Goal: Task Accomplishment & Management: Manage account settings

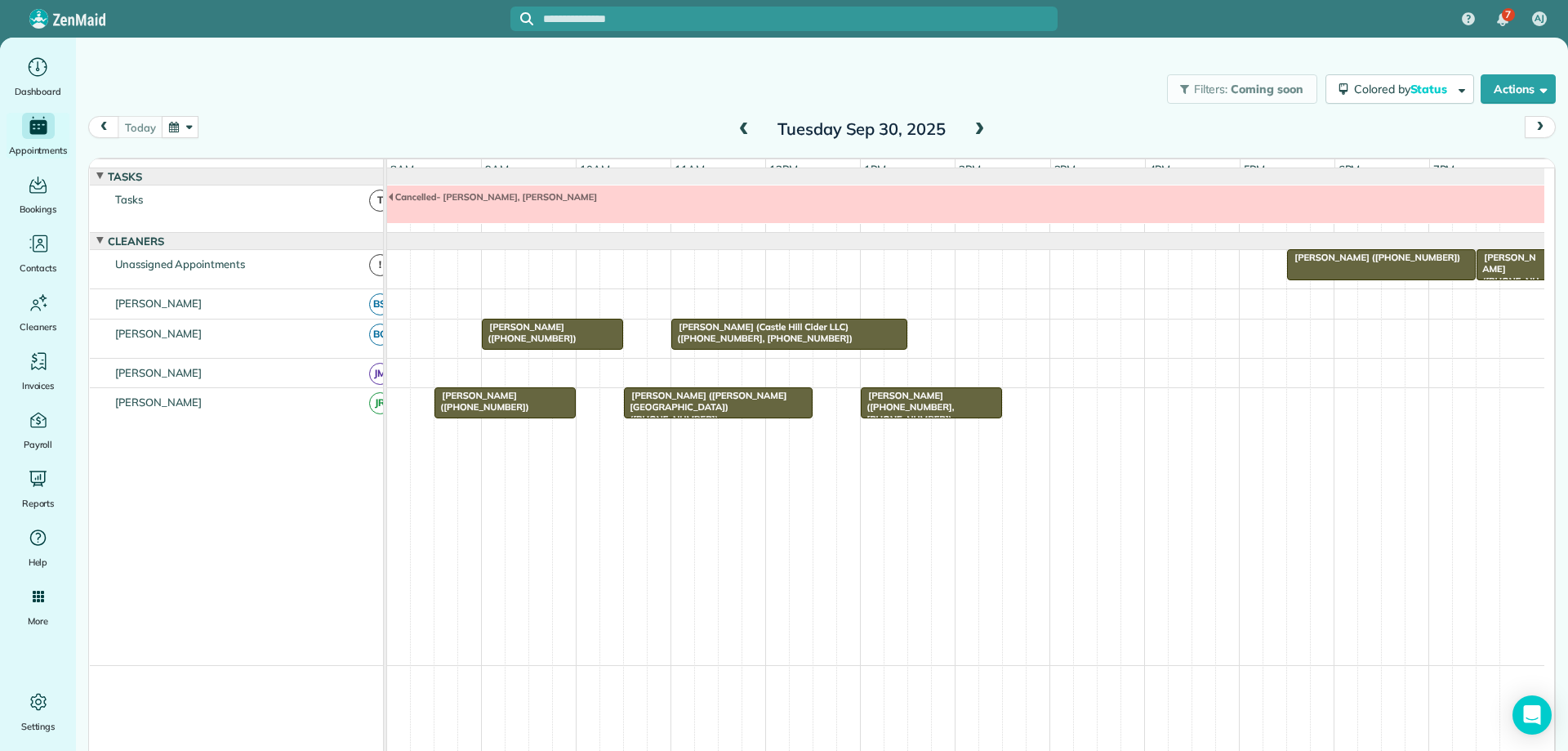
click at [554, 405] on div "Matthew Christensen (+15408096023)" at bounding box center [505, 402] width 132 height 23
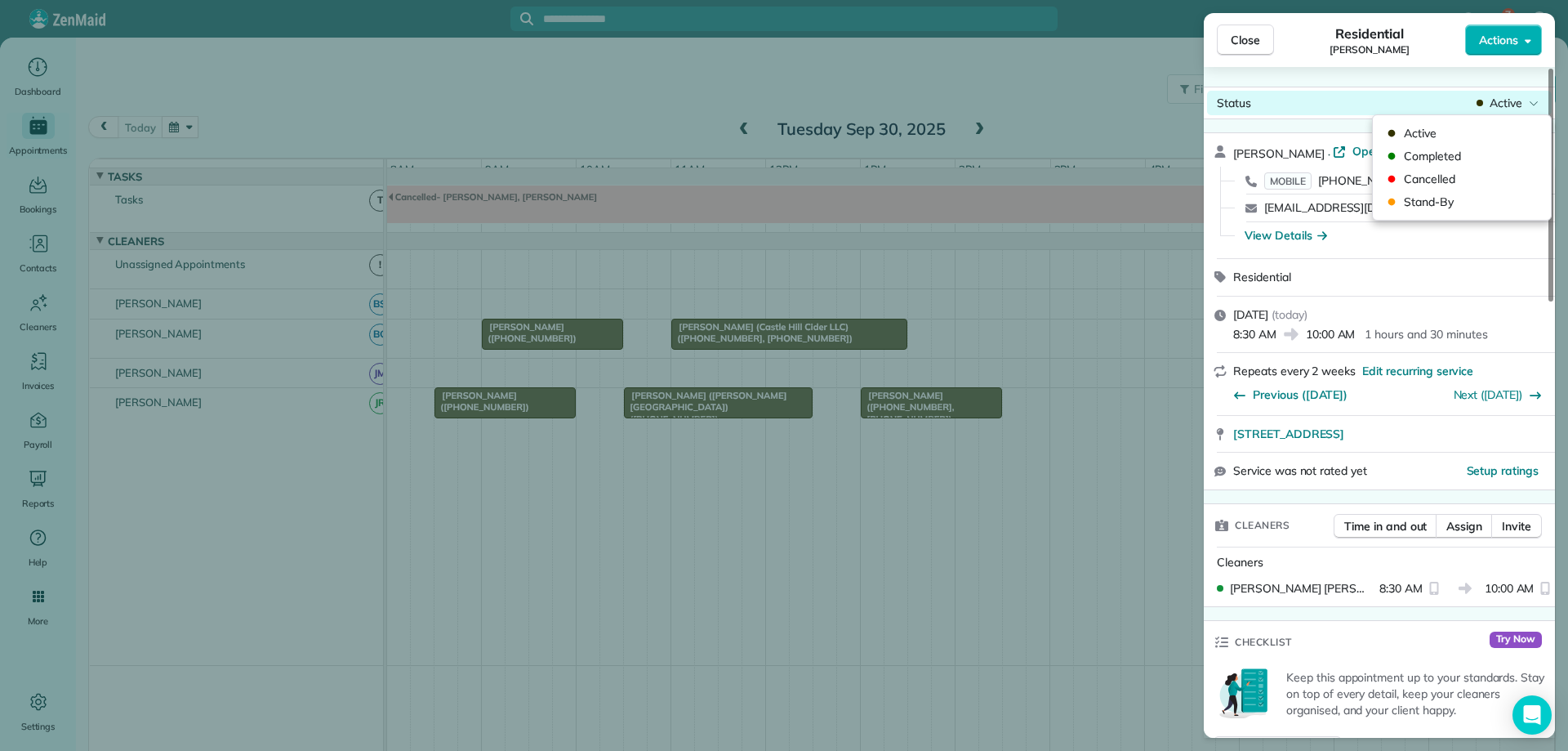
click at [1512, 108] on span "Active" at bounding box center [1506, 103] width 32 height 17
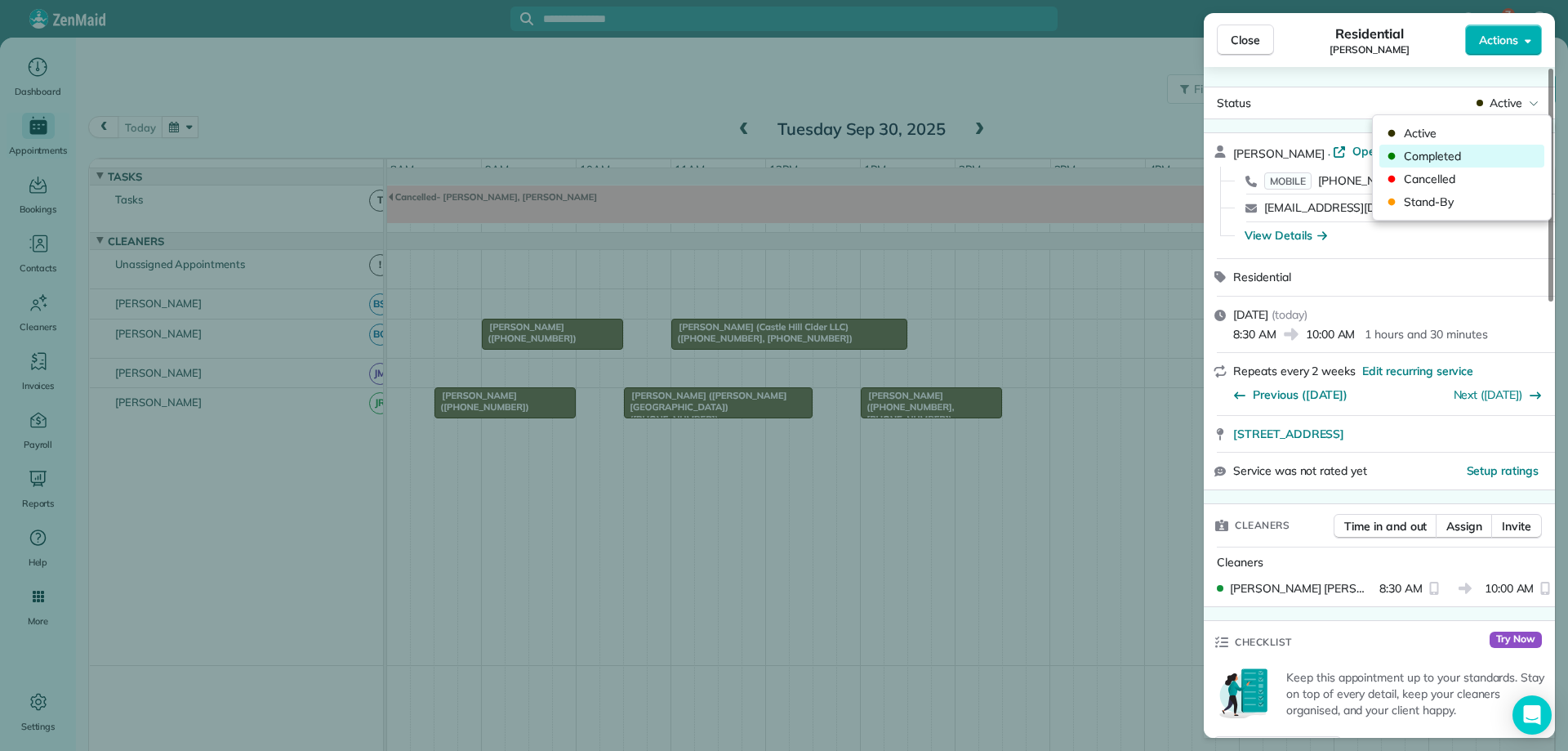
click at [1481, 155] on span "Completed" at bounding box center [1472, 156] width 137 height 17
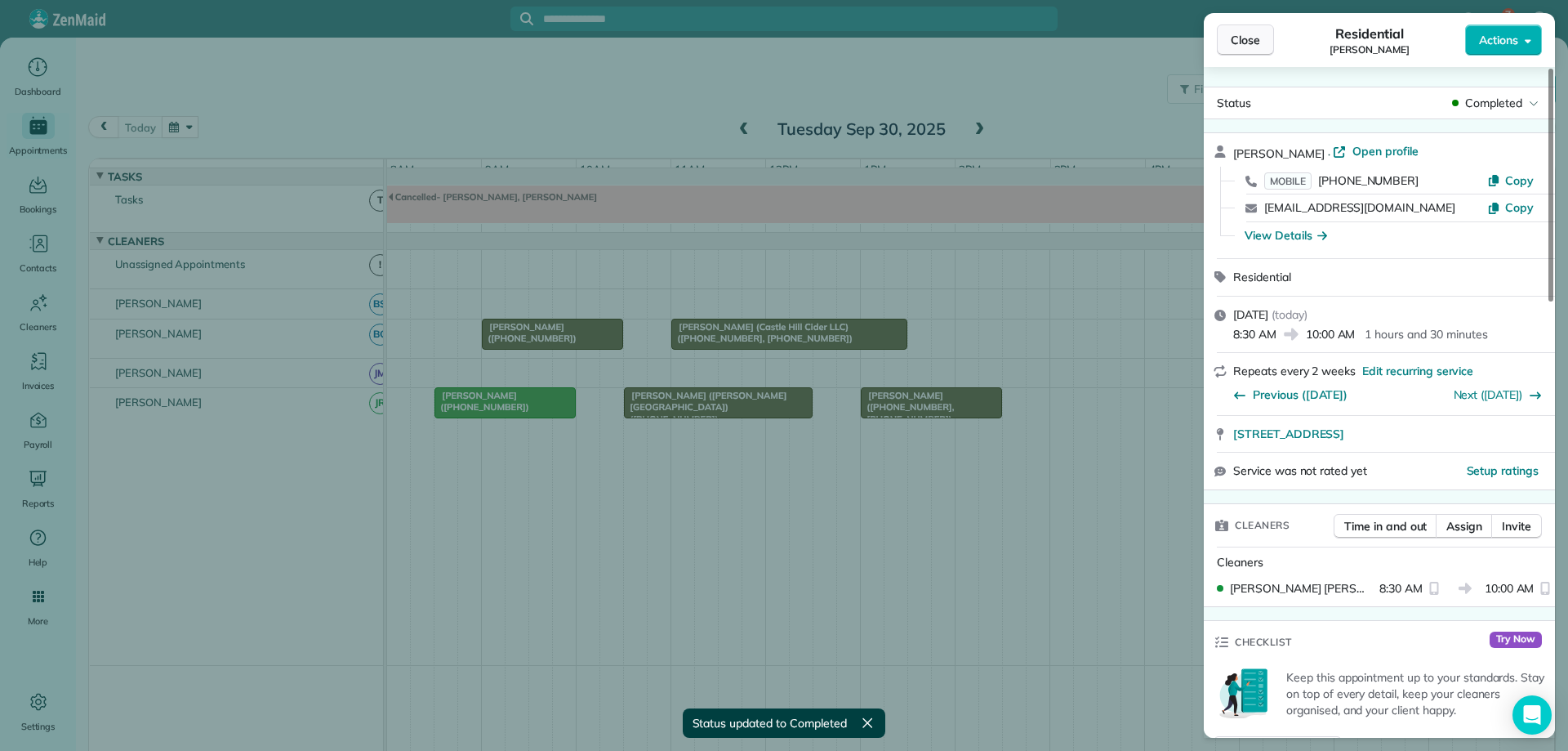
click at [1246, 38] on span "Close" at bounding box center [1246, 40] width 29 height 17
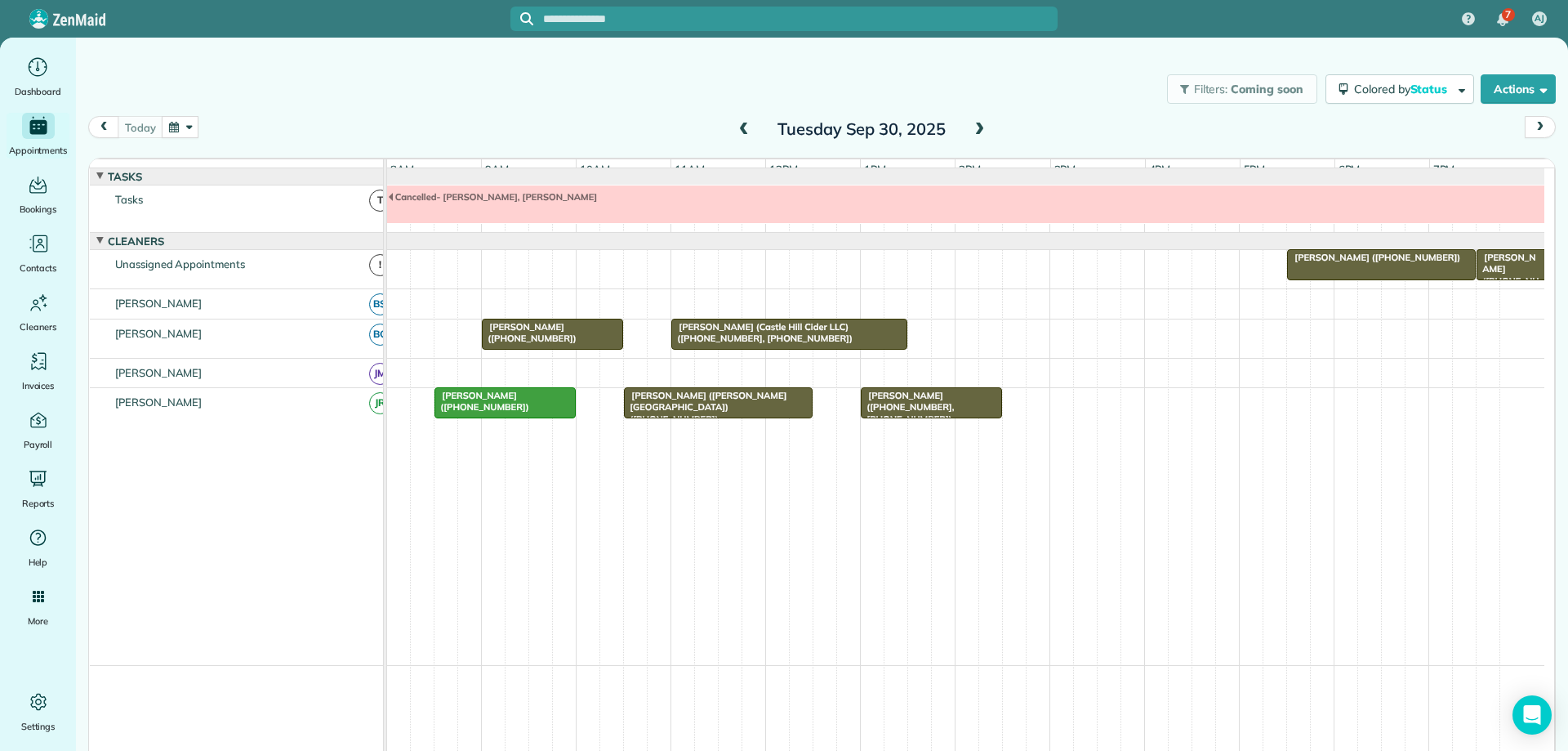
click at [741, 127] on span at bounding box center [744, 130] width 18 height 15
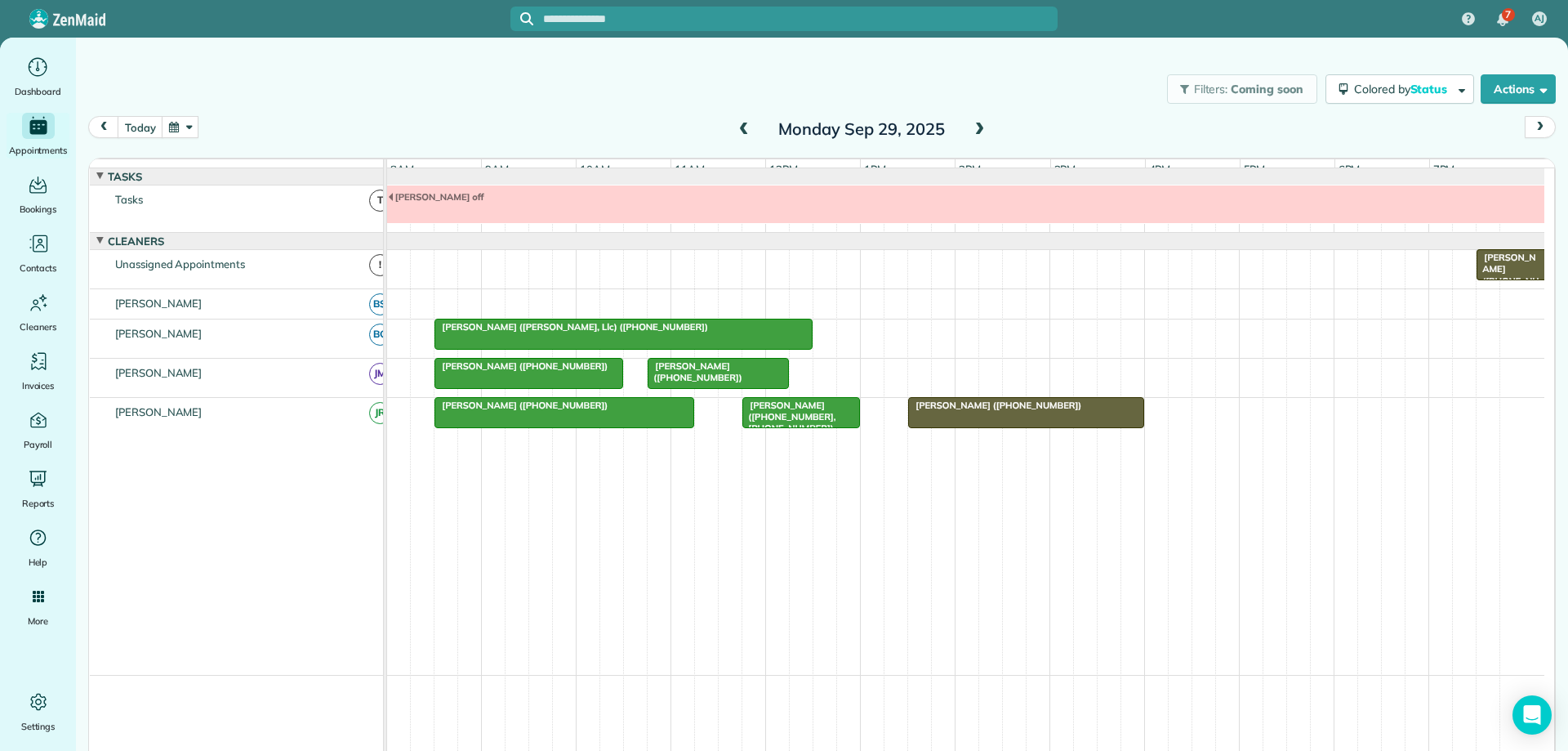
click at [1105, 425] on div at bounding box center [1026, 412] width 234 height 29
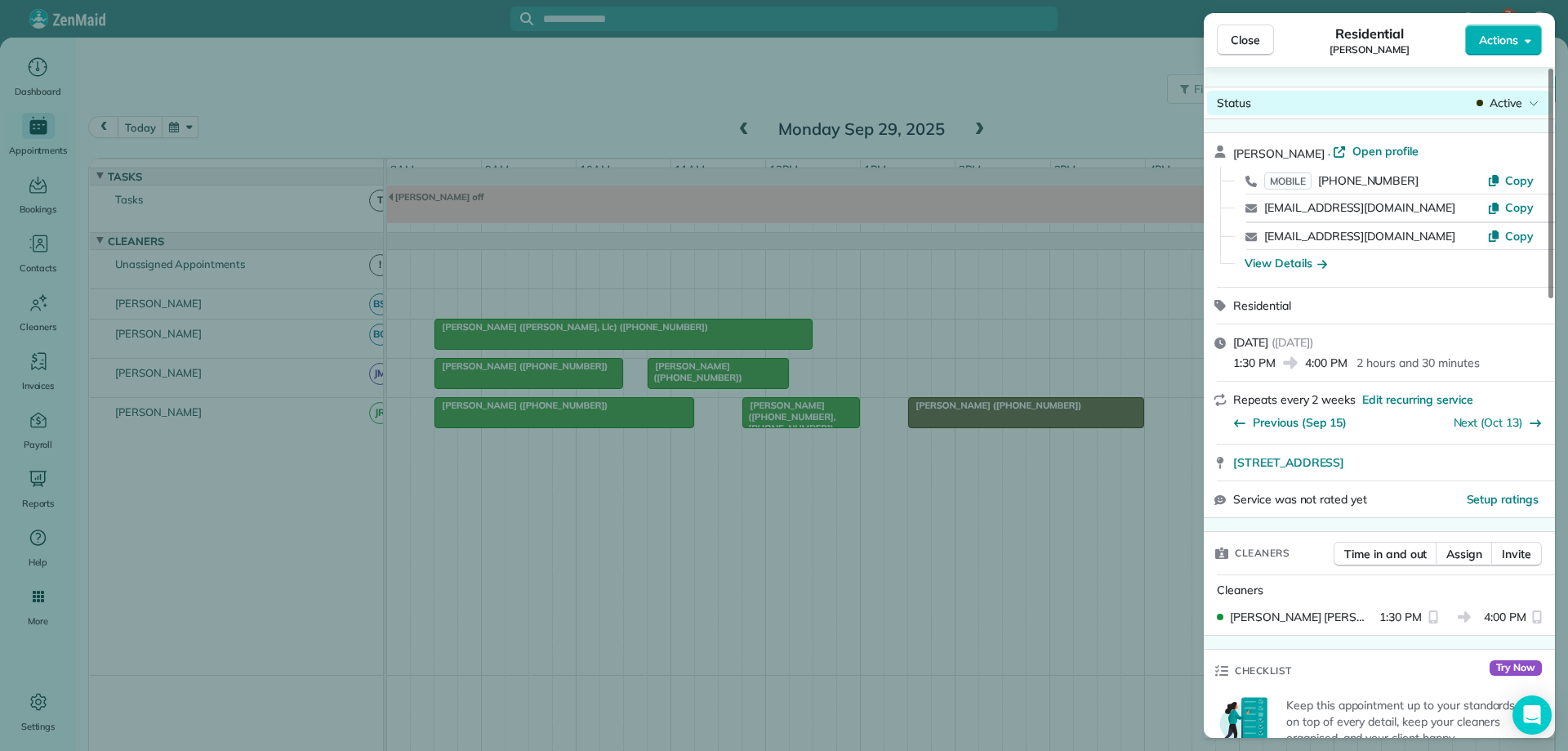
click at [1490, 103] on span "Active" at bounding box center [1506, 103] width 32 height 17
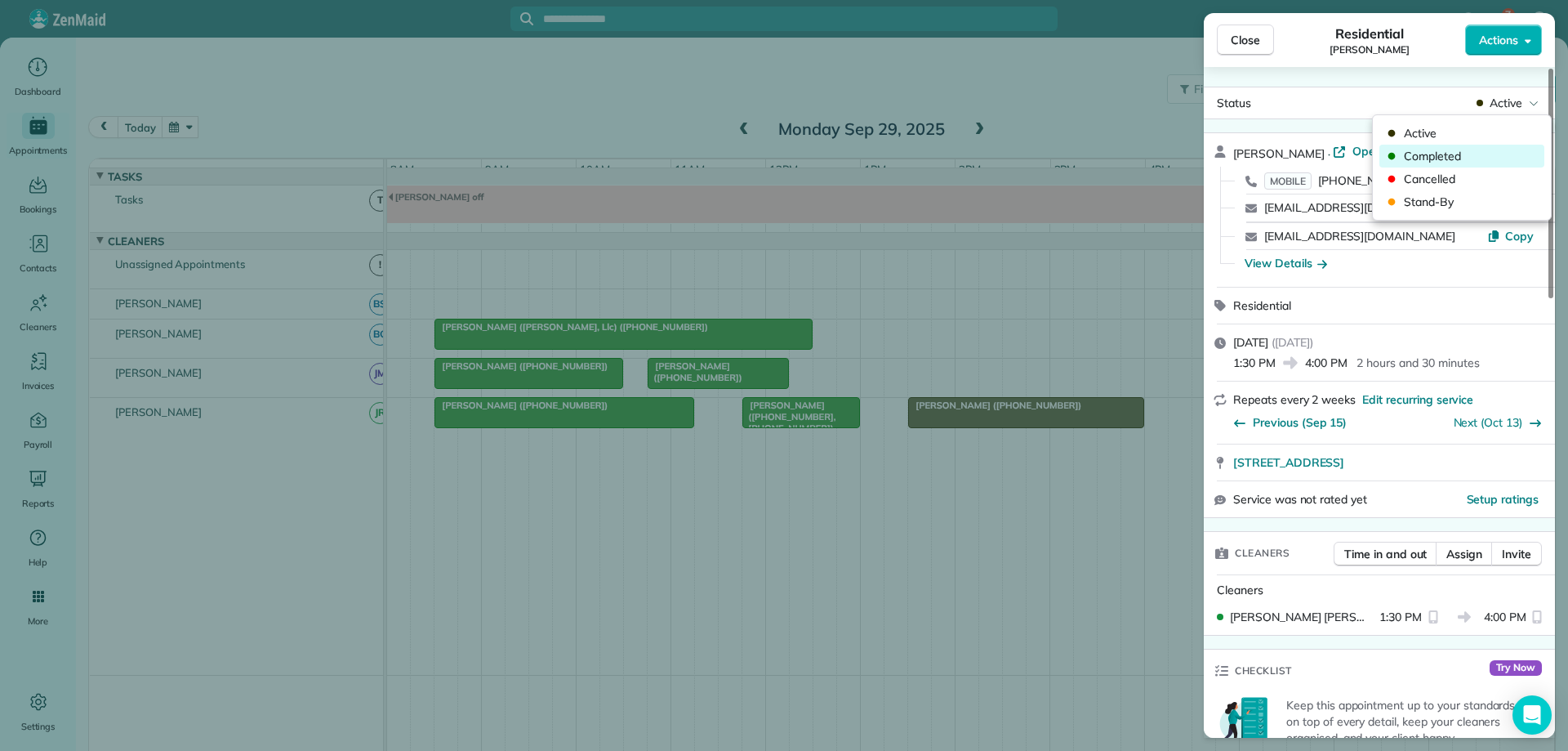
click at [1493, 153] on span "Completed" at bounding box center [1472, 156] width 137 height 17
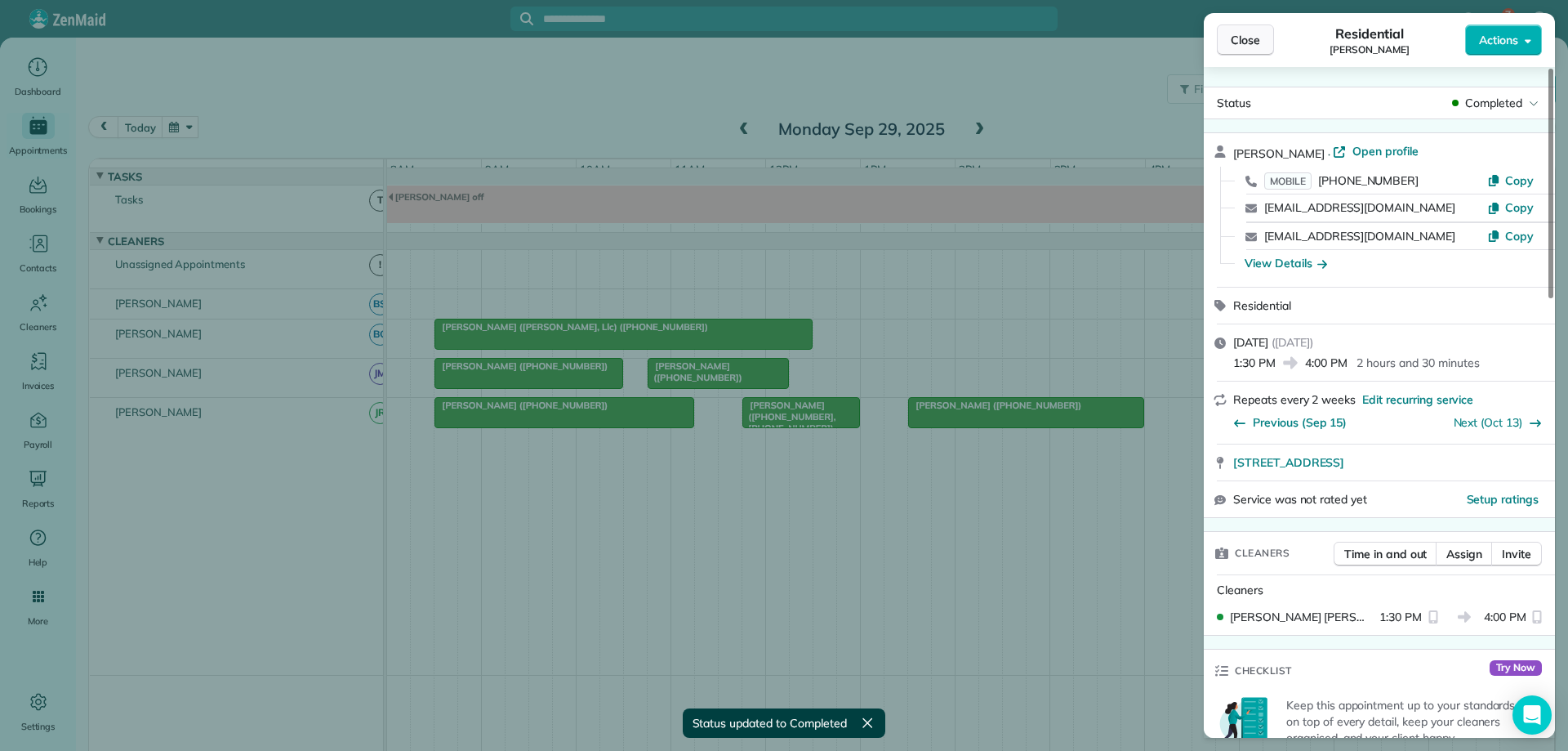
click at [1262, 43] on button "Close" at bounding box center [1246, 39] width 57 height 31
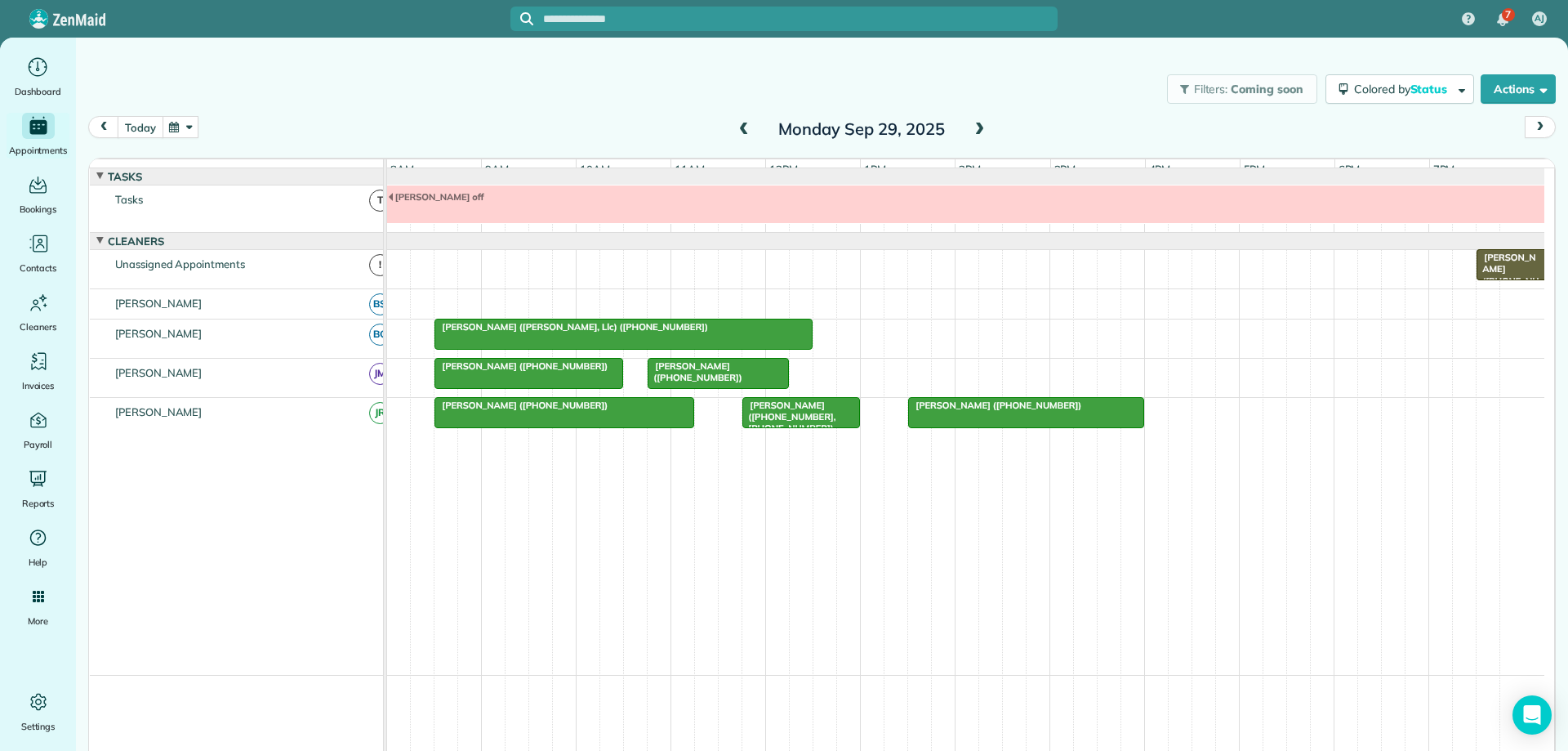
click at [137, 128] on button "today" at bounding box center [140, 127] width 45 height 22
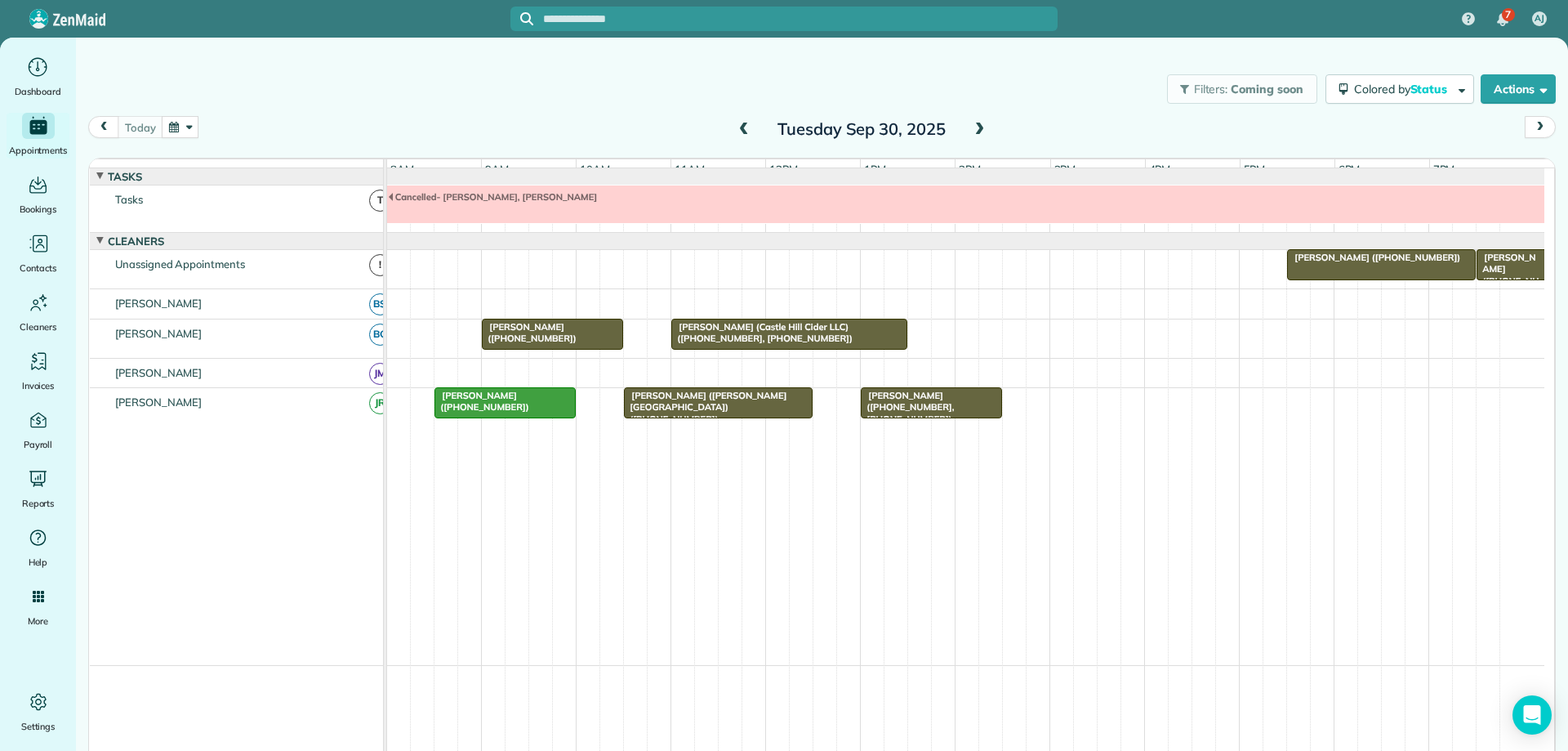
click at [186, 127] on button "button" at bounding box center [180, 127] width 37 height 22
click at [372, 141] on link "Next" at bounding box center [377, 137] width 45 height 41
click at [249, 209] on link "6" at bounding box center [246, 210] width 26 height 26
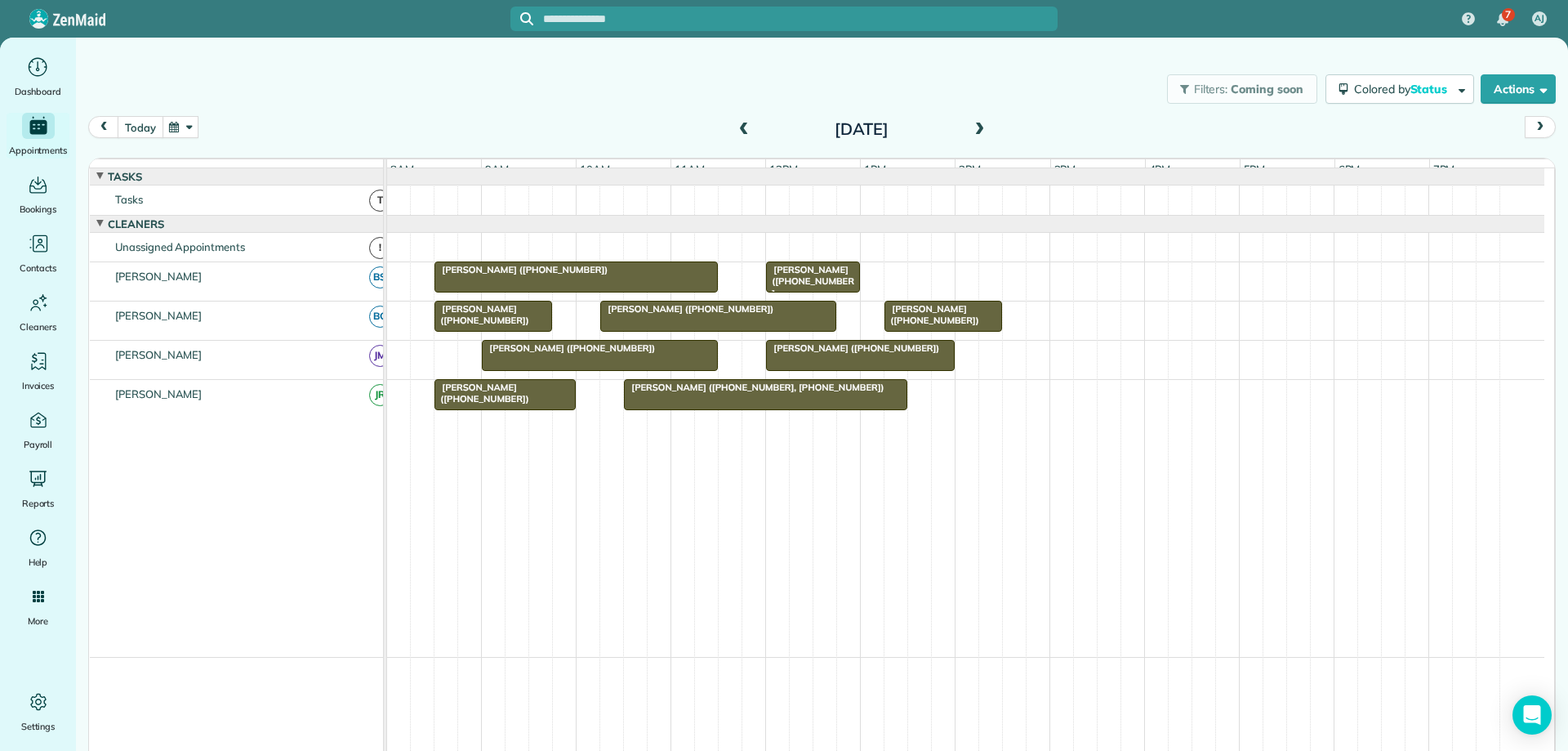
click at [155, 129] on button "today" at bounding box center [140, 127] width 45 height 22
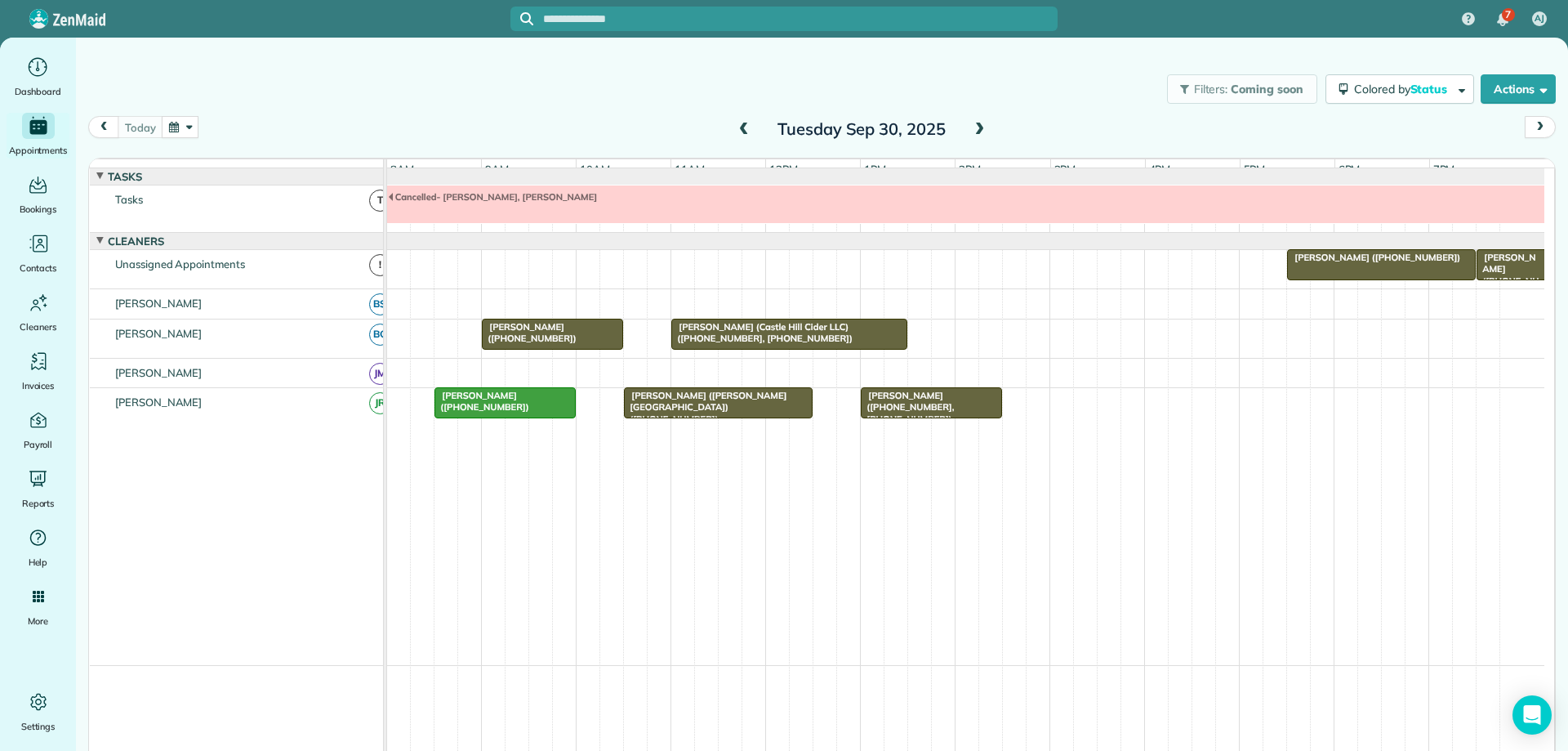
click at [977, 129] on span at bounding box center [980, 130] width 18 height 15
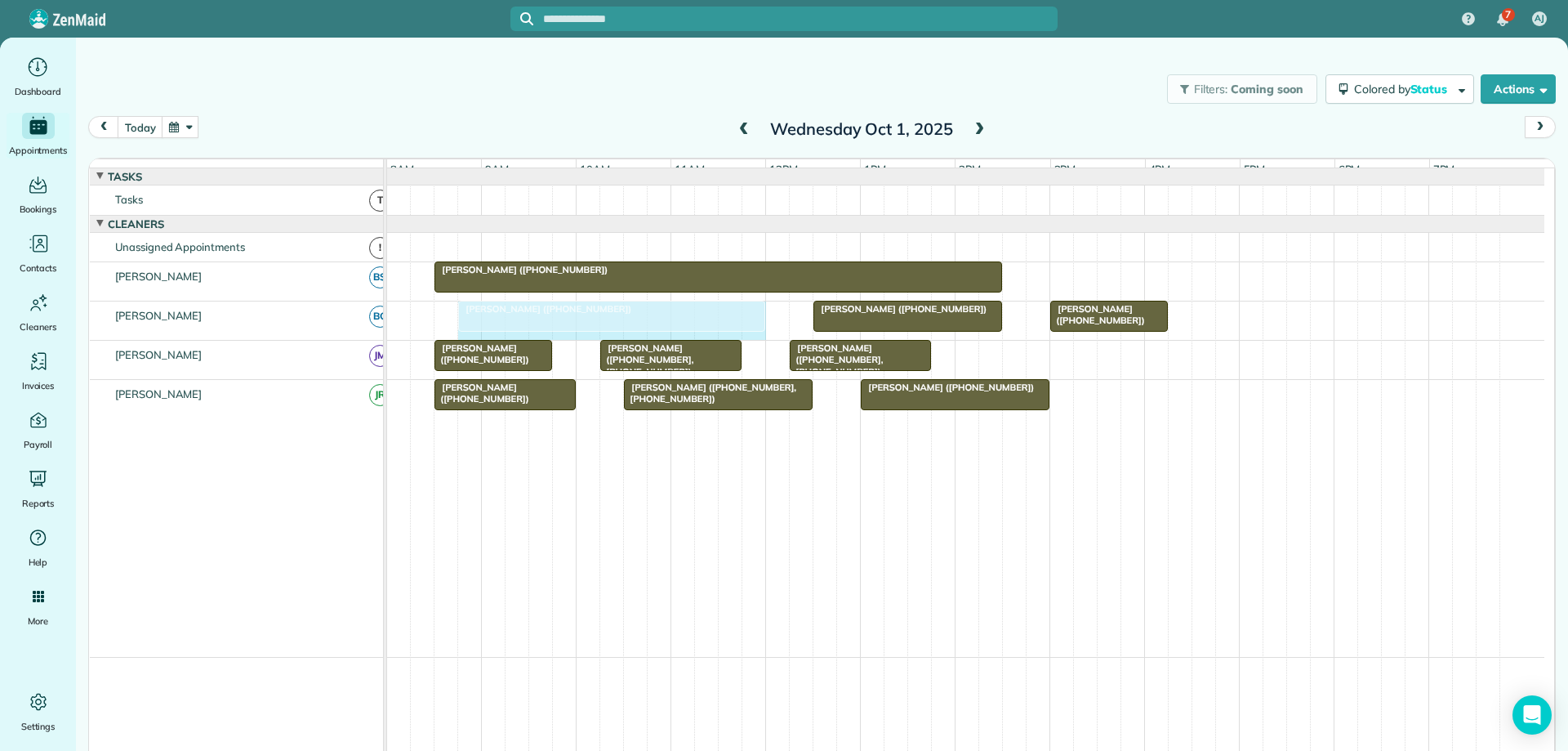
drag, startPoint x: 436, startPoint y: 328, endPoint x: 457, endPoint y: 323, distance: 21.6
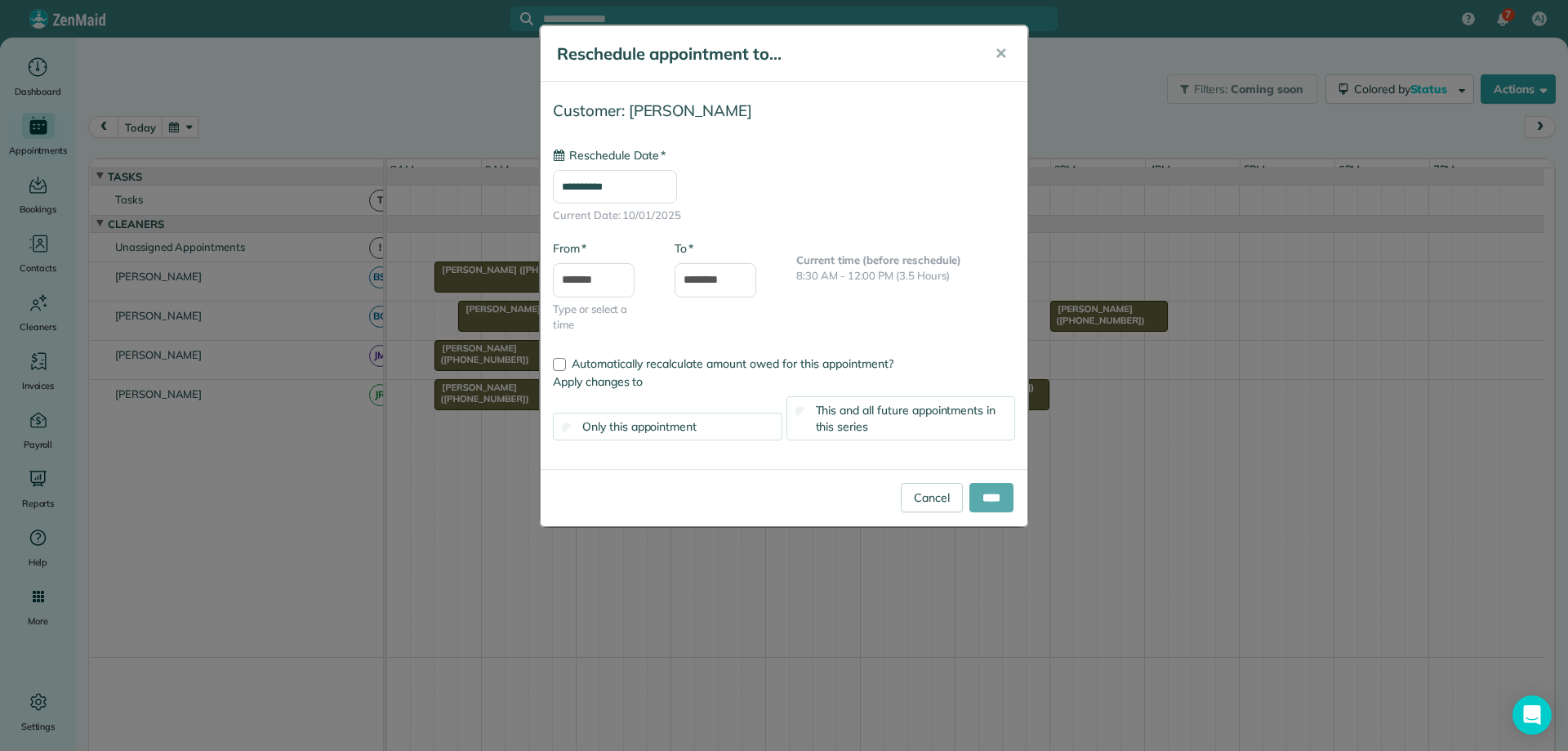
type input "**********"
click at [989, 500] on input "****" at bounding box center [991, 497] width 44 height 29
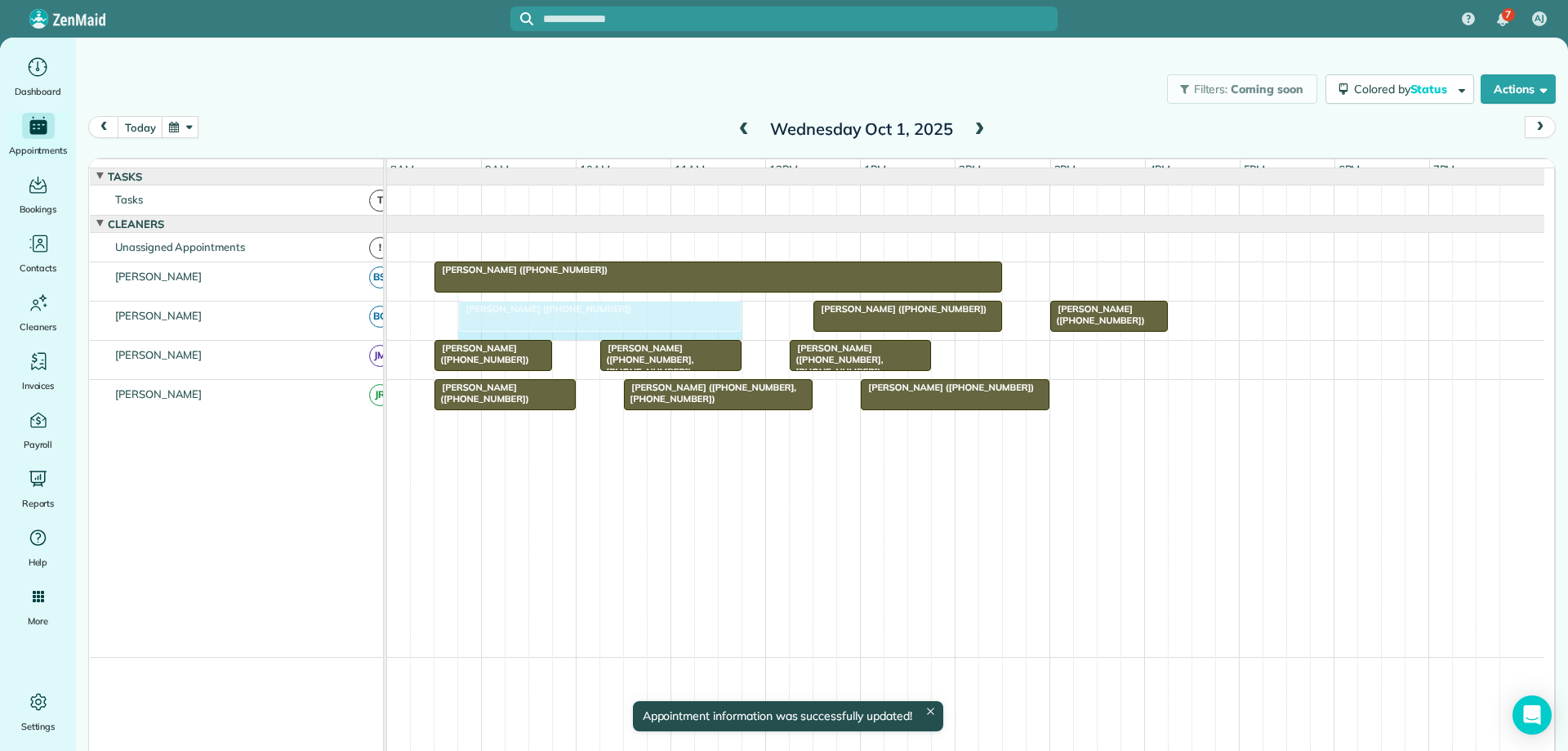
drag, startPoint x: 758, startPoint y: 328, endPoint x: 731, endPoint y: 327, distance: 27.0
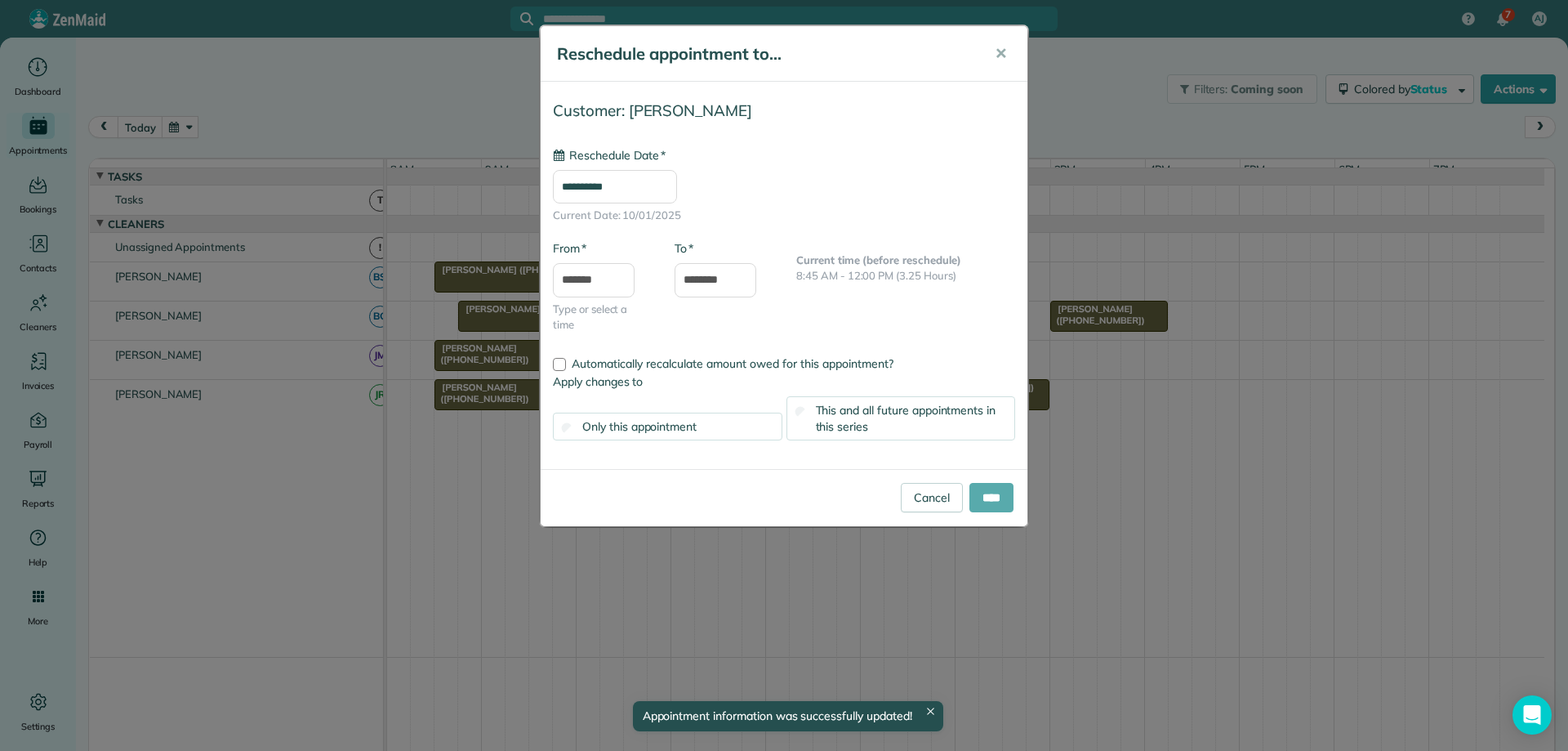
type input "**********"
click at [988, 497] on input "****" at bounding box center [991, 497] width 44 height 29
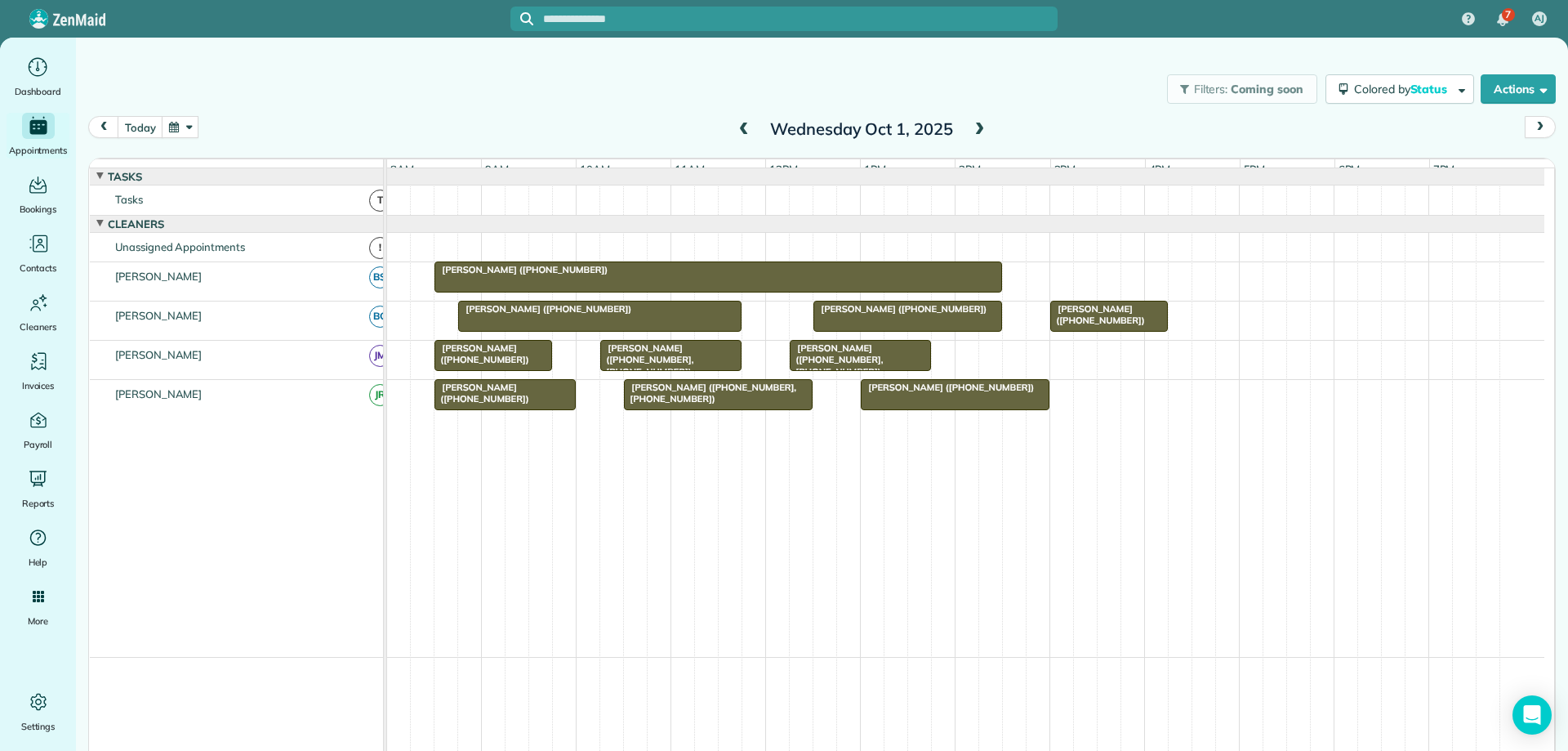
click at [180, 134] on button "button" at bounding box center [180, 127] width 37 height 22
click at [376, 141] on link "Next" at bounding box center [377, 137] width 45 height 41
click at [139, 125] on button "today" at bounding box center [140, 127] width 45 height 22
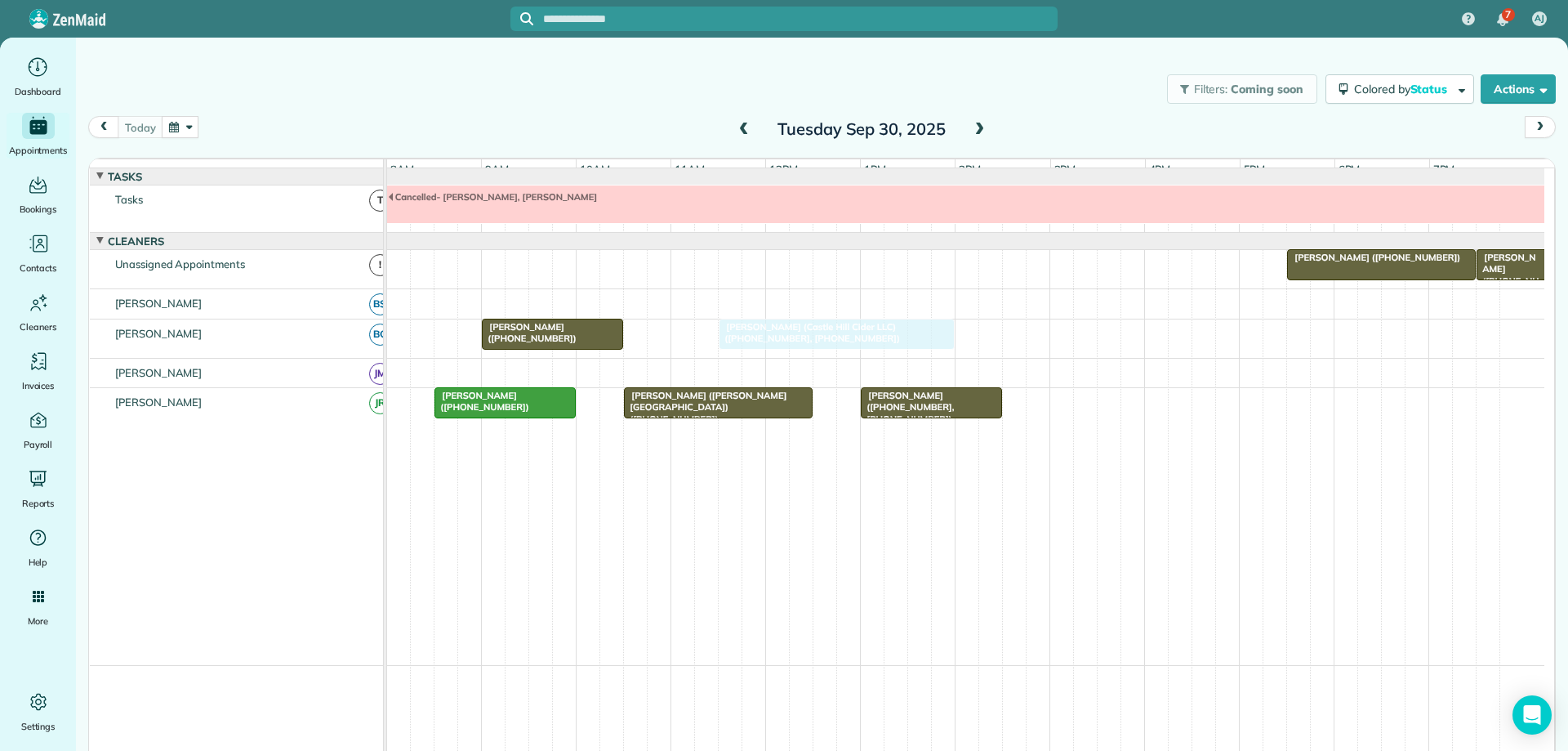
drag, startPoint x: 693, startPoint y: 349, endPoint x: 737, endPoint y: 355, distance: 44.4
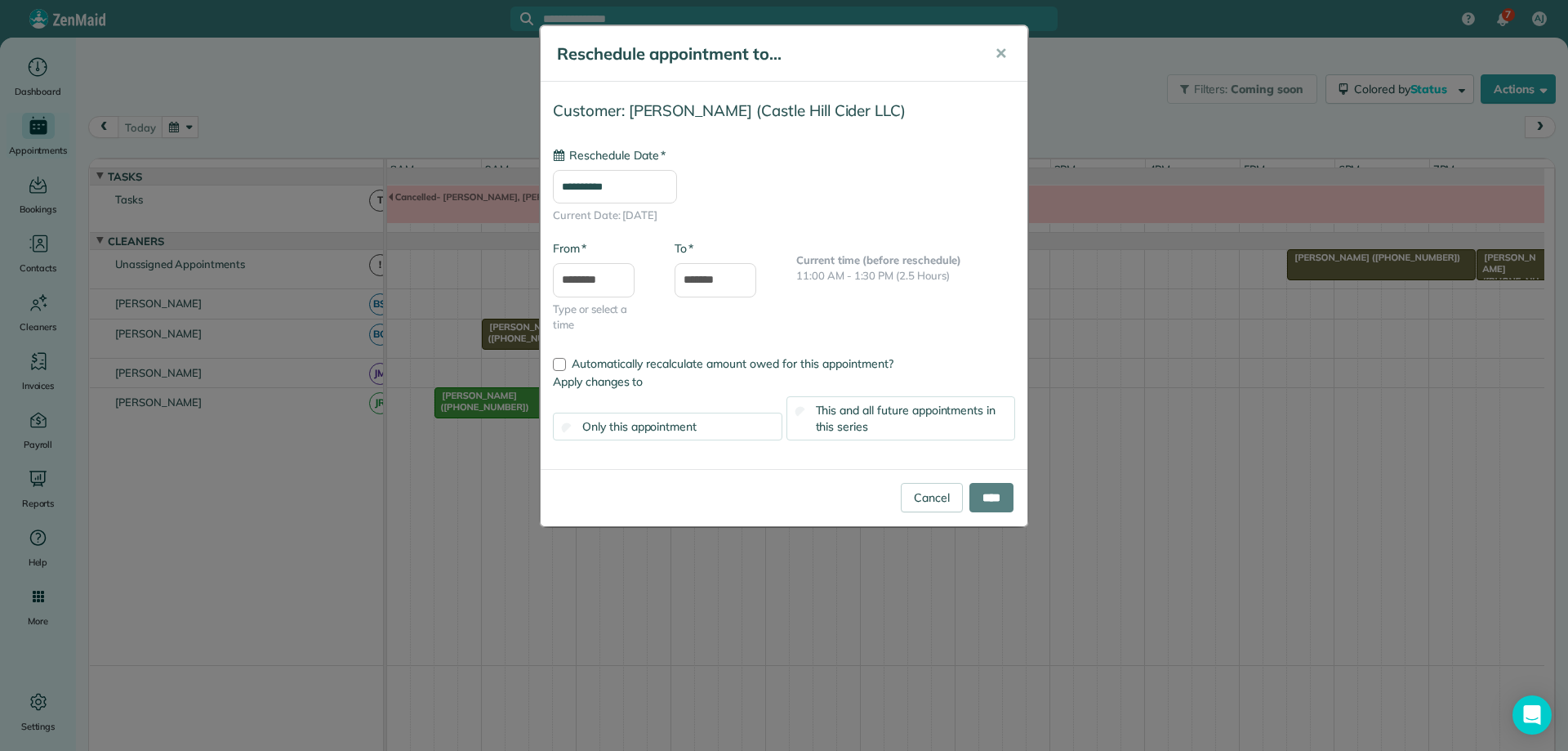
type input "**********"
click at [973, 494] on input "****" at bounding box center [991, 497] width 44 height 29
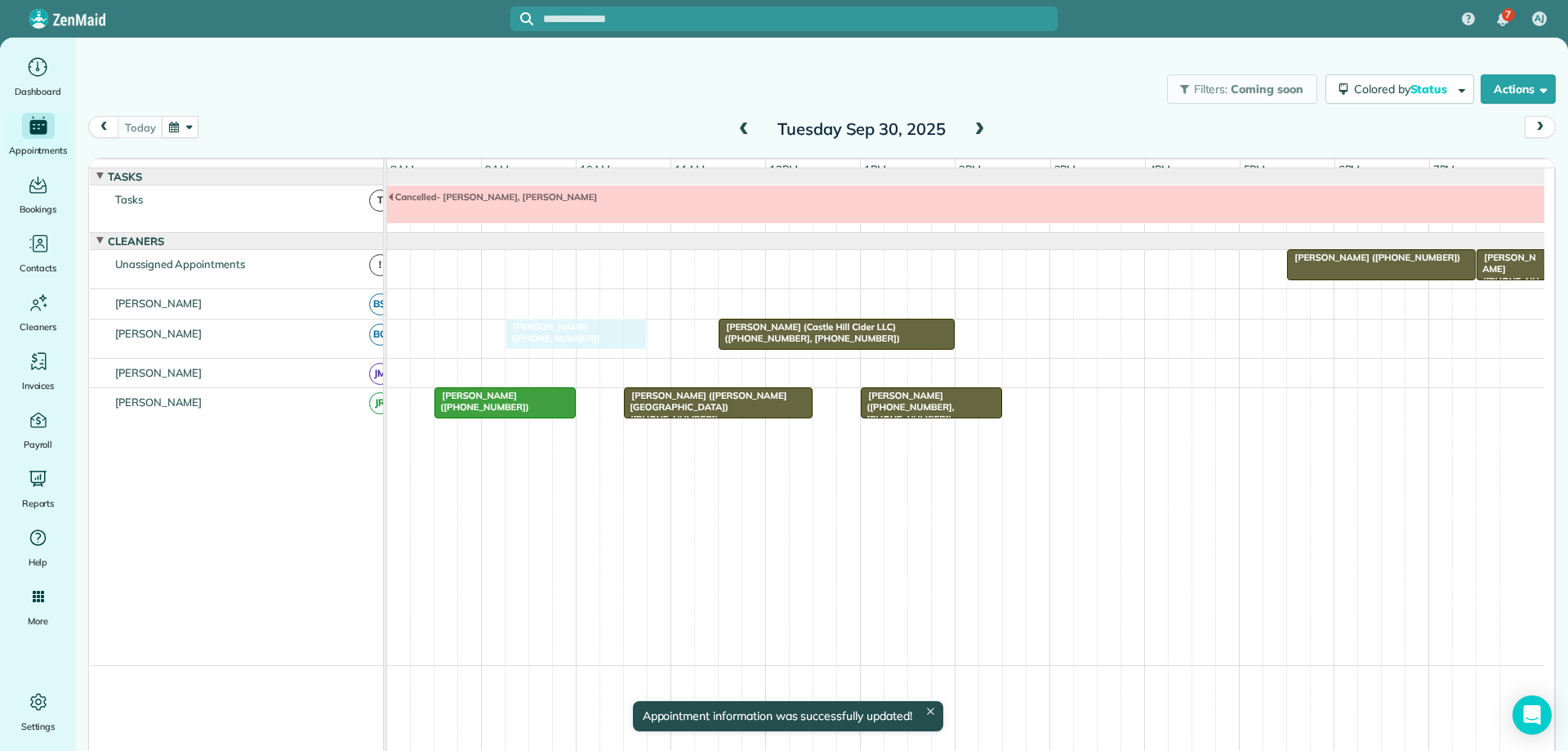
drag, startPoint x: 517, startPoint y: 344, endPoint x: 533, endPoint y: 353, distance: 18.4
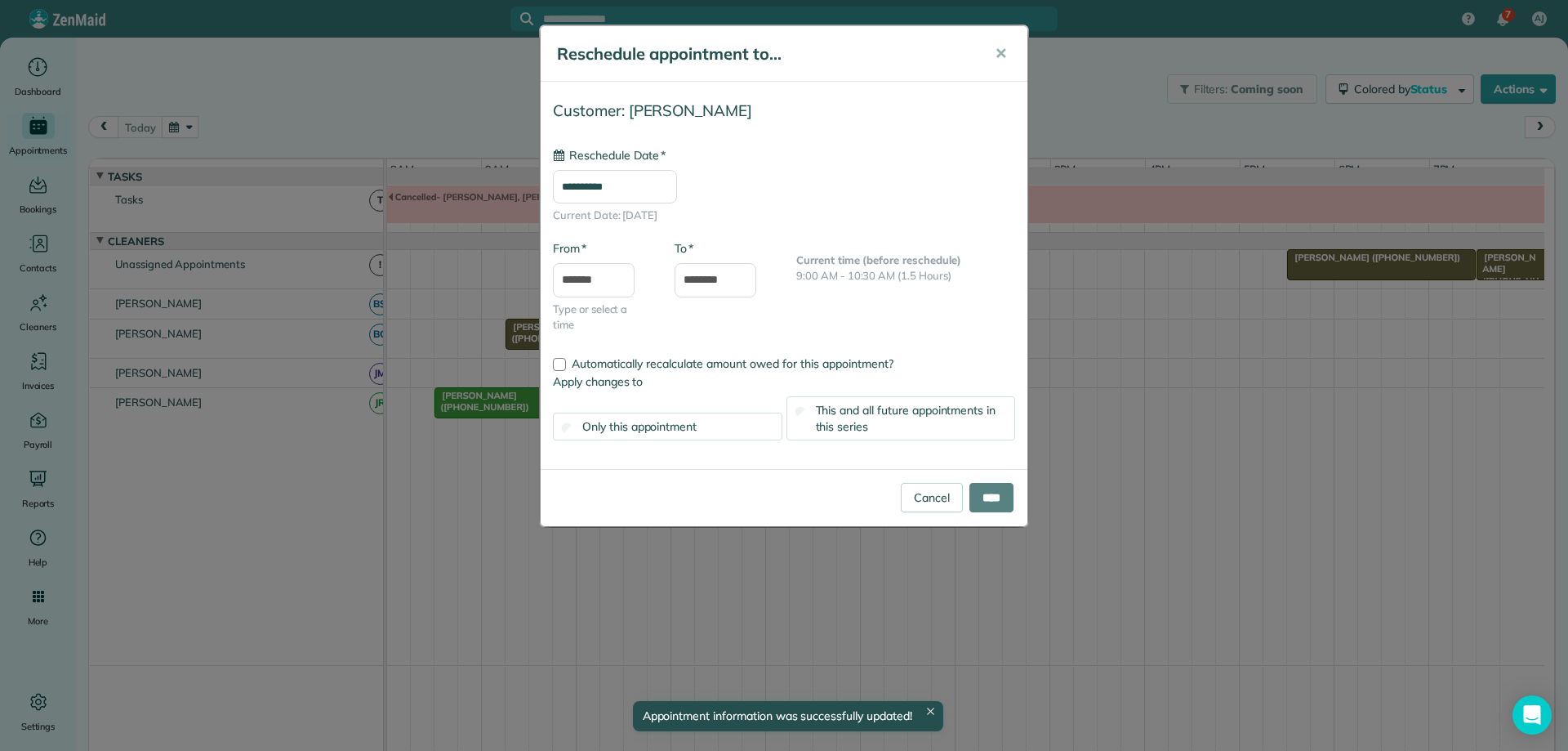
type input "**********"
click at [996, 502] on input "****" at bounding box center [991, 497] width 44 height 29
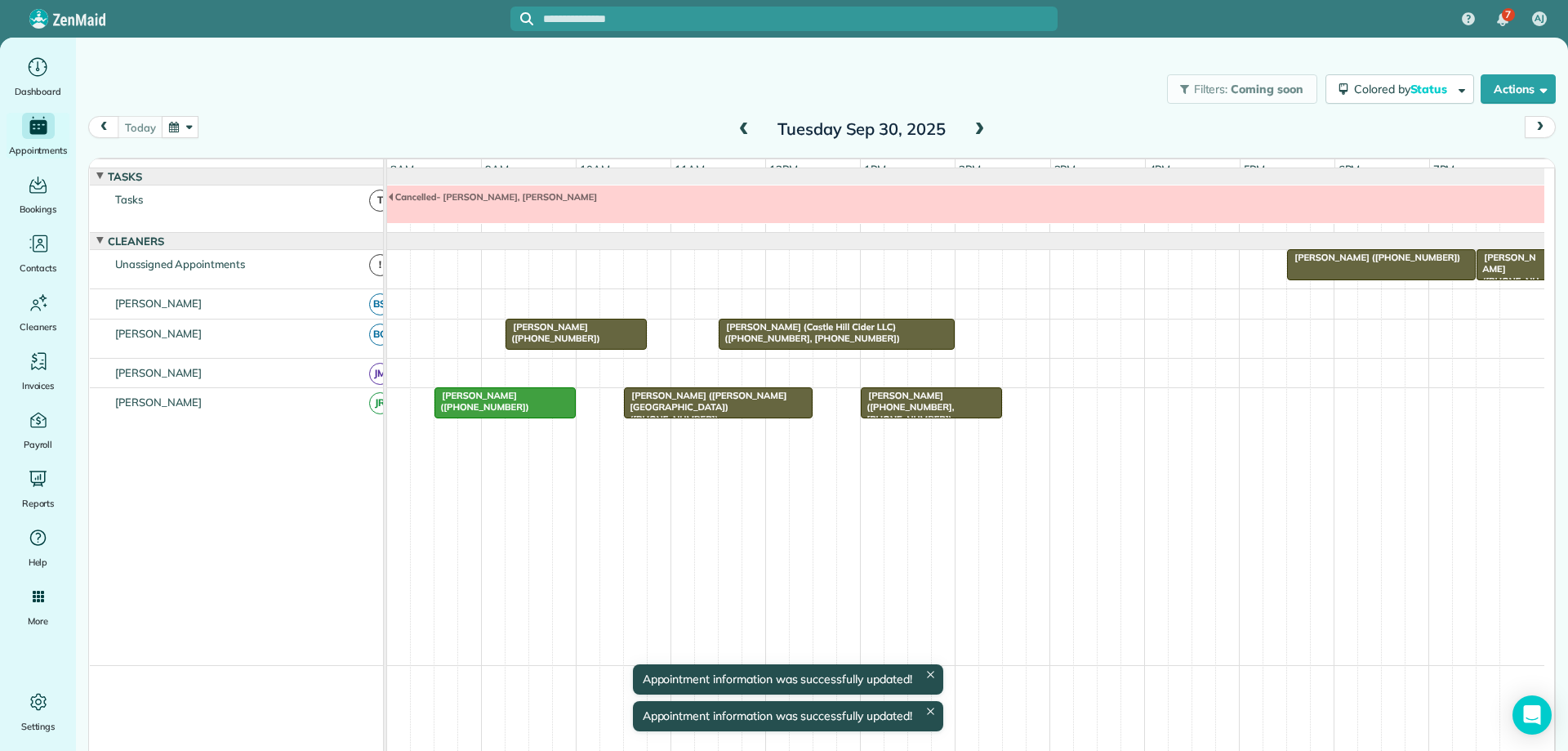
click at [564, 341] on span "[PERSON_NAME] ([PHONE_NUMBER])" at bounding box center [552, 332] width 96 height 23
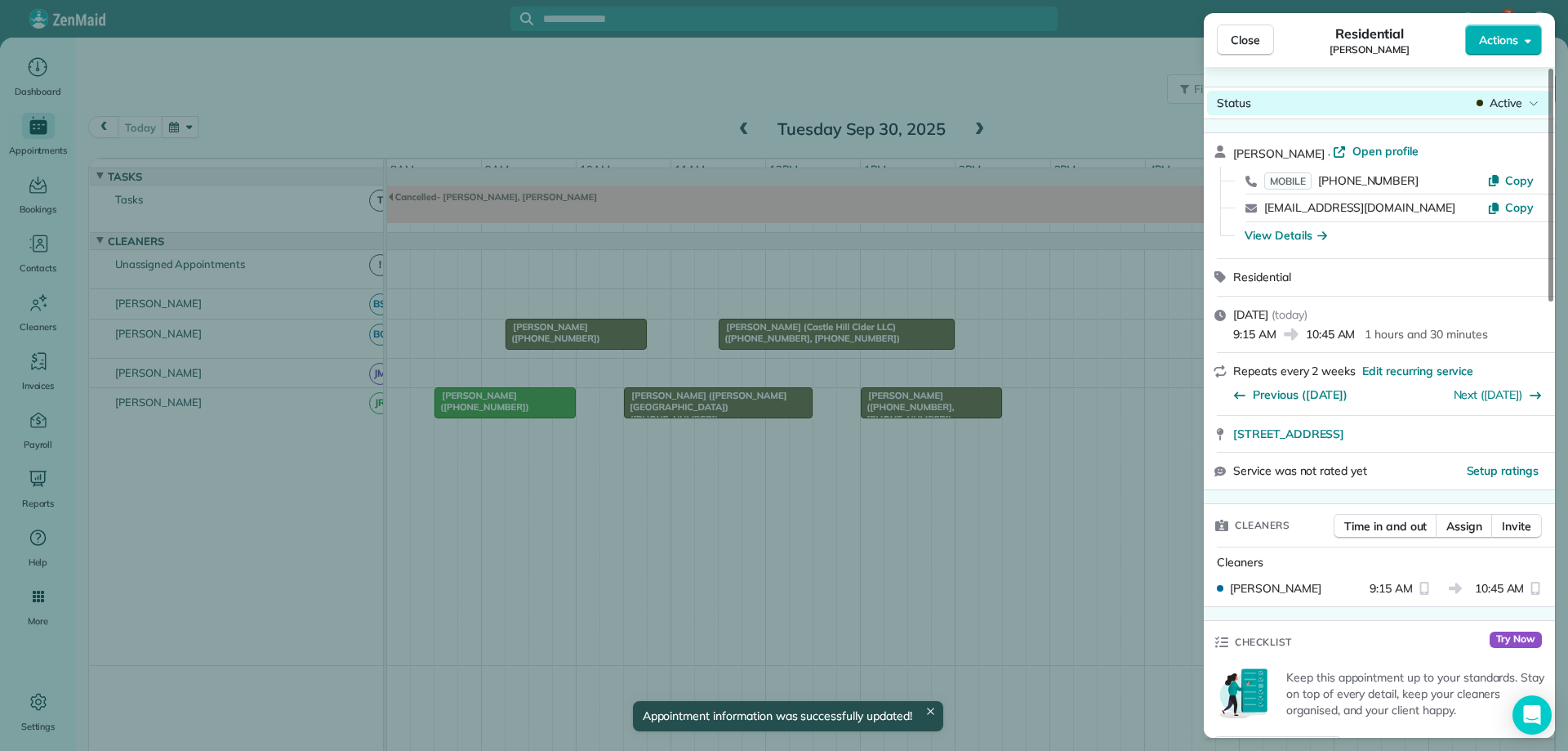
click at [1497, 104] on span "Active" at bounding box center [1506, 103] width 32 height 17
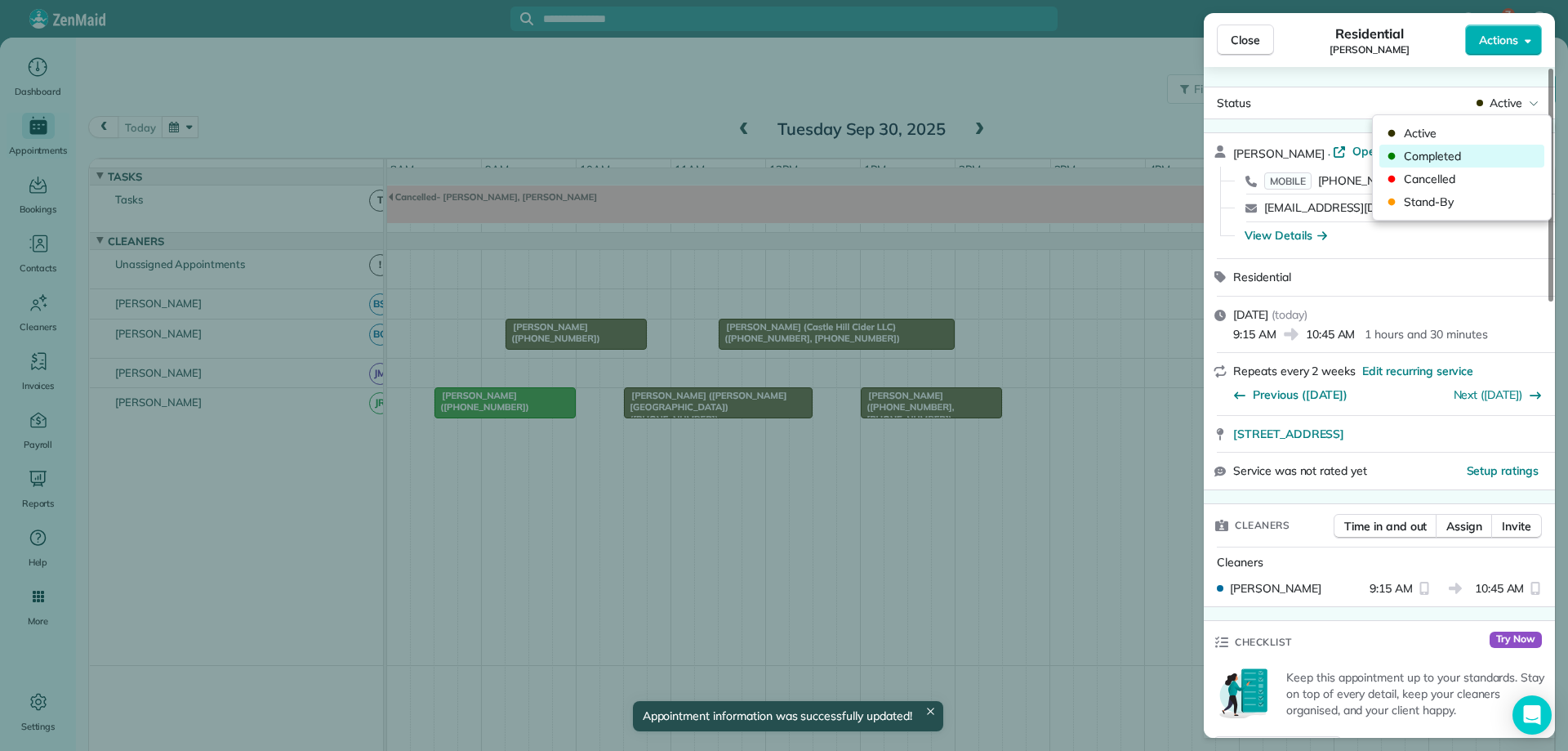
click at [1459, 154] on span "Completed" at bounding box center [1472, 156] width 137 height 17
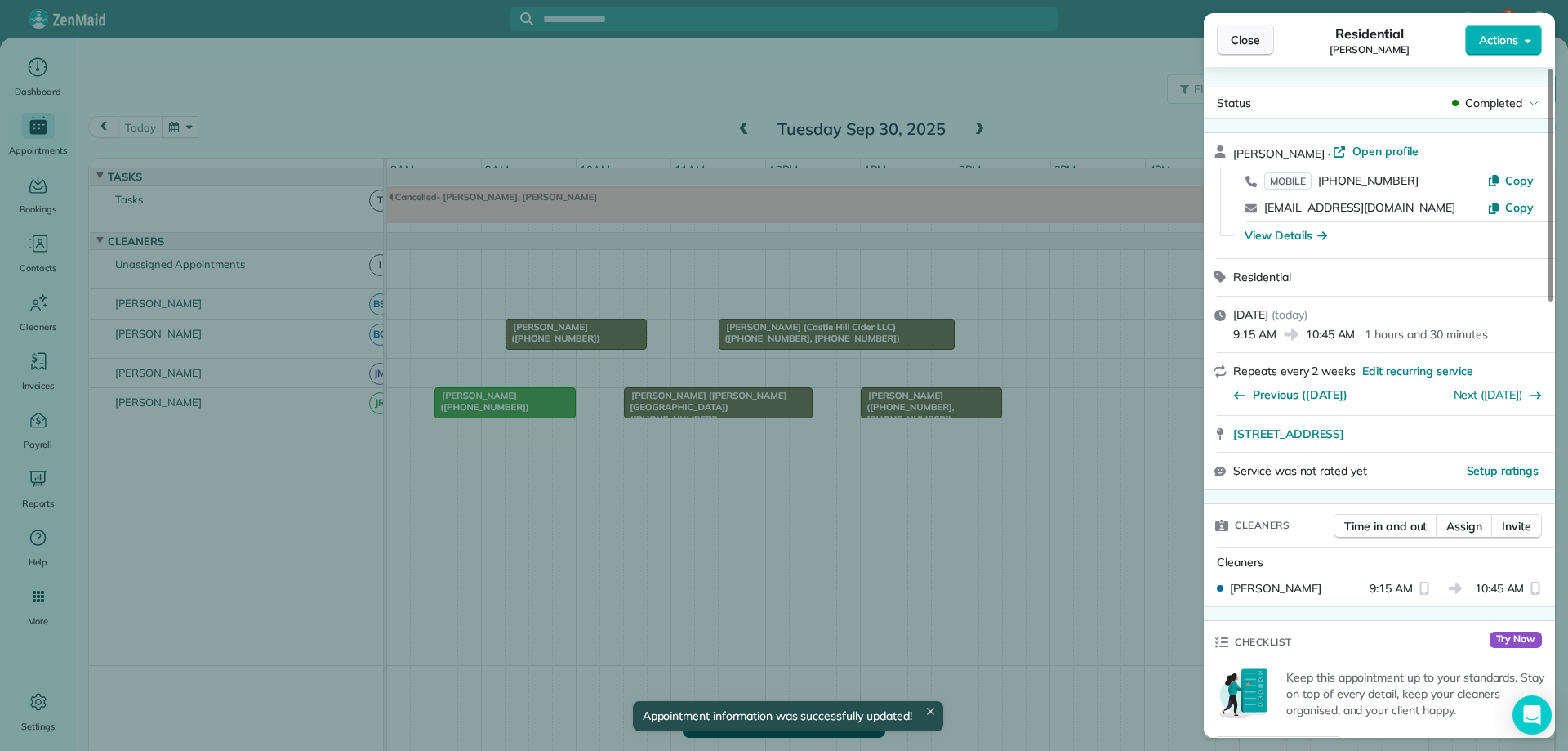
click at [1264, 43] on button "Close" at bounding box center [1246, 39] width 57 height 31
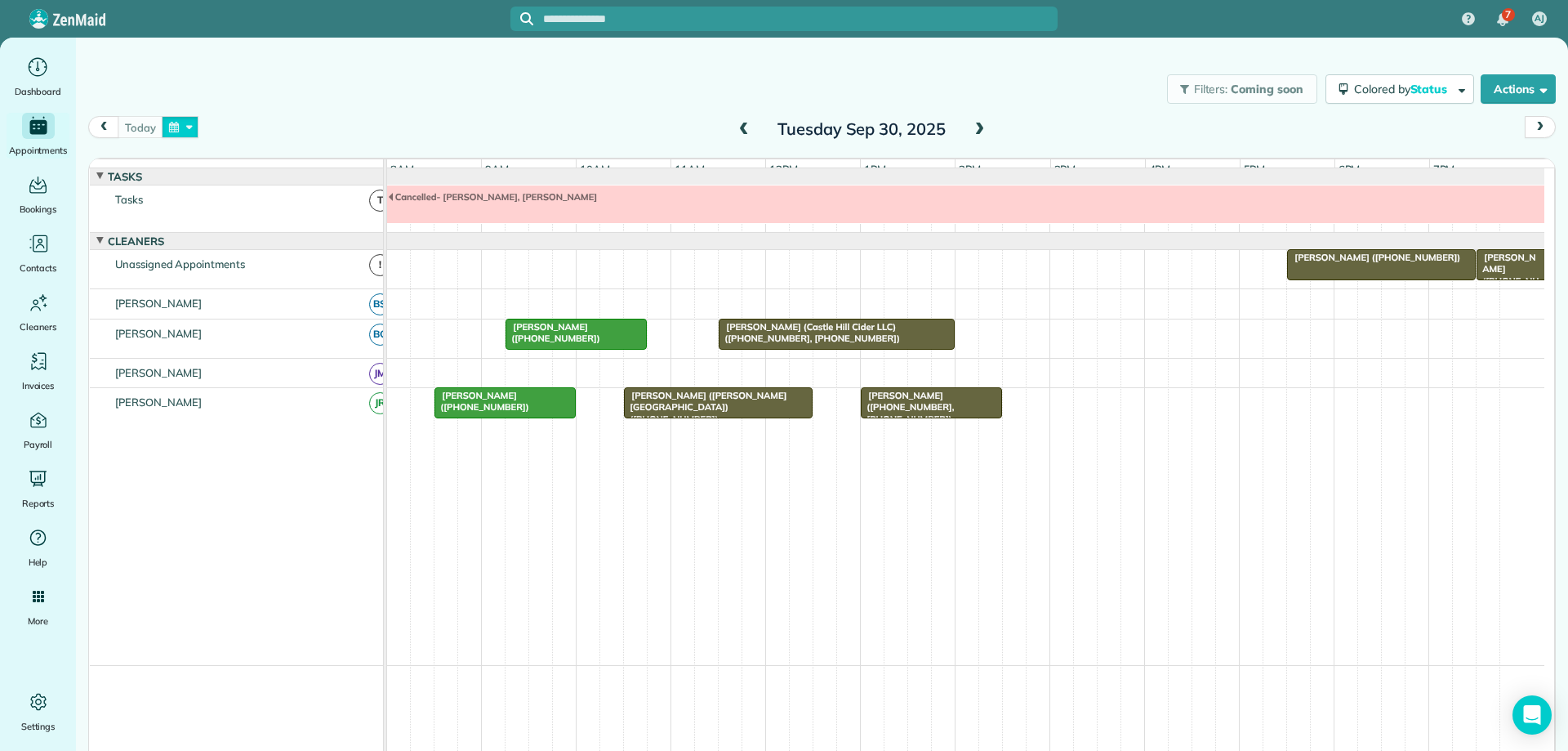
click at [171, 127] on button "button" at bounding box center [180, 127] width 37 height 22
click at [387, 133] on link "Next" at bounding box center [377, 137] width 45 height 41
click at [452, 94] on div "Filters: Coming soon Colored by Status Color by Cleaner Color by Team Color by …" at bounding box center [821, 89] width 1492 height 54
click at [186, 128] on button "button" at bounding box center [180, 127] width 37 height 22
click at [272, 285] on link "30" at bounding box center [272, 288] width 22 height 23
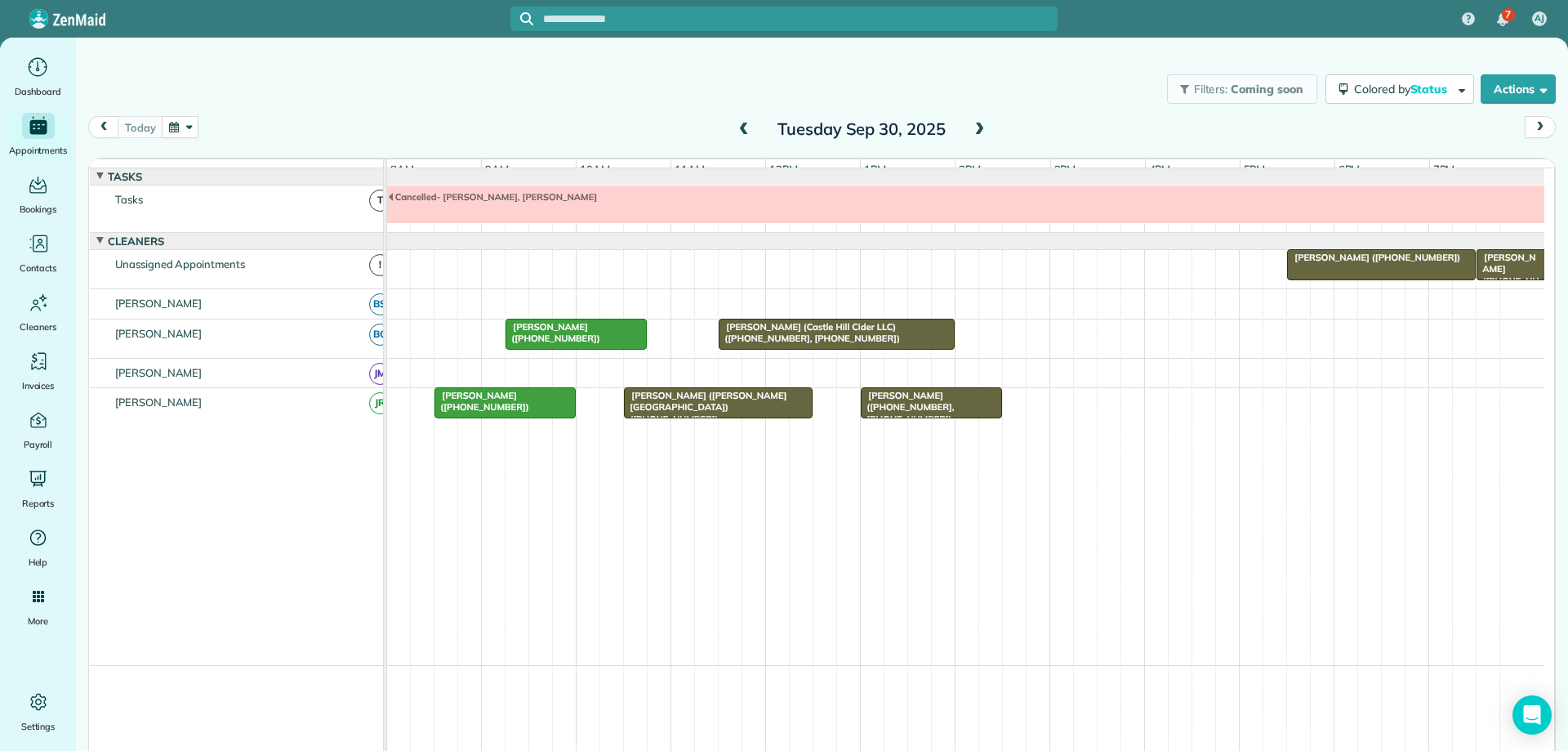
click at [971, 128] on span at bounding box center [980, 130] width 18 height 15
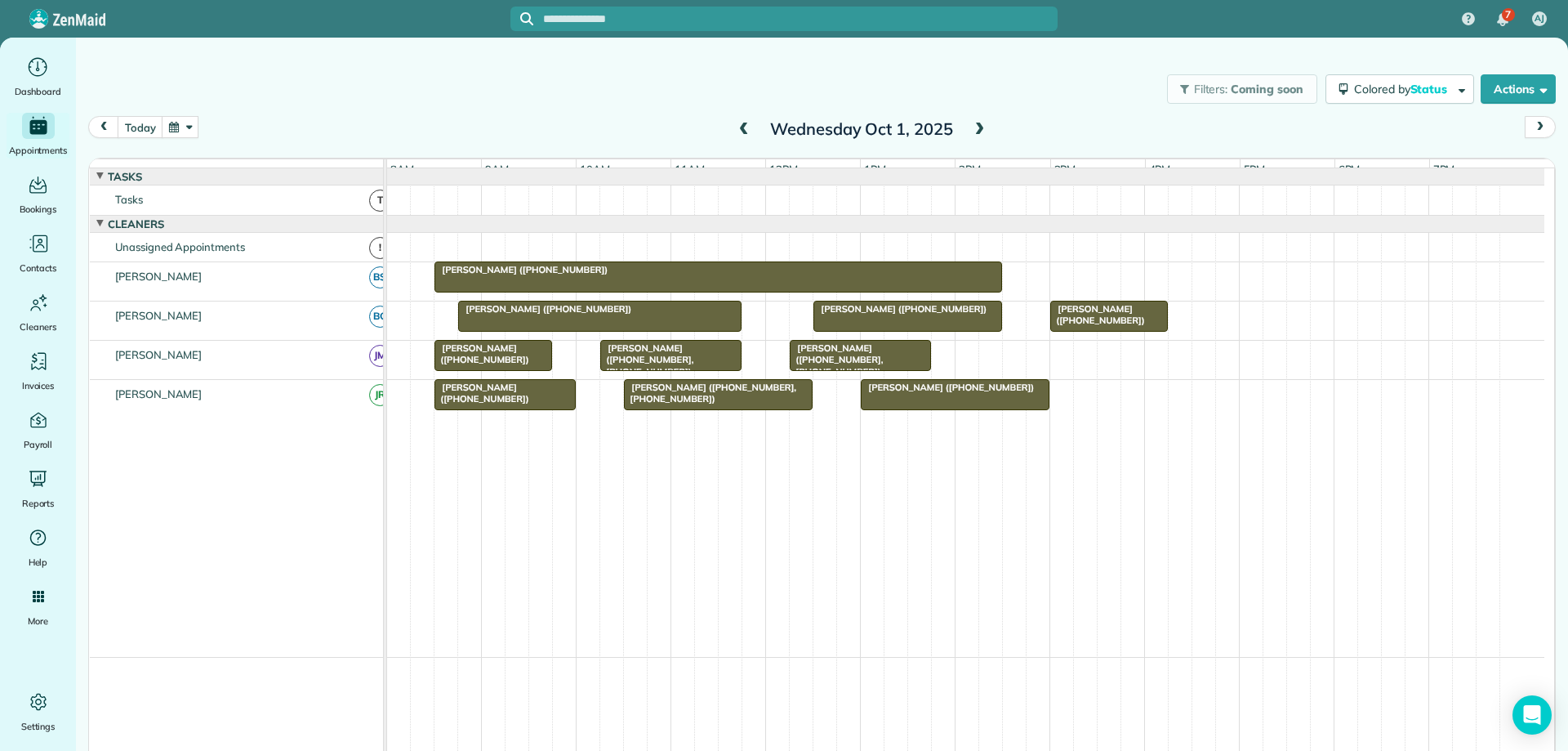
click at [1118, 326] on span "Ann Rebera (+14348252463)" at bounding box center [1097, 314] width 96 height 23
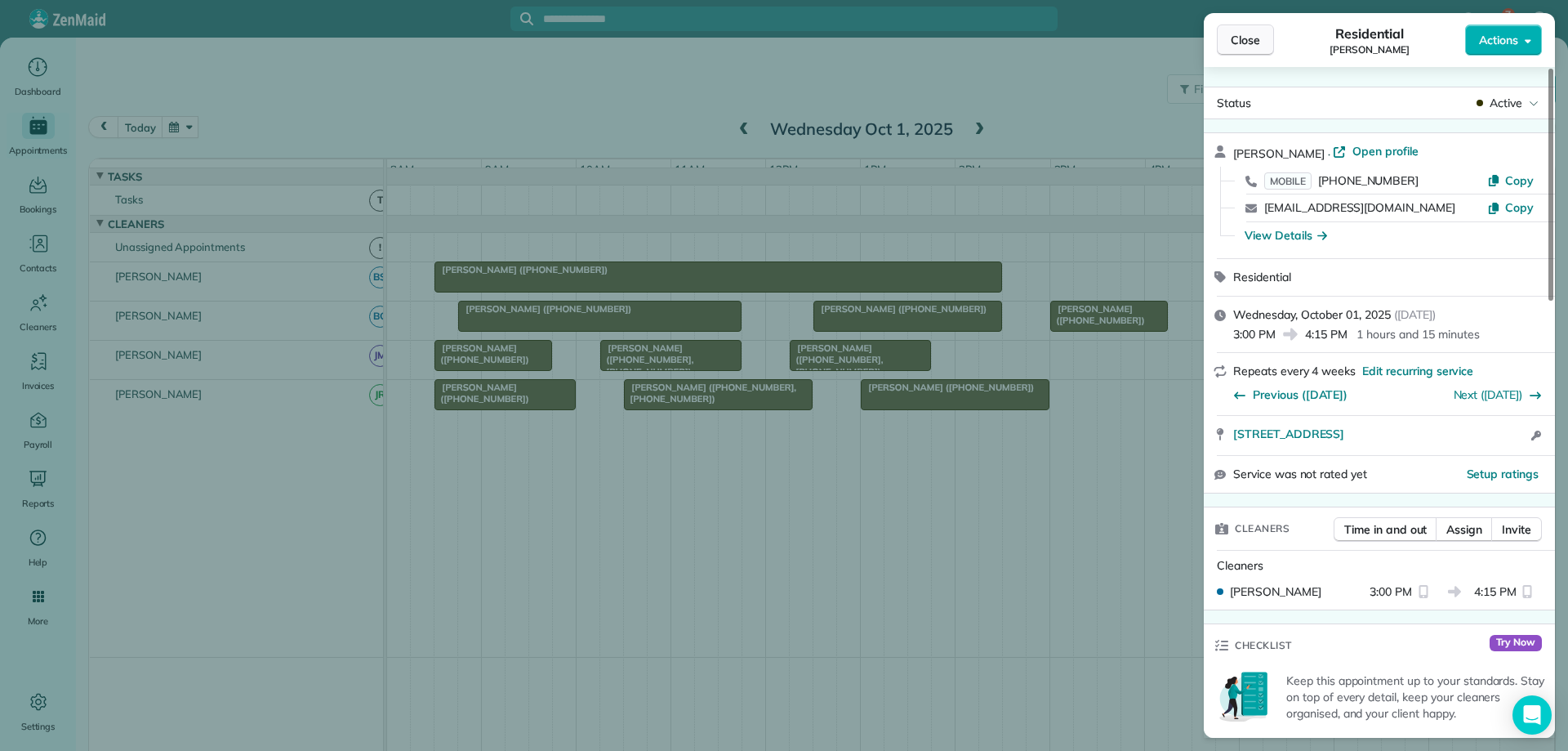
click at [1238, 41] on span "Close" at bounding box center [1246, 40] width 29 height 17
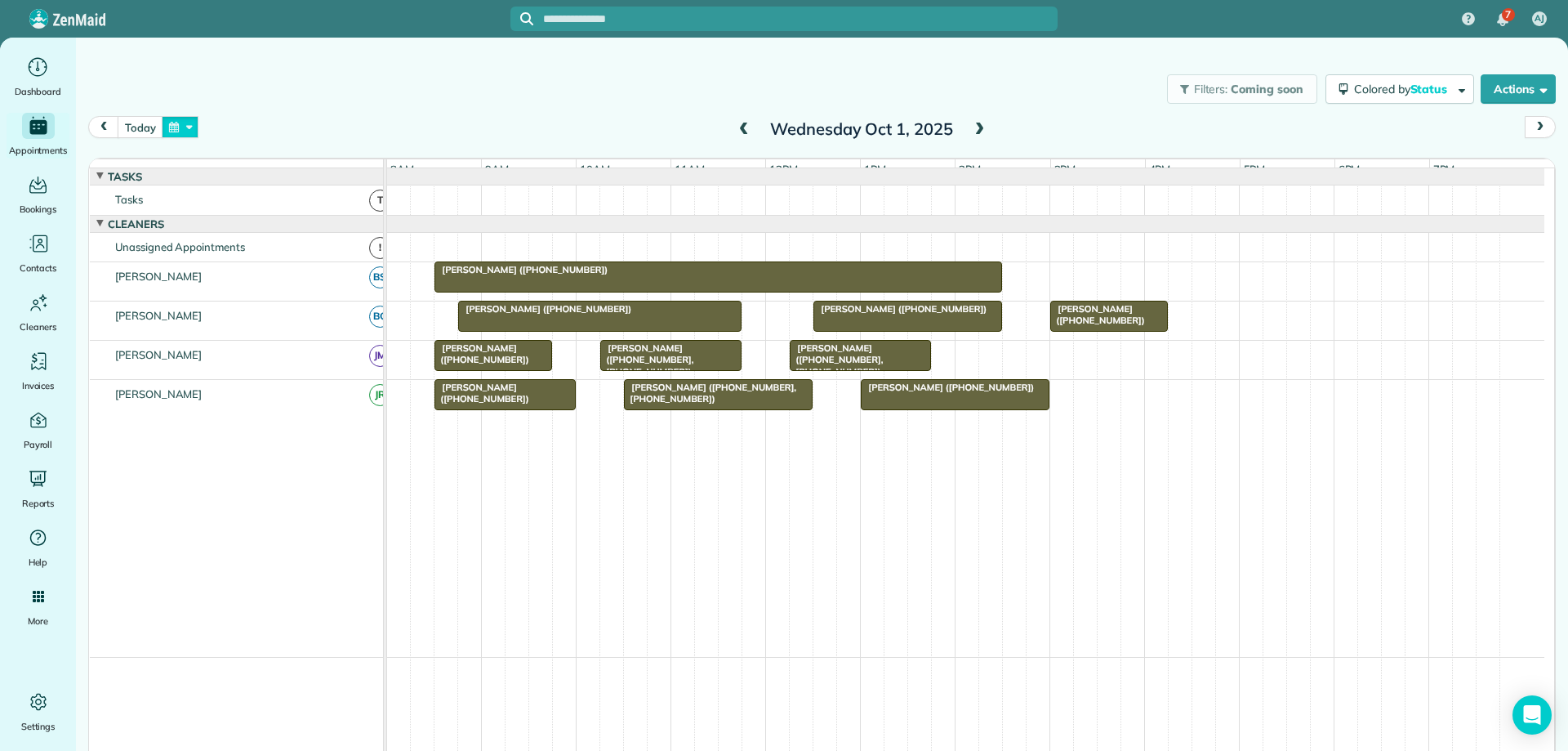
click at [191, 129] on button "button" at bounding box center [180, 127] width 37 height 22
click at [385, 138] on link "Next" at bounding box center [377, 137] width 45 height 41
click at [355, 210] on link "10" at bounding box center [351, 210] width 26 height 26
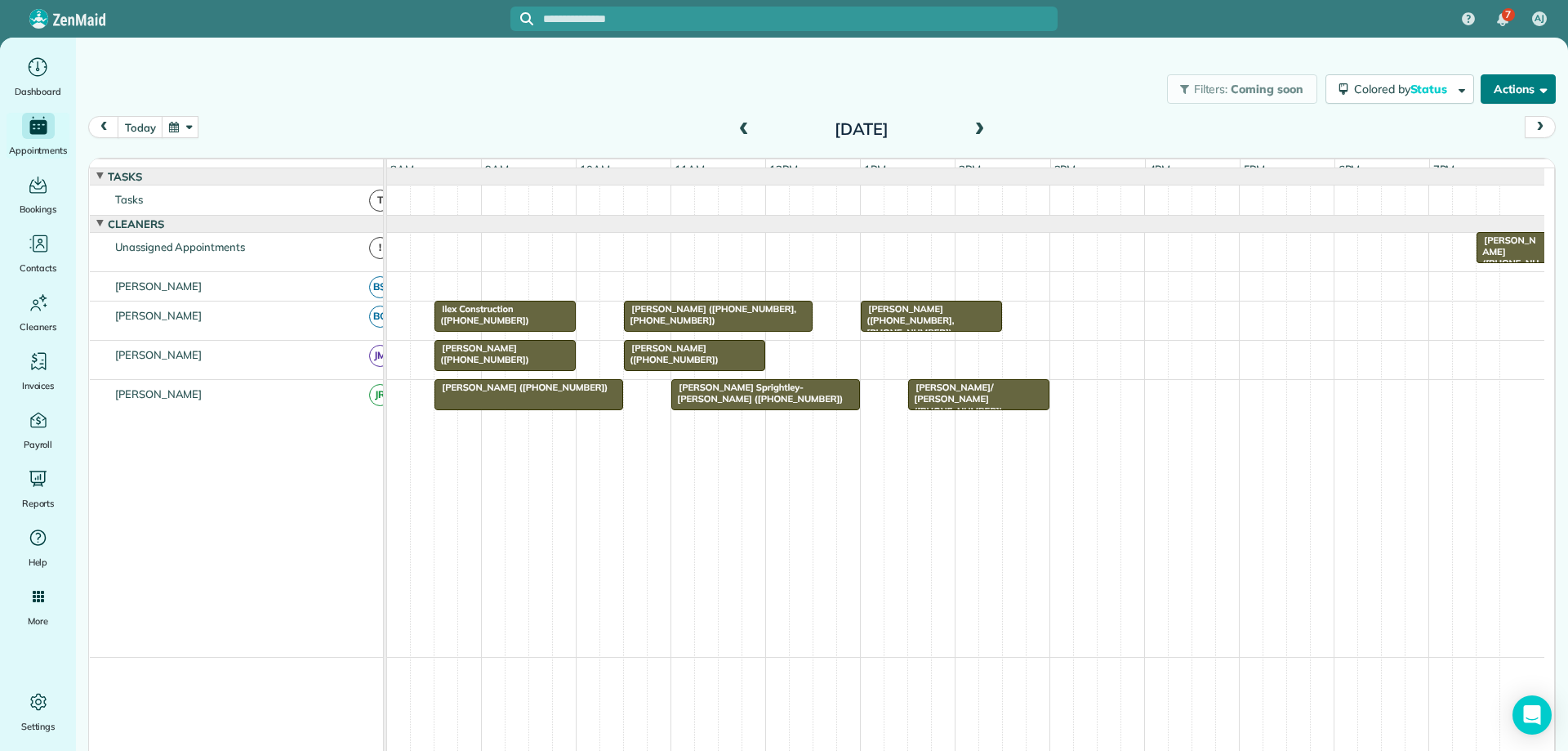
click at [1518, 95] on button "Actions" at bounding box center [1519, 88] width 75 height 29
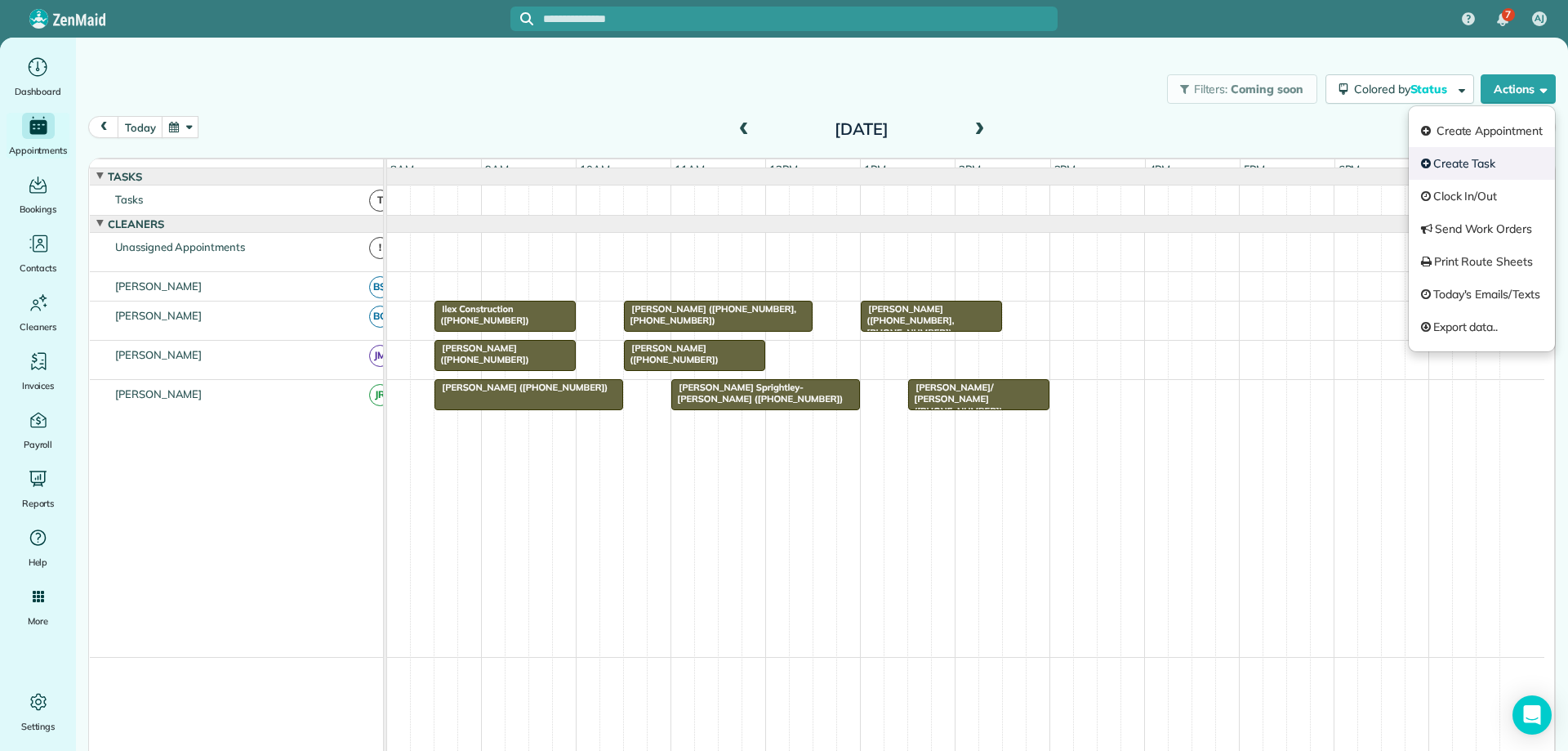
click at [1459, 166] on link "Create Task" at bounding box center [1481, 163] width 146 height 33
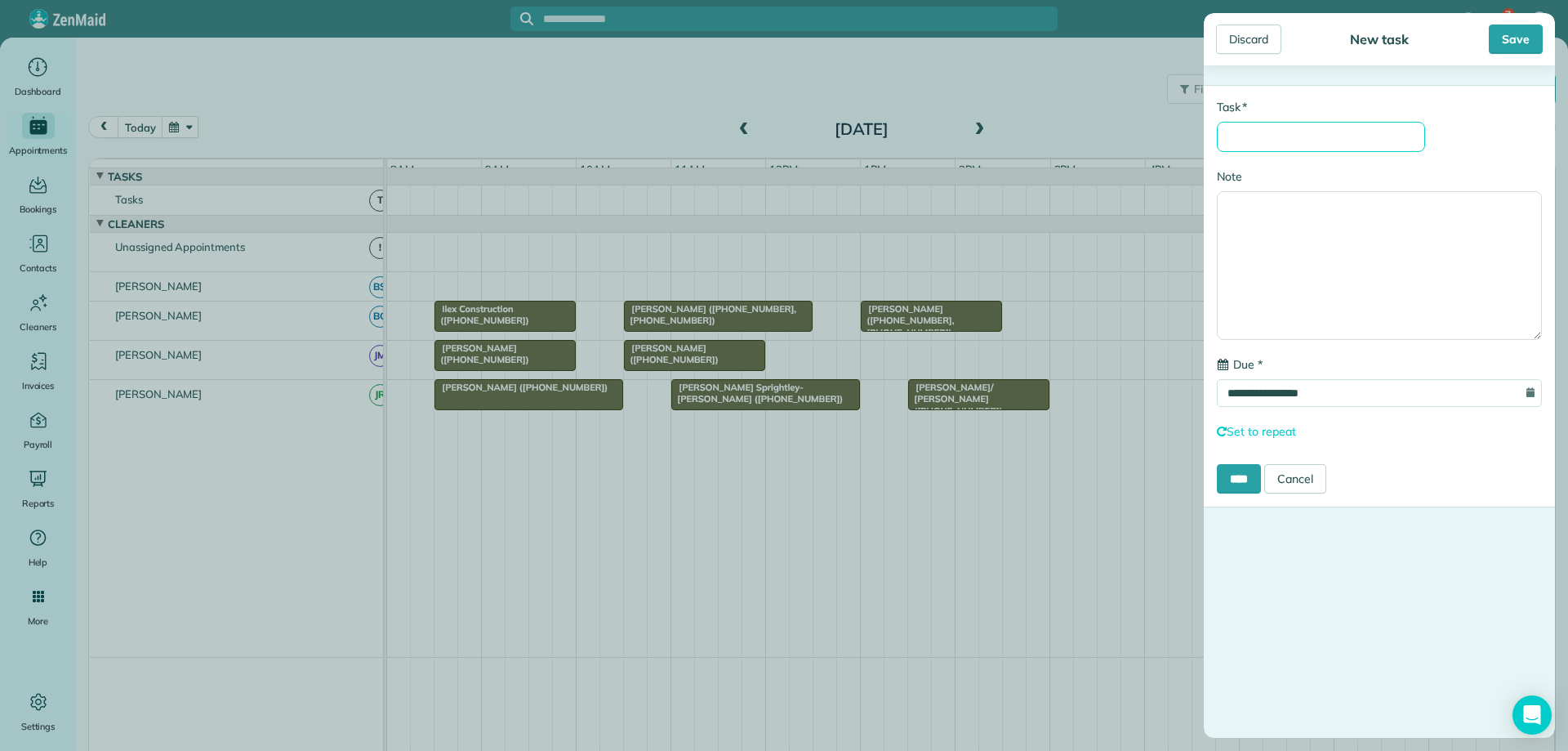
click at [1263, 136] on input "* Task" at bounding box center [1321, 137] width 208 height 30
type input "**********"
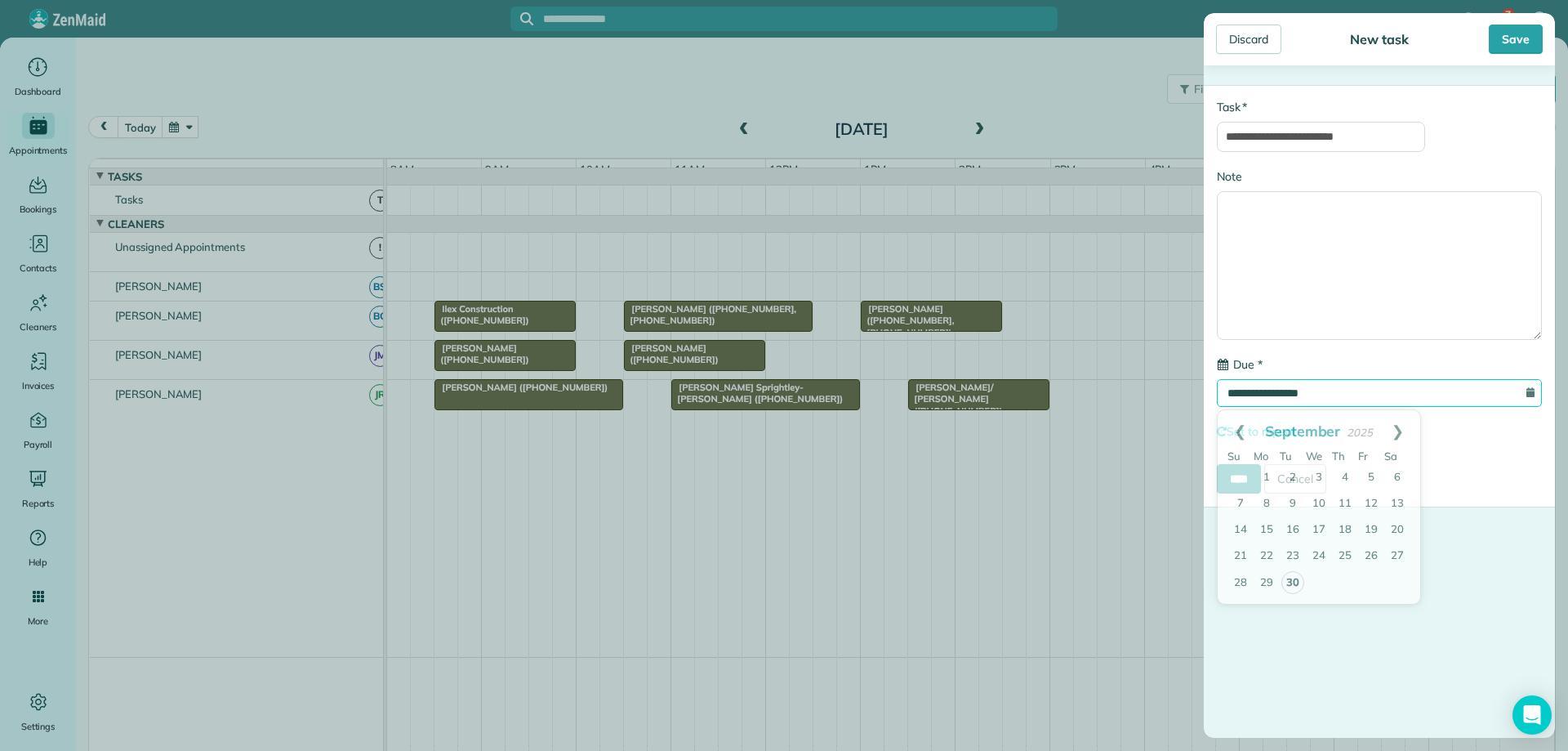
click at [1396, 382] on input "**********" at bounding box center [1380, 393] width 325 height 28
click at [1399, 428] on link "Next" at bounding box center [1398, 430] width 45 height 41
click at [1369, 501] on link "10" at bounding box center [1371, 503] width 26 height 26
type input "**********"
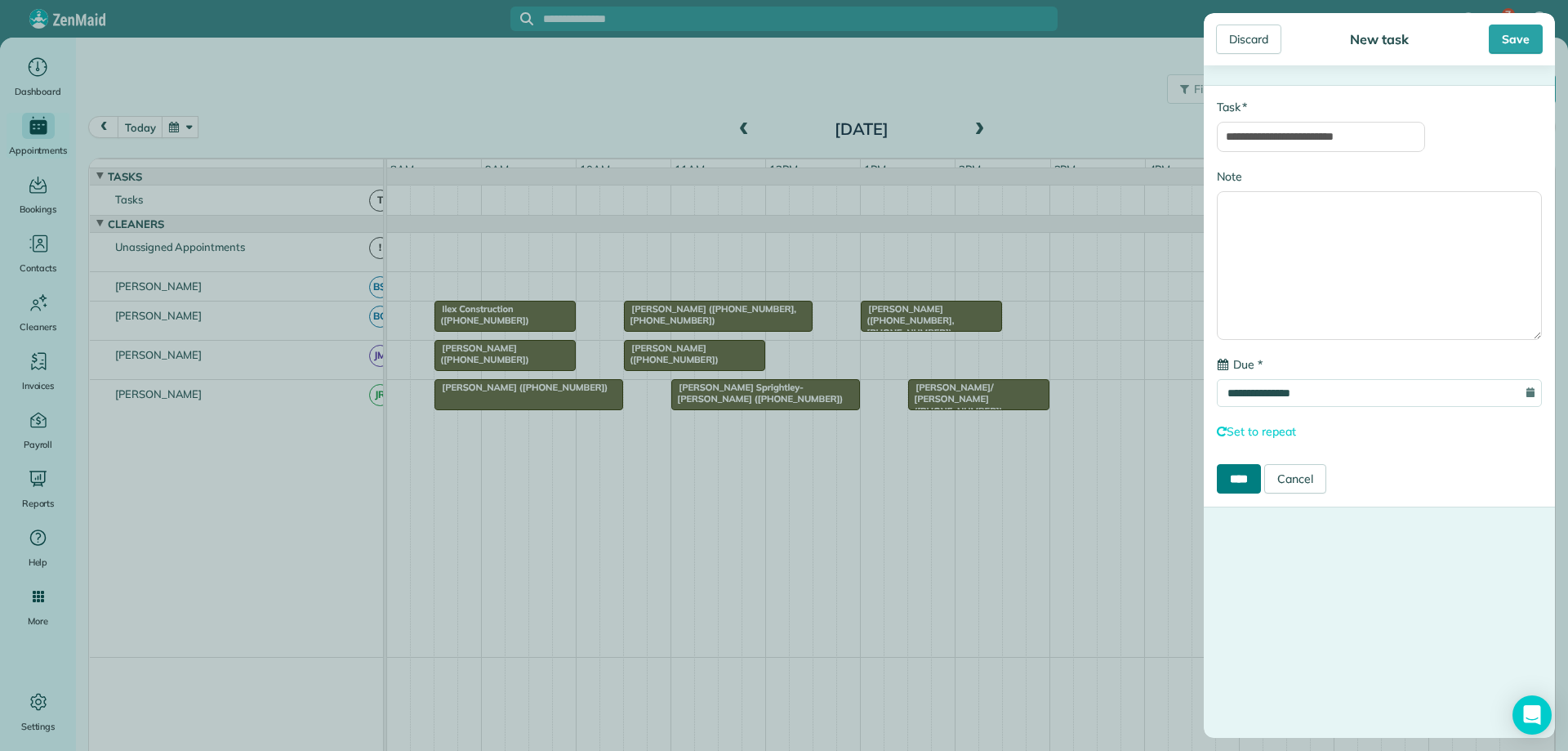
click at [1237, 481] on input "****" at bounding box center [1239, 478] width 44 height 29
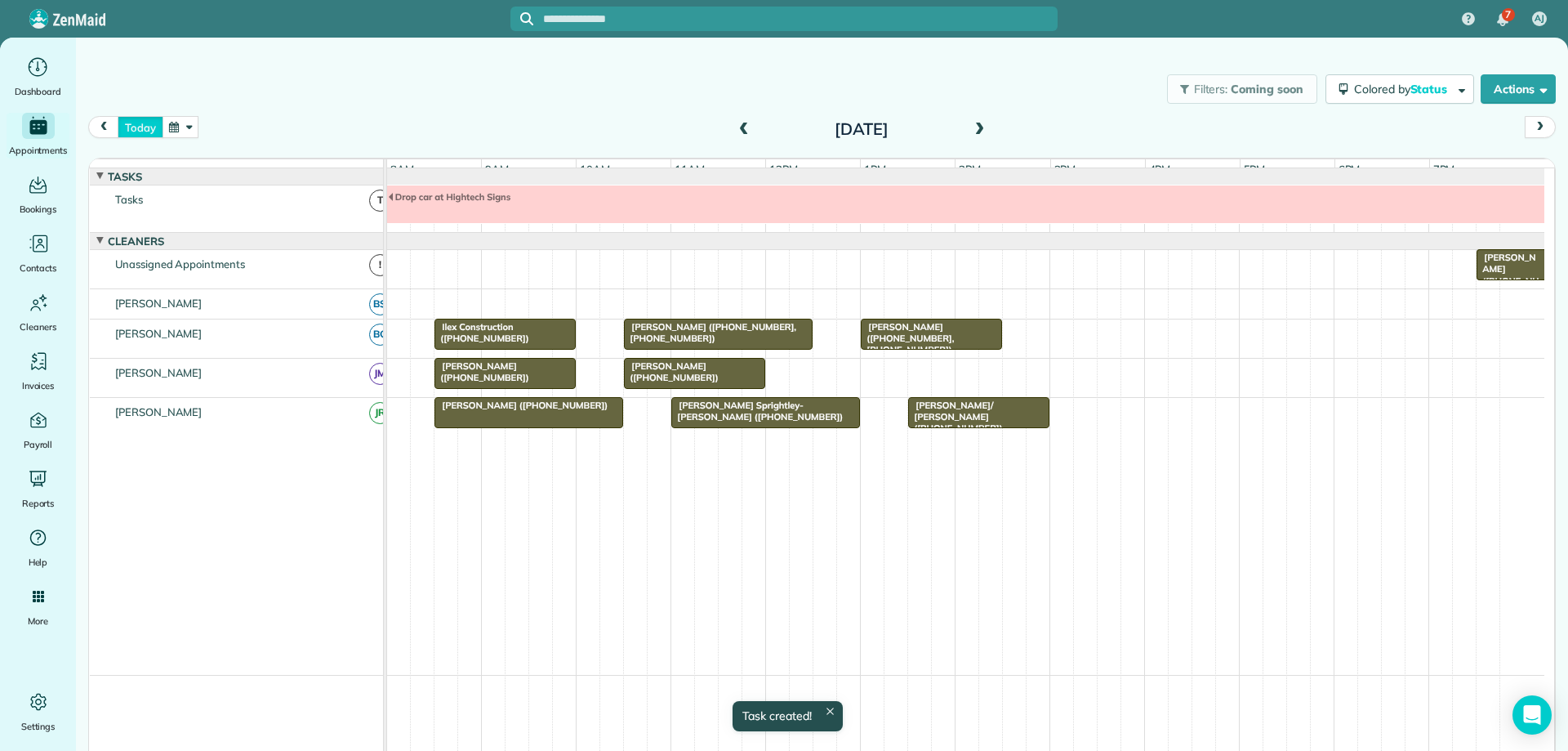
click at [132, 123] on button "today" at bounding box center [140, 127] width 45 height 22
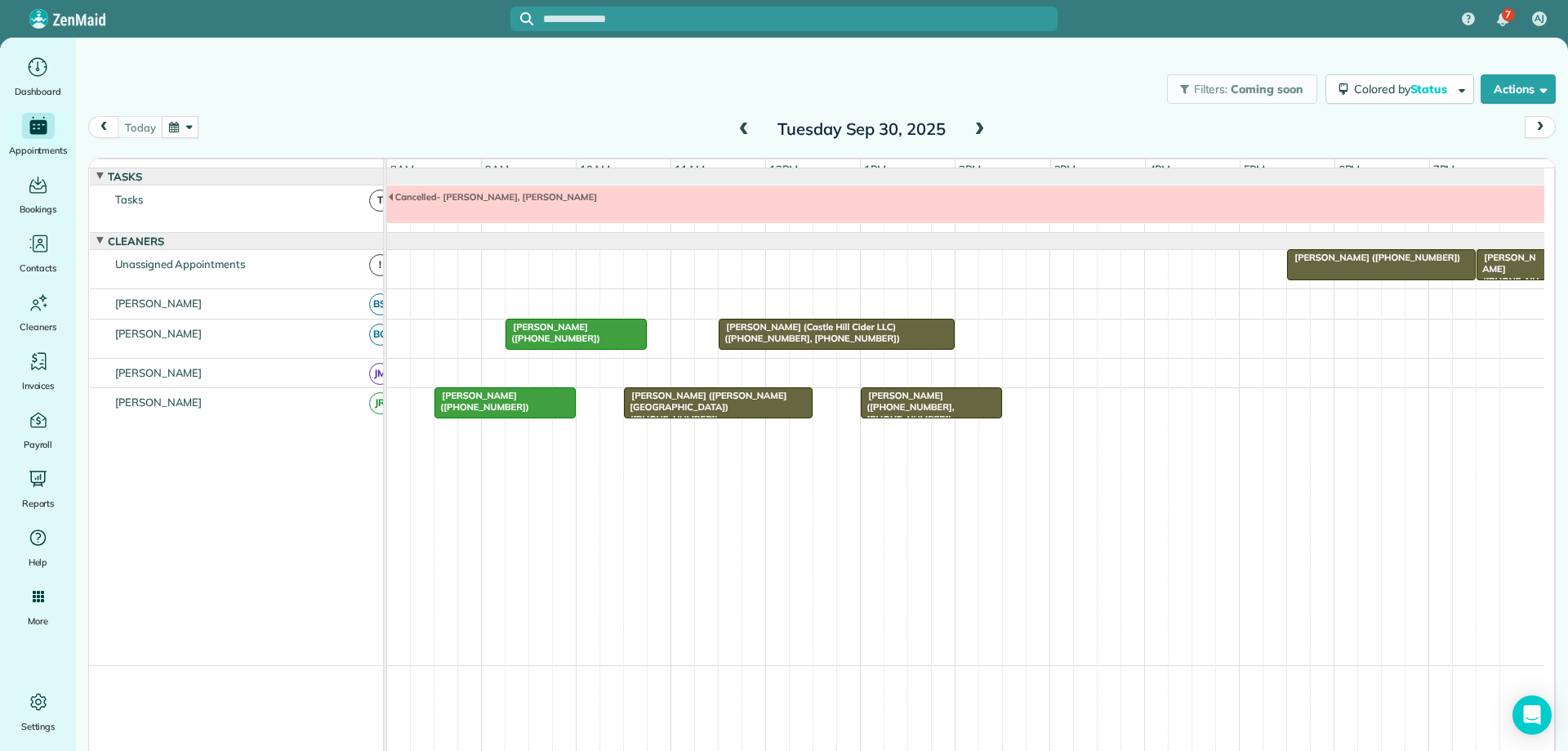
click at [972, 131] on span at bounding box center [980, 130] width 18 height 15
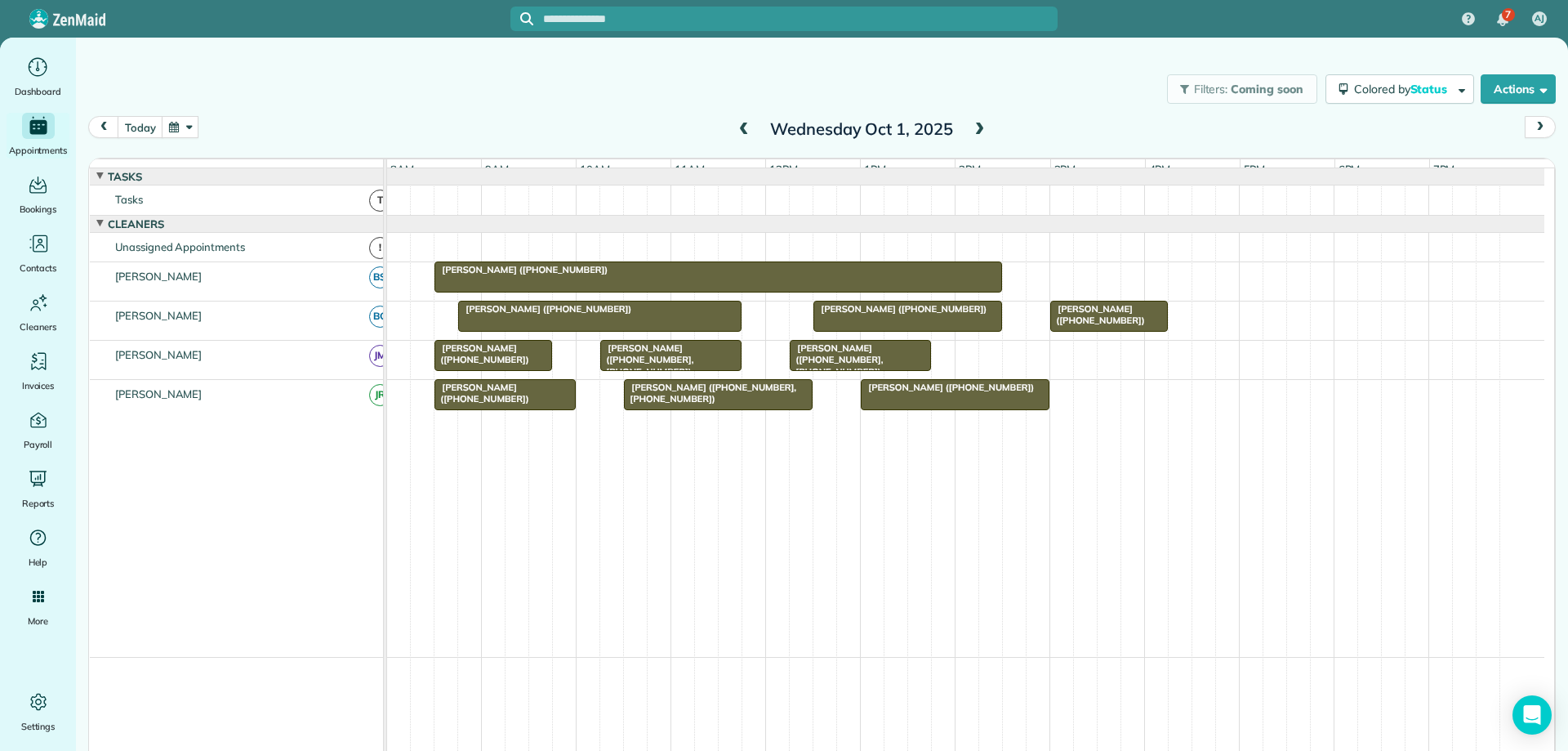
click at [959, 292] on div at bounding box center [718, 277] width 566 height 29
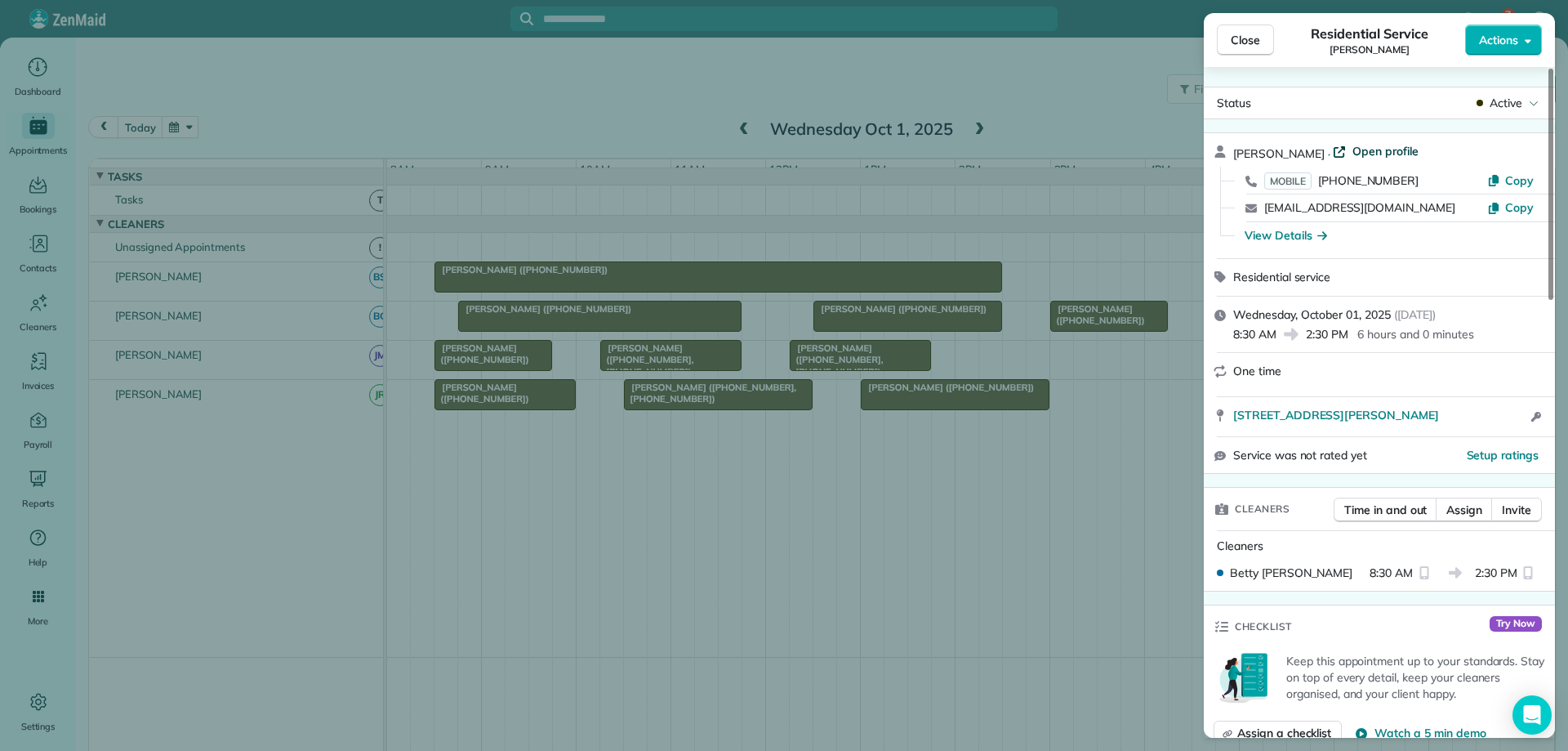
click at [1362, 146] on span "Open profile" at bounding box center [1386, 152] width 66 height 17
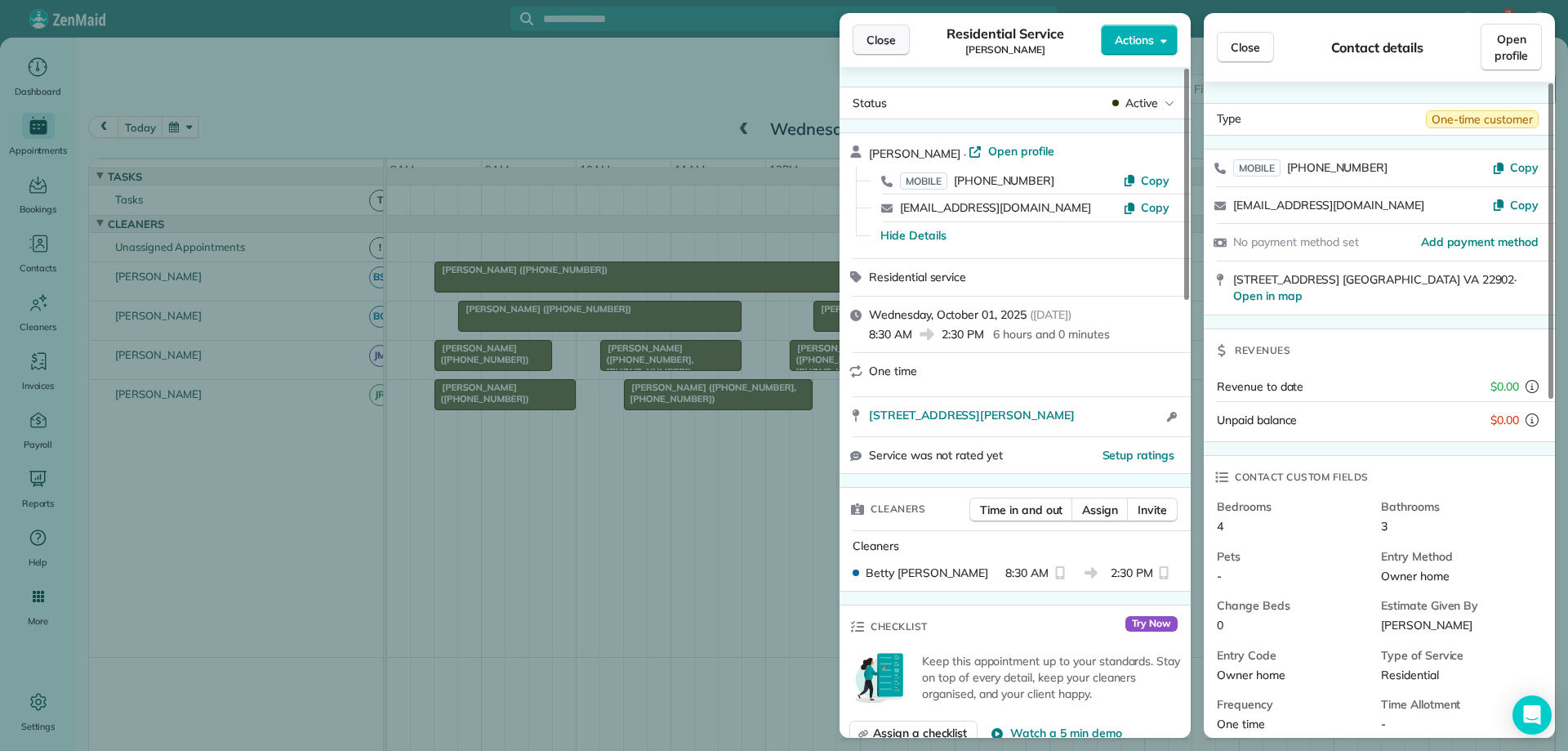
click at [882, 42] on span "Close" at bounding box center [881, 40] width 29 height 17
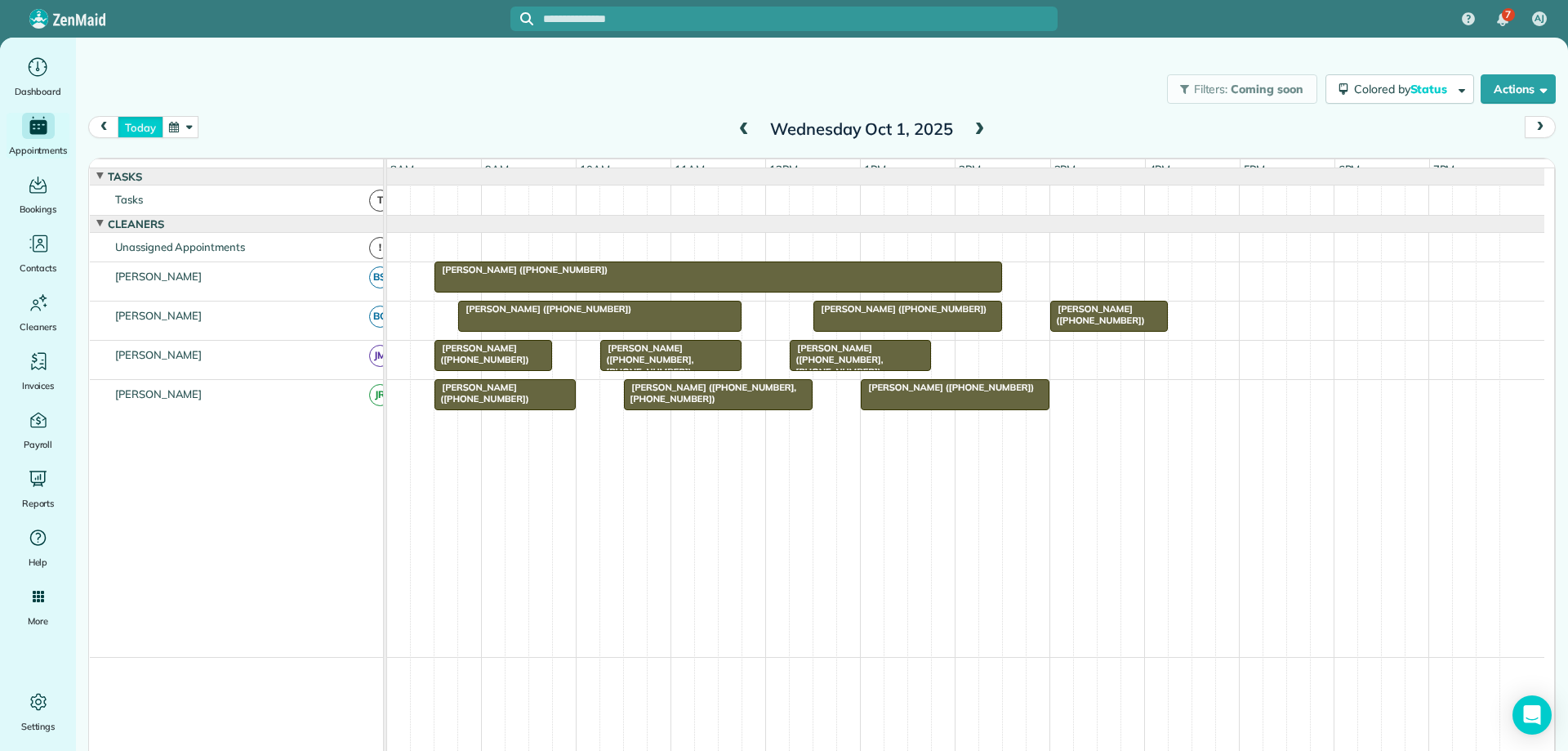
click at [137, 127] on button "today" at bounding box center [140, 127] width 45 height 22
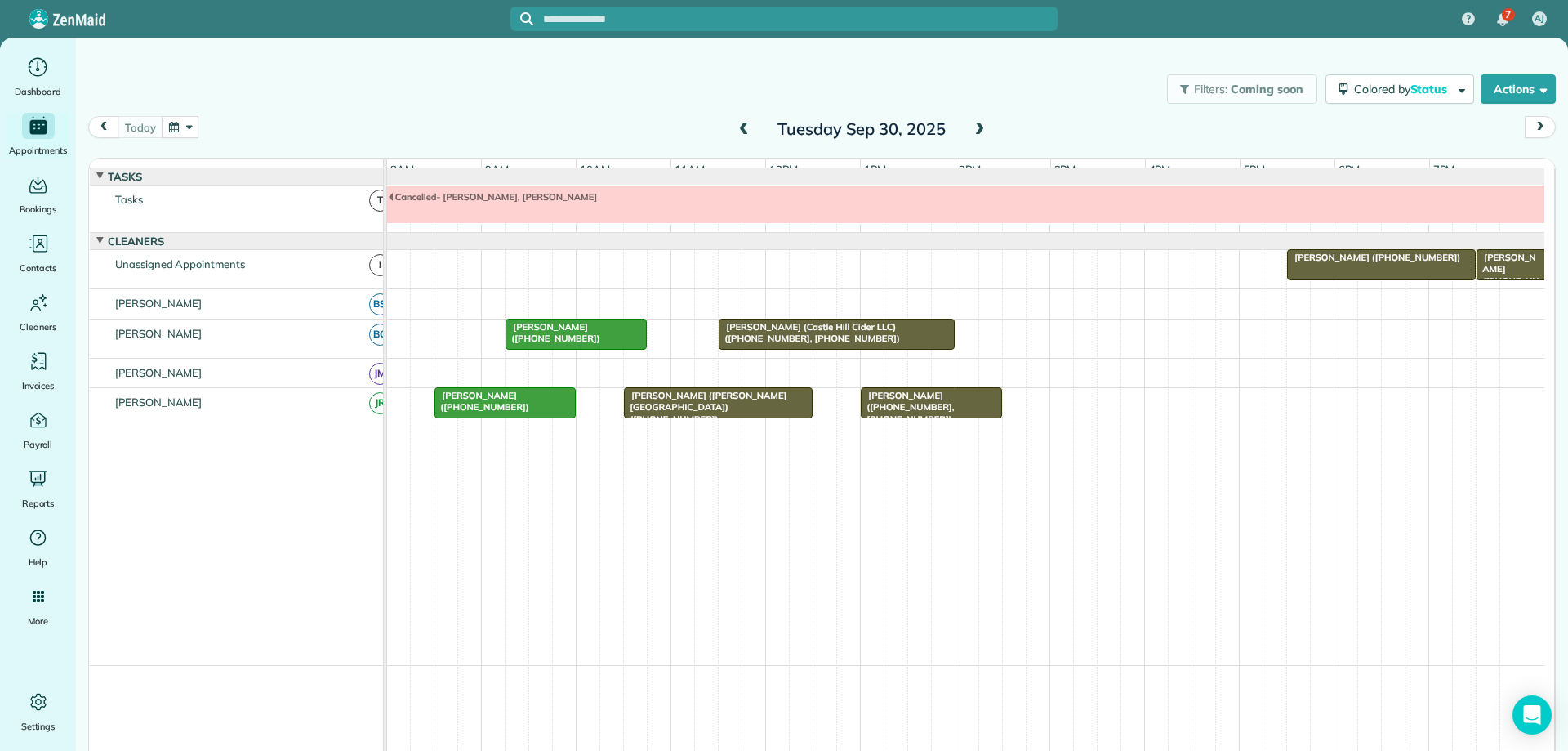
click at [978, 131] on span at bounding box center [980, 130] width 18 height 15
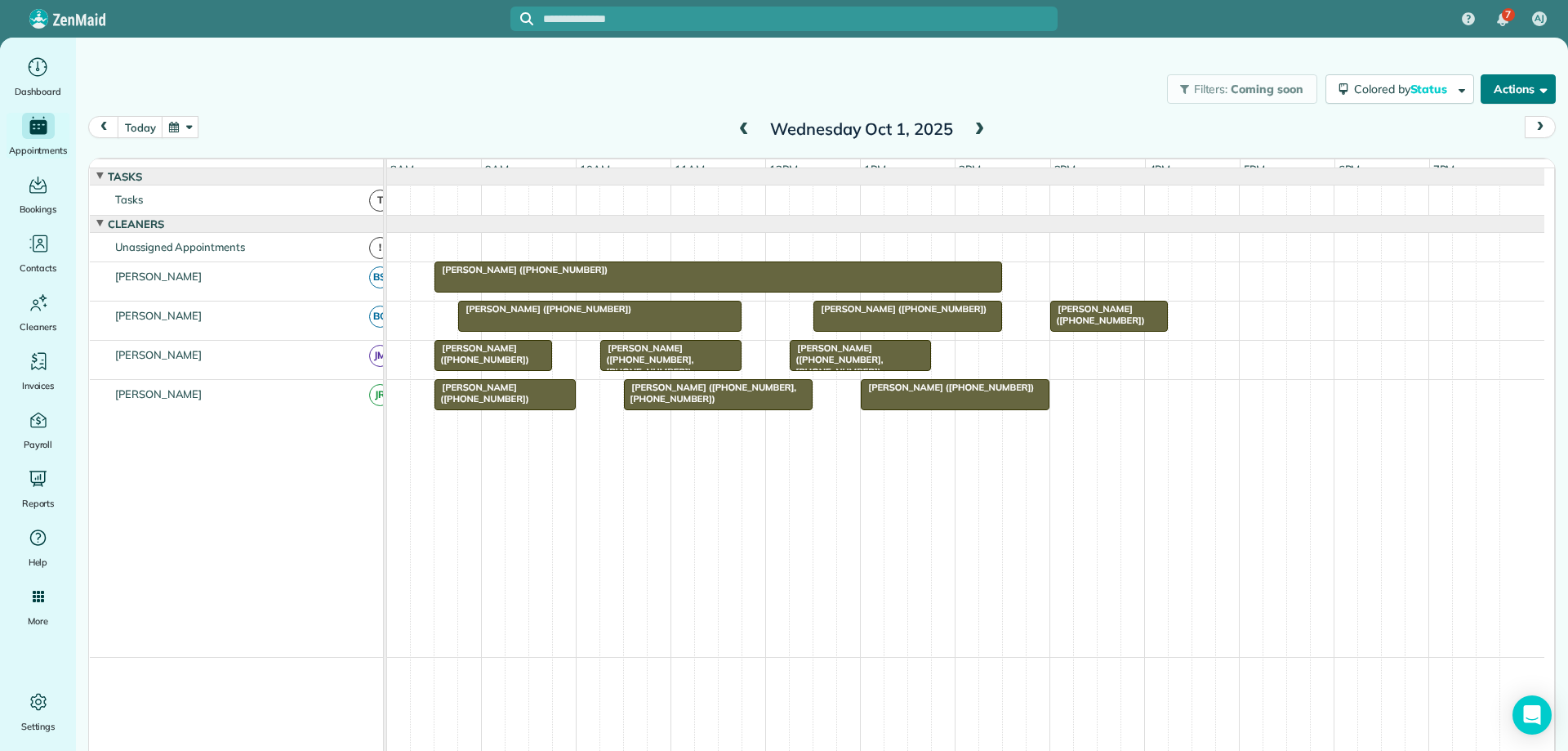
click at [1535, 90] on span "button" at bounding box center [1541, 88] width 12 height 13
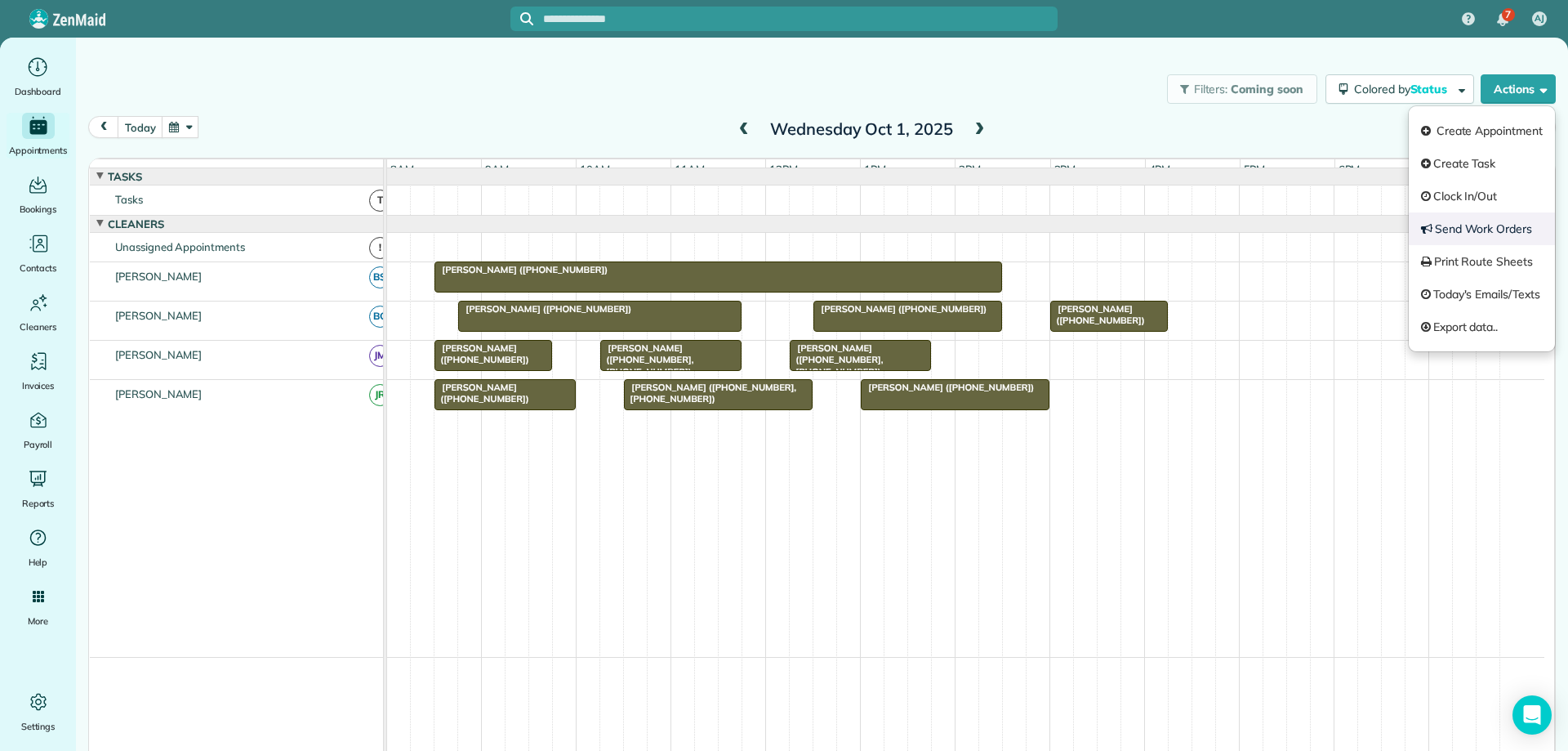
click at [1480, 228] on link "Send Work Orders" at bounding box center [1481, 228] width 146 height 33
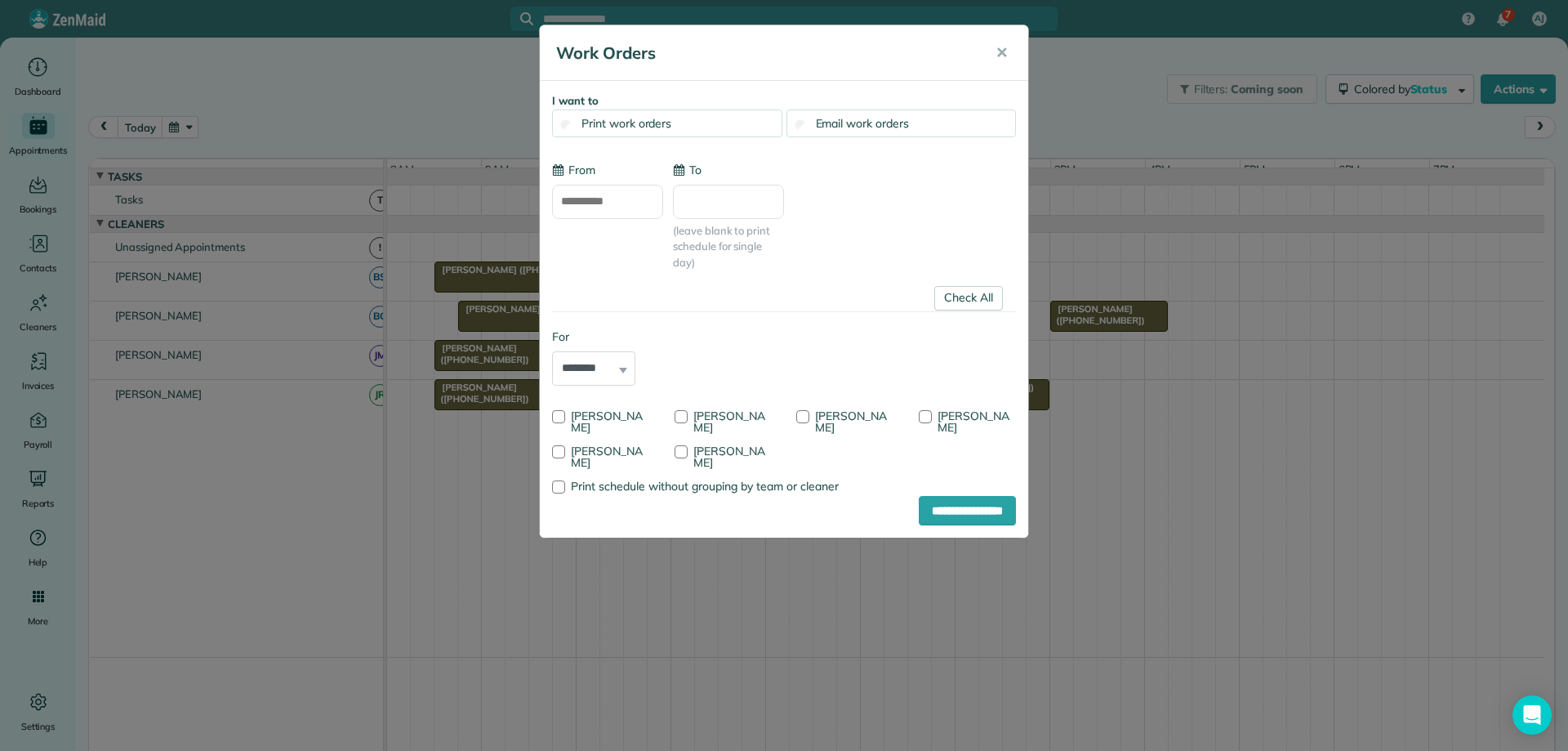
type input "**********"
click at [970, 294] on link "Check All" at bounding box center [969, 298] width 68 height 24
click at [1097, 112] on div "**********" at bounding box center [784, 375] width 1568 height 751
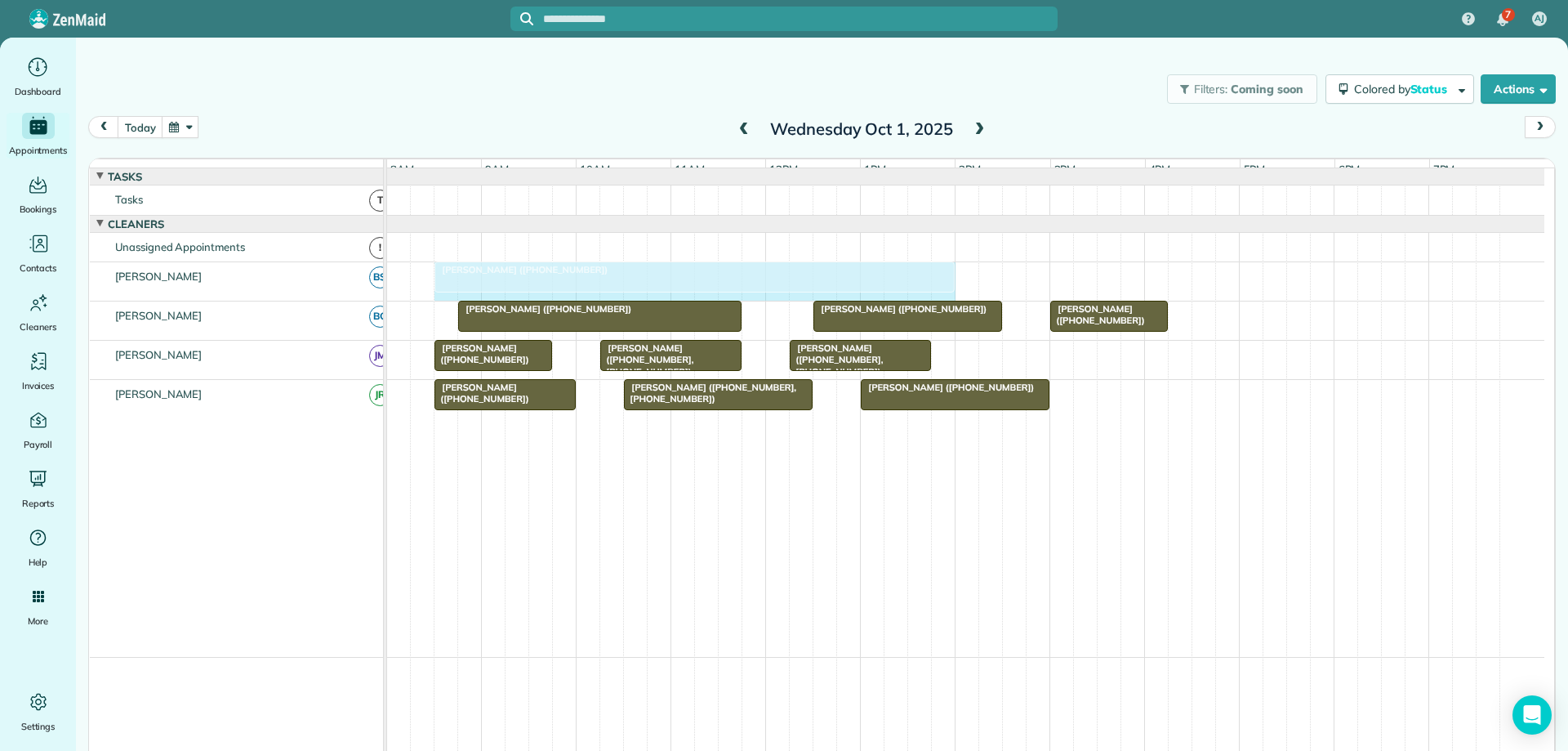
drag, startPoint x: 996, startPoint y: 286, endPoint x: 948, endPoint y: 303, distance: 50.9
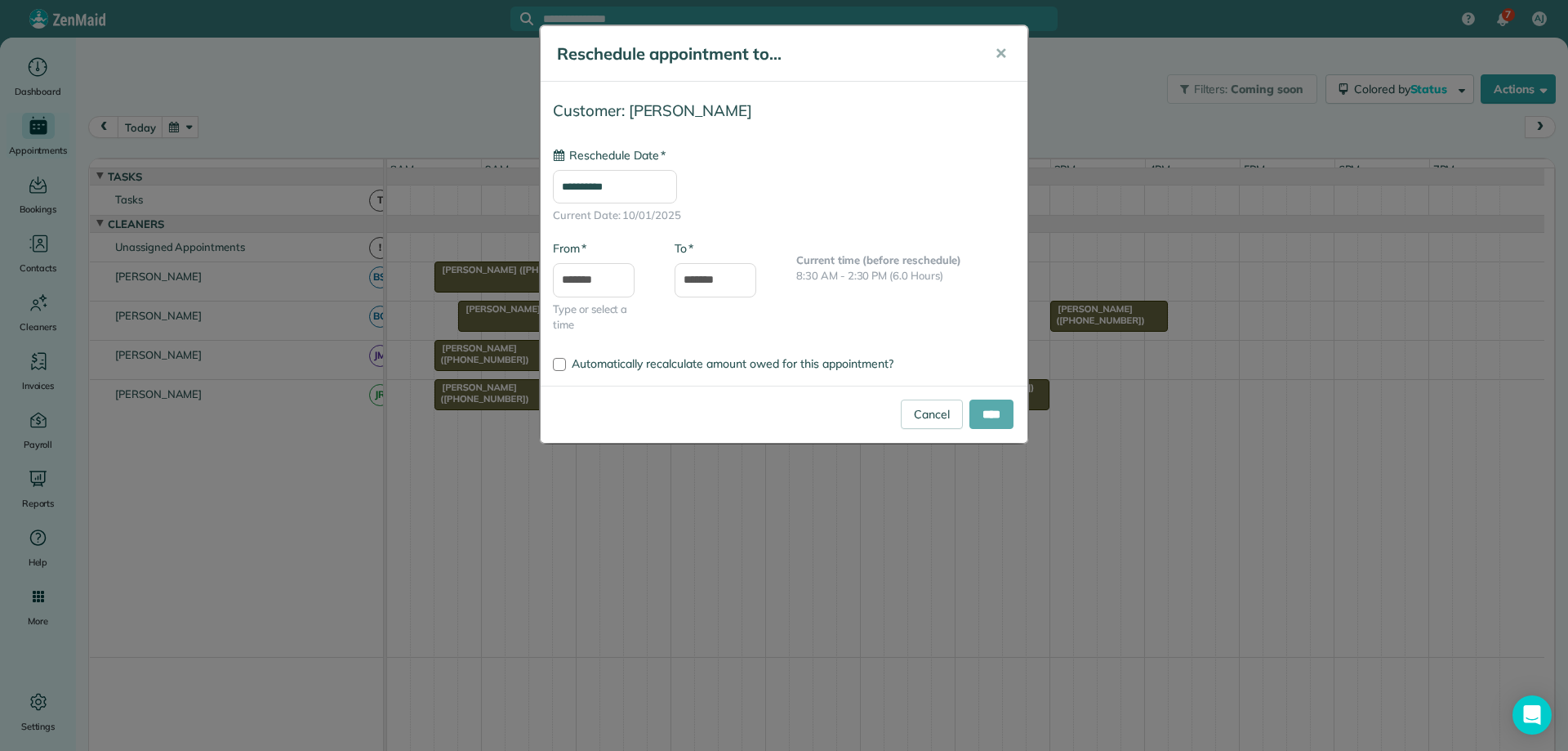
type input "**********"
click at [995, 417] on input "****" at bounding box center [991, 413] width 44 height 29
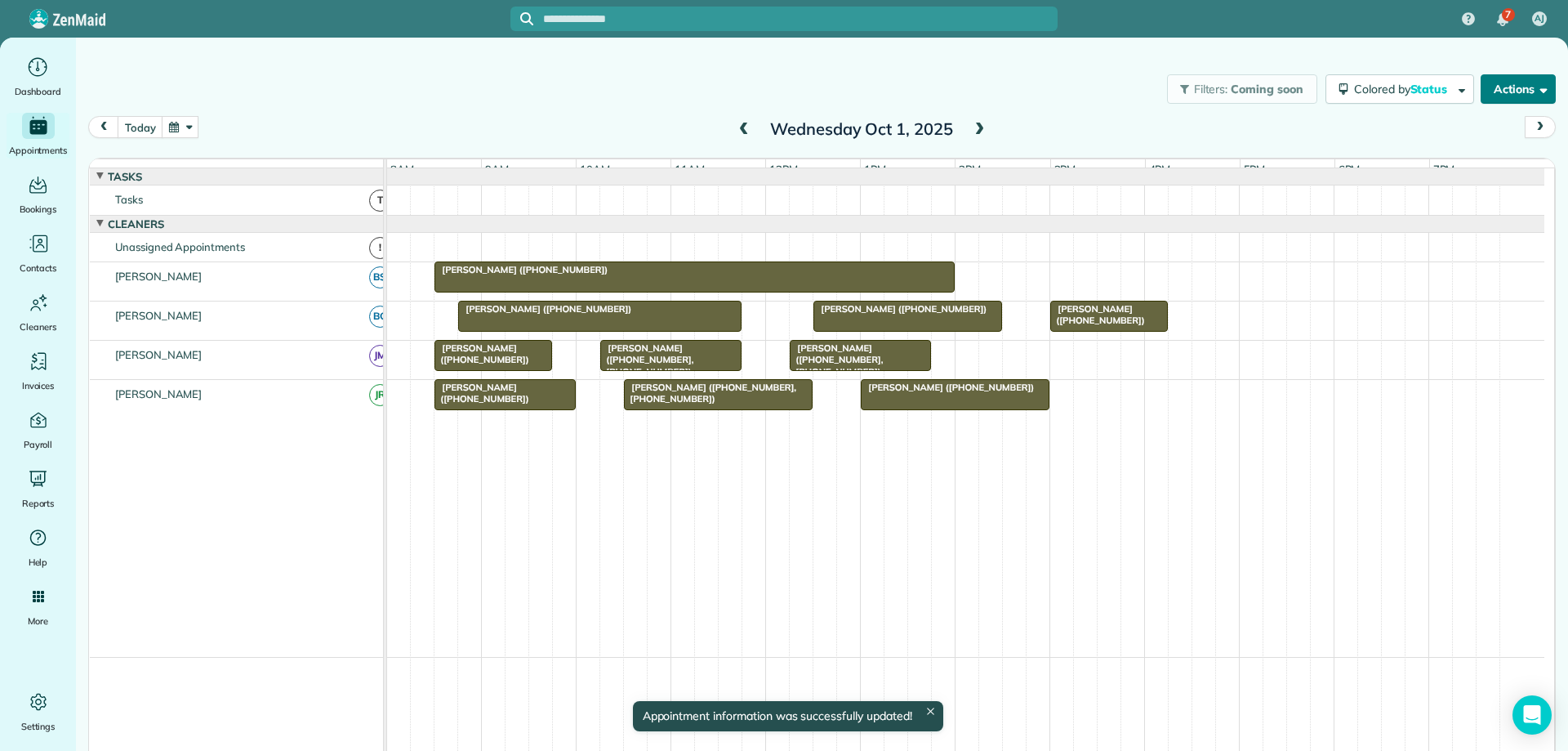
click at [1491, 93] on button "Actions" at bounding box center [1519, 88] width 75 height 29
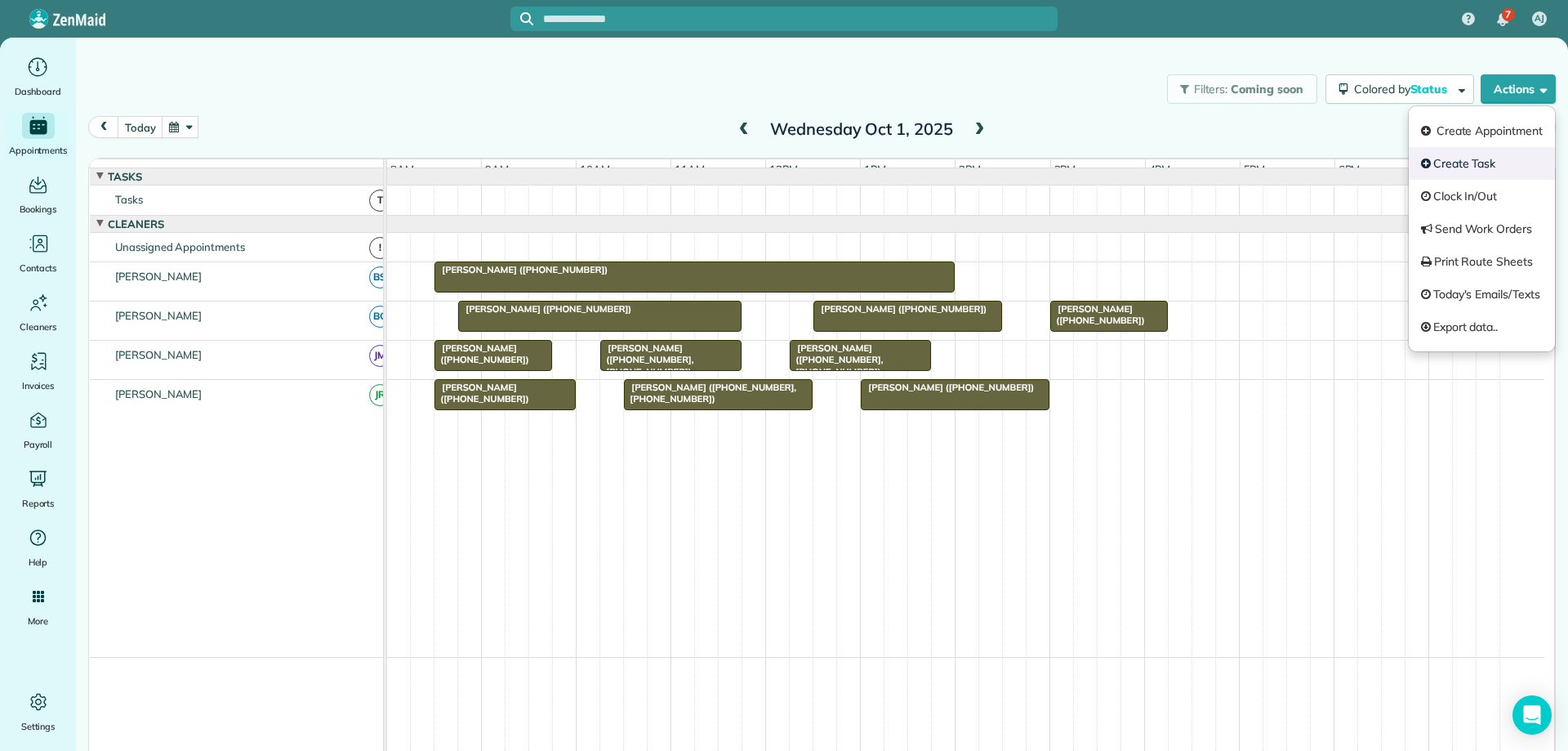
click at [1472, 165] on link "Create Task" at bounding box center [1481, 163] width 146 height 33
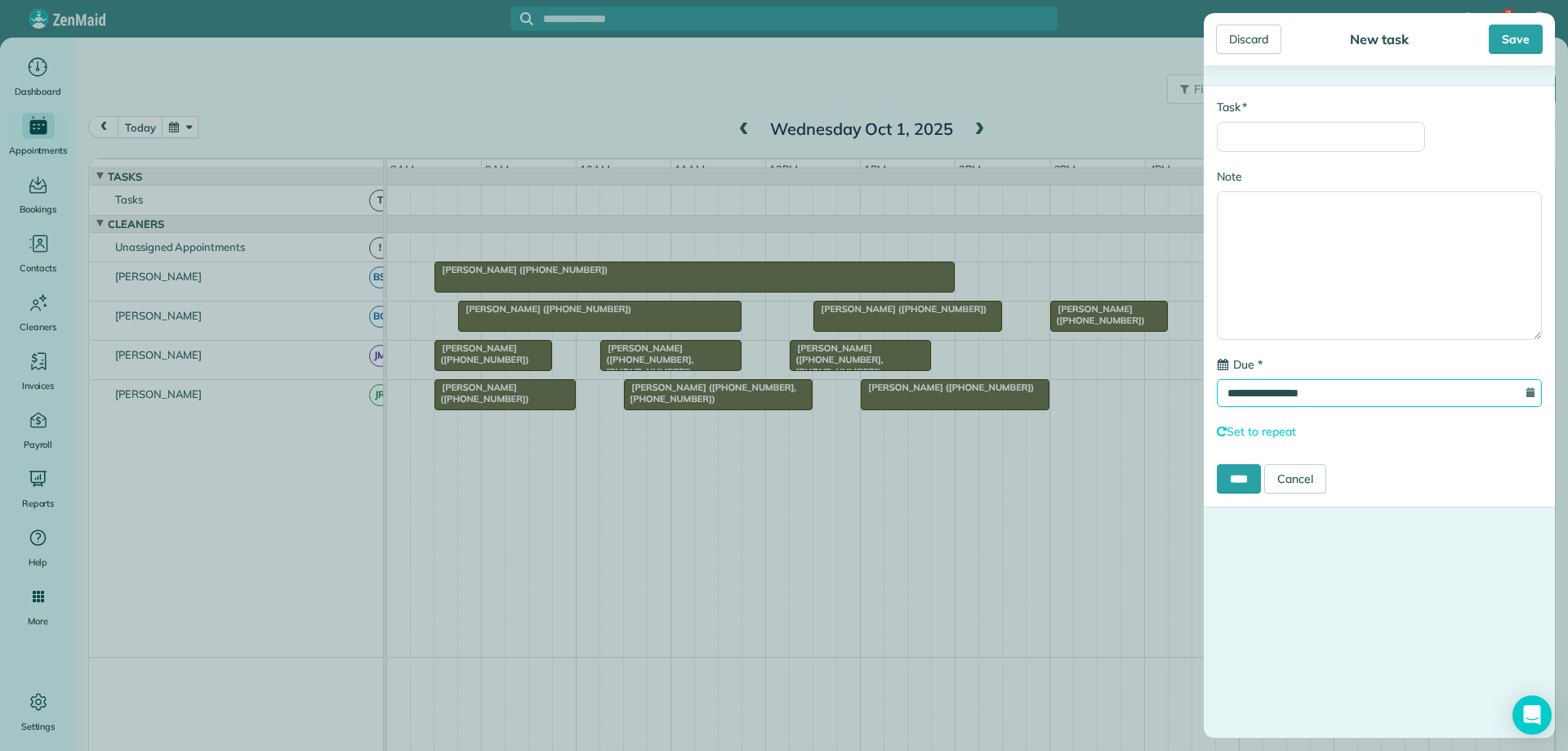
click at [1377, 398] on input "**********" at bounding box center [1380, 393] width 325 height 28
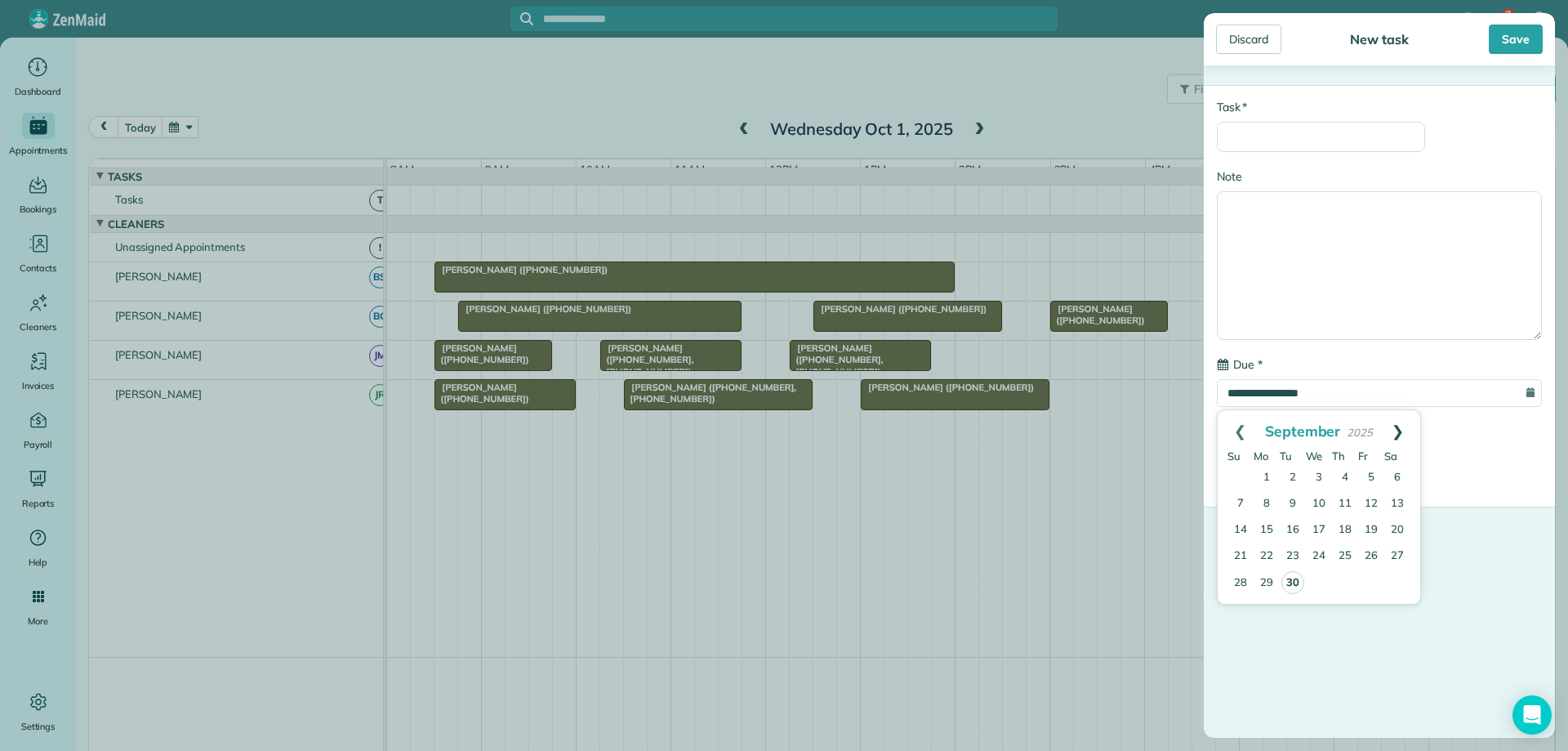
click at [1404, 433] on link "Next" at bounding box center [1398, 430] width 45 height 41
click at [1320, 473] on link "1" at bounding box center [1319, 478] width 26 height 26
type input "**********"
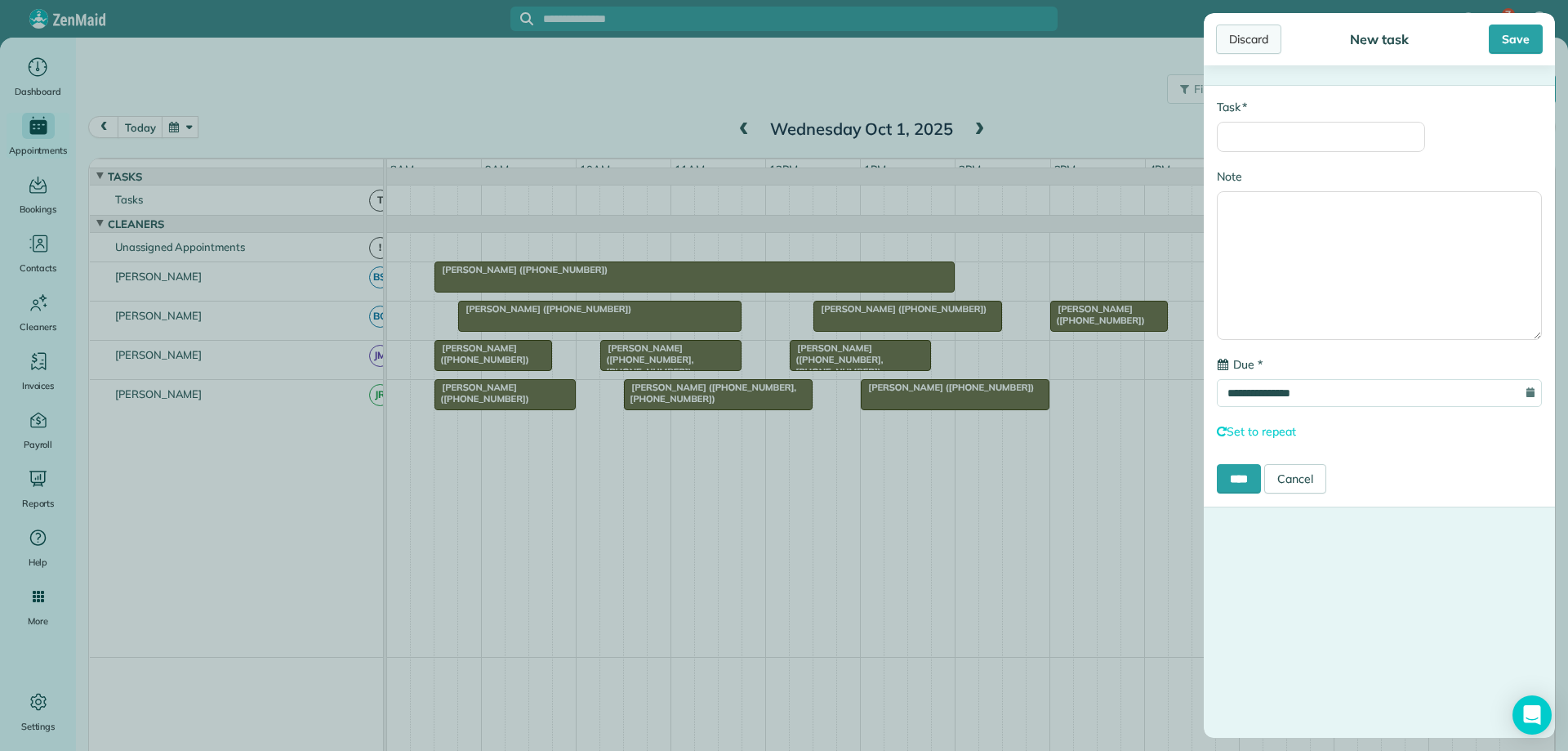
click at [1252, 46] on div "Discard" at bounding box center [1249, 38] width 65 height 29
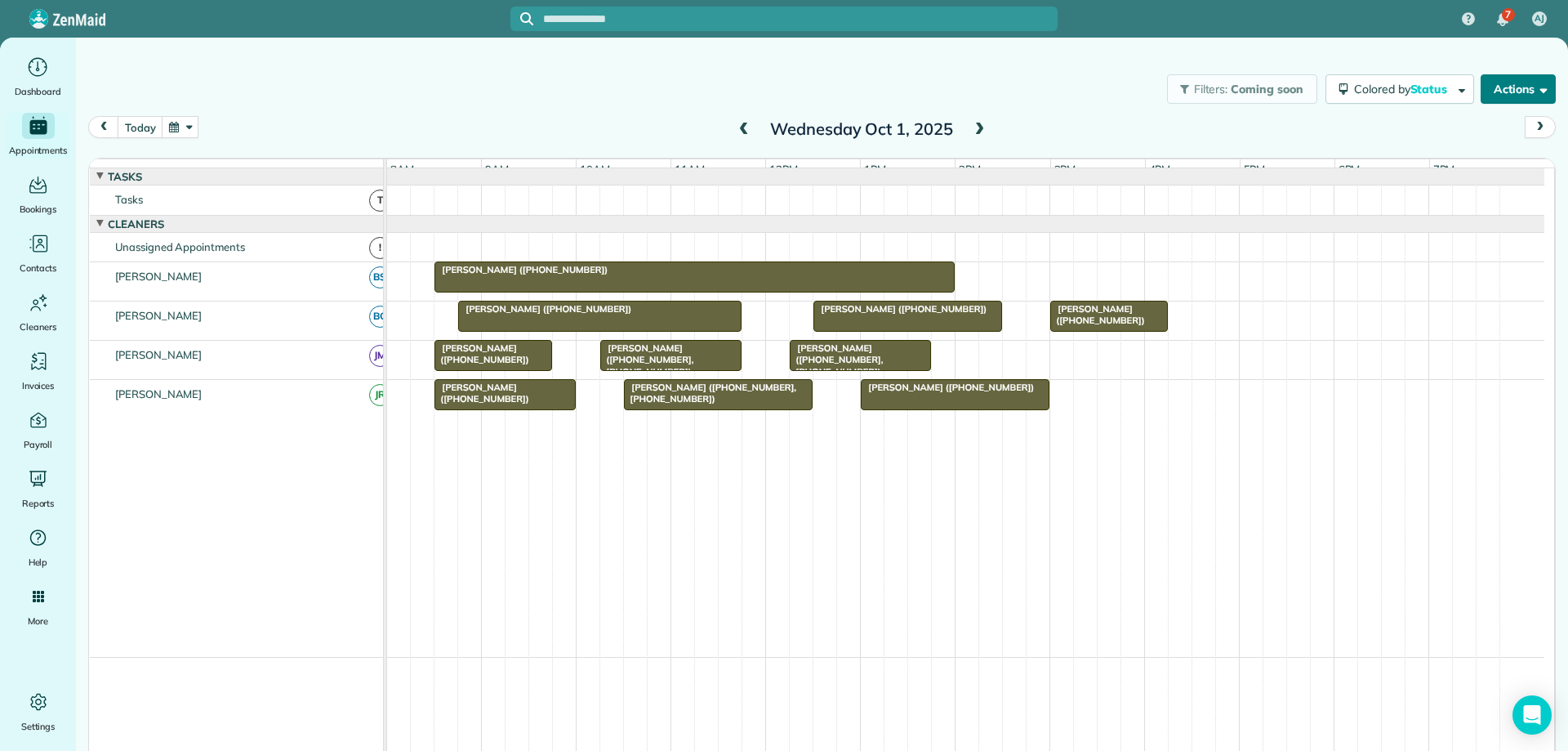
click at [1491, 91] on button "Actions" at bounding box center [1519, 88] width 75 height 29
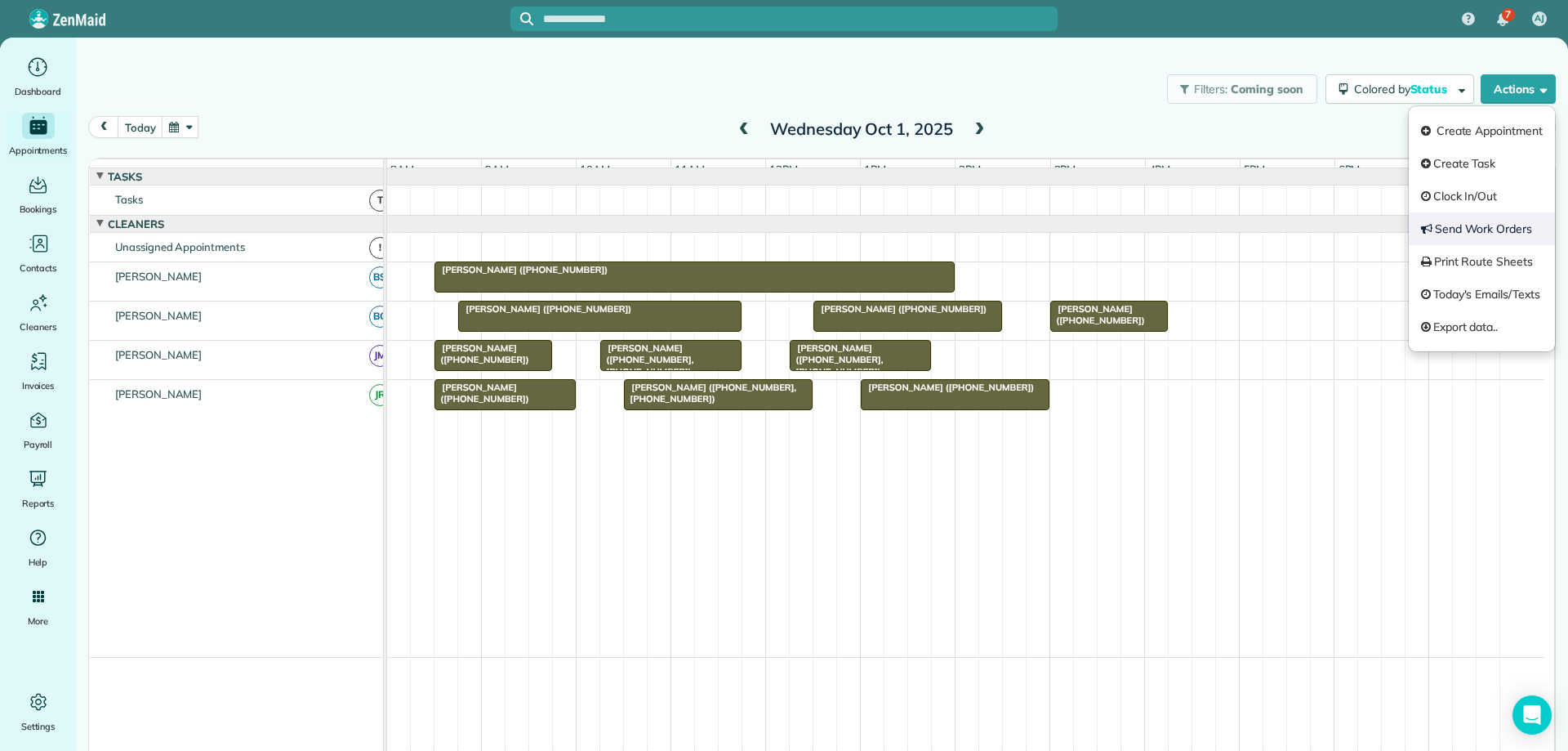
click at [1476, 225] on link "Send Work Orders" at bounding box center [1481, 228] width 146 height 33
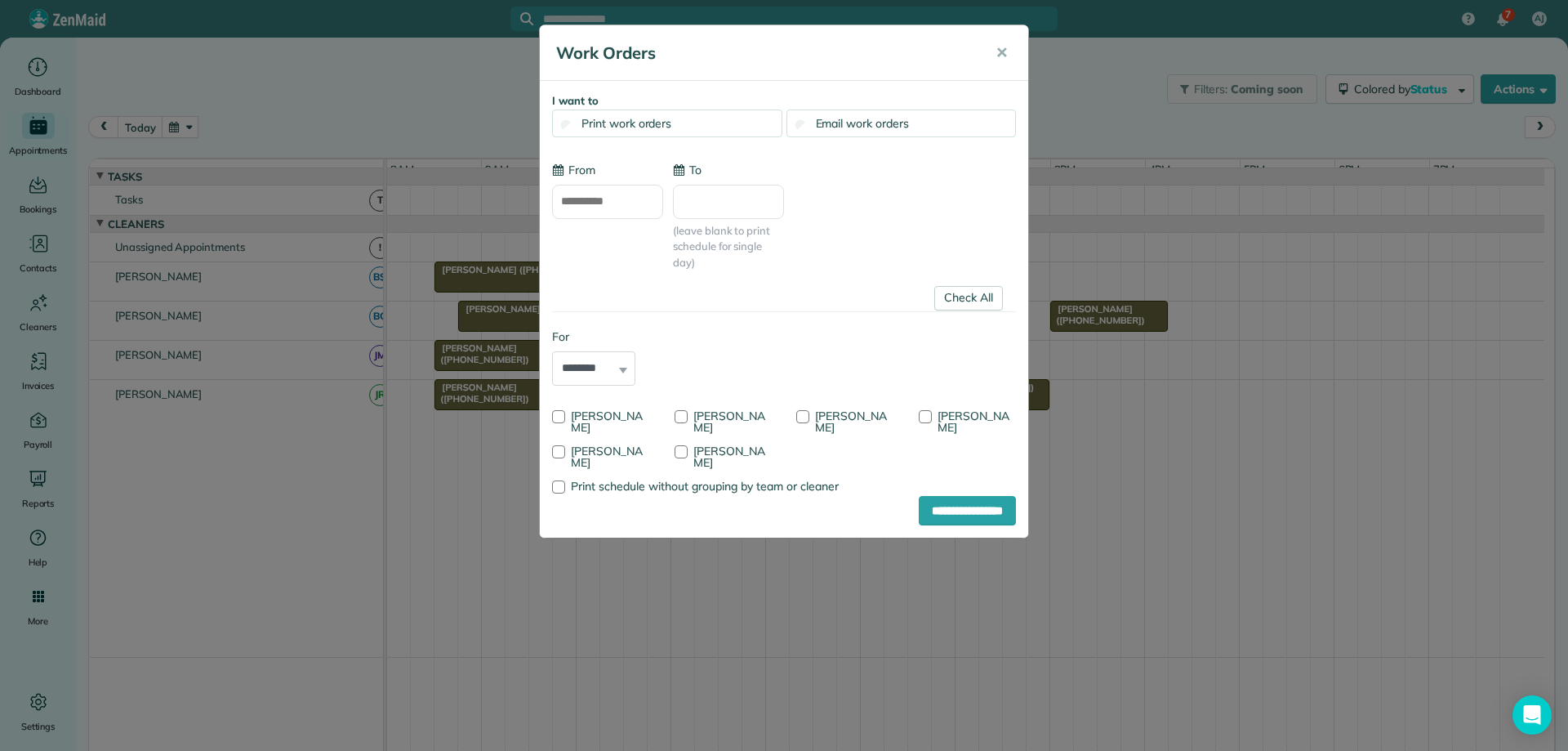
click at [981, 293] on link "Check All" at bounding box center [969, 298] width 68 height 24
click at [685, 415] on div at bounding box center [682, 417] width 13 height 13
click at [939, 507] on input "**********" at bounding box center [967, 510] width 97 height 29
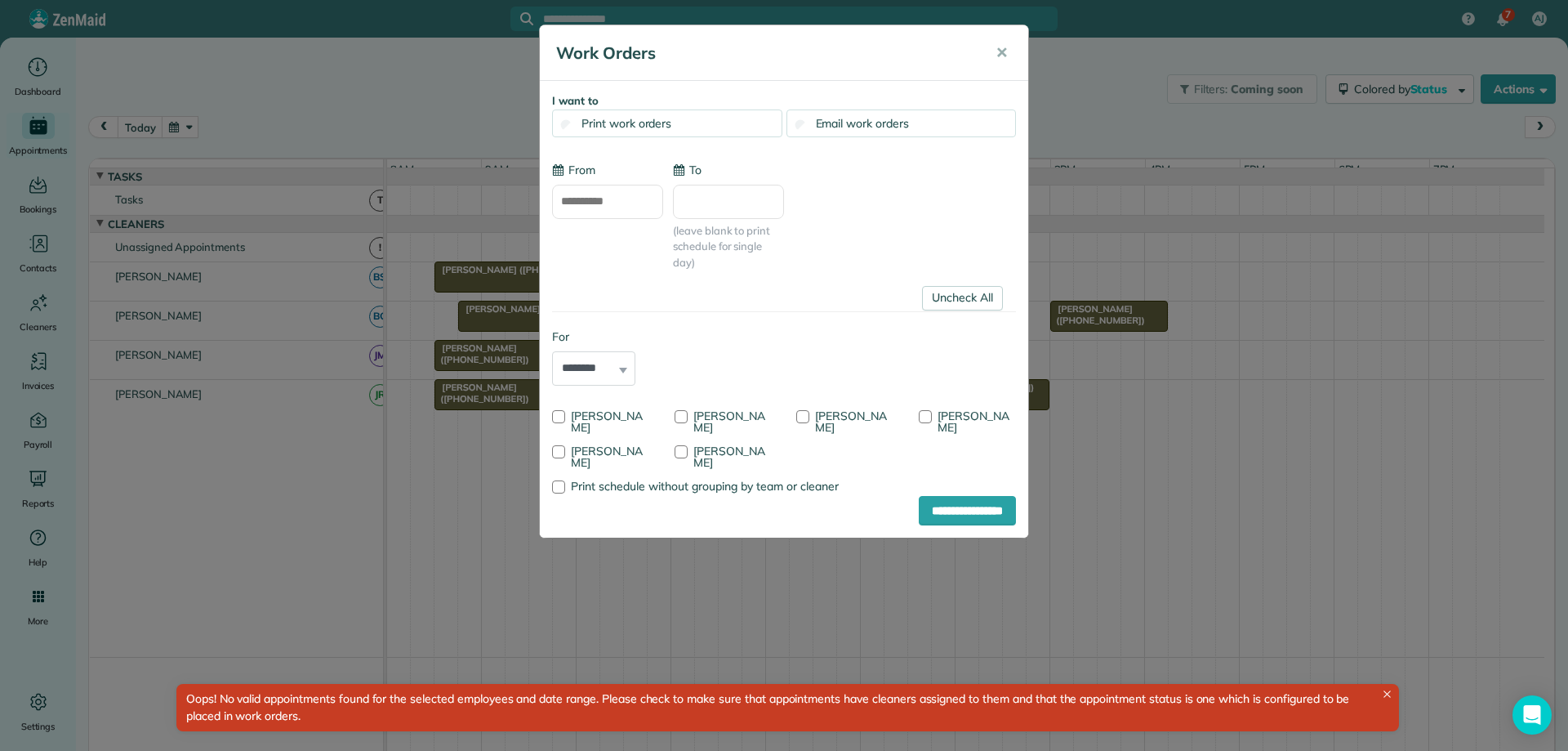
click at [635, 204] on input "**********" at bounding box center [607, 202] width 111 height 34
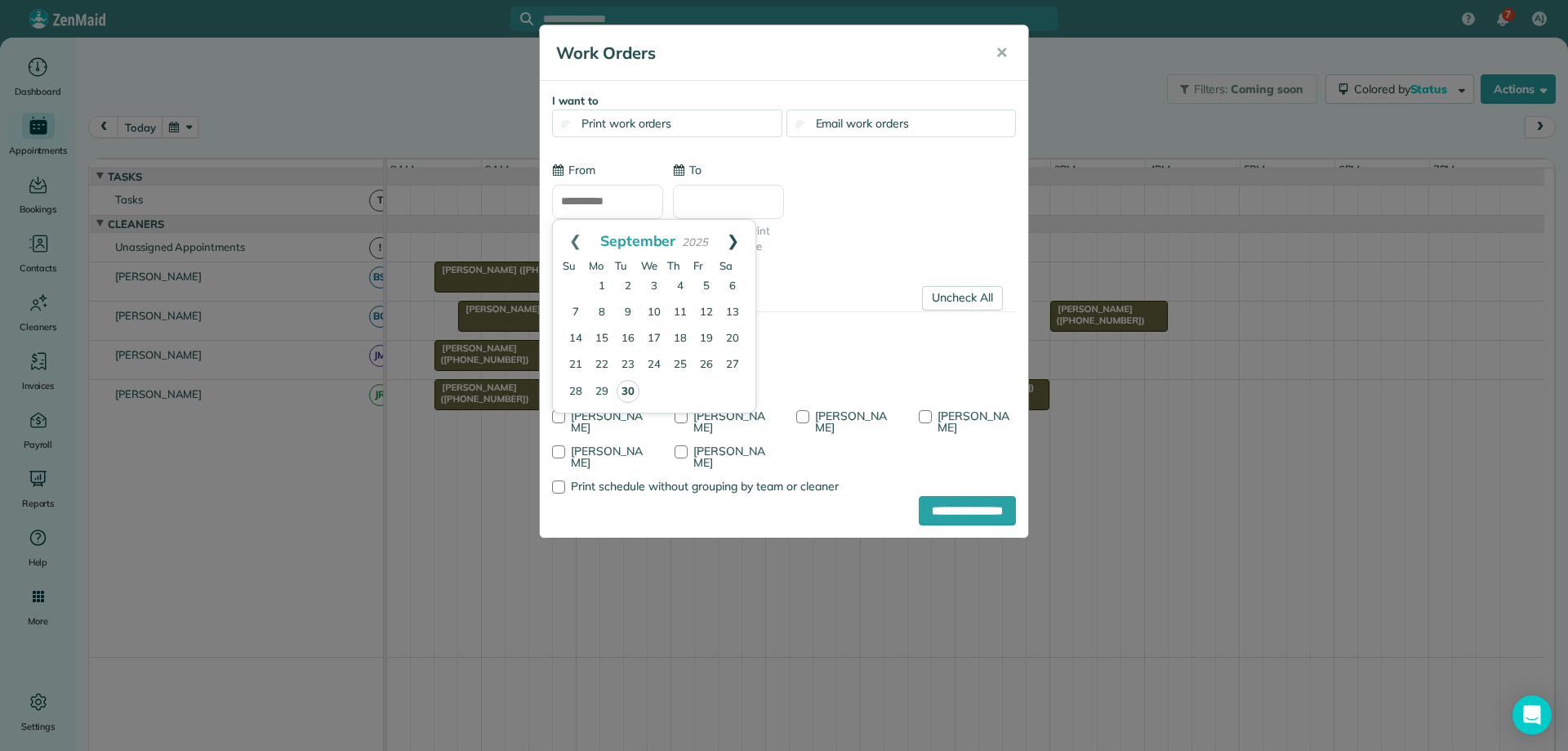
click at [738, 237] on link "Next" at bounding box center [733, 240] width 45 height 41
click at [656, 282] on link "1" at bounding box center [654, 286] width 26 height 26
type input "**********"
click at [941, 512] on input "**********" at bounding box center [967, 510] width 97 height 29
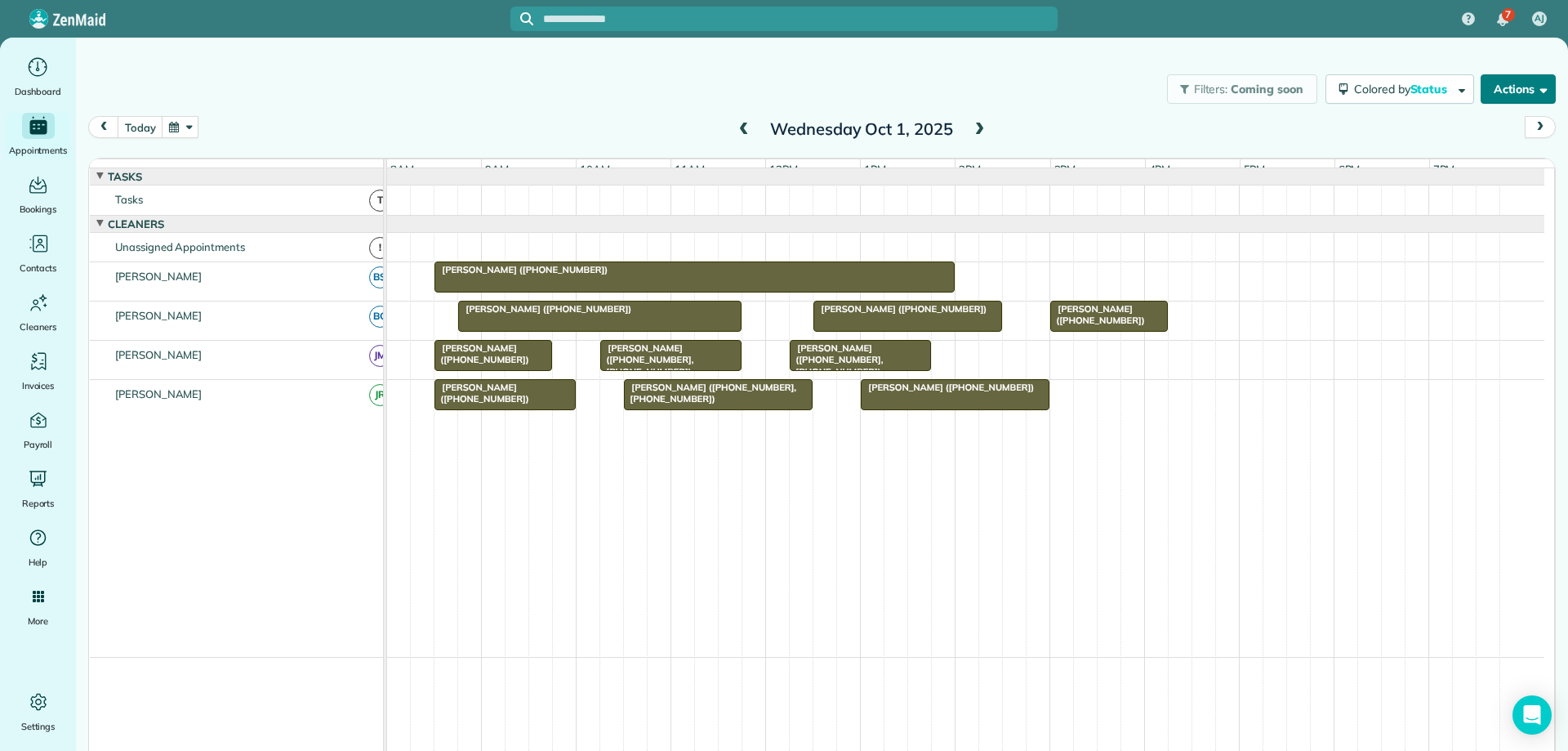
click at [1496, 96] on button "Actions" at bounding box center [1519, 88] width 75 height 29
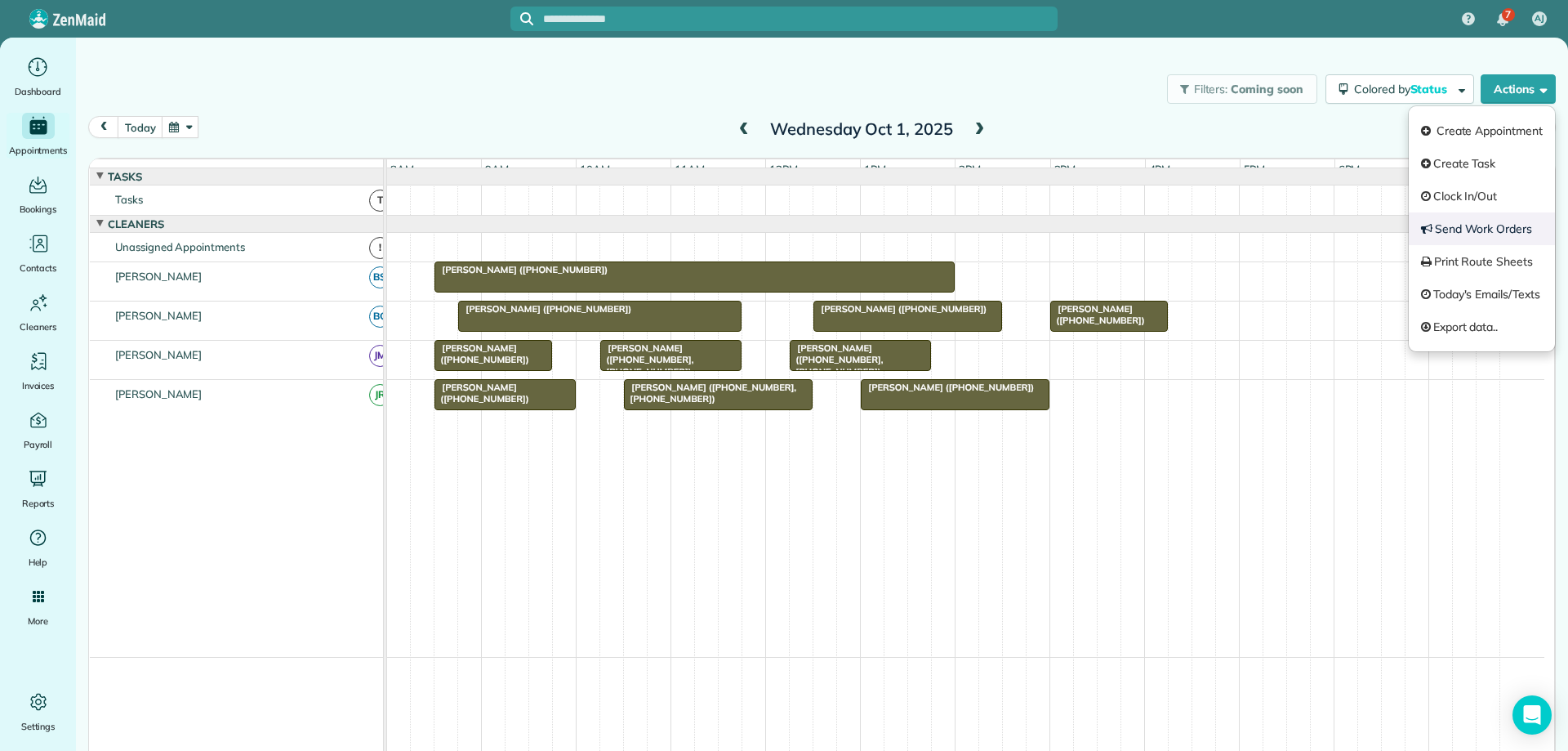
click at [1502, 225] on link "Send Work Orders" at bounding box center [1481, 228] width 146 height 33
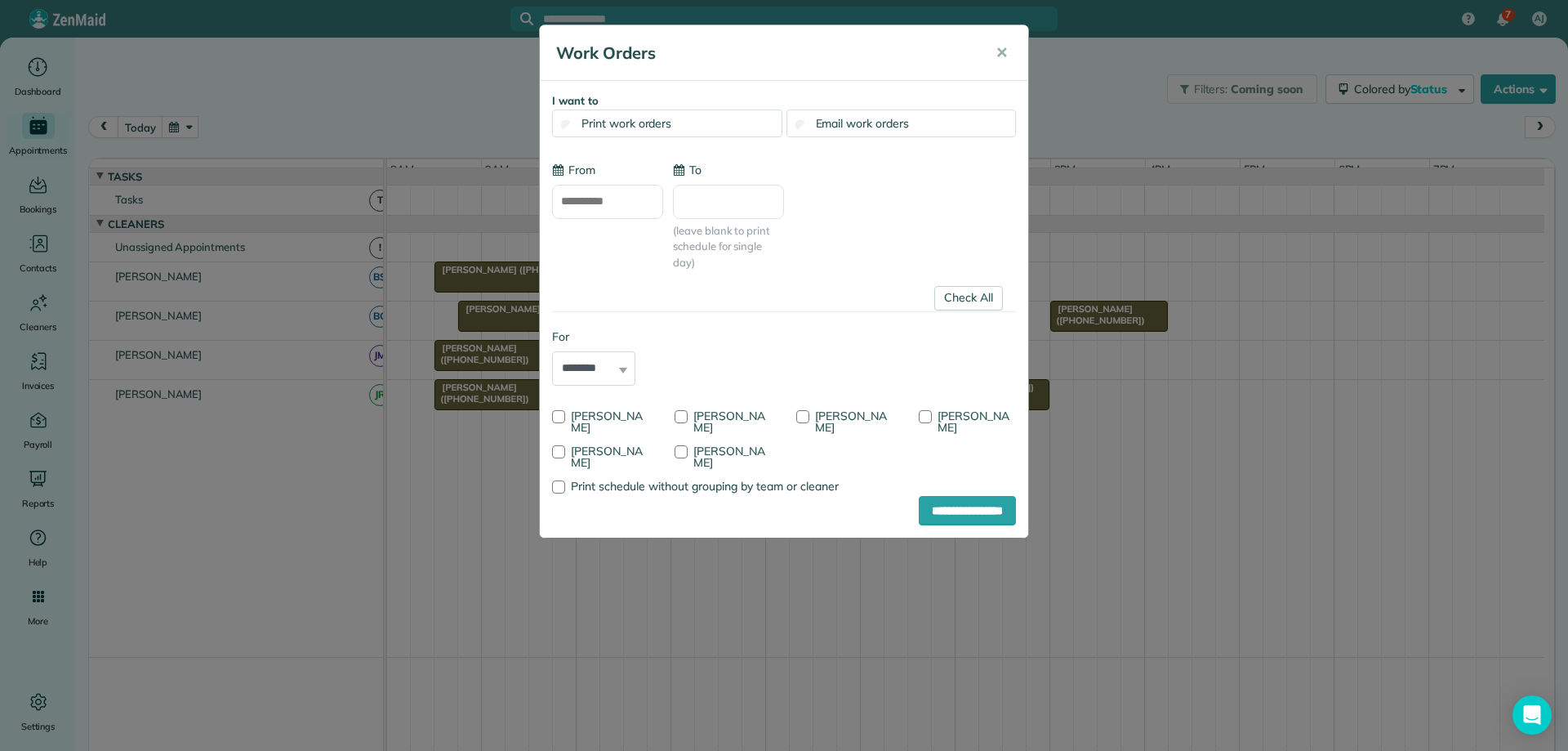
type input "**********"
click at [962, 300] on link "Check All" at bounding box center [969, 298] width 68 height 24
click at [803, 413] on div at bounding box center [803, 417] width 13 height 13
click at [928, 510] on input "**********" at bounding box center [967, 510] width 97 height 29
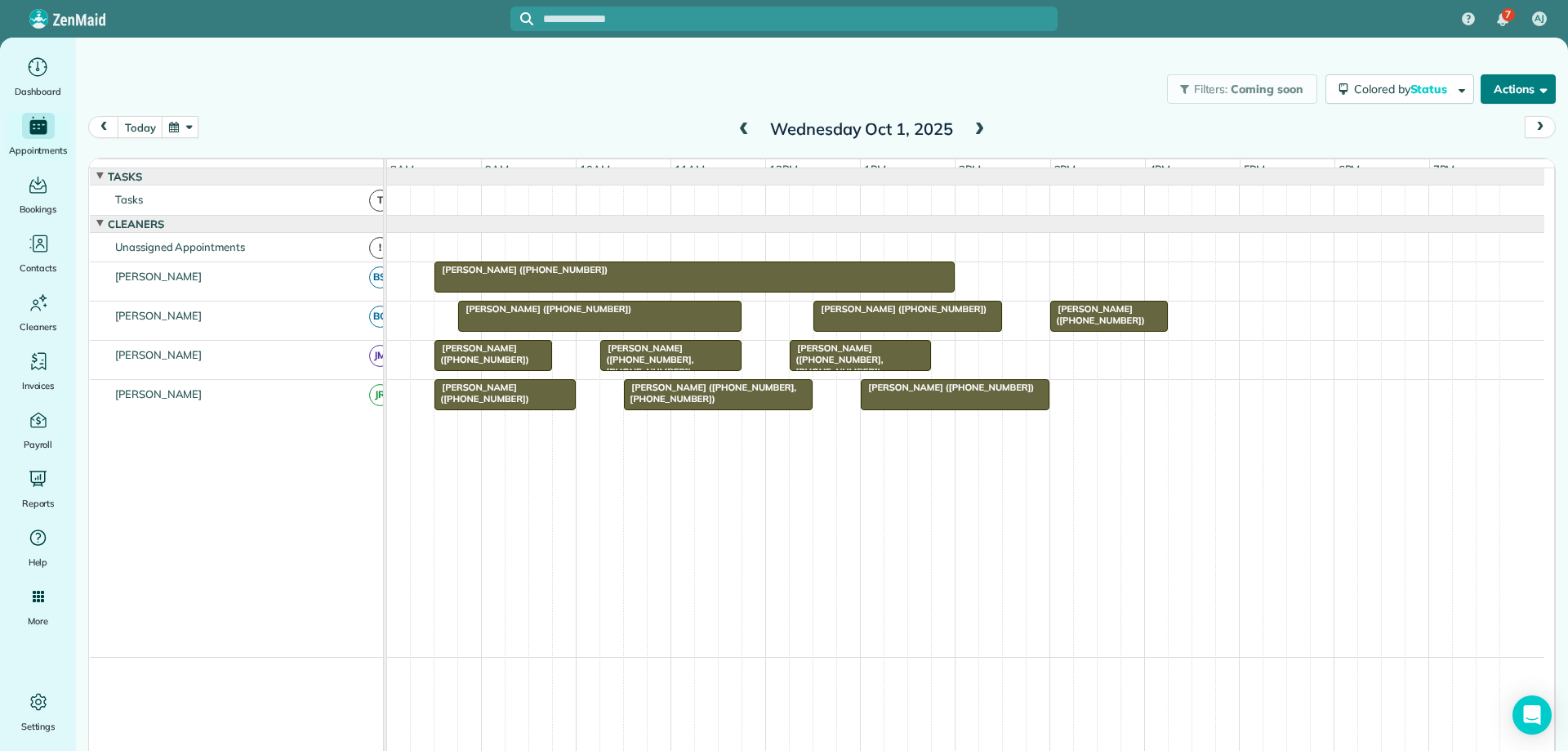
click at [1513, 95] on button "Actions" at bounding box center [1519, 88] width 75 height 29
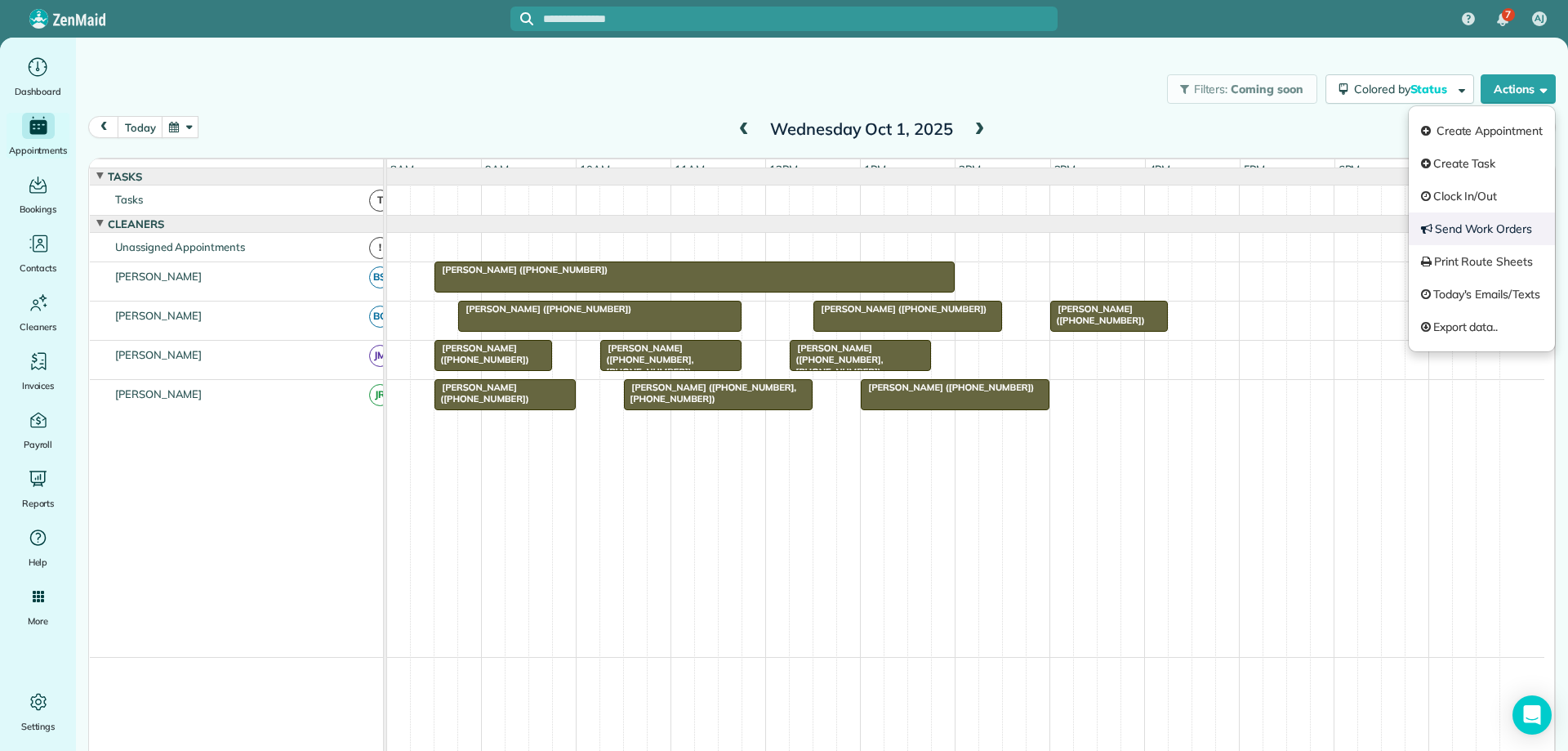
click at [1524, 225] on link "Send Work Orders" at bounding box center [1481, 228] width 146 height 33
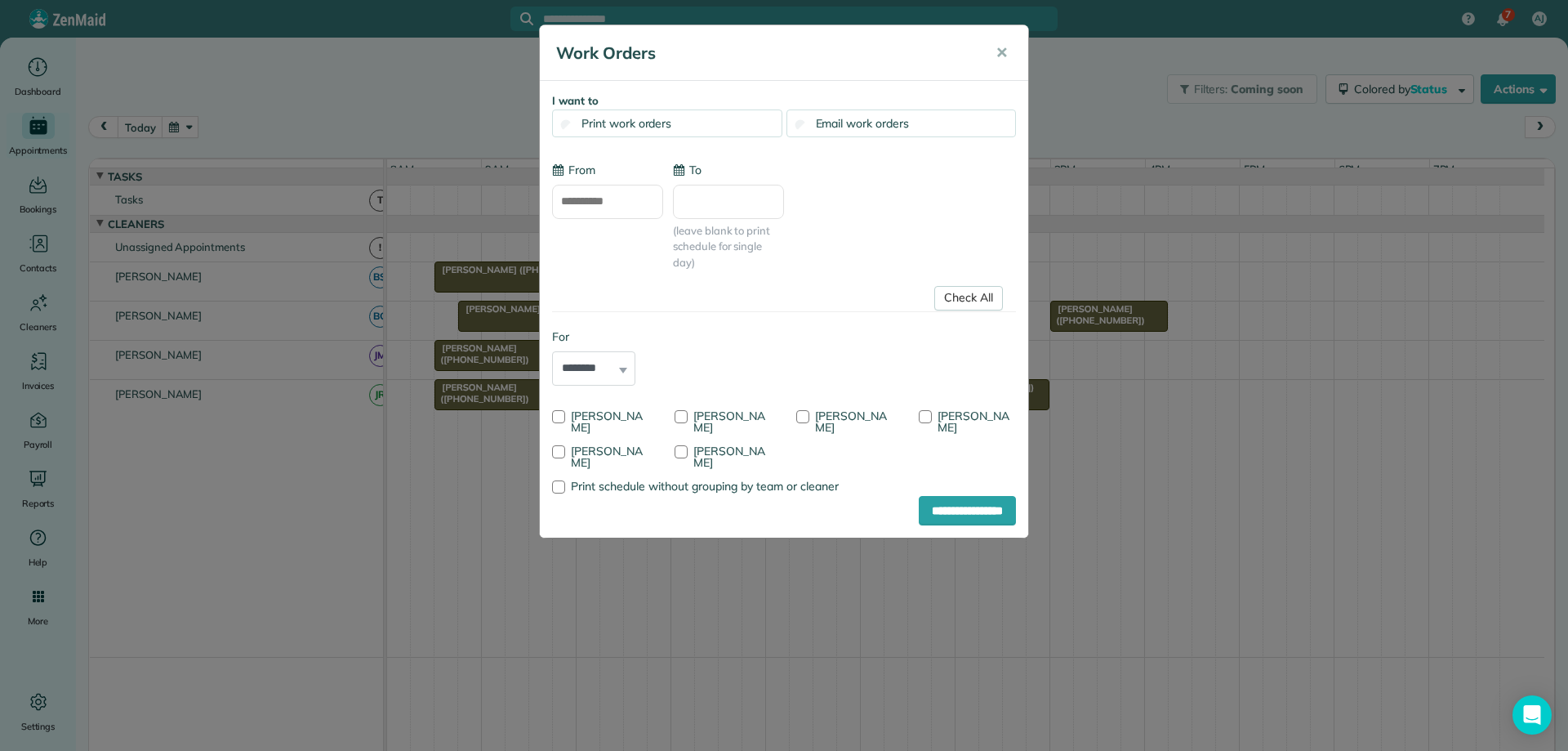
drag, startPoint x: 966, startPoint y: 295, endPoint x: 929, endPoint y: 324, distance: 47.0
click at [966, 296] on link "Check All" at bounding box center [969, 298] width 68 height 24
click at [804, 417] on div at bounding box center [803, 417] width 13 height 13
click at [642, 203] on input "**********" at bounding box center [607, 202] width 111 height 34
click at [737, 241] on link "Next" at bounding box center [733, 240] width 45 height 41
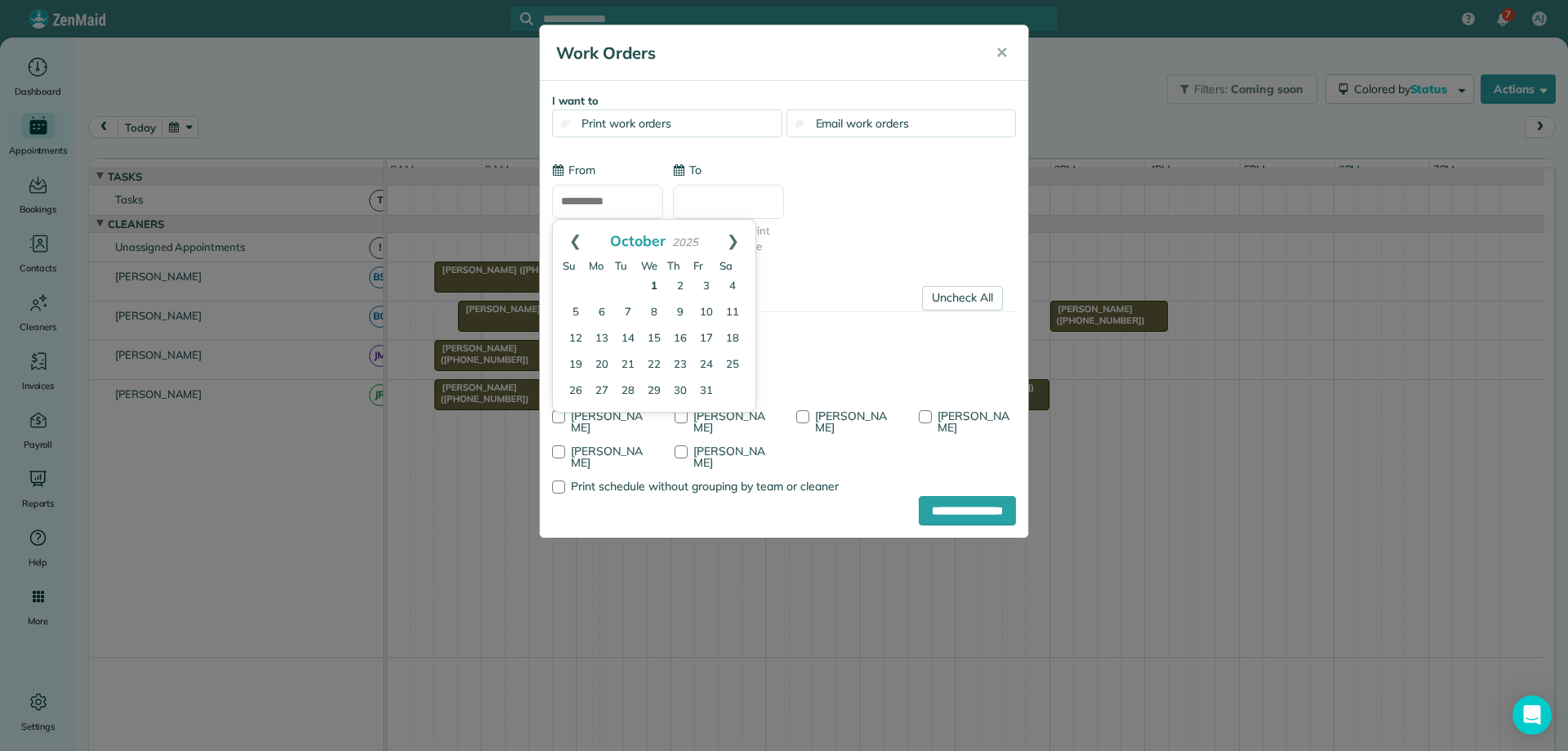
click at [653, 283] on link "1" at bounding box center [654, 286] width 26 height 26
type input "**********"
click at [926, 510] on input "**********" at bounding box center [967, 510] width 97 height 29
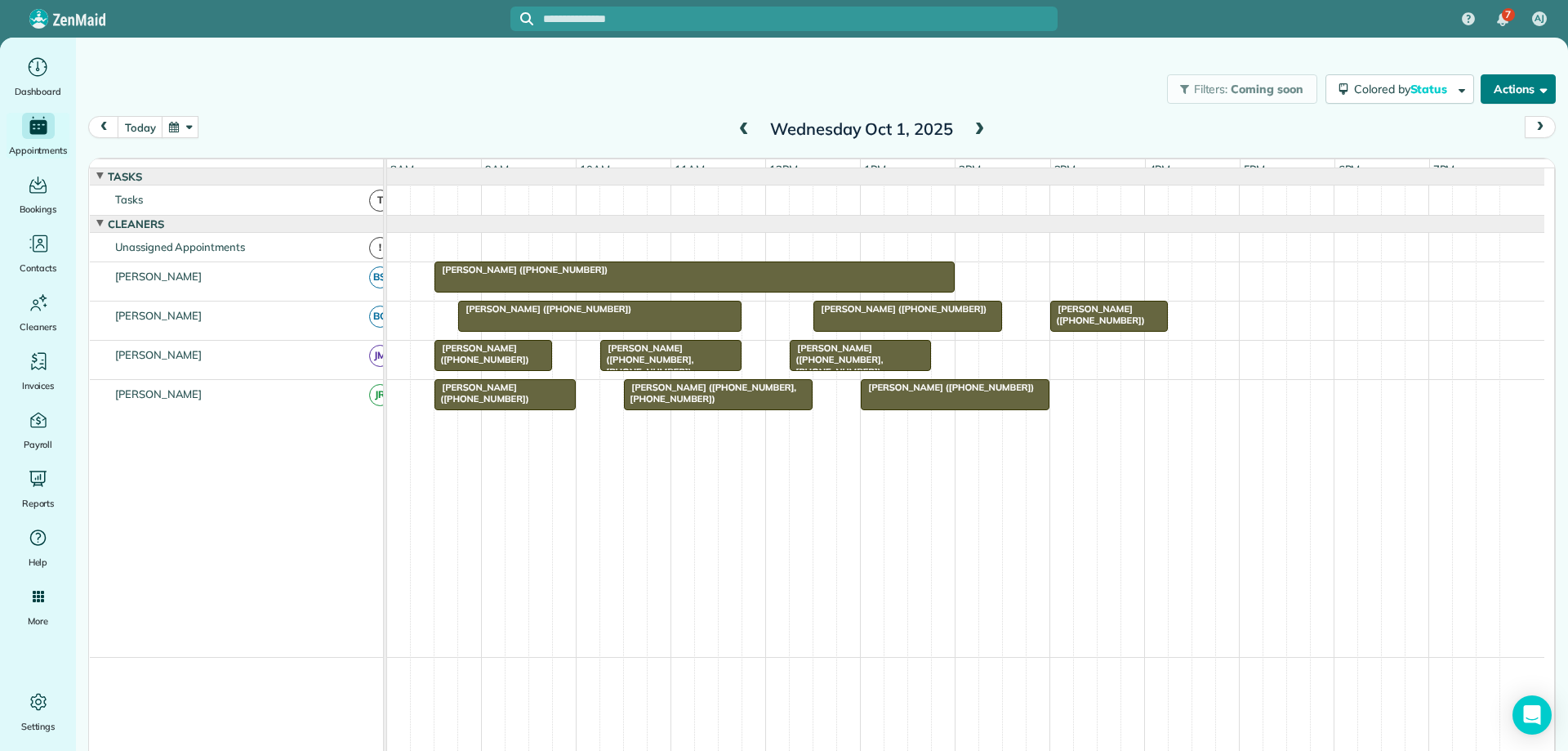
click at [1503, 101] on button "Actions" at bounding box center [1519, 88] width 75 height 29
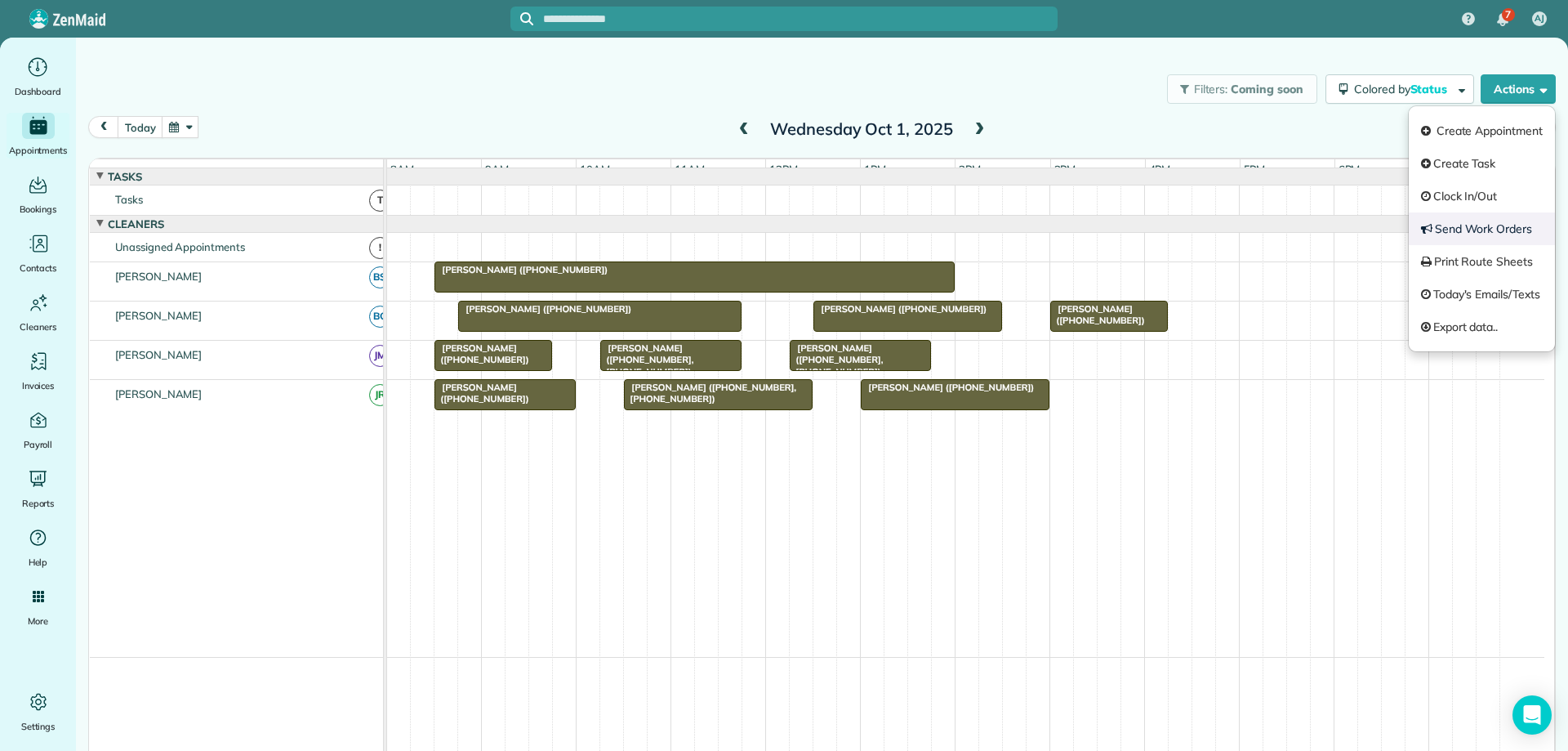
click at [1473, 226] on link "Send Work Orders" at bounding box center [1481, 228] width 146 height 33
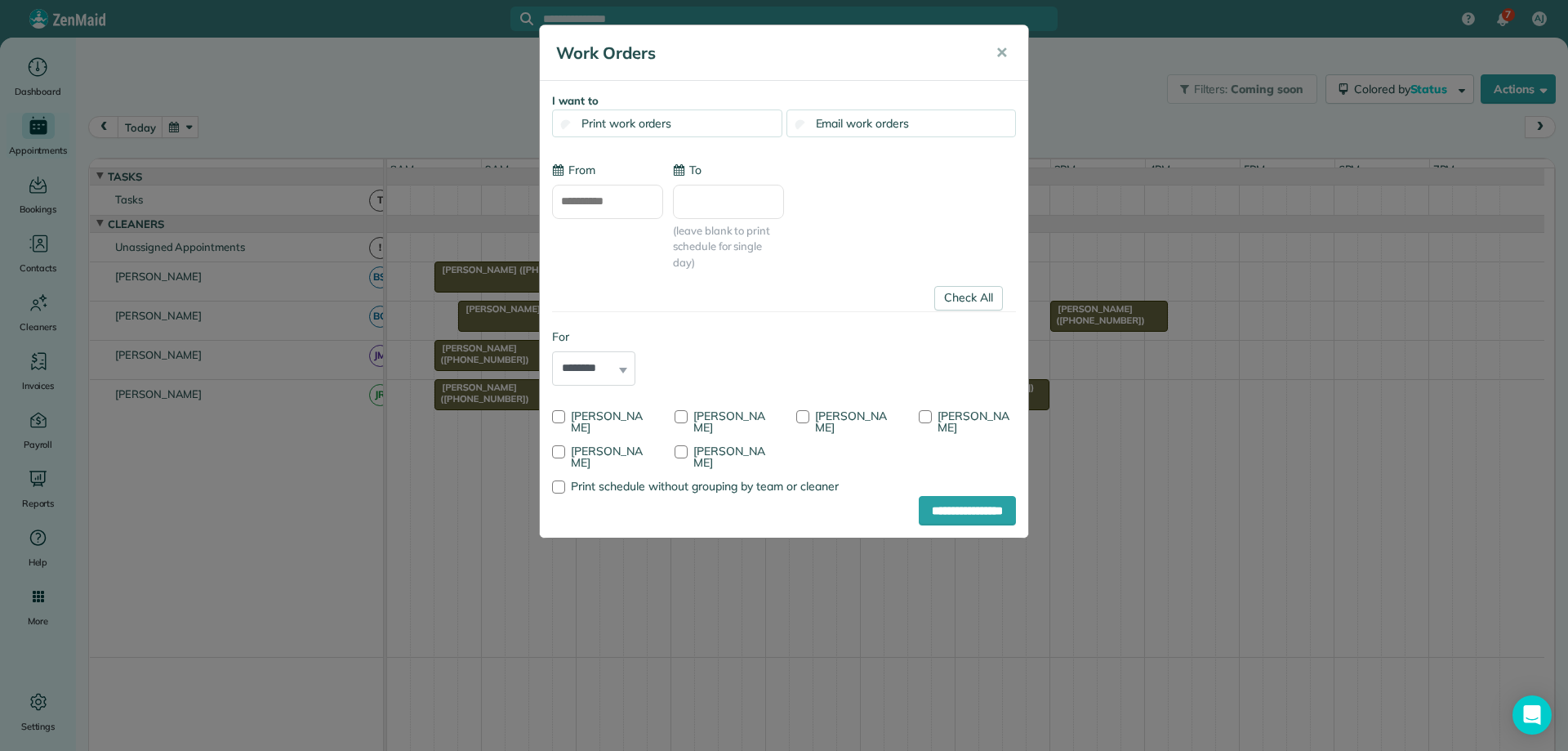
click at [977, 291] on link "Check All" at bounding box center [969, 298] width 68 height 24
click at [682, 451] on div at bounding box center [682, 452] width 13 height 13
click at [636, 190] on input "**********" at bounding box center [607, 202] width 111 height 34
click at [736, 242] on link "Next" at bounding box center [733, 240] width 45 height 41
click at [652, 283] on link "1" at bounding box center [654, 286] width 26 height 26
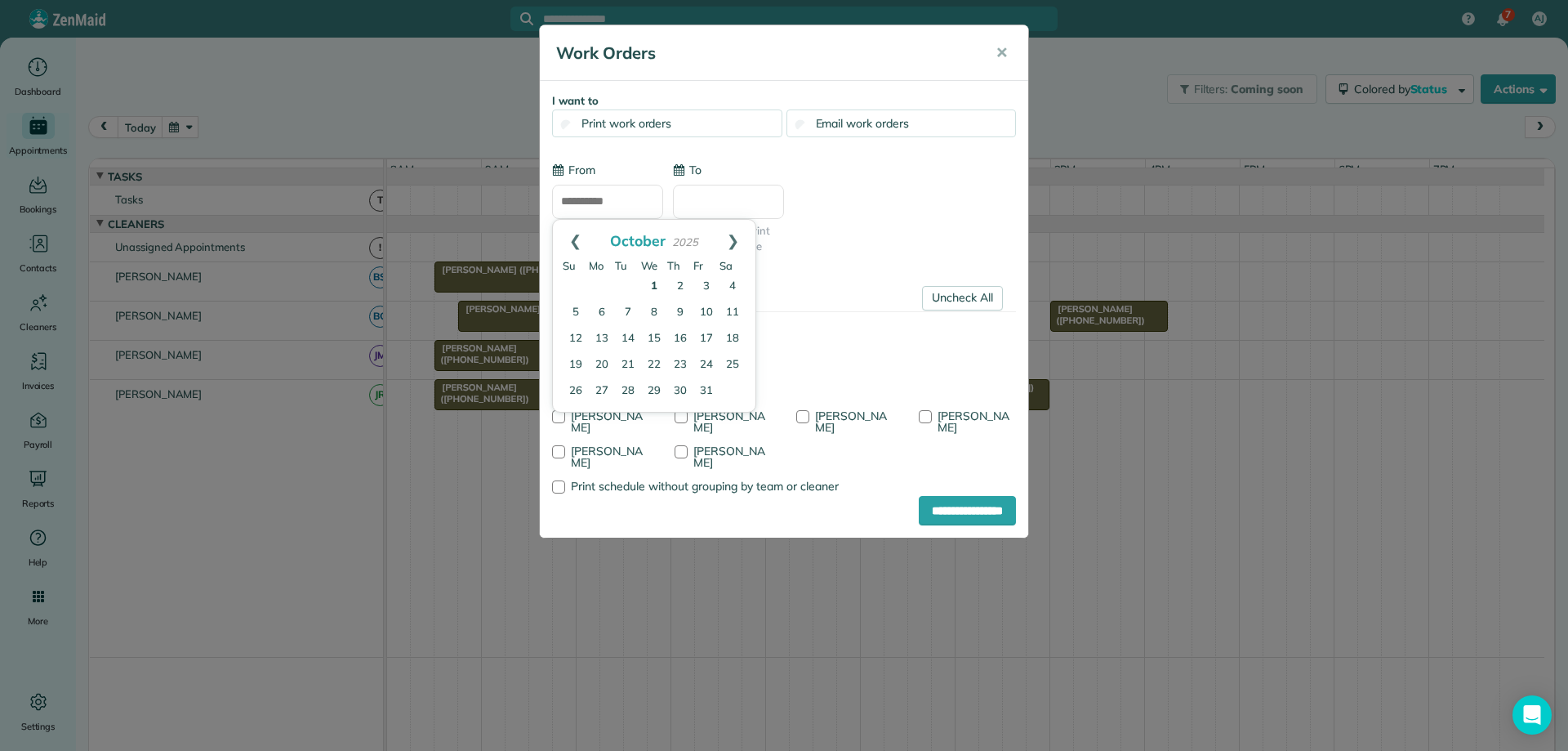
type input "**********"
click at [936, 511] on input "**********" at bounding box center [967, 510] width 97 height 29
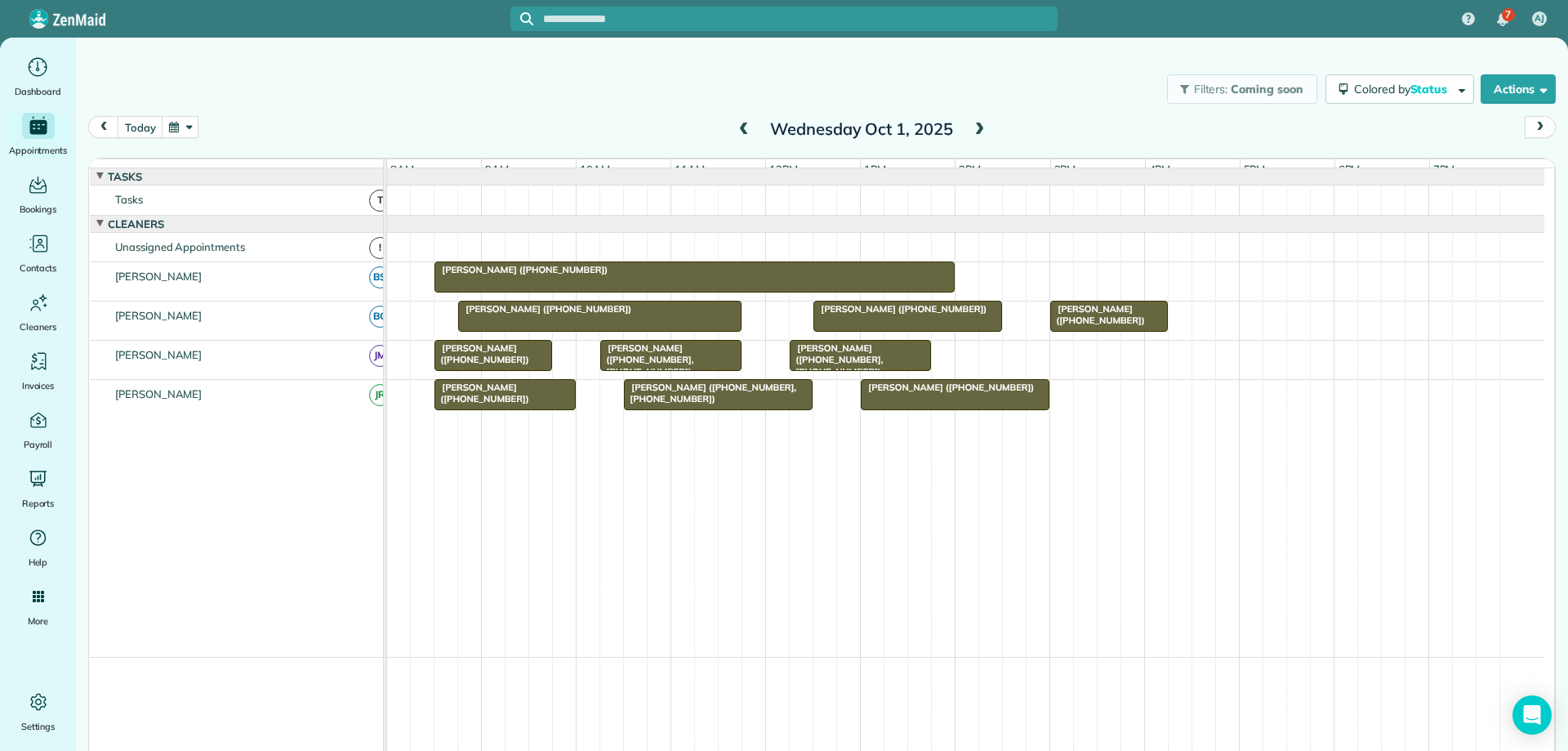
click at [1485, 104] on div "Filters: Coming soon Colored by Status Color by Cleaner Color by Team Color by …" at bounding box center [821, 89] width 1492 height 54
click at [1486, 101] on button "Actions" at bounding box center [1519, 88] width 75 height 29
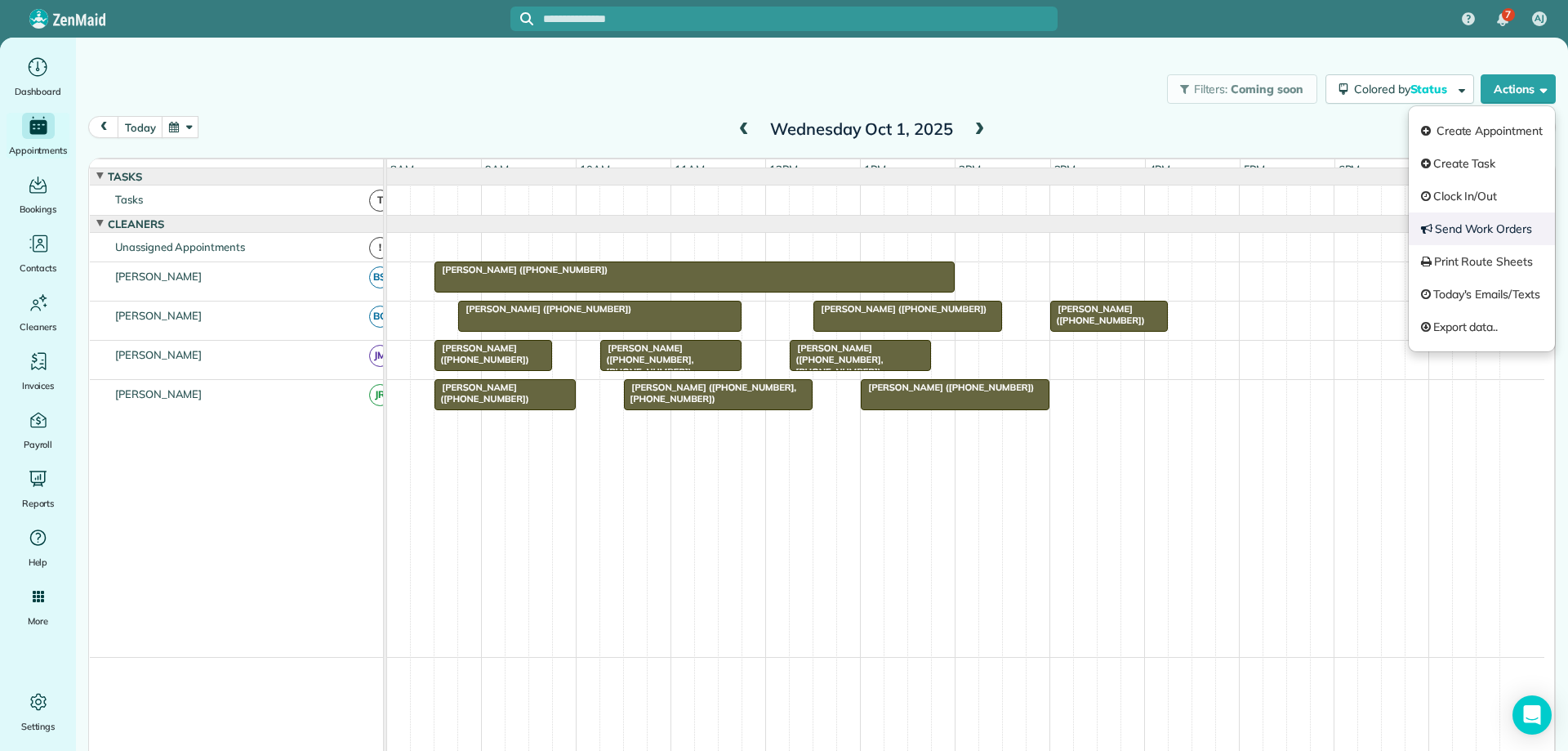
click at [1455, 235] on link "Send Work Orders" at bounding box center [1481, 228] width 146 height 33
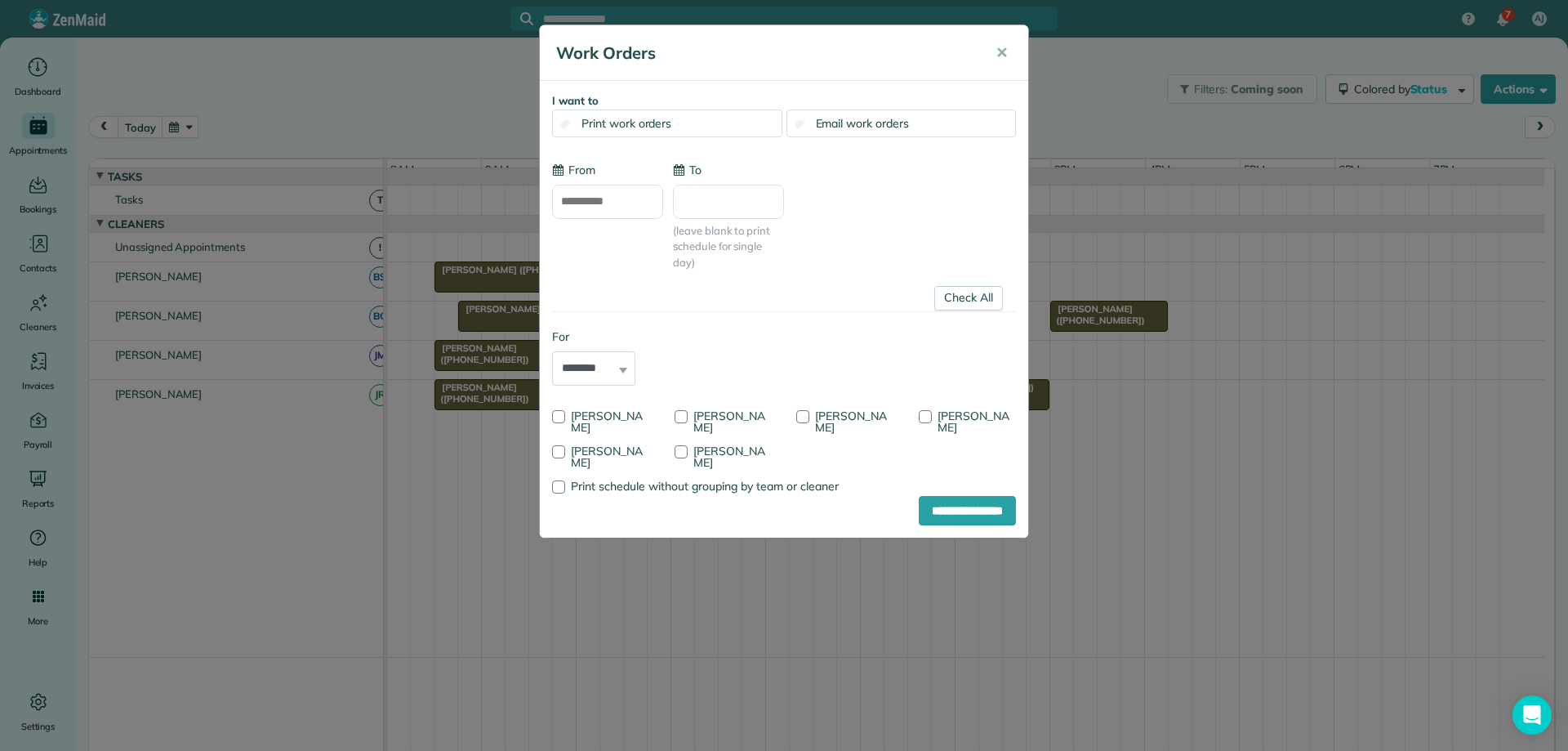
drag, startPoint x: 968, startPoint y: 297, endPoint x: 948, endPoint y: 300, distance: 20.2
click at [966, 297] on link "Check All" at bounding box center [969, 298] width 68 height 24
click at [559, 449] on div at bounding box center [559, 452] width 13 height 13
click at [639, 211] on input "**********" at bounding box center [607, 202] width 111 height 34
click at [735, 238] on link "Next" at bounding box center [733, 240] width 45 height 41
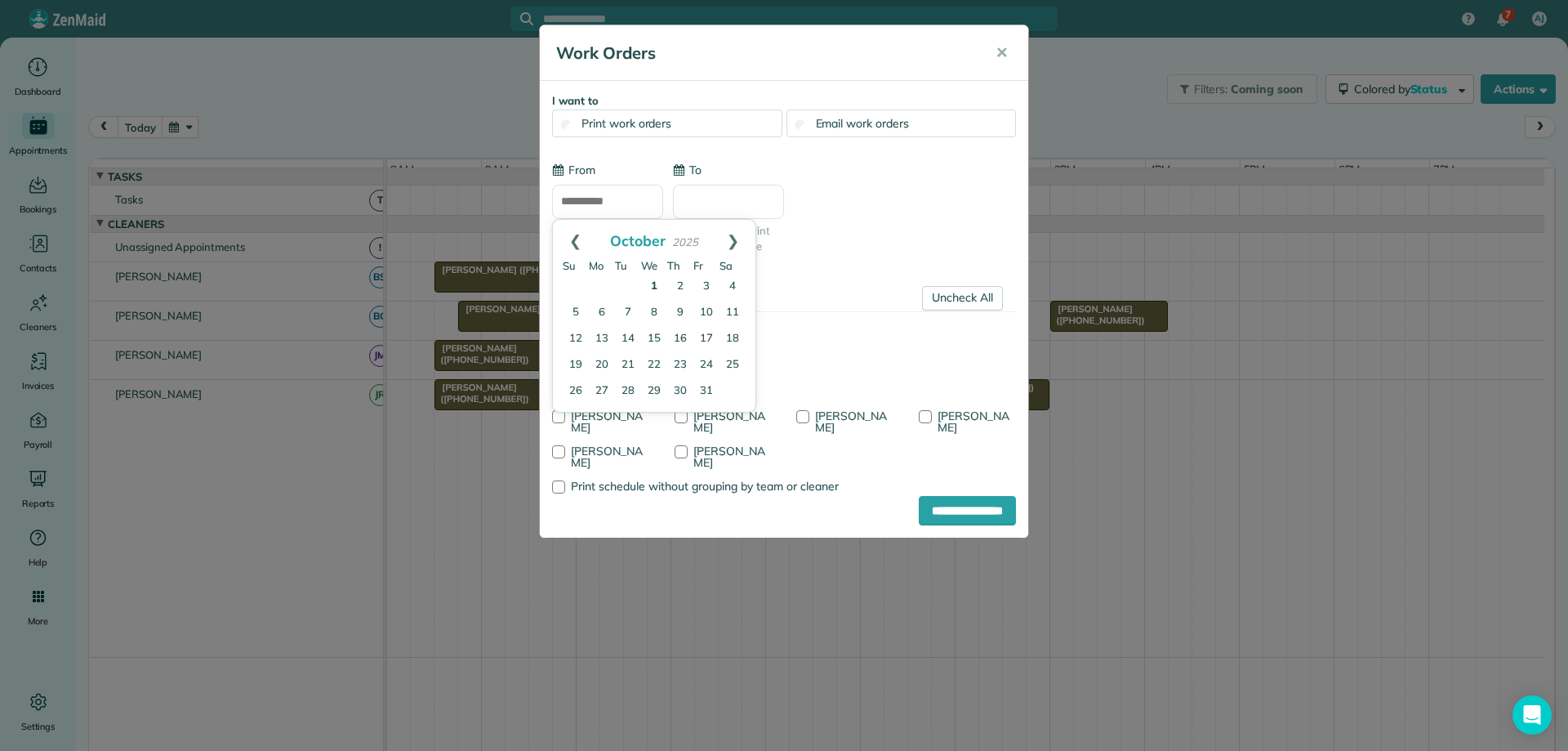
click at [652, 284] on link "1" at bounding box center [654, 286] width 26 height 26
type input "**********"
click at [940, 507] on input "**********" at bounding box center [967, 510] width 97 height 29
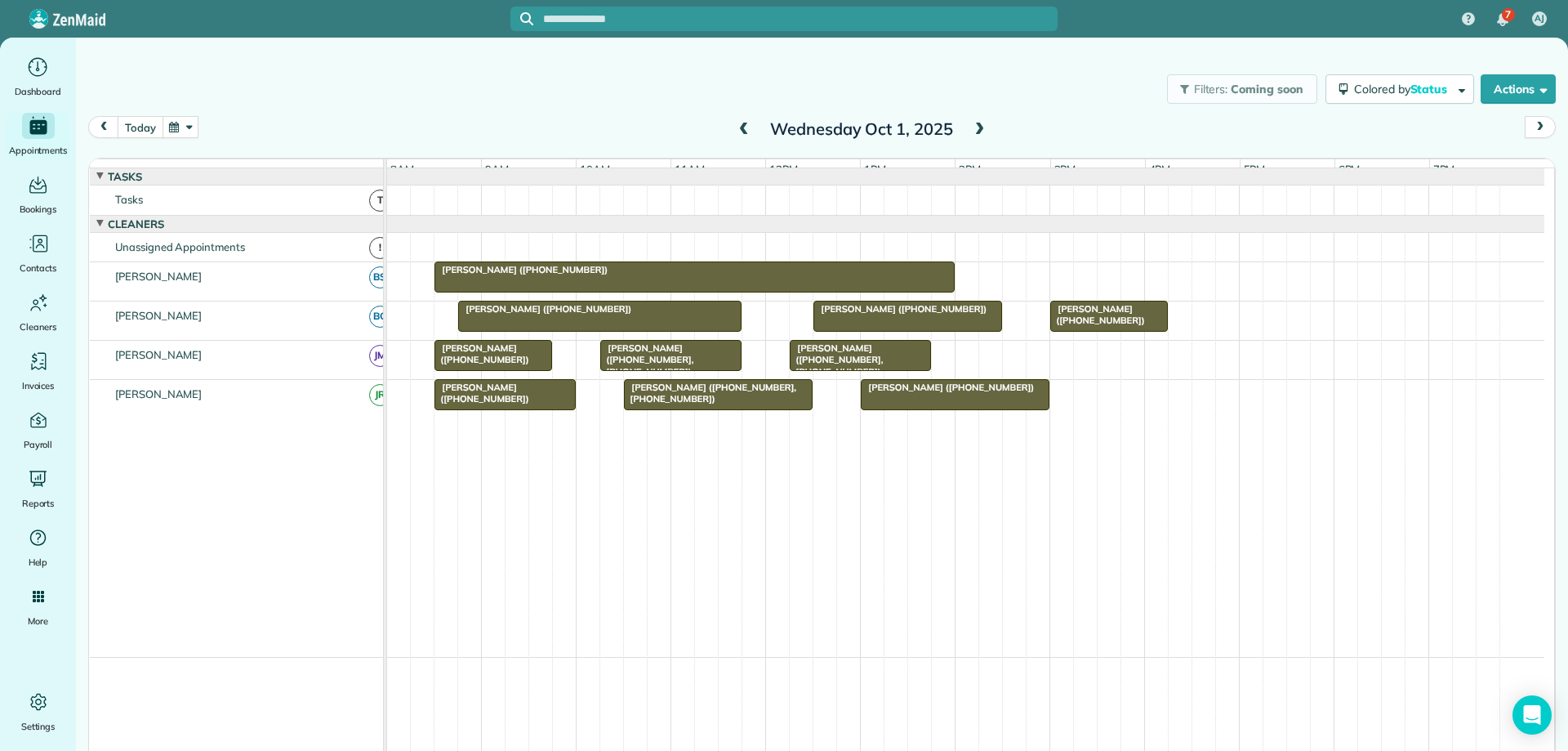
click at [151, 127] on button "today" at bounding box center [140, 127] width 45 height 22
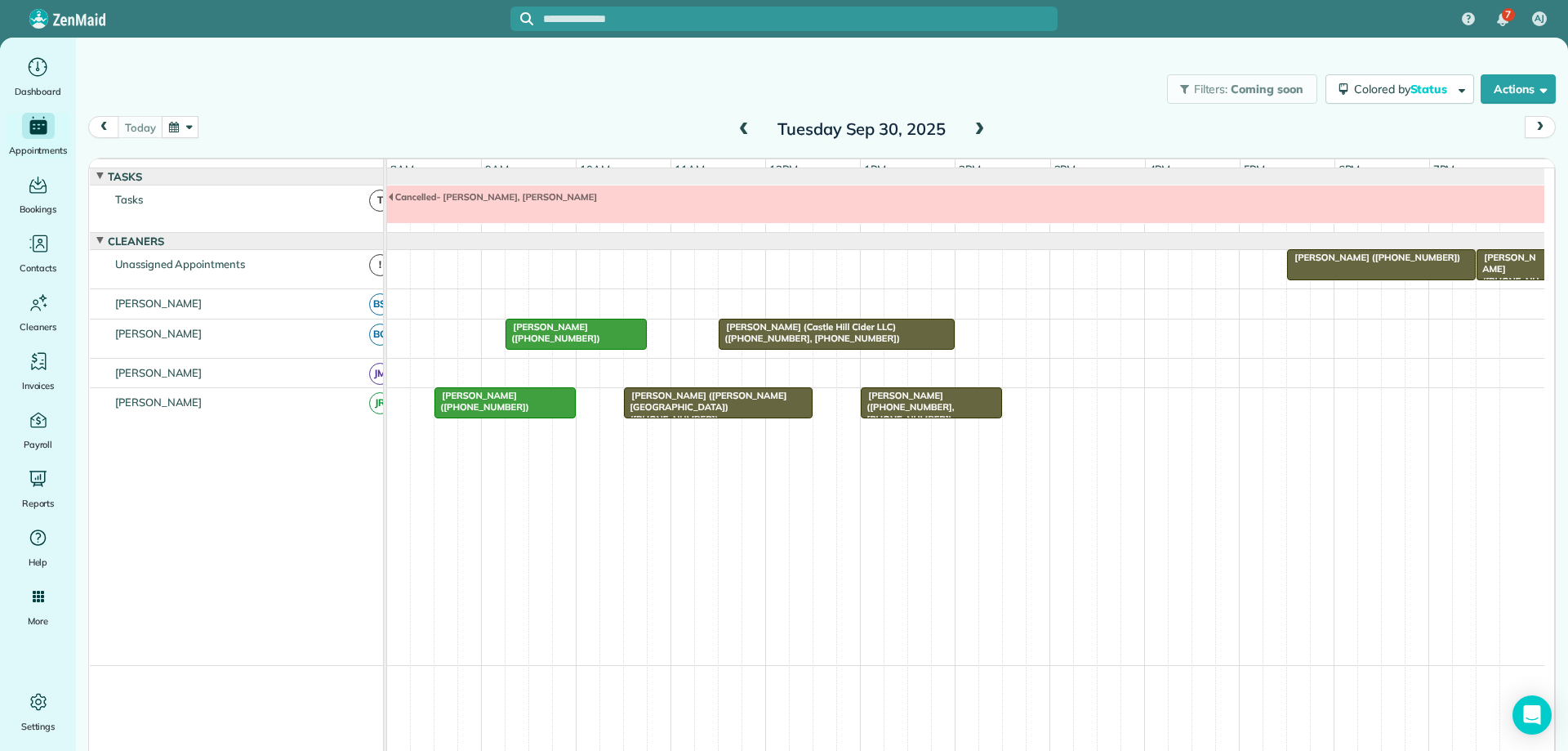
click at [703, 413] on span "[PERSON_NAME] ([PERSON_NAME][GEOGRAPHIC_DATA]) ([PHONE_NUMBER])" at bounding box center [705, 408] width 163 height 35
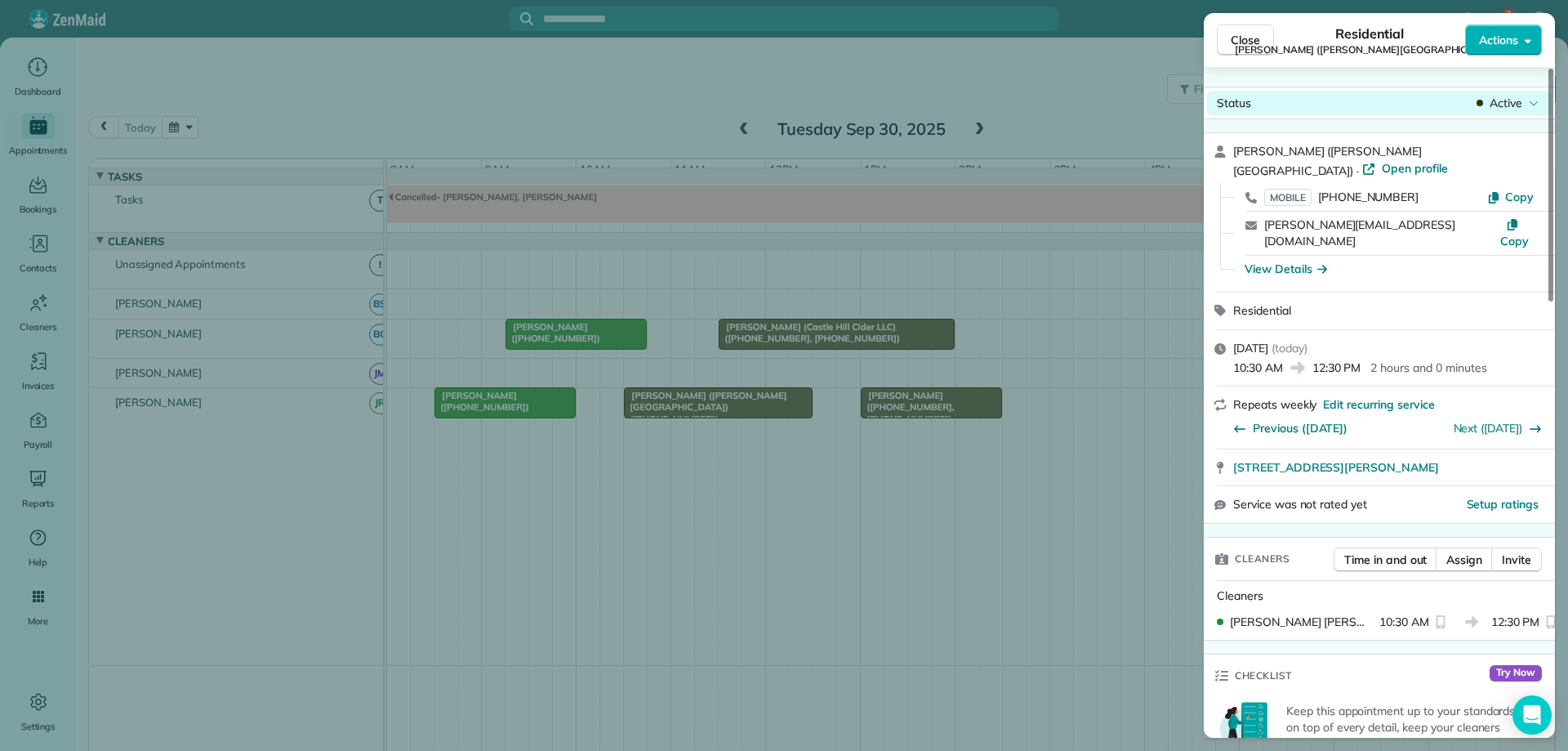
click at [1506, 97] on span "Active" at bounding box center [1506, 103] width 32 height 17
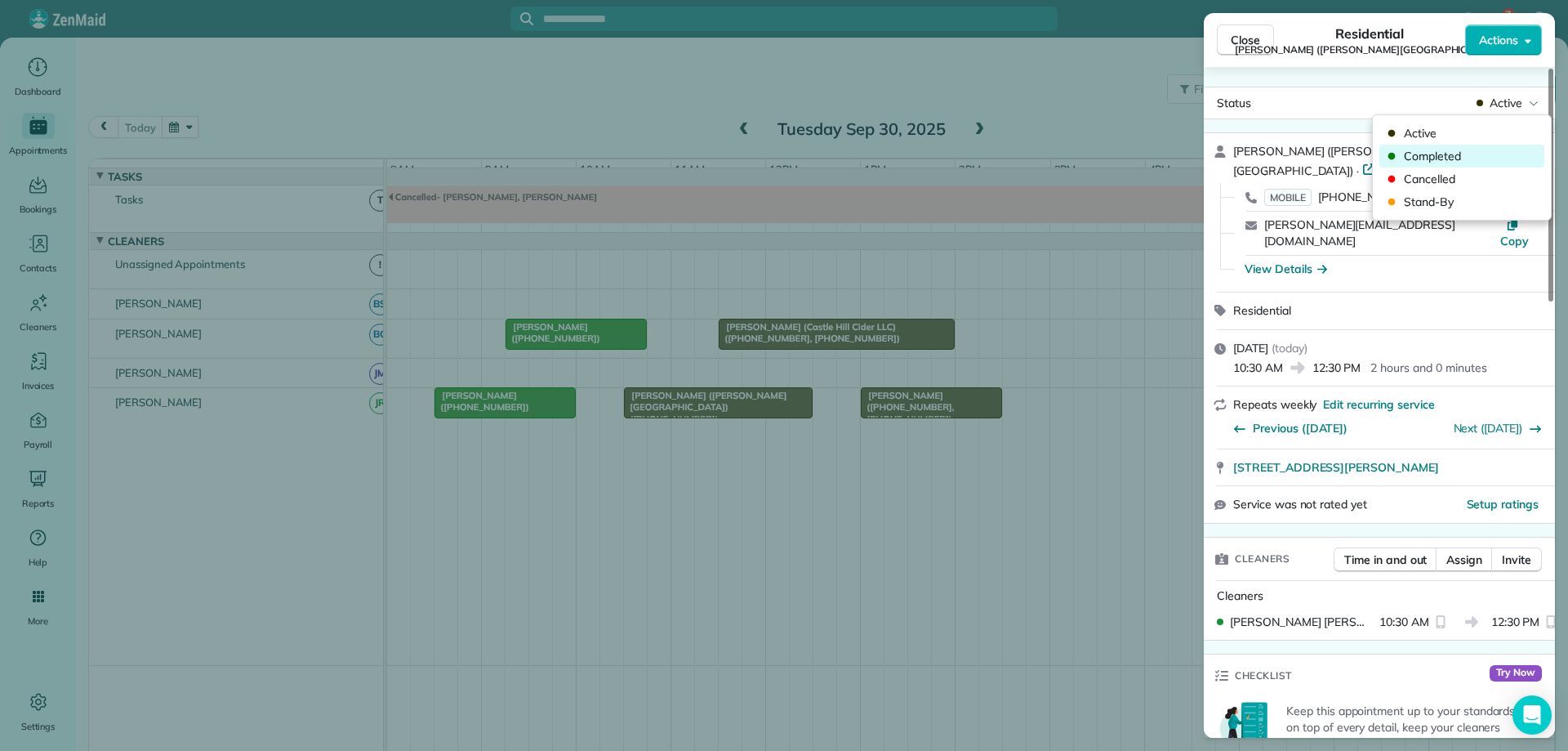
click at [1450, 153] on span "Completed" at bounding box center [1472, 156] width 137 height 17
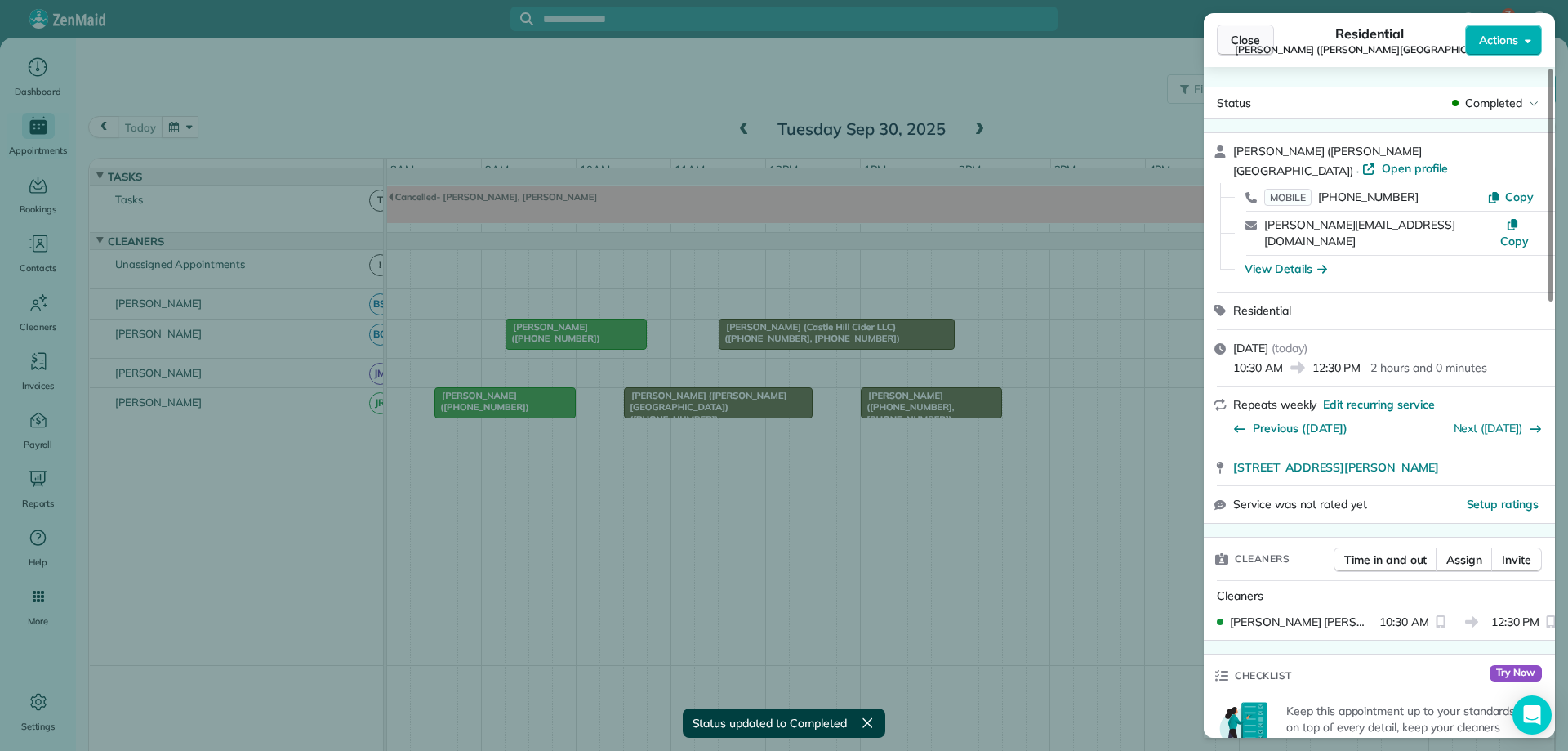
click at [1262, 43] on button "Close" at bounding box center [1246, 39] width 57 height 31
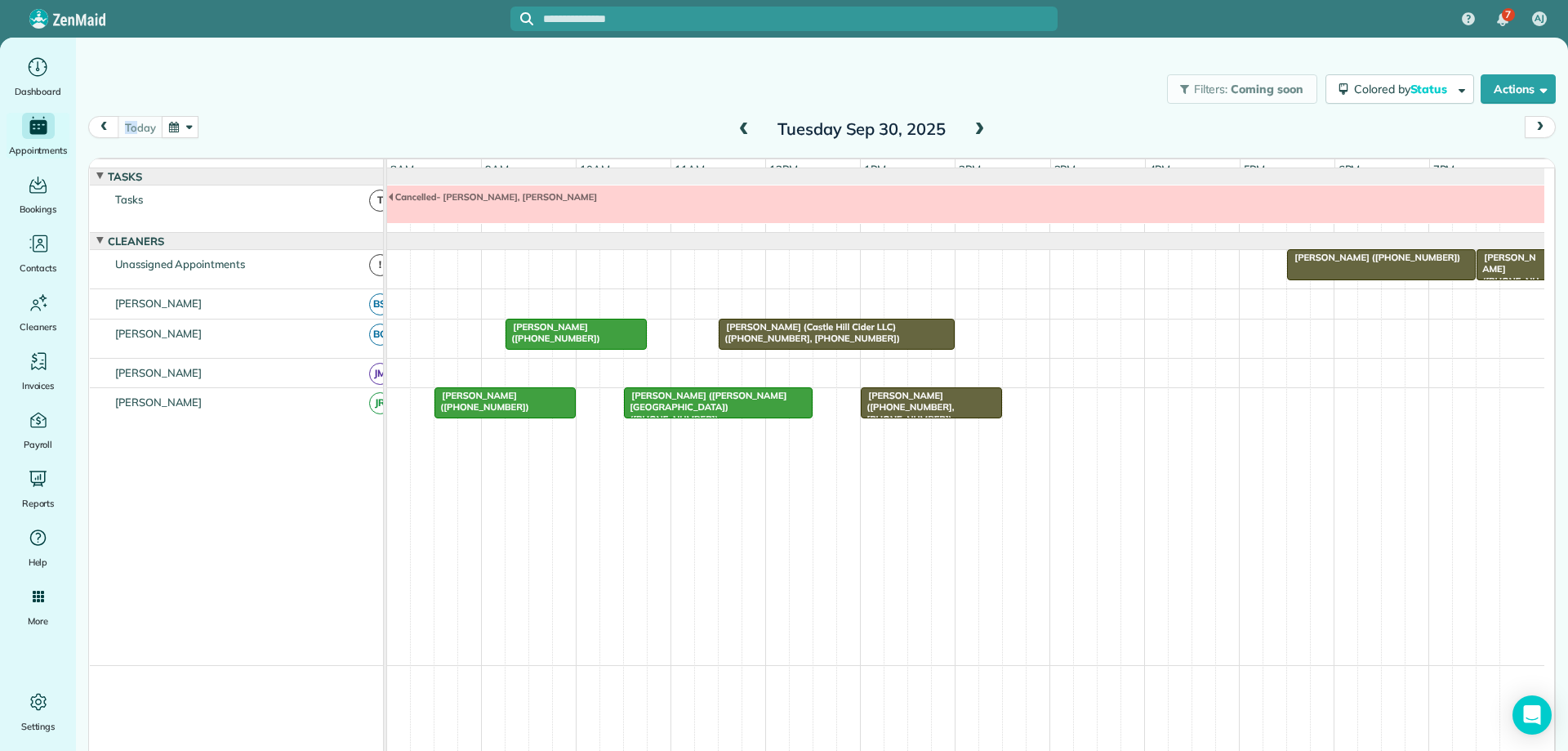
click at [134, 118] on div "Filters: Coming soon Colored by Status Color by Cleaner Color by Team Color by …" at bounding box center [821, 393] width 1492 height 713
click at [697, 103] on div "Filters: Coming soon Colored by Status Color by Cleaner Color by Team Color by …" at bounding box center [821, 89] width 1492 height 54
click at [187, 131] on button "button" at bounding box center [180, 127] width 37 height 22
click at [378, 138] on link "Next" at bounding box center [377, 137] width 45 height 41
click at [301, 263] on link "22" at bounding box center [298, 263] width 26 height 26
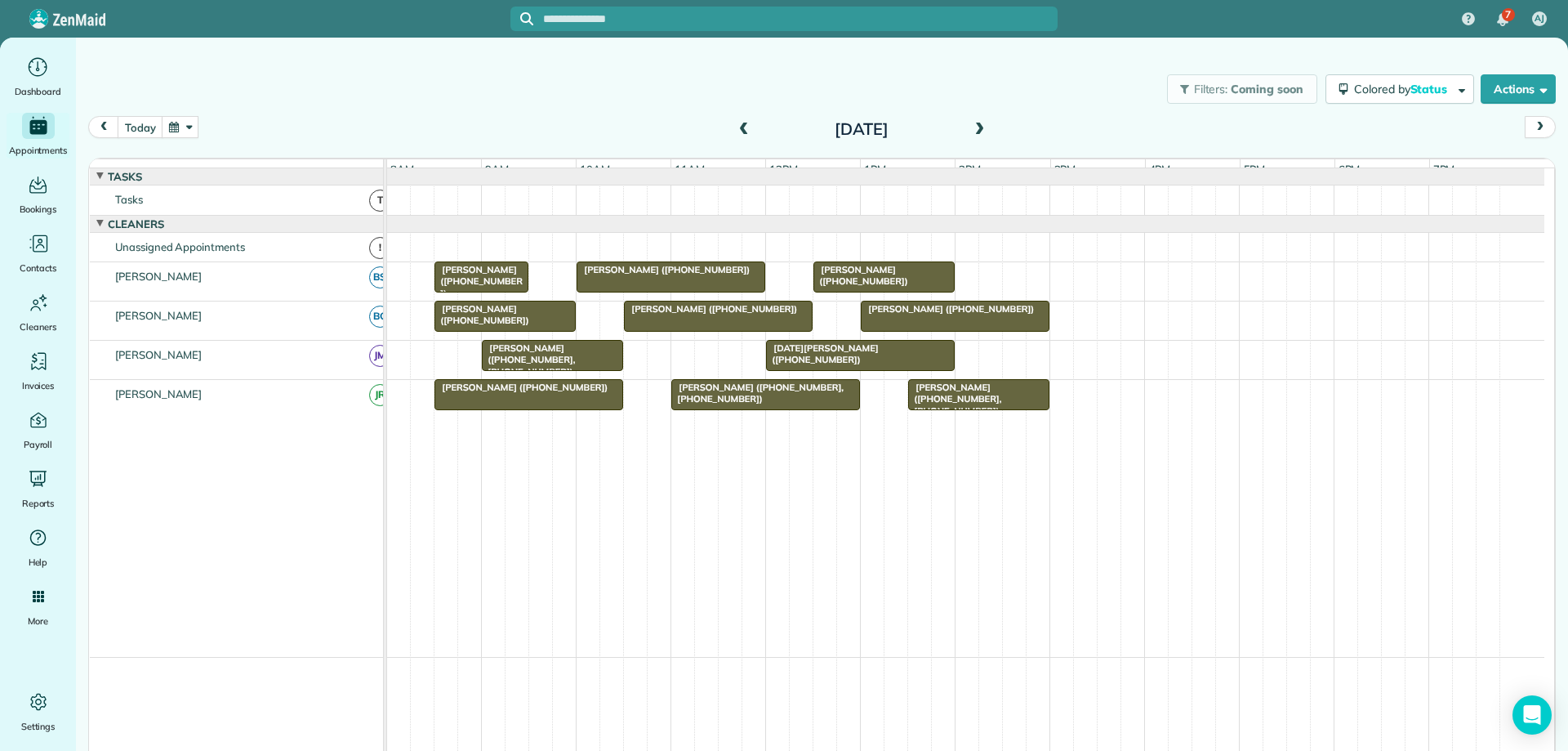
click at [971, 131] on span at bounding box center [980, 130] width 18 height 15
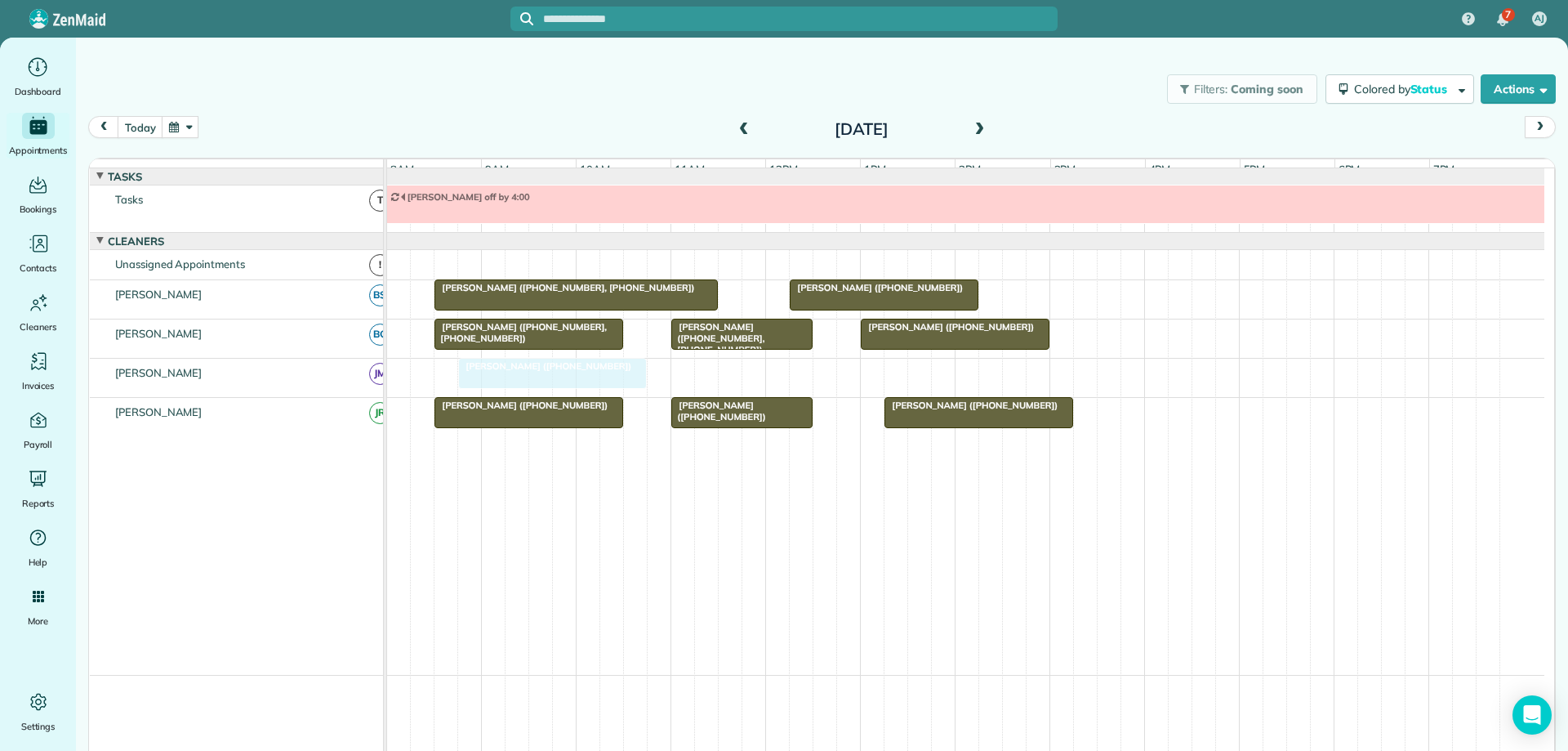
drag, startPoint x: 781, startPoint y: 384, endPoint x: 567, endPoint y: 397, distance: 214.4
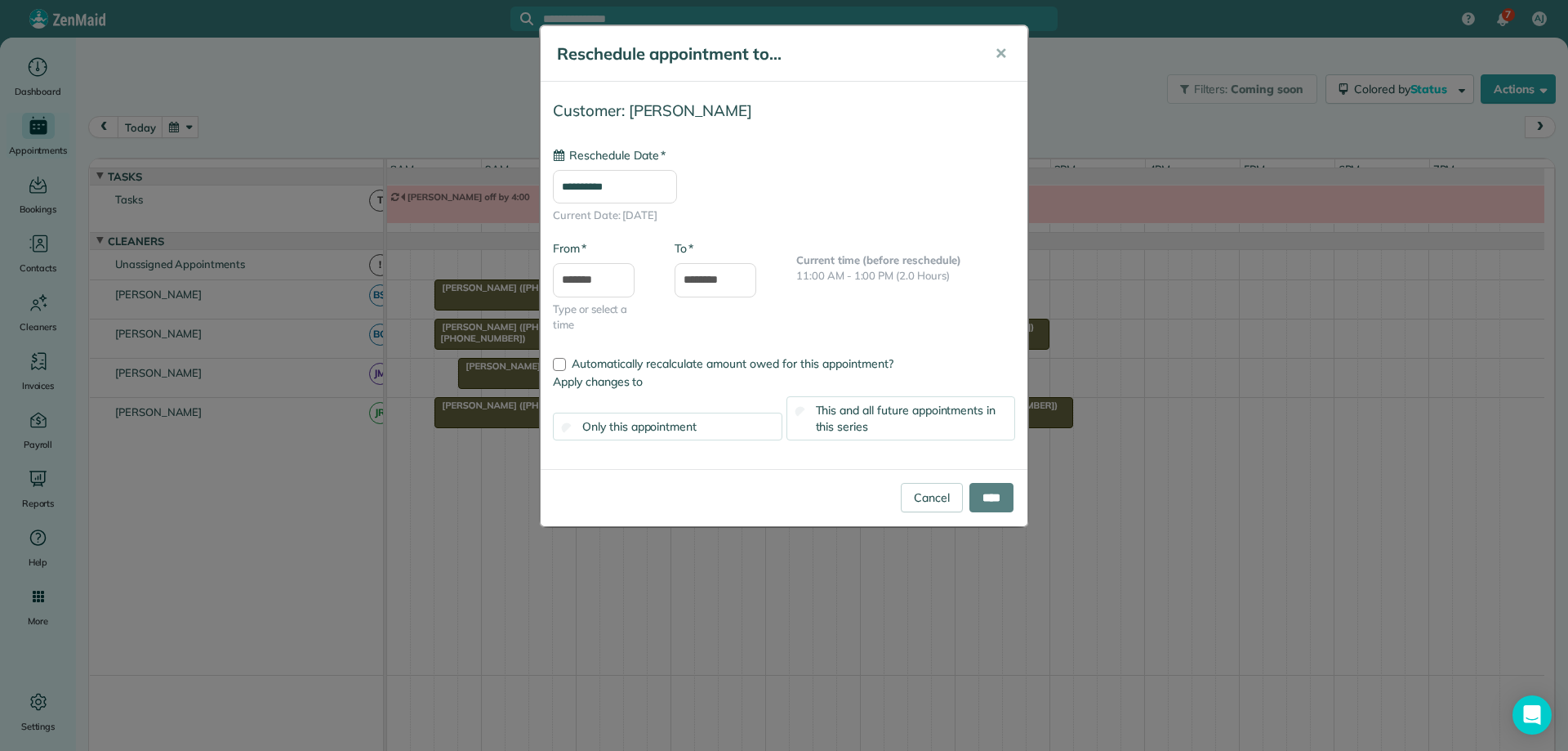
type input "**********"
click at [971, 492] on input "****" at bounding box center [991, 497] width 44 height 29
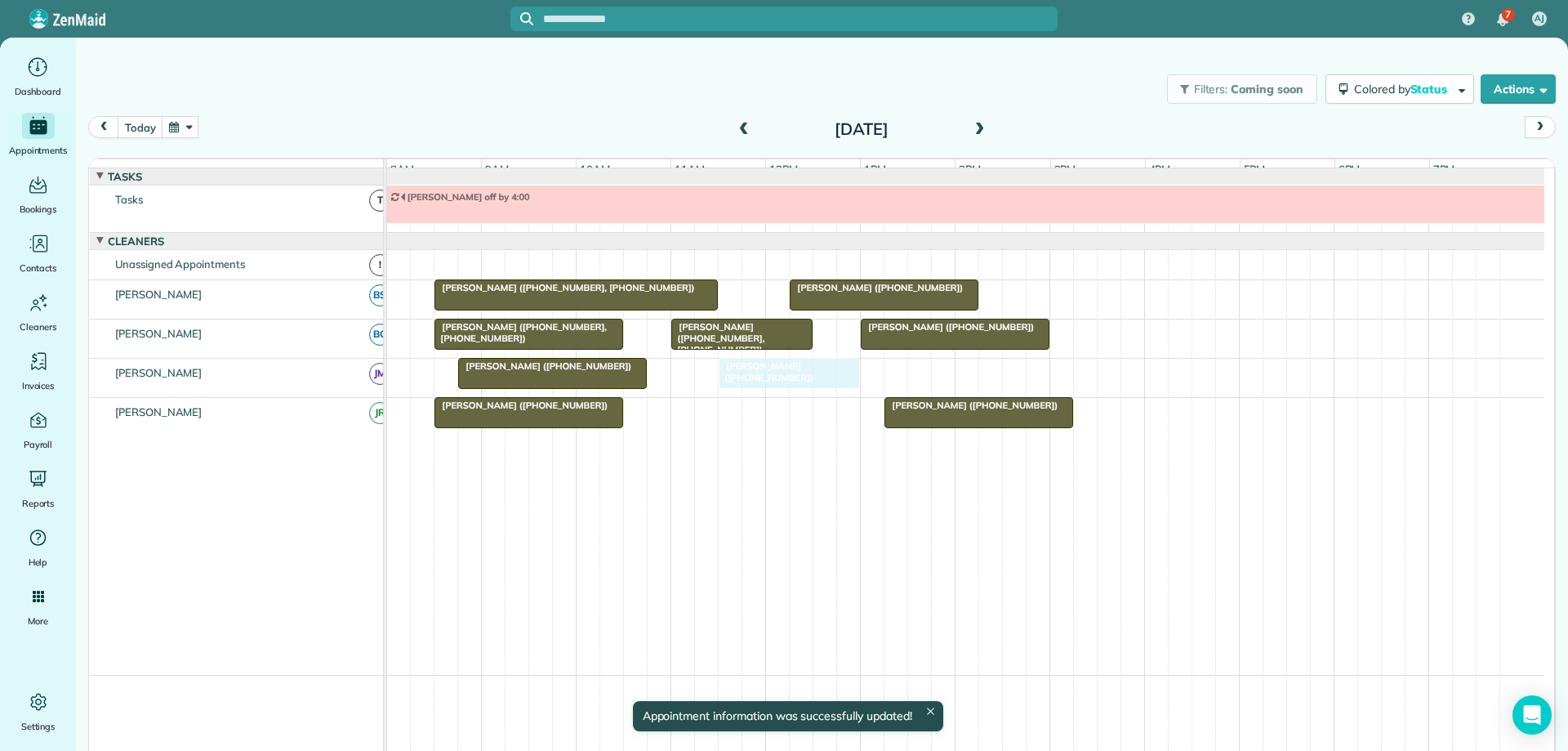
drag, startPoint x: 712, startPoint y: 422, endPoint x: 772, endPoint y: 398, distance: 64.6
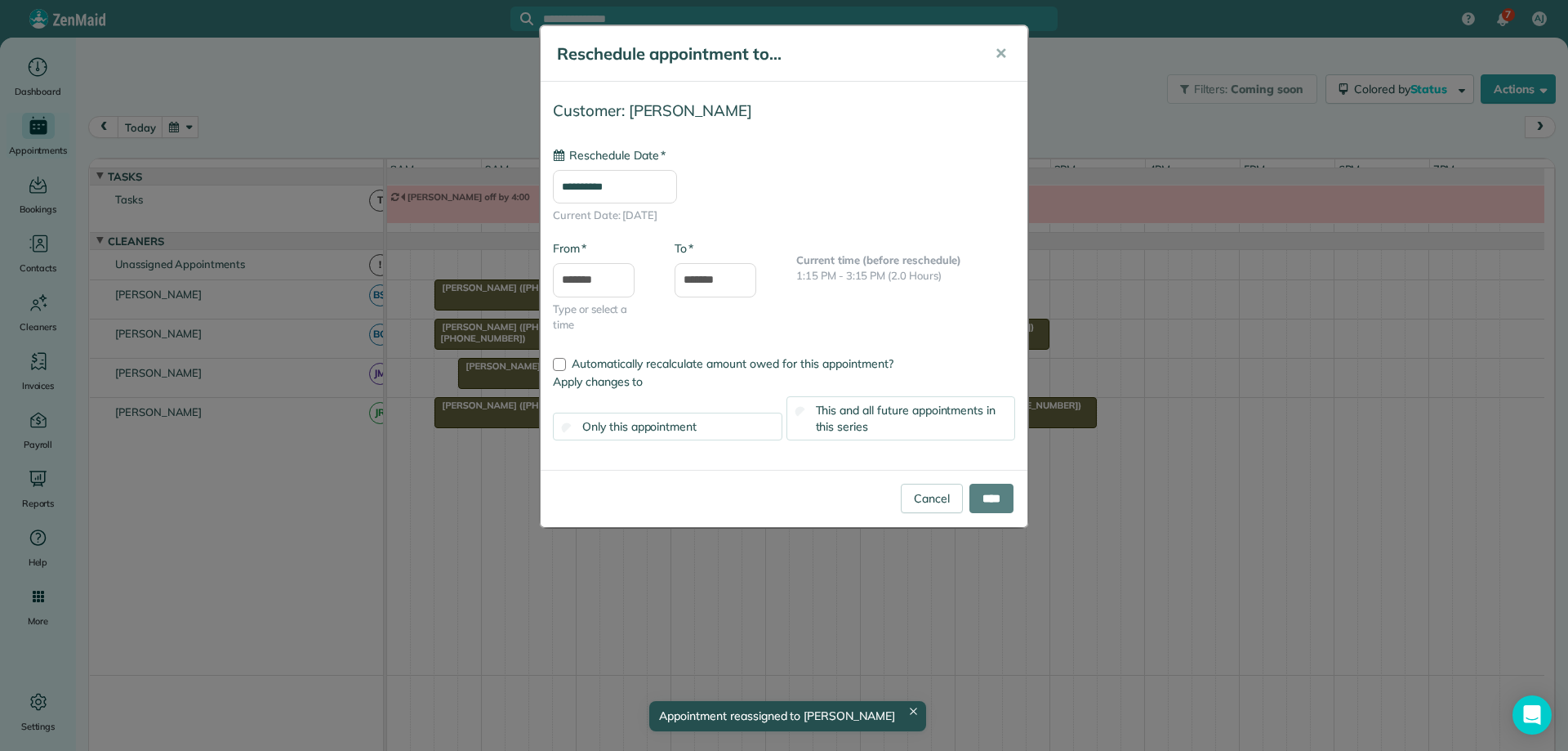
drag, startPoint x: 961, startPoint y: 428, endPoint x: 1057, endPoint y: 431, distance: 96.0
type input "**********"
click at [988, 494] on input "****" at bounding box center [991, 497] width 44 height 29
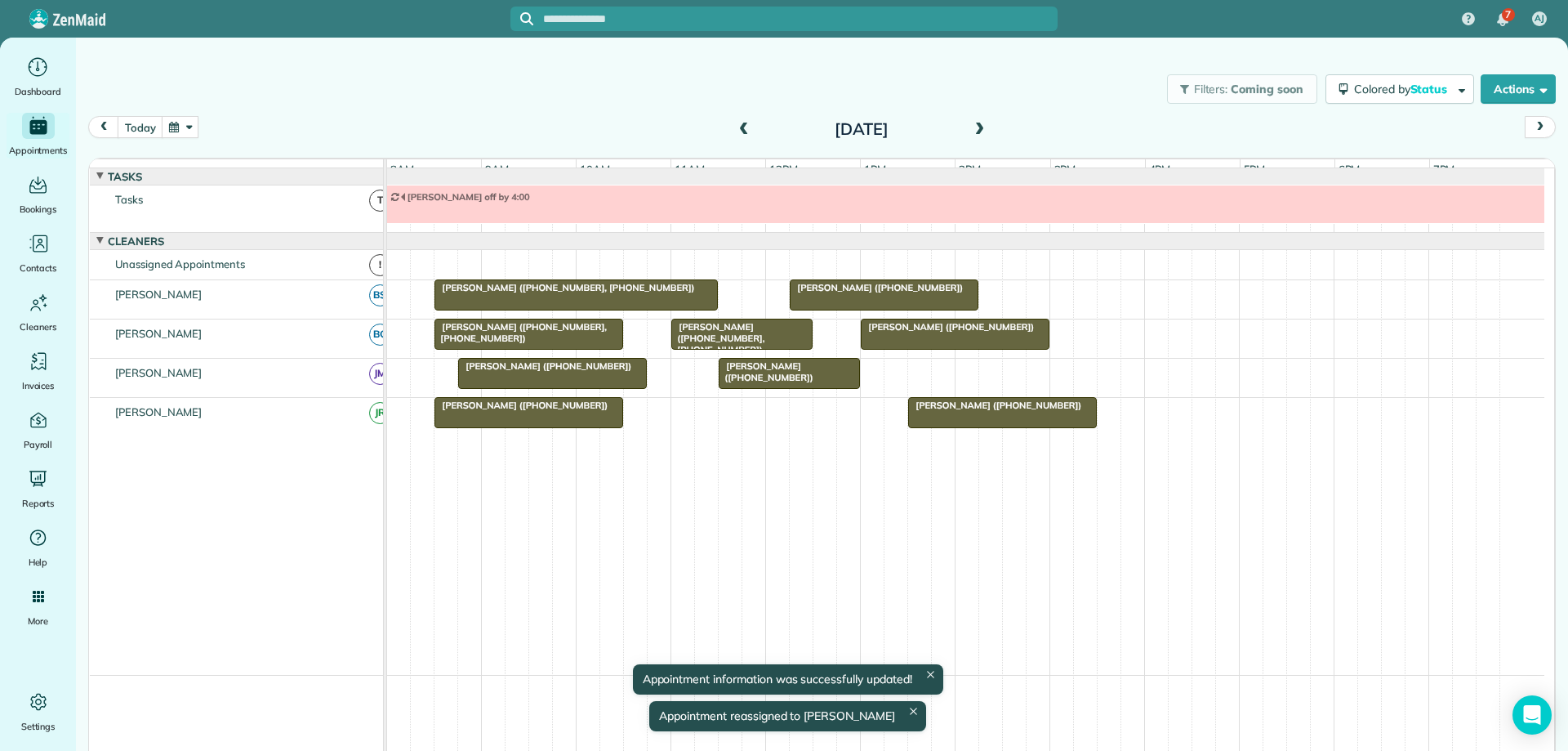
drag, startPoint x: 1018, startPoint y: 431, endPoint x: 1111, endPoint y: 432, distance: 93.0
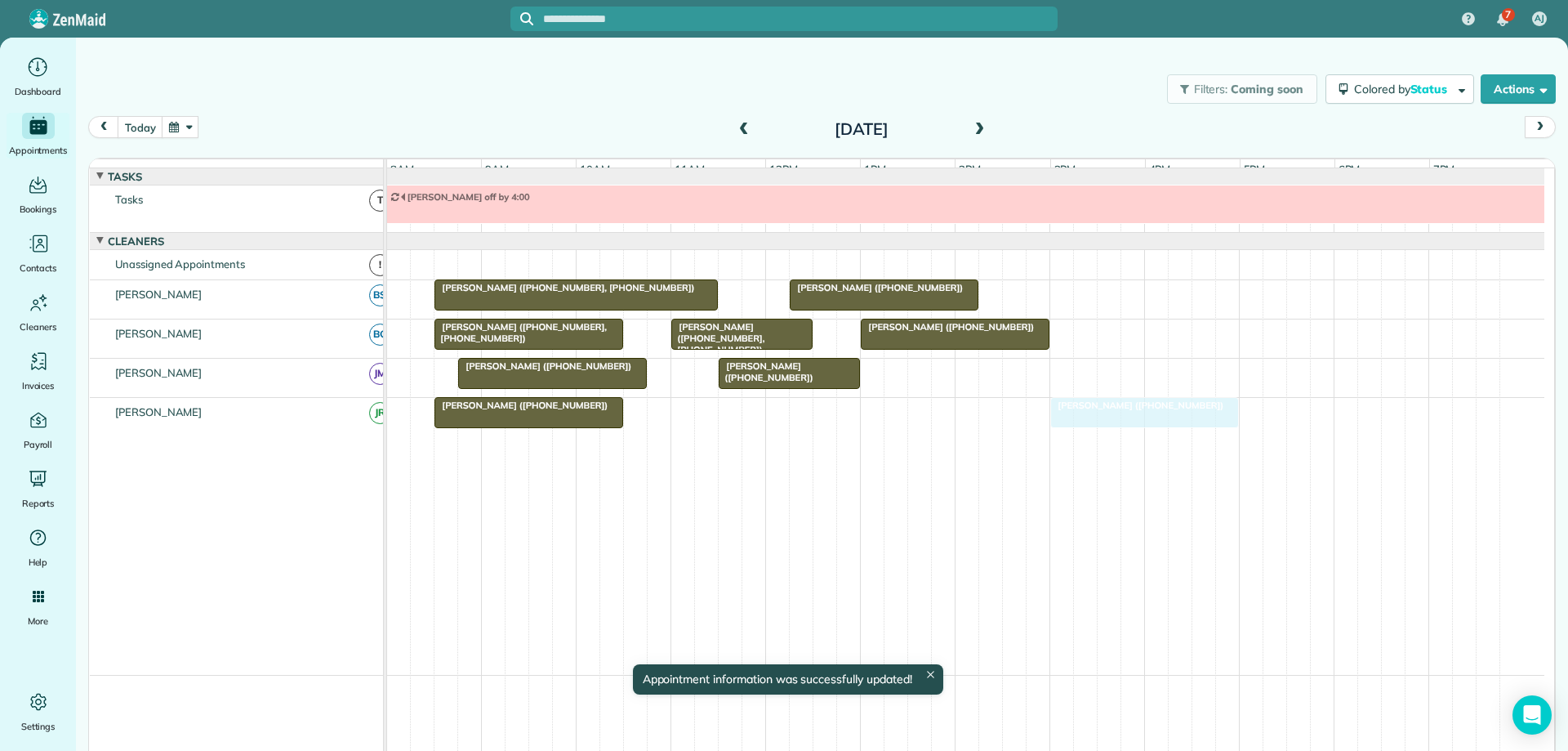
drag, startPoint x: 971, startPoint y: 427, endPoint x: 1108, endPoint y: 423, distance: 137.1
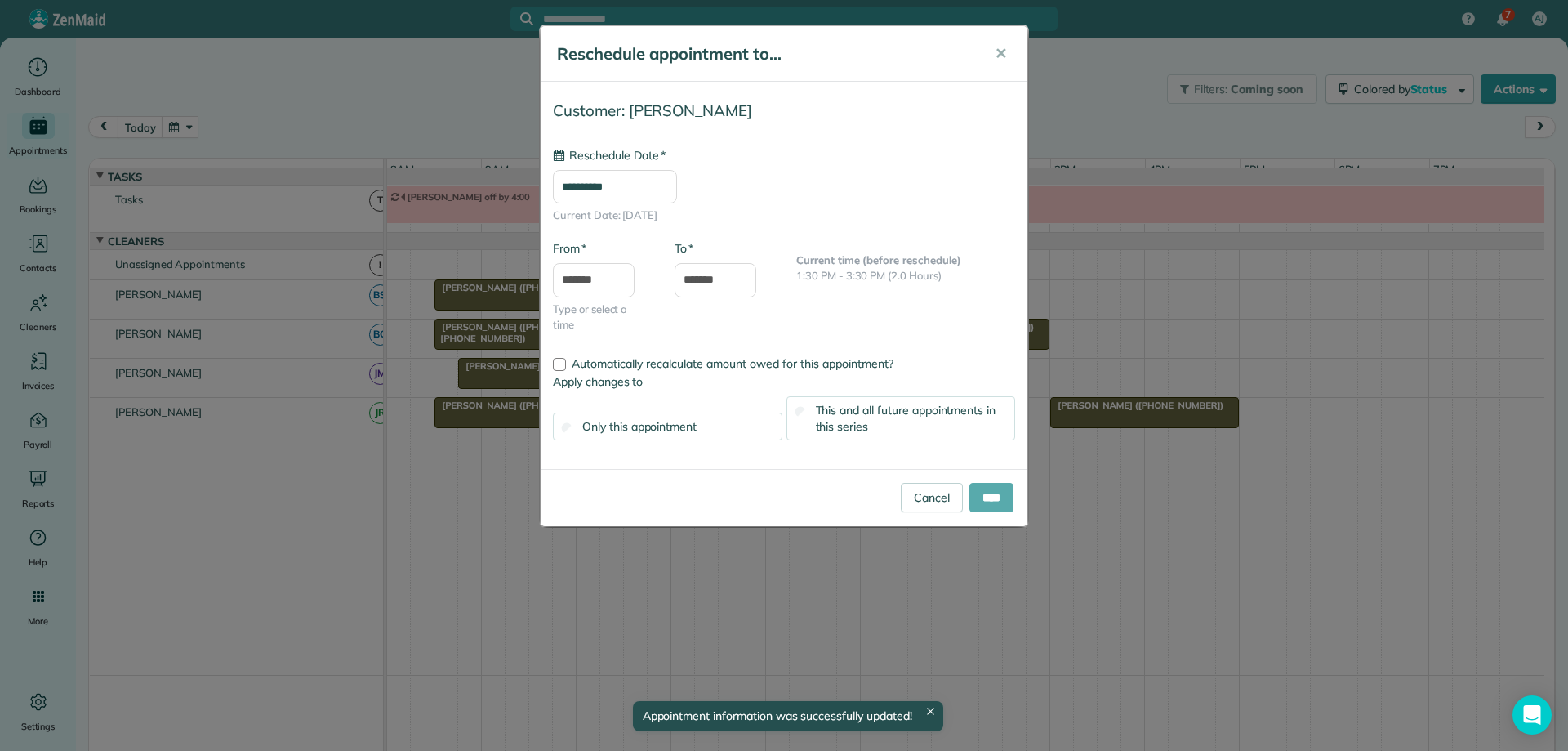
type input "**********"
click at [987, 490] on input "****" at bounding box center [991, 497] width 44 height 29
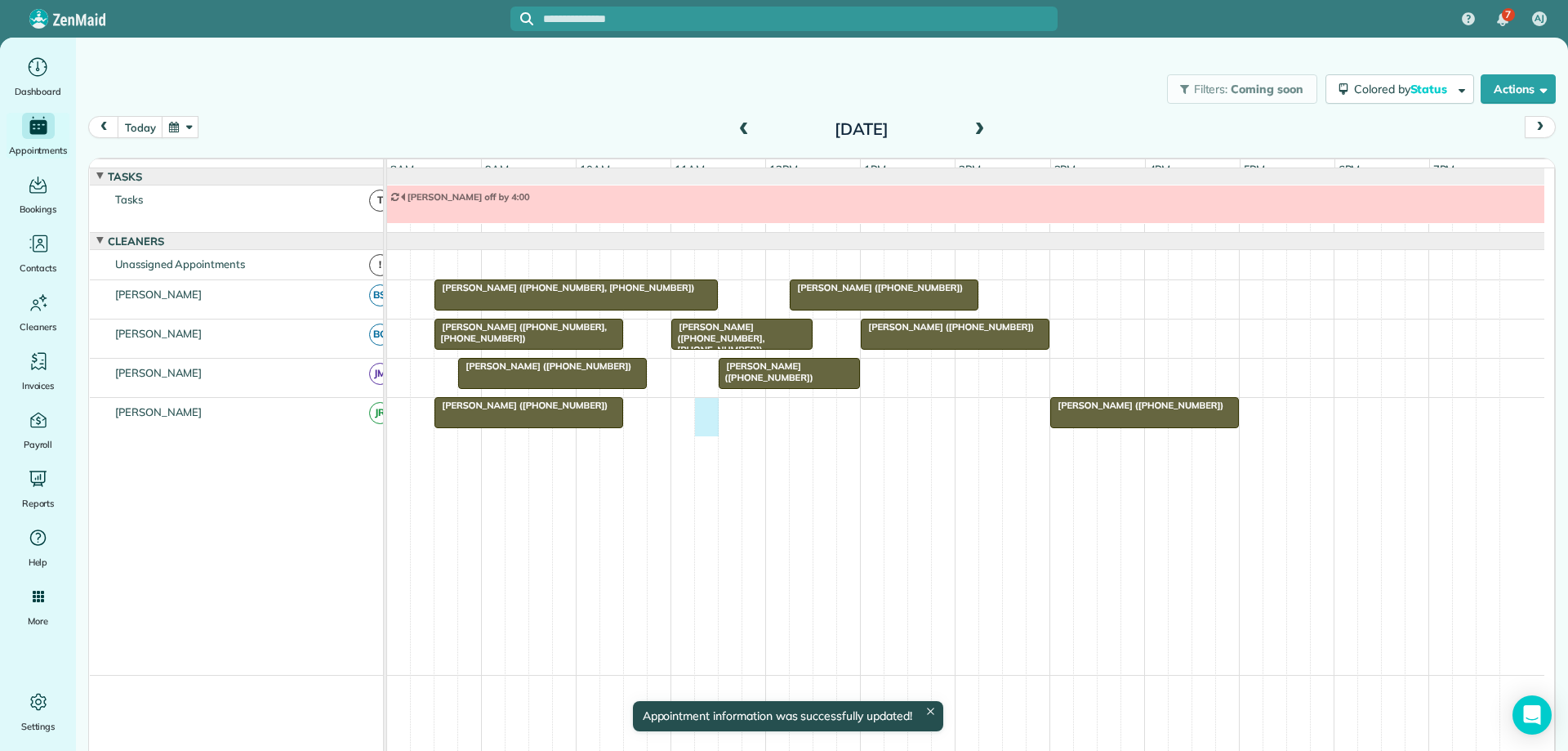
click at [709, 418] on div "Jennifer Campbell (+14348083772) Gordon Burruss (+14349629074)" at bounding box center [966, 417] width 1157 height 38
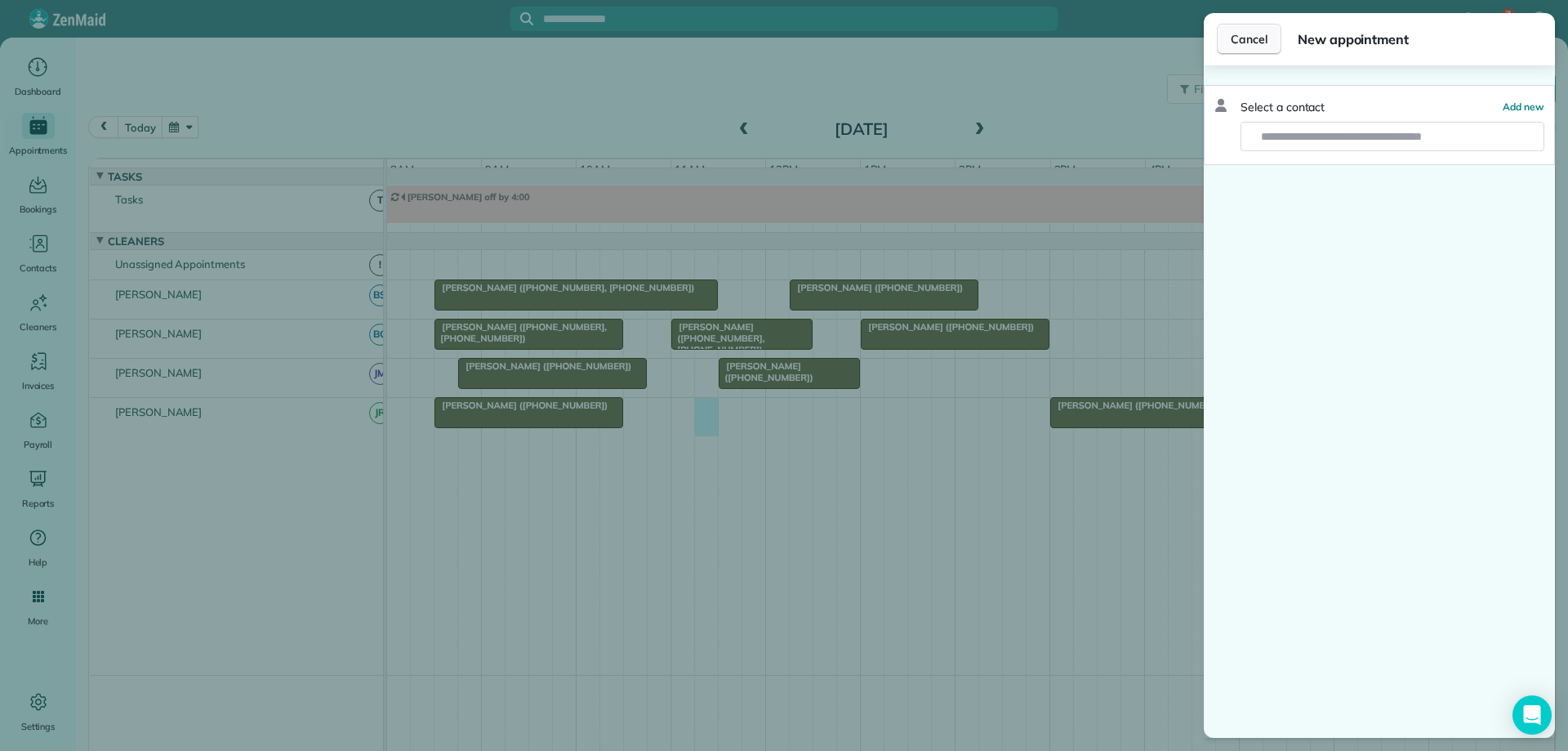
click at [1264, 42] on span "Cancel" at bounding box center [1250, 39] width 37 height 17
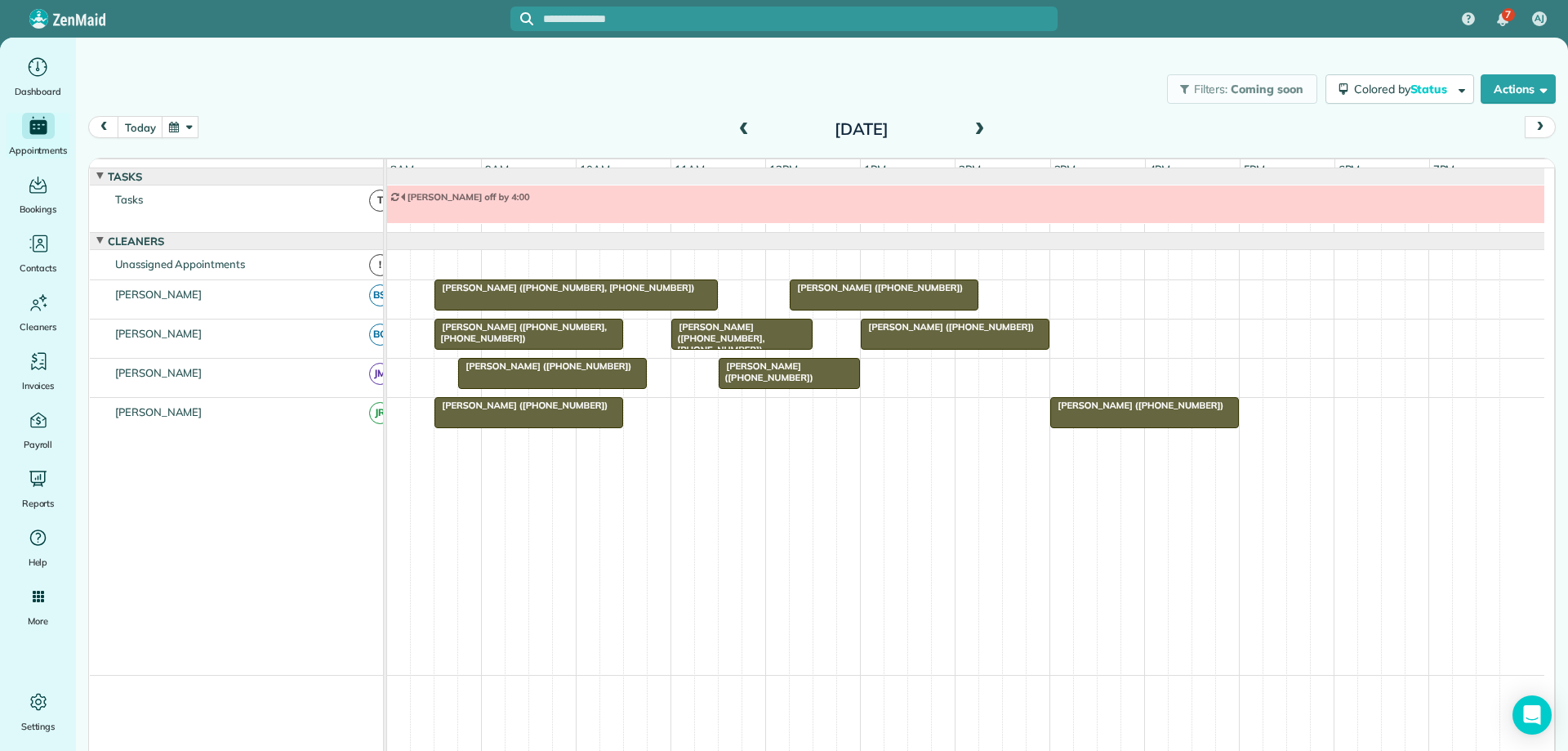
click at [739, 126] on span at bounding box center [744, 130] width 18 height 15
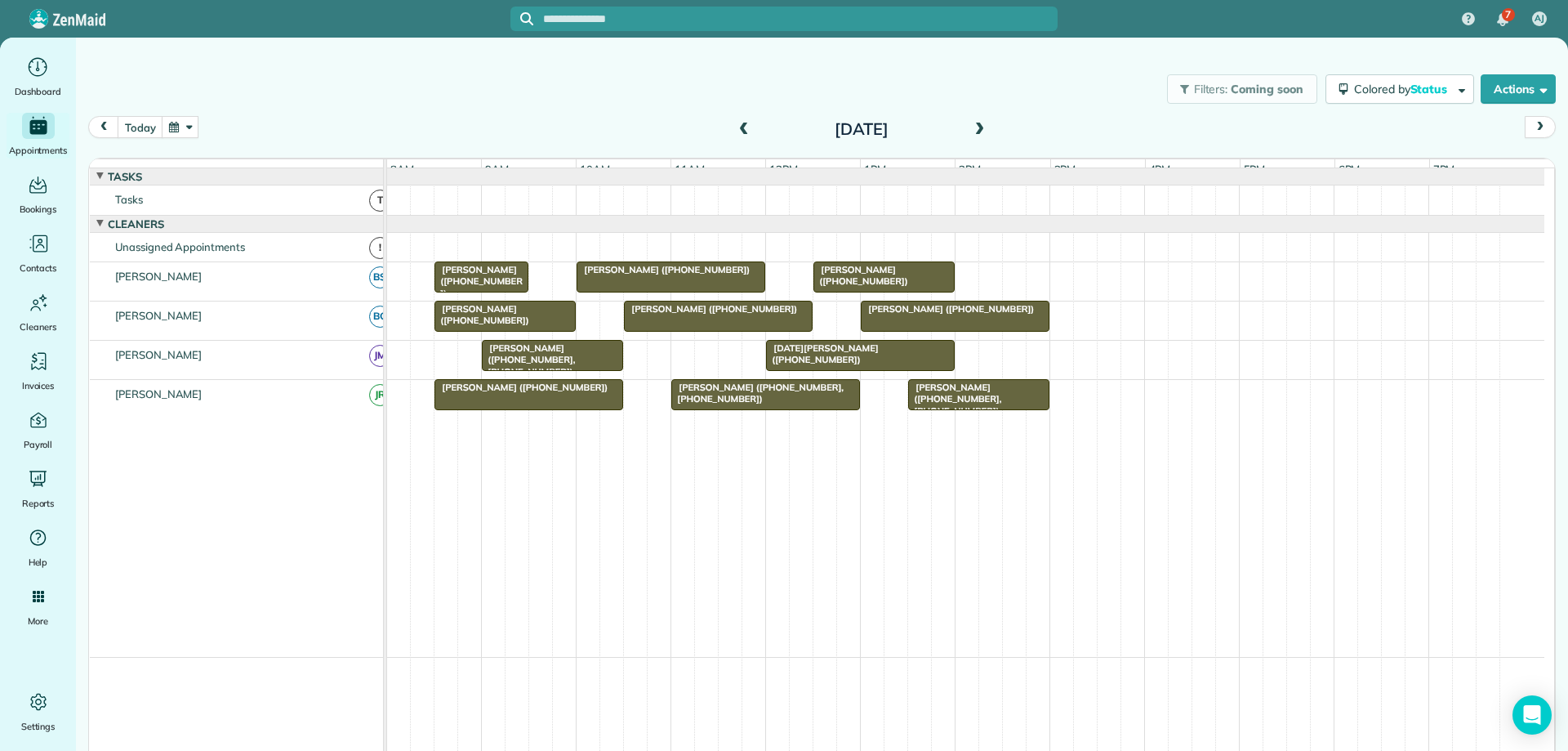
click at [971, 126] on span at bounding box center [980, 130] width 18 height 15
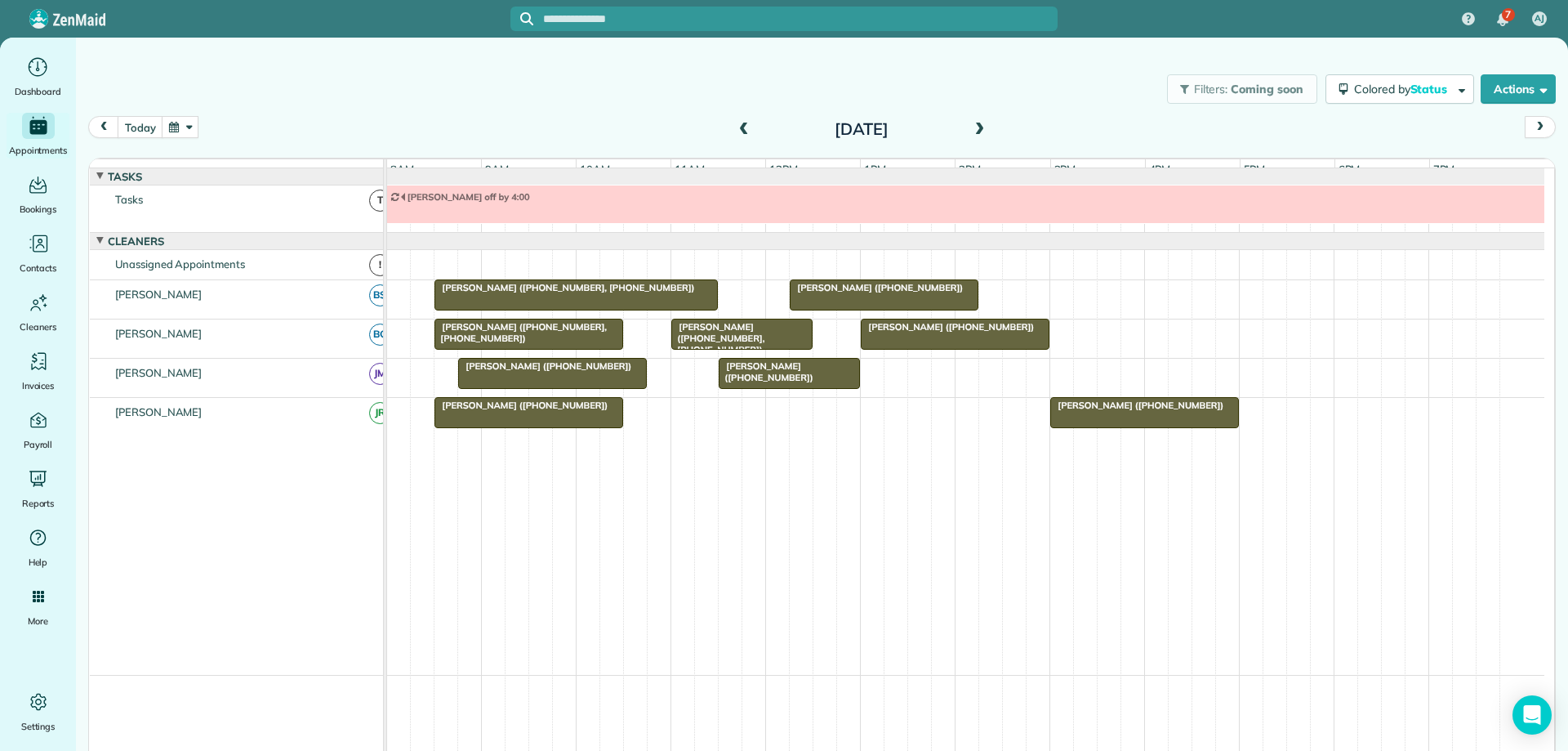
click at [565, 424] on div at bounding box center [529, 412] width 187 height 29
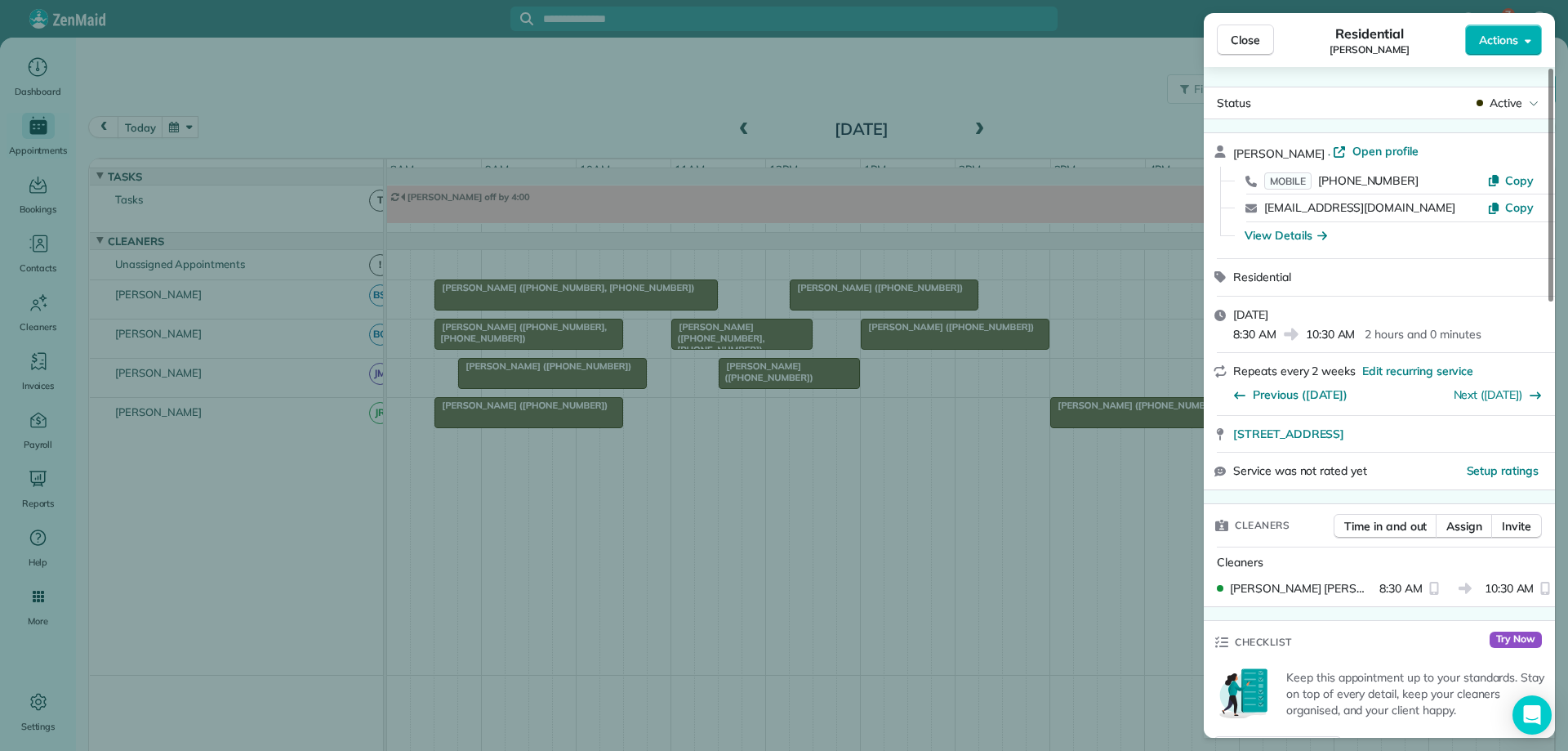
click at [1236, 37] on span "Close" at bounding box center [1246, 40] width 29 height 17
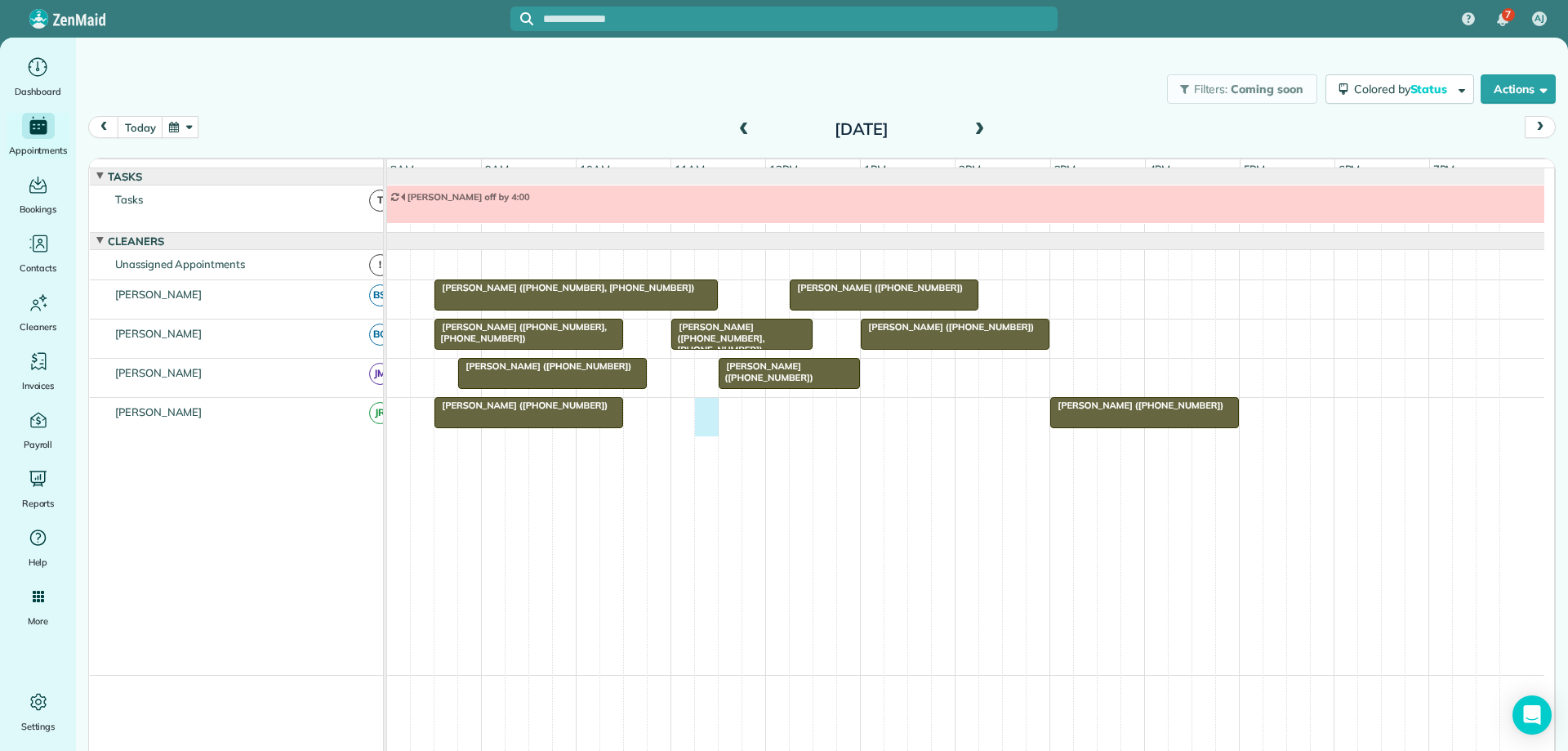
click at [705, 420] on div "Jennifer Campbell (+14348083772) Gordon Burruss (+14349629074)" at bounding box center [966, 417] width 1157 height 38
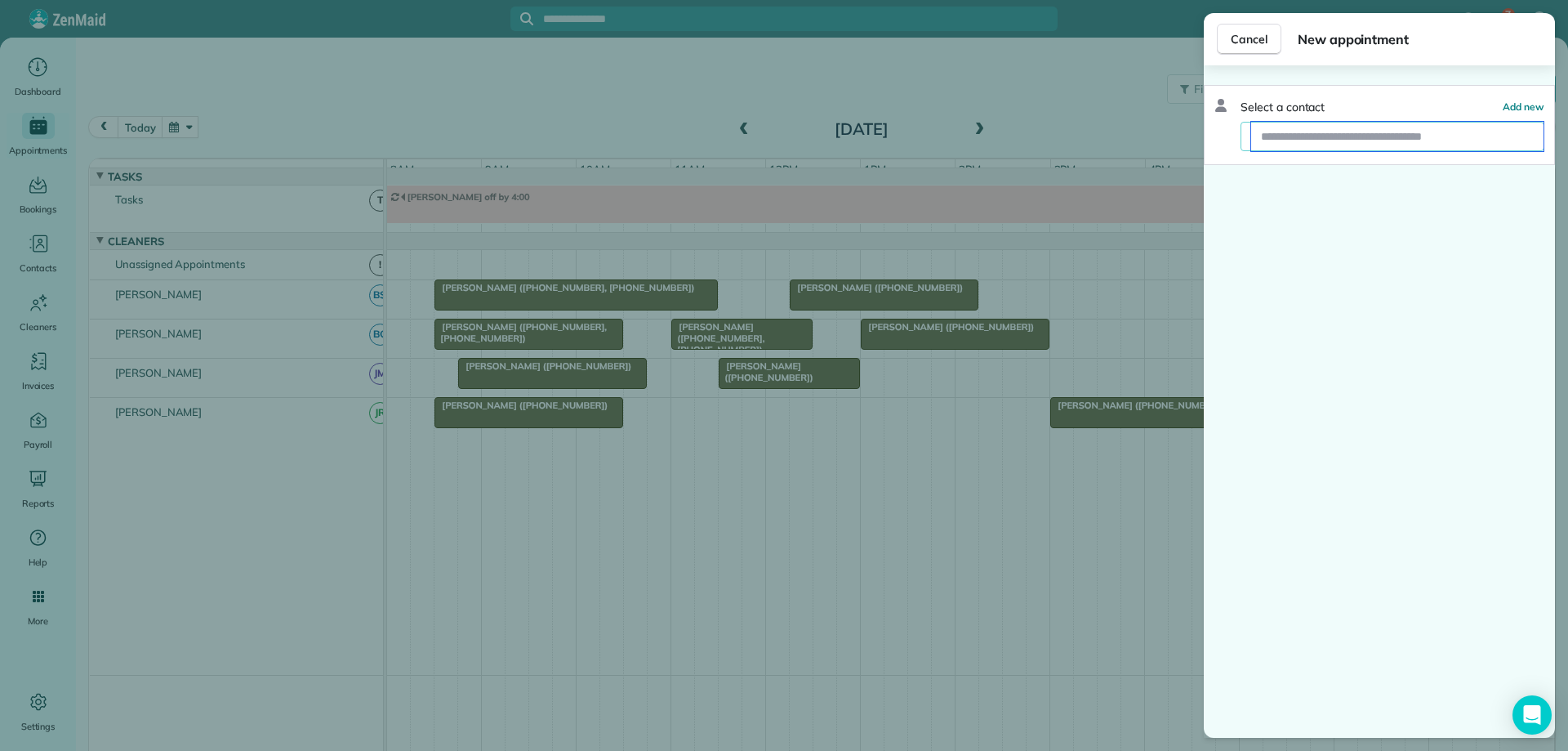
click at [1362, 134] on input "text" at bounding box center [1397, 136] width 292 height 29
type input "*****"
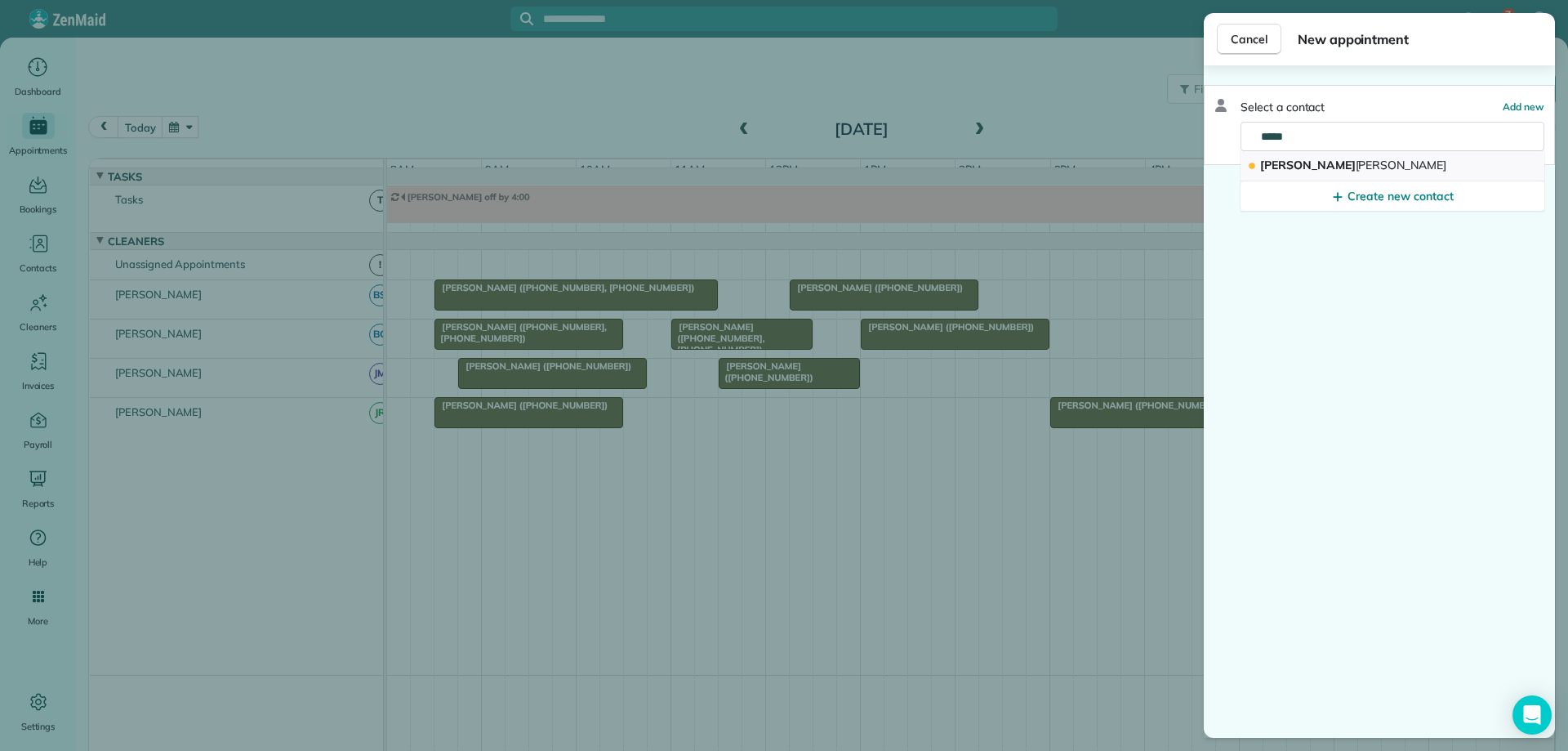
click at [1458, 166] on button "Linda Duffy" at bounding box center [1392, 166] width 304 height 30
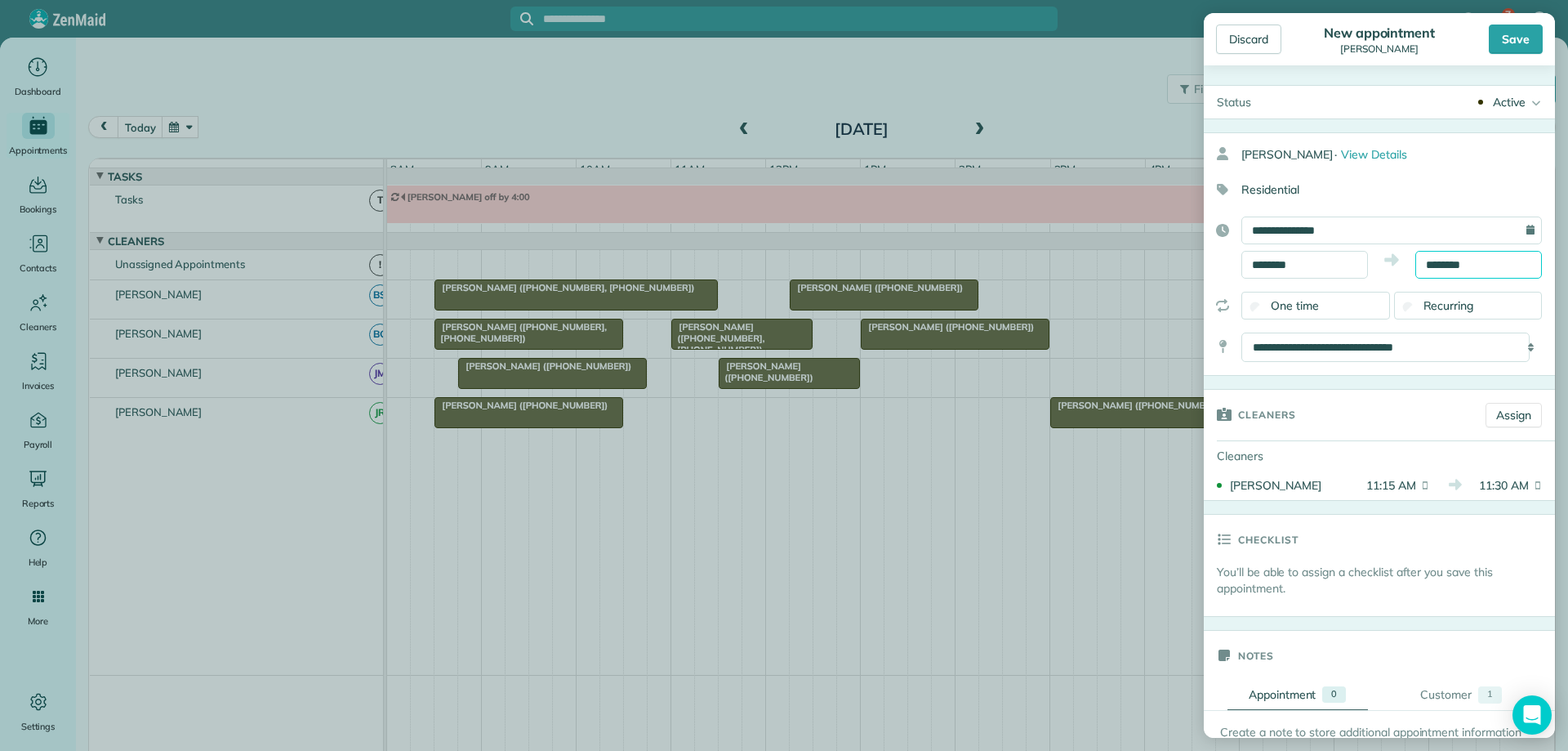
click at [1452, 265] on input "********" at bounding box center [1479, 264] width 127 height 28
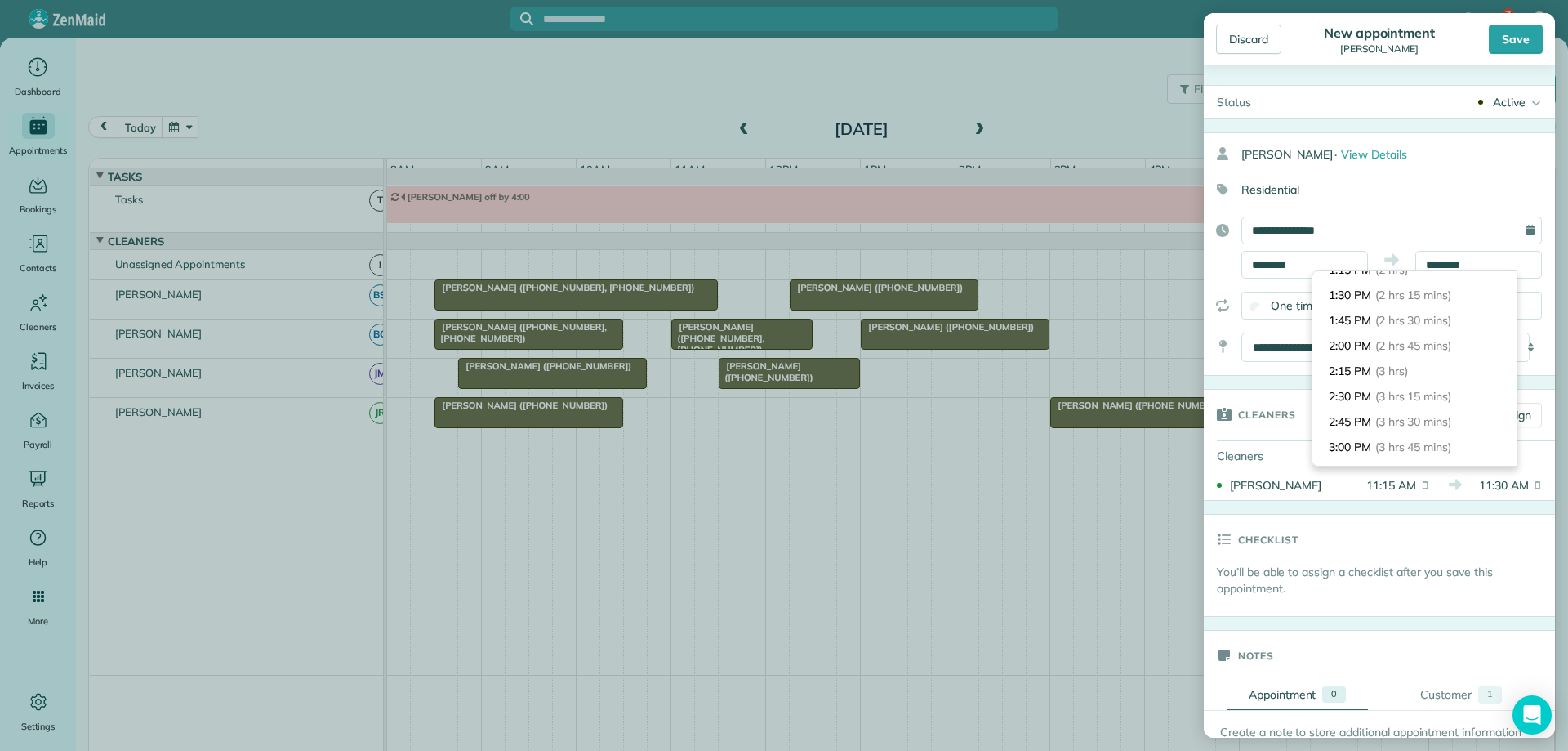
scroll to position [245, 0]
type input "*******"
click at [1422, 346] on li "2:15 PM (3 hrs)" at bounding box center [1415, 343] width 204 height 25
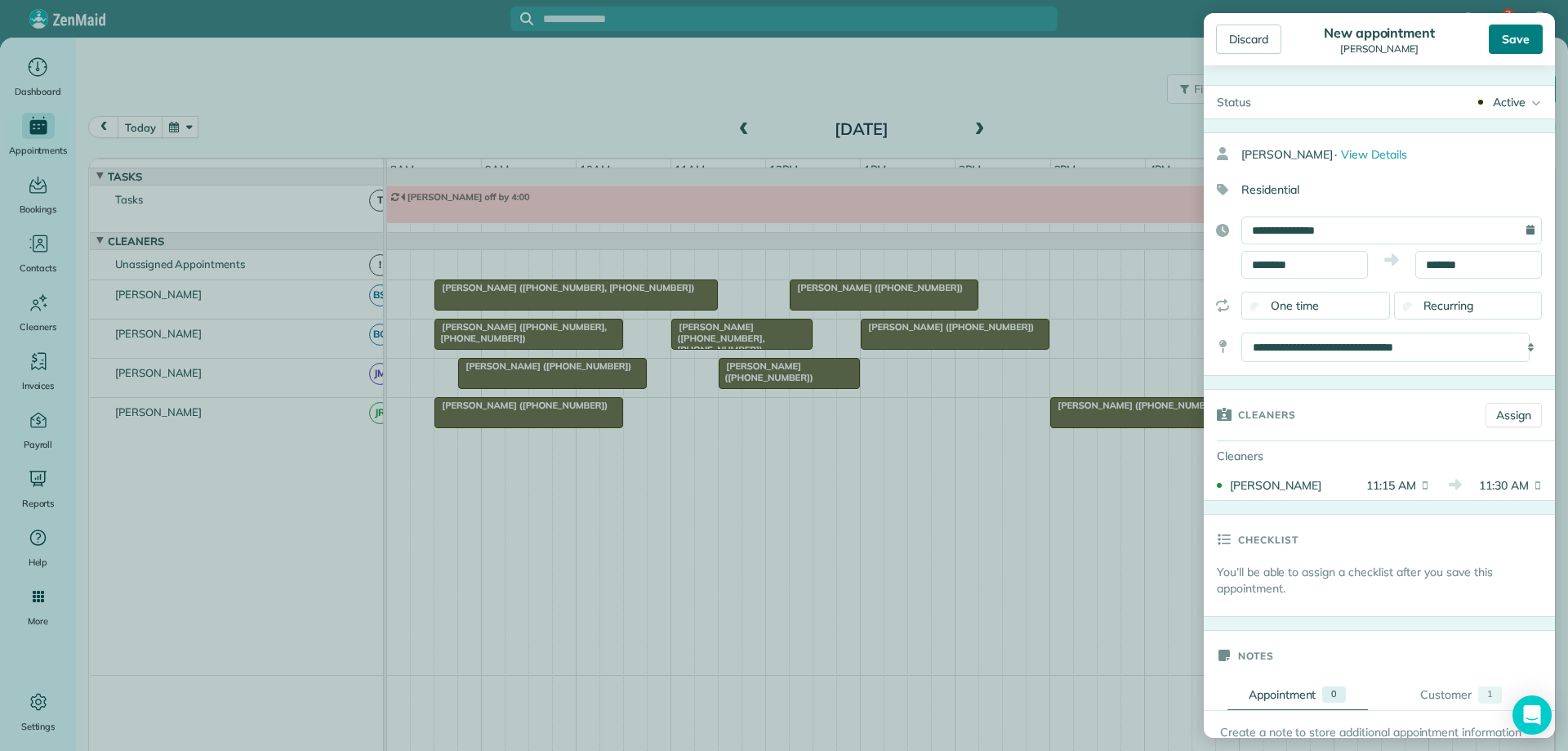
click at [1514, 38] on div "Save" at bounding box center [1516, 38] width 54 height 29
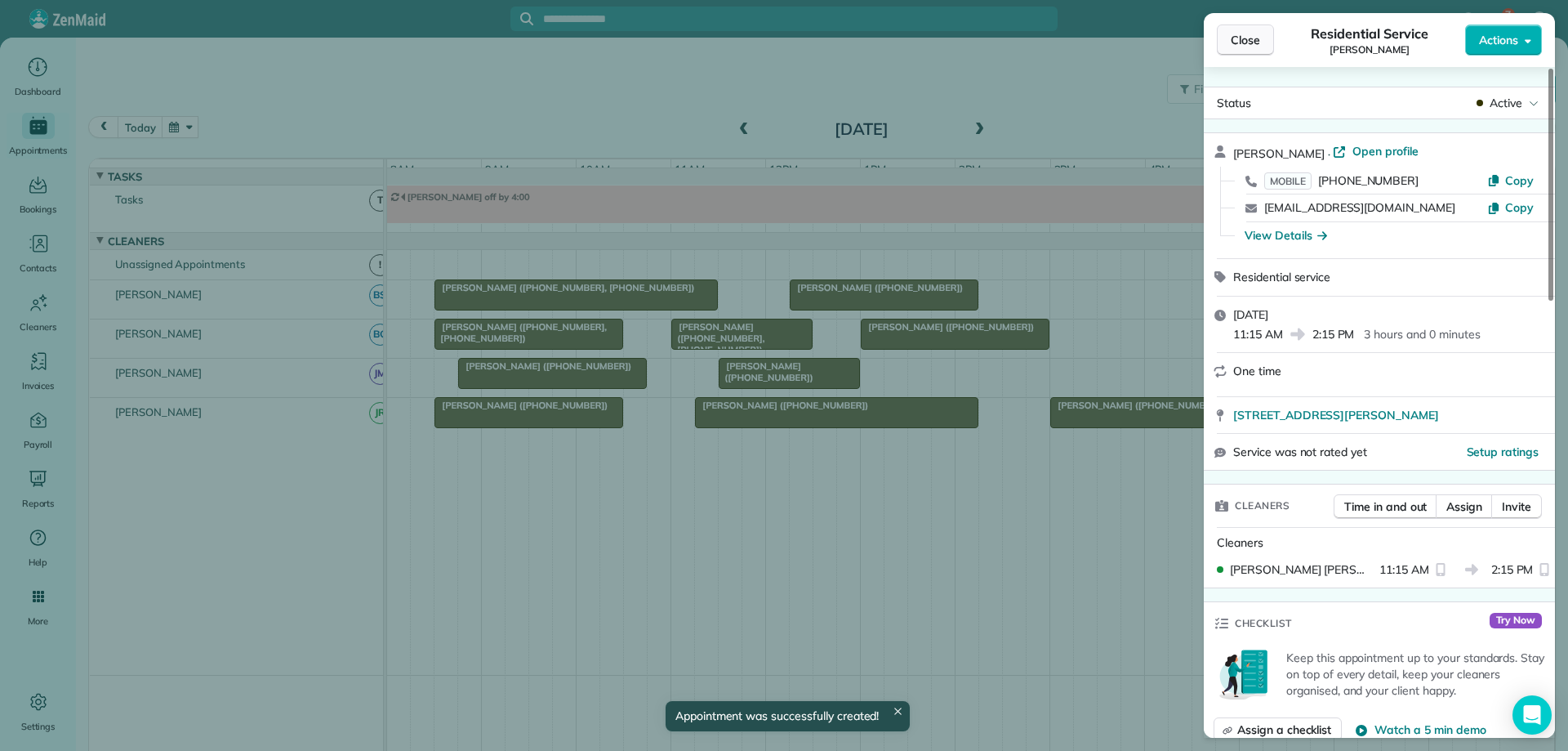
click at [1248, 43] on span "Close" at bounding box center [1246, 40] width 29 height 17
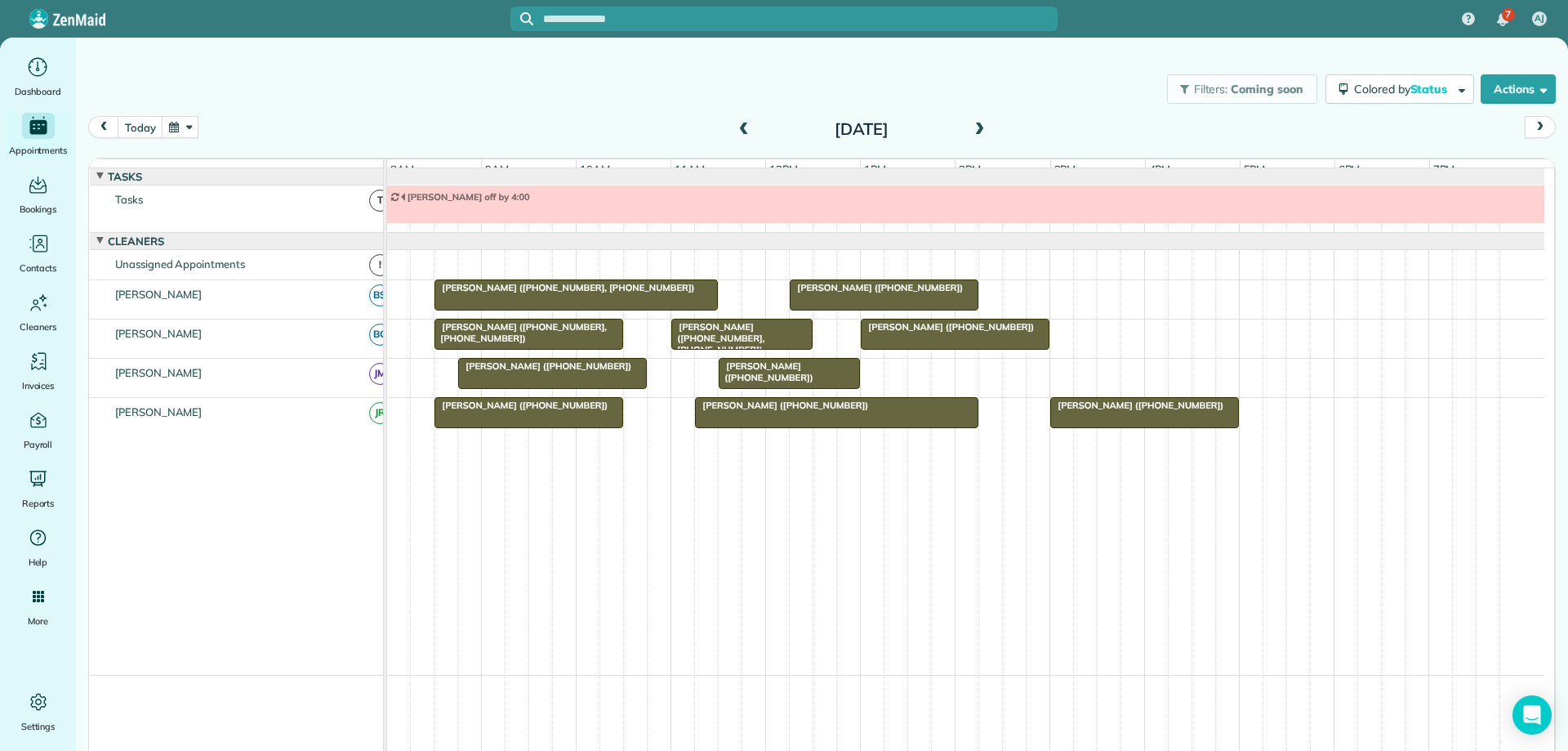
click at [732, 411] on span "[PERSON_NAME] ([PHONE_NUMBER])" at bounding box center [782, 405] width 175 height 12
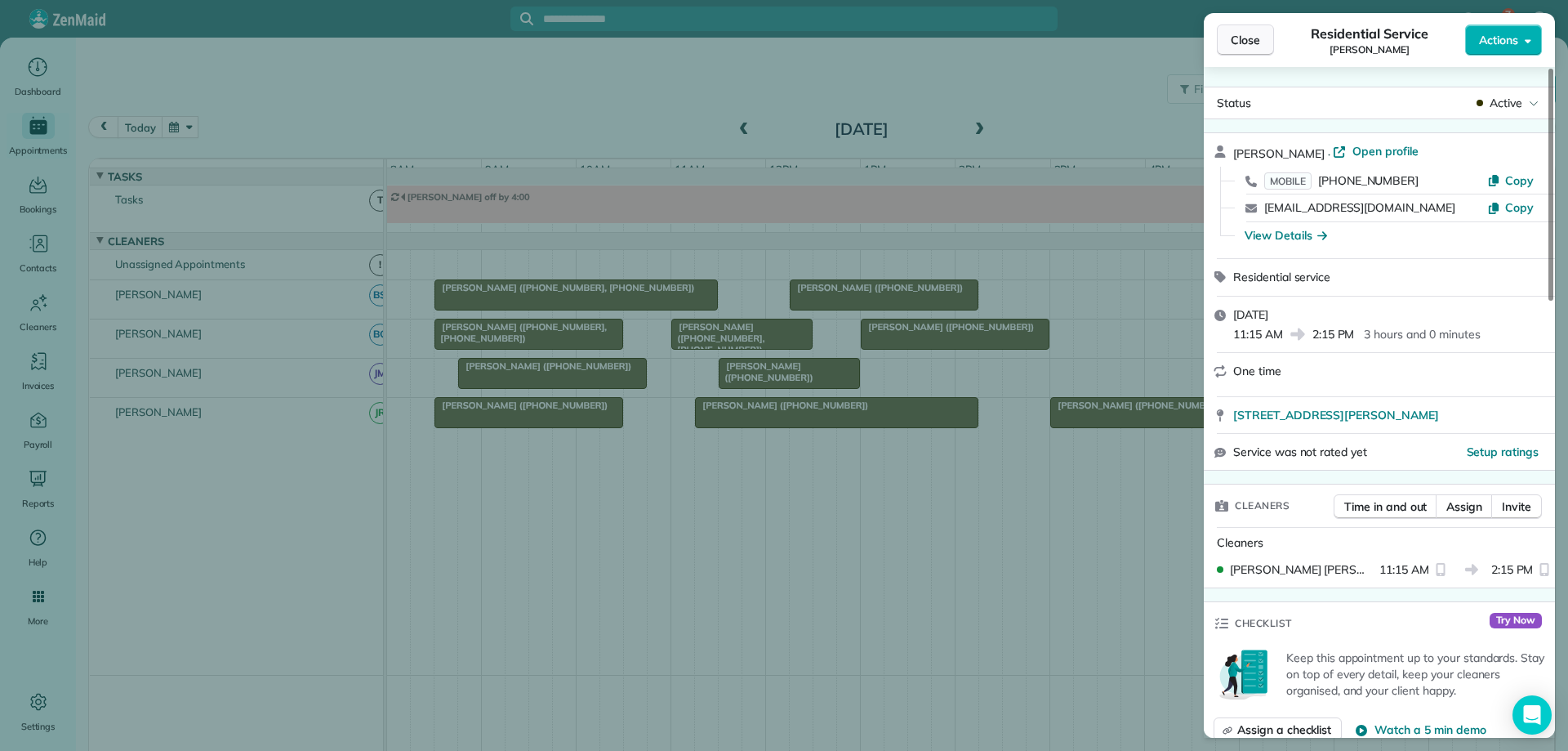
click at [1253, 48] on span "Close" at bounding box center [1246, 40] width 29 height 17
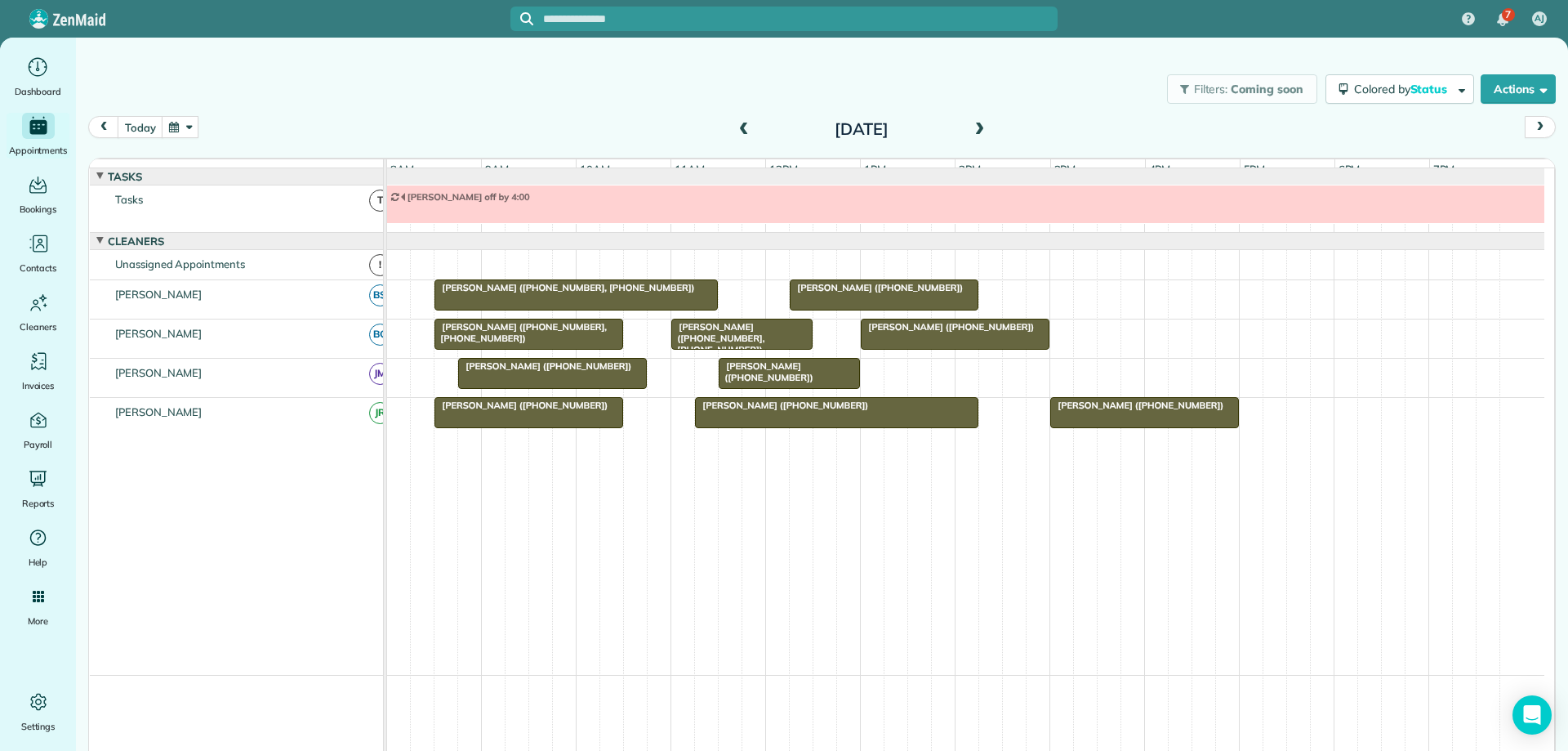
click at [186, 130] on button "button" at bounding box center [180, 127] width 37 height 22
click at [377, 138] on link "Next" at bounding box center [377, 137] width 45 height 41
click at [381, 133] on link "Next" at bounding box center [377, 137] width 45 height 41
click at [273, 288] on link "25" at bounding box center [272, 288] width 26 height 26
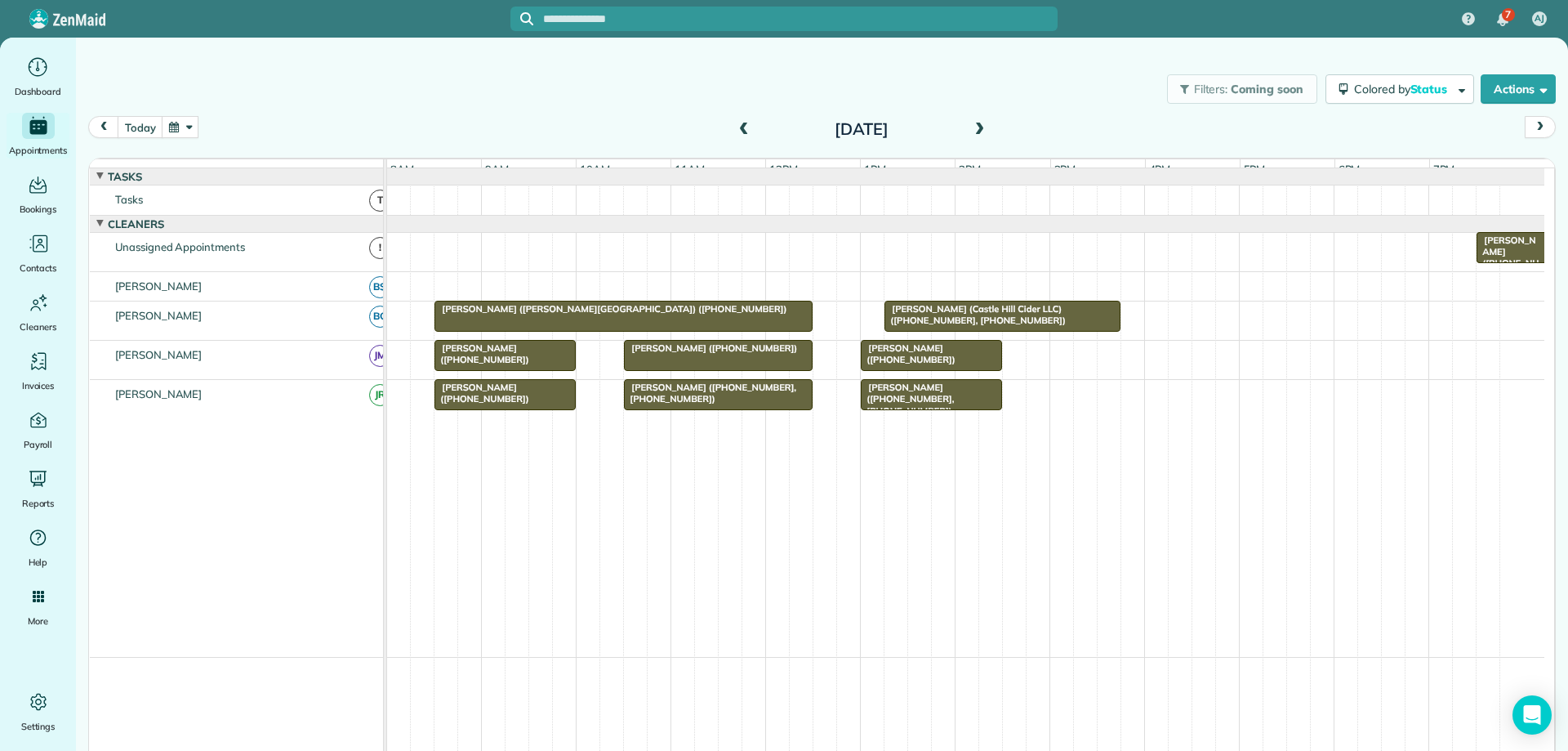
click at [744, 128] on span at bounding box center [744, 130] width 18 height 15
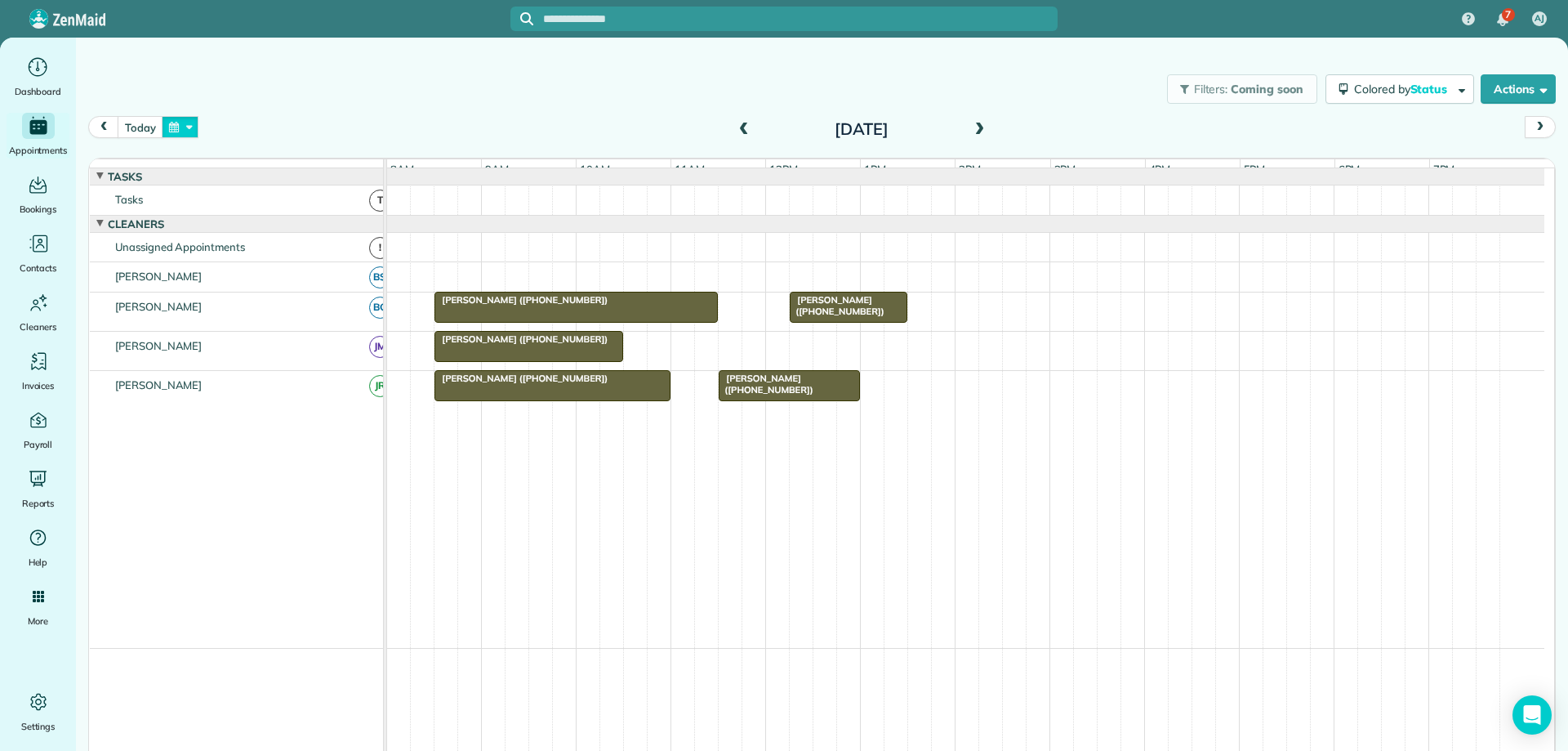
click at [179, 126] on button "button" at bounding box center [180, 127] width 37 height 22
click at [382, 136] on link "Next" at bounding box center [377, 137] width 45 height 41
click at [382, 137] on link "Next" at bounding box center [377, 137] width 45 height 41
click at [971, 127] on span at bounding box center [980, 130] width 18 height 15
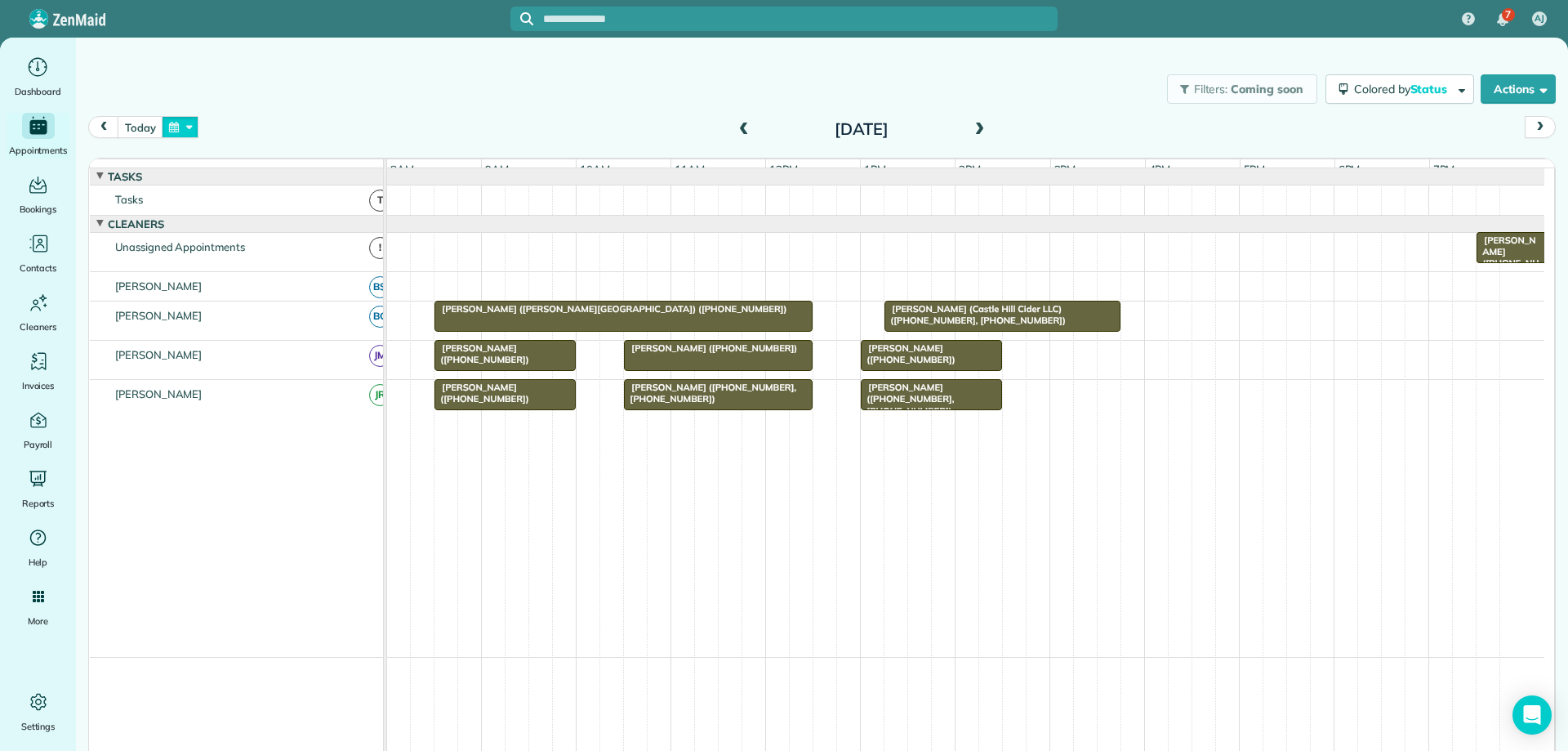
click at [177, 128] on button "button" at bounding box center [180, 127] width 37 height 22
click at [379, 132] on link "Next" at bounding box center [377, 137] width 45 height 41
click at [329, 234] on link "18" at bounding box center [325, 237] width 26 height 26
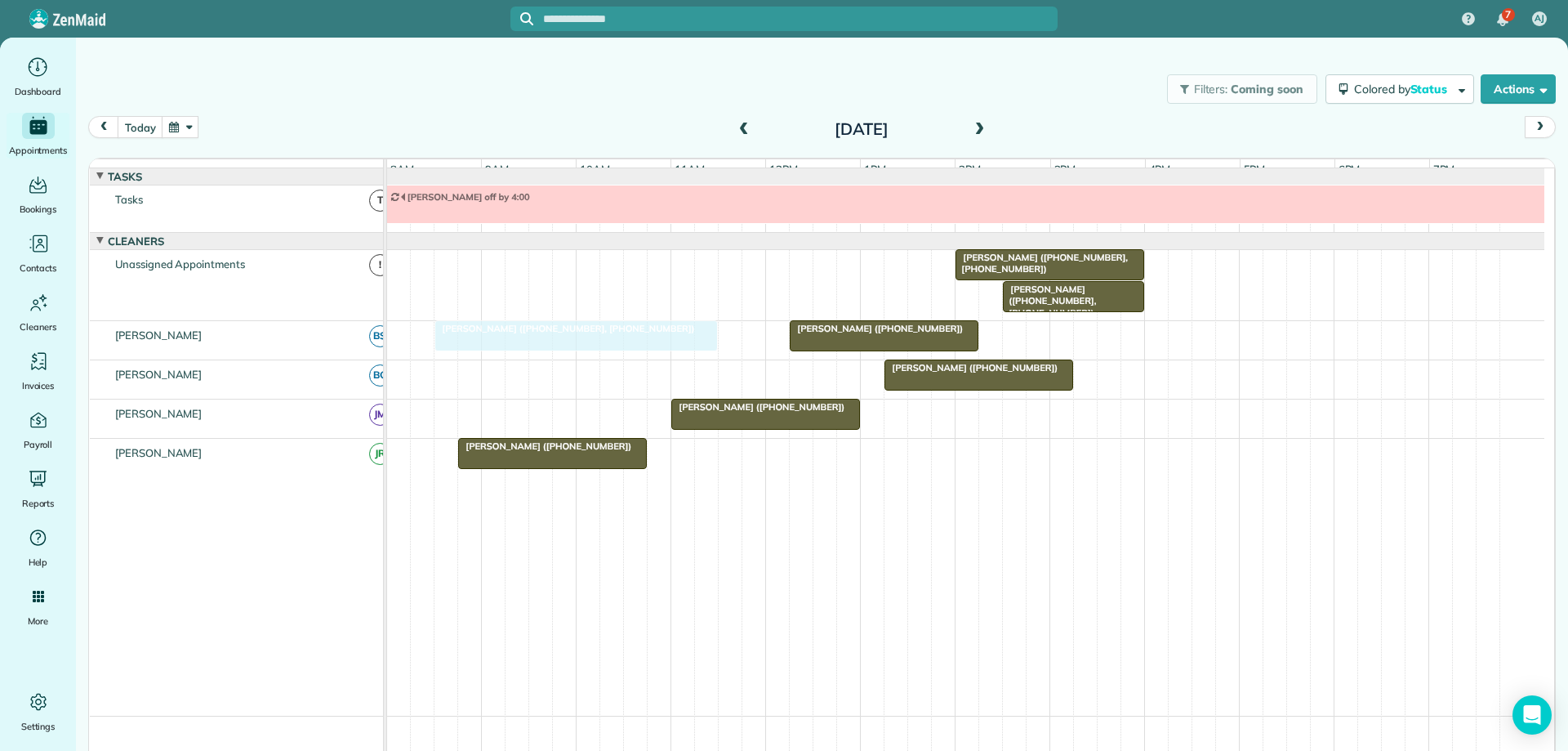
drag, startPoint x: 762, startPoint y: 278, endPoint x: 527, endPoint y: 364, distance: 250.2
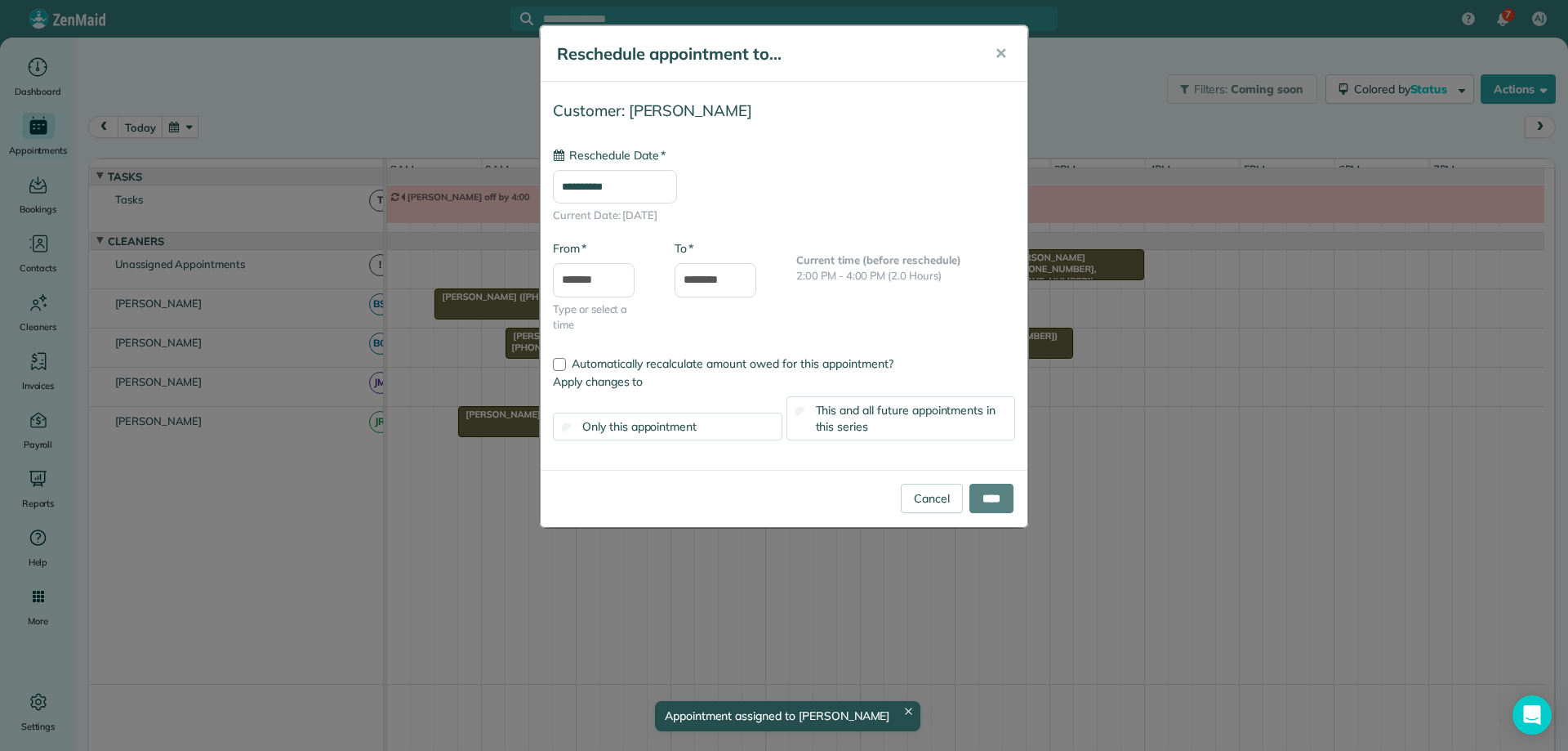
drag, startPoint x: 1006, startPoint y: 275, endPoint x: 542, endPoint y: 405, distance: 481.9
type input "**********"
click at [974, 500] on input "****" at bounding box center [991, 497] width 44 height 29
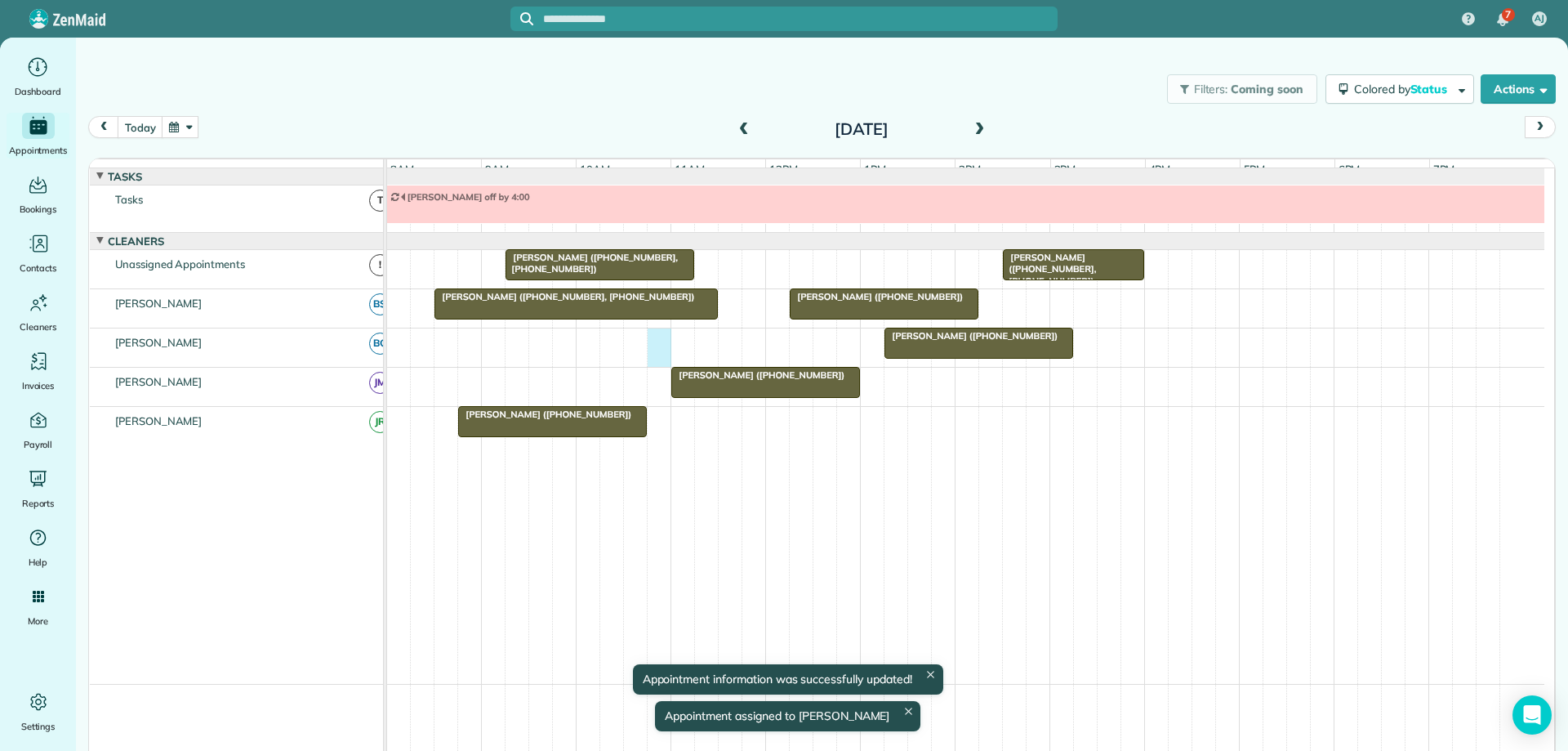
click at [661, 359] on div "[PERSON_NAME] ([PHONE_NUMBER])" at bounding box center [966, 348] width 1157 height 38
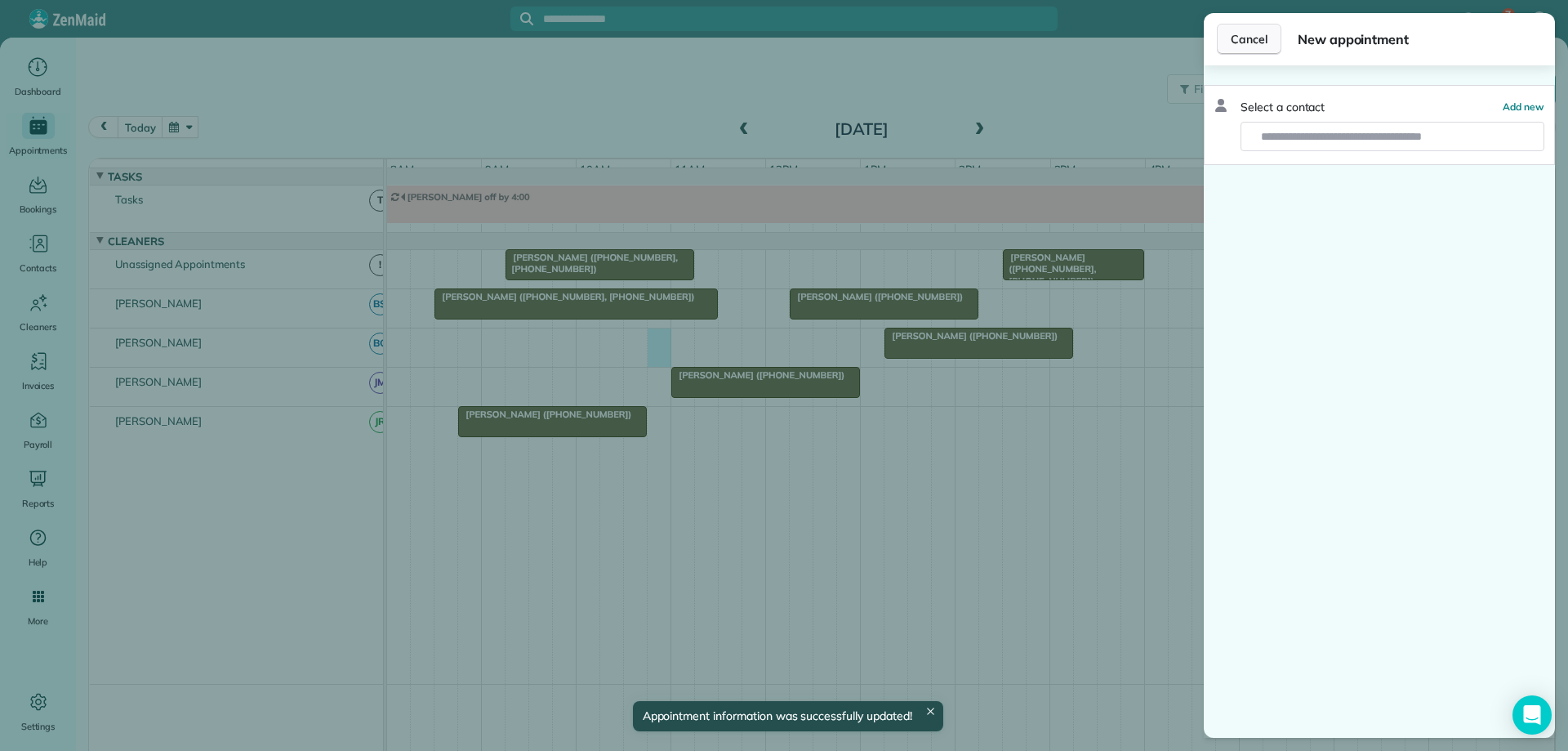
click at [1266, 43] on span "Cancel" at bounding box center [1250, 39] width 37 height 17
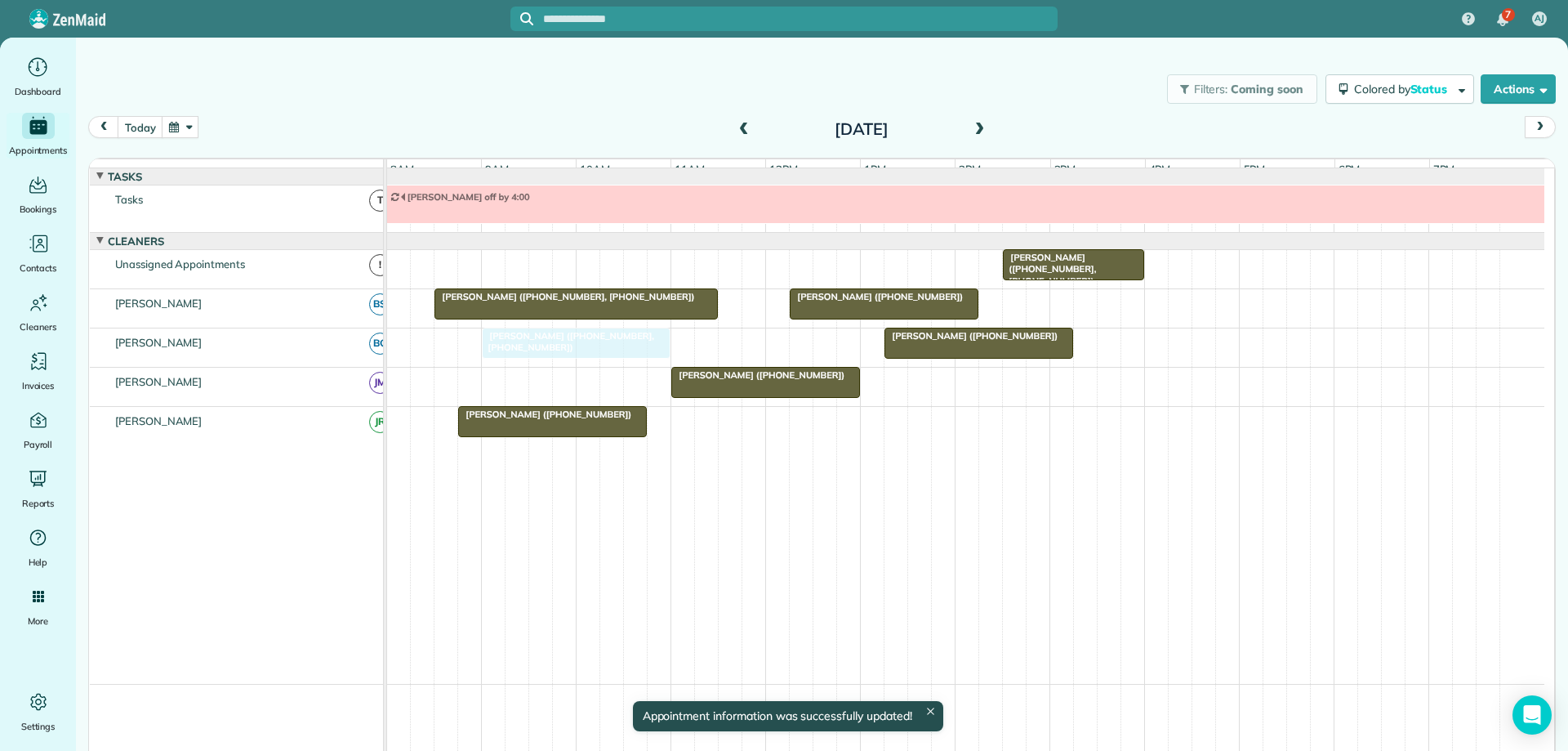
drag, startPoint x: 569, startPoint y: 273, endPoint x: 541, endPoint y: 352, distance: 83.8
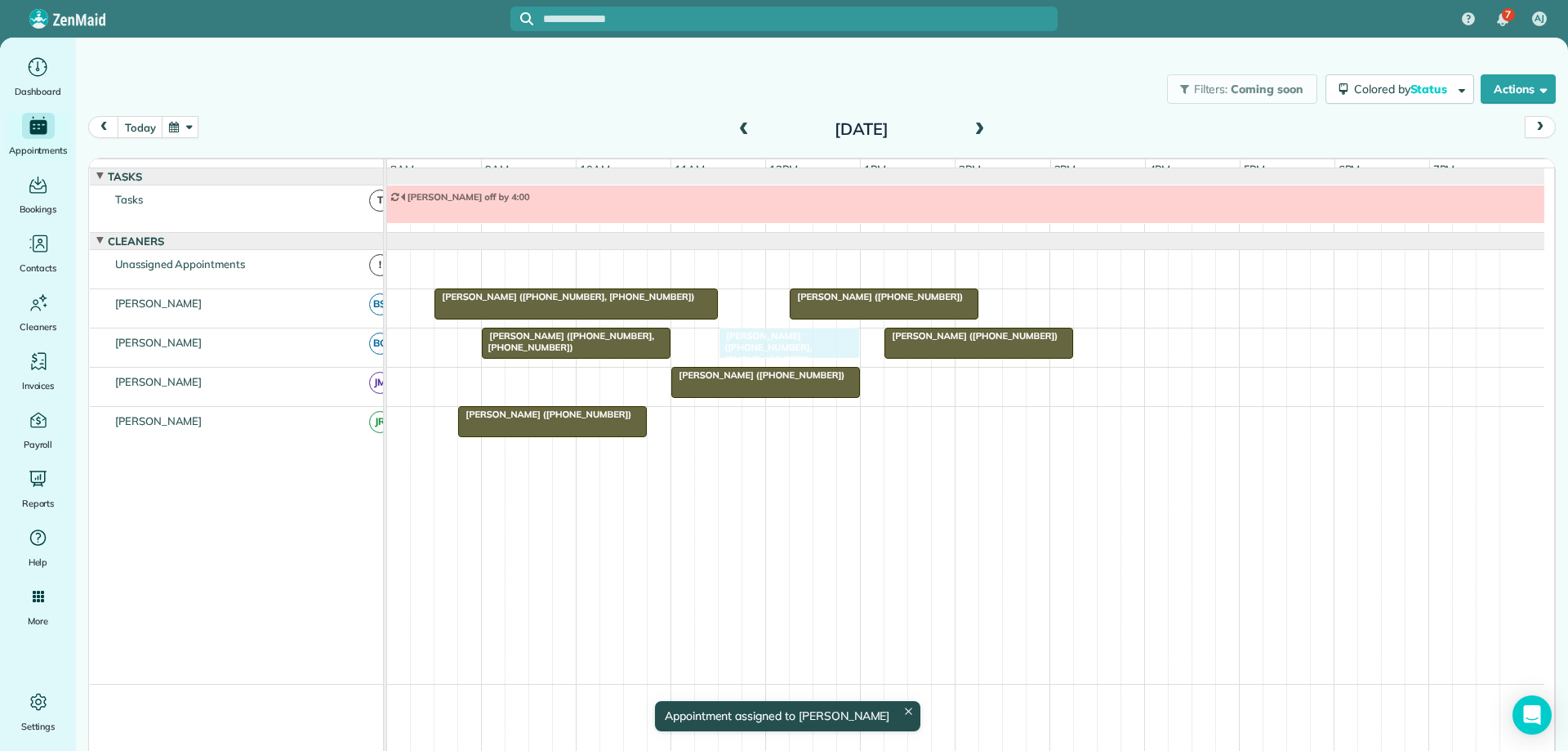
drag, startPoint x: 1049, startPoint y: 277, endPoint x: 776, endPoint y: 360, distance: 285.3
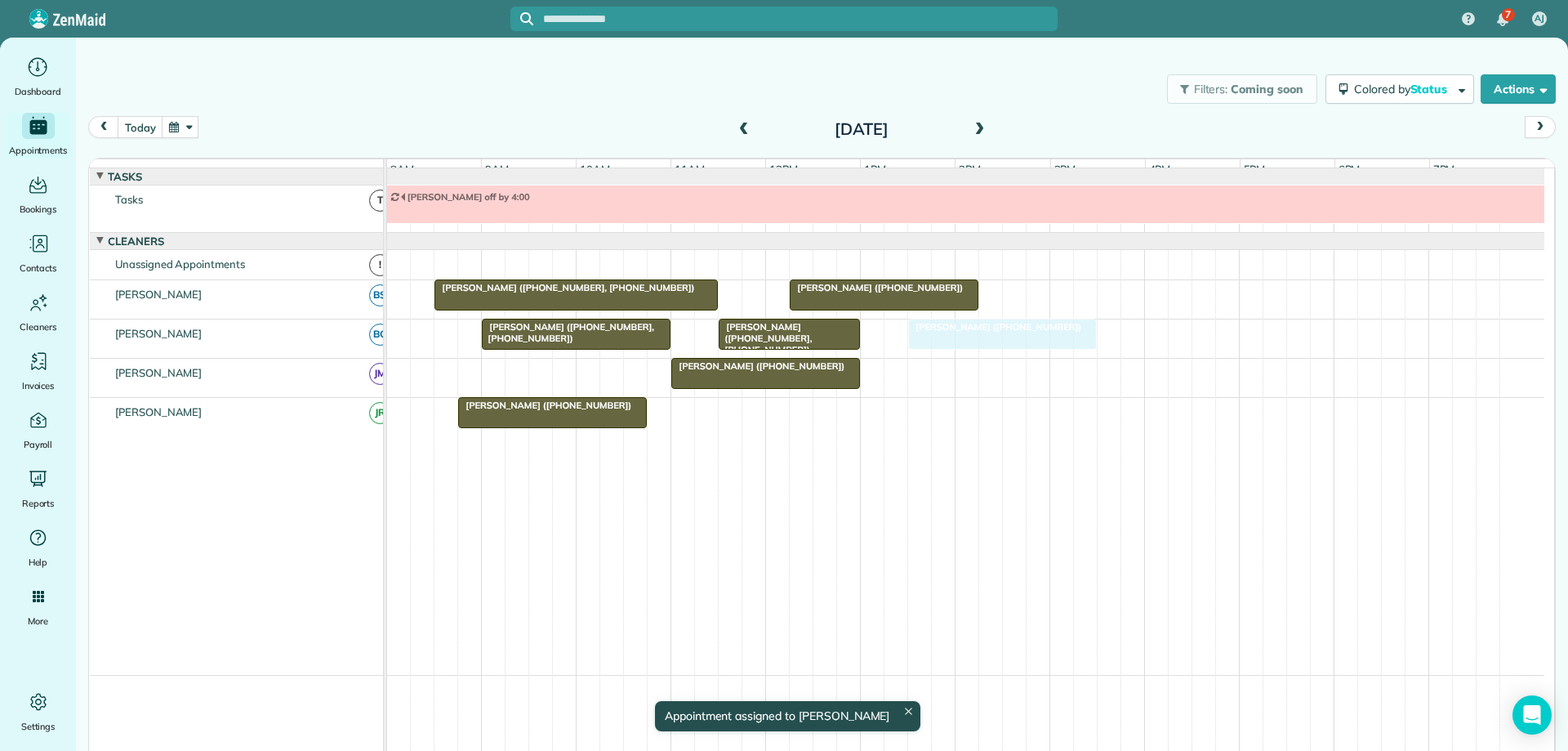
drag, startPoint x: 921, startPoint y: 348, endPoint x: 936, endPoint y: 348, distance: 15.0
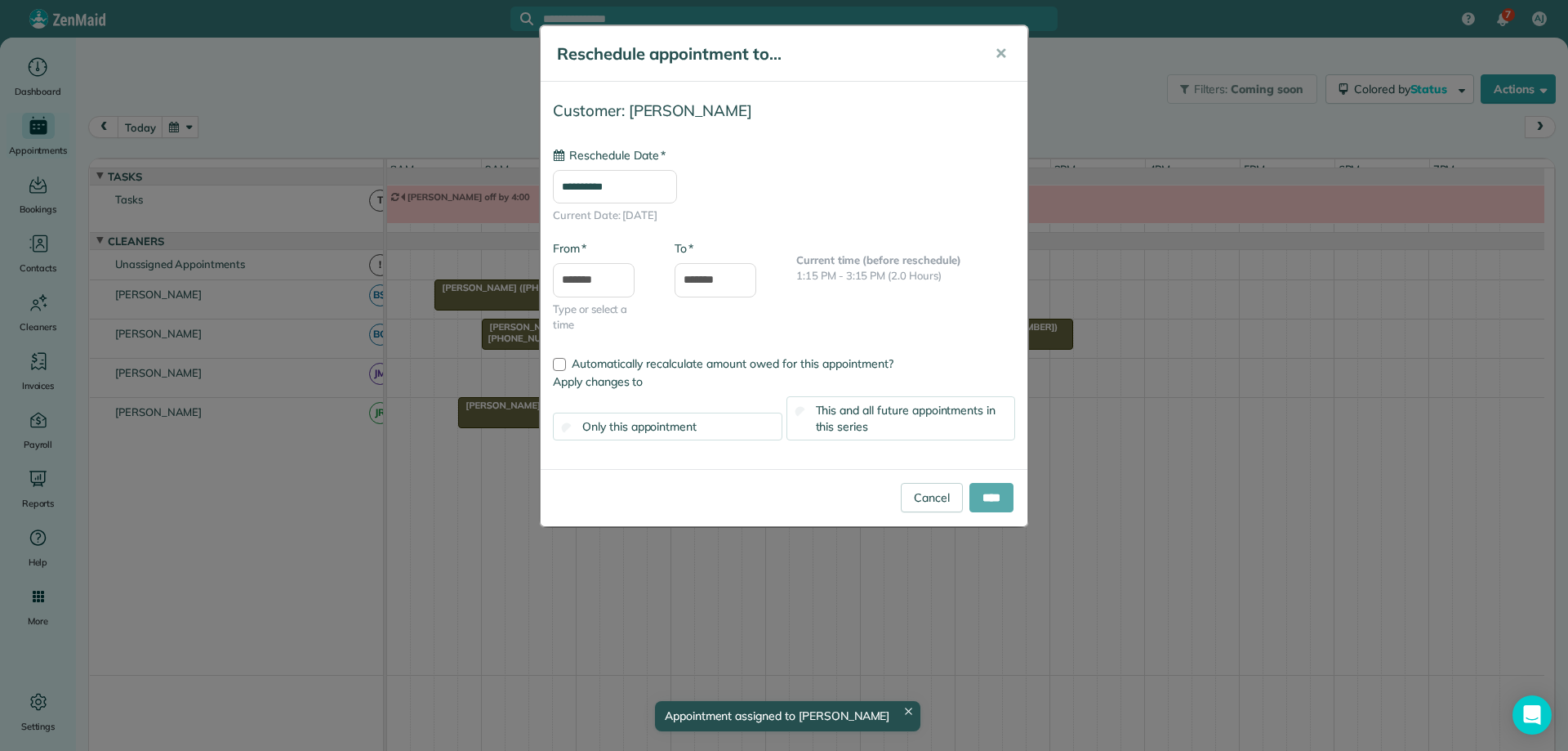
type input "**********"
click at [987, 497] on input "****" at bounding box center [991, 497] width 44 height 29
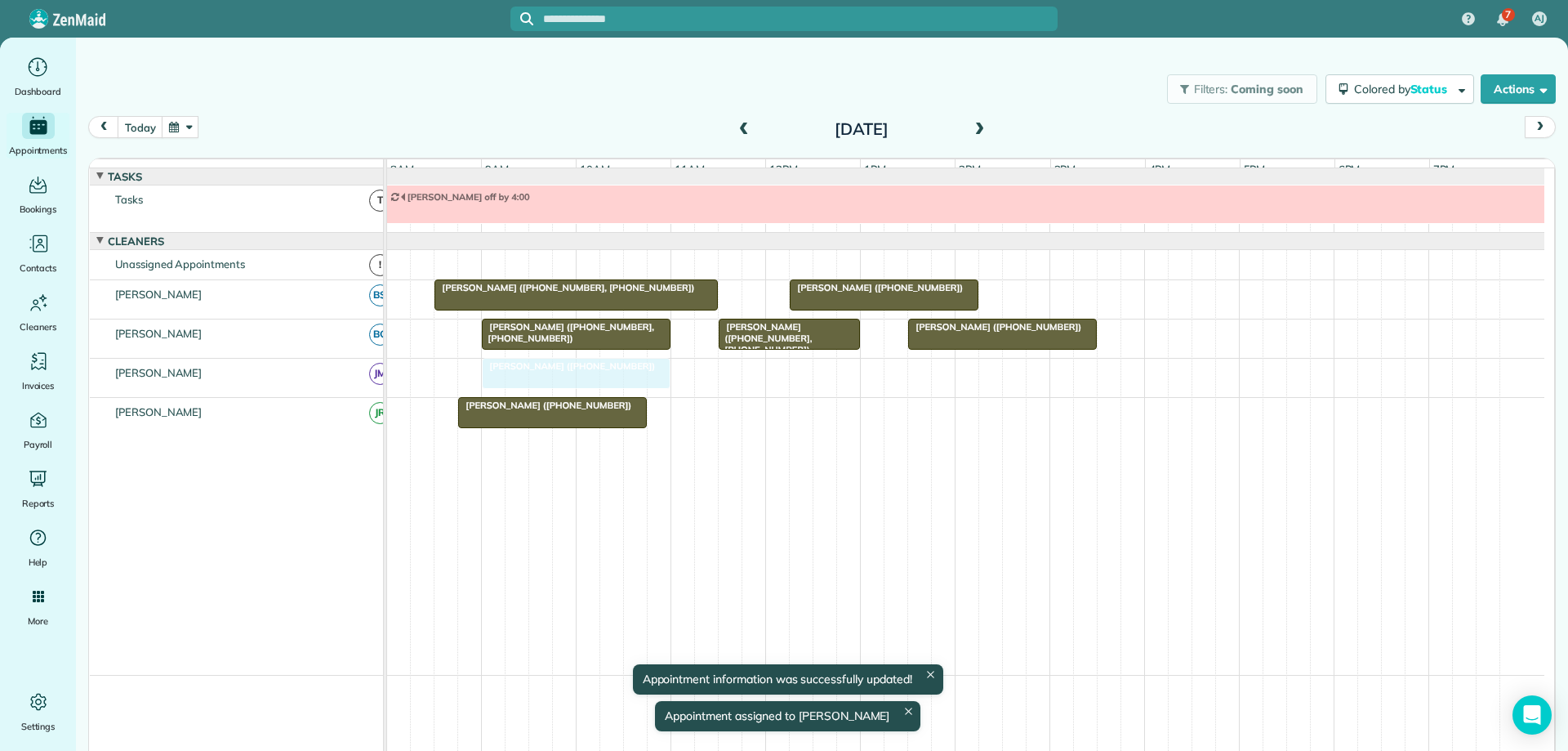
drag, startPoint x: 758, startPoint y: 380, endPoint x: 577, endPoint y: 398, distance: 181.9
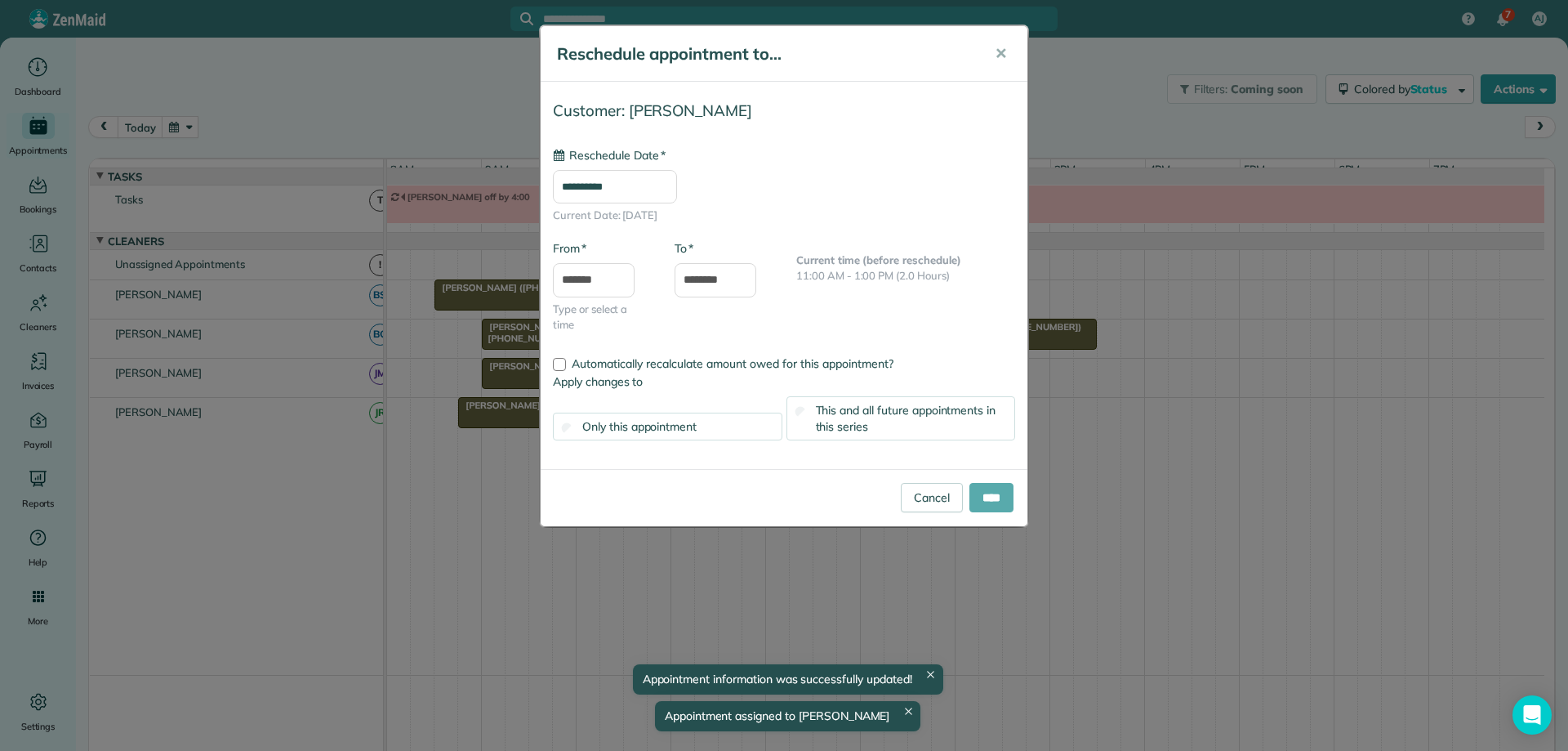
type input "**********"
click at [994, 499] on input "****" at bounding box center [991, 497] width 44 height 29
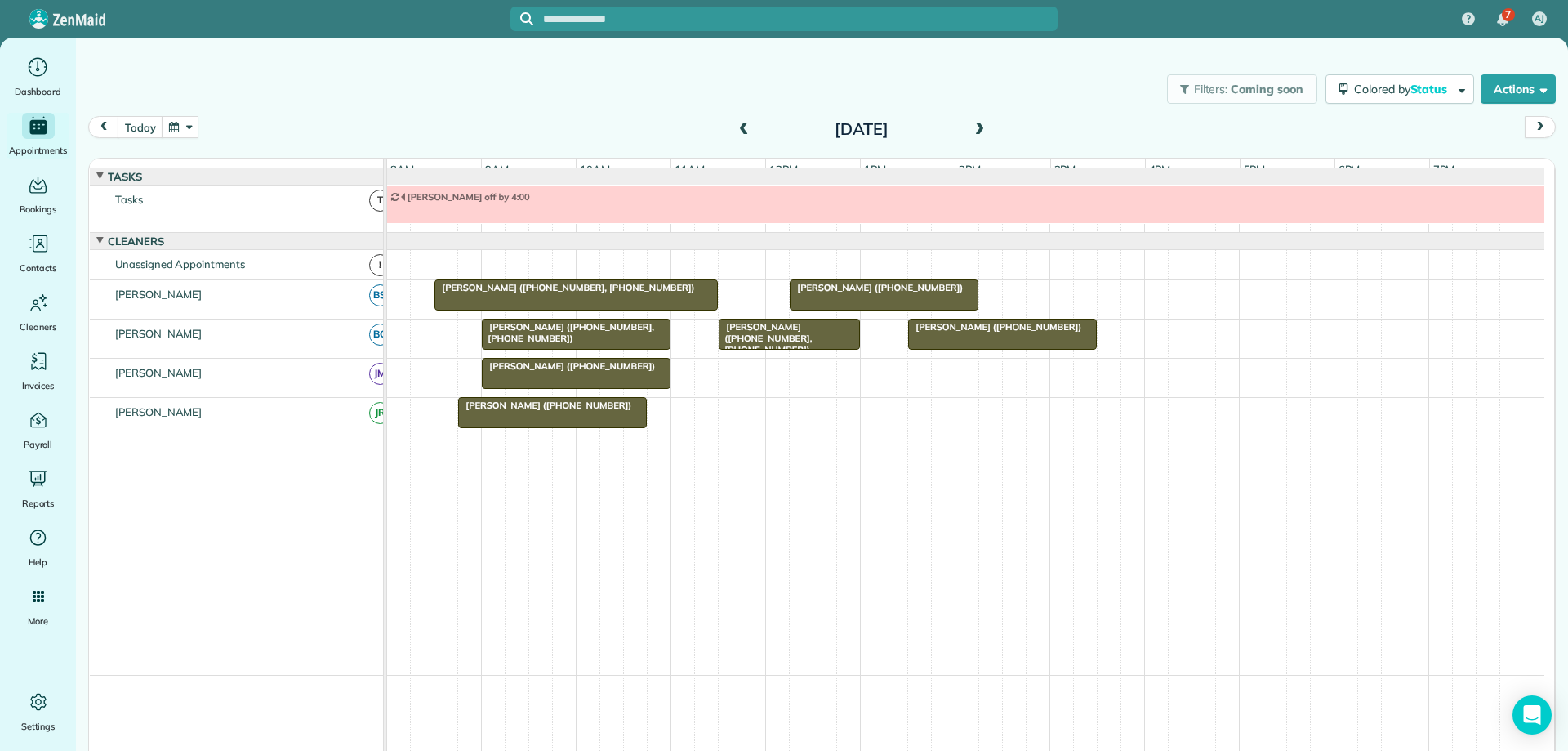
click at [732, 414] on div "[PERSON_NAME] ([PHONE_NUMBER])" at bounding box center [966, 417] width 1157 height 38
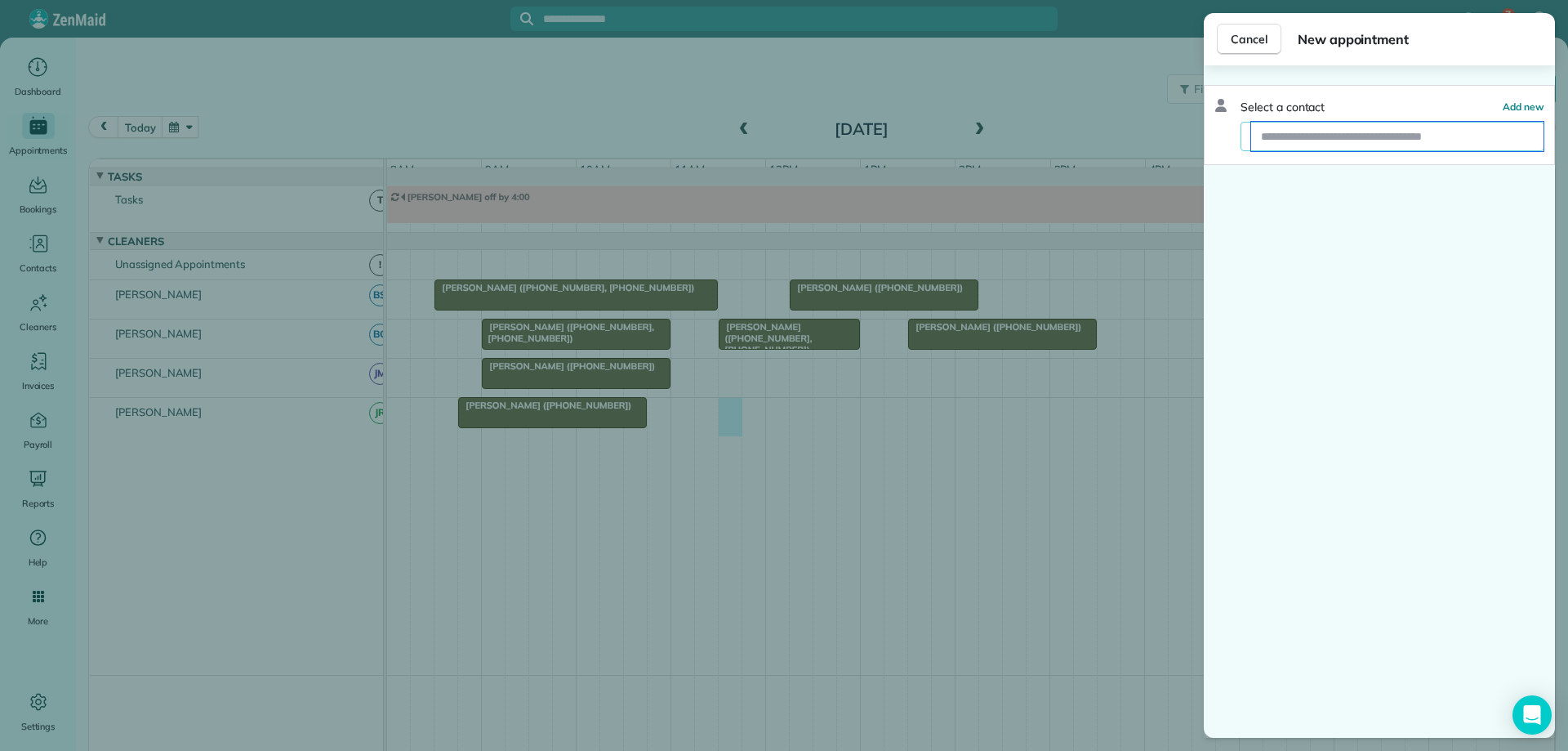
click at [1348, 131] on input "text" at bounding box center [1397, 136] width 292 height 29
type input "*****"
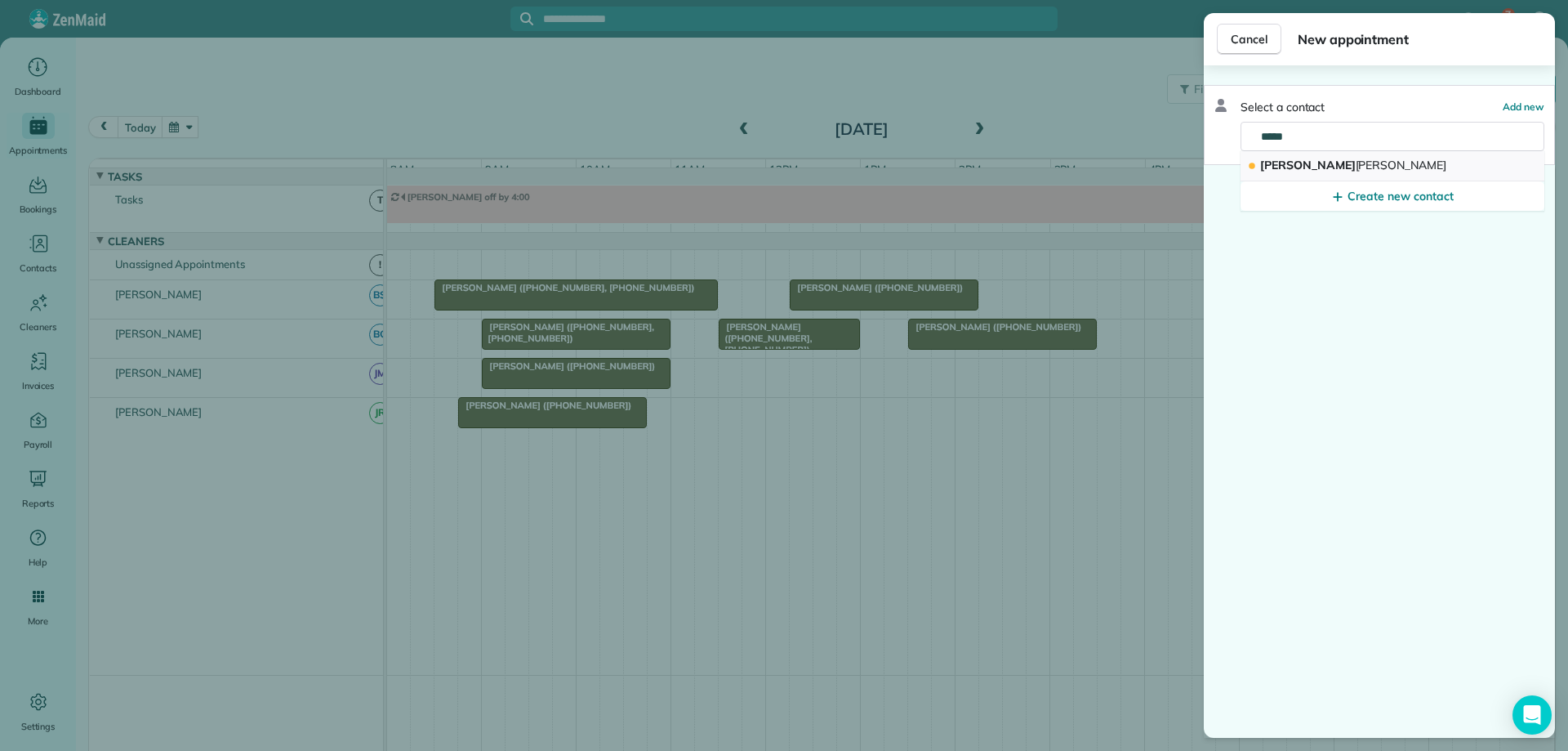
click at [1356, 167] on span "Duffy" at bounding box center [1402, 165] width 92 height 15
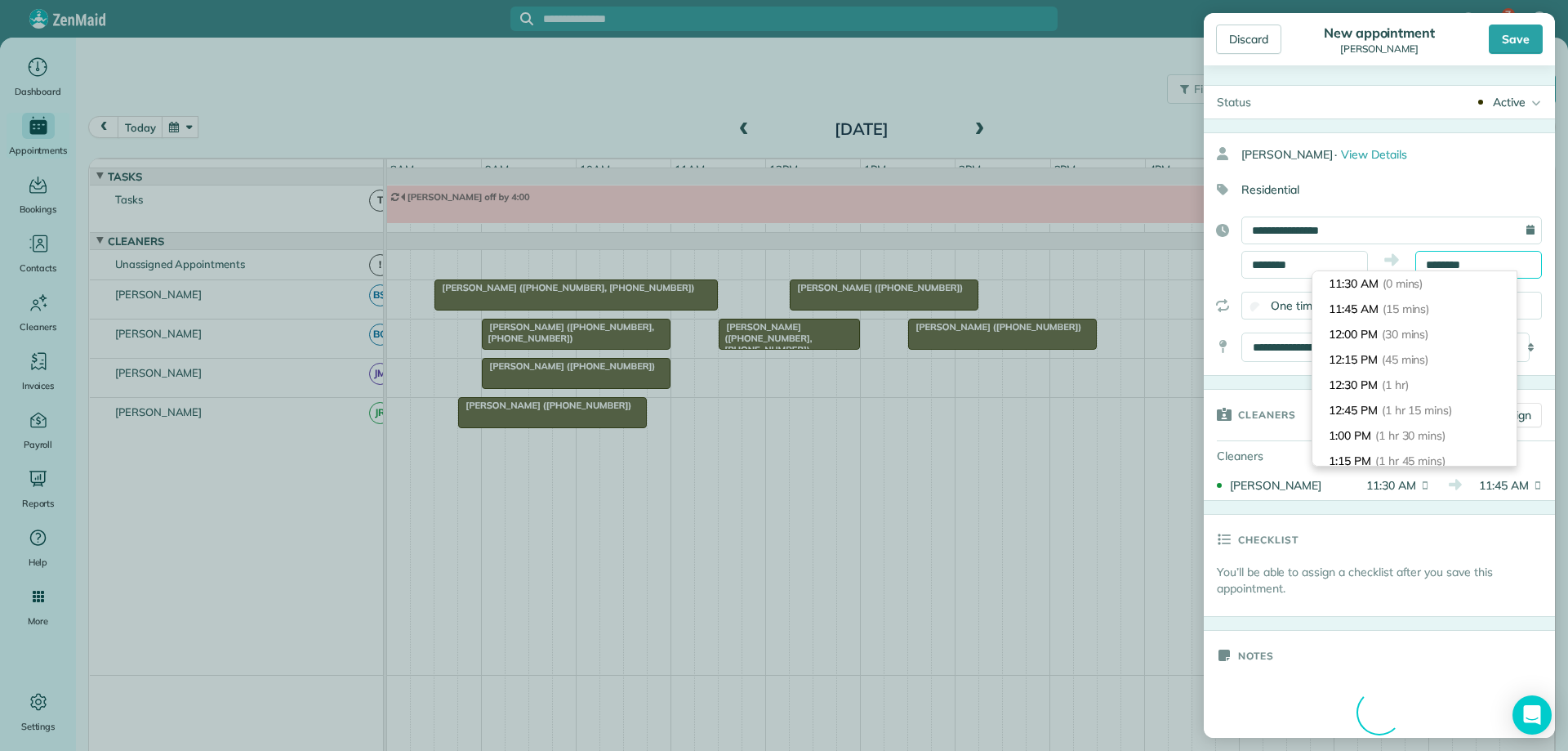
click at [1441, 261] on input "********" at bounding box center [1479, 264] width 127 height 28
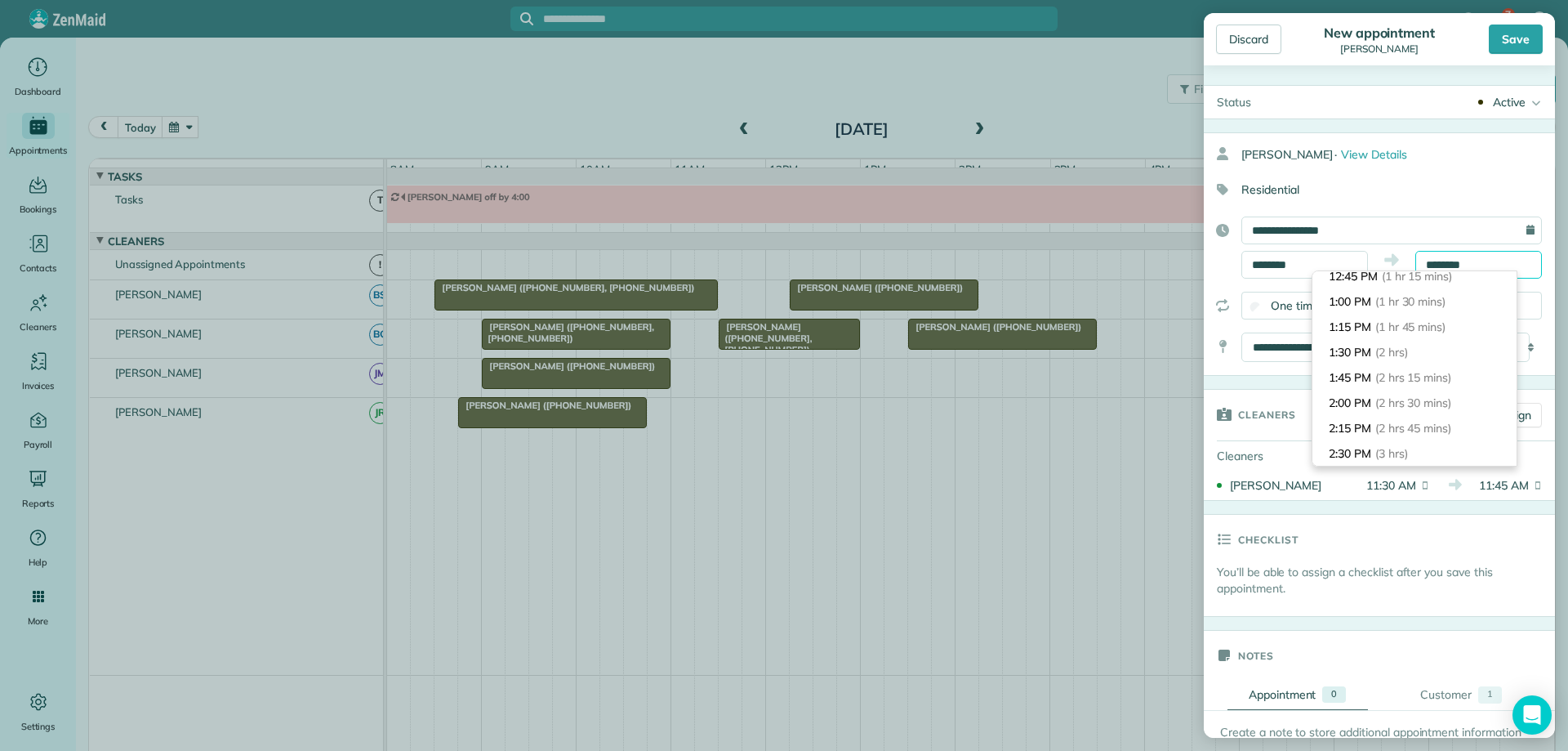
scroll to position [163, 0]
type input "*******"
click at [1450, 415] on li "2:30 PM (3 hrs)" at bounding box center [1415, 424] width 204 height 25
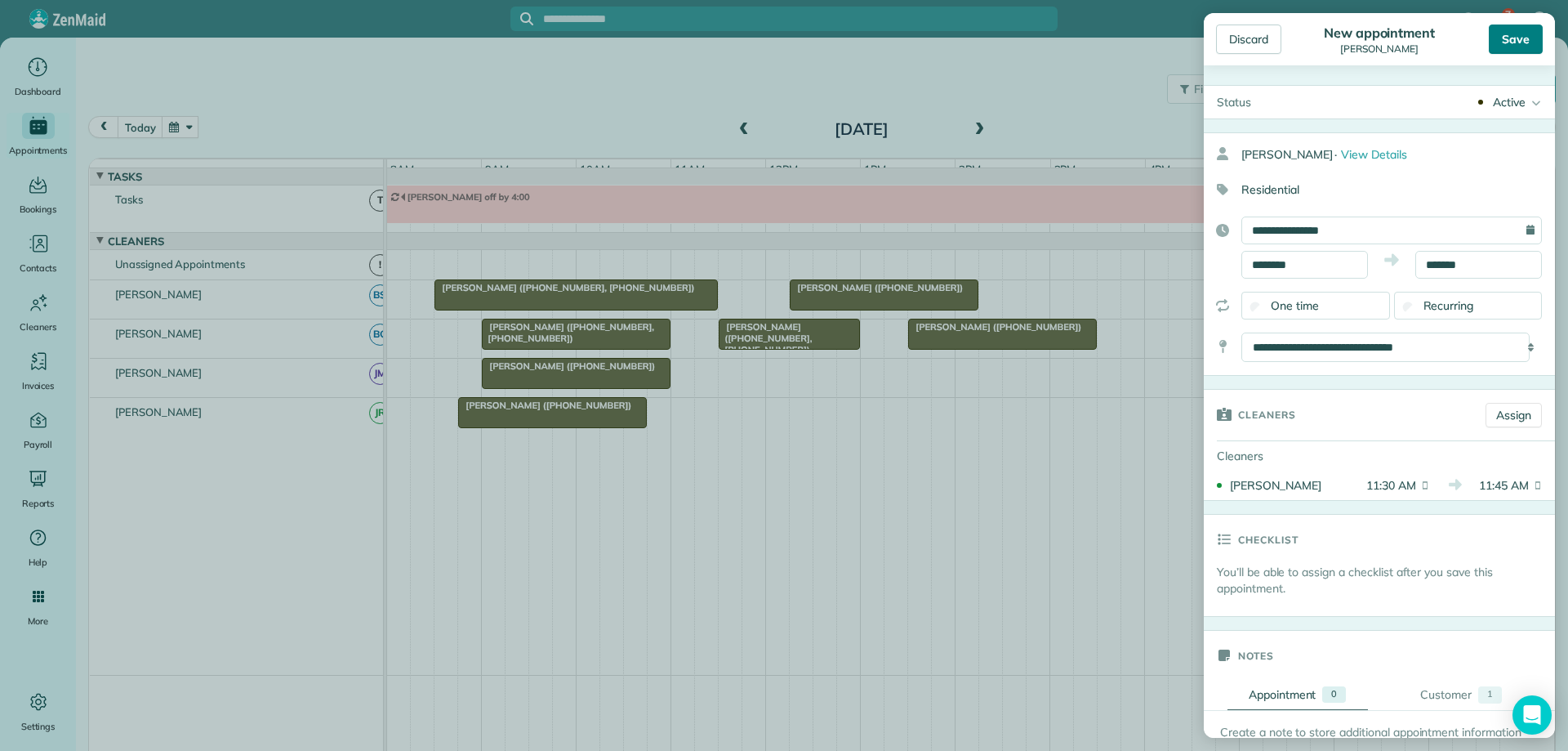
click at [1541, 35] on div "Save" at bounding box center [1516, 38] width 54 height 29
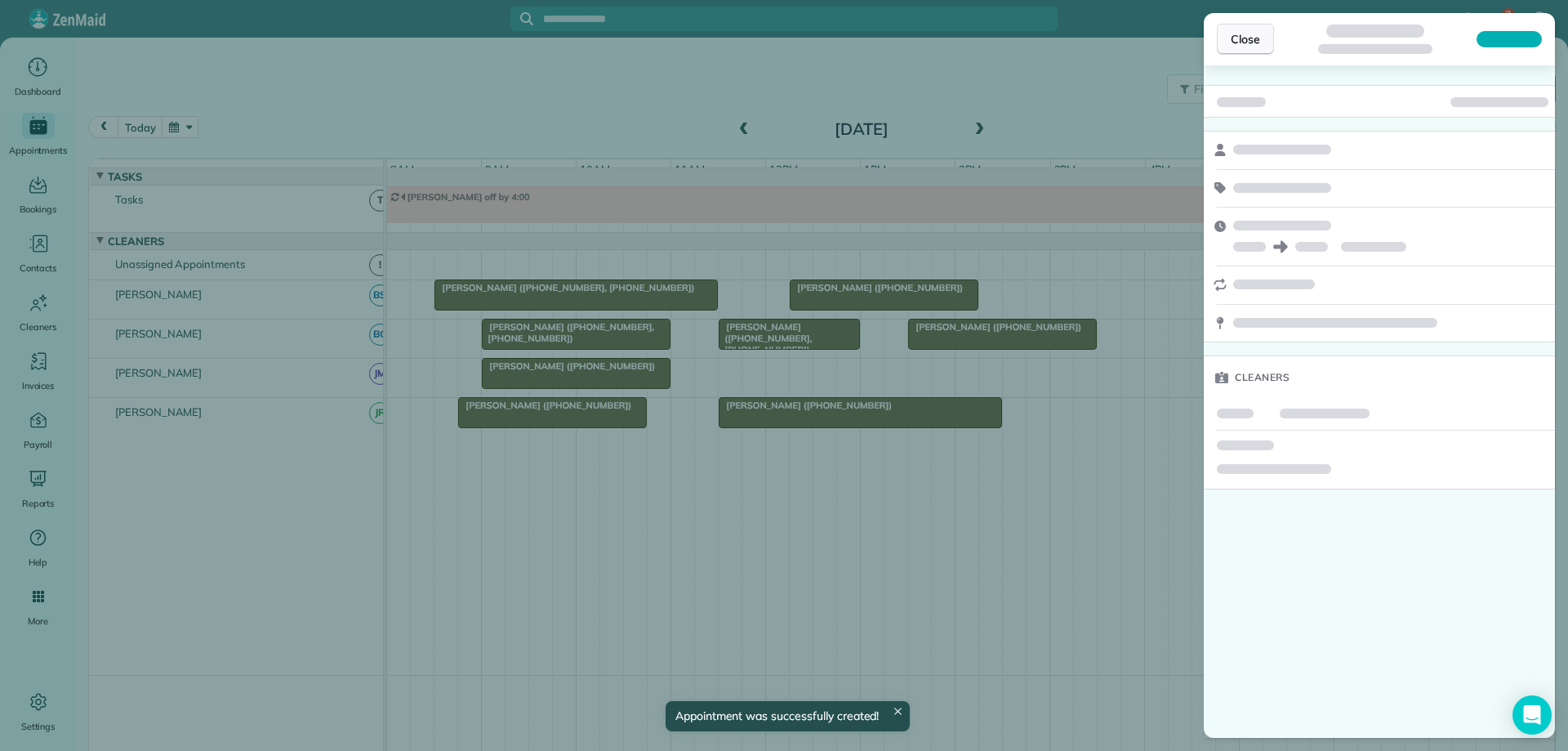
click at [1248, 40] on span "Close" at bounding box center [1246, 39] width 29 height 17
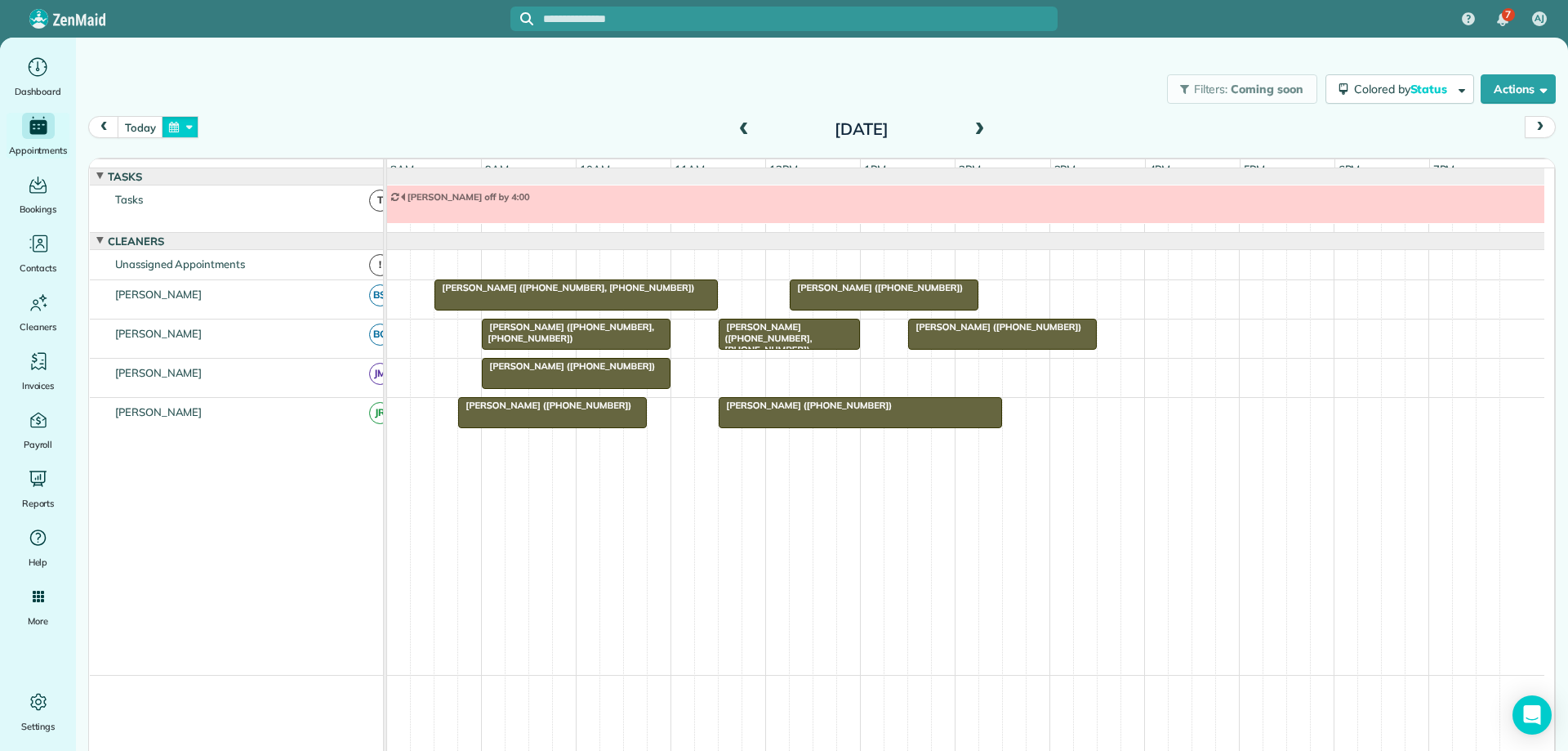
click at [187, 128] on button "button" at bounding box center [180, 127] width 37 height 22
click at [372, 137] on link "Next" at bounding box center [377, 137] width 45 height 41
click at [327, 261] on link "23" at bounding box center [325, 263] width 26 height 26
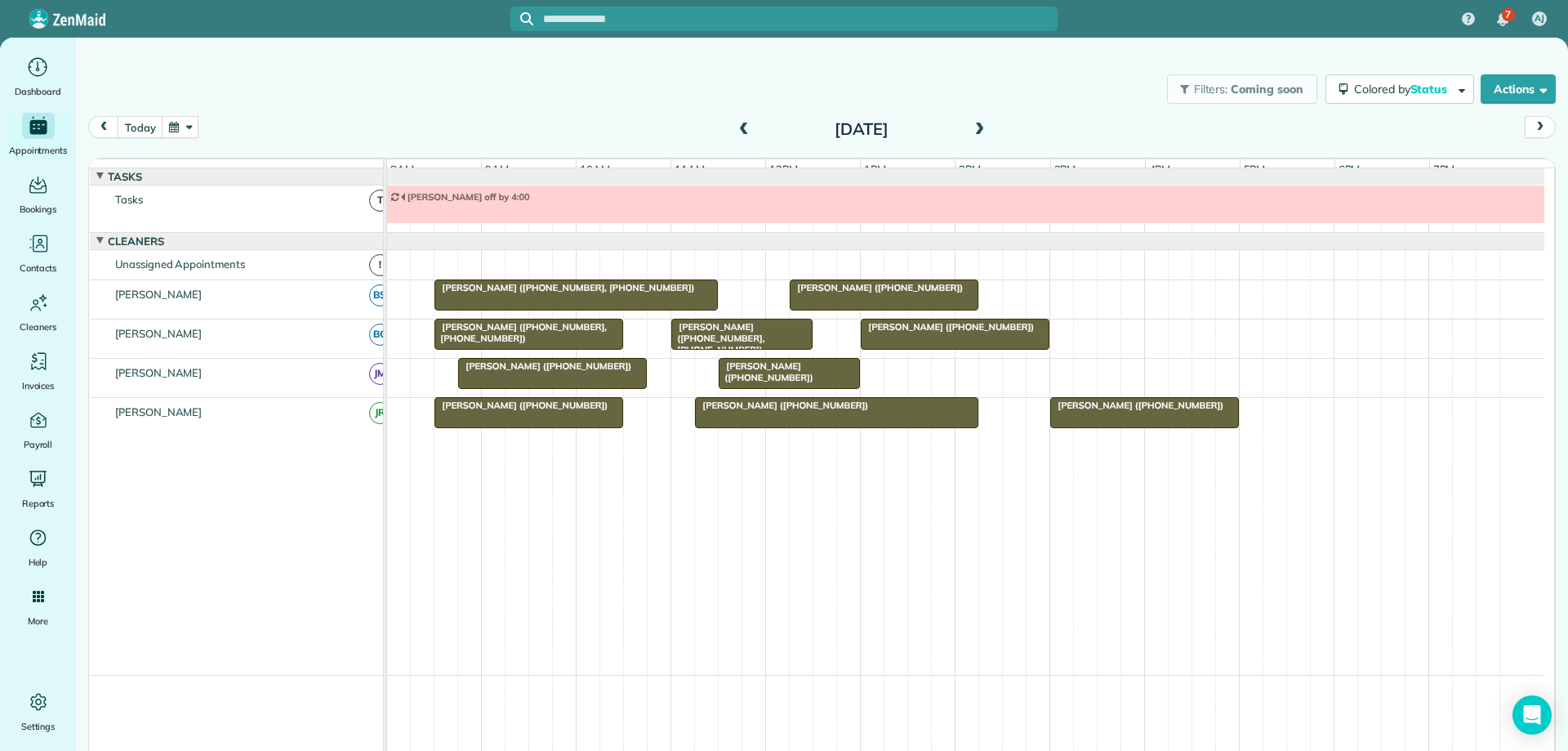
click at [193, 127] on button "button" at bounding box center [180, 127] width 37 height 22
click at [382, 137] on link "Next" at bounding box center [377, 137] width 45 height 41
click at [248, 289] on link "24" at bounding box center [246, 288] width 26 height 26
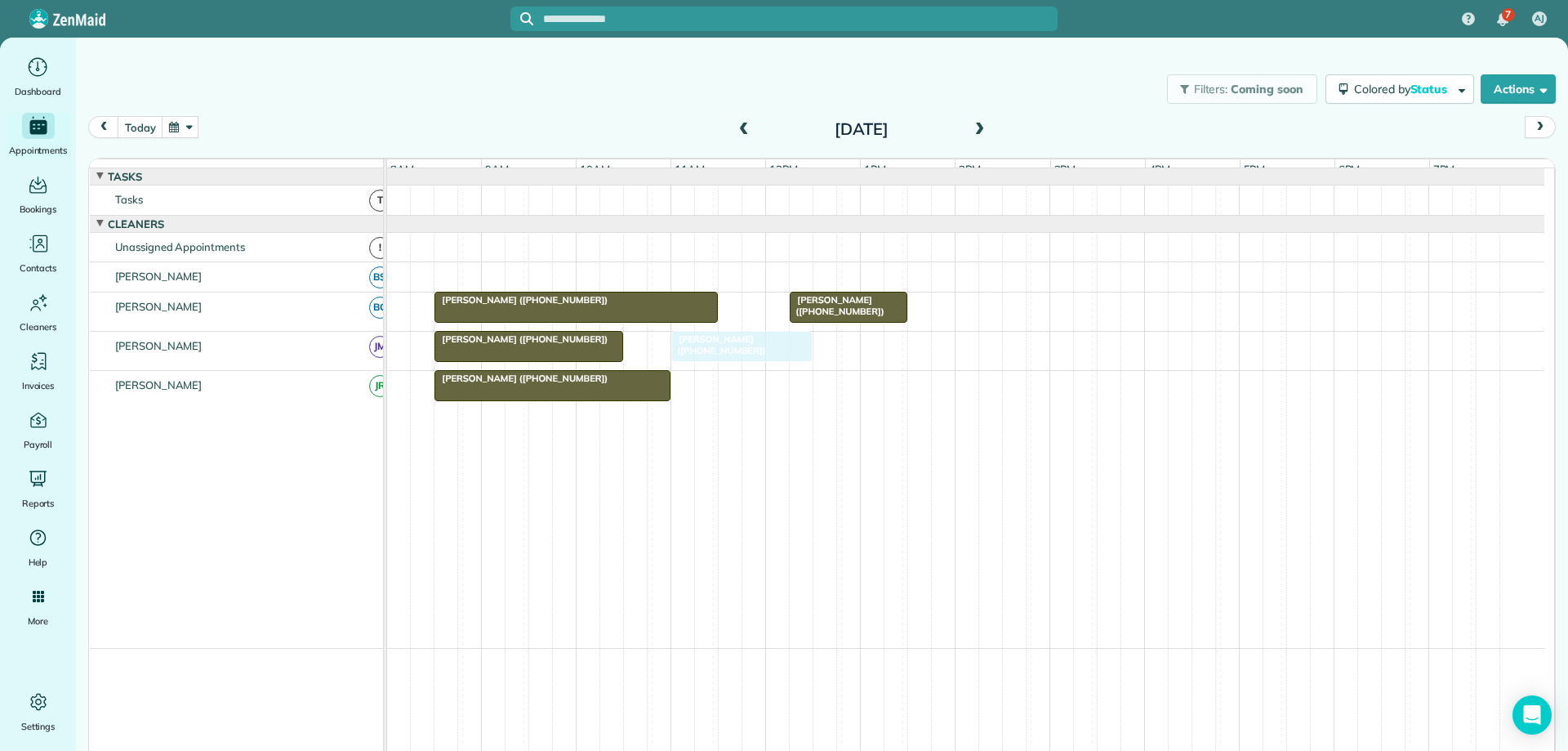
drag, startPoint x: 772, startPoint y: 399, endPoint x: 722, endPoint y: 368, distance: 58.8
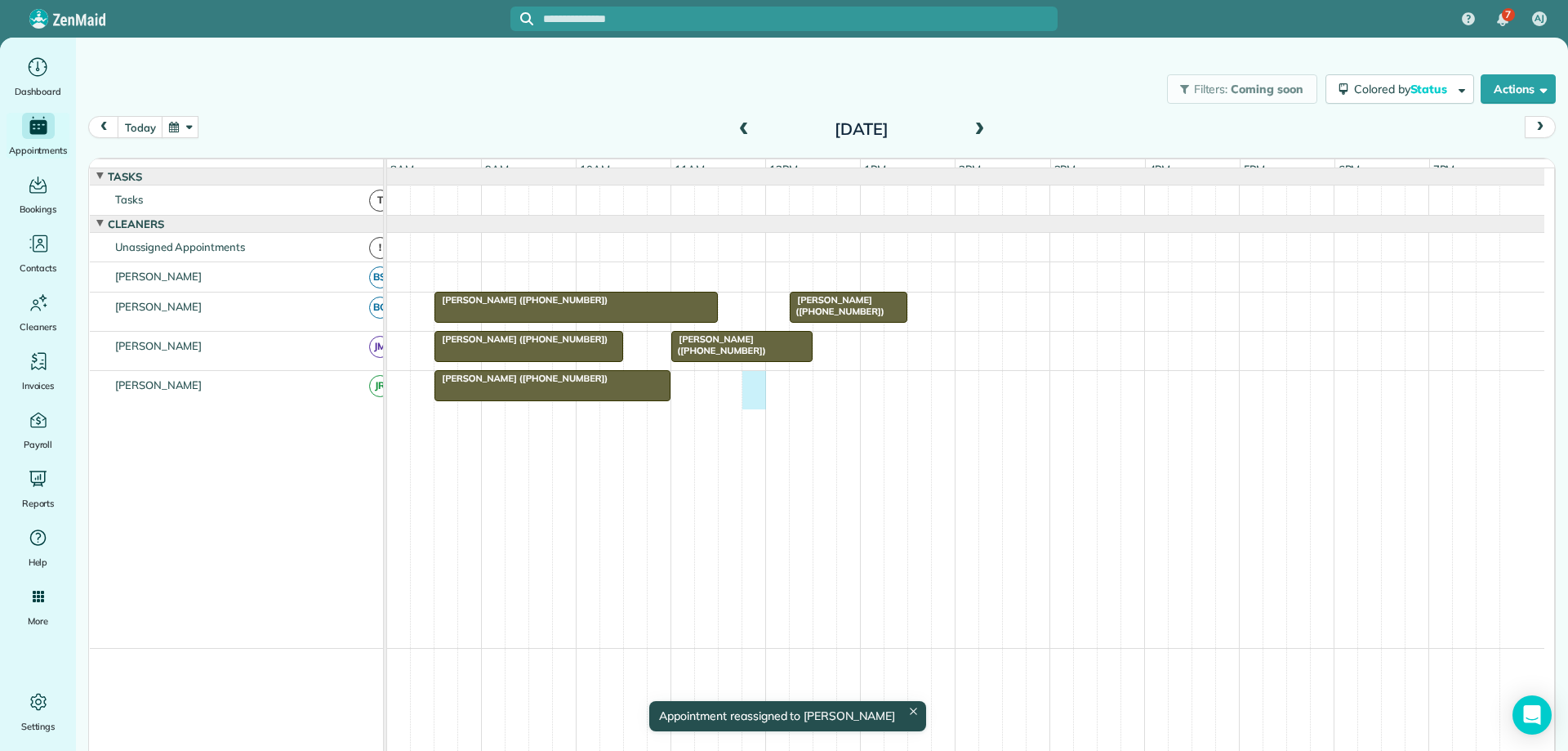
click at [757, 393] on div "[PERSON_NAME] ([PHONE_NUMBER])" at bounding box center [966, 390] width 1157 height 38
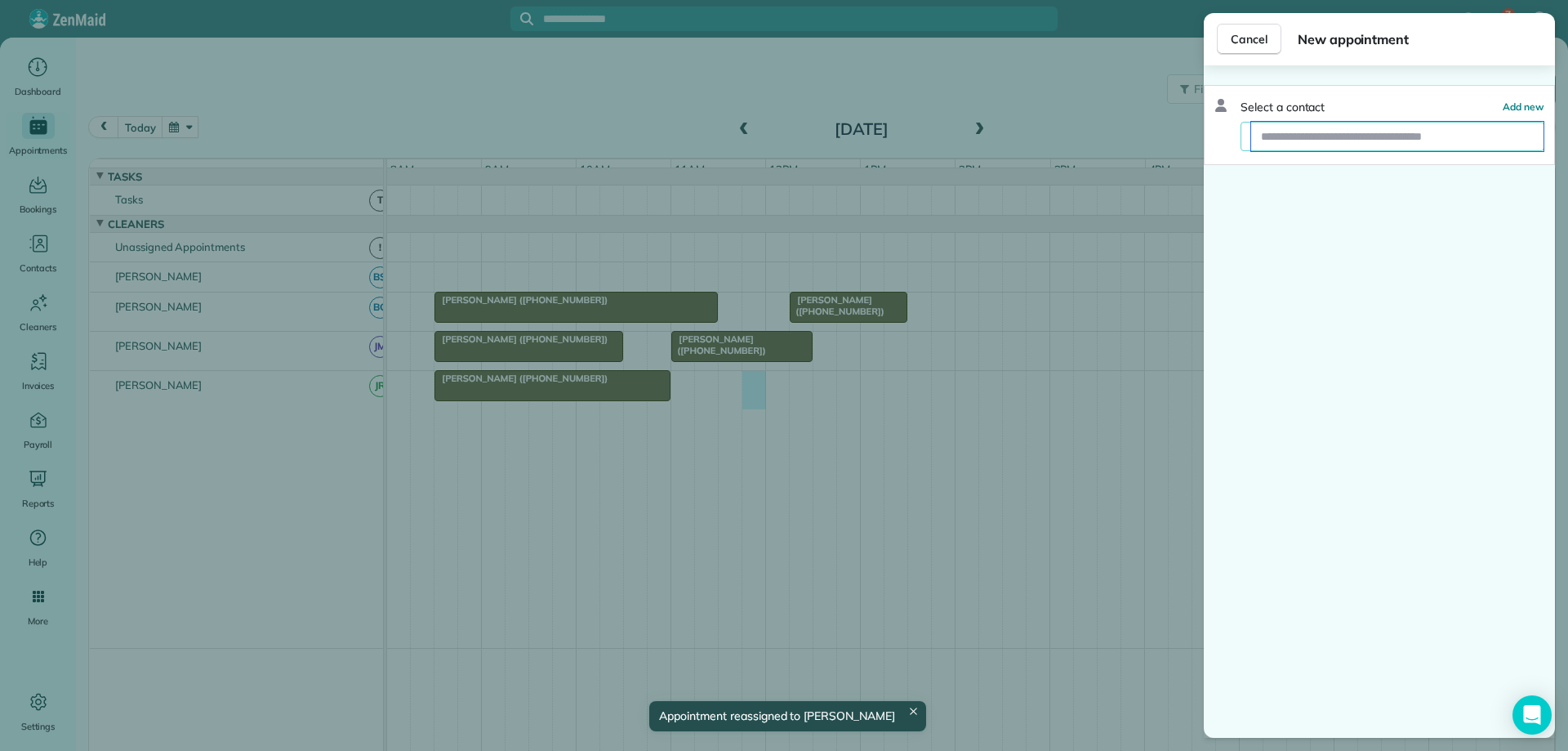
click at [1305, 144] on input "text" at bounding box center [1397, 136] width 292 height 29
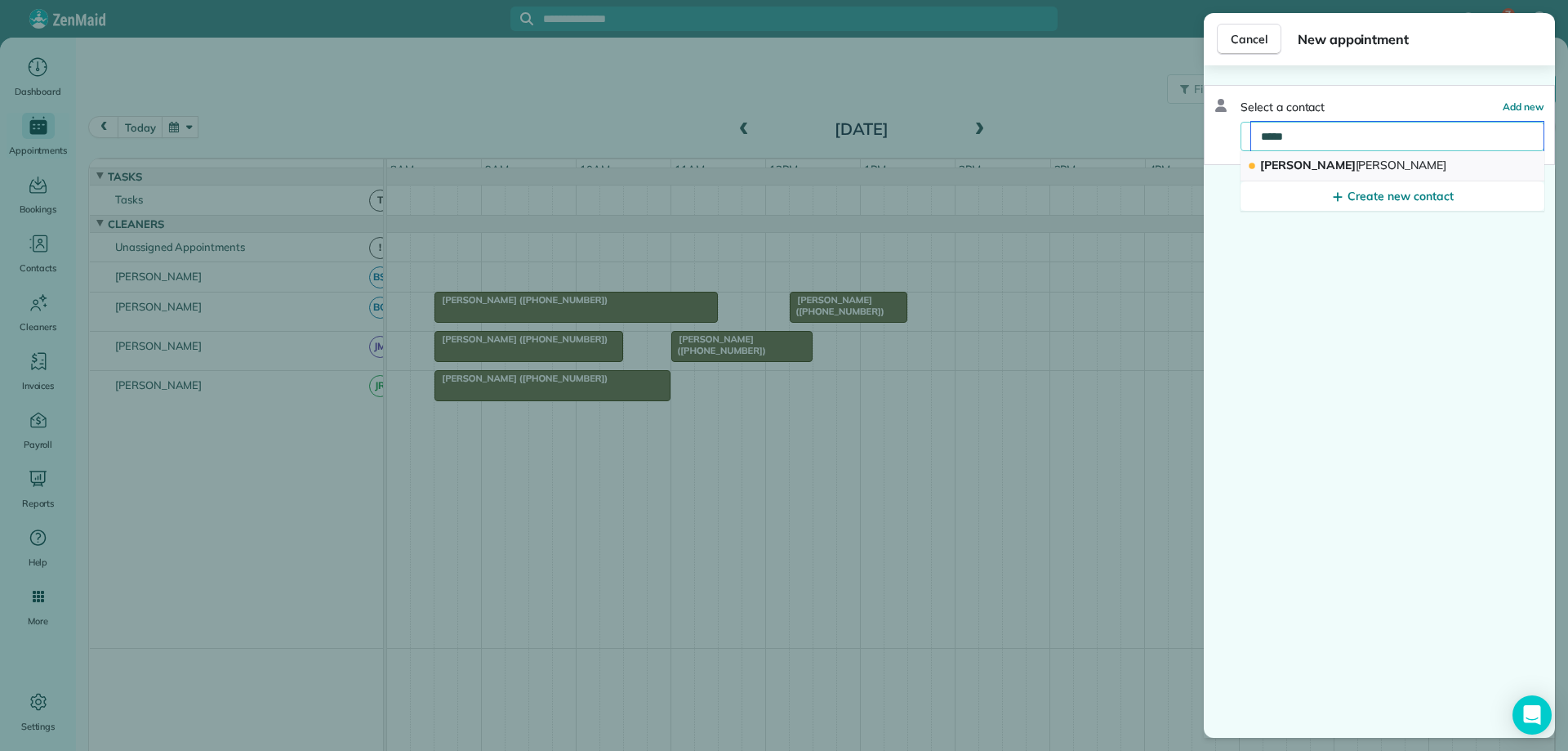
type input "*****"
click at [1339, 169] on button "Linda Duffy" at bounding box center [1392, 166] width 304 height 30
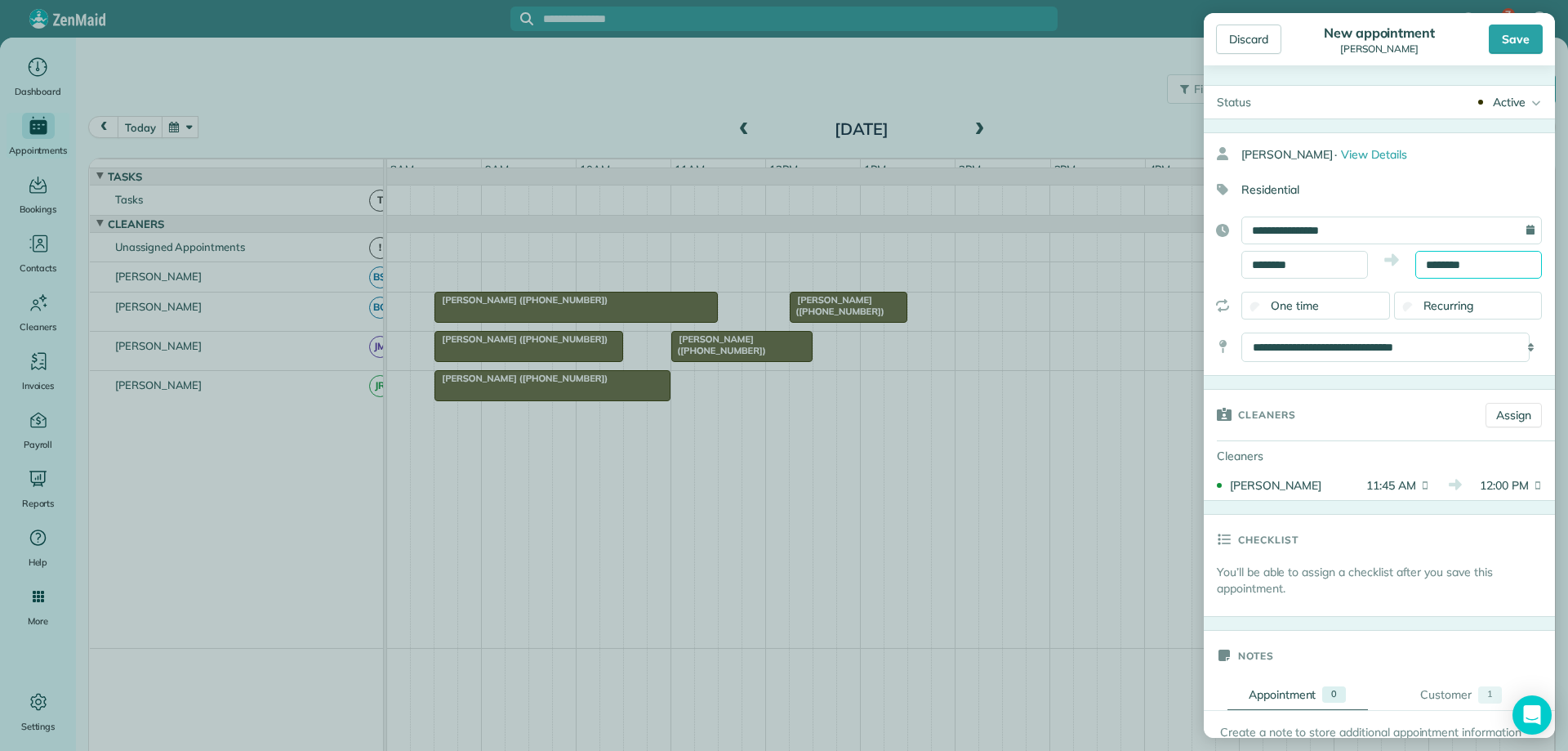
click at [1443, 269] on input "********" at bounding box center [1479, 264] width 127 height 28
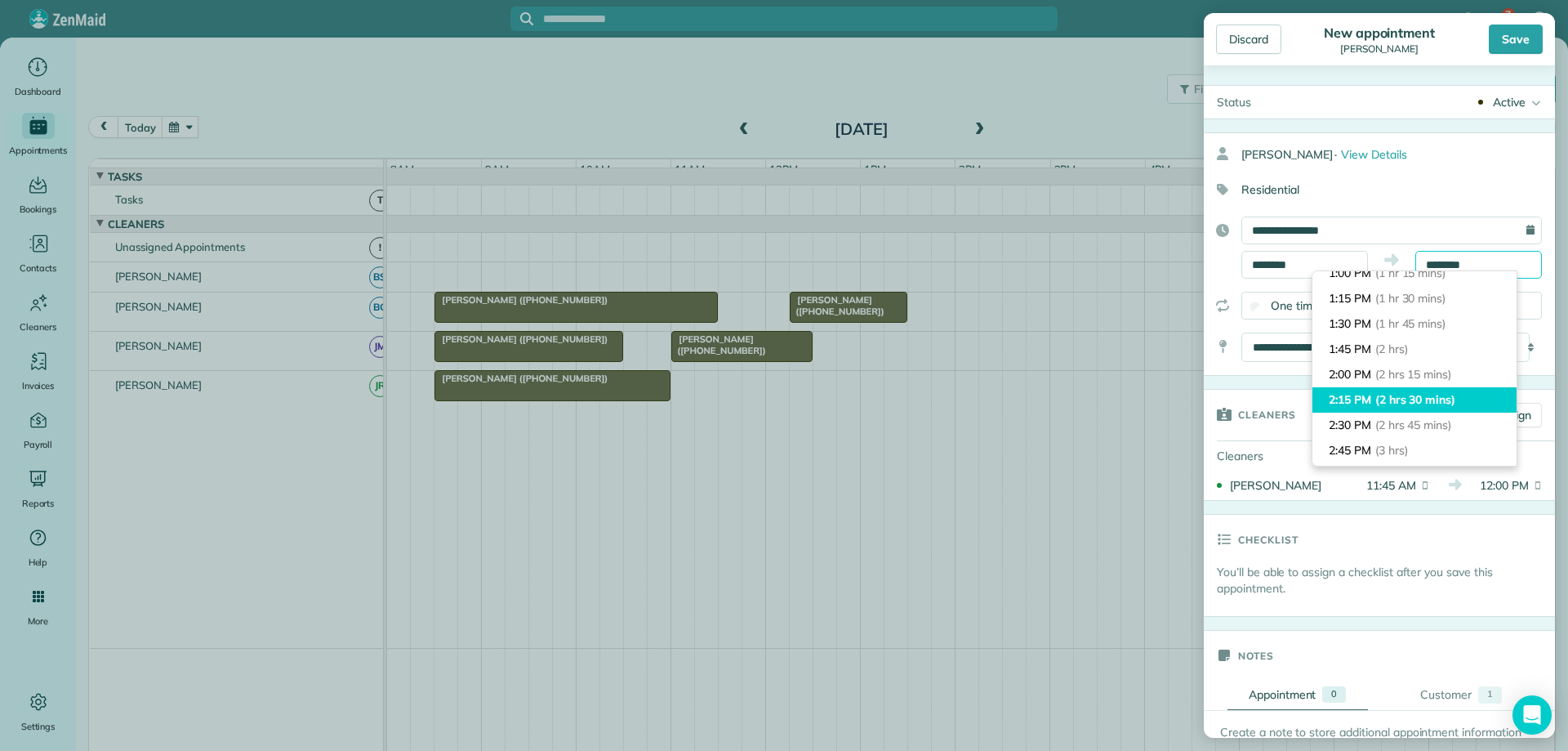
scroll to position [163, 0]
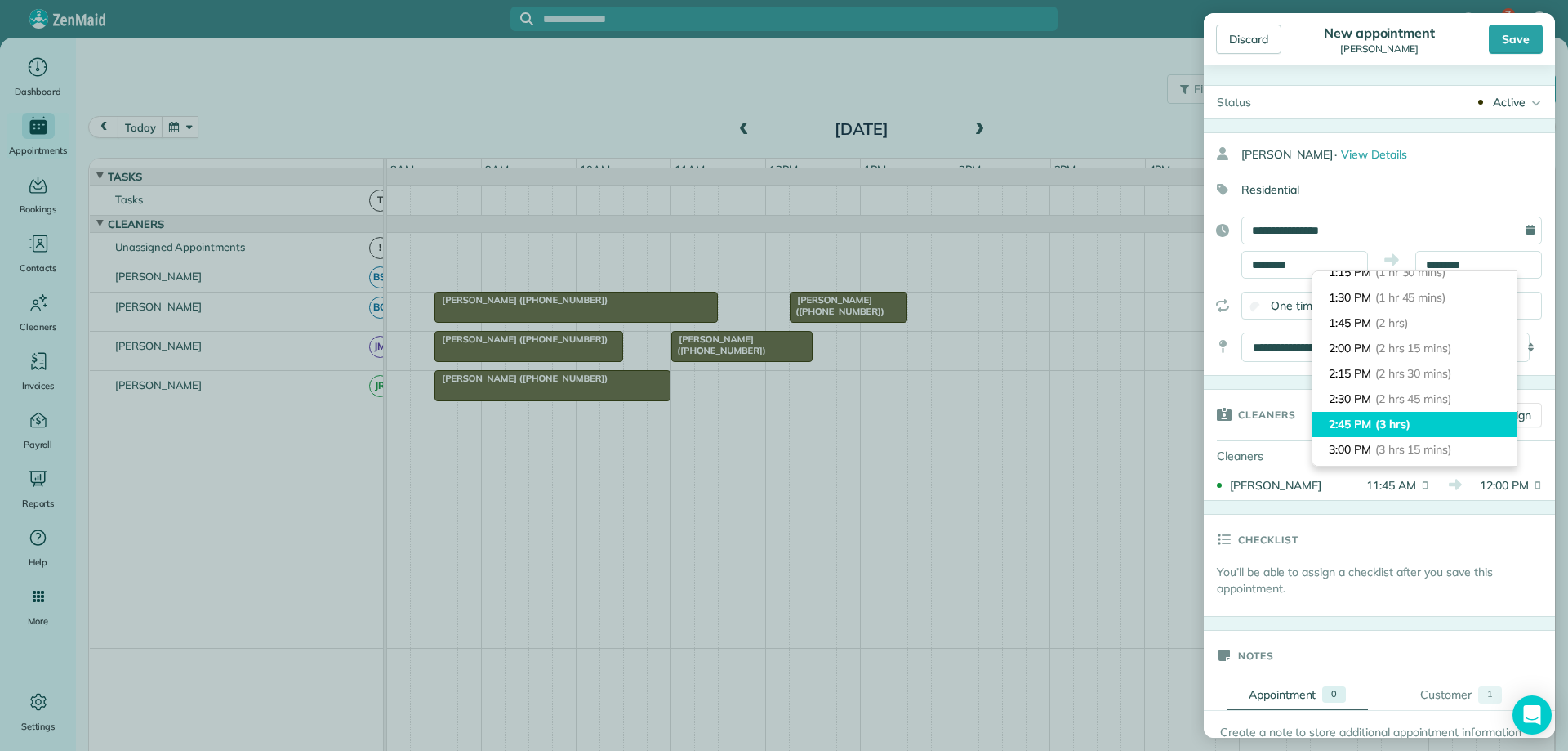
type input "*******"
click at [1441, 420] on li "2:45 PM (3 hrs)" at bounding box center [1415, 424] width 204 height 25
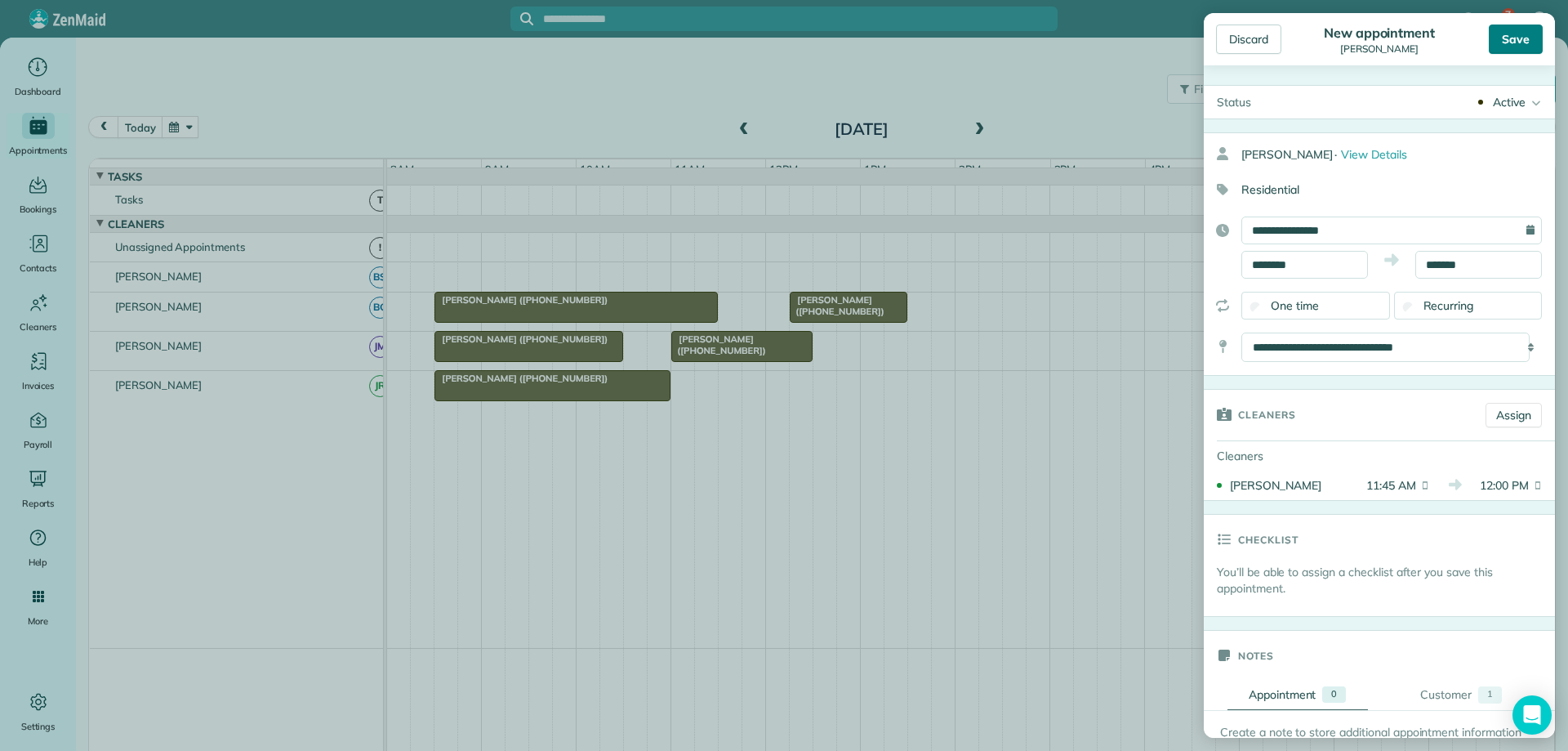
click at [1523, 53] on div "Save" at bounding box center [1516, 38] width 54 height 29
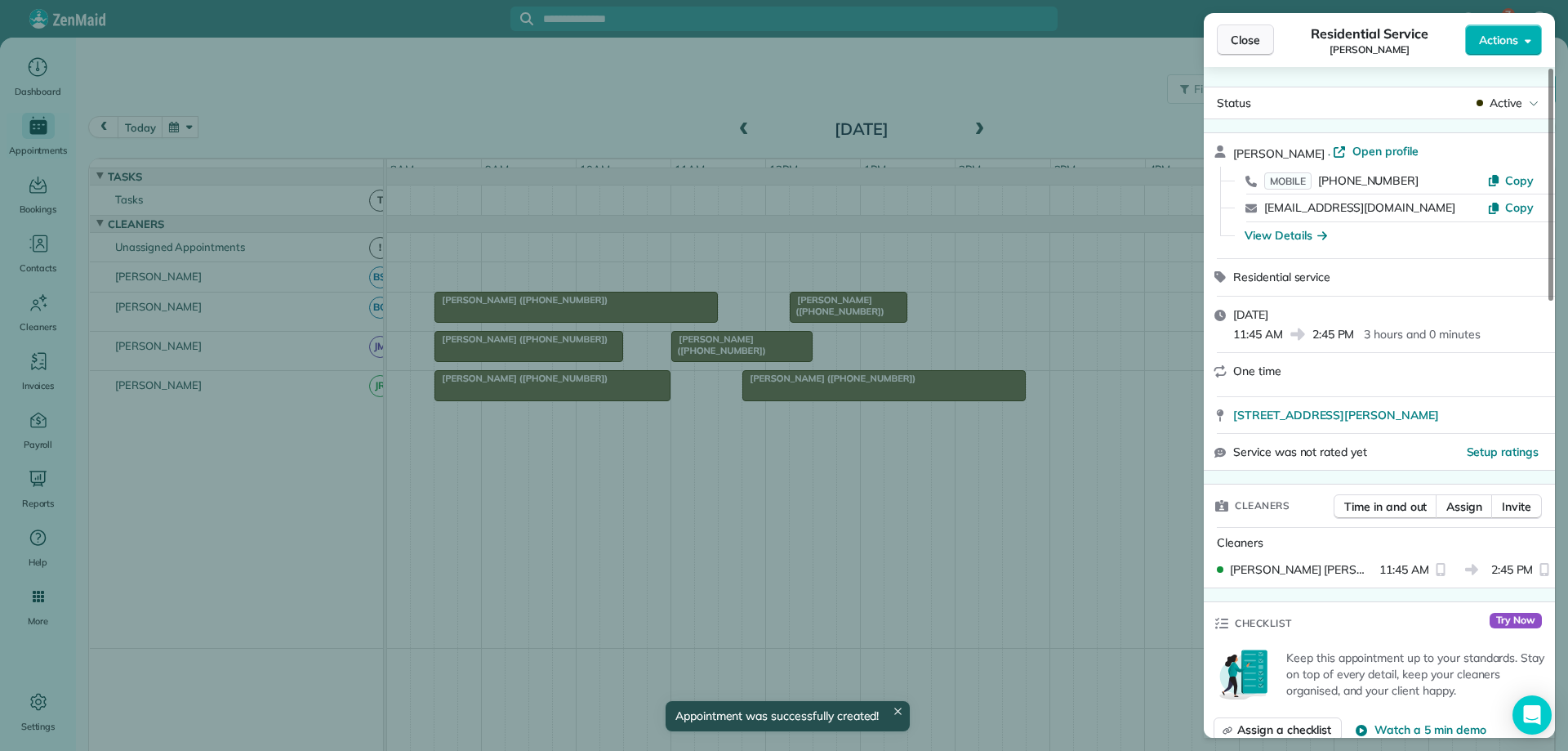
click at [1256, 33] on span "Close" at bounding box center [1246, 40] width 29 height 17
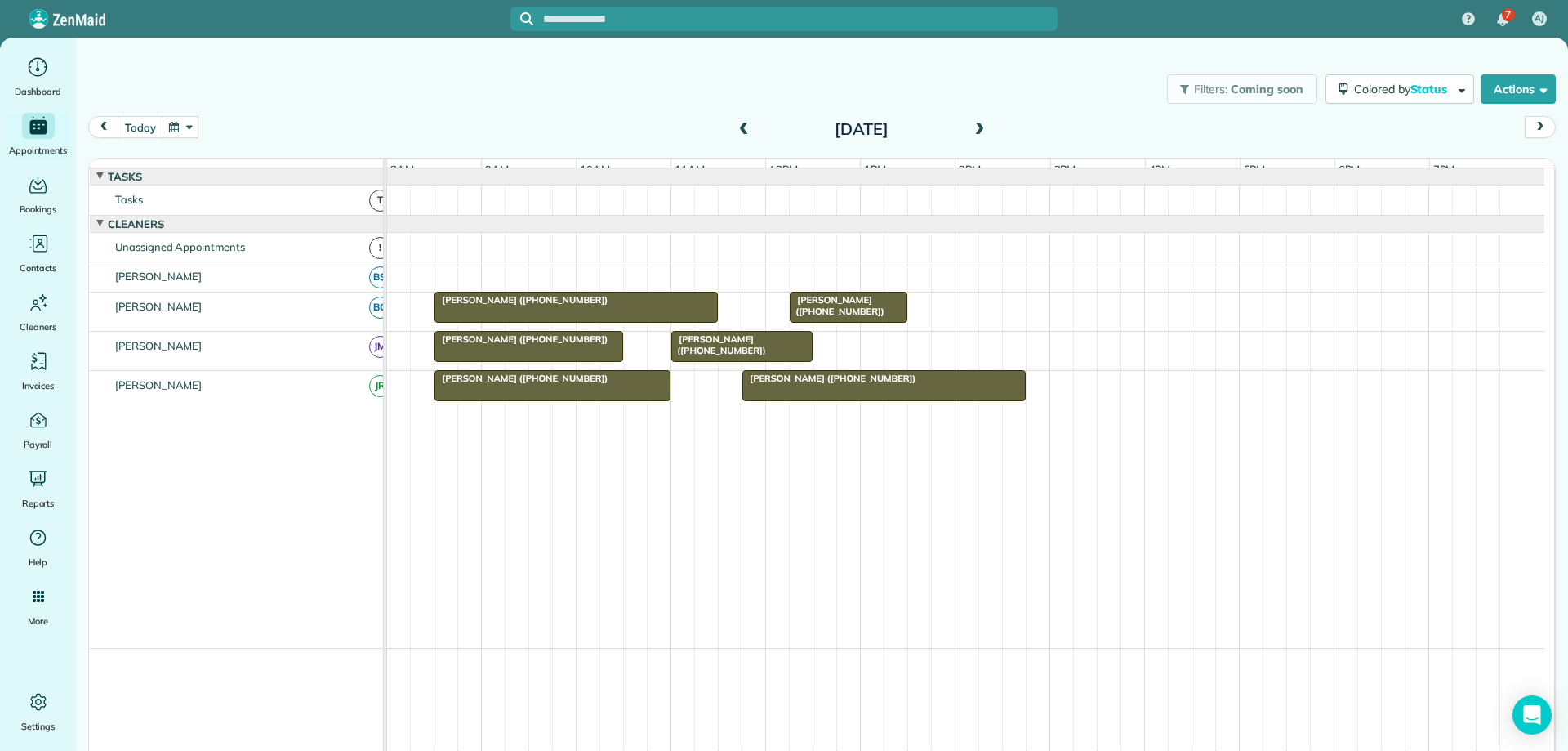
click at [144, 121] on button "today" at bounding box center [140, 127] width 45 height 22
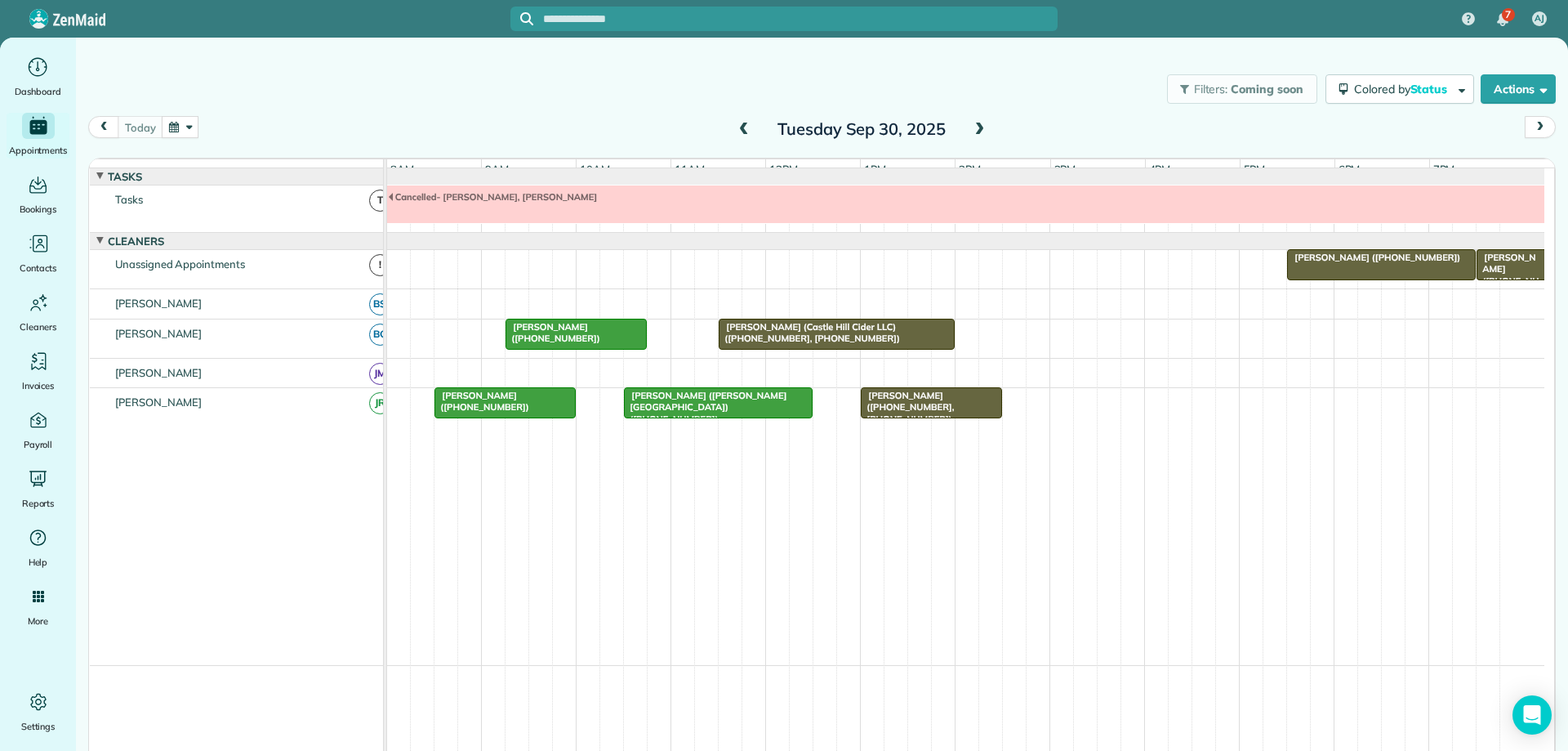
click at [186, 127] on button "button" at bounding box center [180, 127] width 37 height 22
click at [378, 138] on link "Next" at bounding box center [377, 137] width 45 height 41
click at [242, 286] on link "24" at bounding box center [246, 288] width 26 height 26
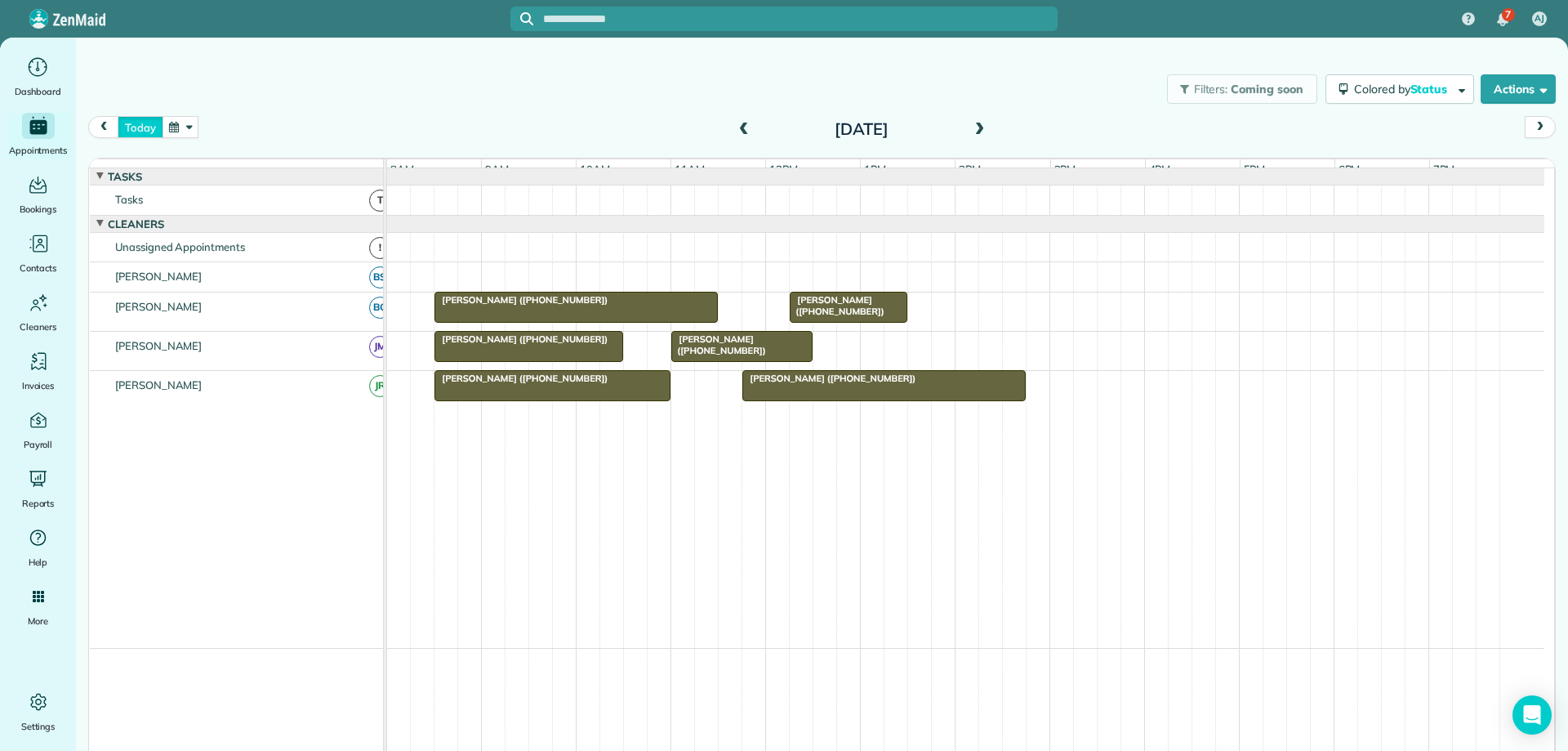
click at [142, 125] on button "today" at bounding box center [140, 127] width 45 height 22
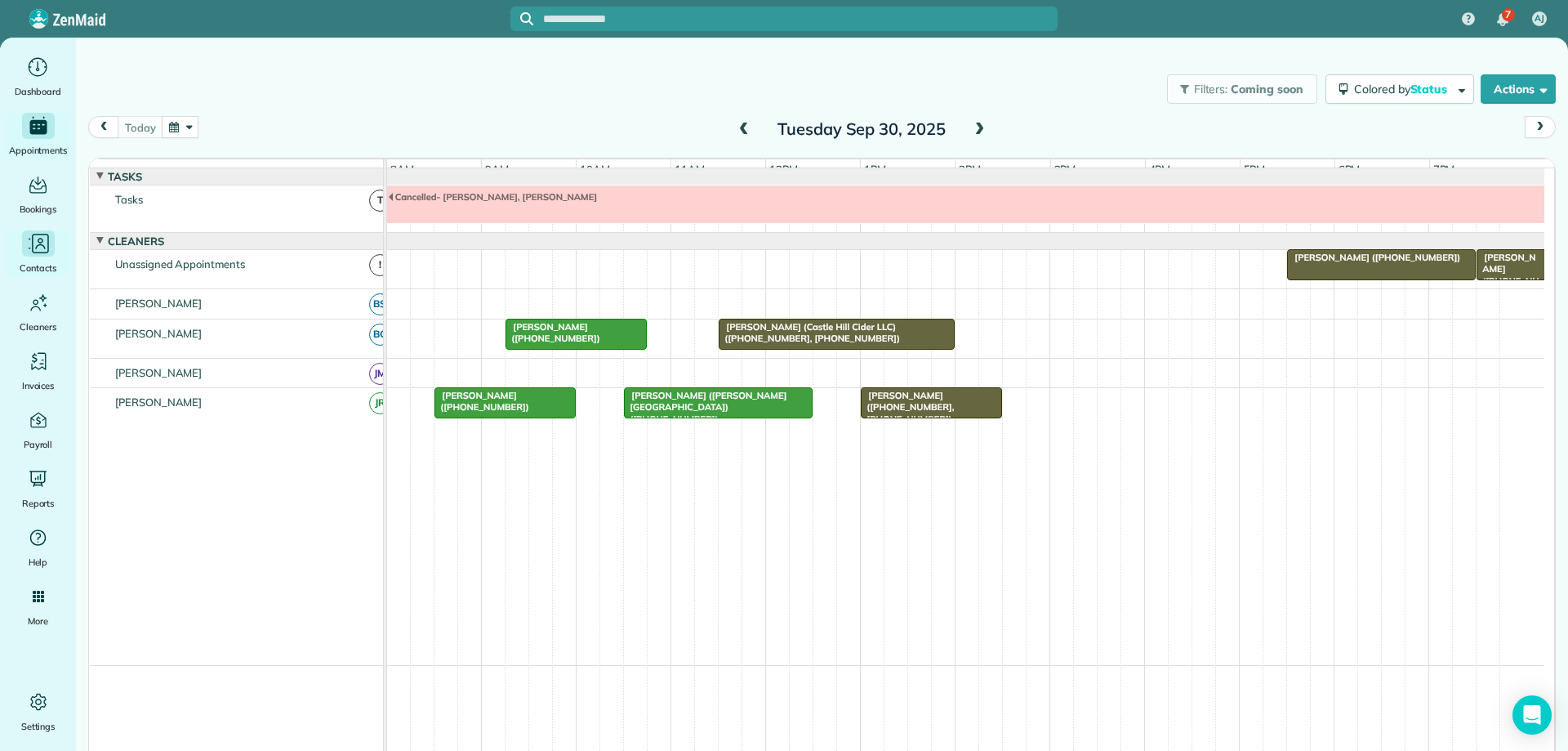
click at [40, 250] on icon "Main" at bounding box center [37, 243] width 24 height 24
click at [47, 244] on icon "Main" at bounding box center [37, 243] width 24 height 24
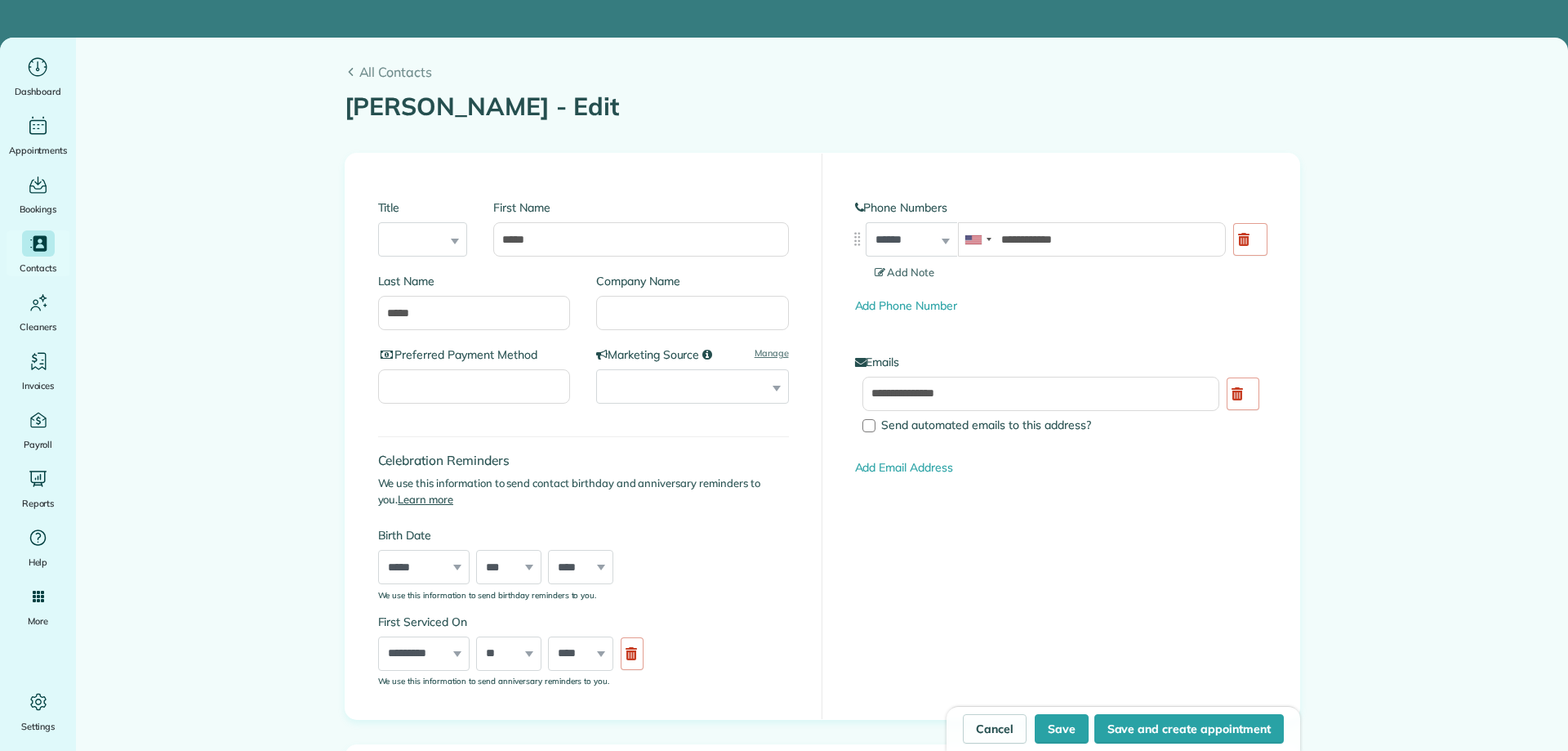
type input "**********"
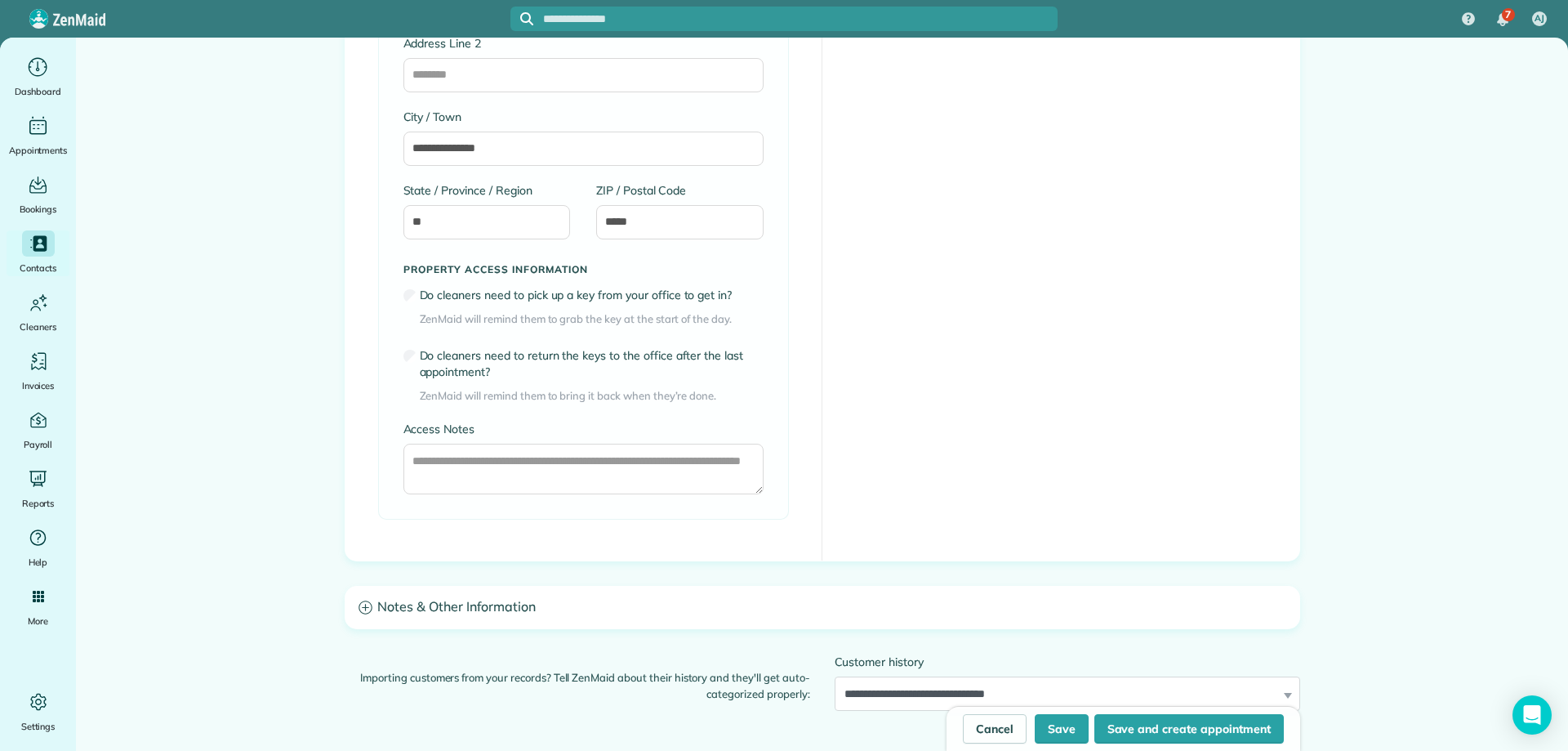
scroll to position [1144, 0]
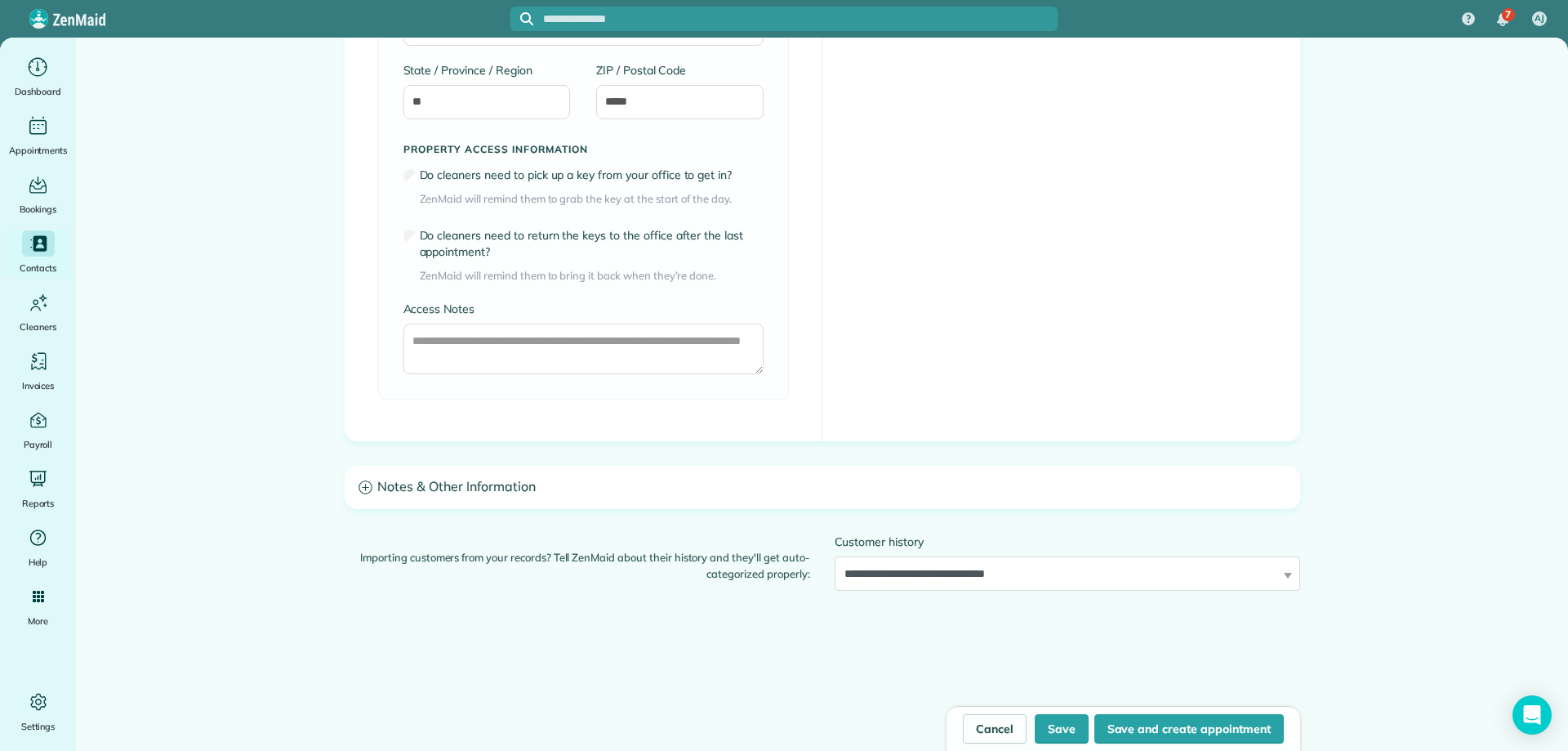
click at [689, 478] on h3 "Notes & Other Information" at bounding box center [822, 488] width 954 height 42
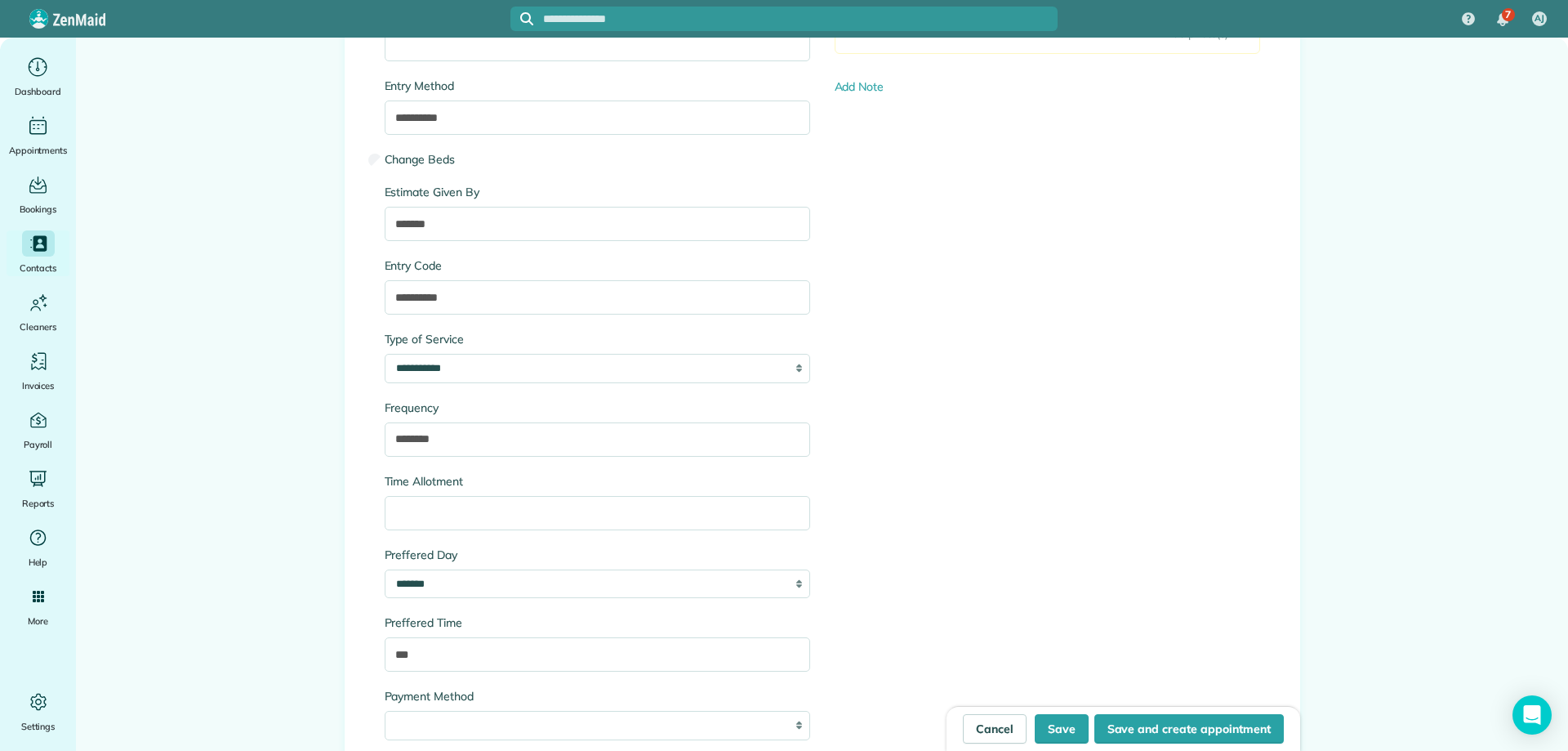
scroll to position [1880, 0]
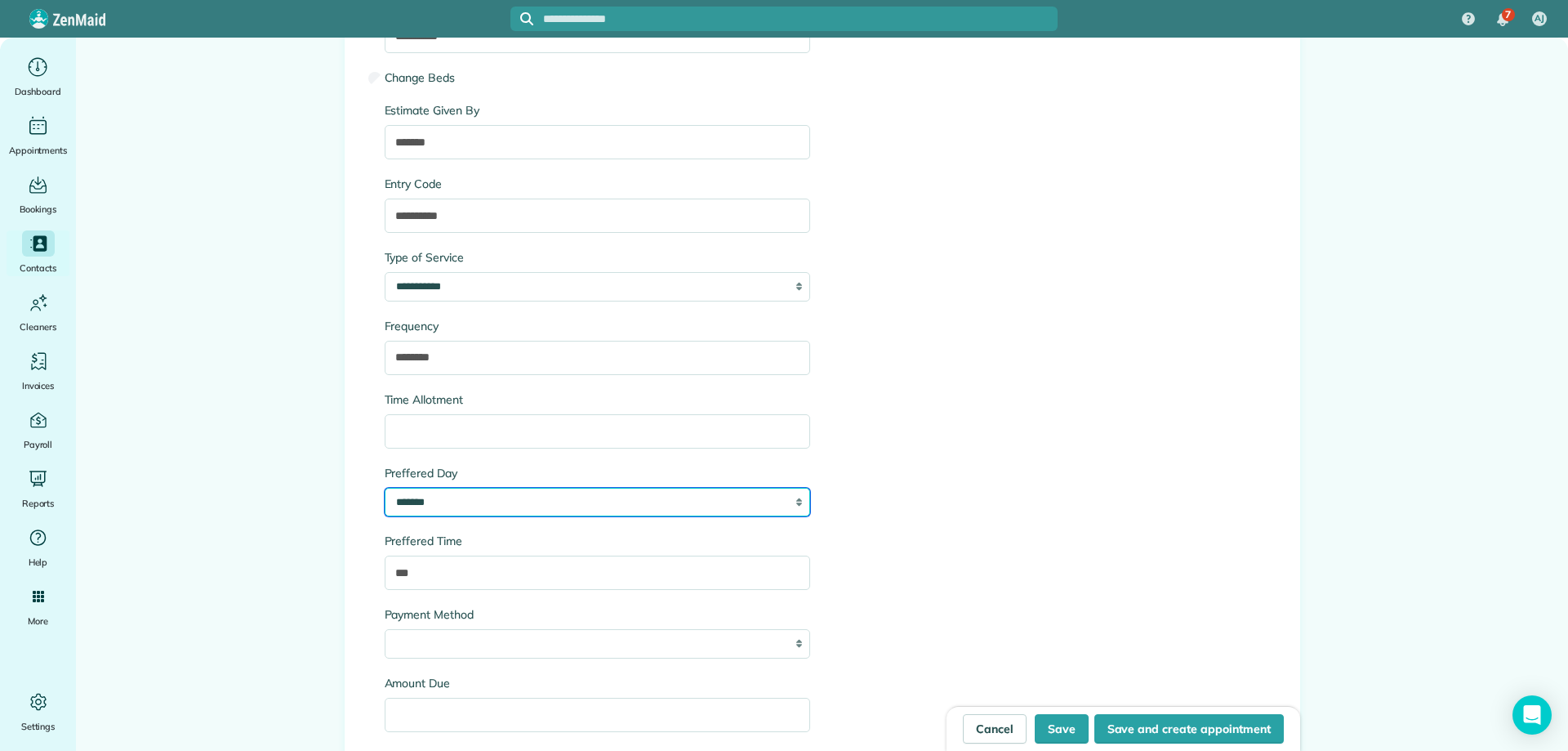
click at [678, 508] on select "****** ******* ********* ******** ******" at bounding box center [597, 502] width 426 height 29
select select "*********"
click at [385, 488] on select "****** ******* ********* ******** ******" at bounding box center [597, 502] width 426 height 29
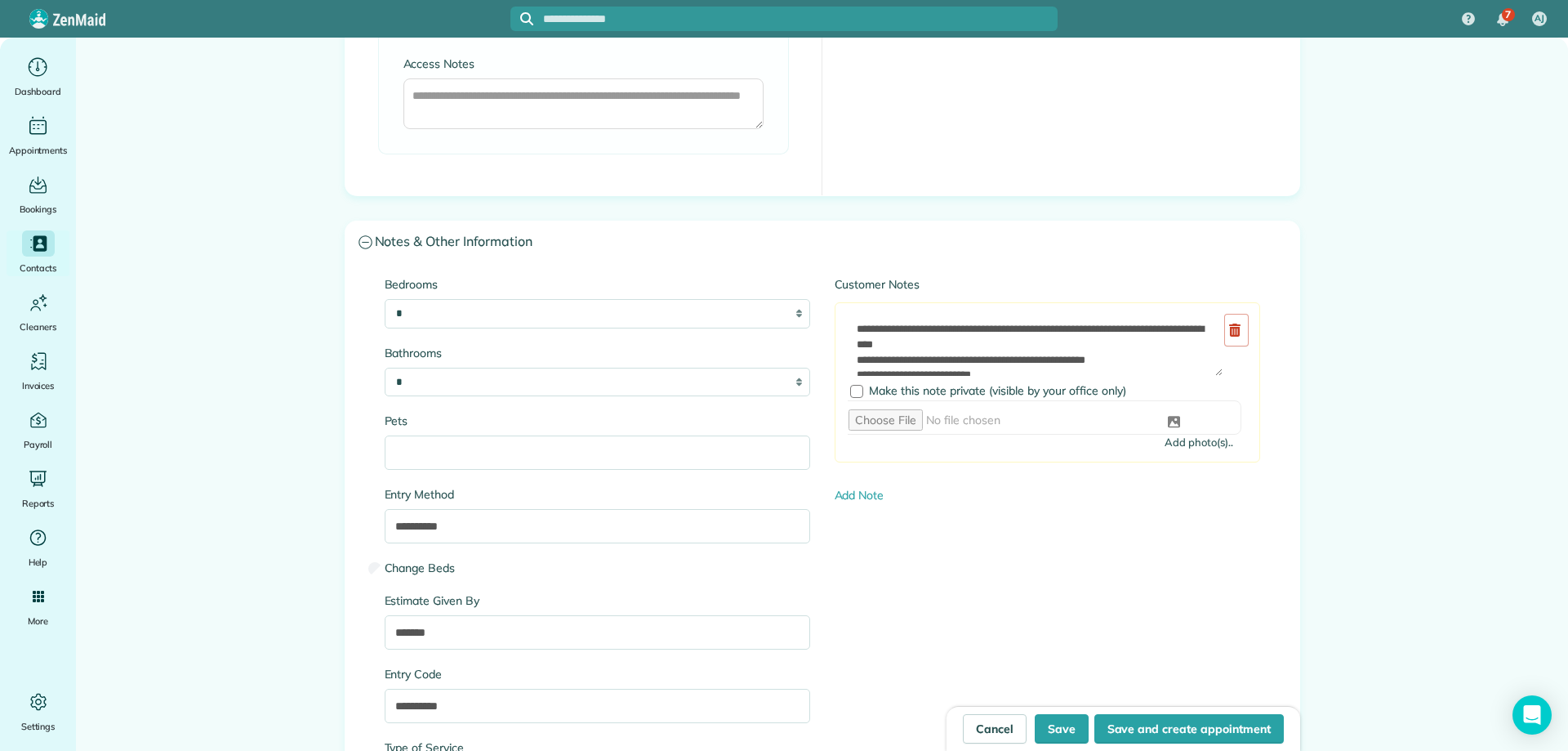
scroll to position [1308, 0]
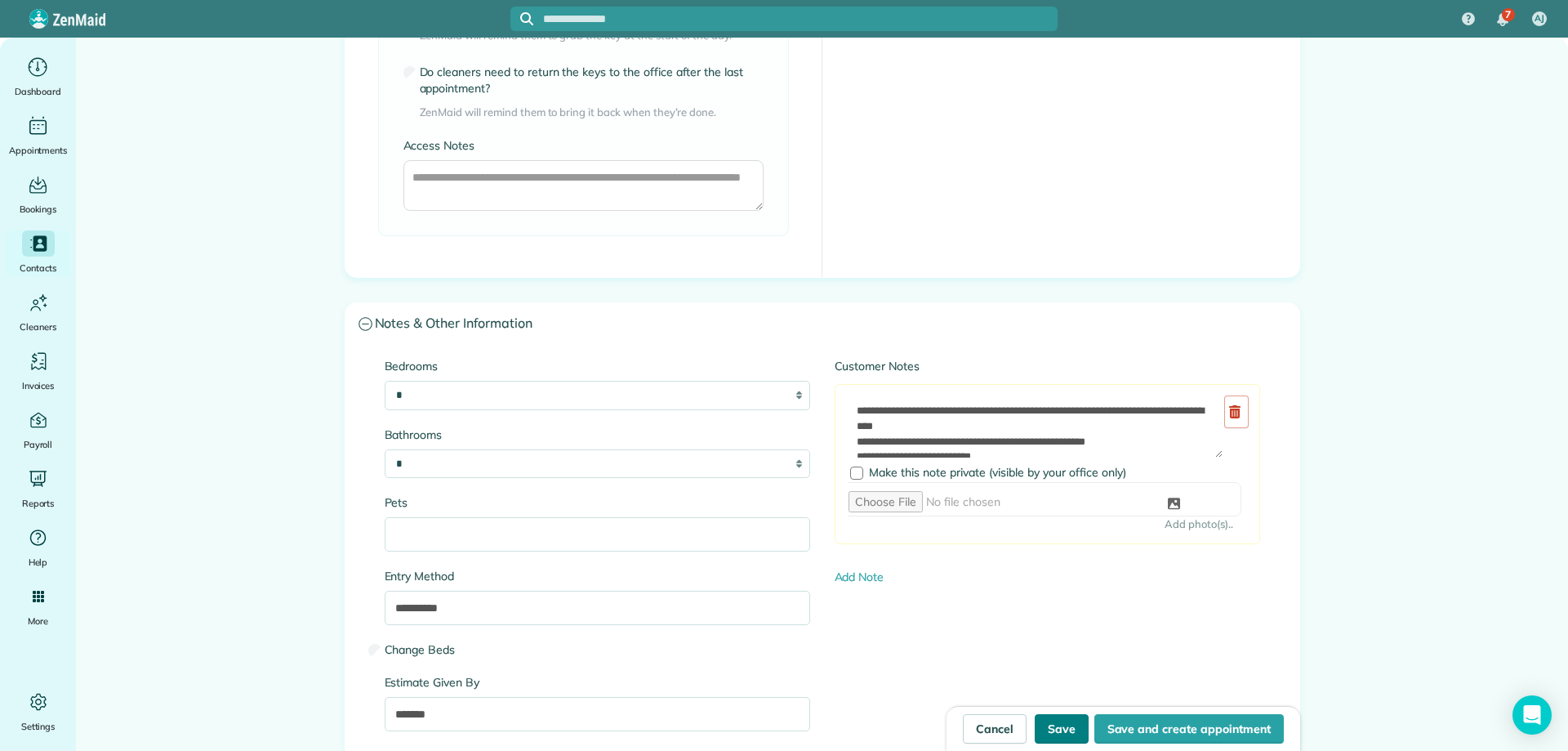
click at [1052, 727] on button "Save" at bounding box center [1061, 728] width 54 height 29
type input "**********"
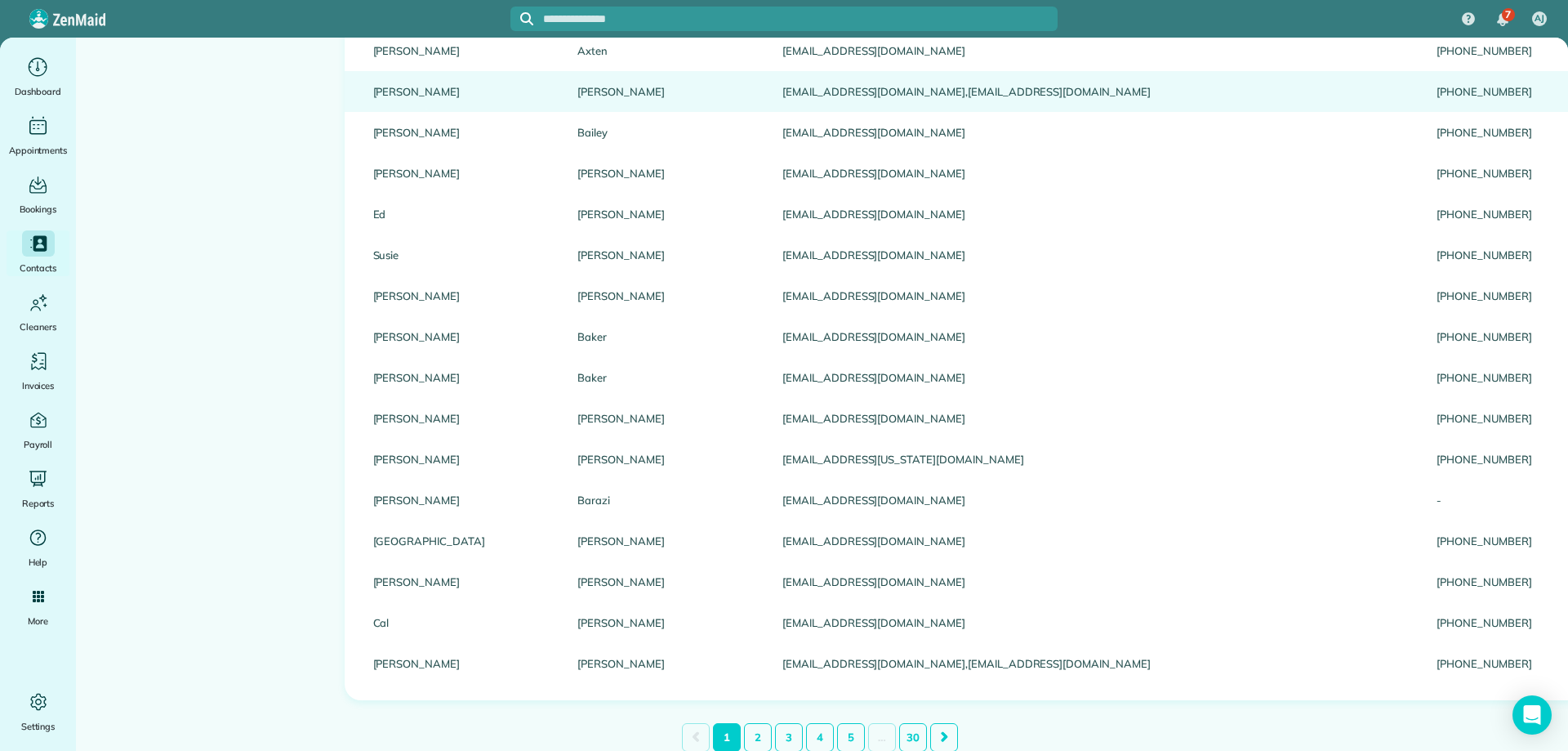
scroll to position [1715, 0]
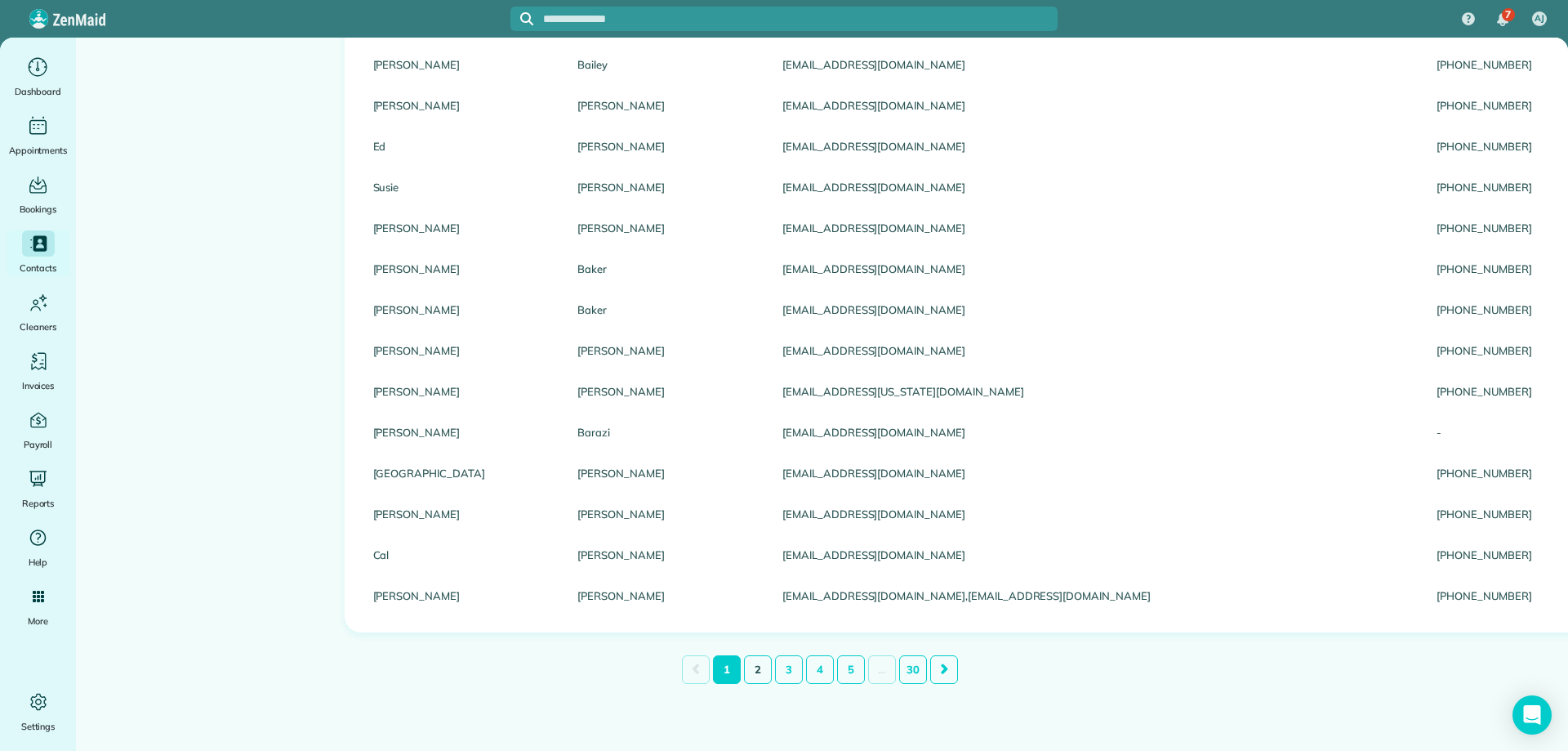
click at [747, 655] on link "2" at bounding box center [757, 669] width 27 height 28
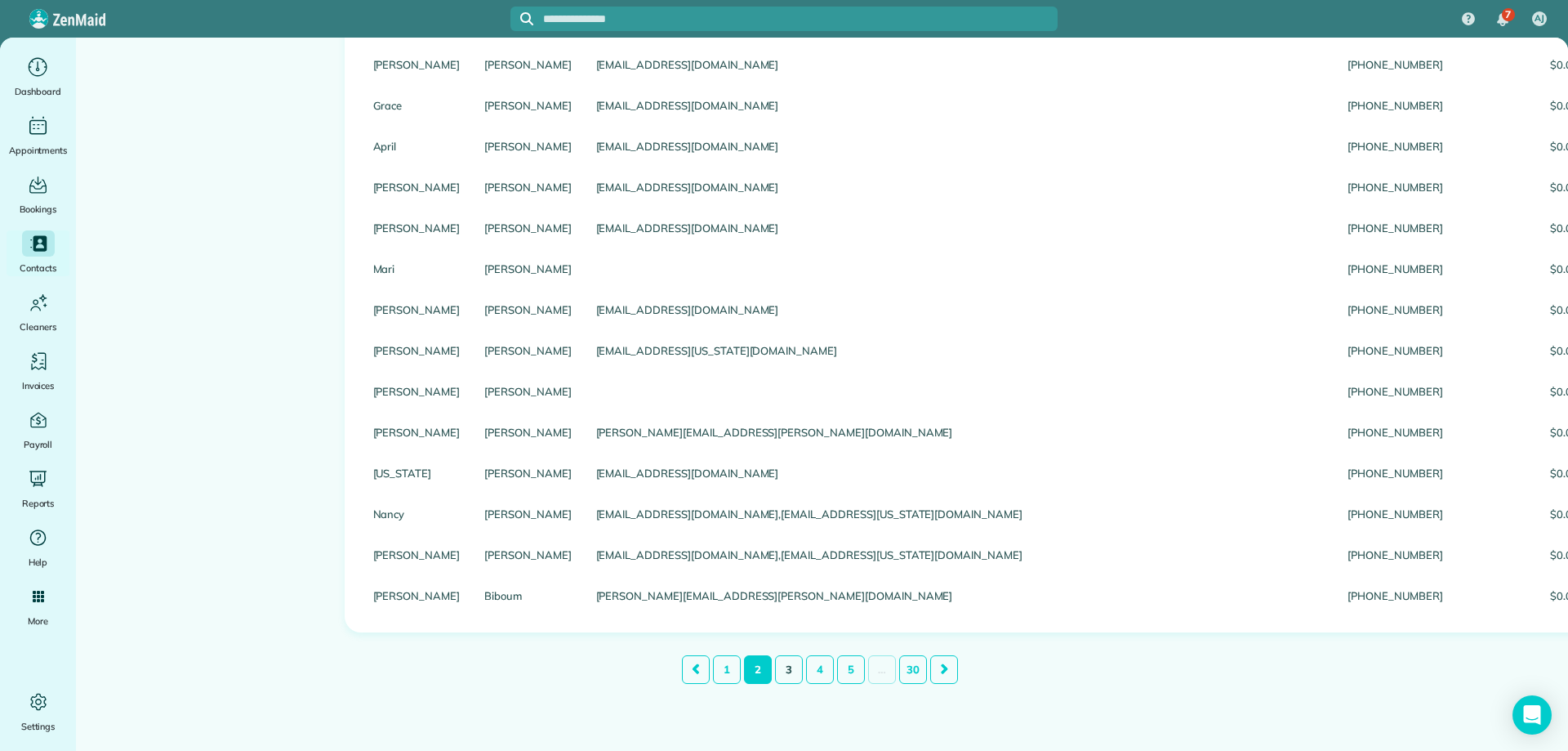
click at [785, 670] on link "3" at bounding box center [788, 669] width 27 height 28
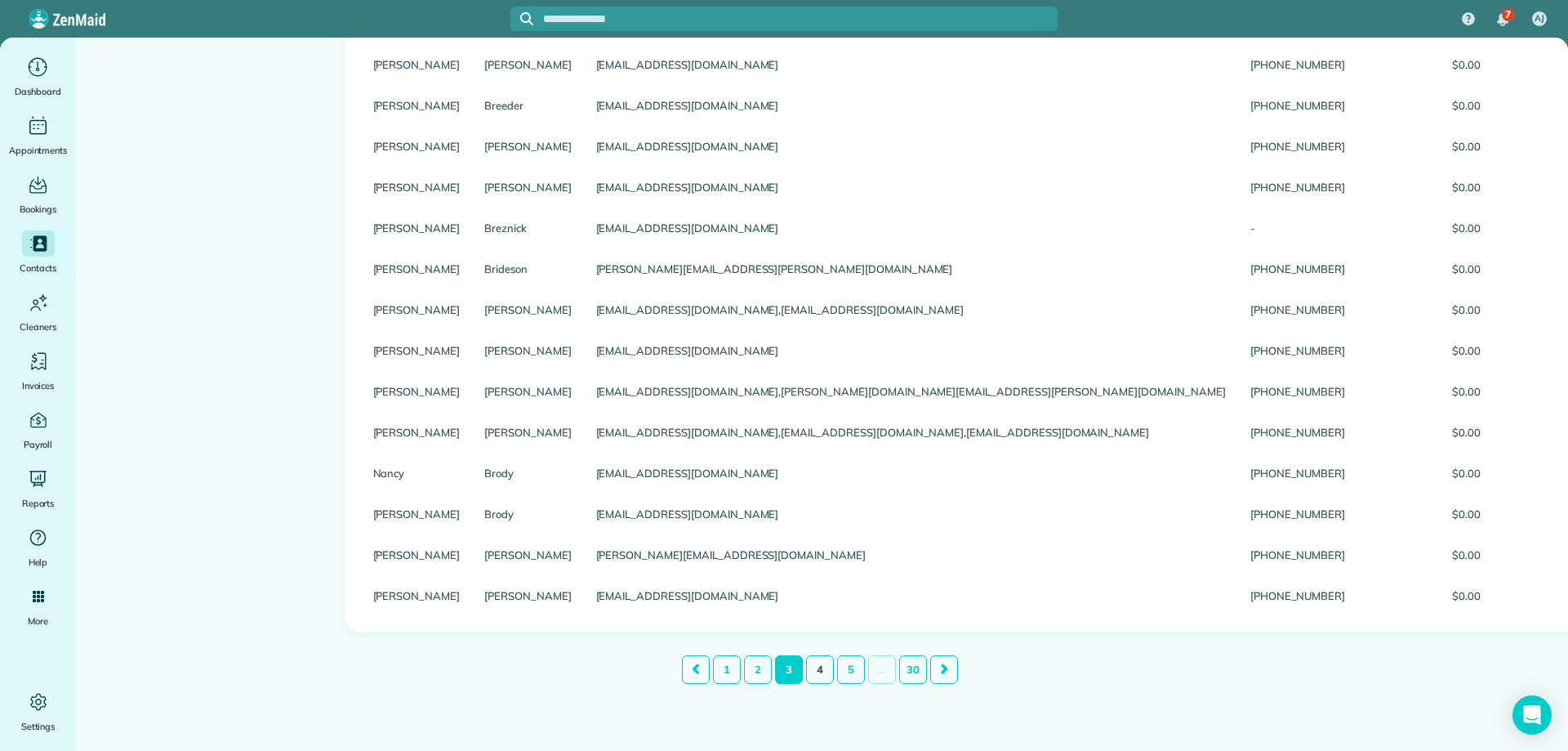
click at [817, 666] on link "4" at bounding box center [820, 669] width 27 height 28
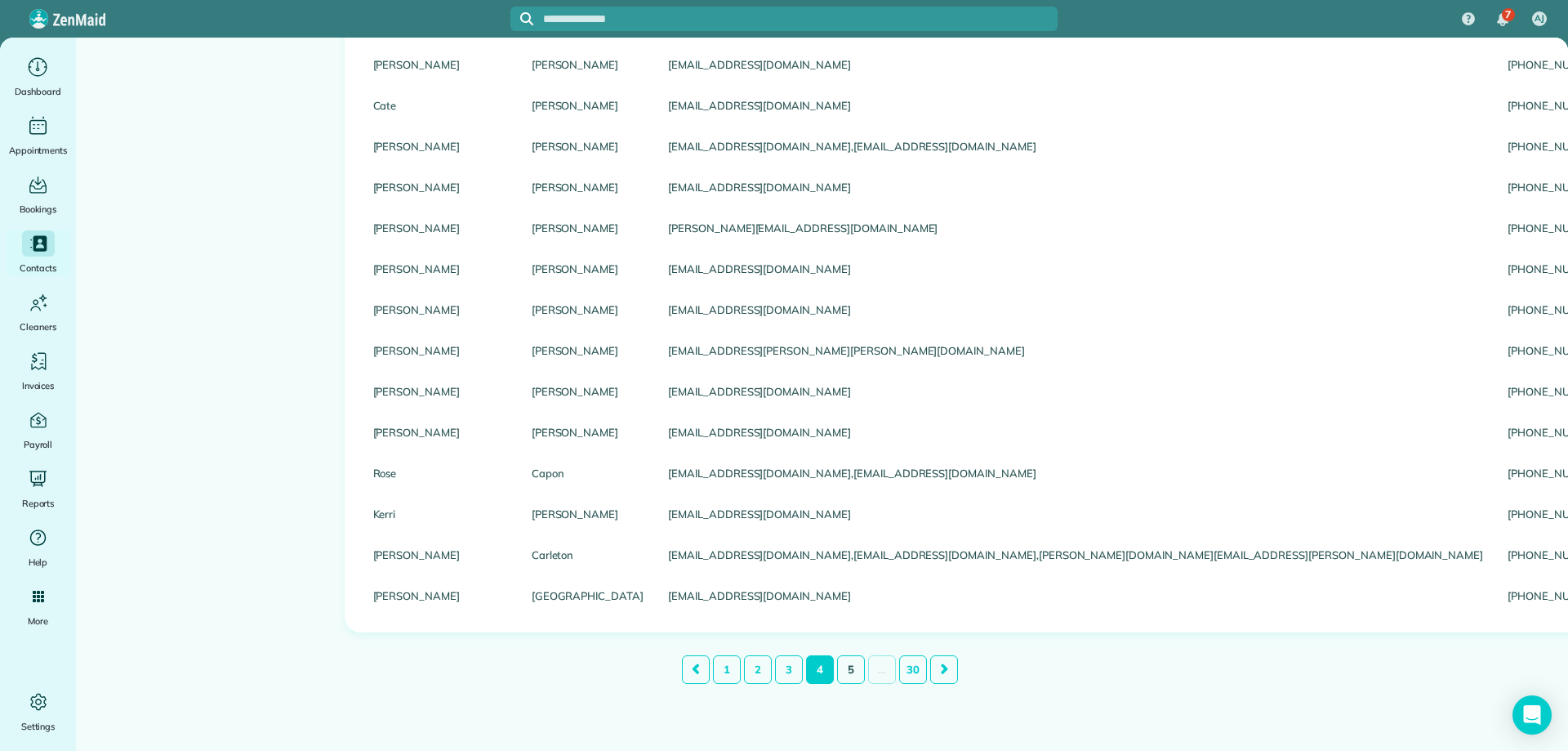
click at [844, 659] on link "5" at bounding box center [851, 669] width 27 height 28
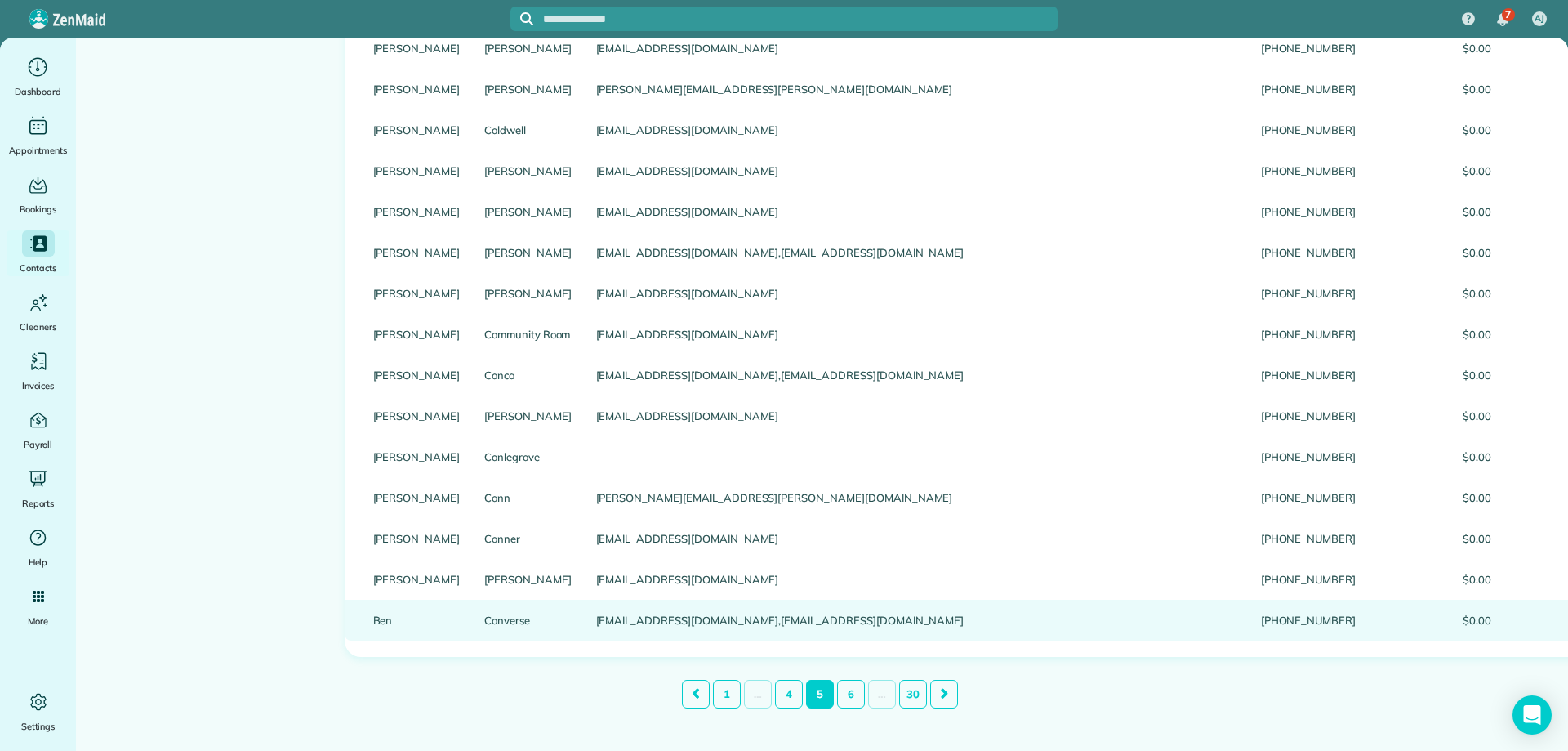
scroll to position [1702, 0]
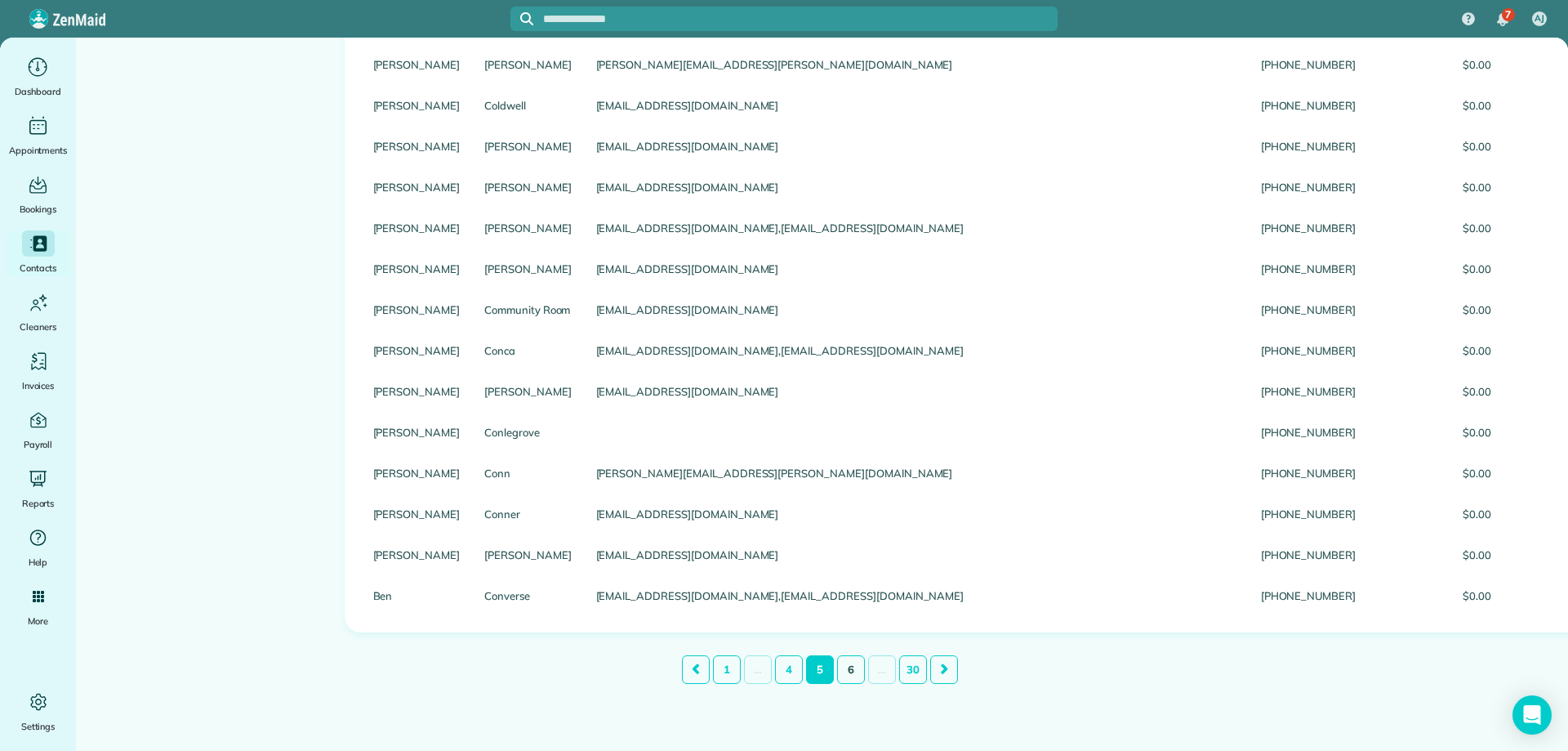
click at [858, 663] on link "6" at bounding box center [851, 669] width 27 height 28
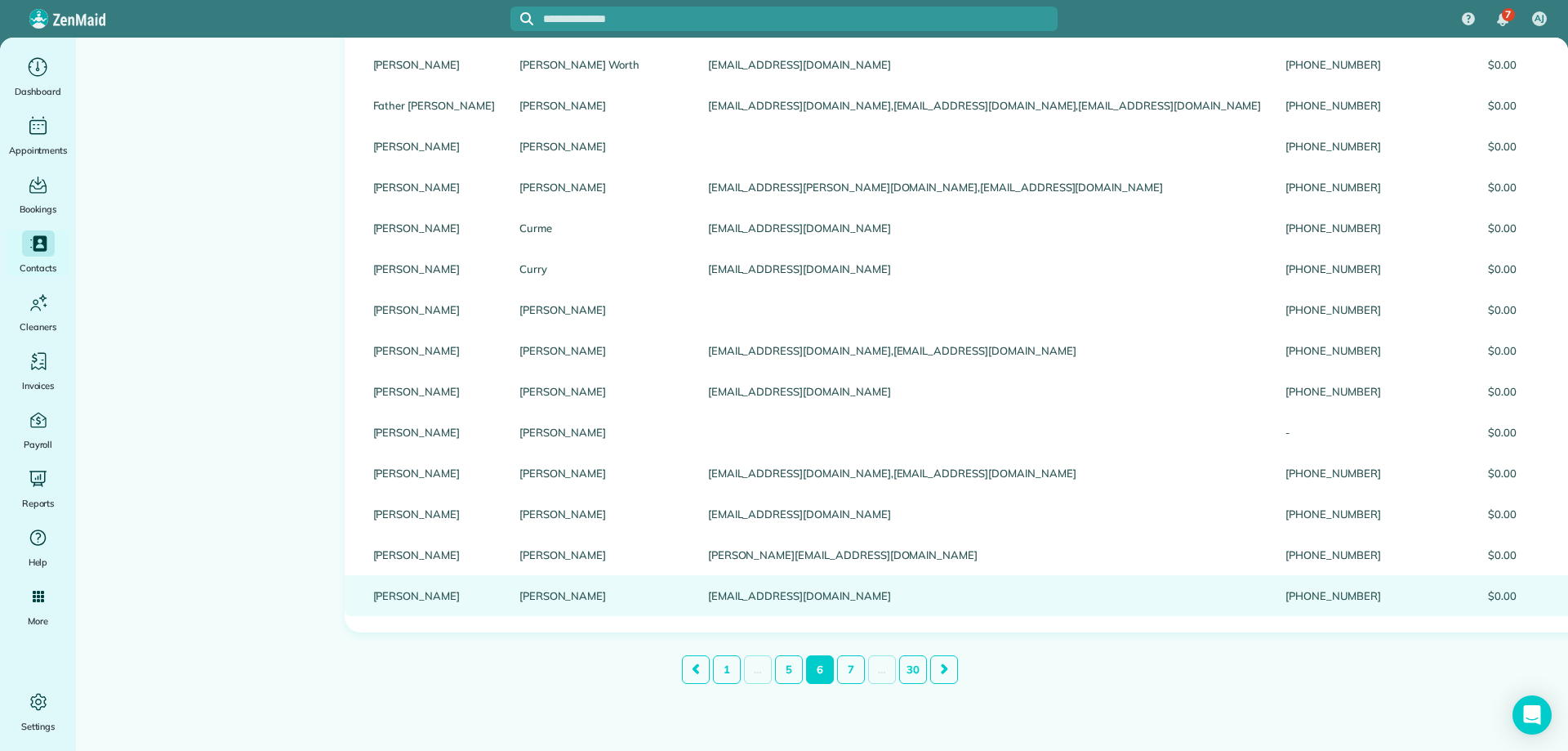
scroll to position [1715, 0]
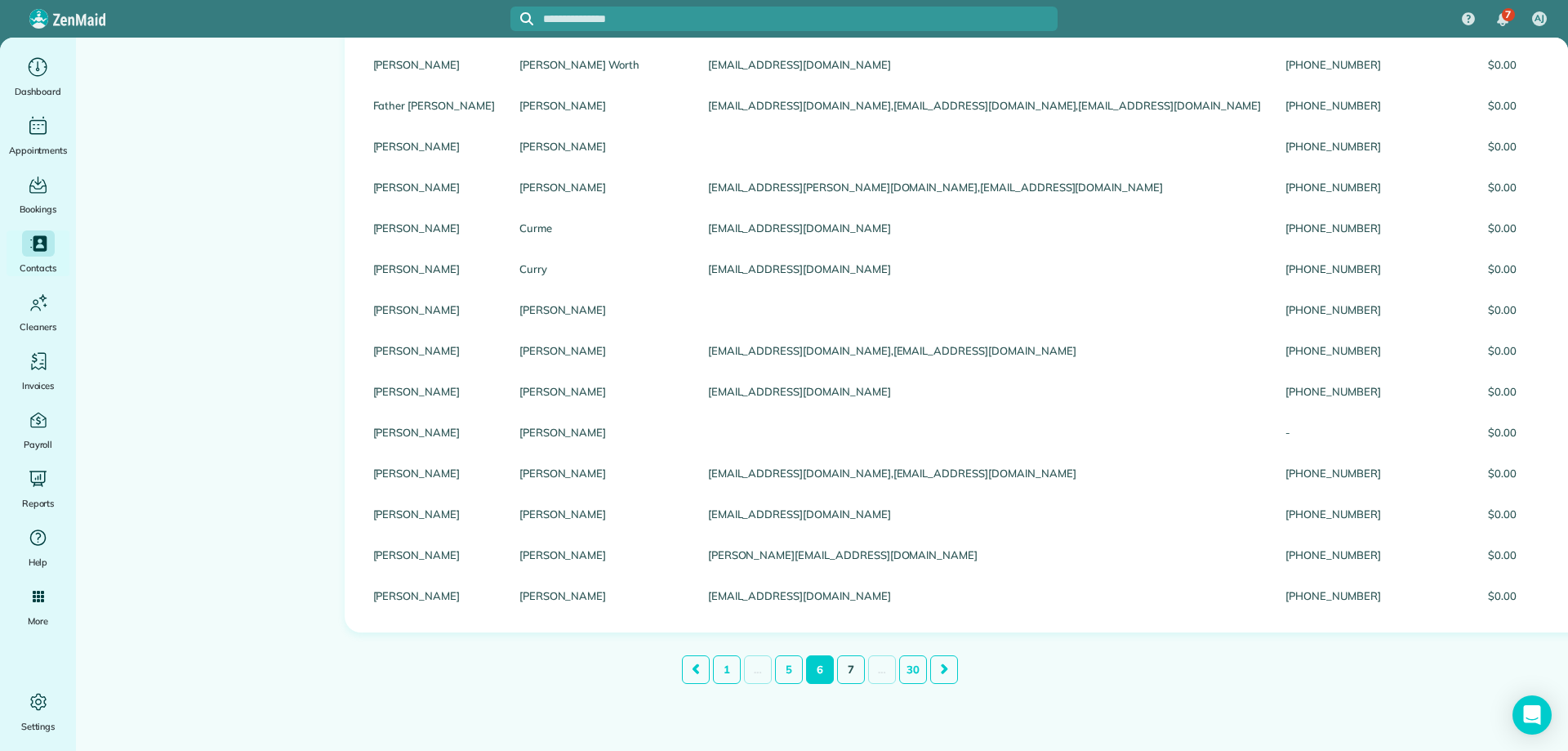
click at [847, 658] on link "7" at bounding box center [851, 669] width 27 height 28
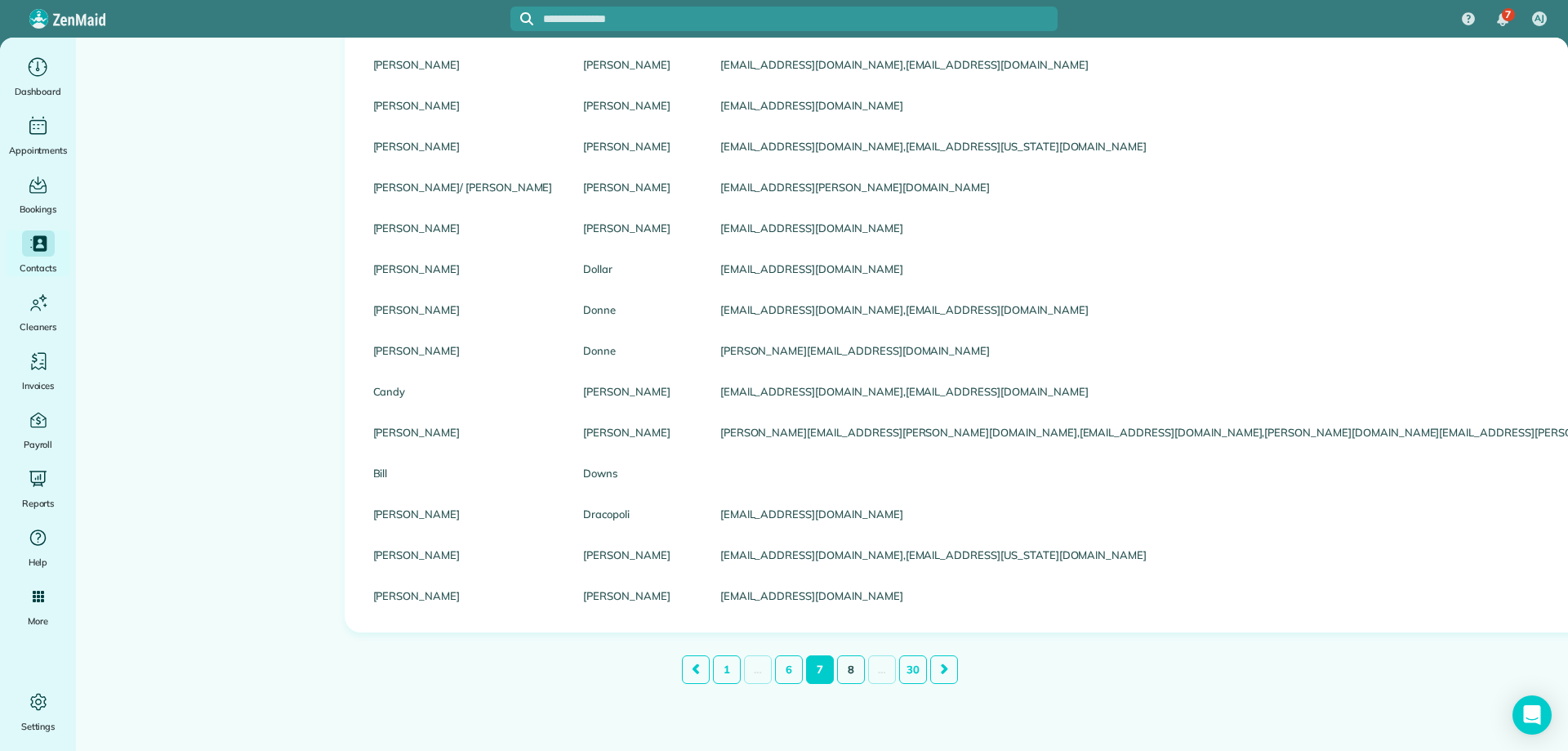
click at [849, 661] on link "8" at bounding box center [851, 669] width 27 height 28
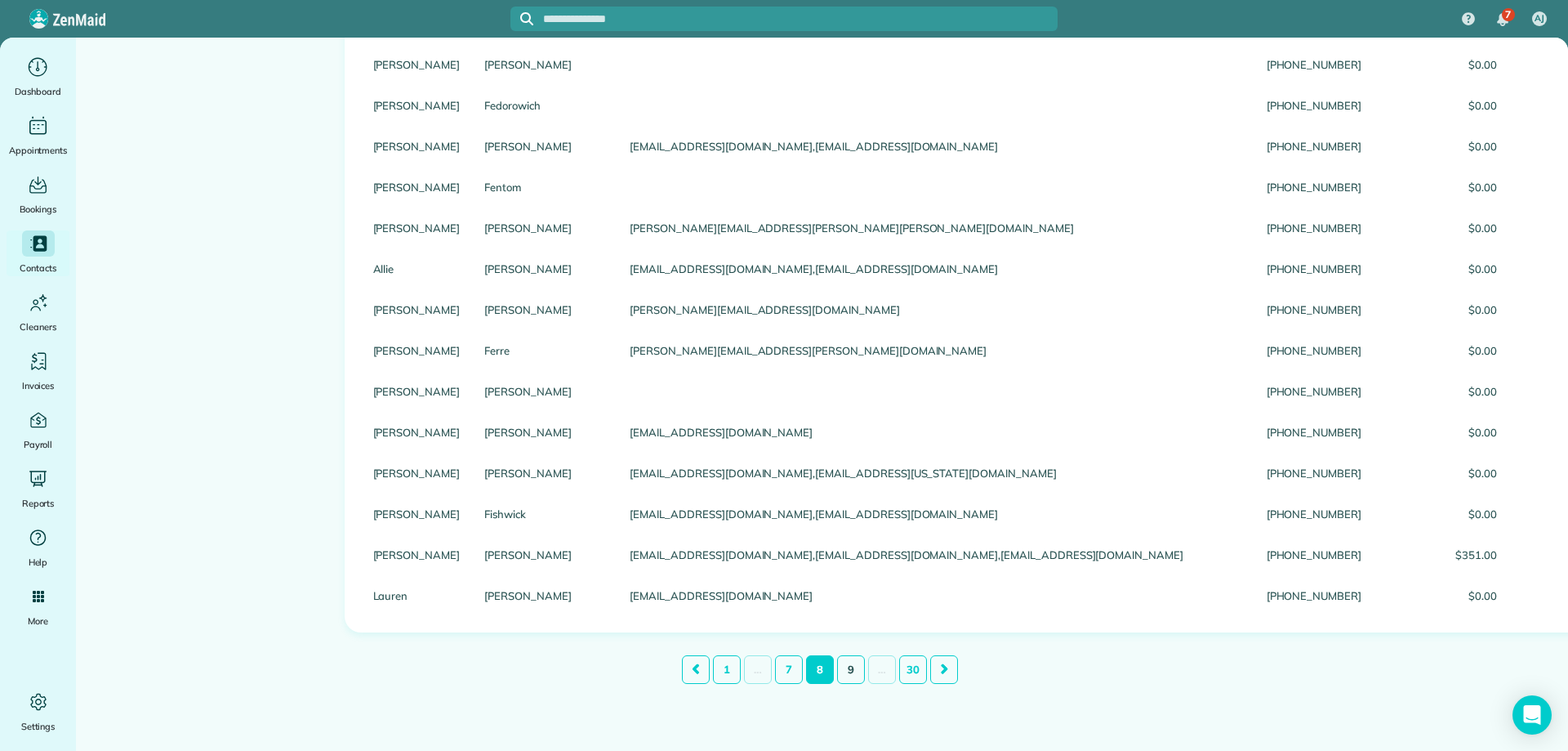
click at [846, 671] on link "9" at bounding box center [851, 669] width 27 height 28
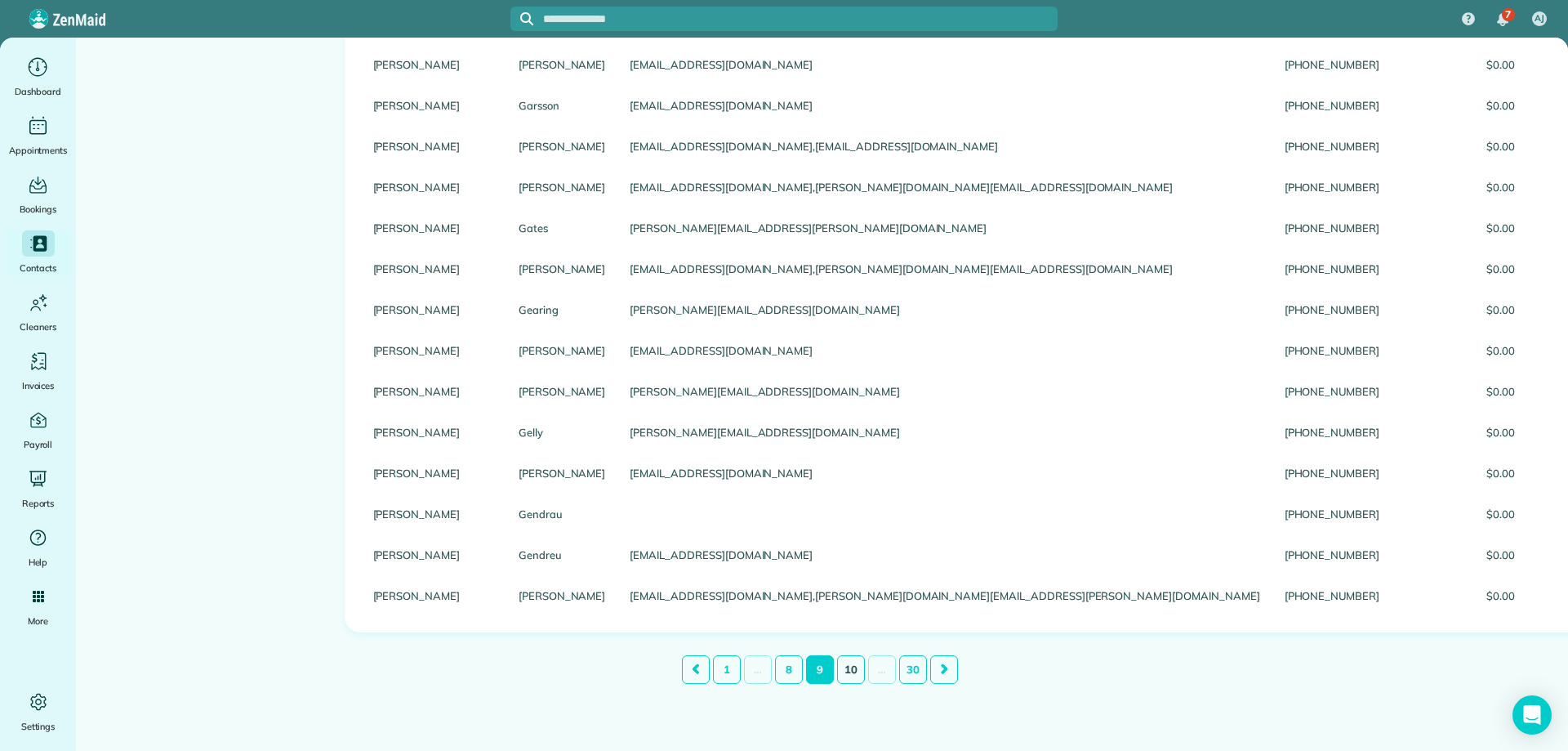
click at [843, 667] on link "10" at bounding box center [851, 669] width 27 height 28
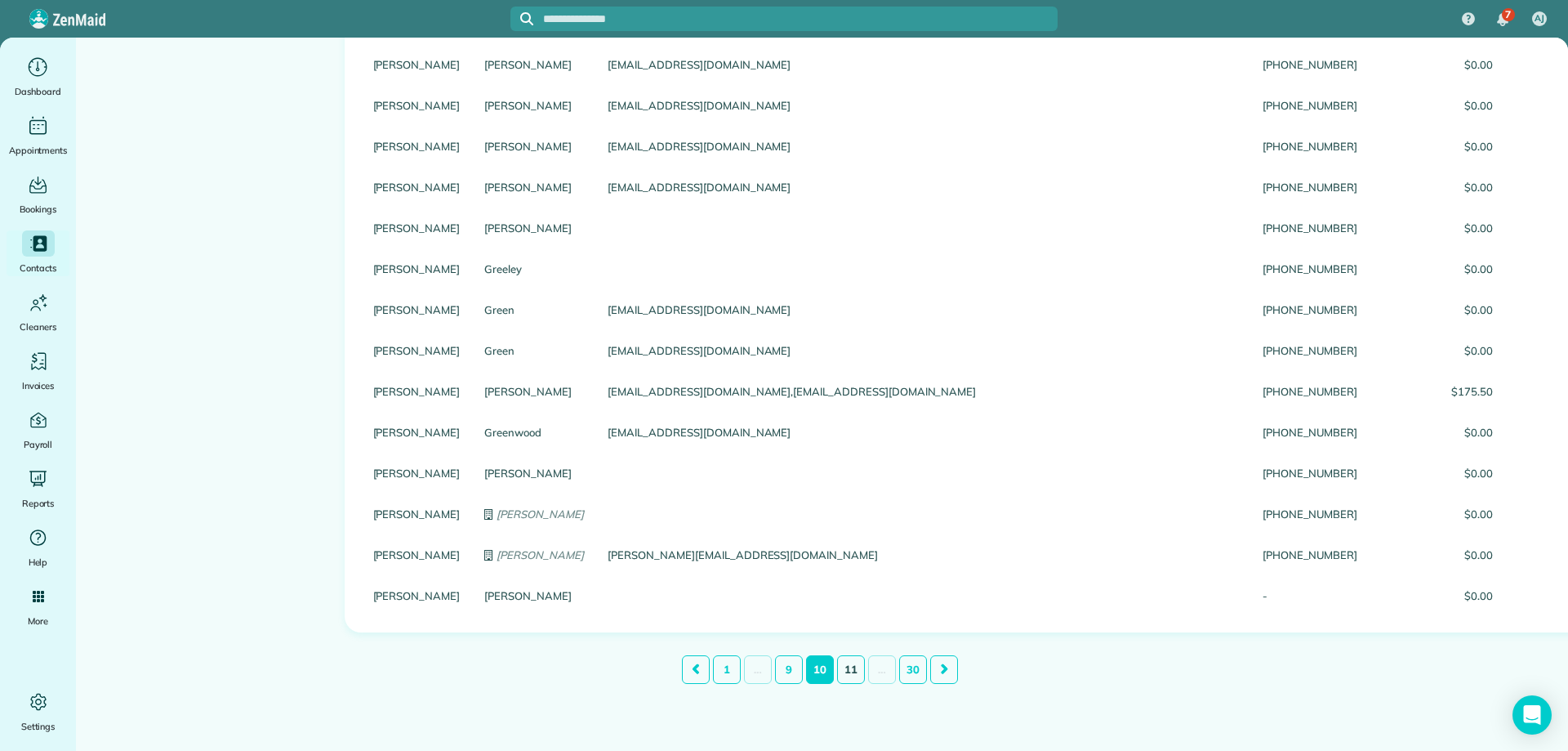
click at [840, 678] on link "11" at bounding box center [851, 669] width 27 height 28
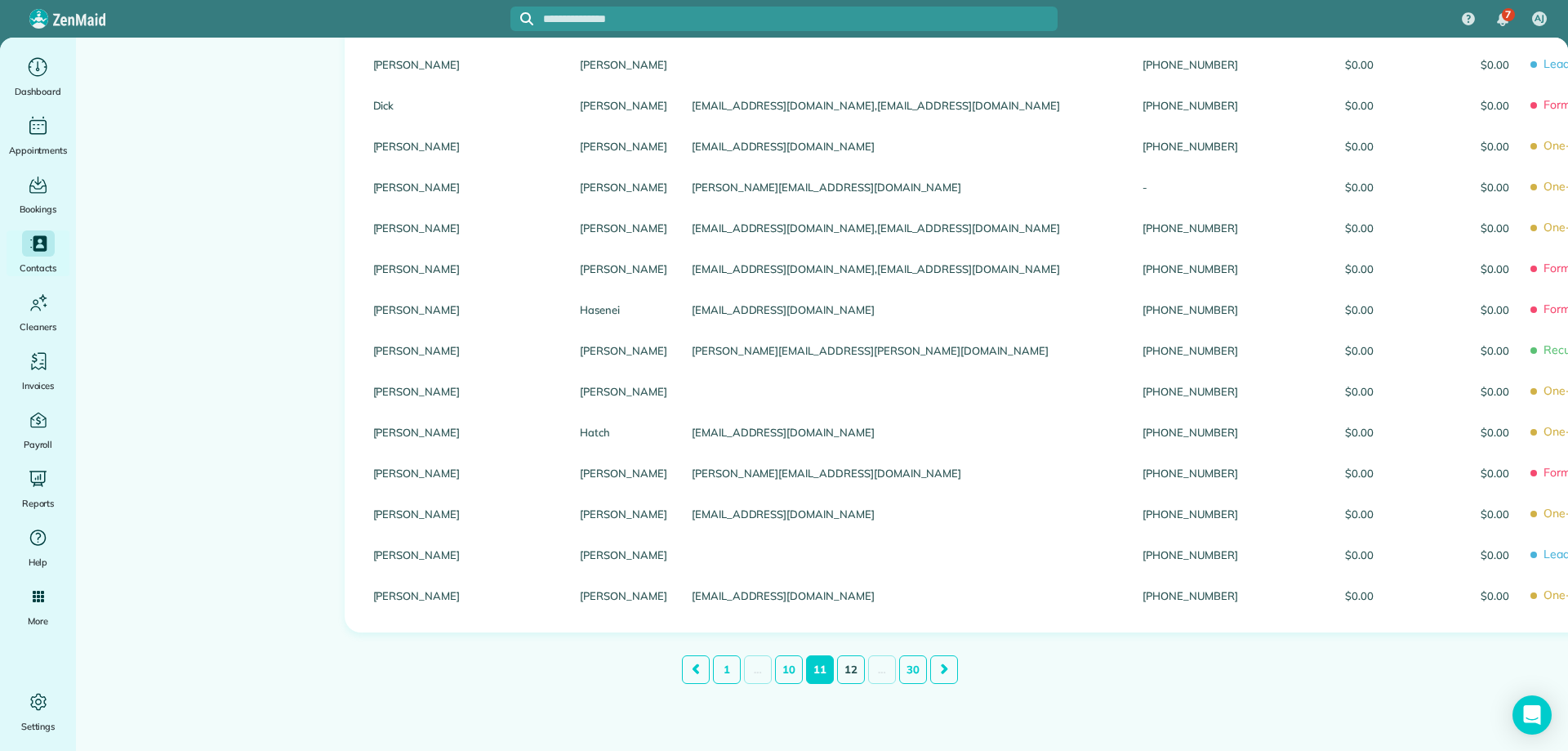
click at [852, 675] on link "12" at bounding box center [851, 669] width 27 height 28
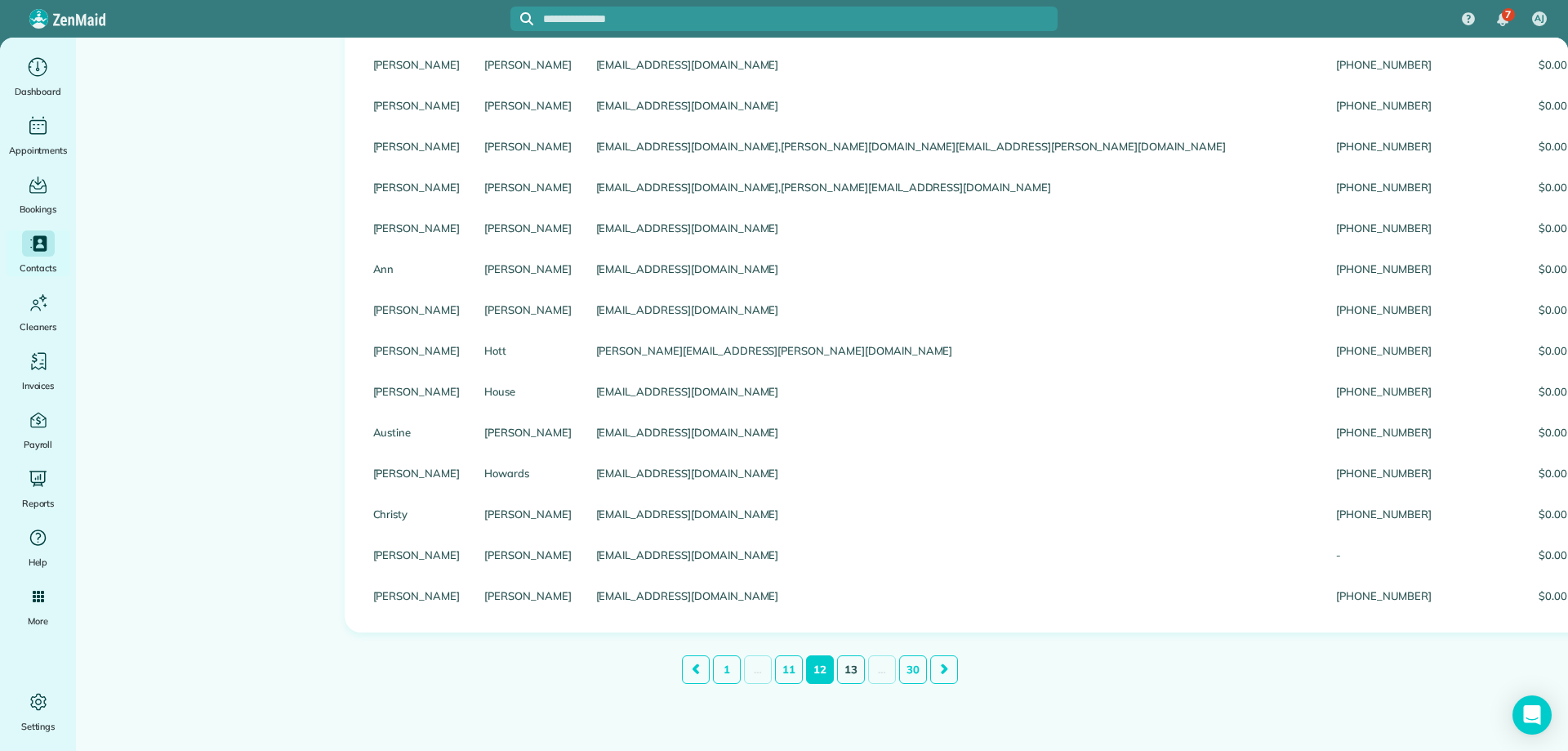
click at [841, 673] on link "13" at bounding box center [851, 669] width 27 height 28
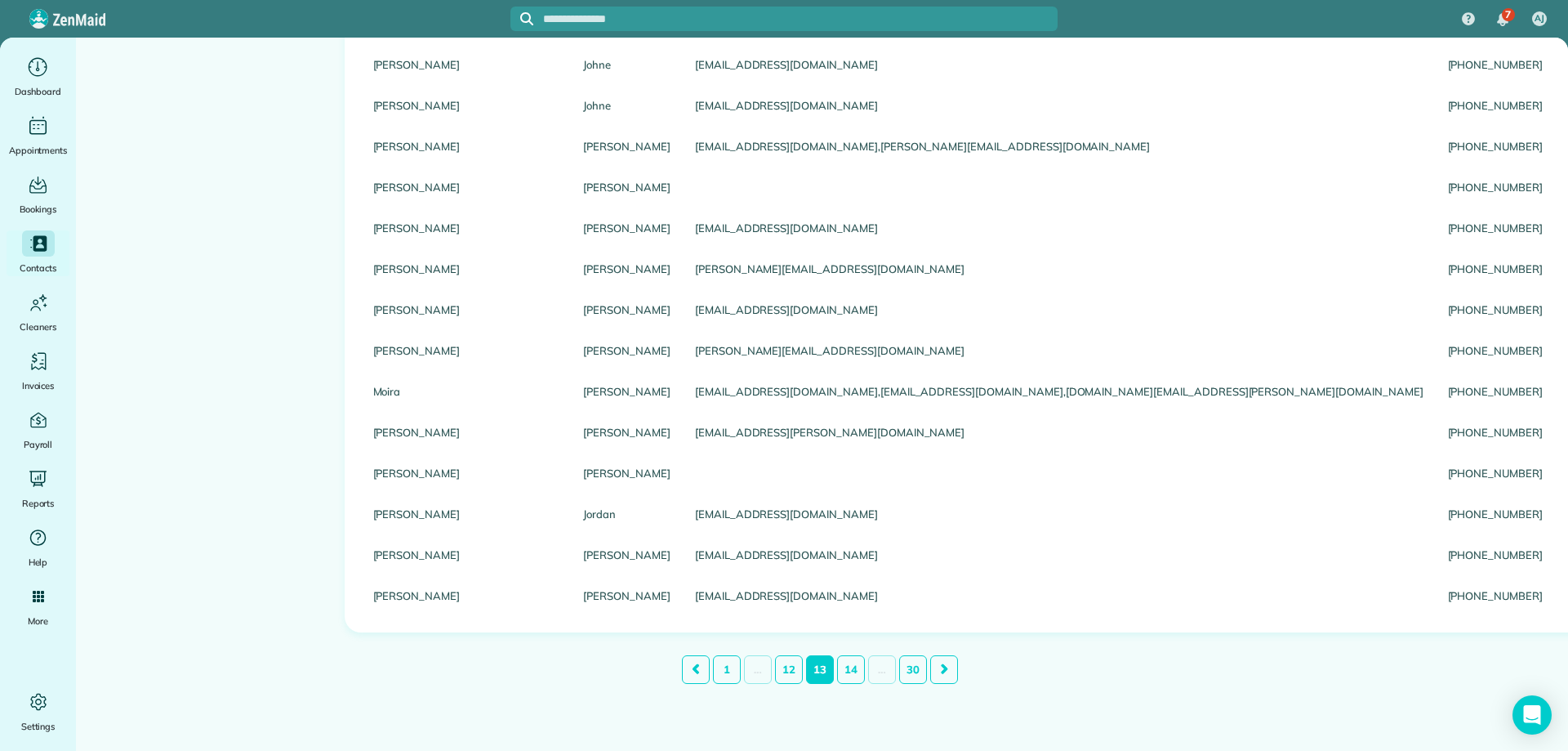
scroll to position [1701, 0]
click at [847, 672] on link "14" at bounding box center [851, 670] width 27 height 28
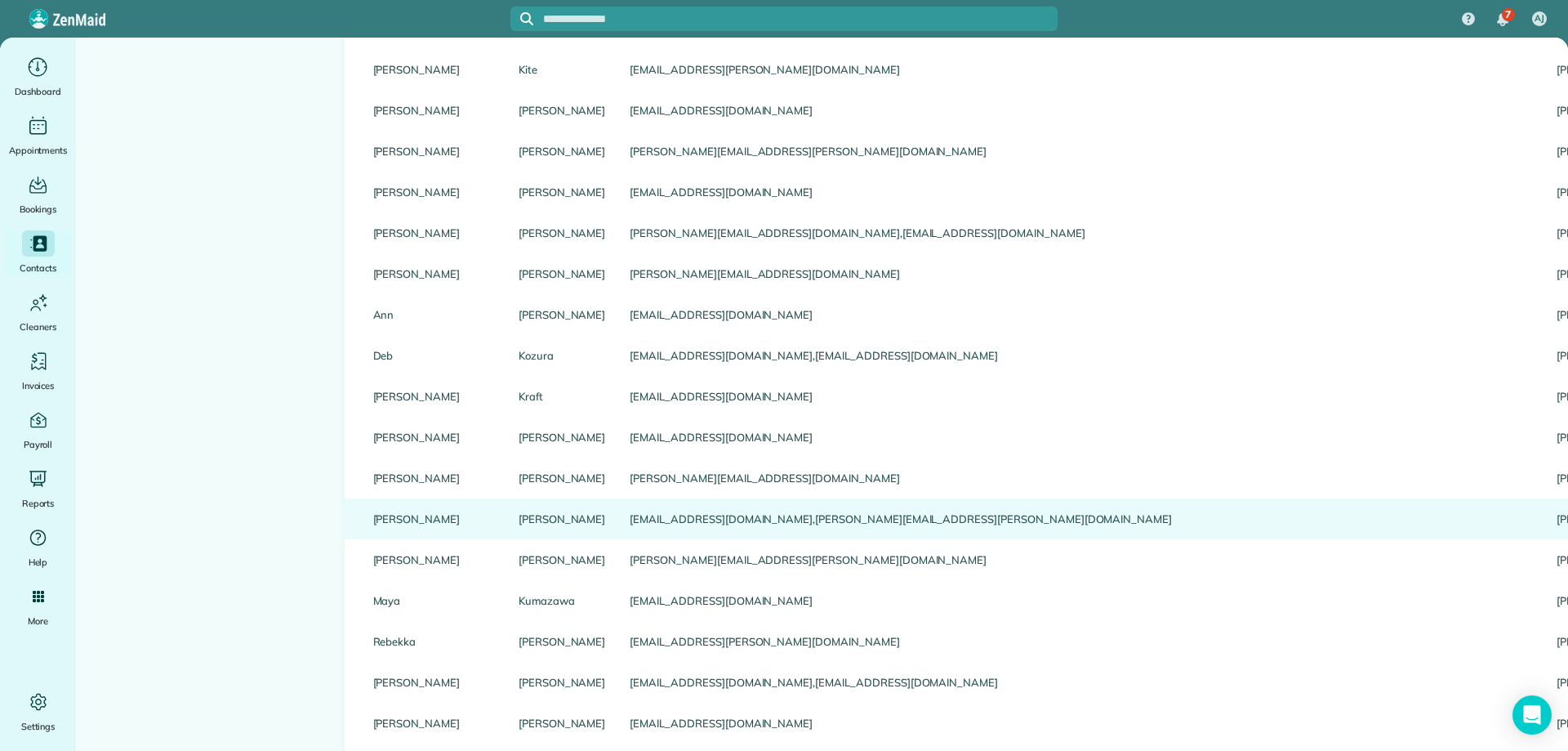
scroll to position [1715, 0]
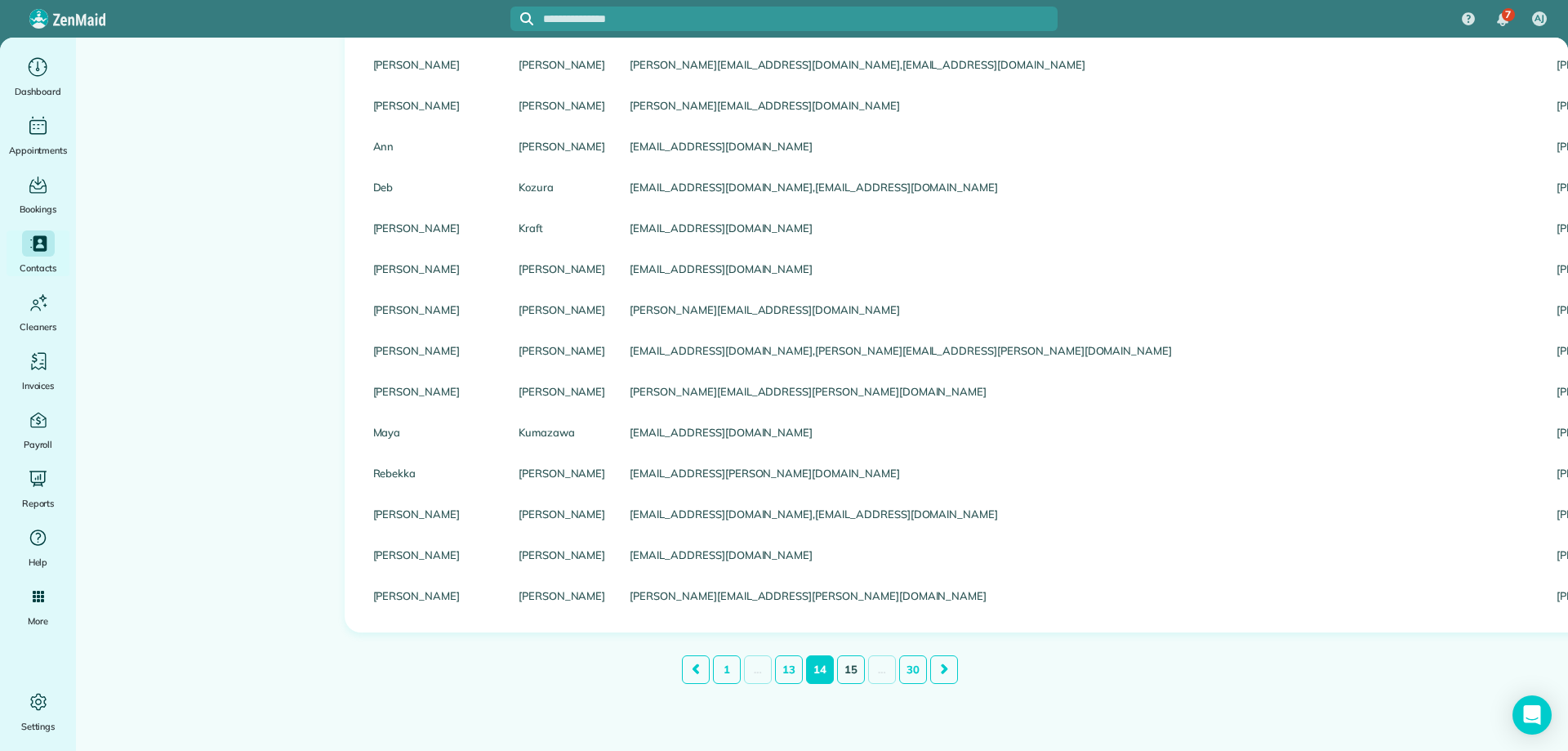
click at [849, 667] on link "15" at bounding box center [851, 669] width 27 height 28
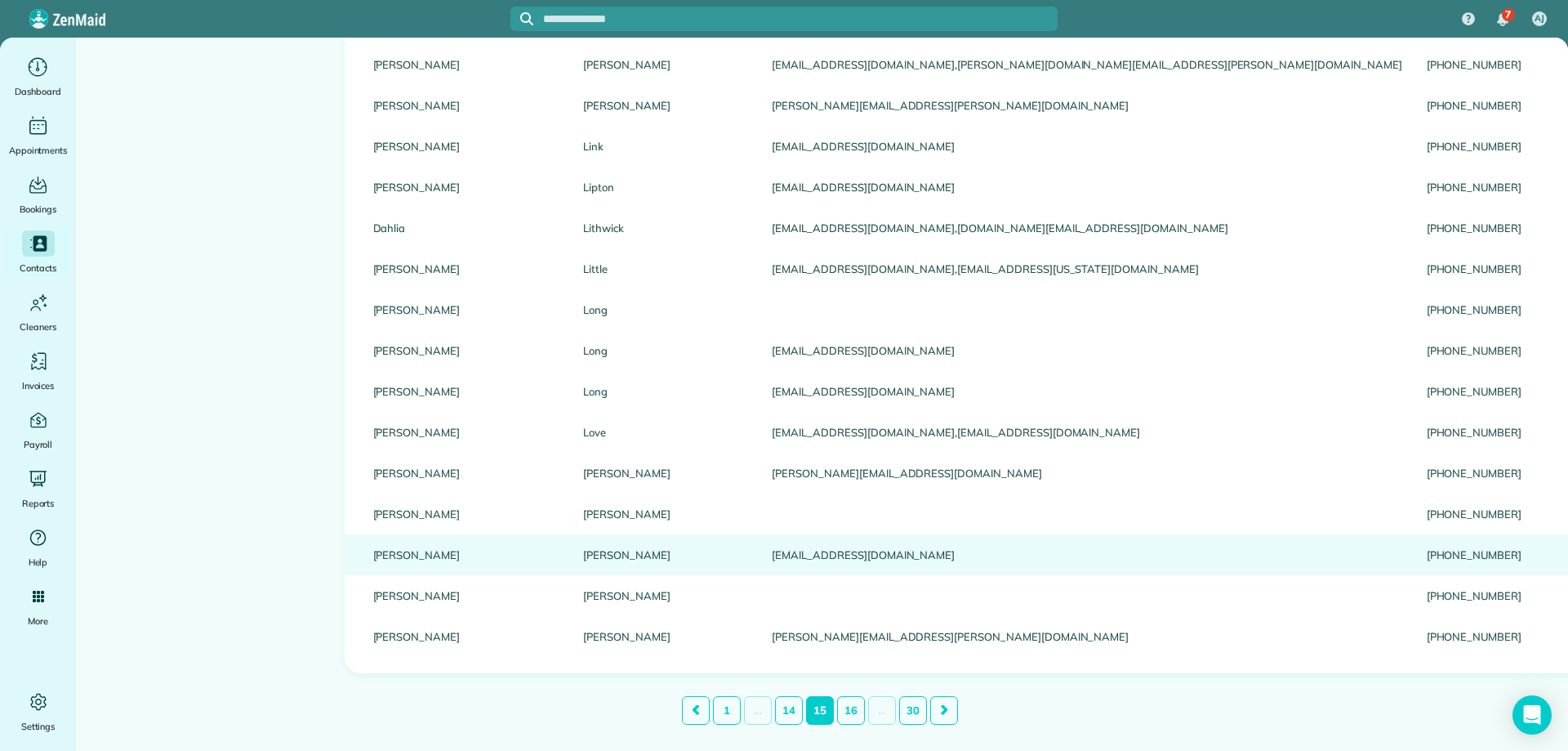
scroll to position [1702, 0]
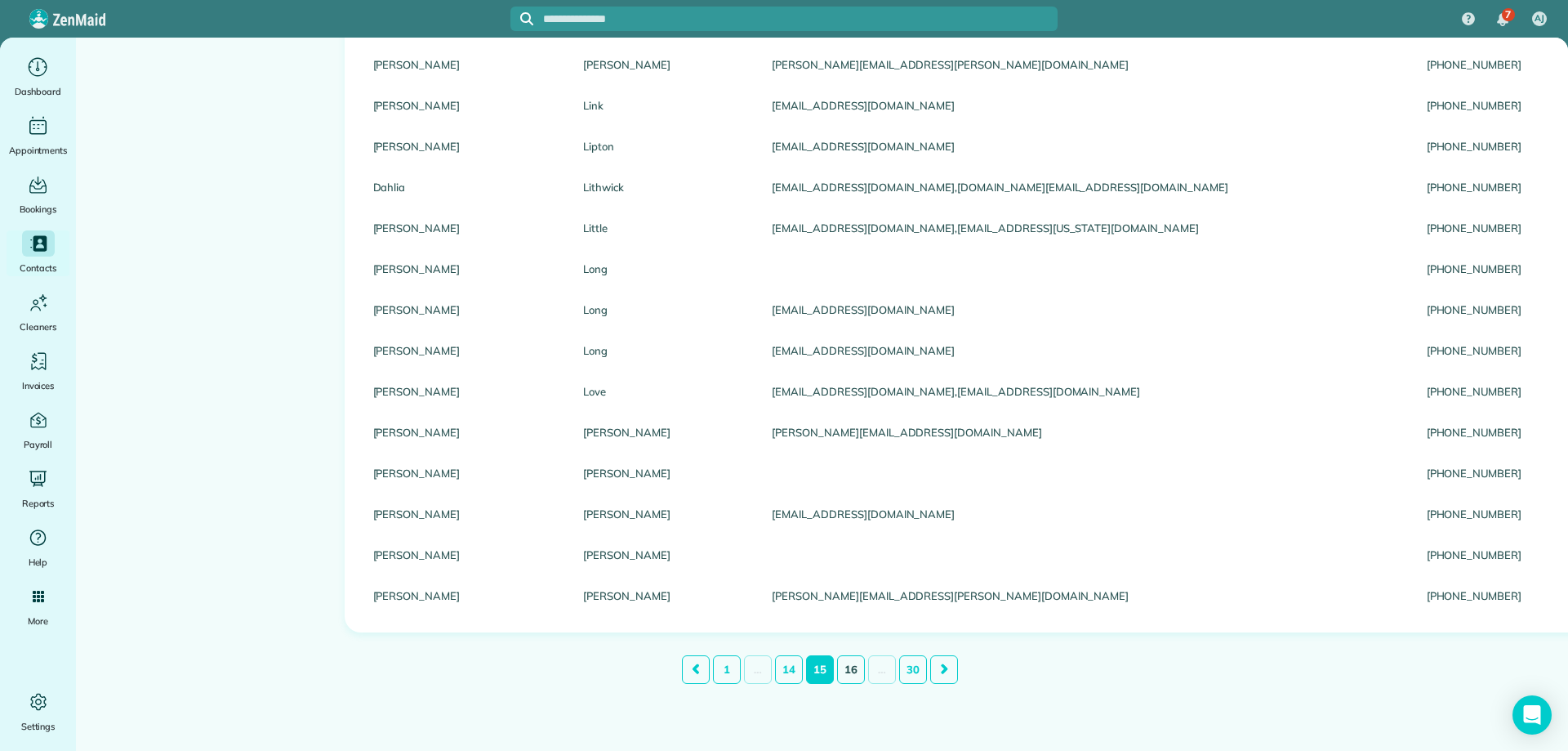
click at [846, 670] on link "16" at bounding box center [851, 669] width 27 height 28
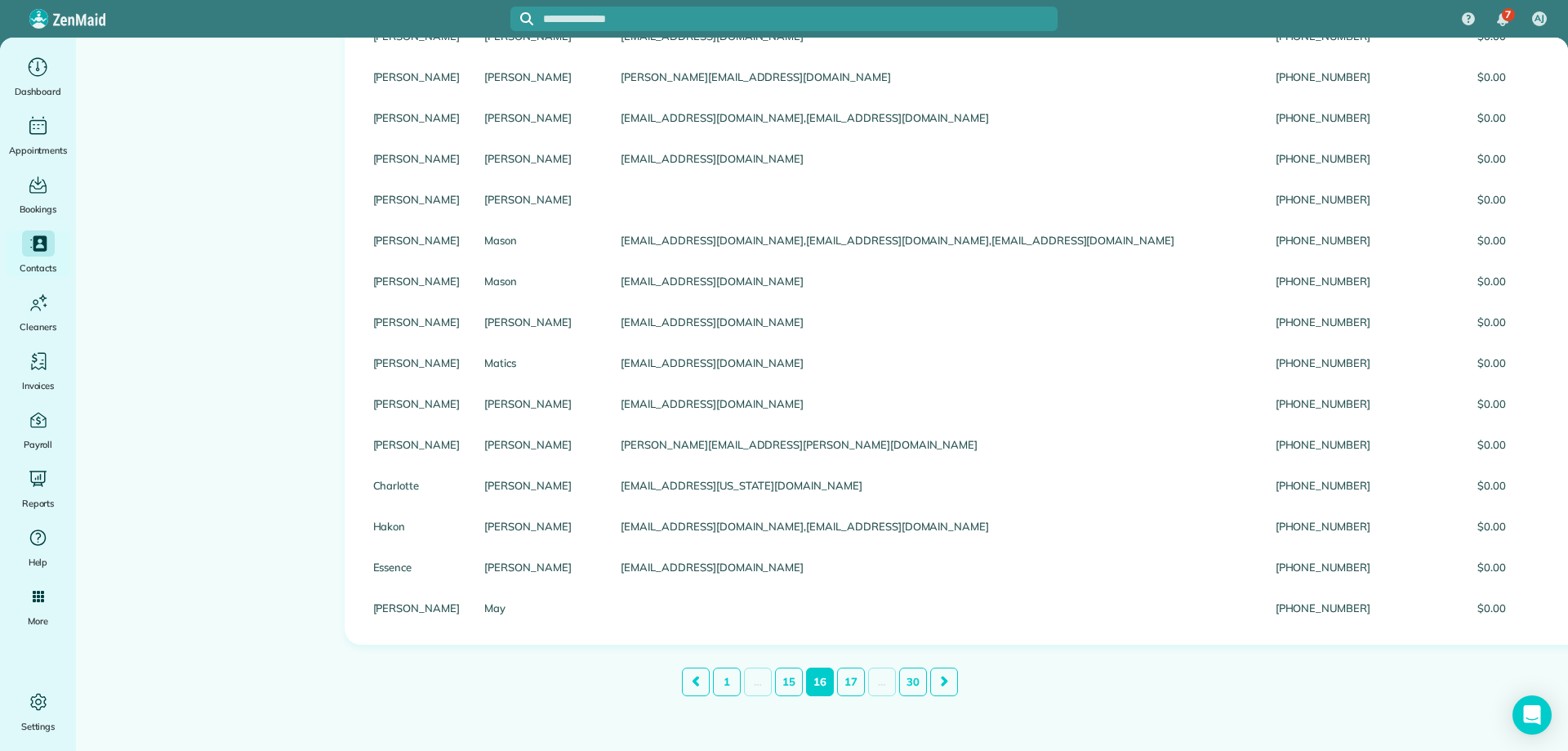
scroll to position [1715, 0]
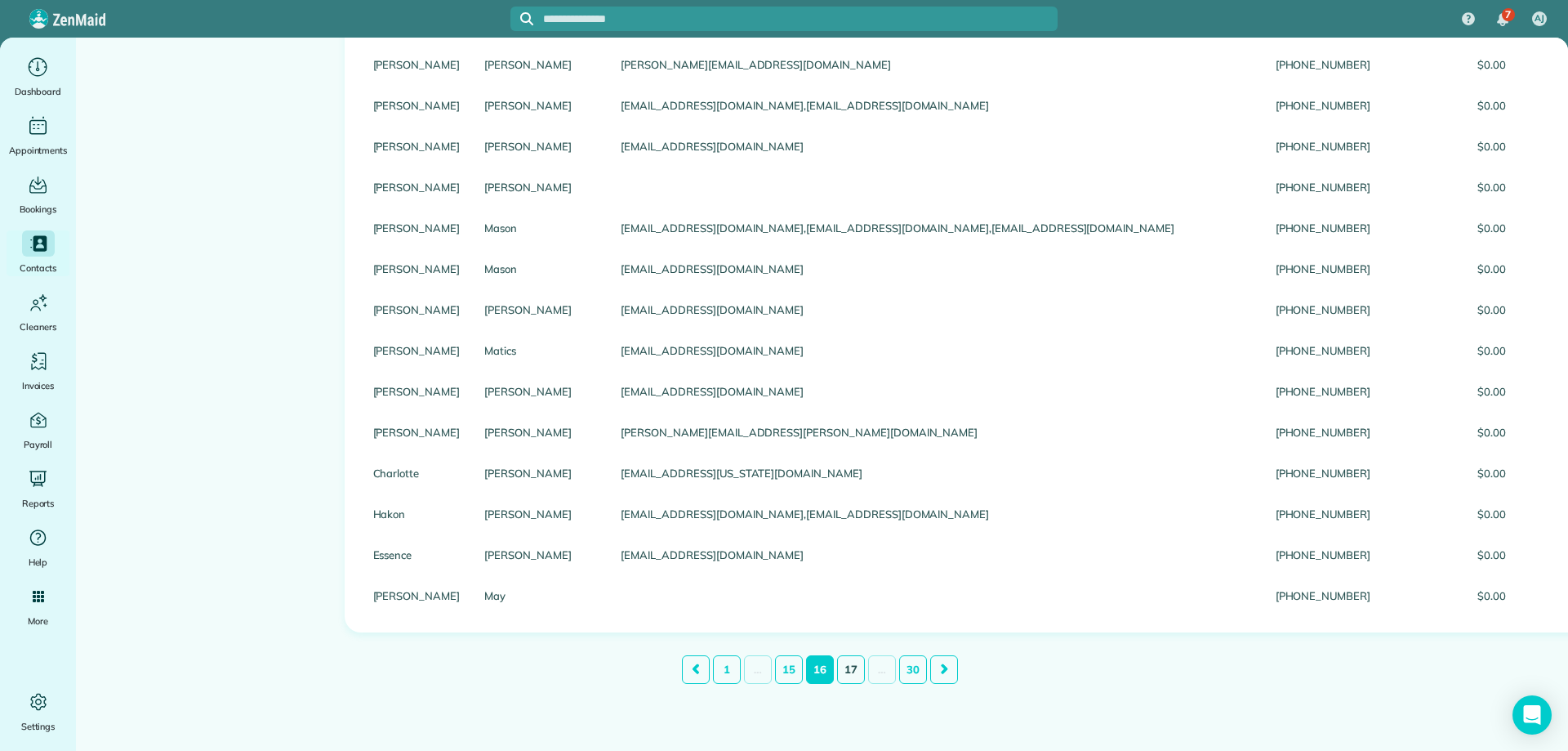
click at [845, 672] on link "17" at bounding box center [851, 669] width 27 height 28
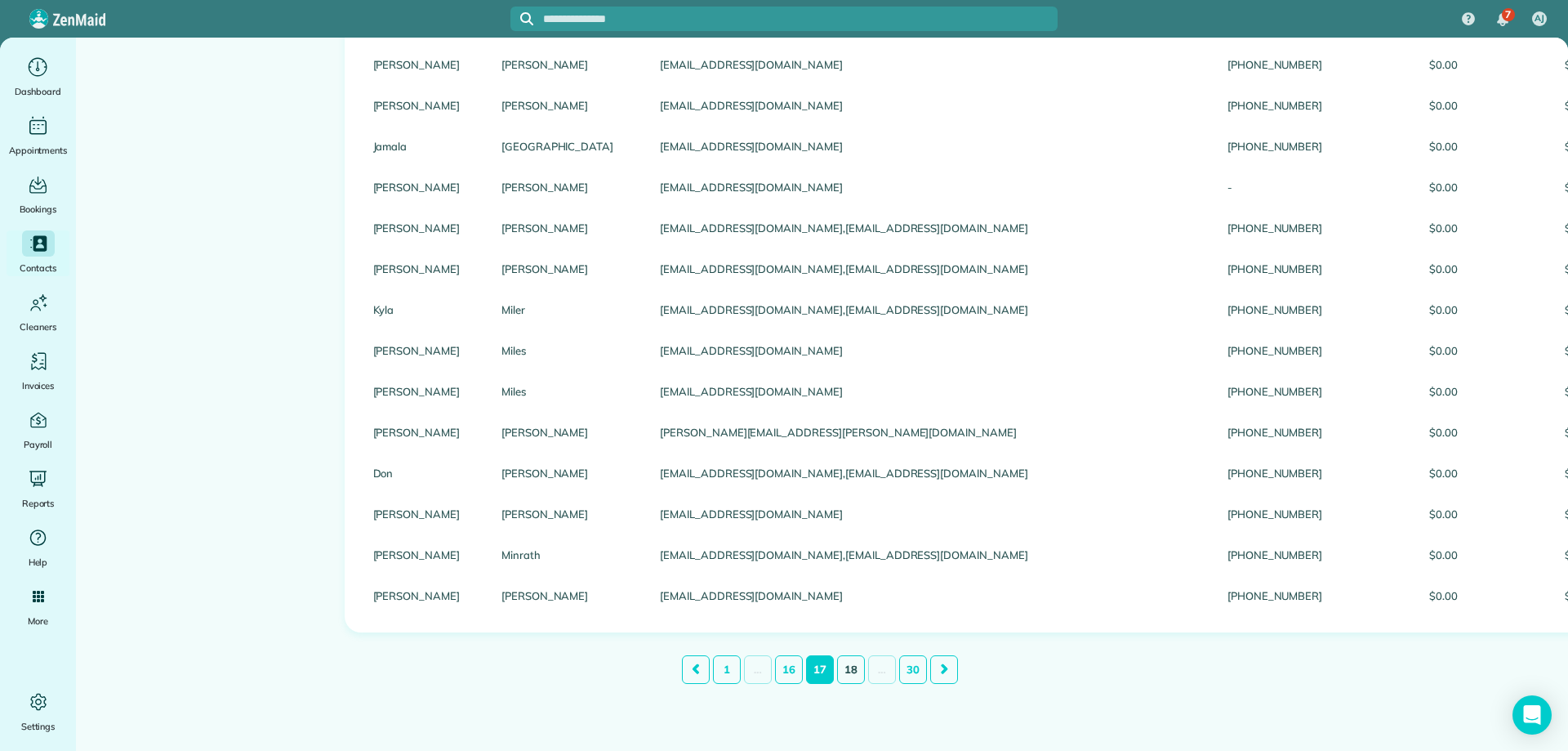
click at [848, 671] on link "18" at bounding box center [851, 669] width 27 height 28
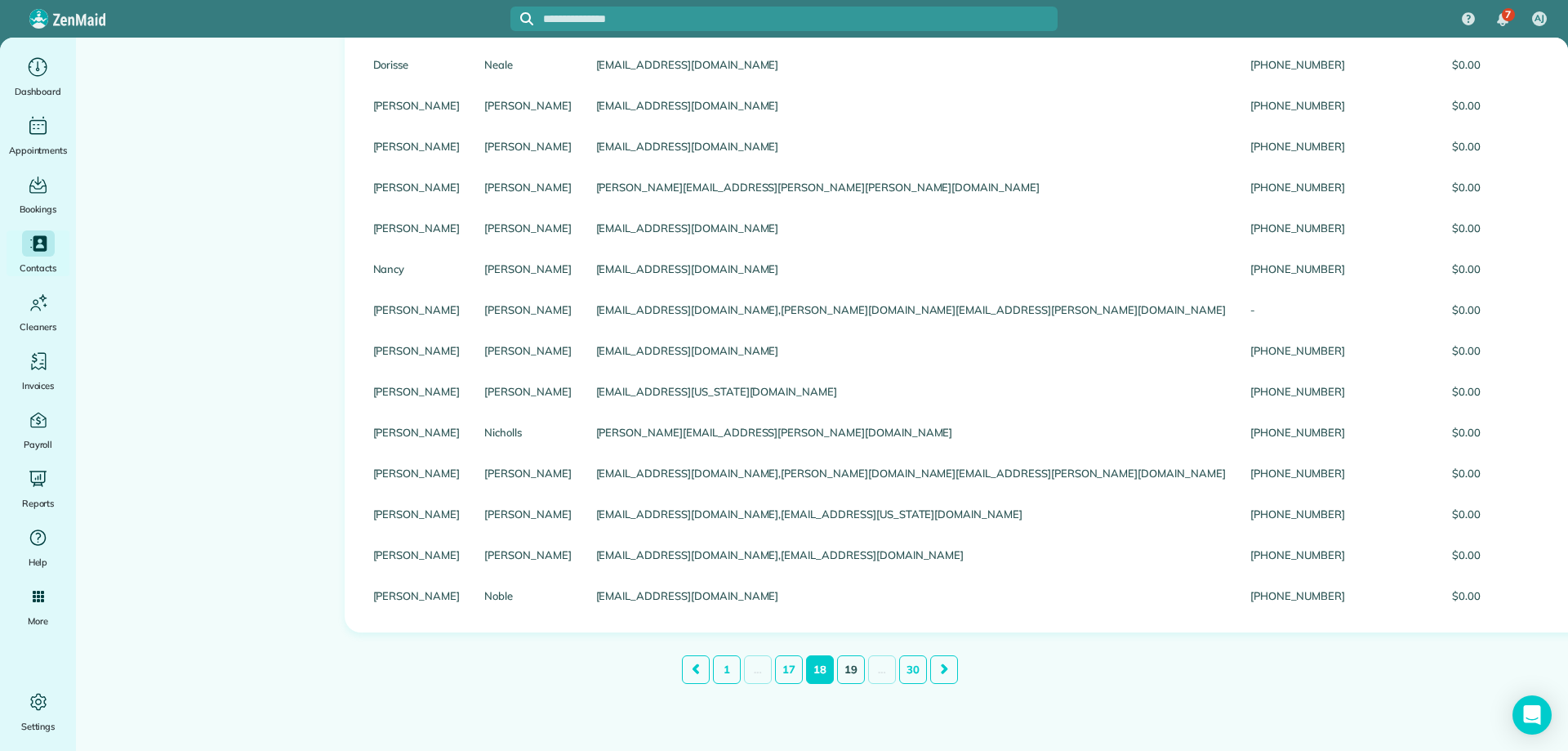
click at [844, 668] on link "19" at bounding box center [851, 669] width 27 height 28
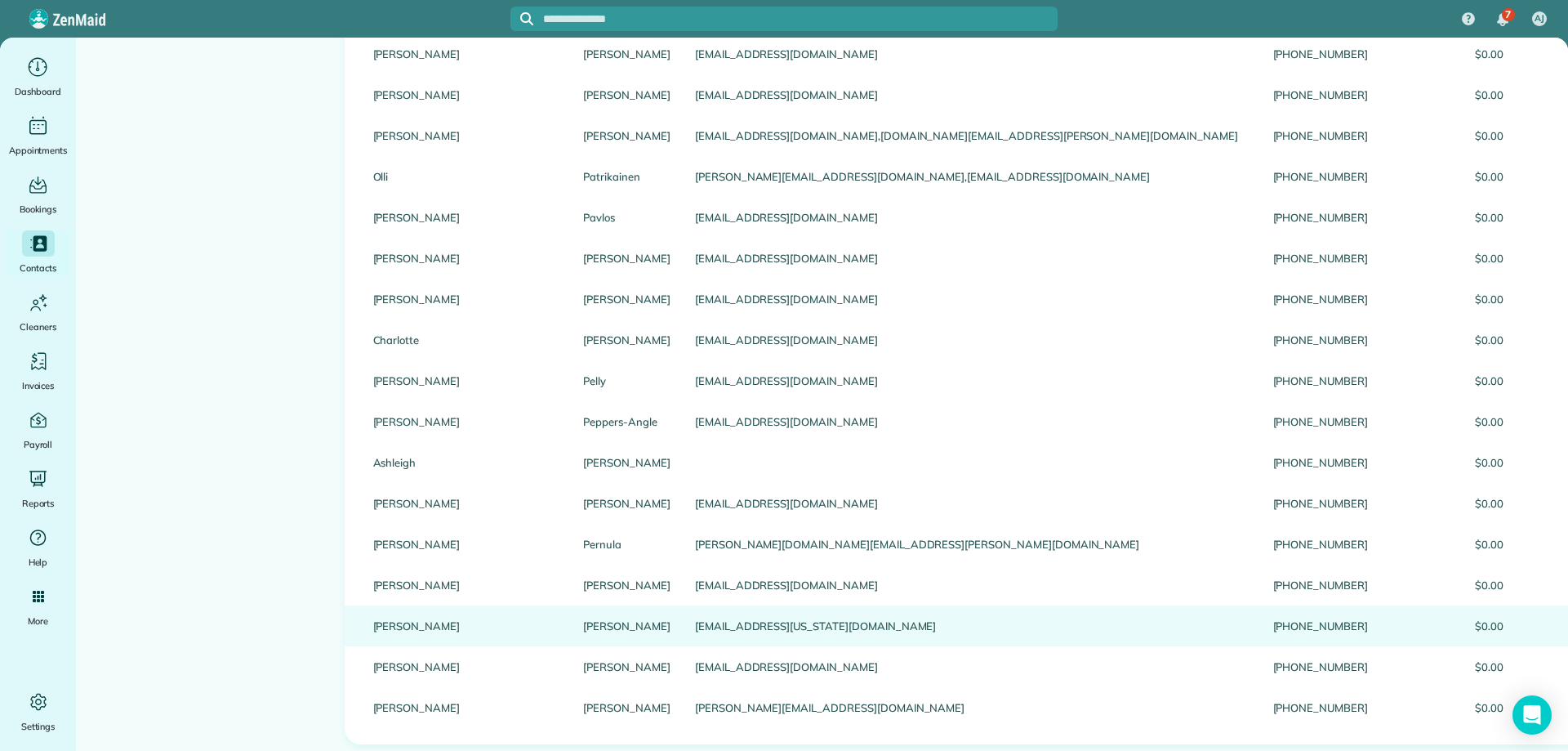
scroll to position [1702, 0]
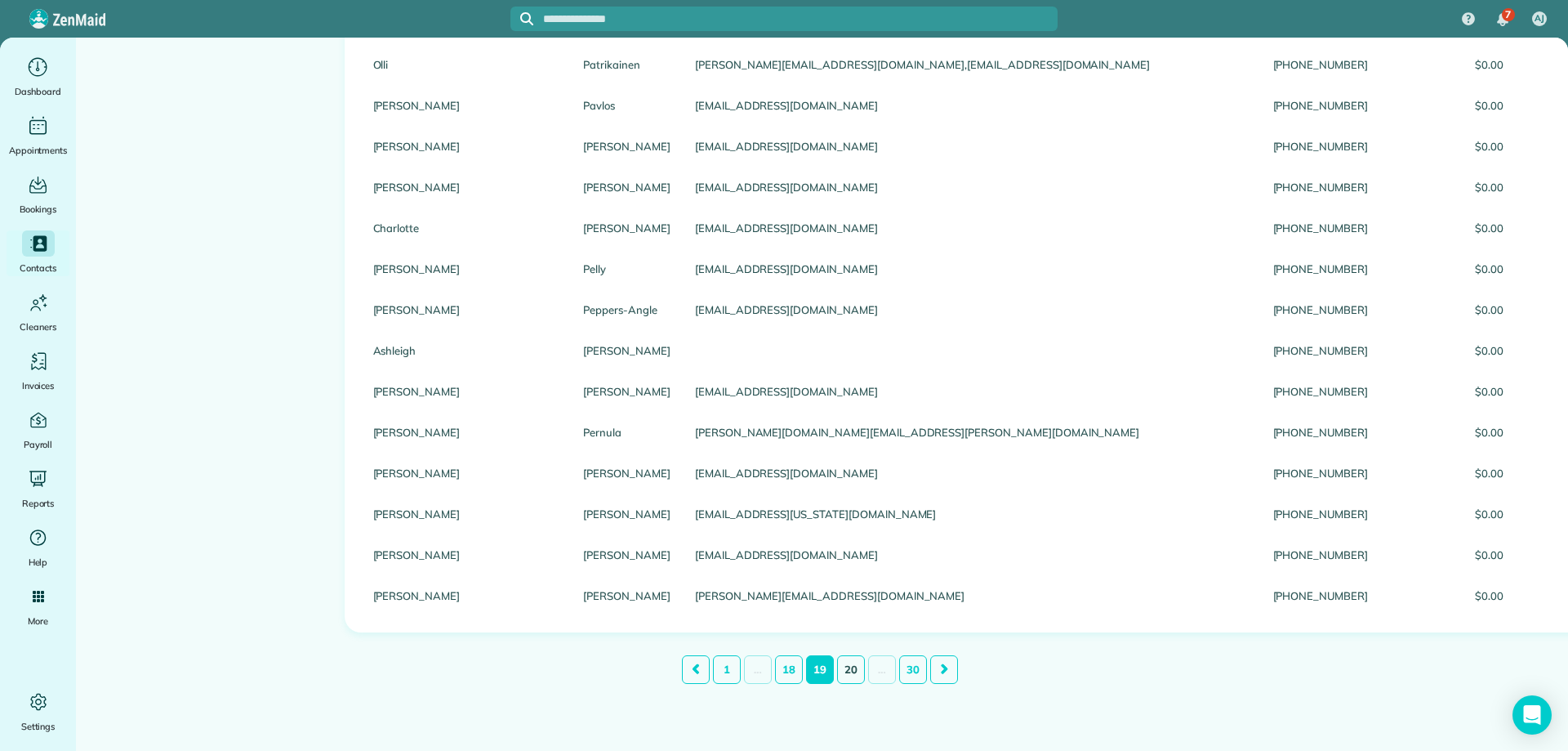
click at [843, 668] on link "20" at bounding box center [851, 669] width 27 height 28
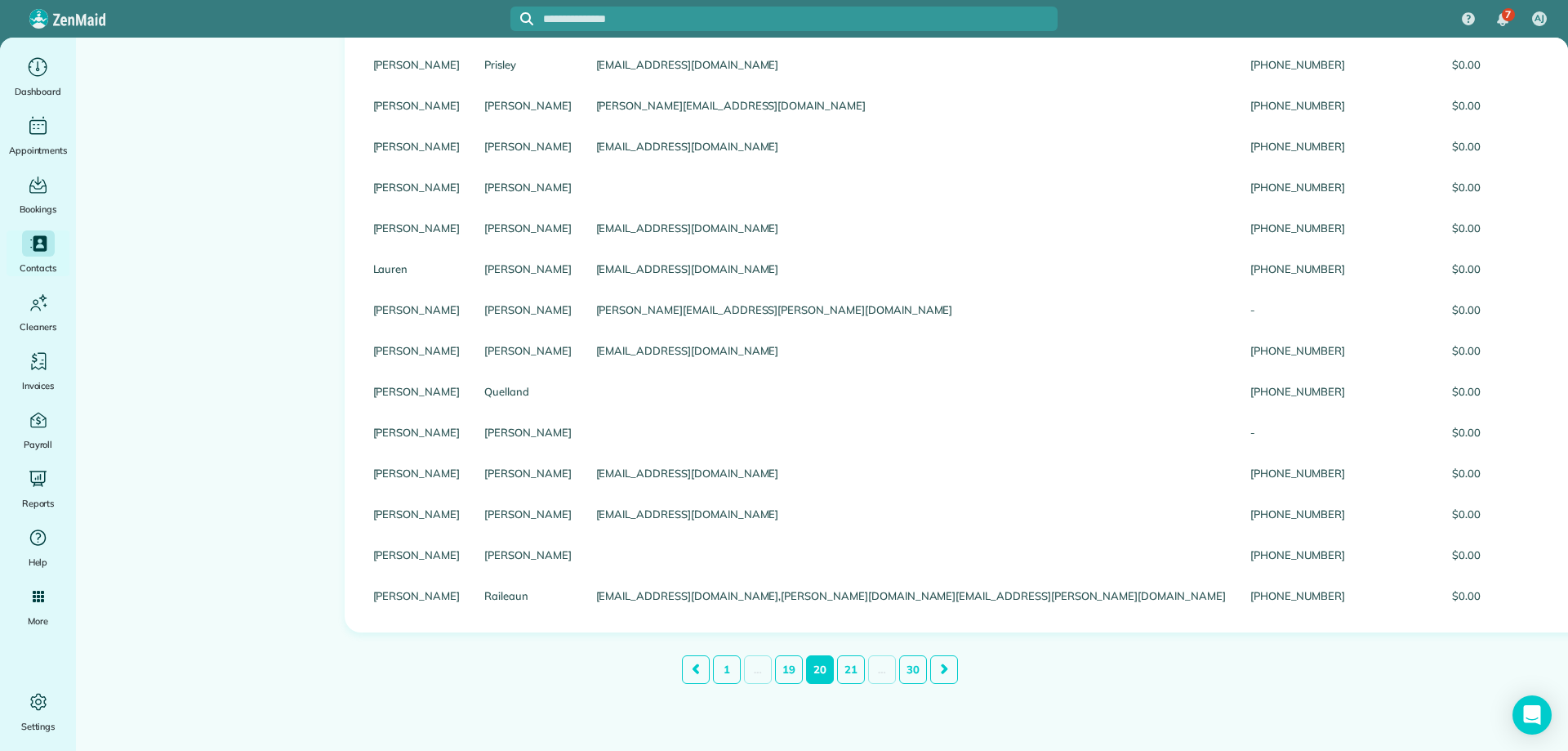
scroll to position [1715, 0]
click at [841, 671] on link "21" at bounding box center [851, 669] width 27 height 28
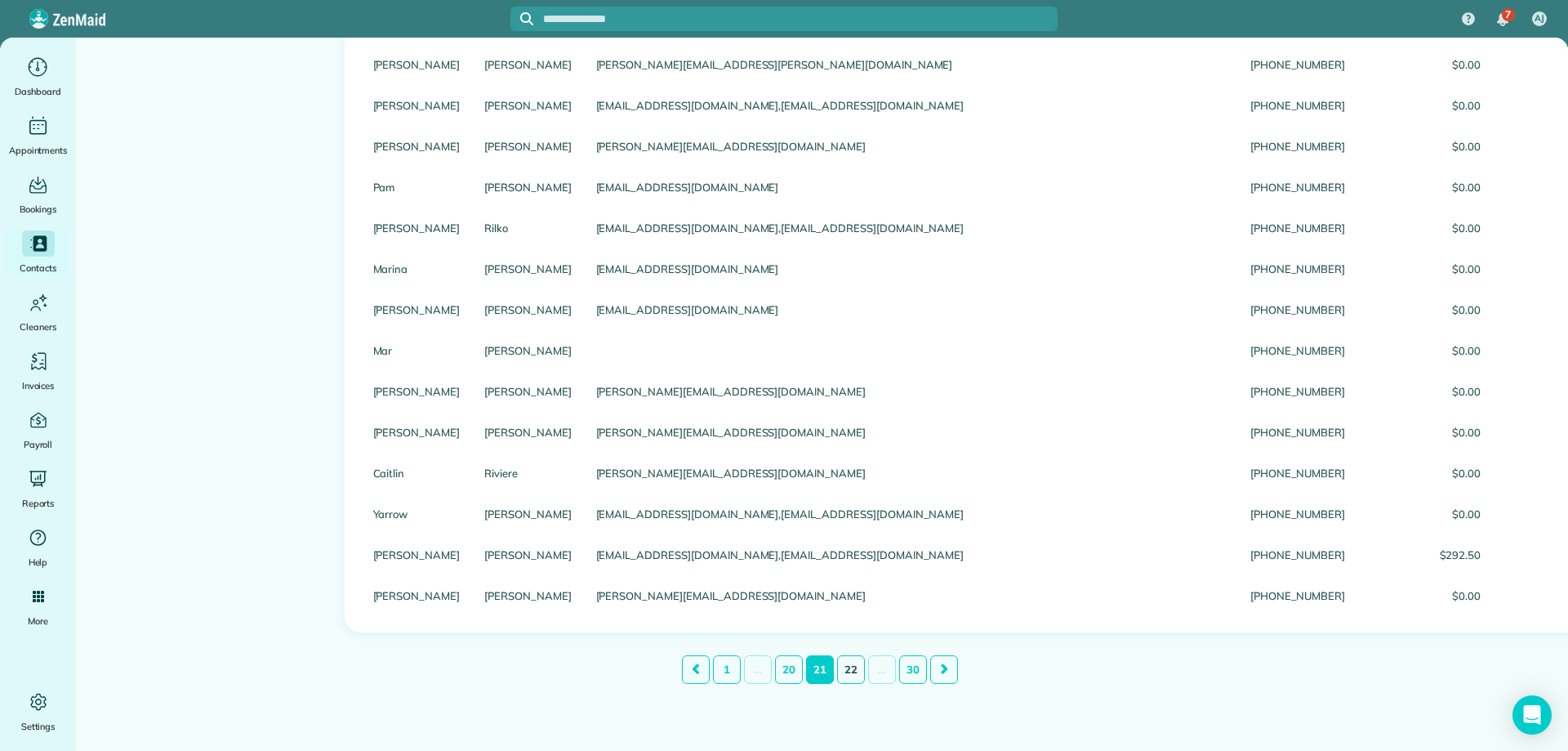
click at [843, 668] on link "22" at bounding box center [851, 669] width 27 height 28
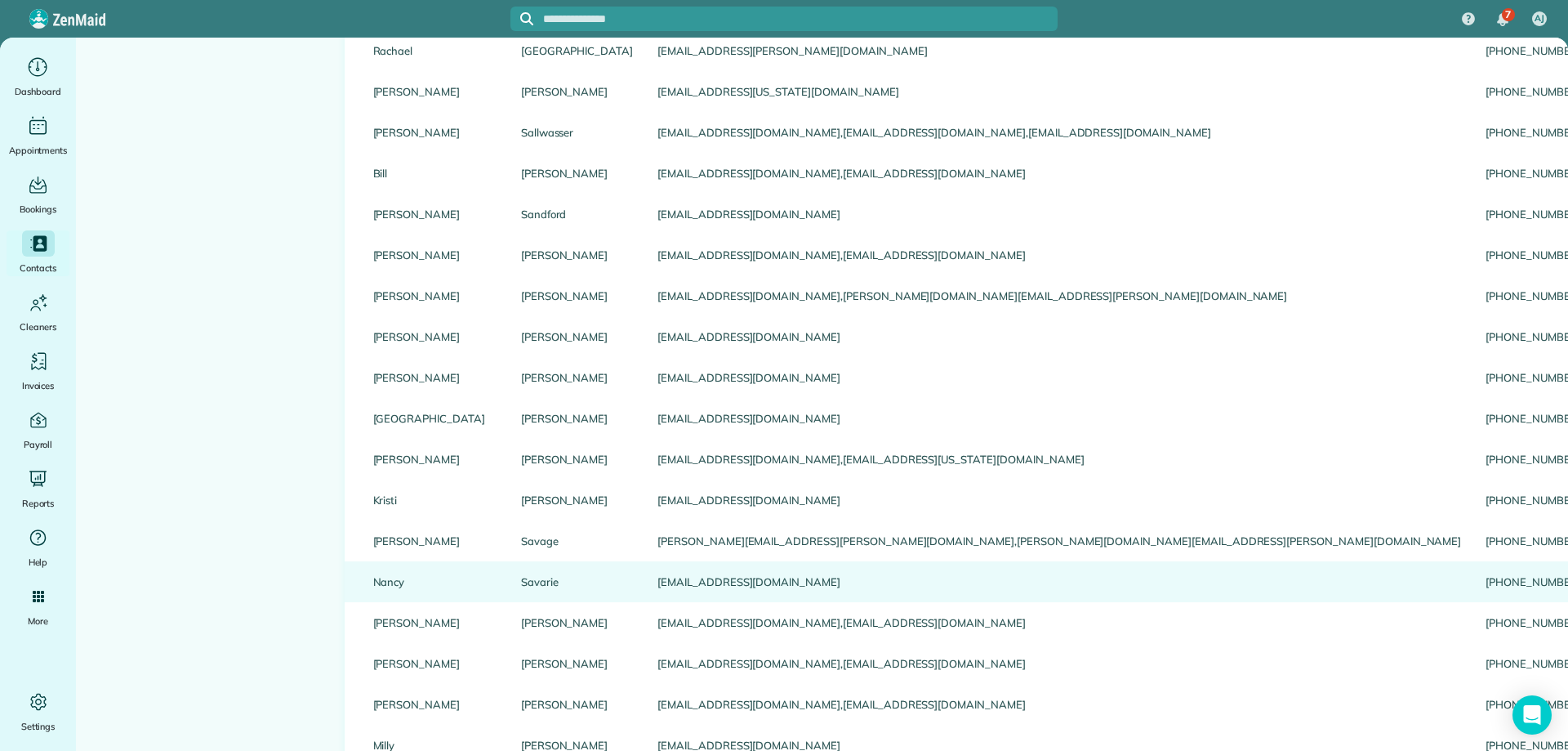
scroll to position [1702, 0]
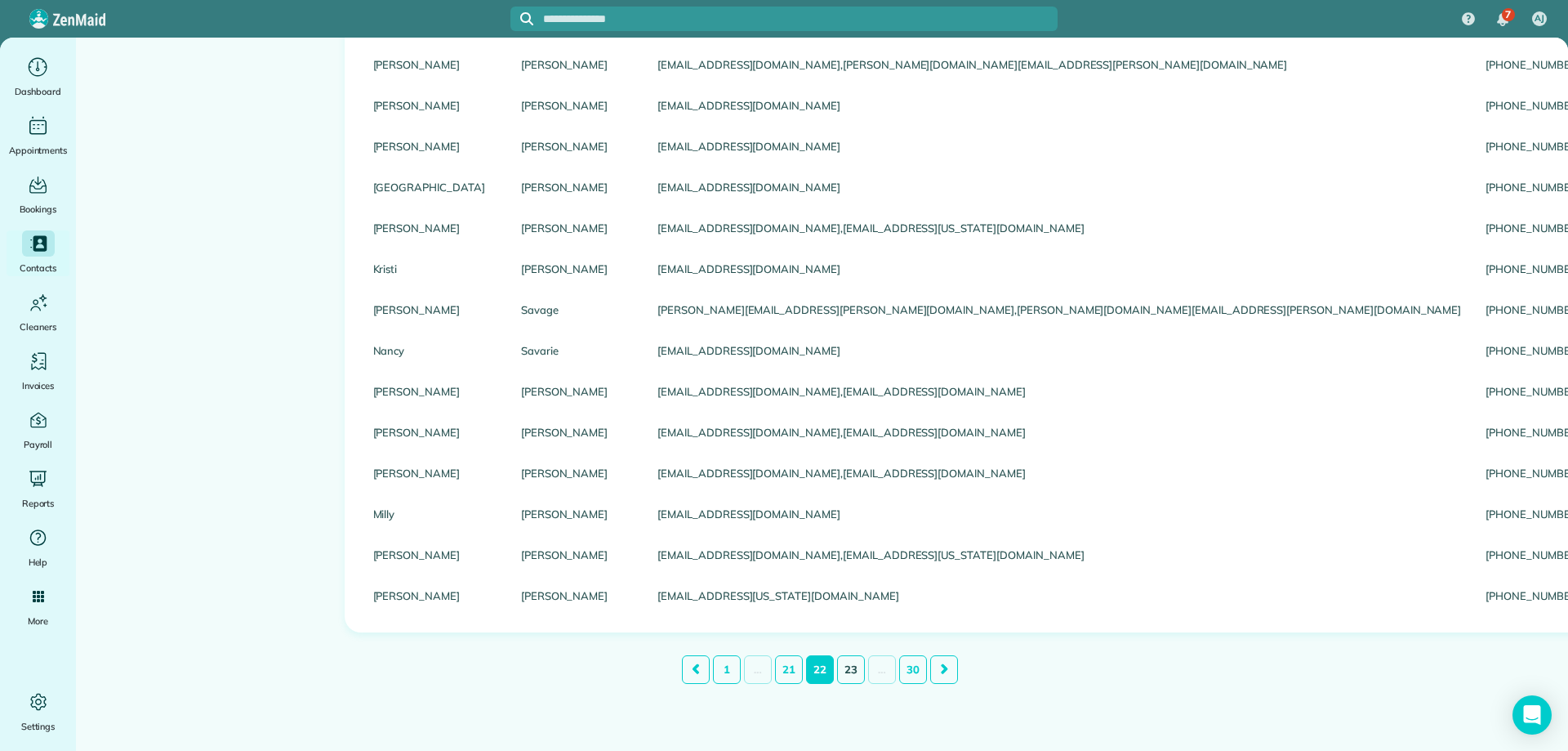
click at [848, 677] on link "23" at bounding box center [851, 669] width 27 height 28
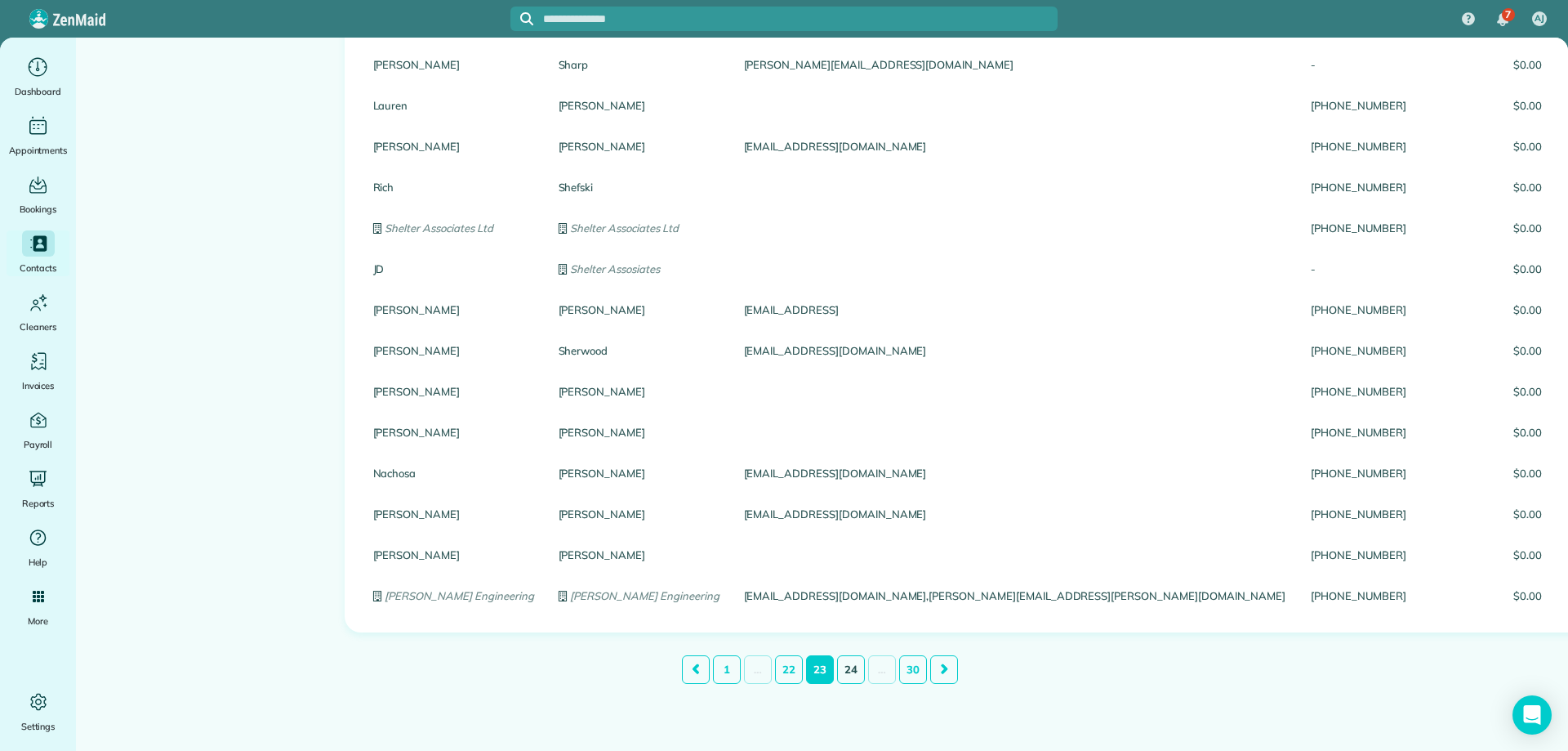
click at [849, 670] on link "24" at bounding box center [851, 669] width 27 height 28
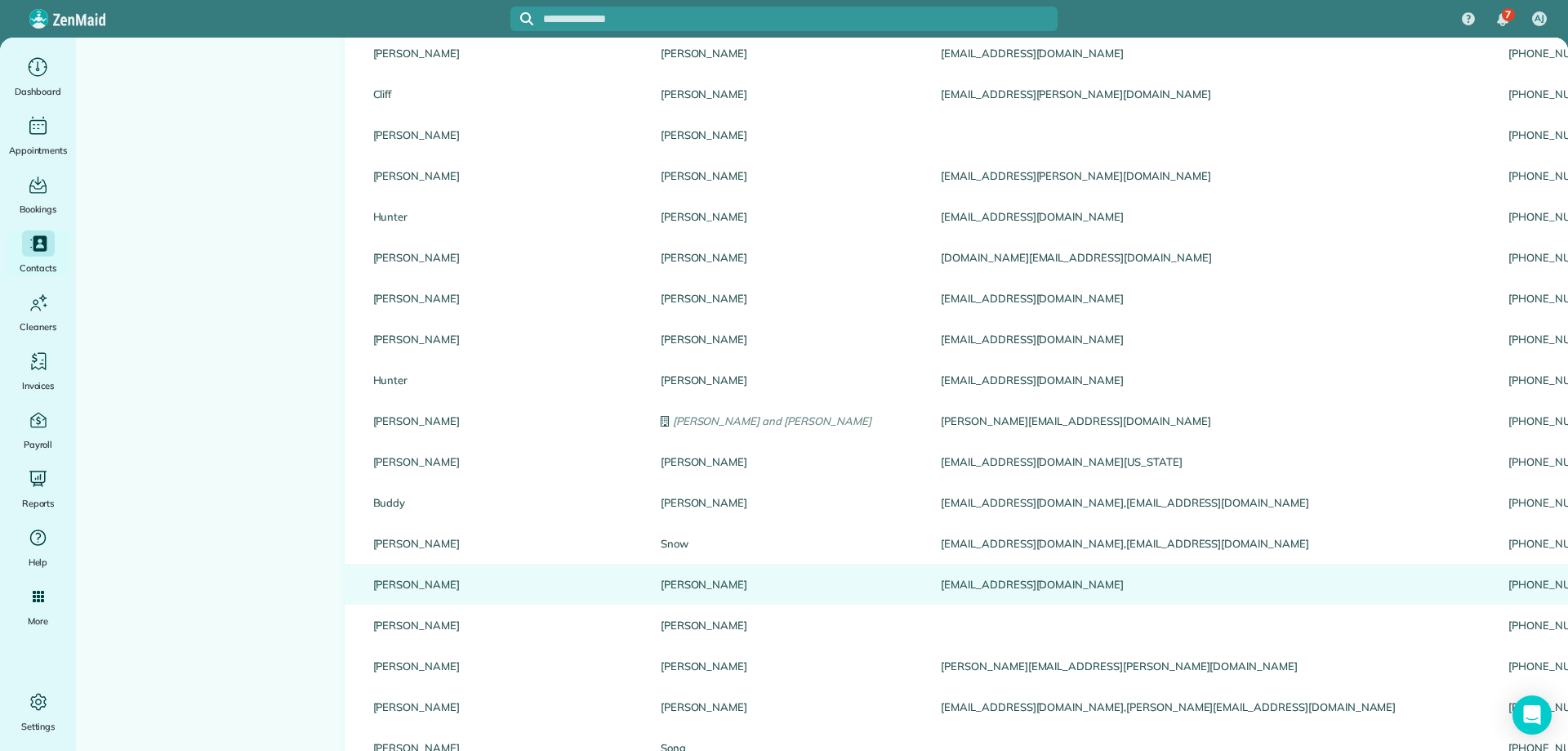
scroll to position [1715, 0]
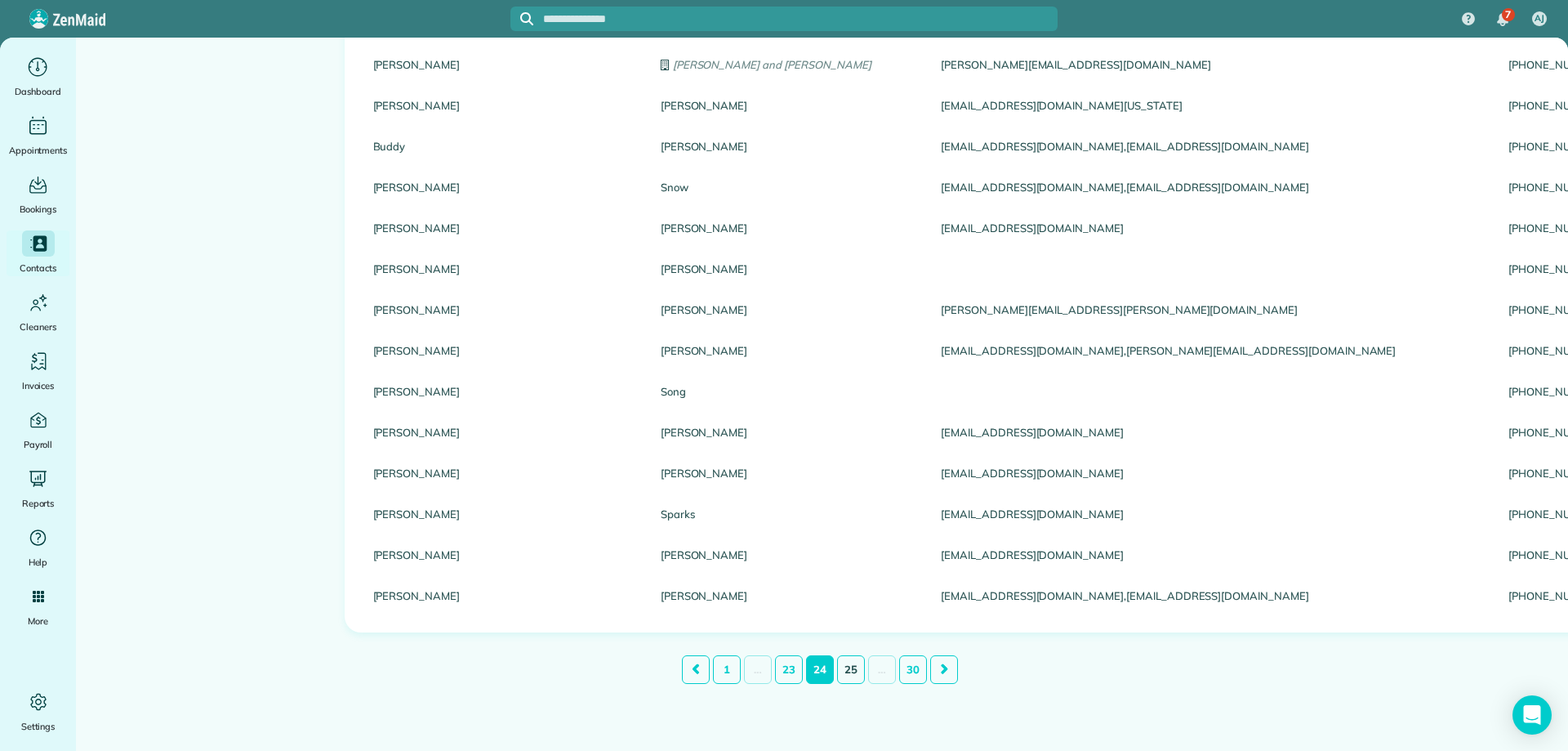
click at [847, 658] on link "25" at bounding box center [851, 669] width 27 height 28
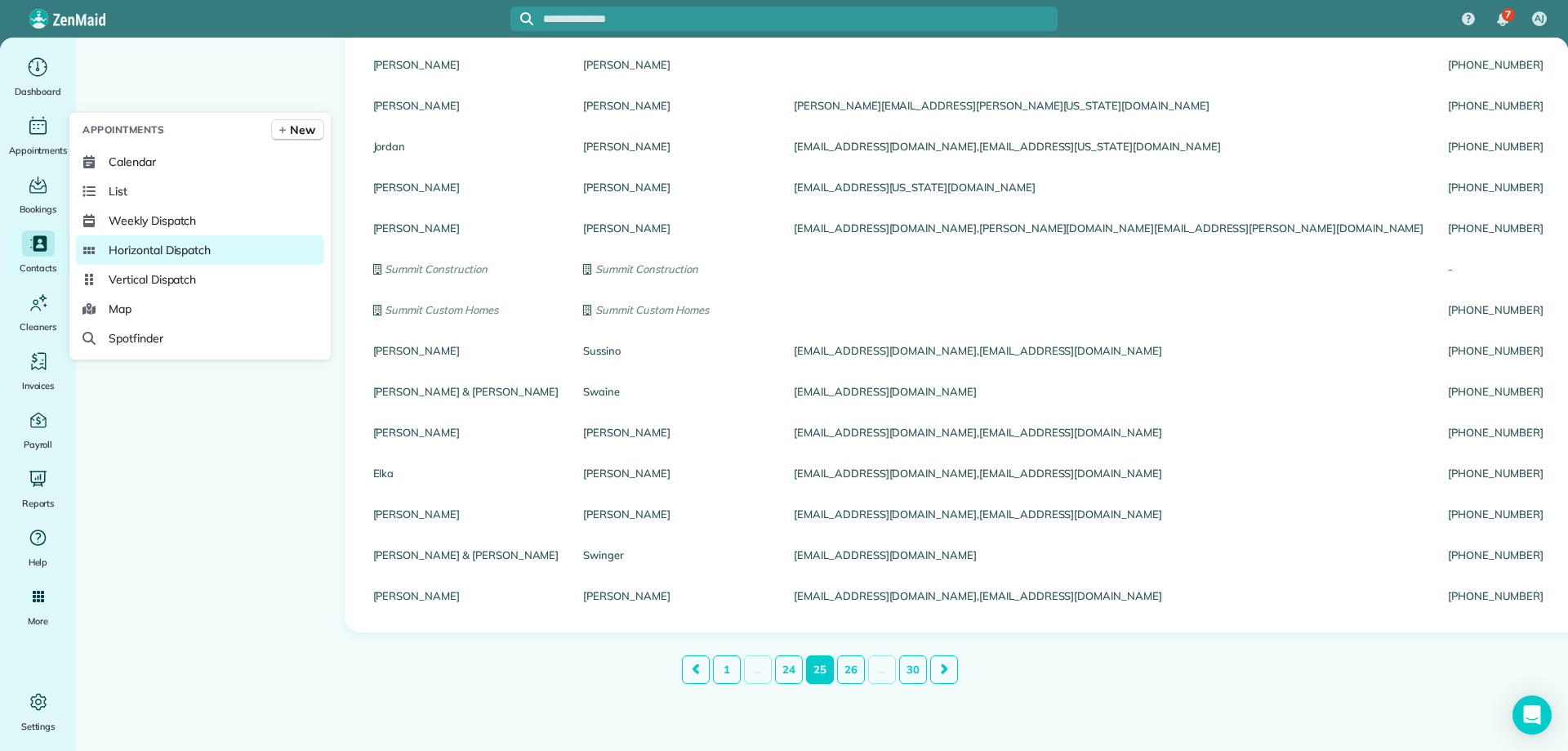
click at [207, 252] on span "Horizontal Dispatch" at bounding box center [159, 250] width 102 height 17
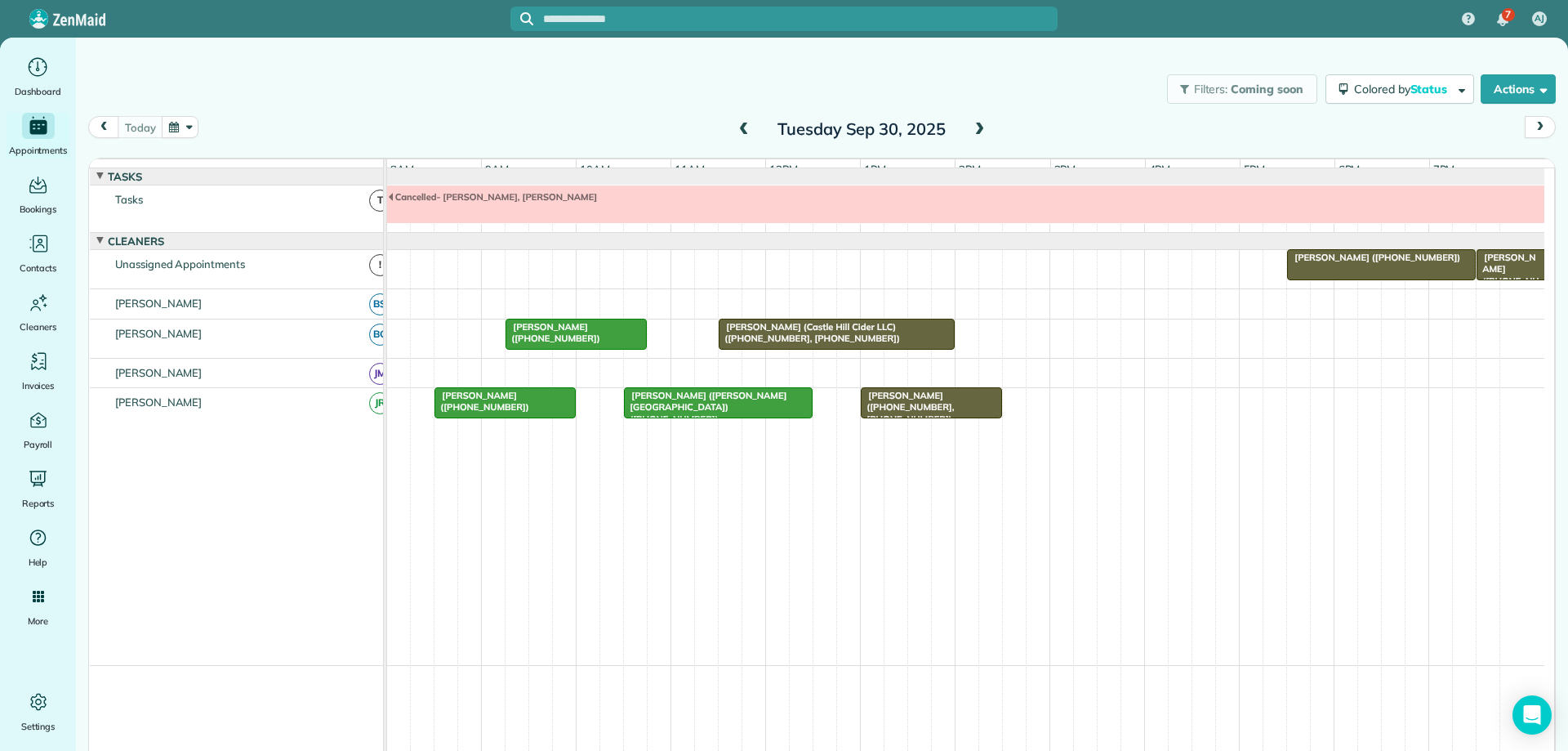
click at [743, 129] on span at bounding box center [744, 130] width 18 height 15
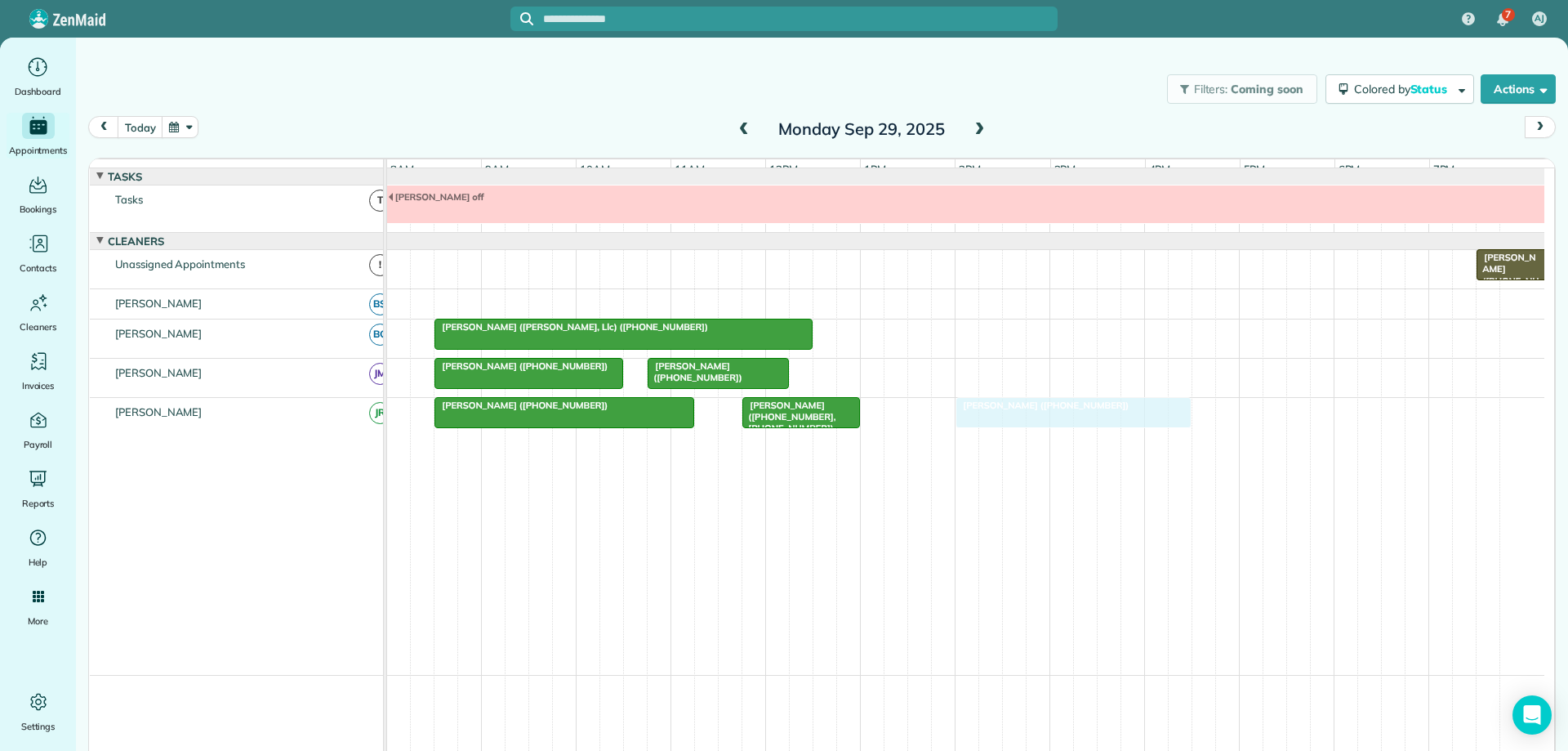
drag, startPoint x: 1029, startPoint y: 425, endPoint x: 1078, endPoint y: 432, distance: 49.5
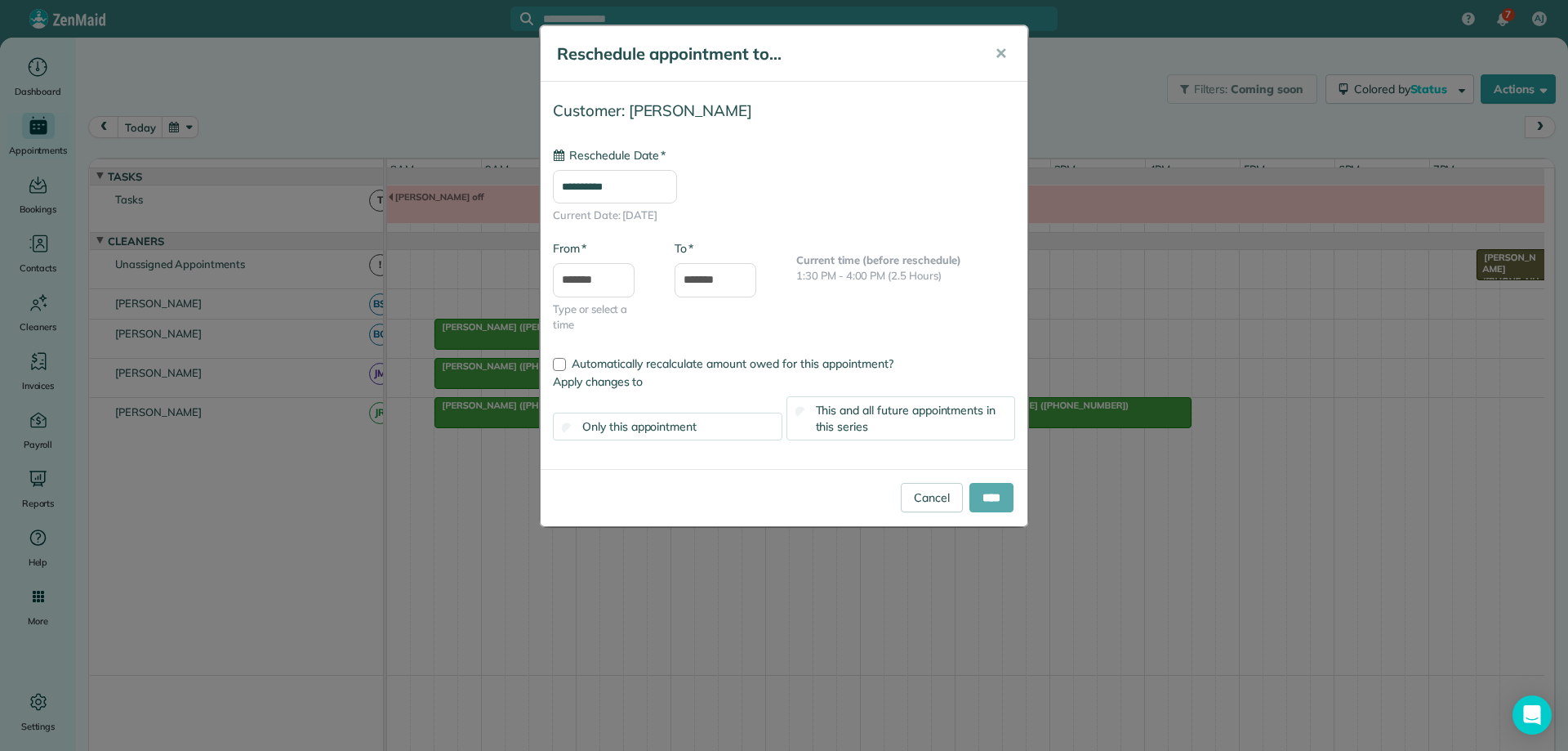
type input "**********"
click at [999, 488] on input "****" at bounding box center [991, 497] width 44 height 29
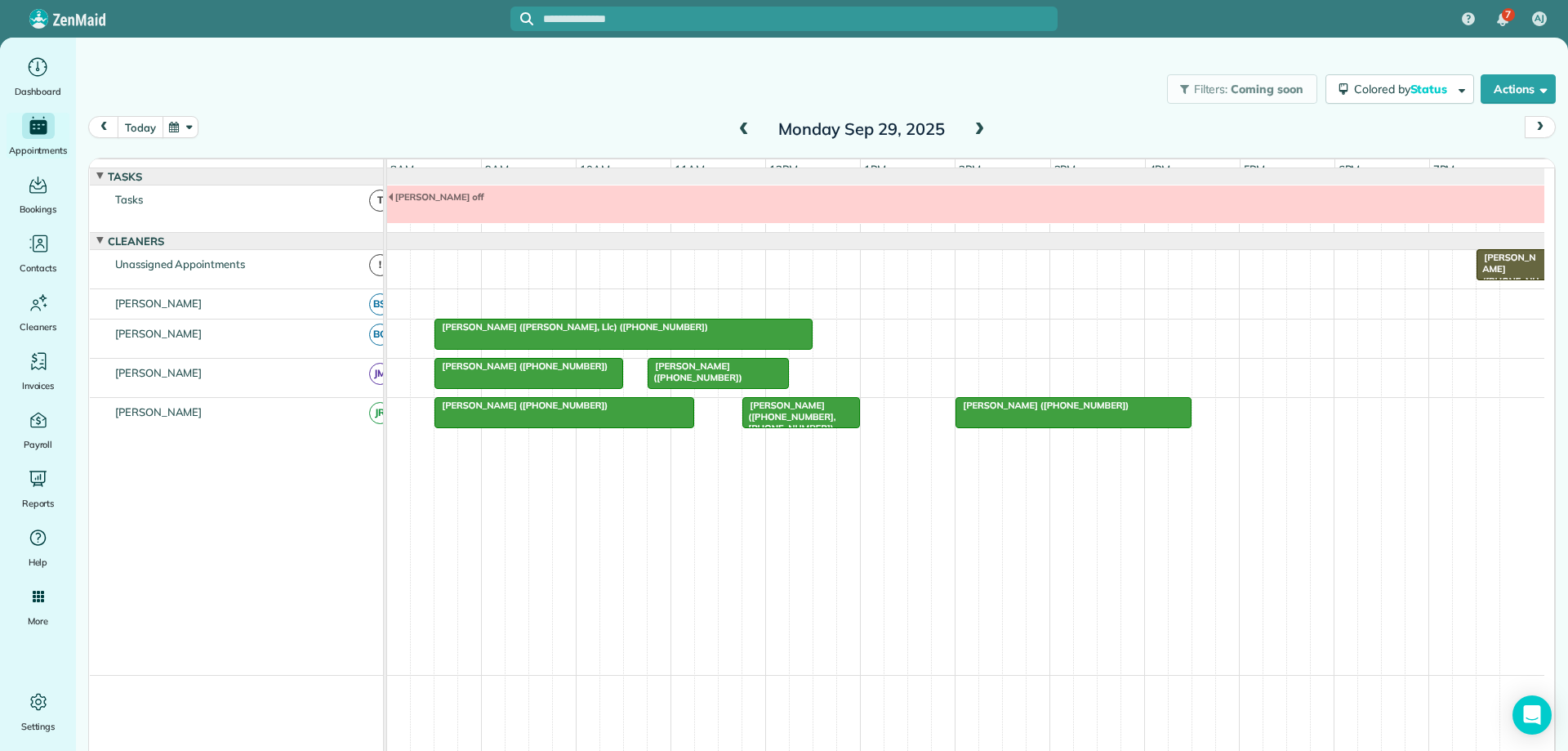
click at [146, 126] on button "today" at bounding box center [140, 127] width 45 height 22
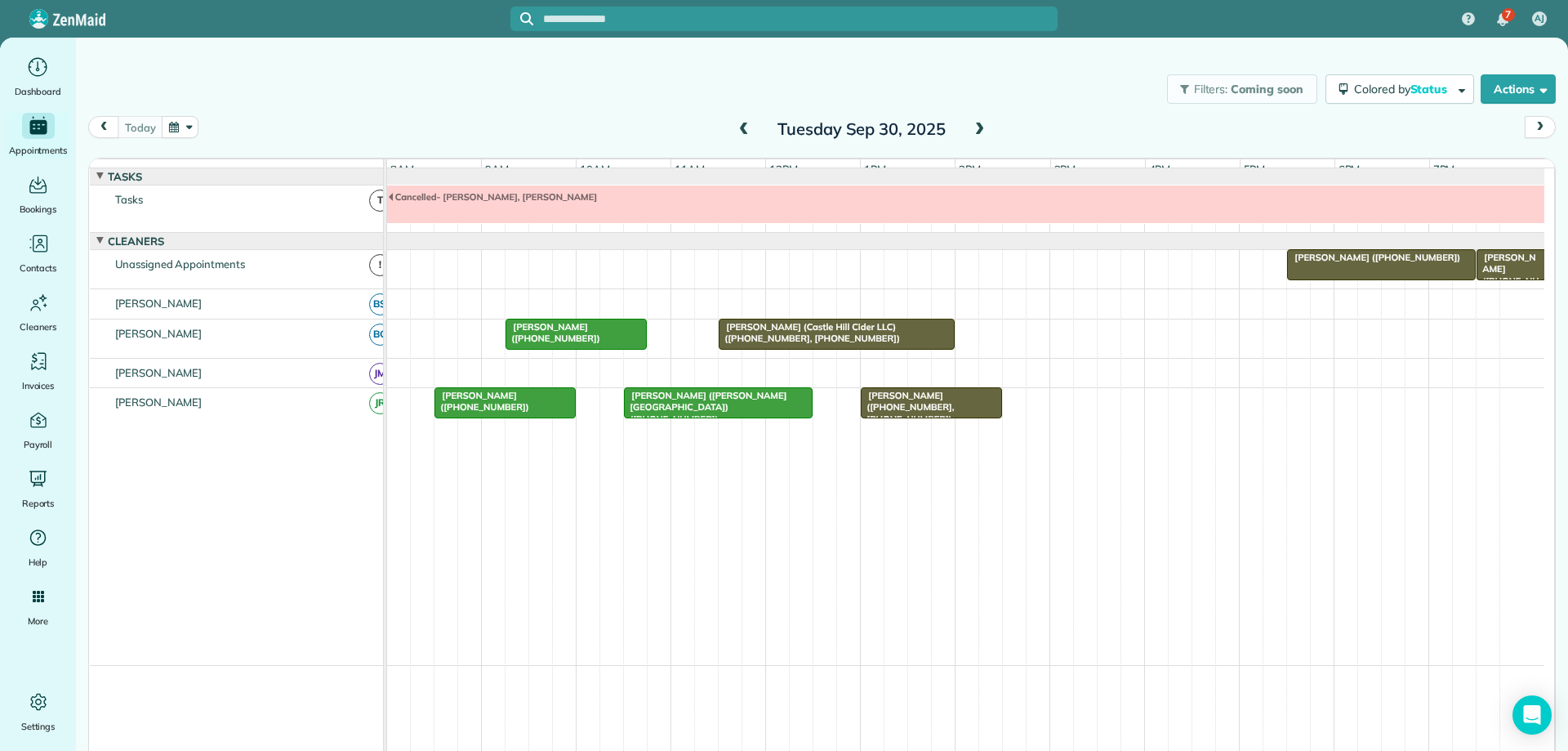
click at [817, 331] on div at bounding box center [836, 333] width 234 height 29
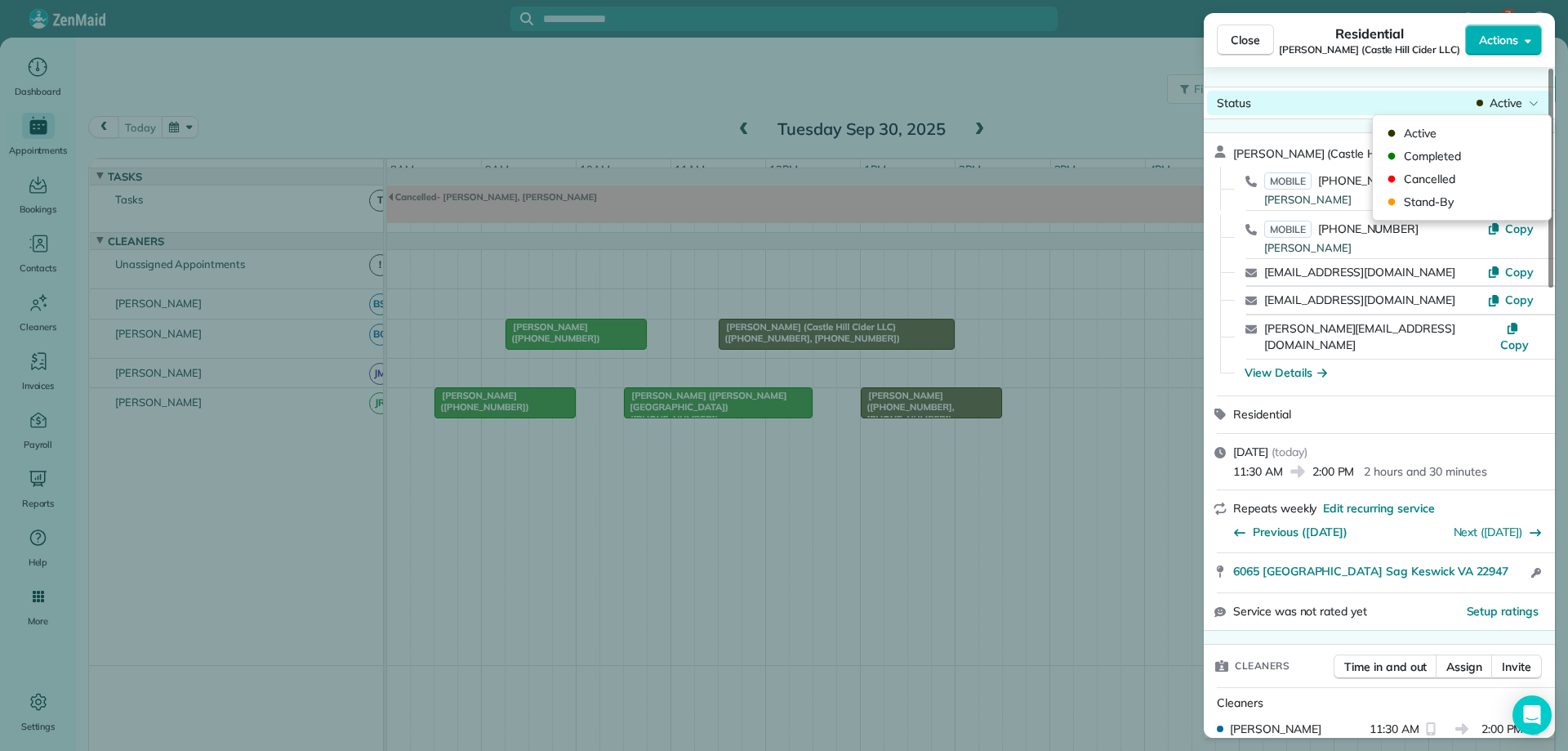
click at [1481, 111] on div "Status Active" at bounding box center [1380, 103] width 345 height 24
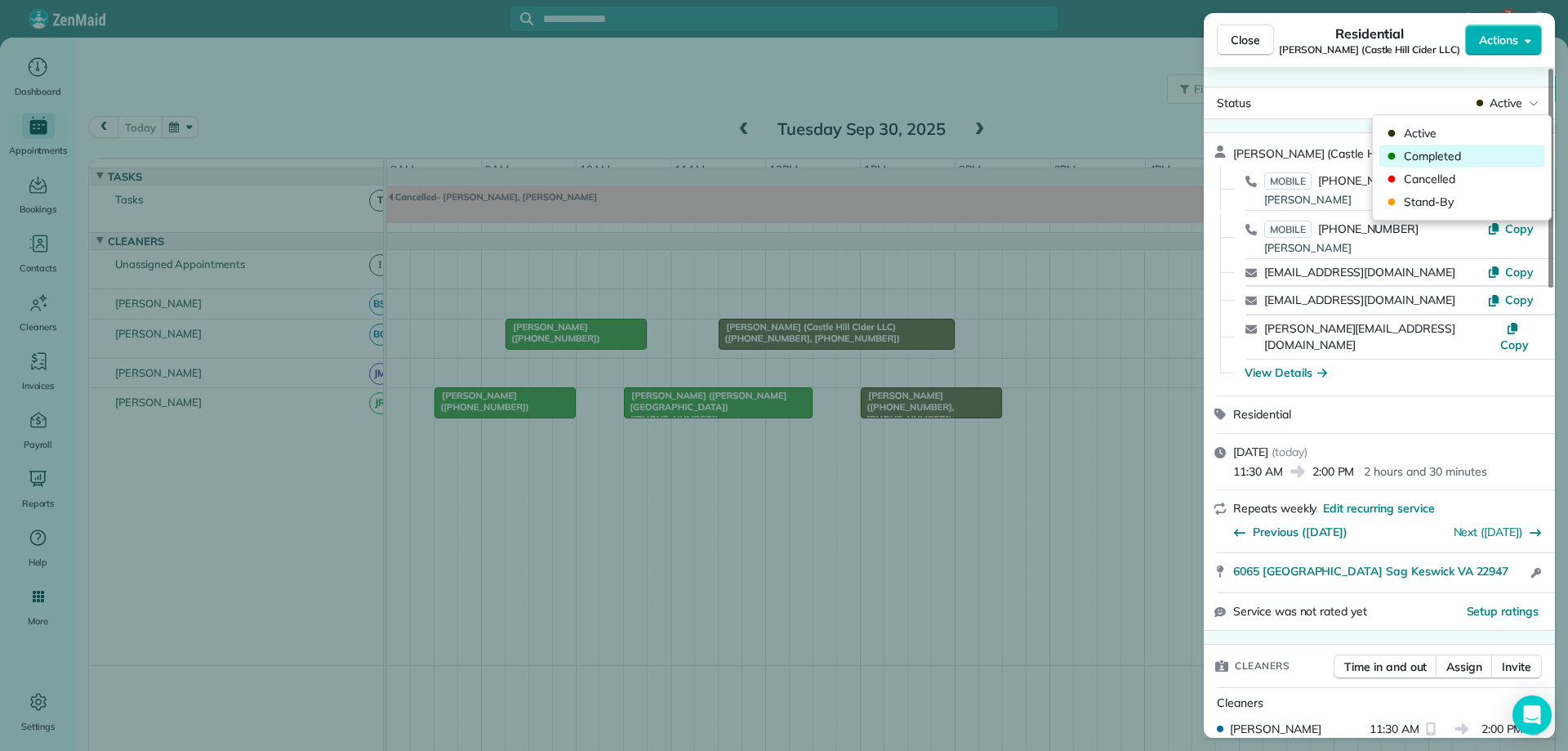
click at [1472, 156] on span "Completed" at bounding box center [1472, 156] width 137 height 17
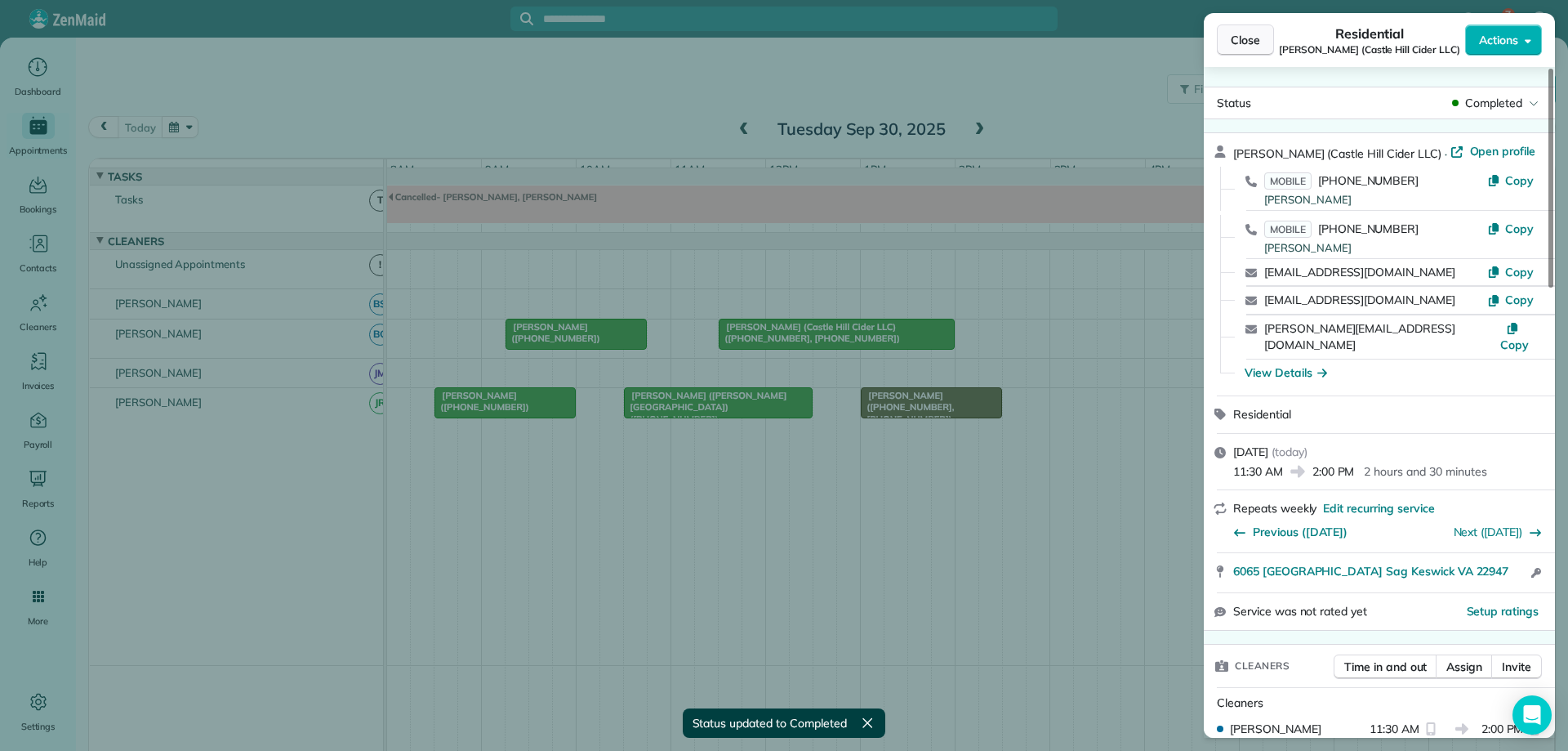
click at [1254, 32] on span "Close" at bounding box center [1246, 40] width 29 height 17
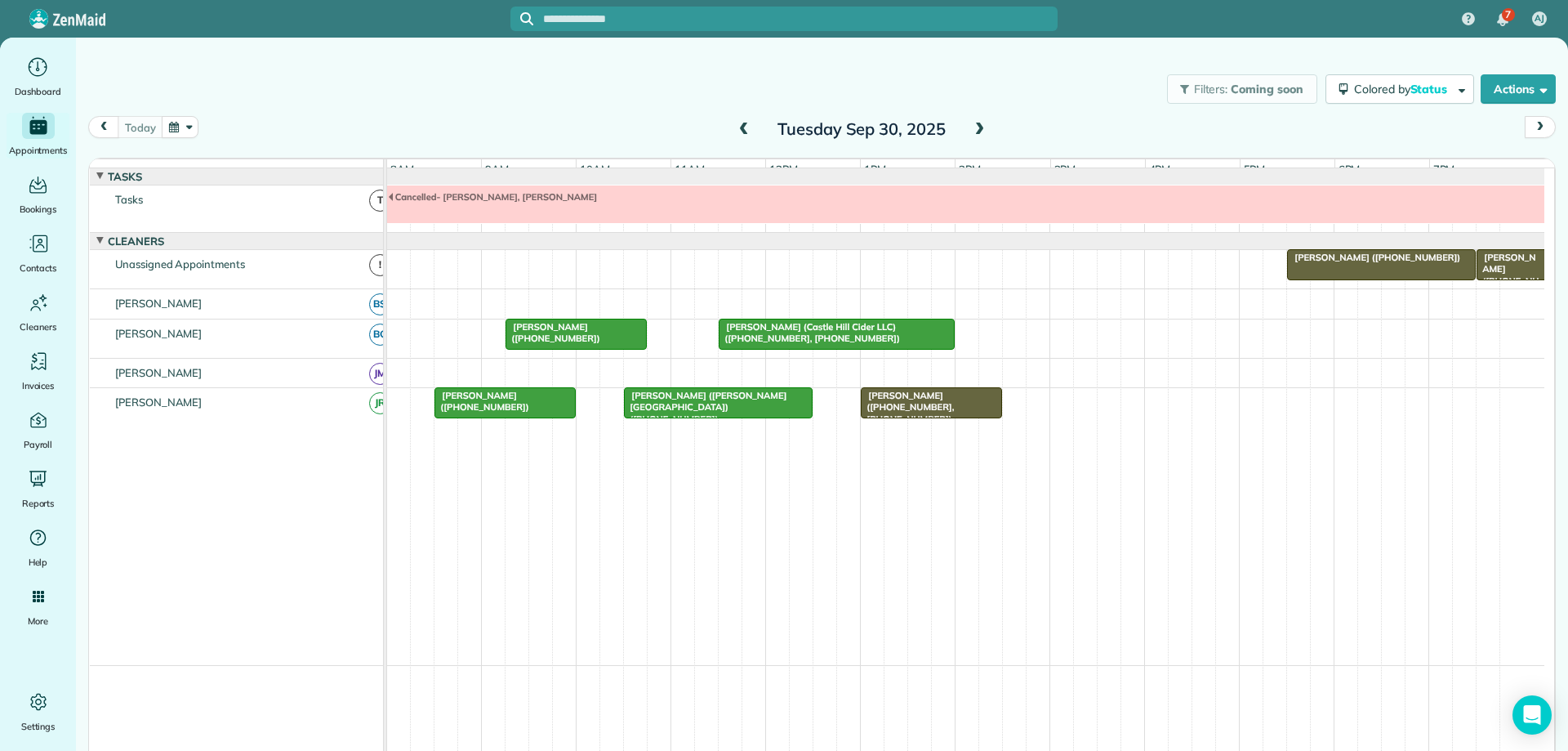
click at [976, 127] on span at bounding box center [980, 130] width 18 height 15
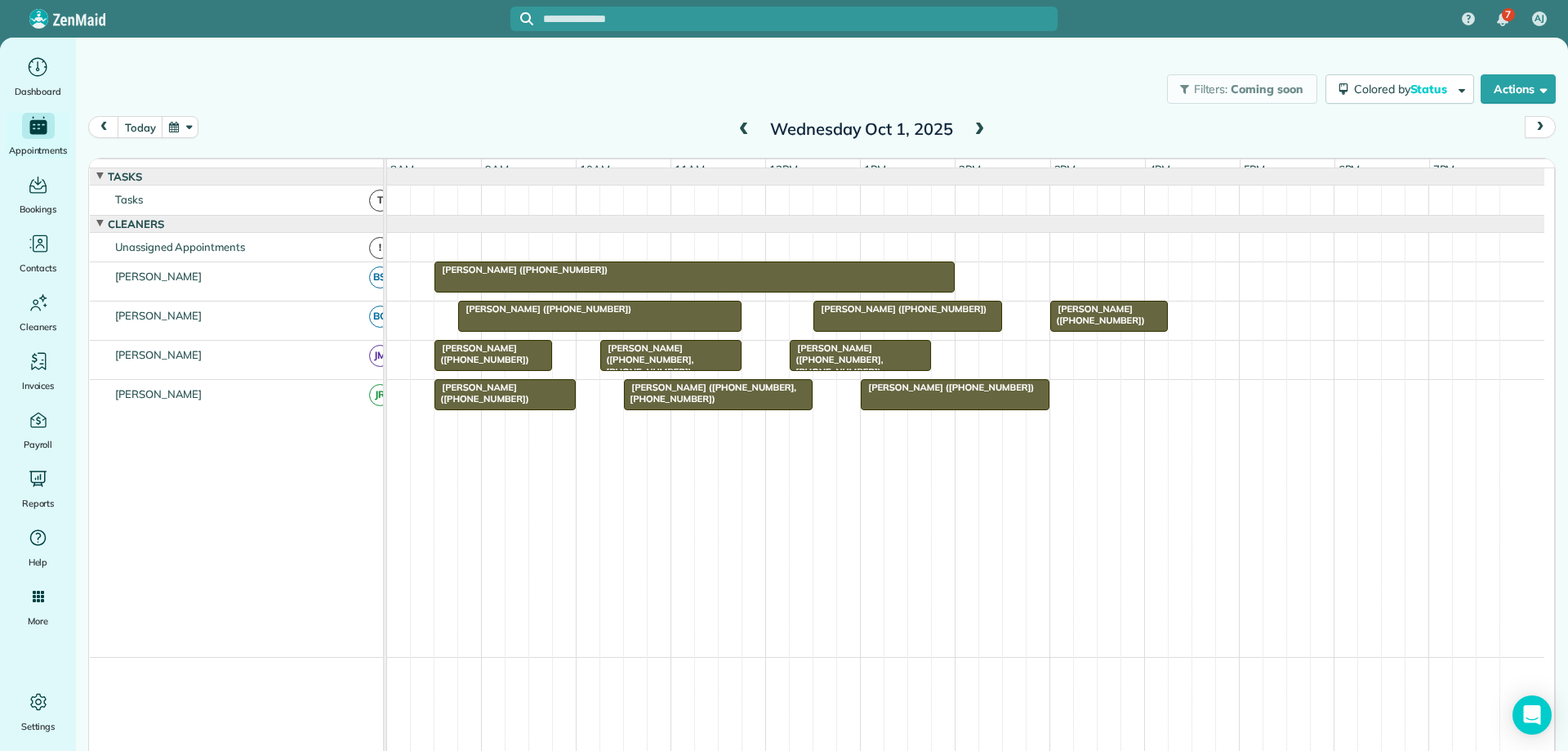
click at [976, 127] on span at bounding box center [980, 130] width 18 height 15
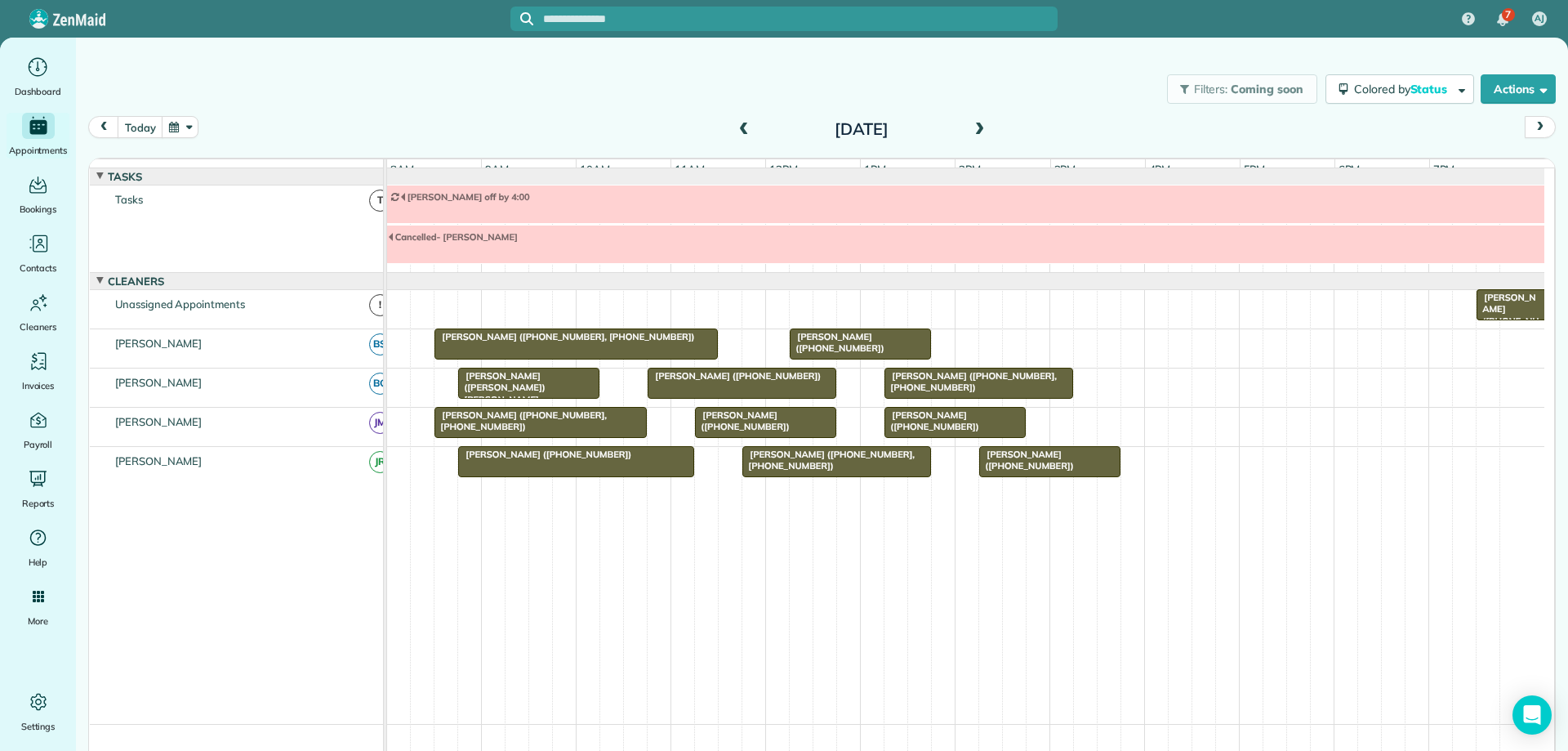
click at [976, 127] on span at bounding box center [980, 130] width 18 height 15
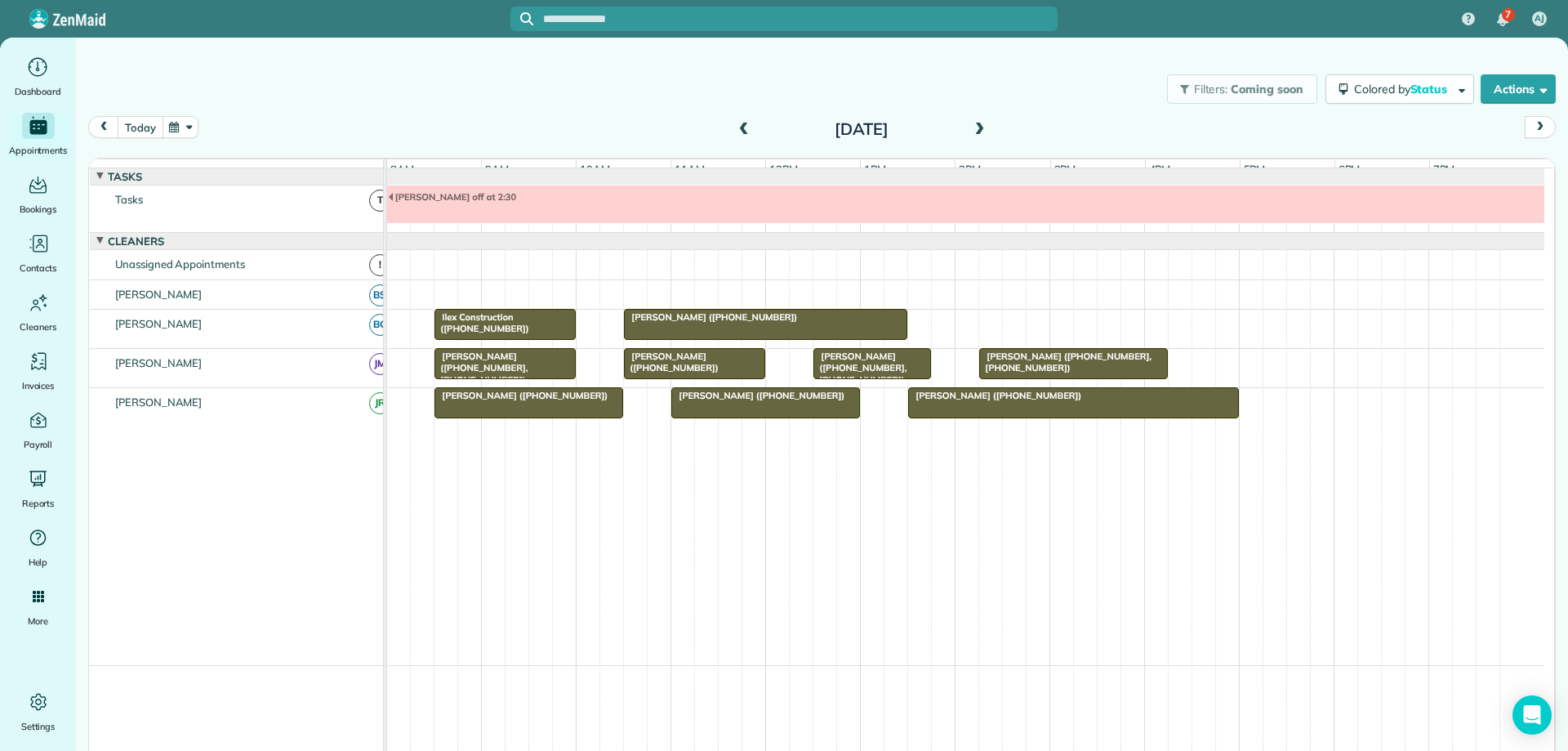
click at [134, 122] on button "today" at bounding box center [140, 127] width 45 height 22
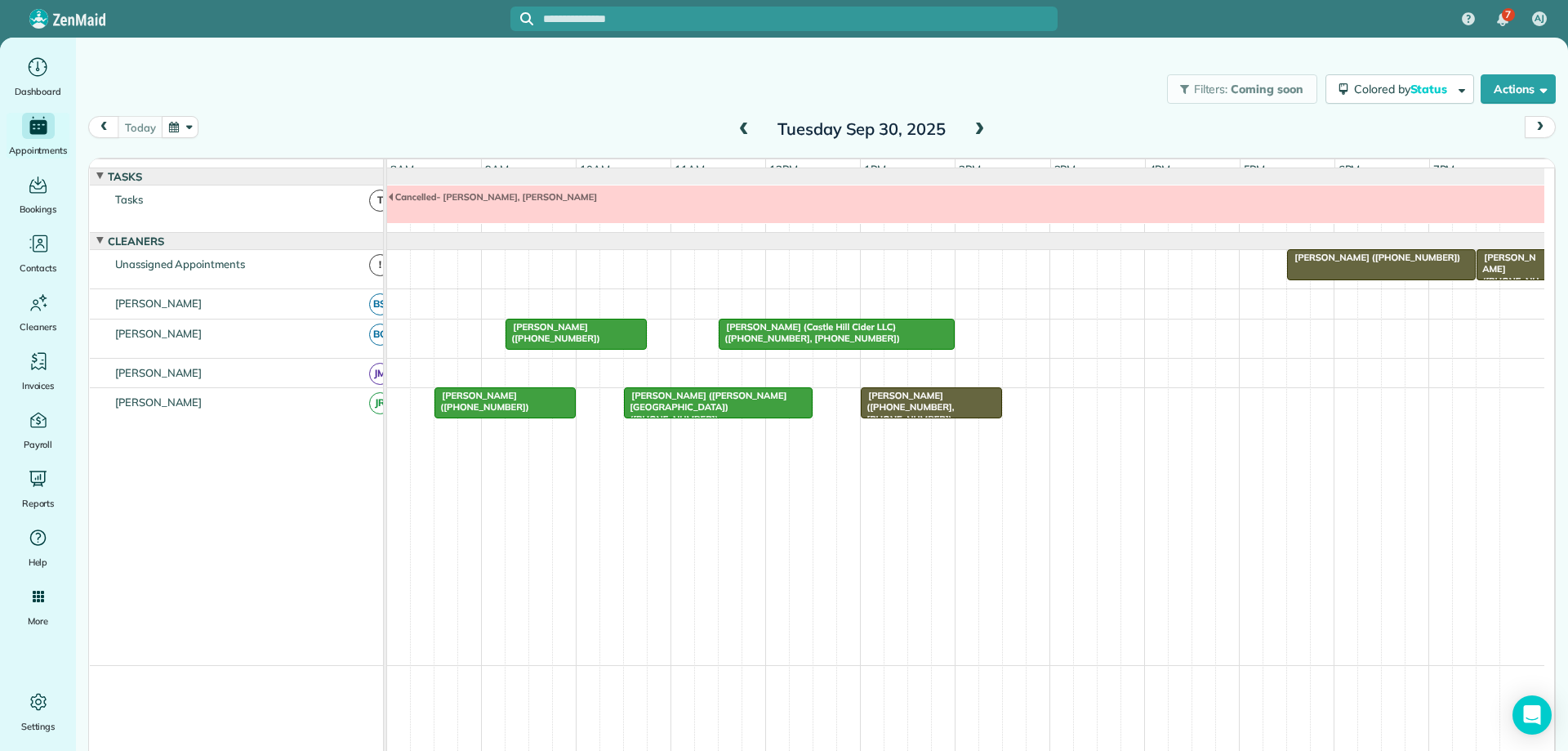
click at [190, 138] on button "button" at bounding box center [180, 127] width 37 height 22
click at [377, 134] on link "Next" at bounding box center [377, 137] width 45 height 41
click at [242, 208] on link "6" at bounding box center [246, 210] width 26 height 26
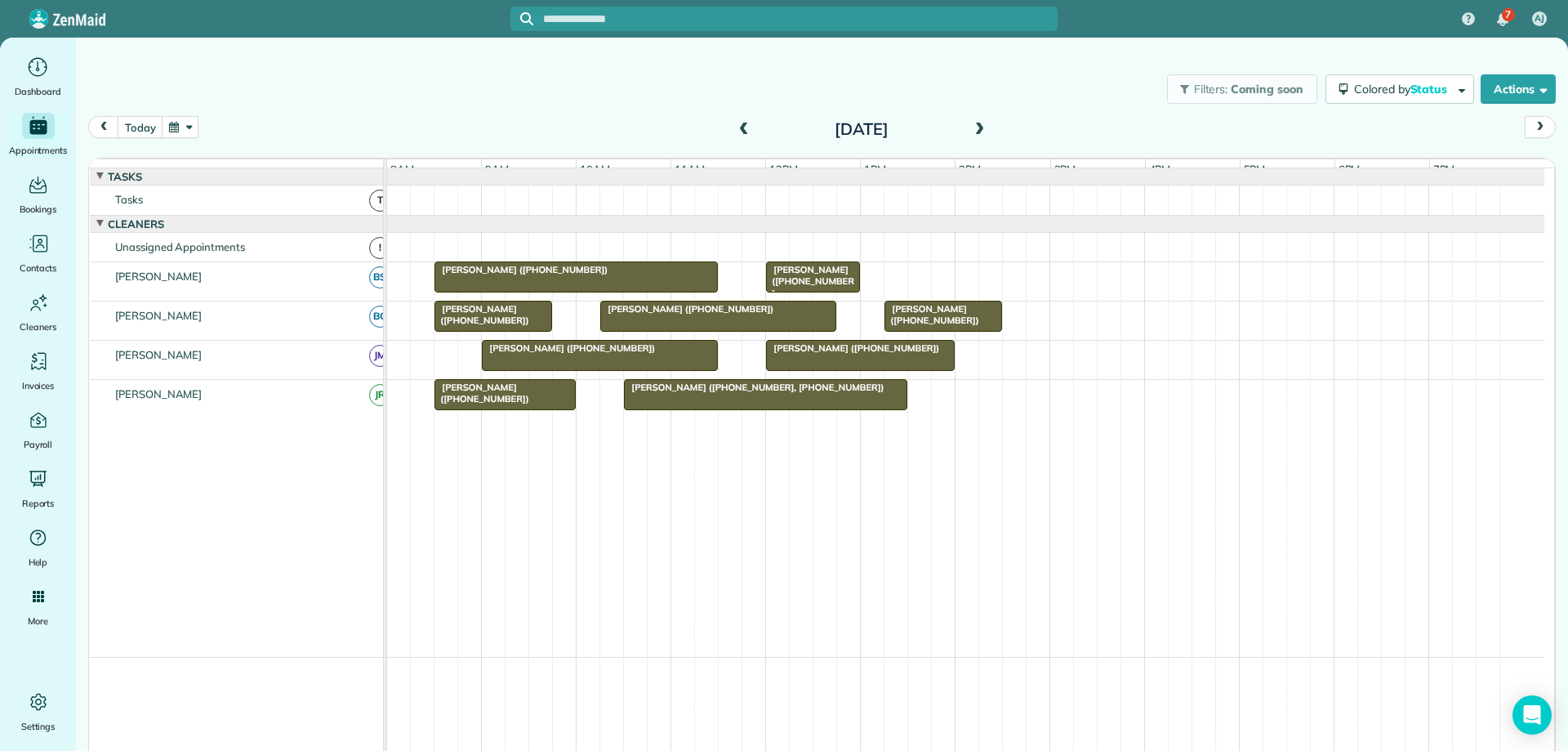
click at [975, 124] on span at bounding box center [980, 130] width 18 height 15
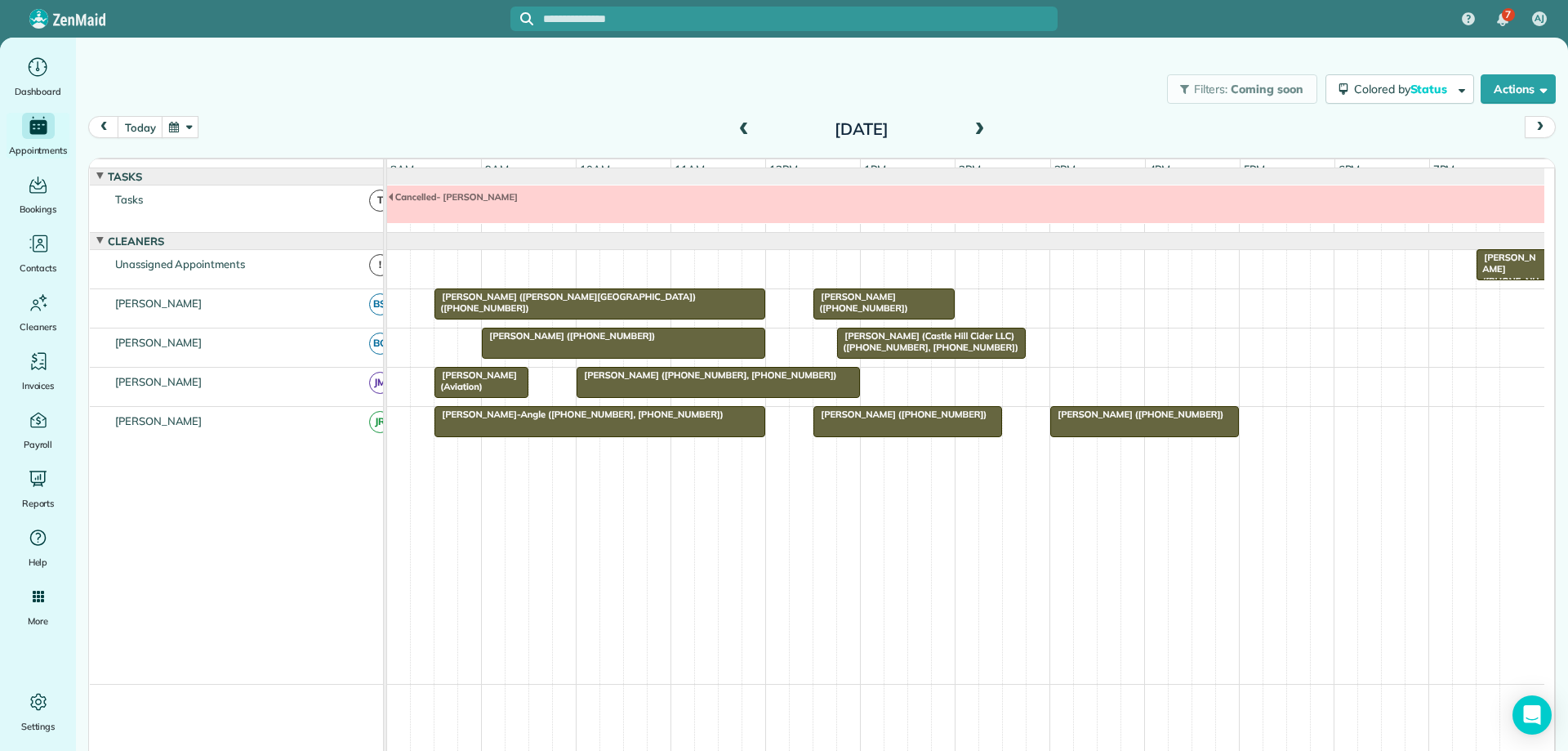
click at [975, 124] on span at bounding box center [980, 130] width 18 height 15
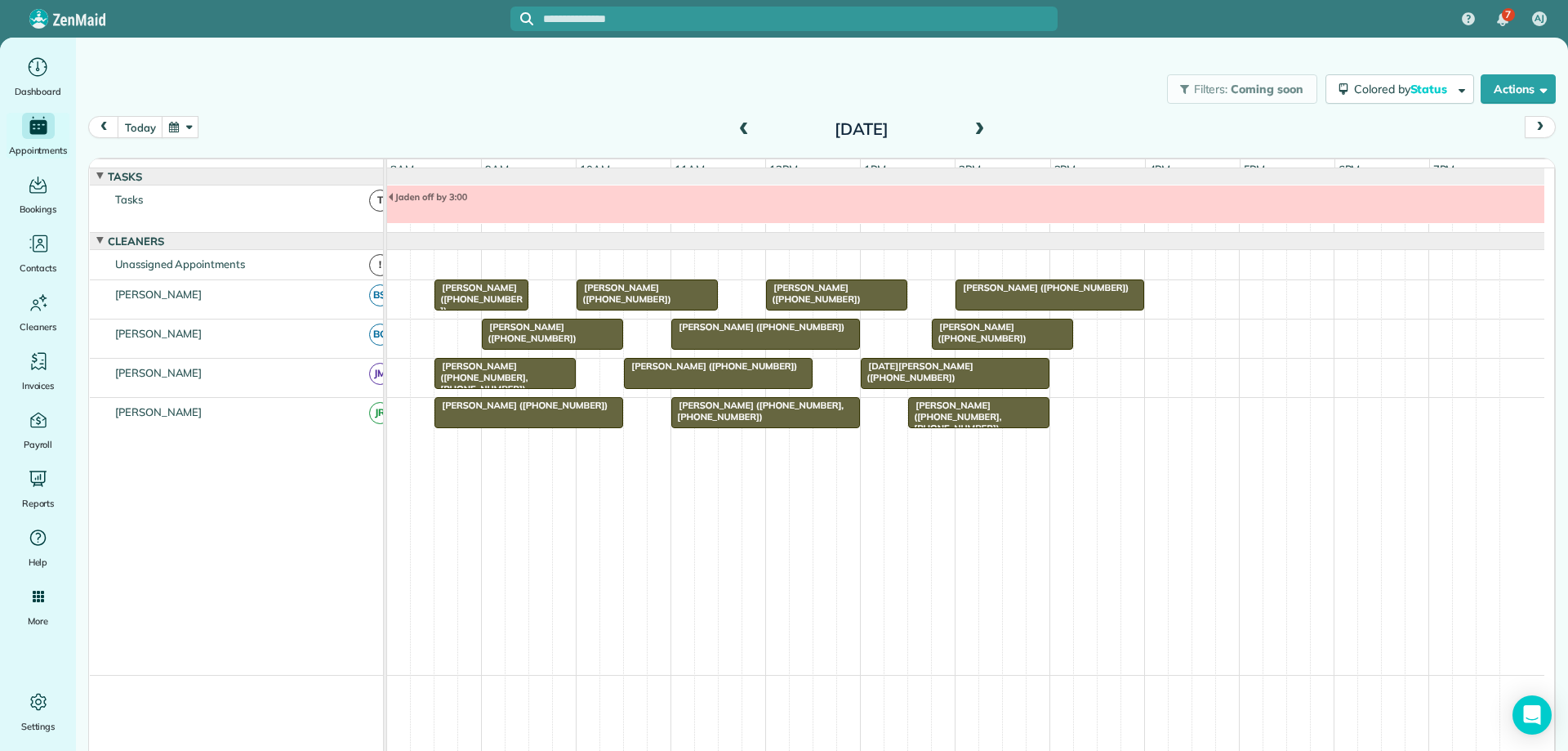
click at [975, 124] on span at bounding box center [980, 130] width 18 height 15
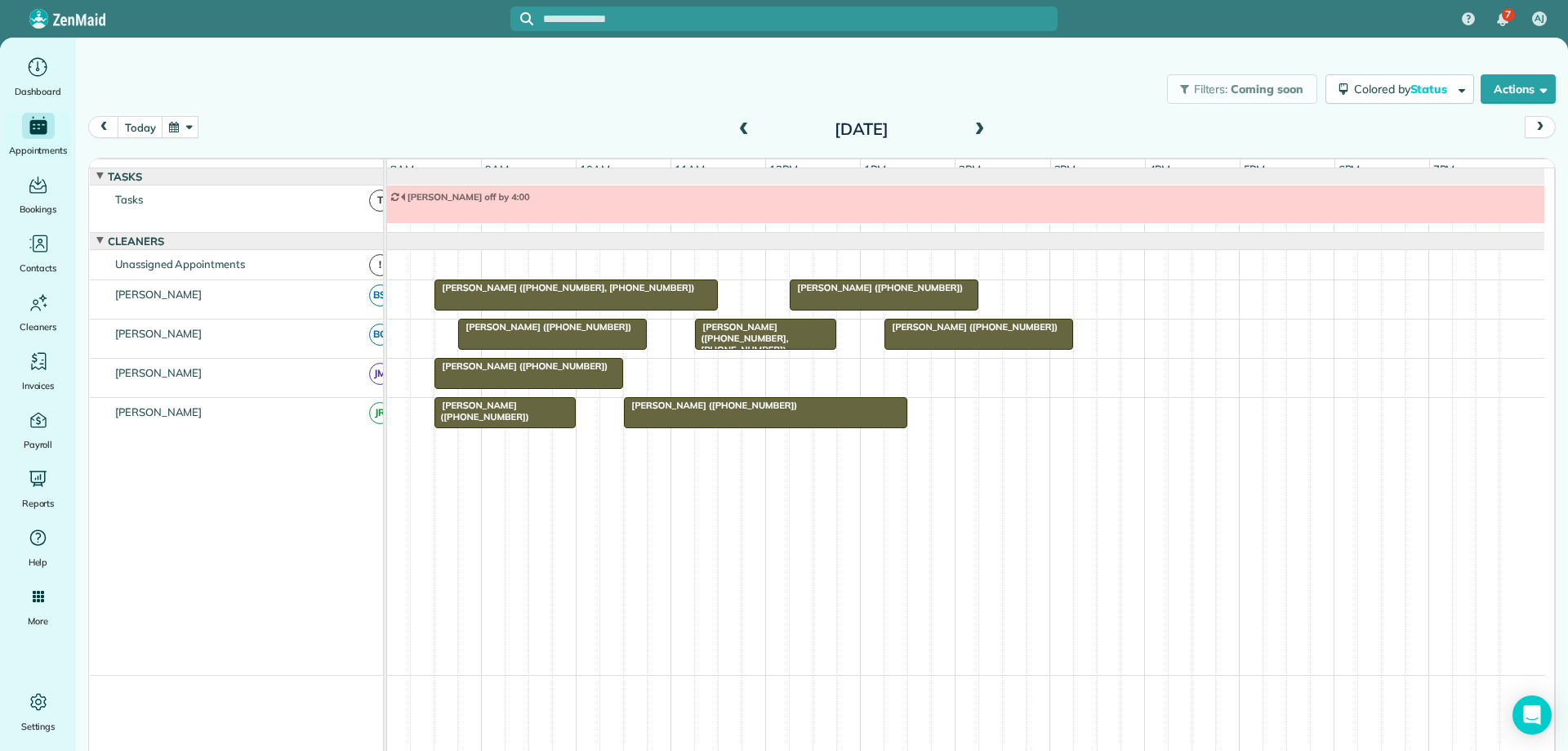
click at [975, 124] on span at bounding box center [980, 130] width 18 height 15
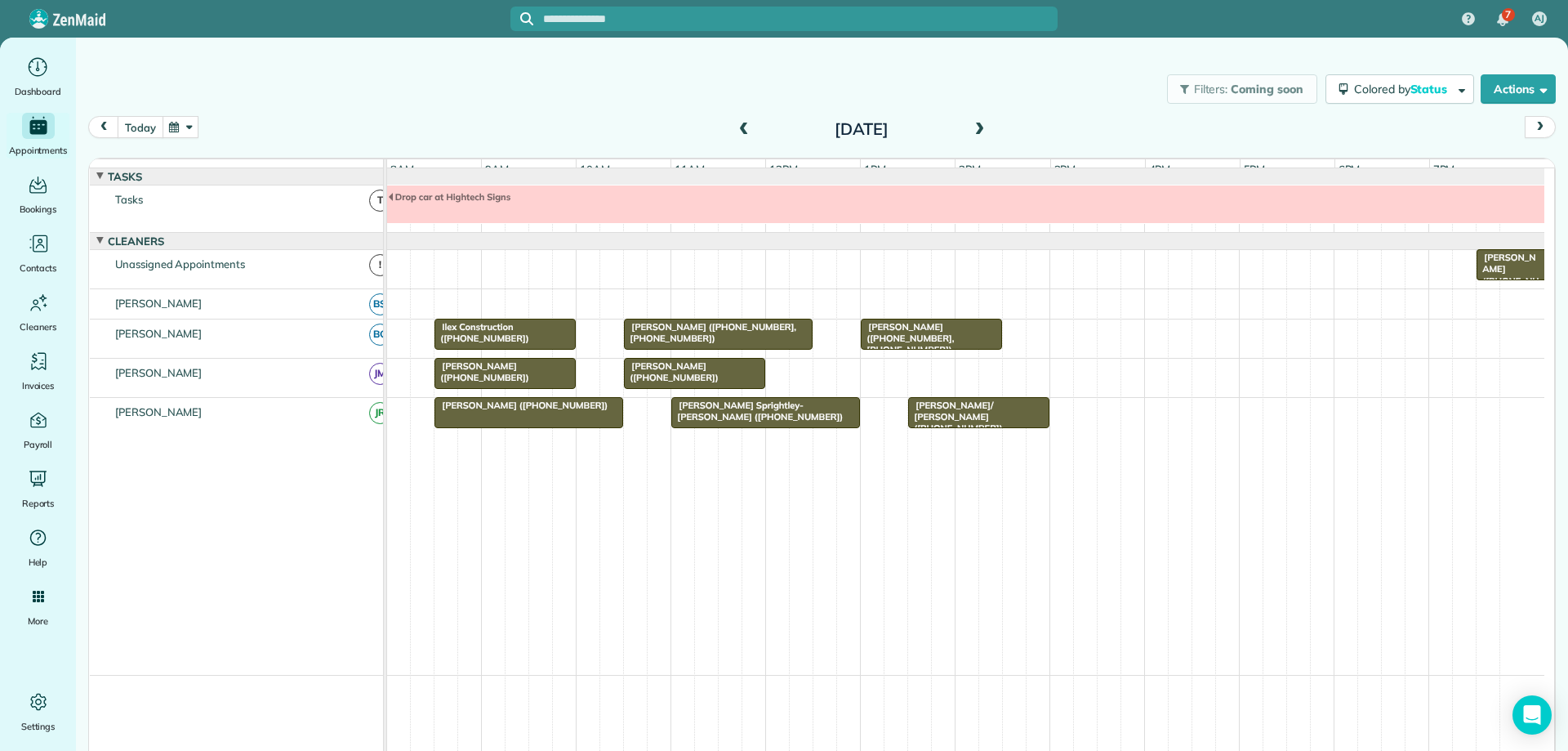
click at [146, 132] on button "today" at bounding box center [140, 127] width 45 height 22
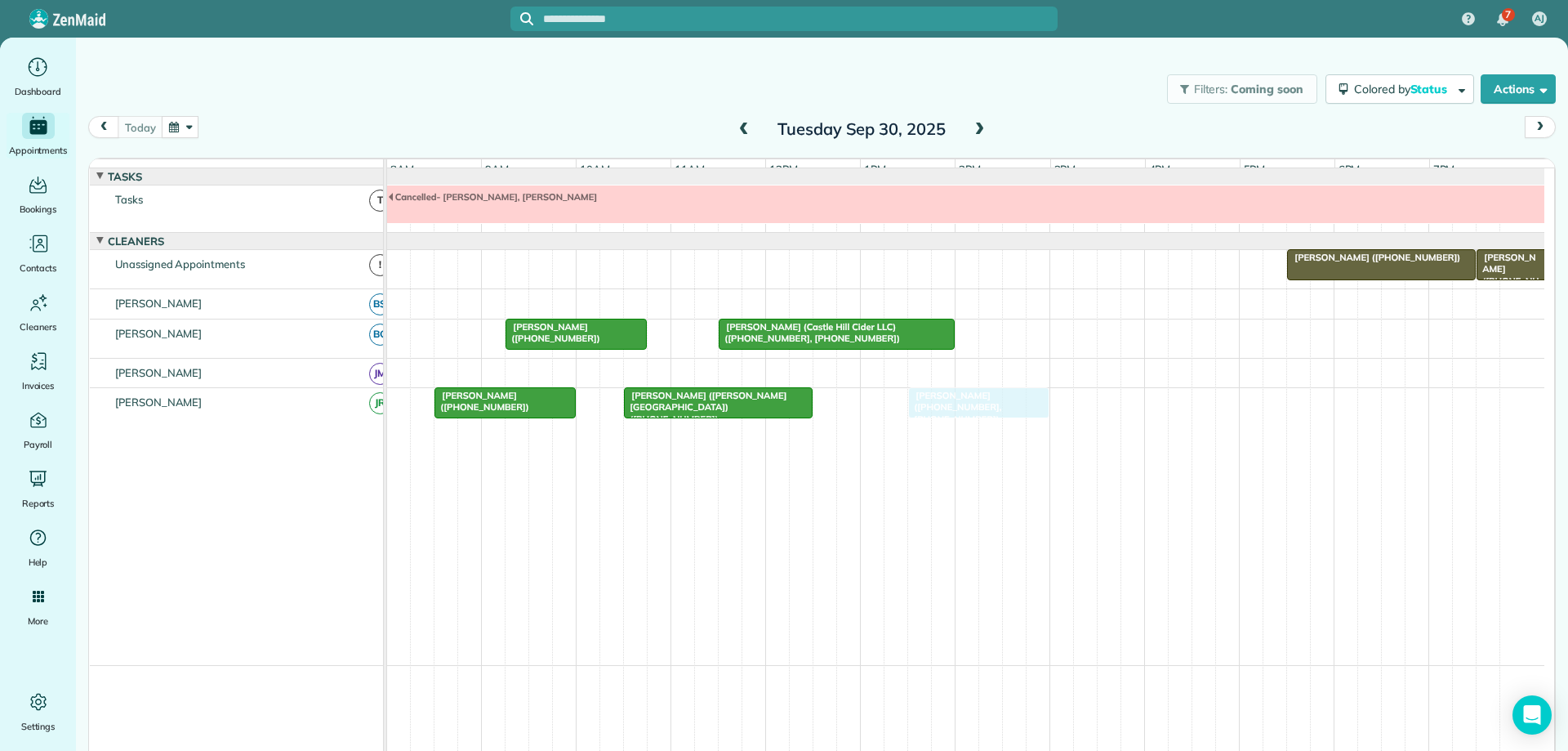
drag, startPoint x: 906, startPoint y: 418, endPoint x: 941, endPoint y: 413, distance: 35.4
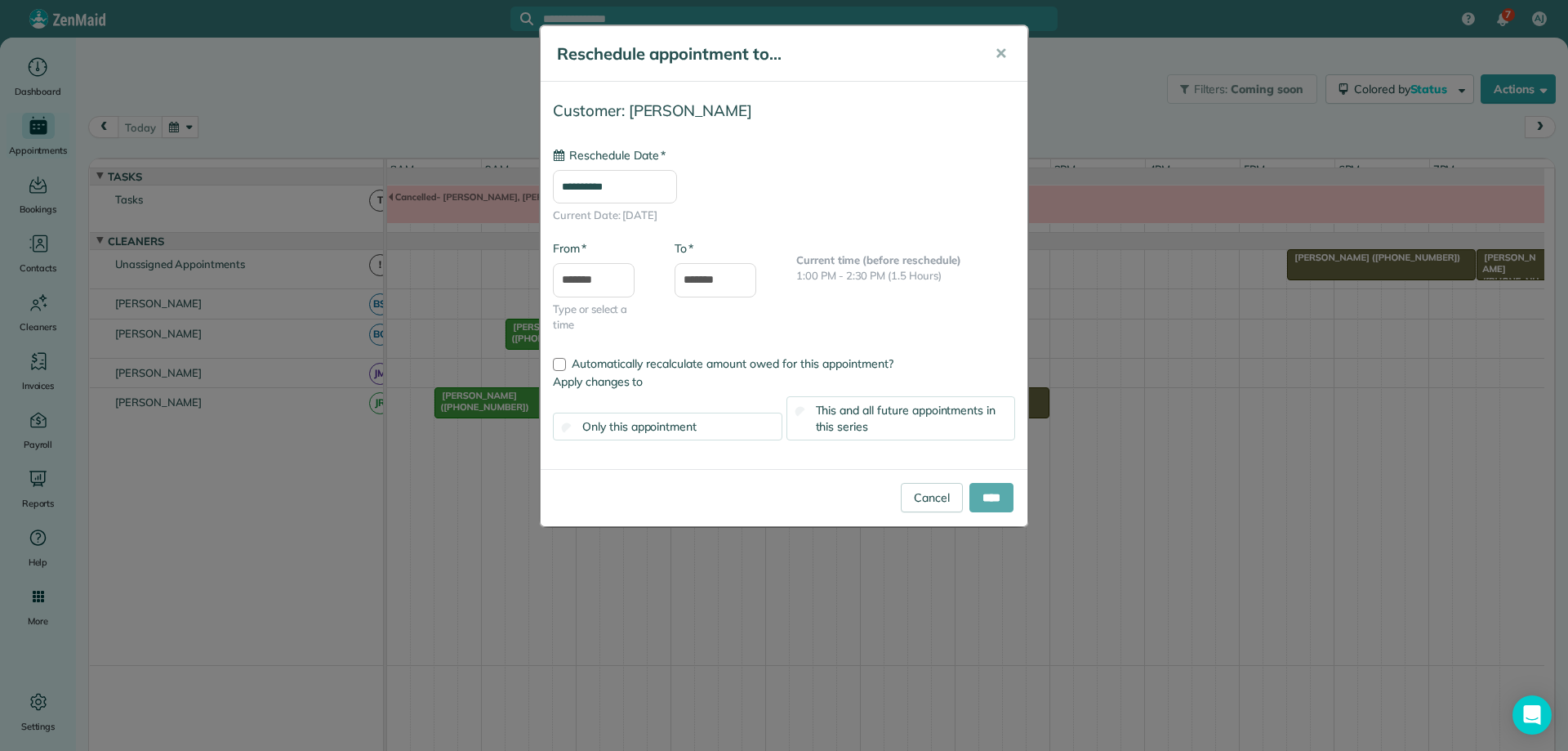
type input "**********"
click at [1007, 495] on input "****" at bounding box center [991, 497] width 44 height 29
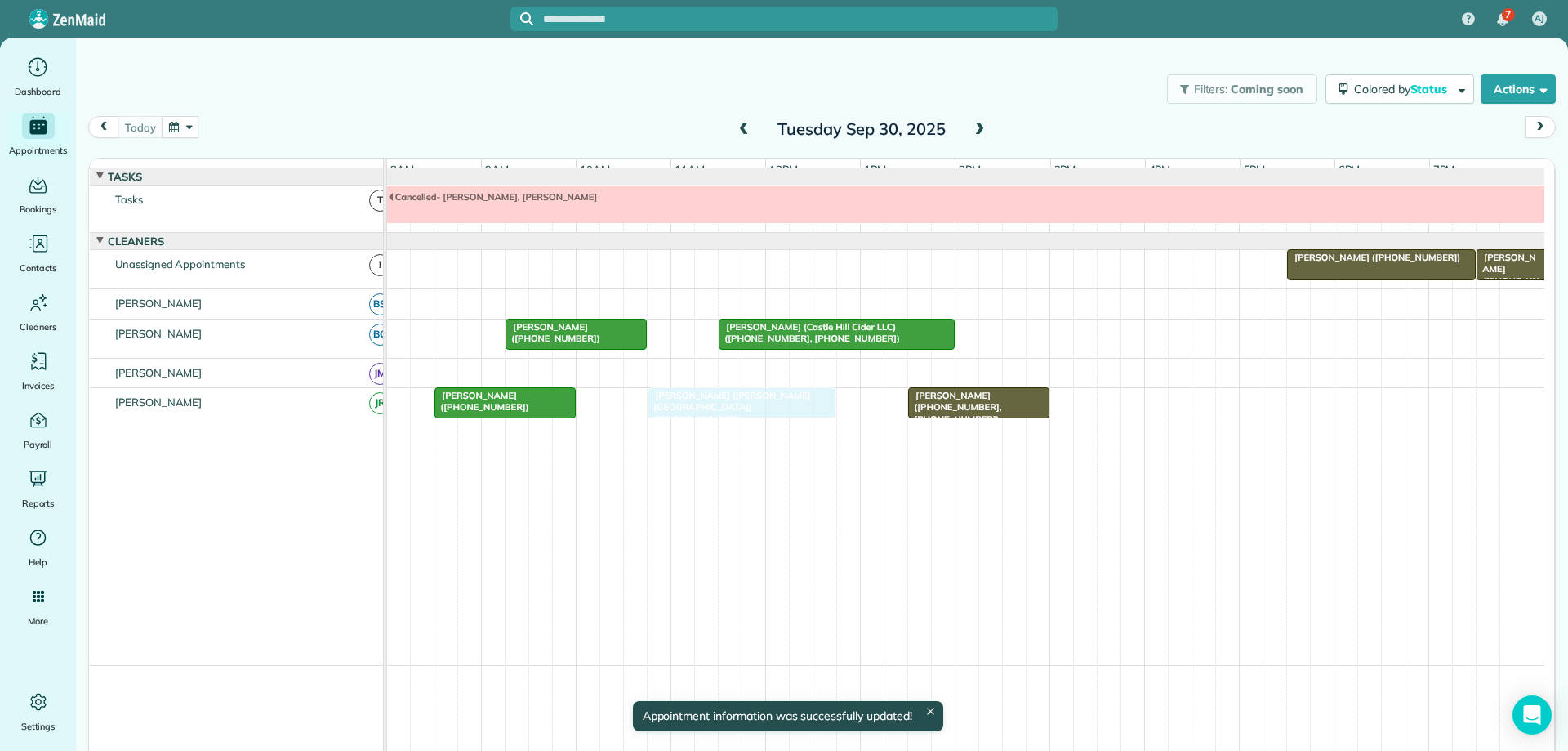
drag, startPoint x: 688, startPoint y: 420, endPoint x: 703, endPoint y: 419, distance: 15.0
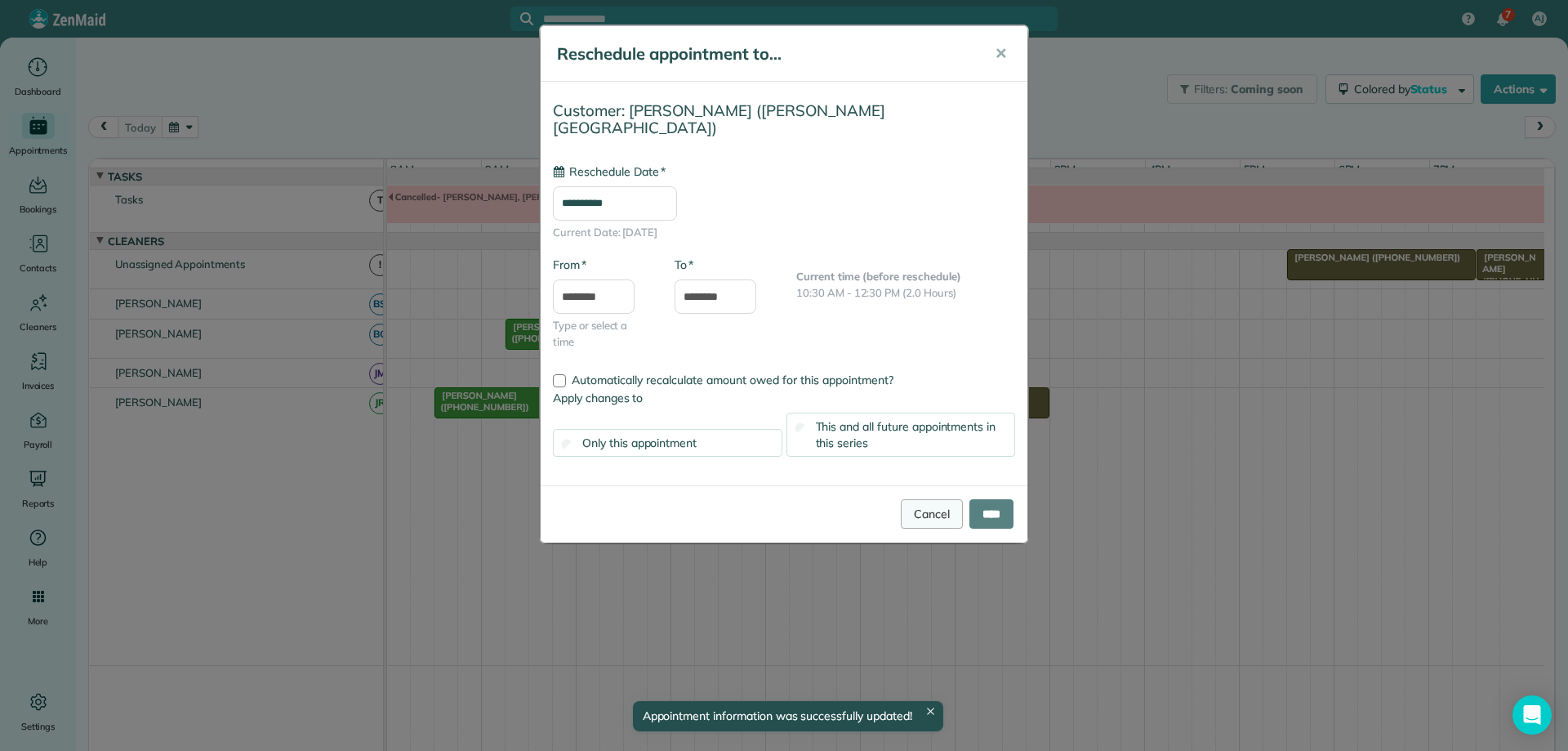
type input "**********"
click at [988, 499] on input "****" at bounding box center [991, 513] width 44 height 29
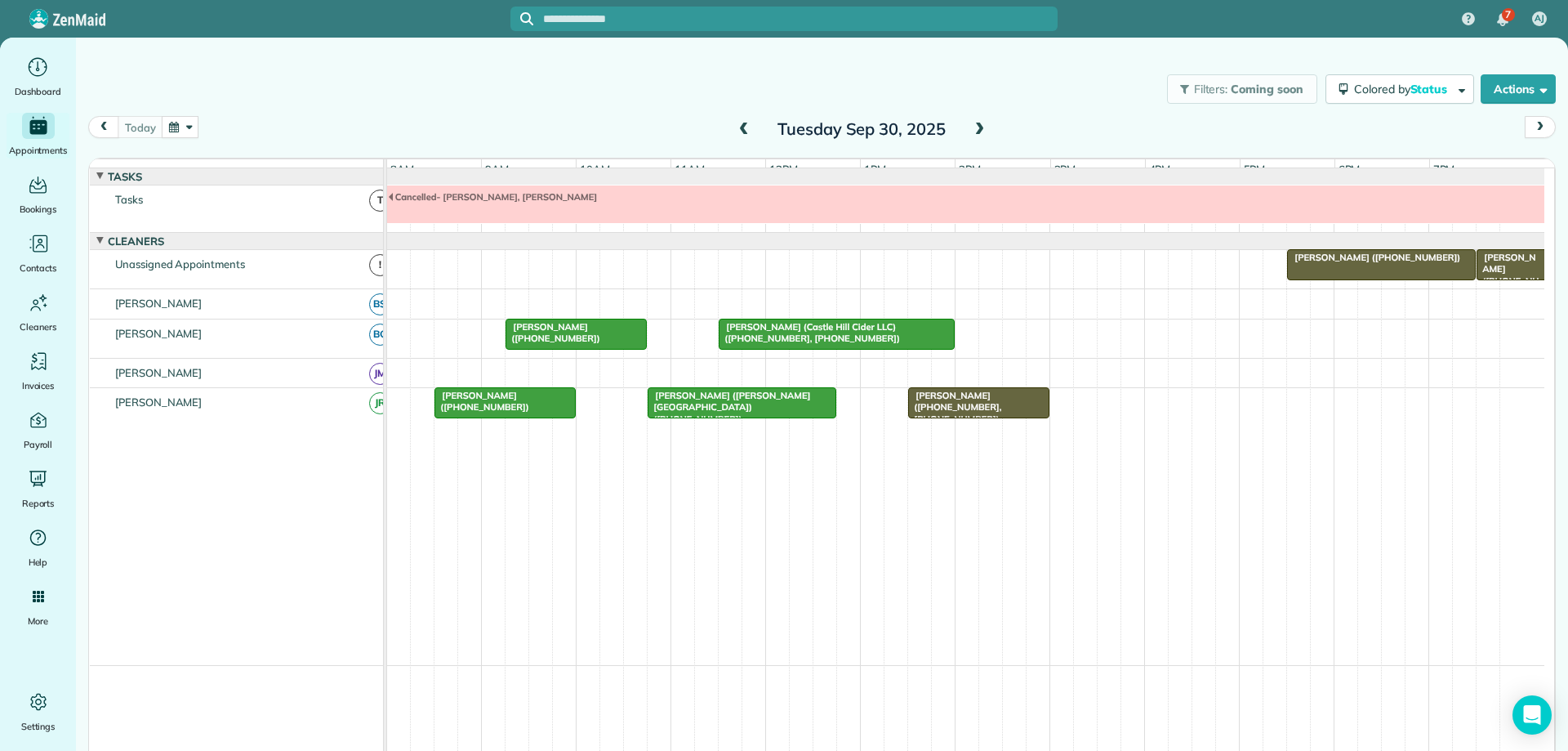
click at [976, 132] on span at bounding box center [980, 130] width 18 height 15
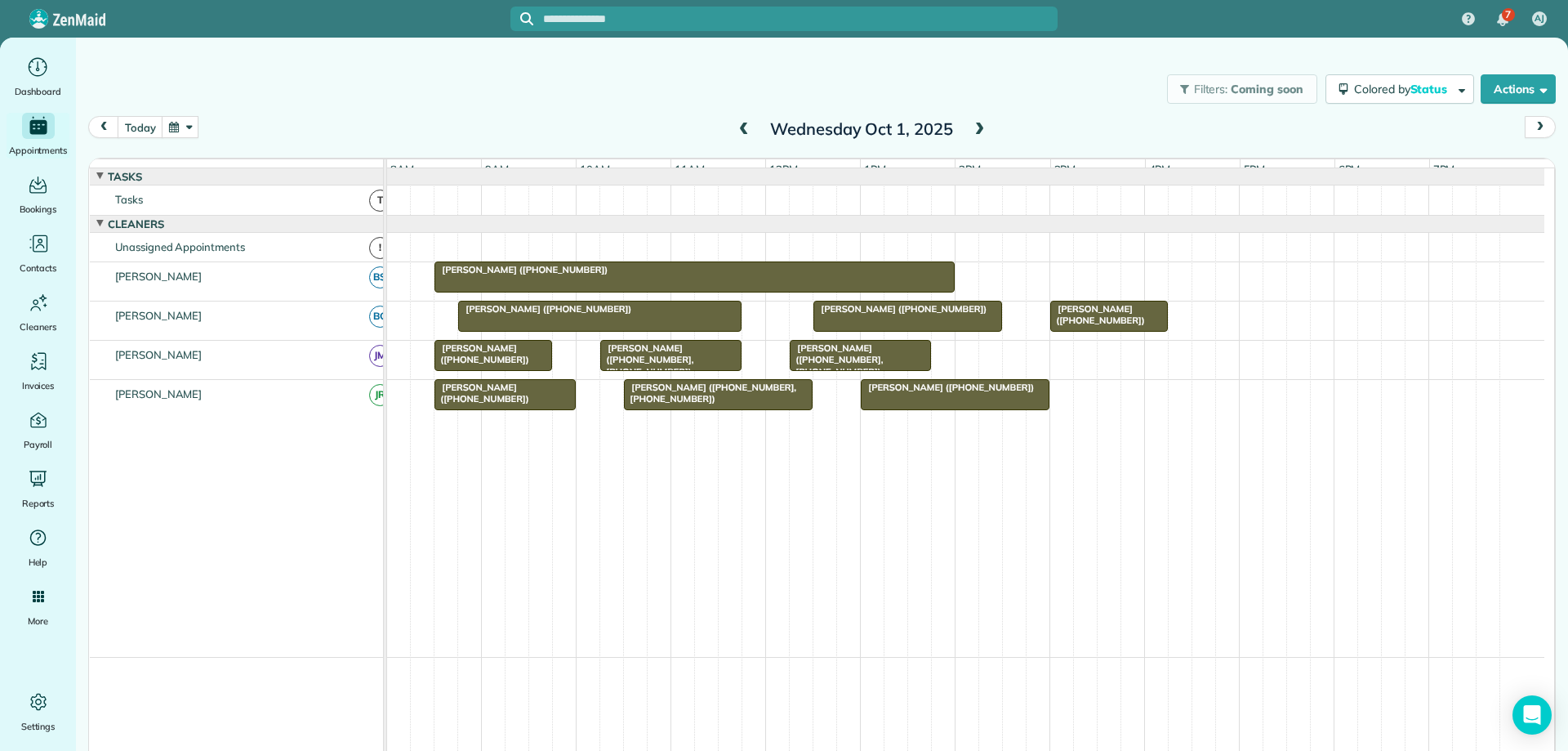
click at [973, 133] on span at bounding box center [980, 130] width 18 height 15
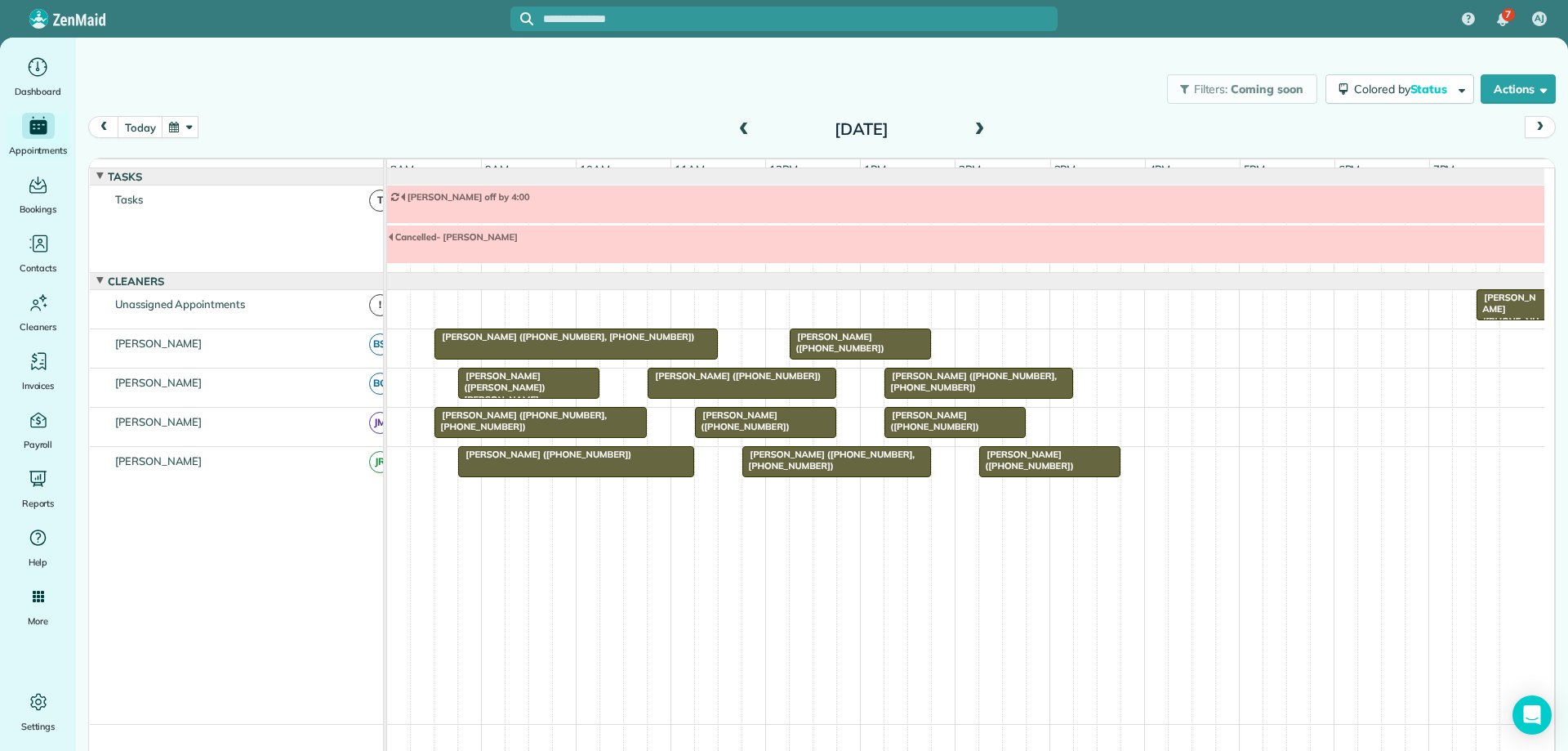
click at [973, 133] on span at bounding box center [980, 130] width 18 height 15
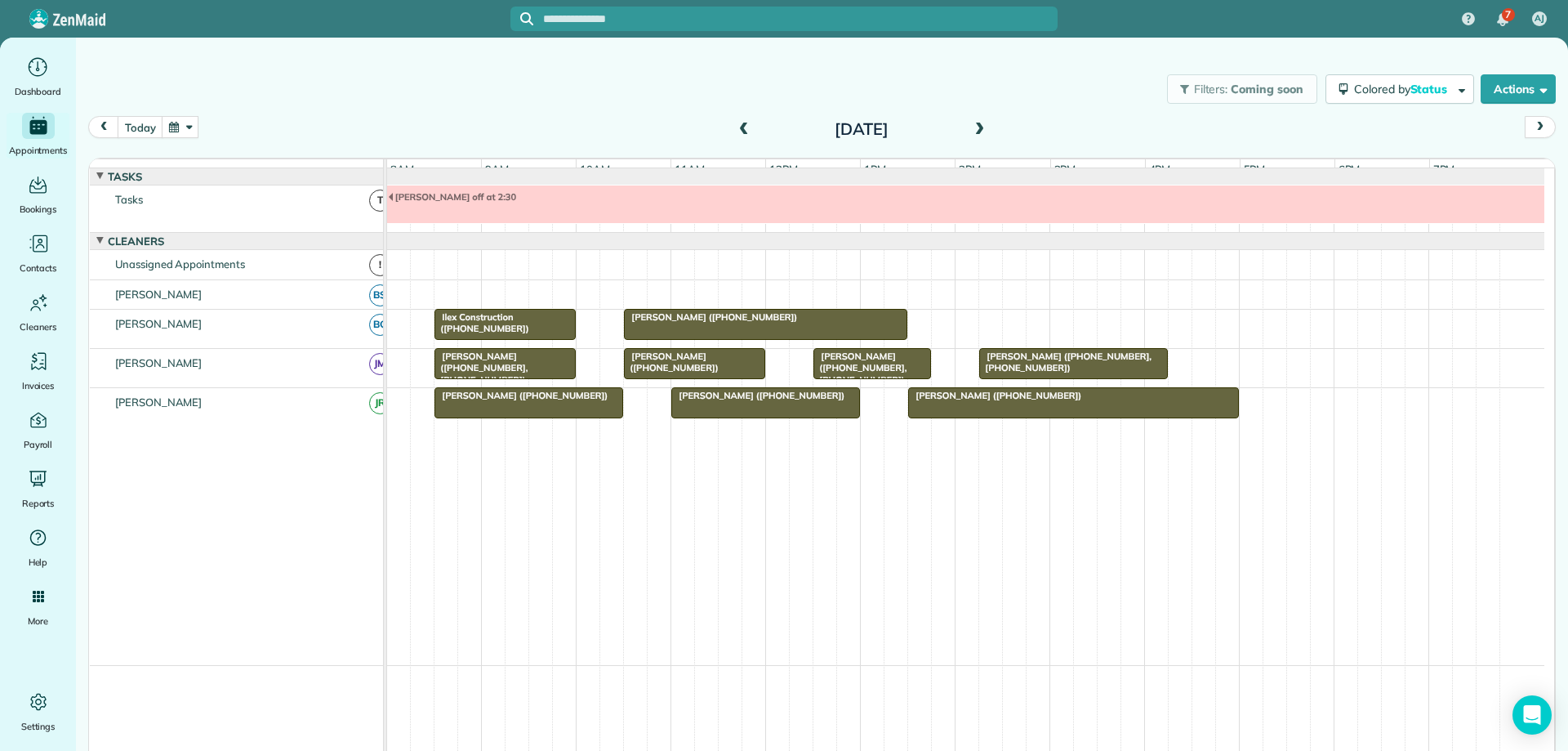
click at [973, 133] on span at bounding box center [980, 130] width 18 height 15
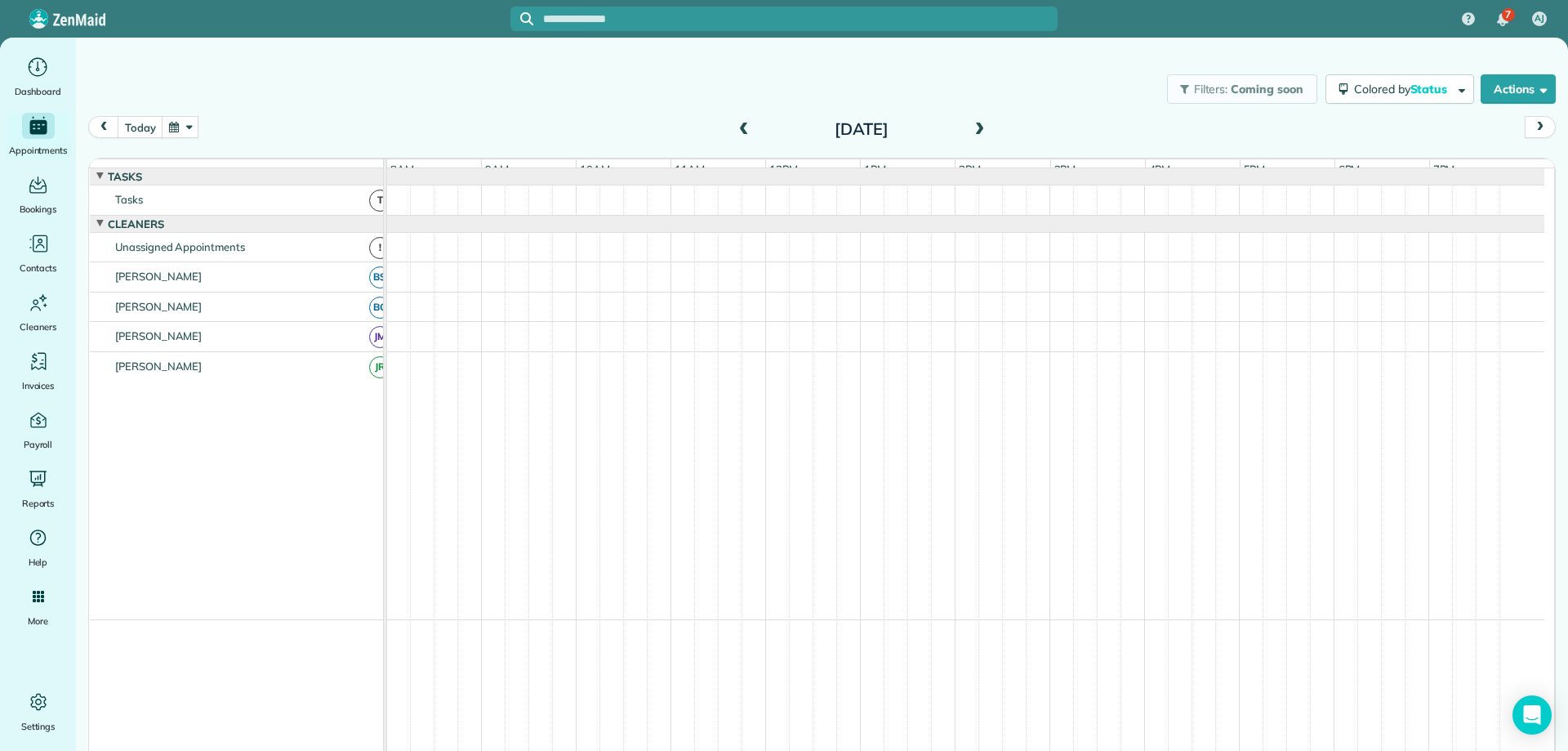
click at [973, 133] on span at bounding box center [980, 130] width 18 height 15
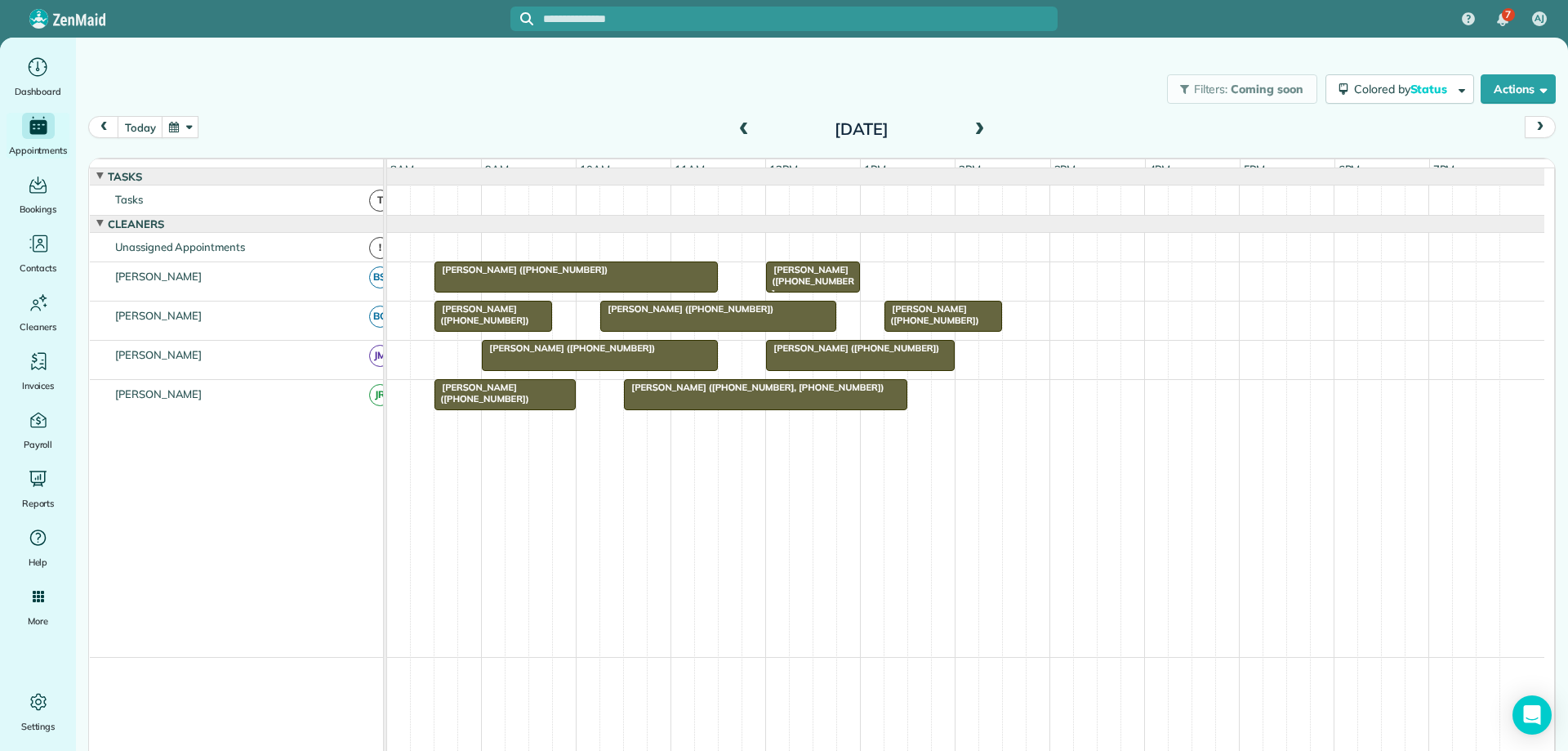
click at [973, 133] on span at bounding box center [980, 130] width 18 height 15
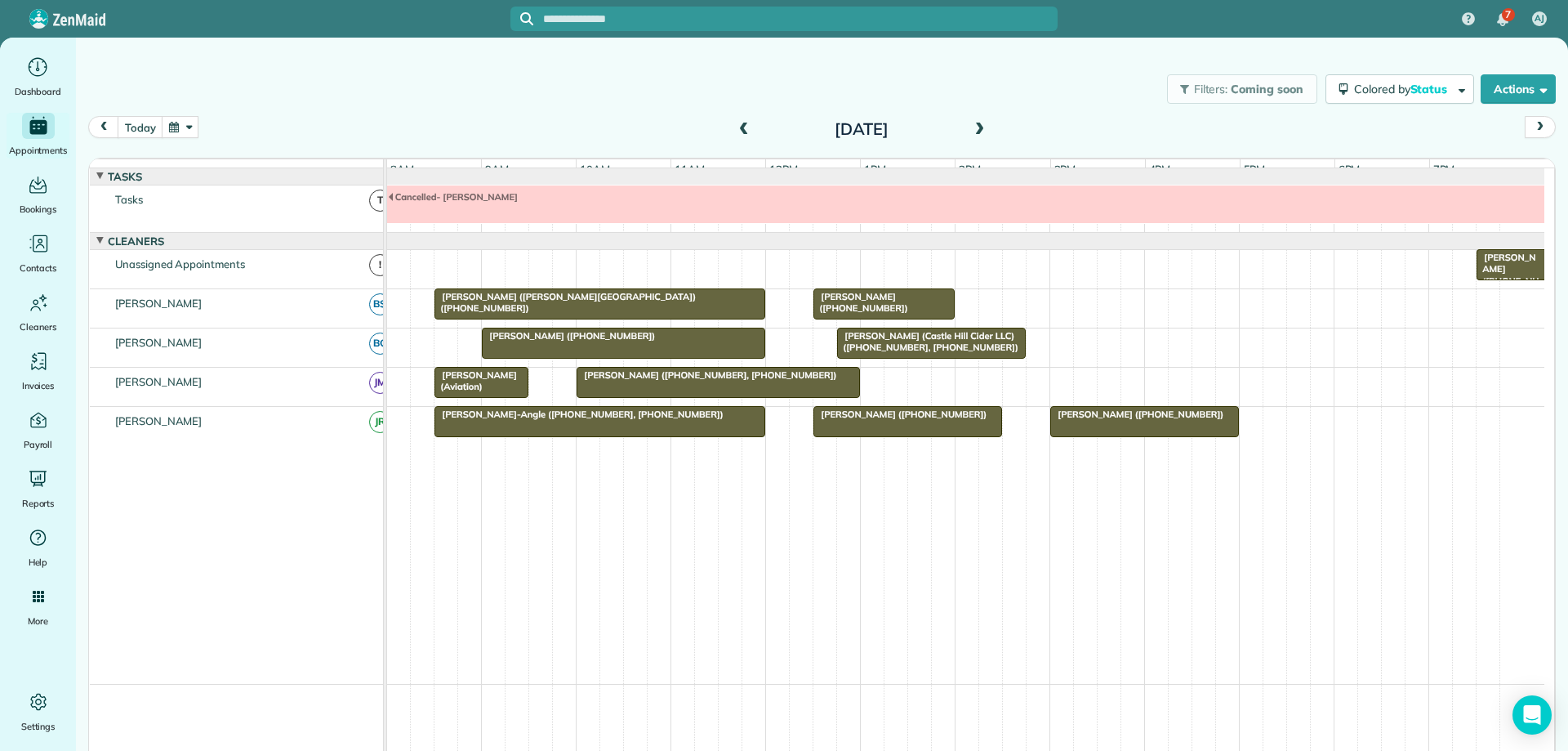
click at [973, 133] on span at bounding box center [980, 130] width 18 height 15
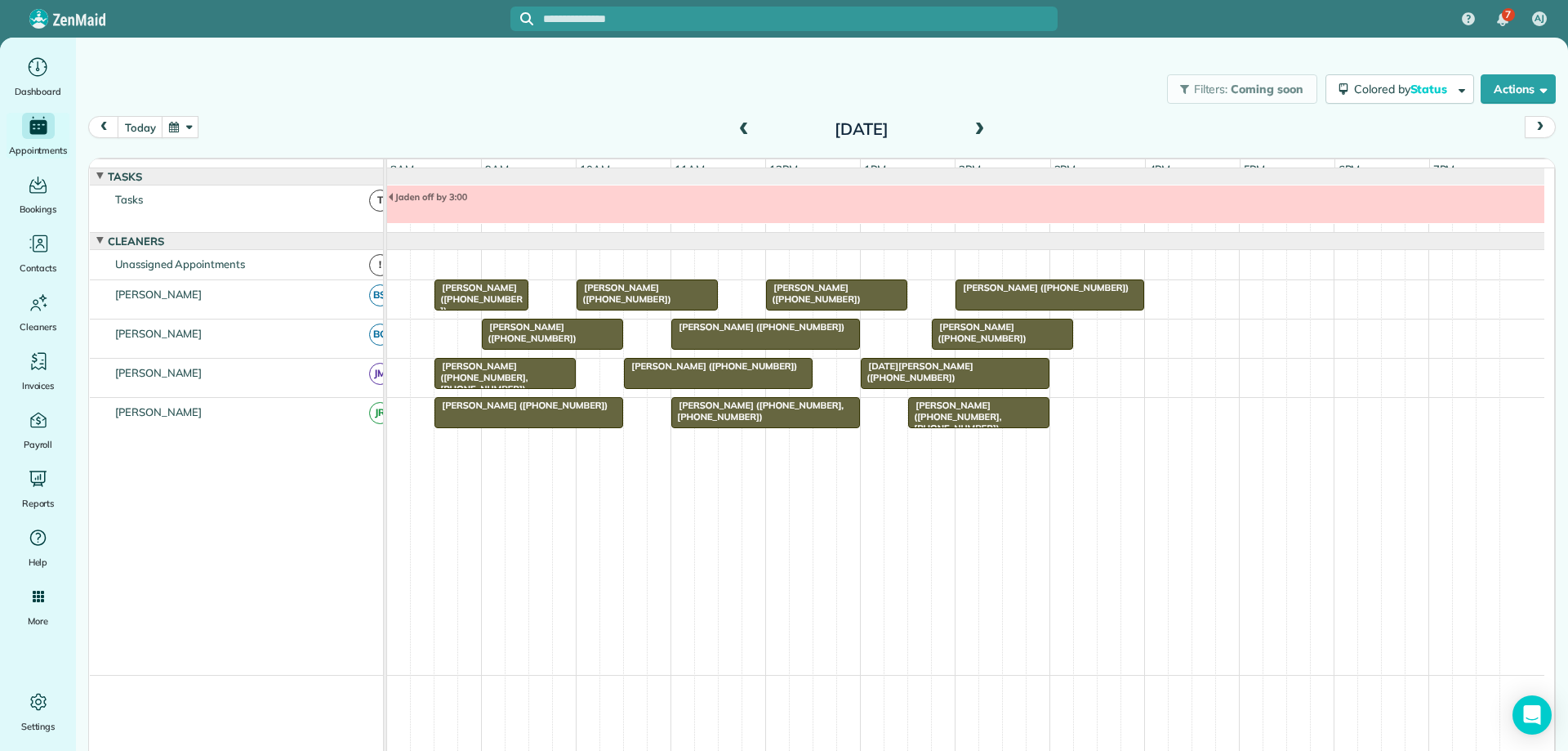
click at [971, 123] on span at bounding box center [980, 130] width 18 height 15
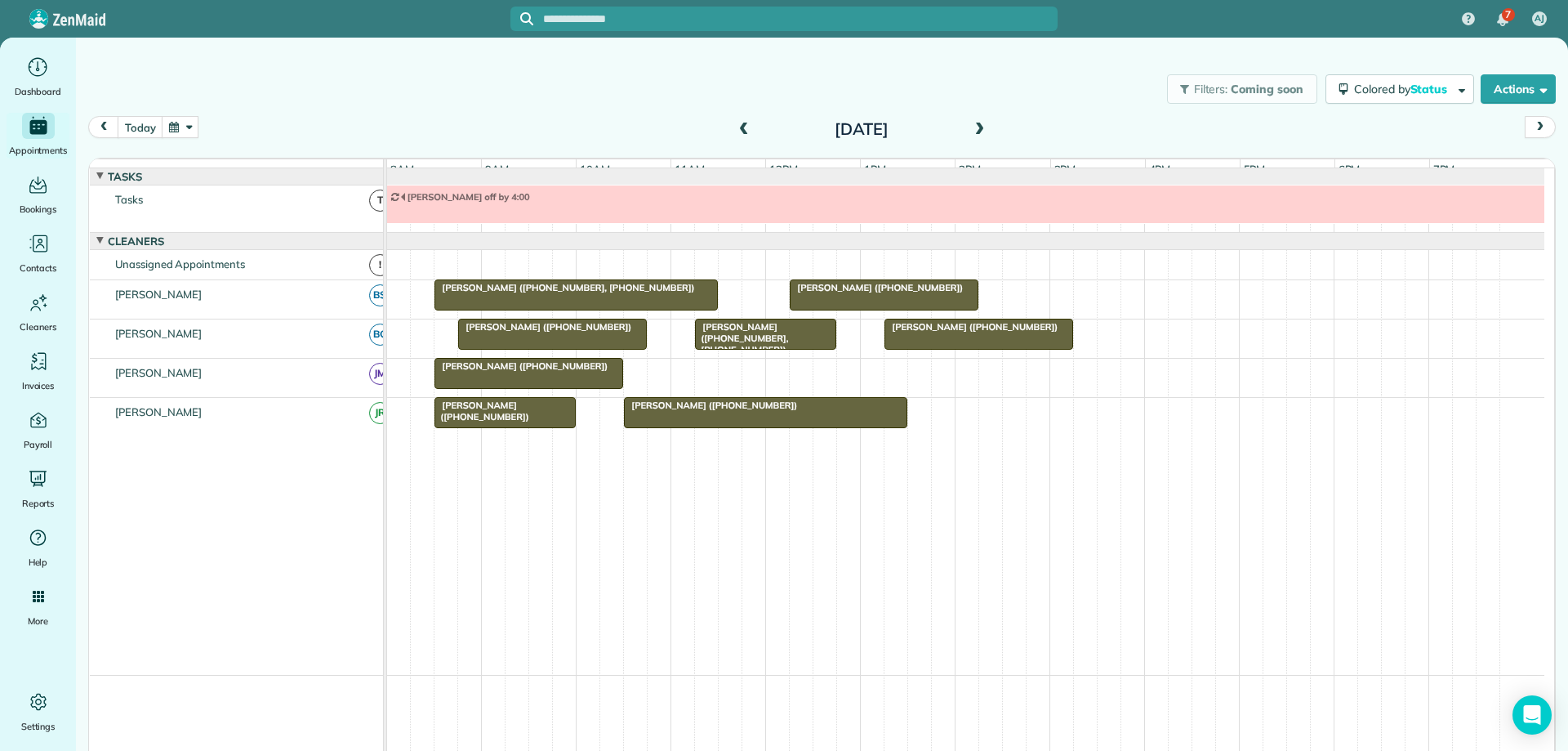
click at [976, 129] on span at bounding box center [980, 130] width 18 height 15
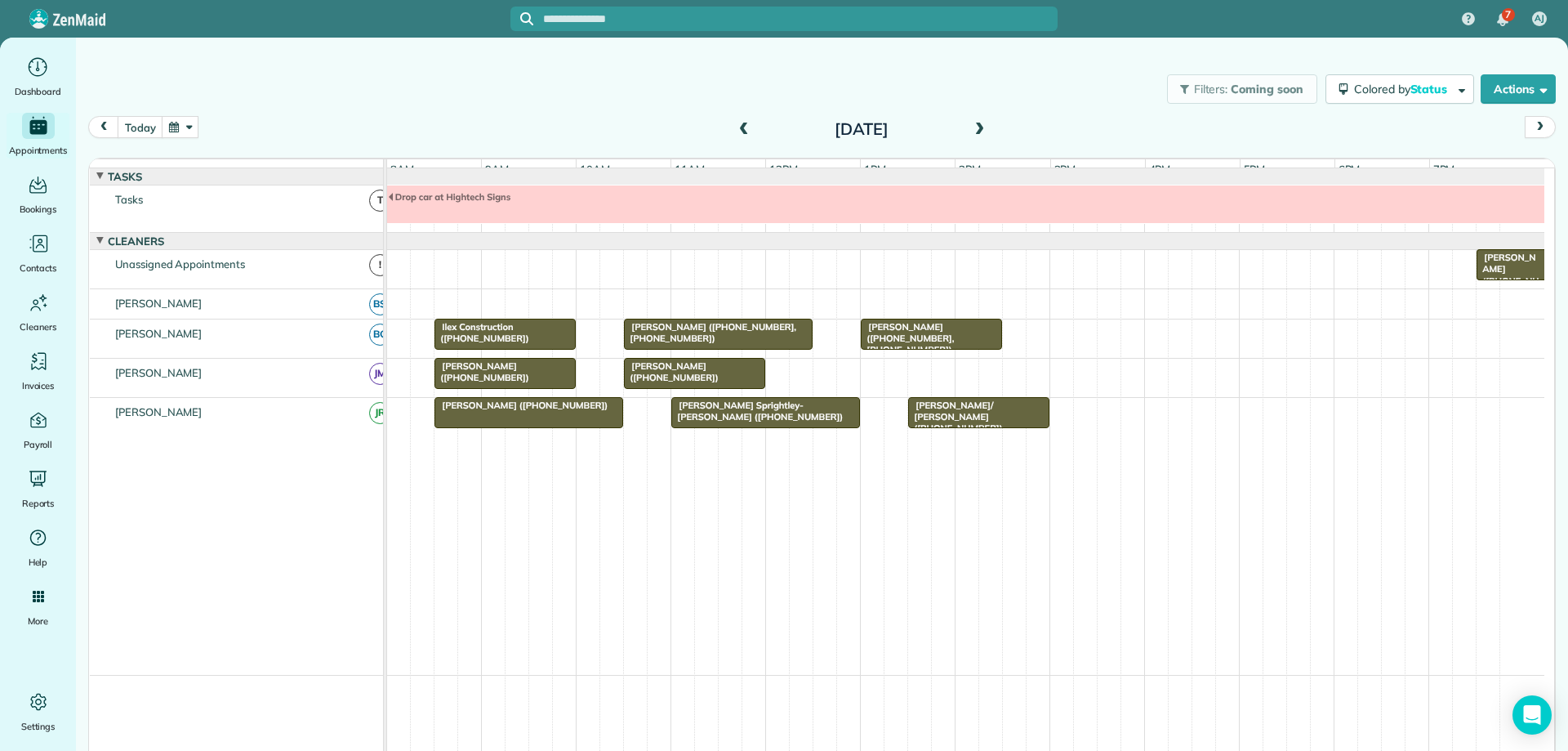
click at [971, 129] on span at bounding box center [980, 130] width 18 height 15
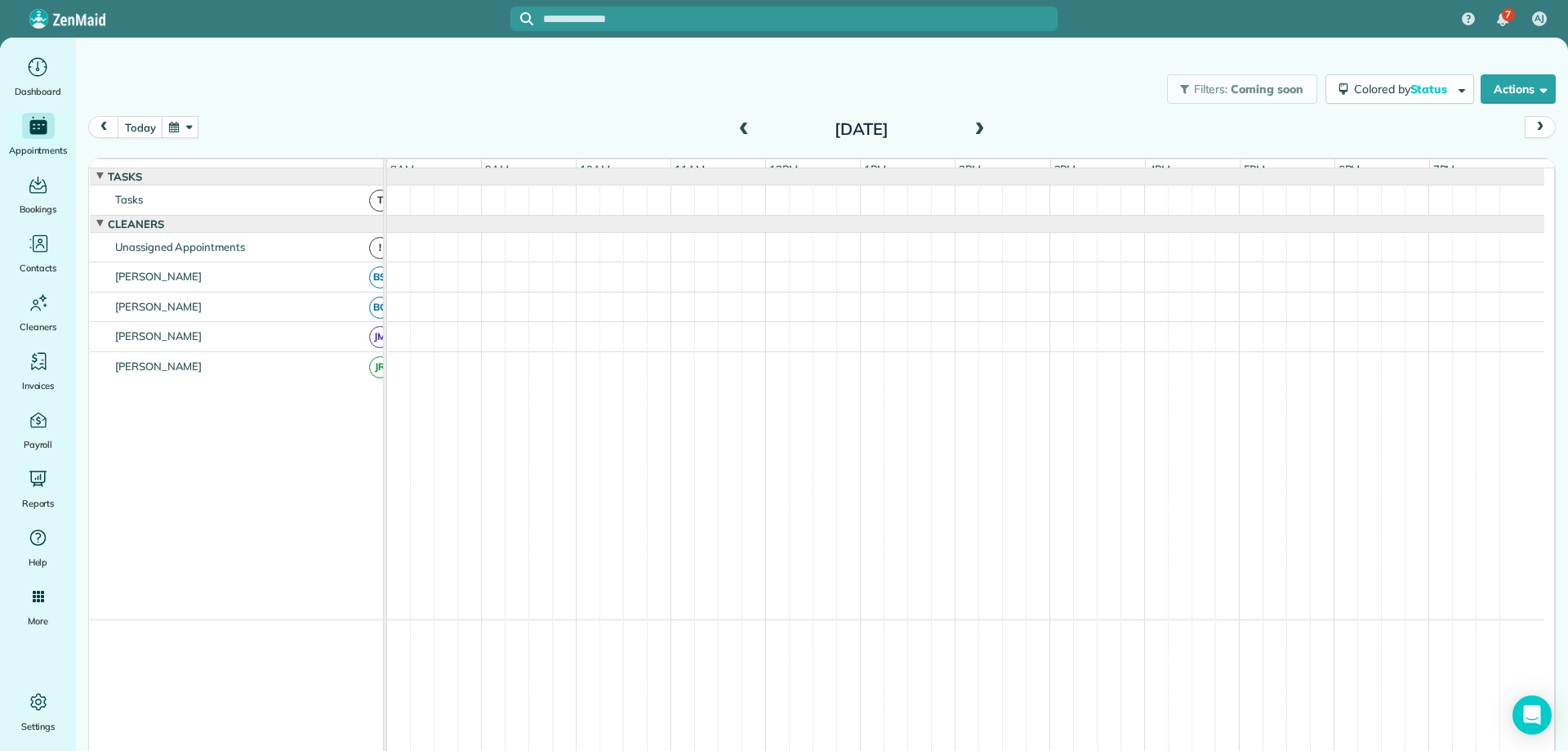
click at [971, 128] on span at bounding box center [980, 130] width 18 height 15
click at [975, 128] on span at bounding box center [980, 130] width 18 height 15
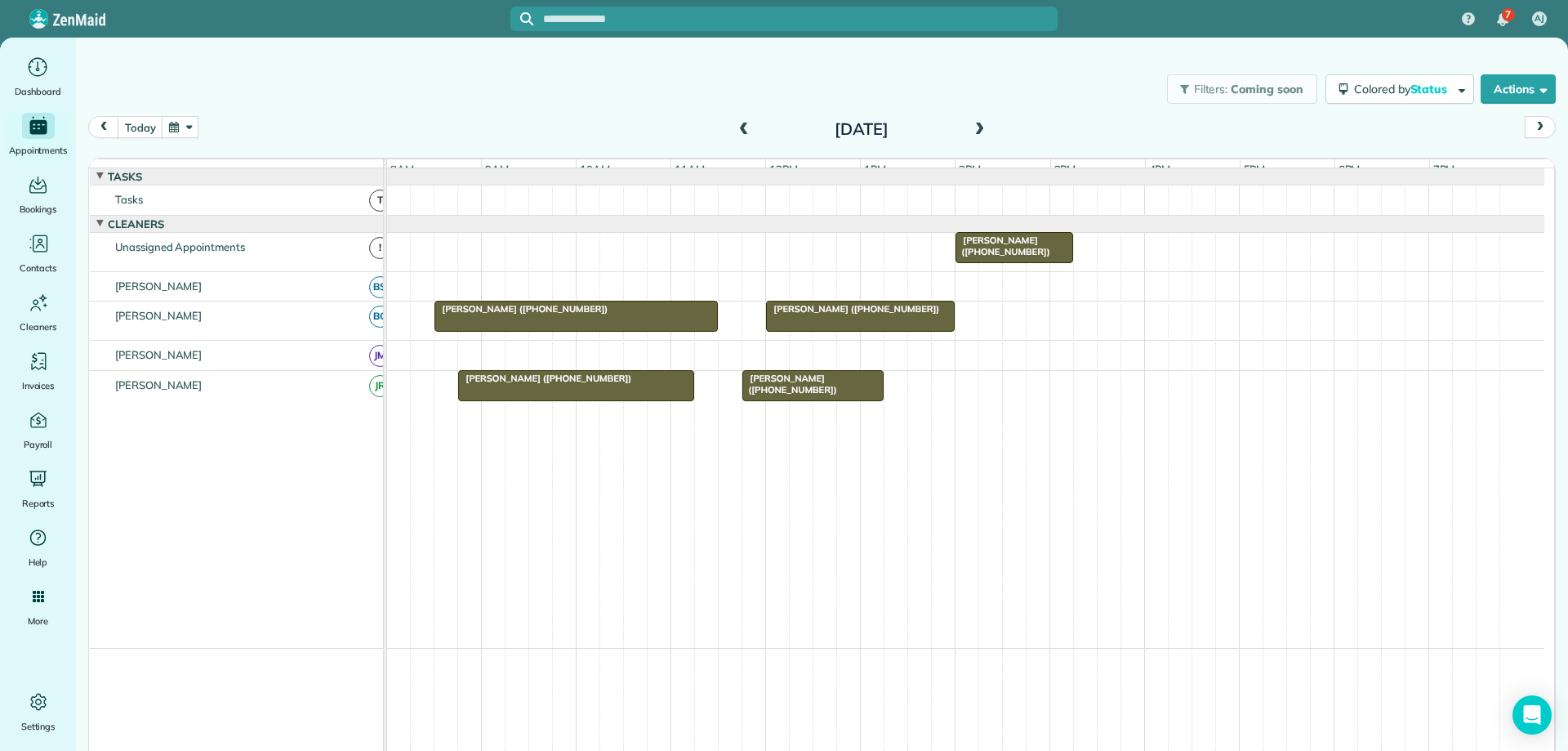
click at [975, 128] on span at bounding box center [980, 130] width 18 height 15
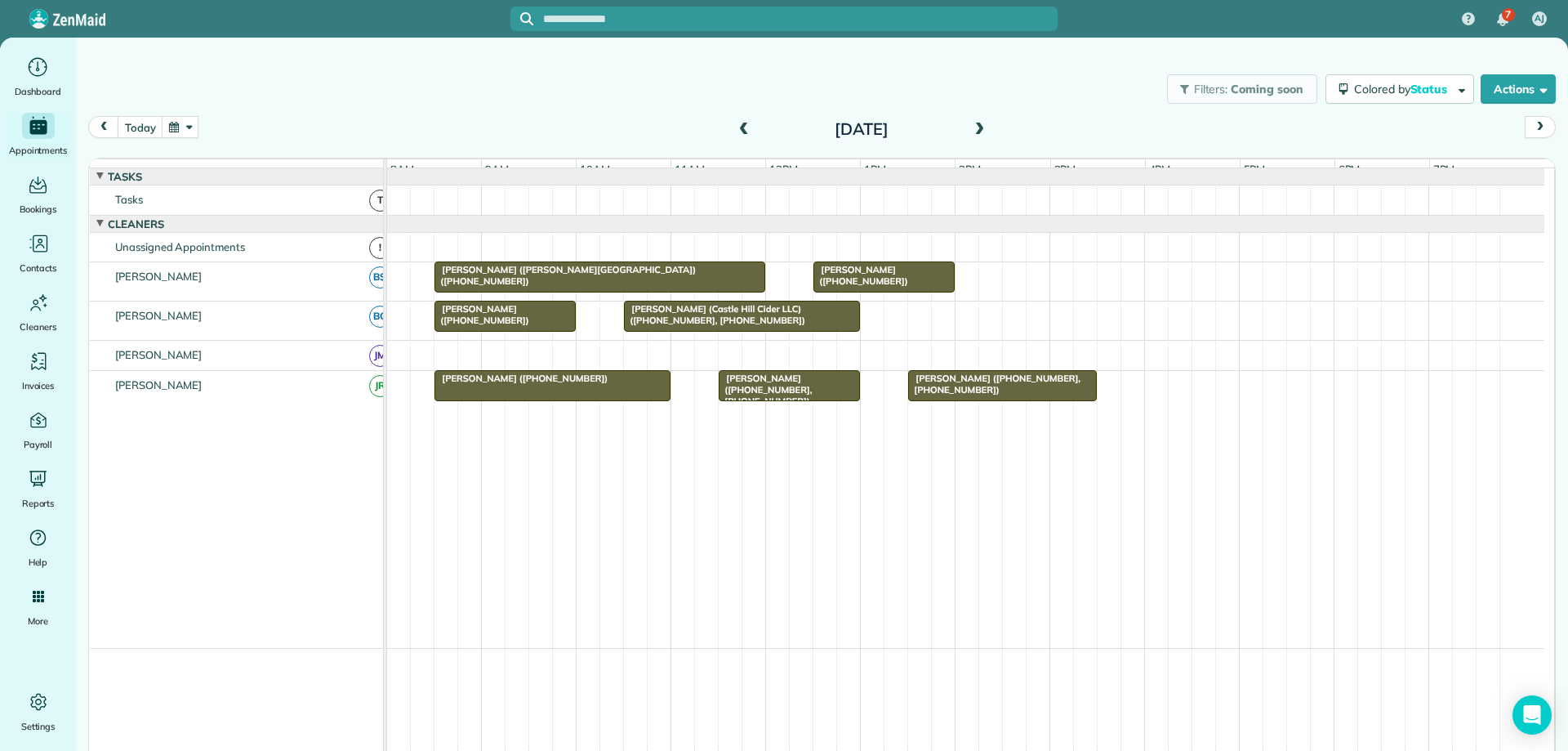
click at [975, 128] on span at bounding box center [980, 130] width 18 height 15
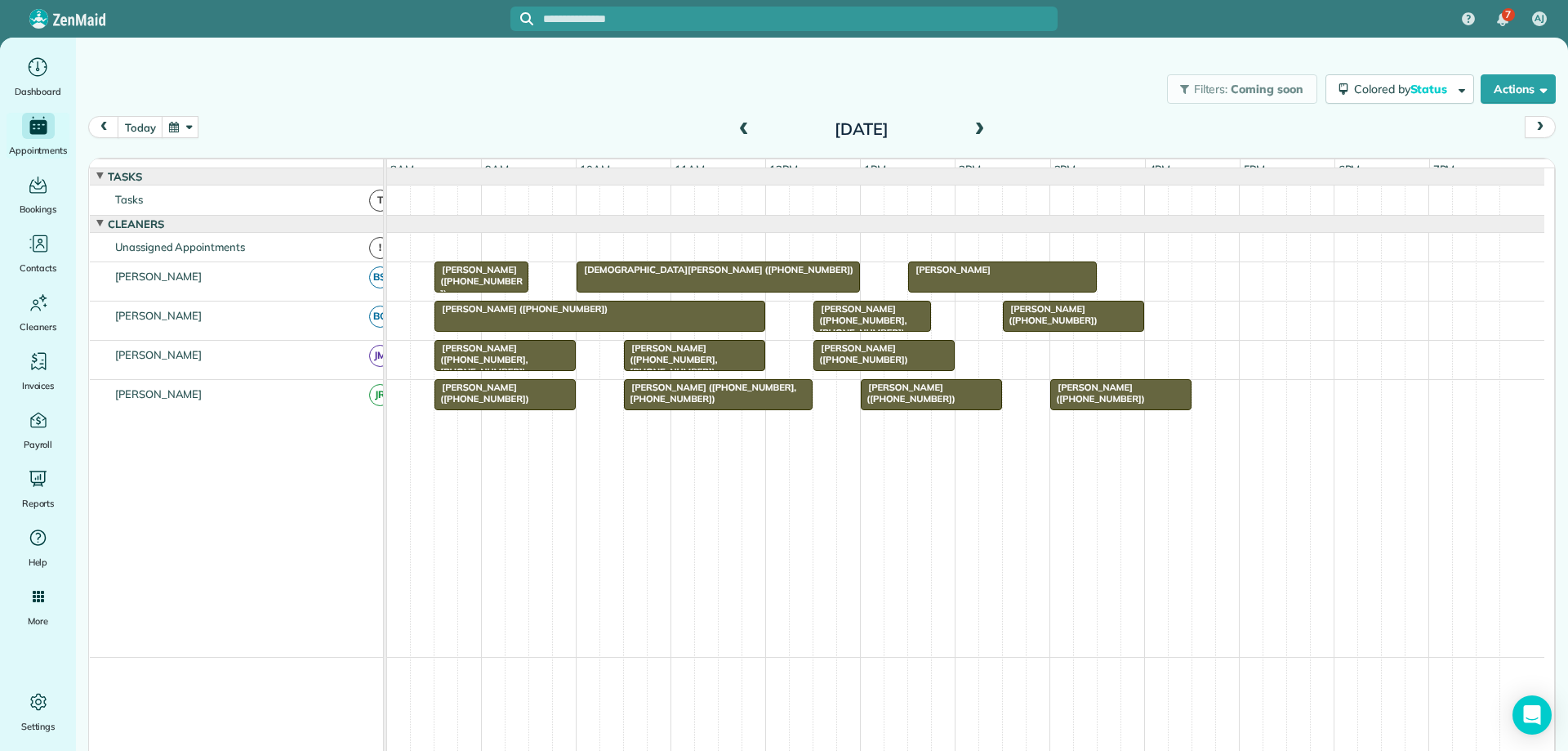
click at [975, 128] on span at bounding box center [980, 130] width 18 height 15
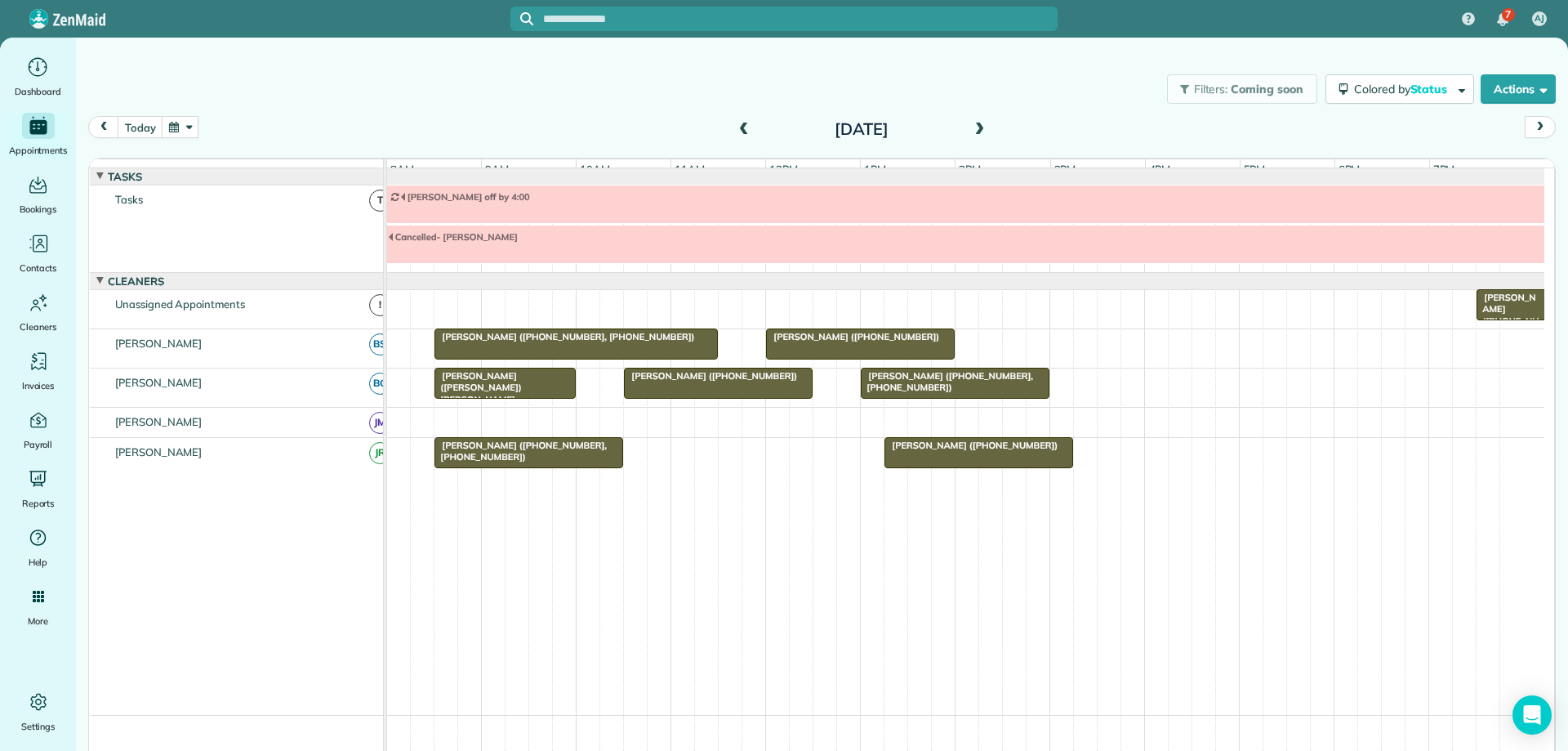
click at [975, 128] on span at bounding box center [980, 130] width 18 height 15
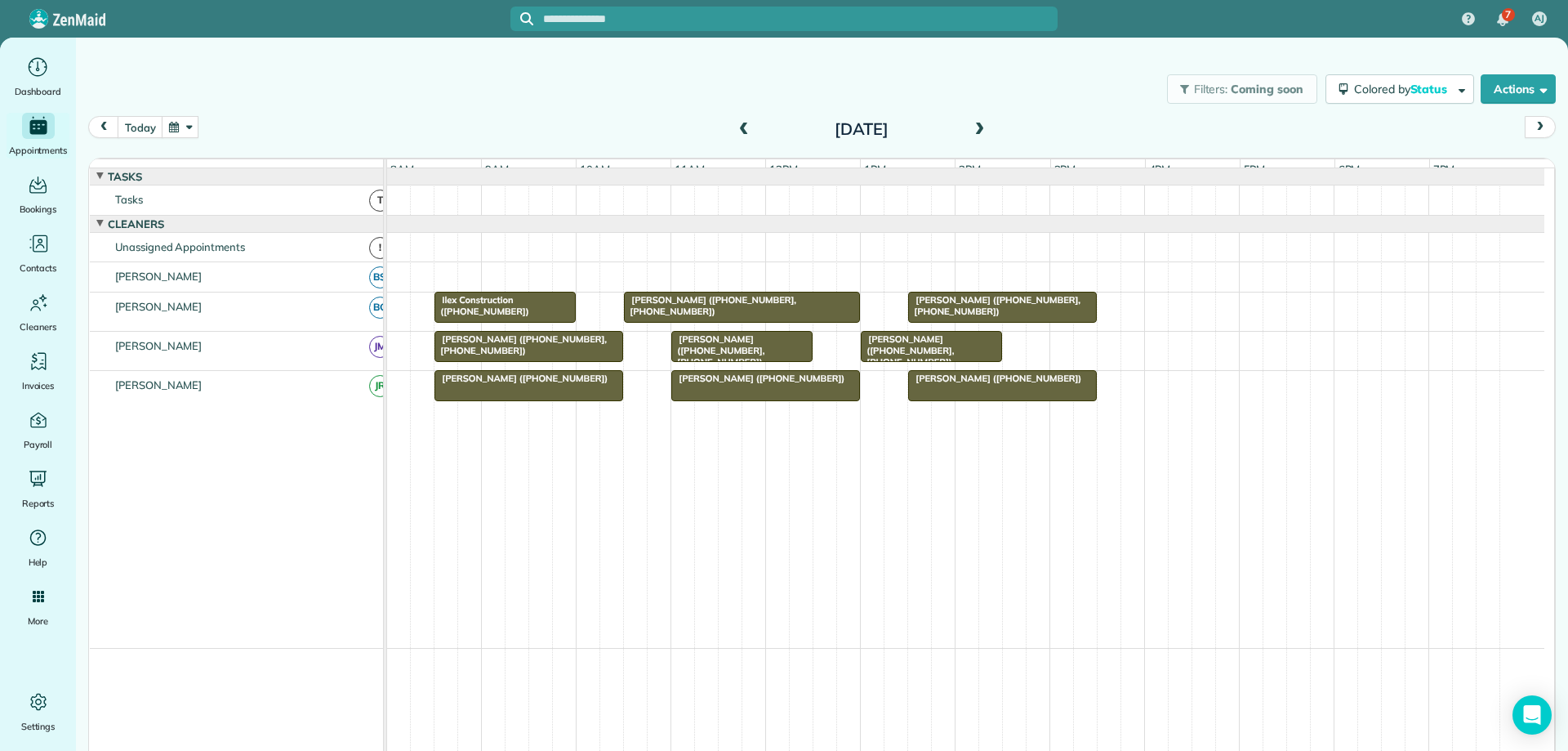
click at [975, 128] on span at bounding box center [980, 130] width 18 height 15
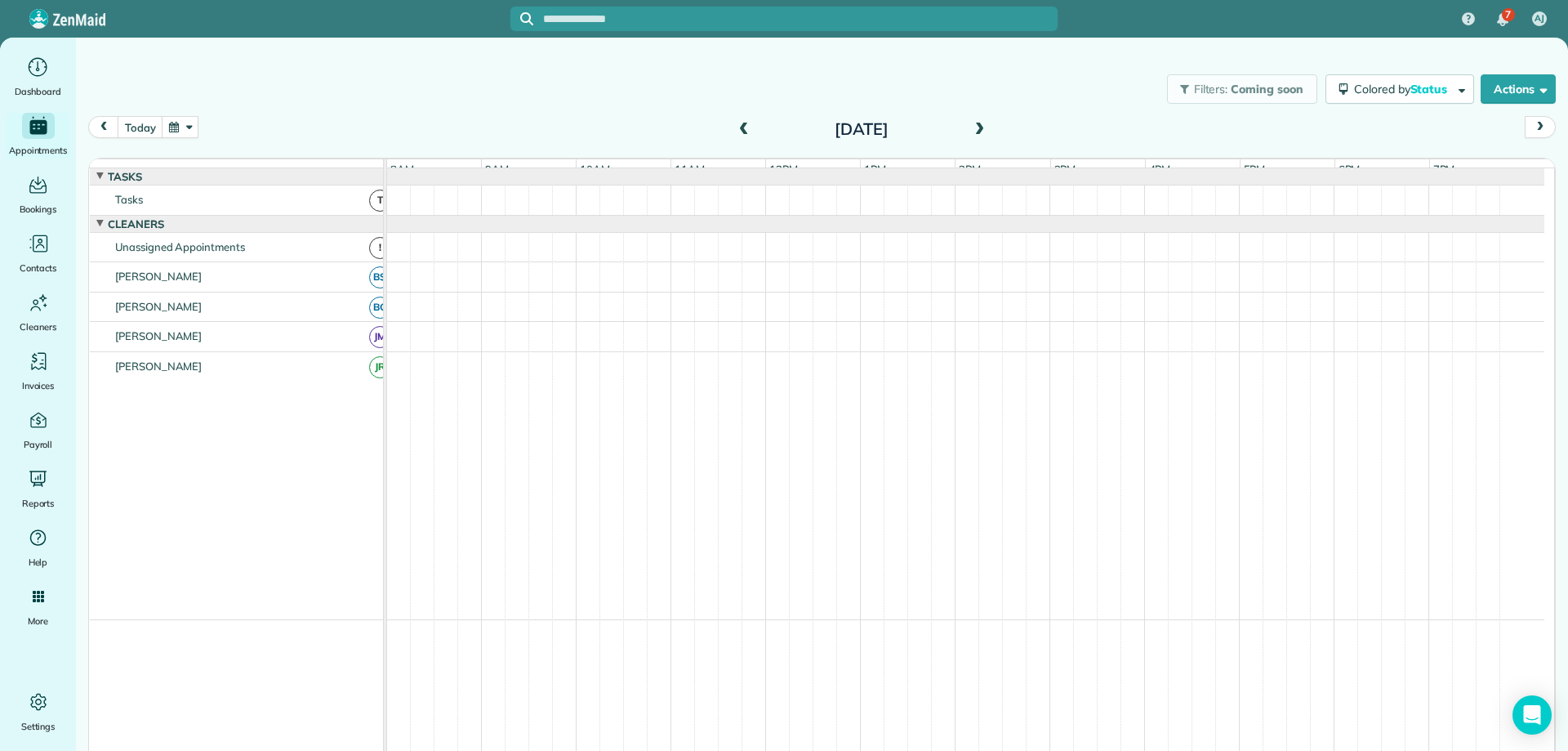
click at [975, 128] on span at bounding box center [980, 130] width 18 height 15
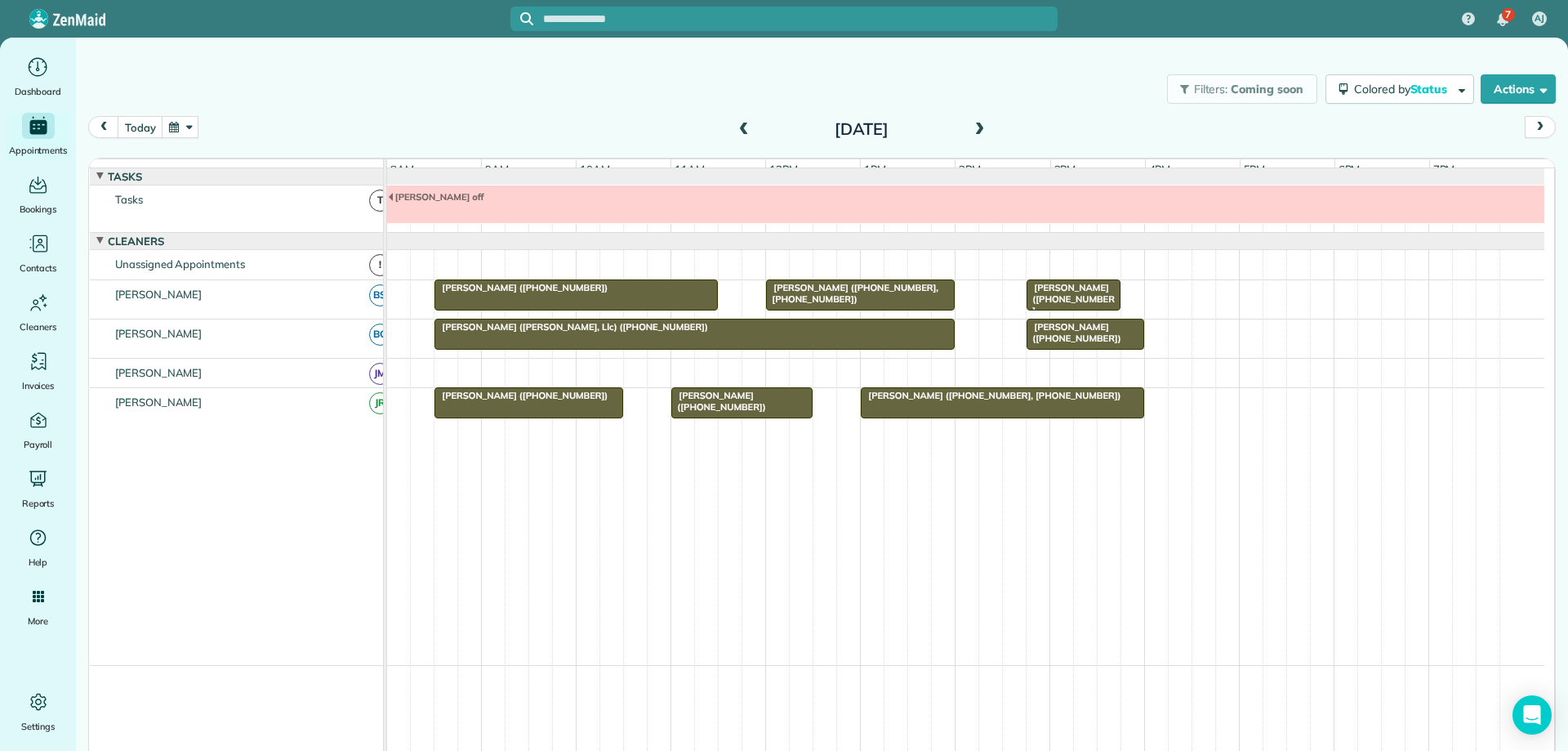
click at [900, 303] on div "Ross Waller (+15404627671, +15403190945)" at bounding box center [861, 293] width 179 height 23
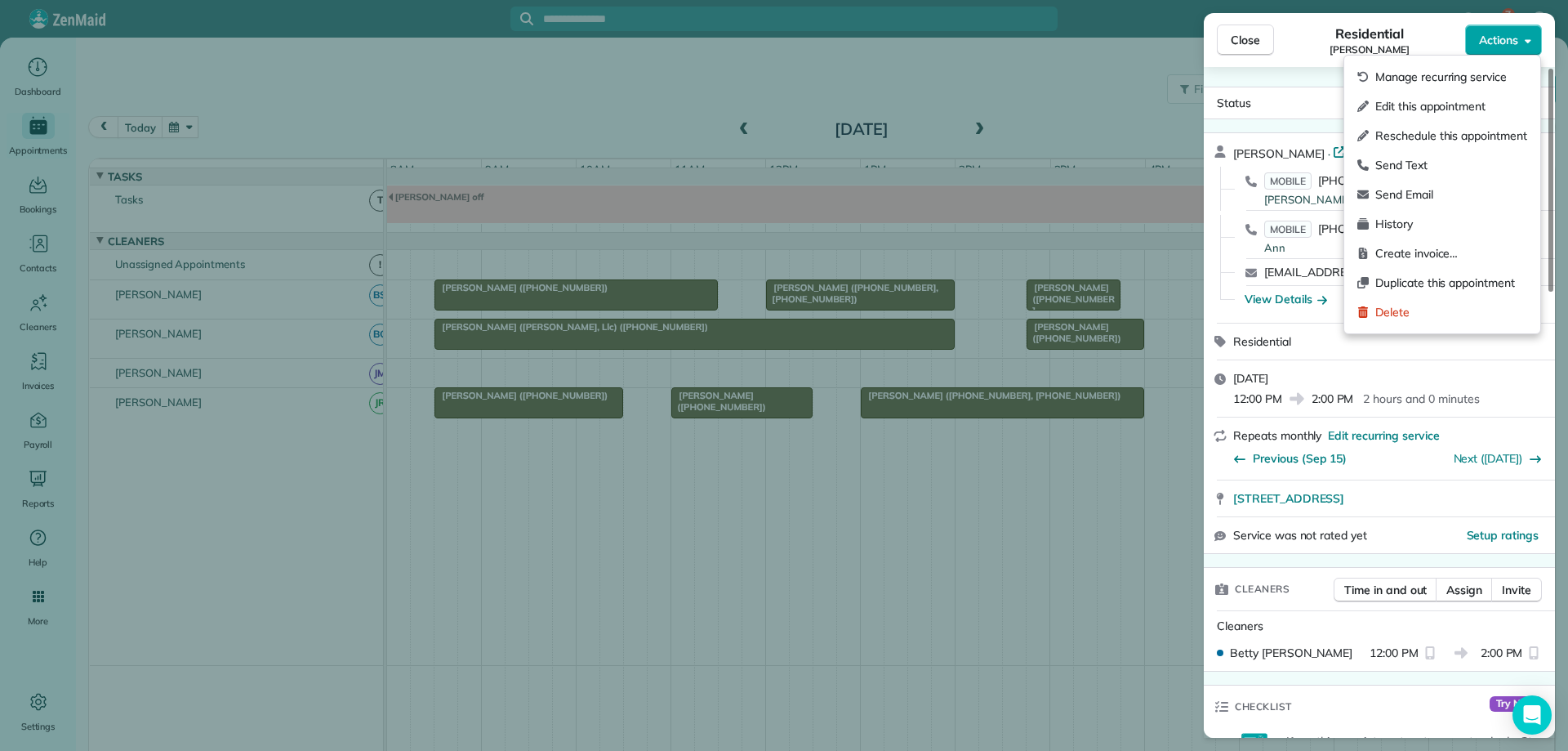
click at [1505, 48] on button "Actions" at bounding box center [1504, 39] width 77 height 31
click at [1441, 79] on span "Manage recurring service" at bounding box center [1451, 77] width 152 height 17
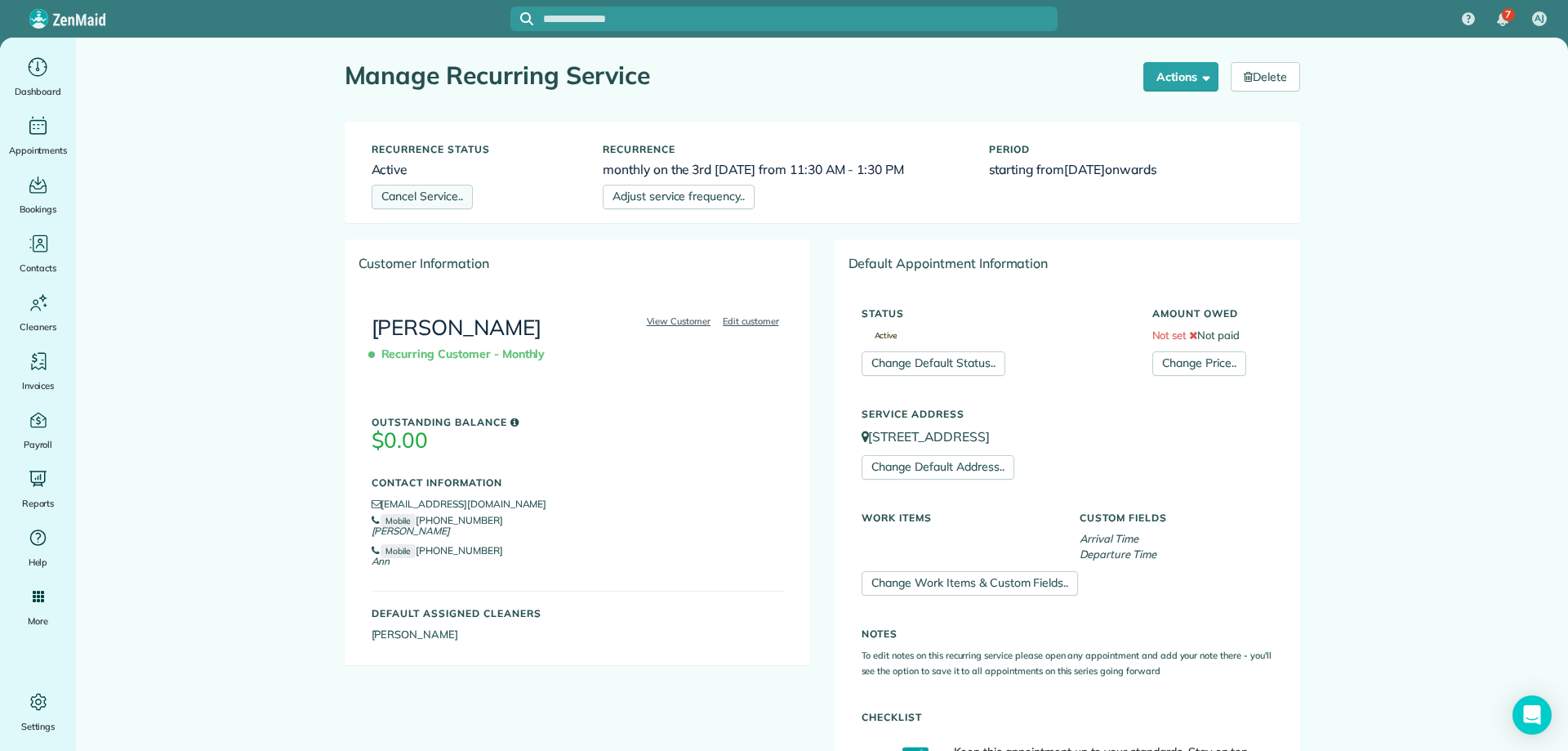
click at [424, 198] on link "Cancel Service.." at bounding box center [422, 197] width 102 height 24
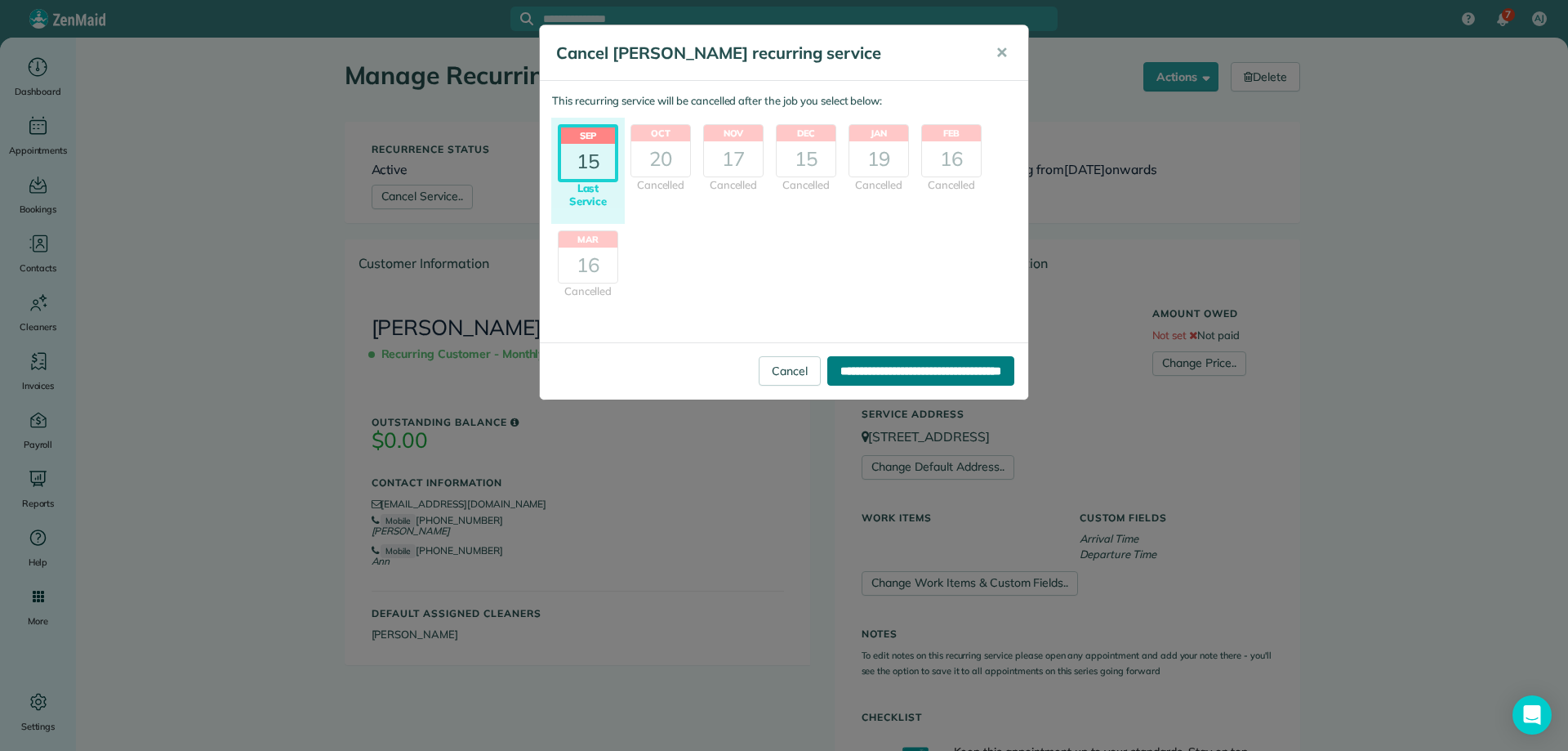
click at [883, 368] on input "**********" at bounding box center [921, 370] width 187 height 29
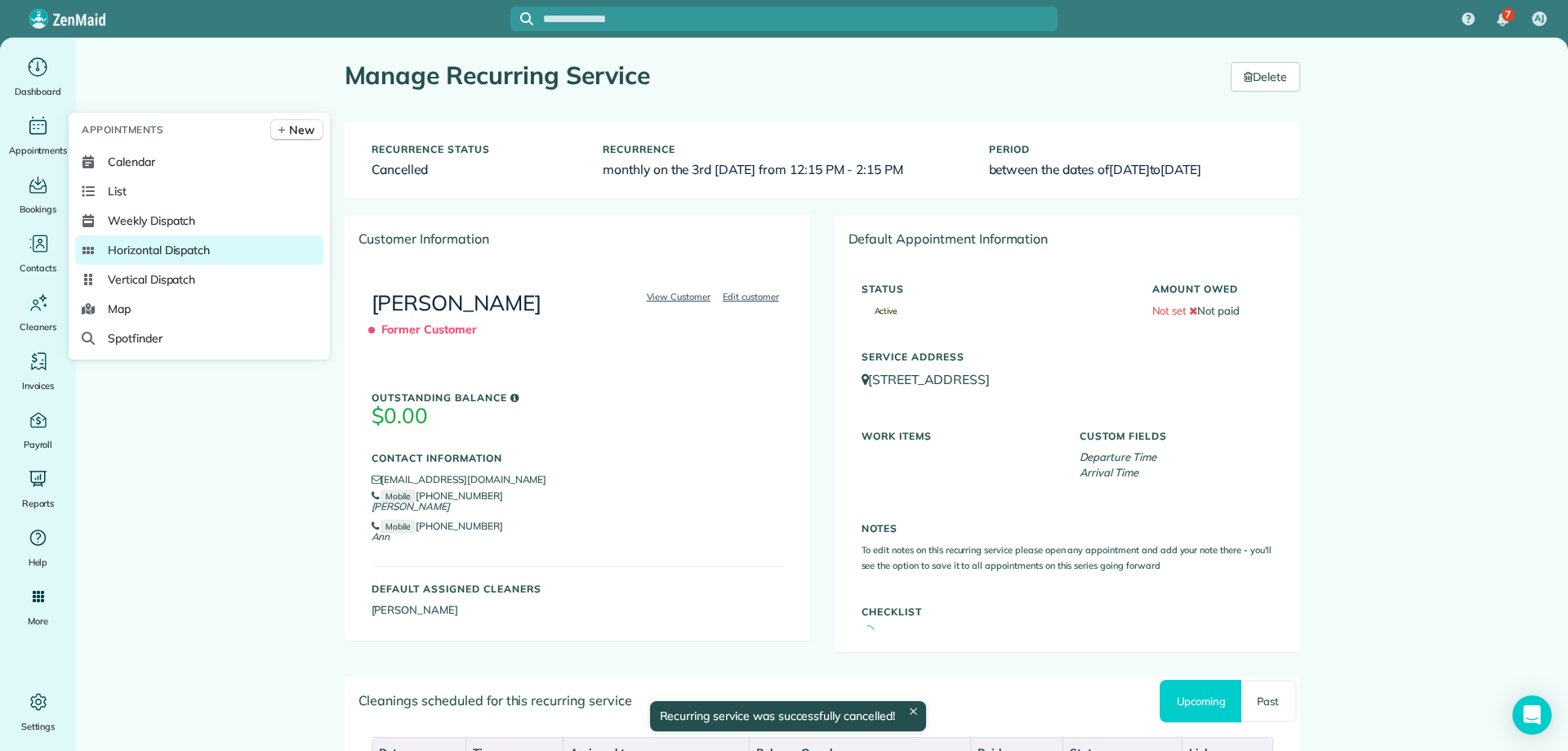
click at [190, 243] on span "Horizontal Dispatch" at bounding box center [158, 250] width 102 height 17
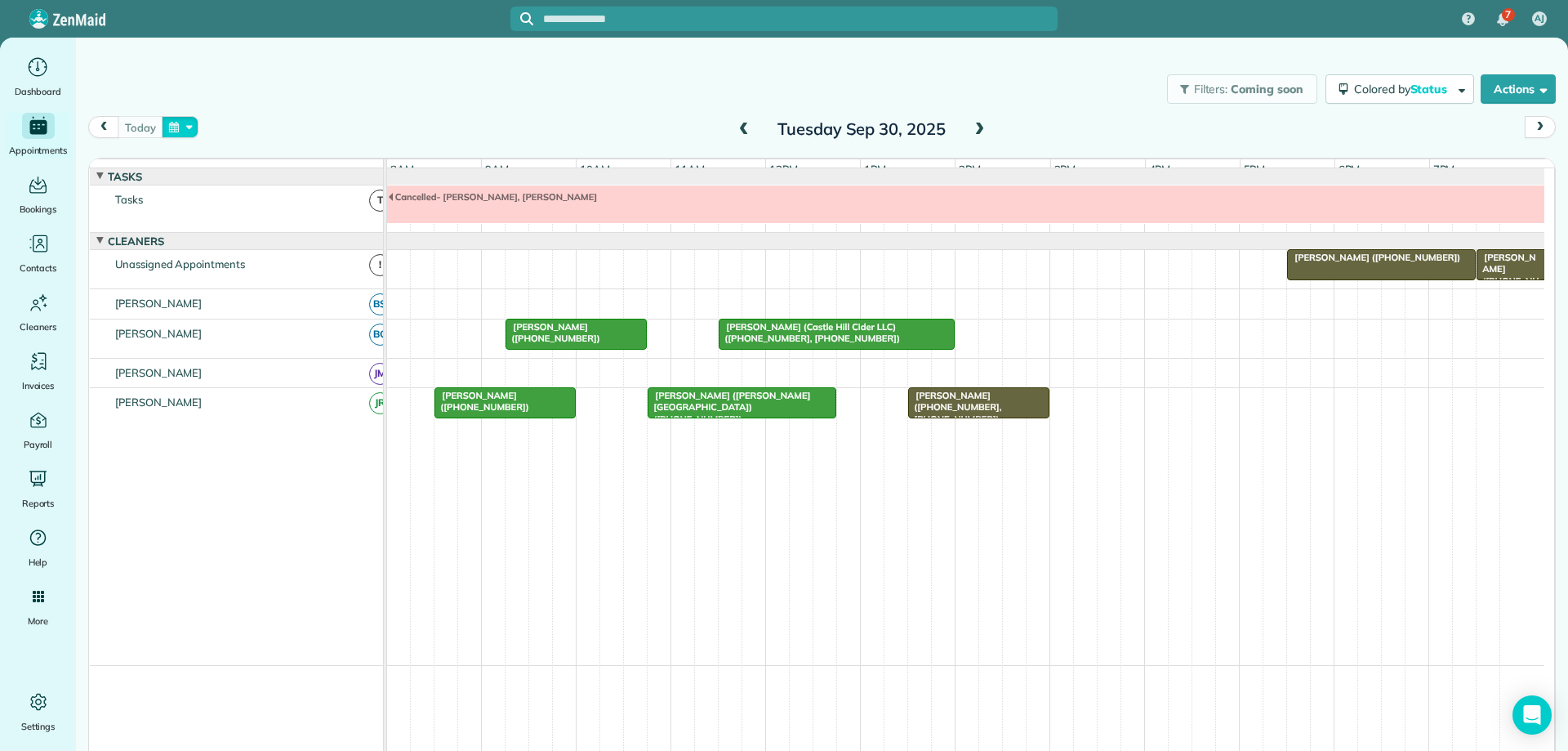
click at [192, 133] on button "button" at bounding box center [180, 127] width 37 height 22
click at [382, 133] on link "Next" at bounding box center [377, 137] width 45 height 41
click at [266, 229] on link "14" at bounding box center [272, 237] width 26 height 26
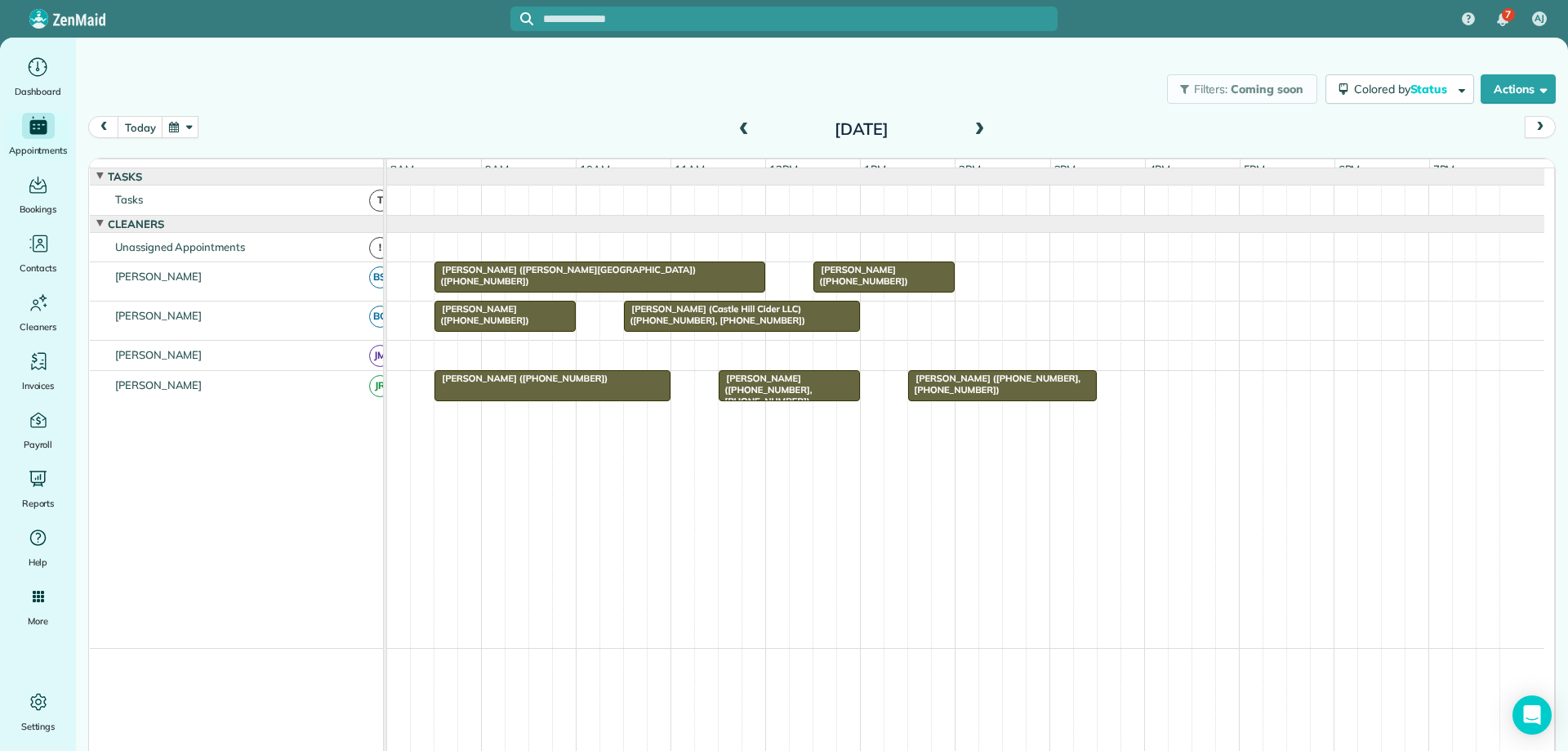
click at [971, 135] on span at bounding box center [980, 130] width 18 height 15
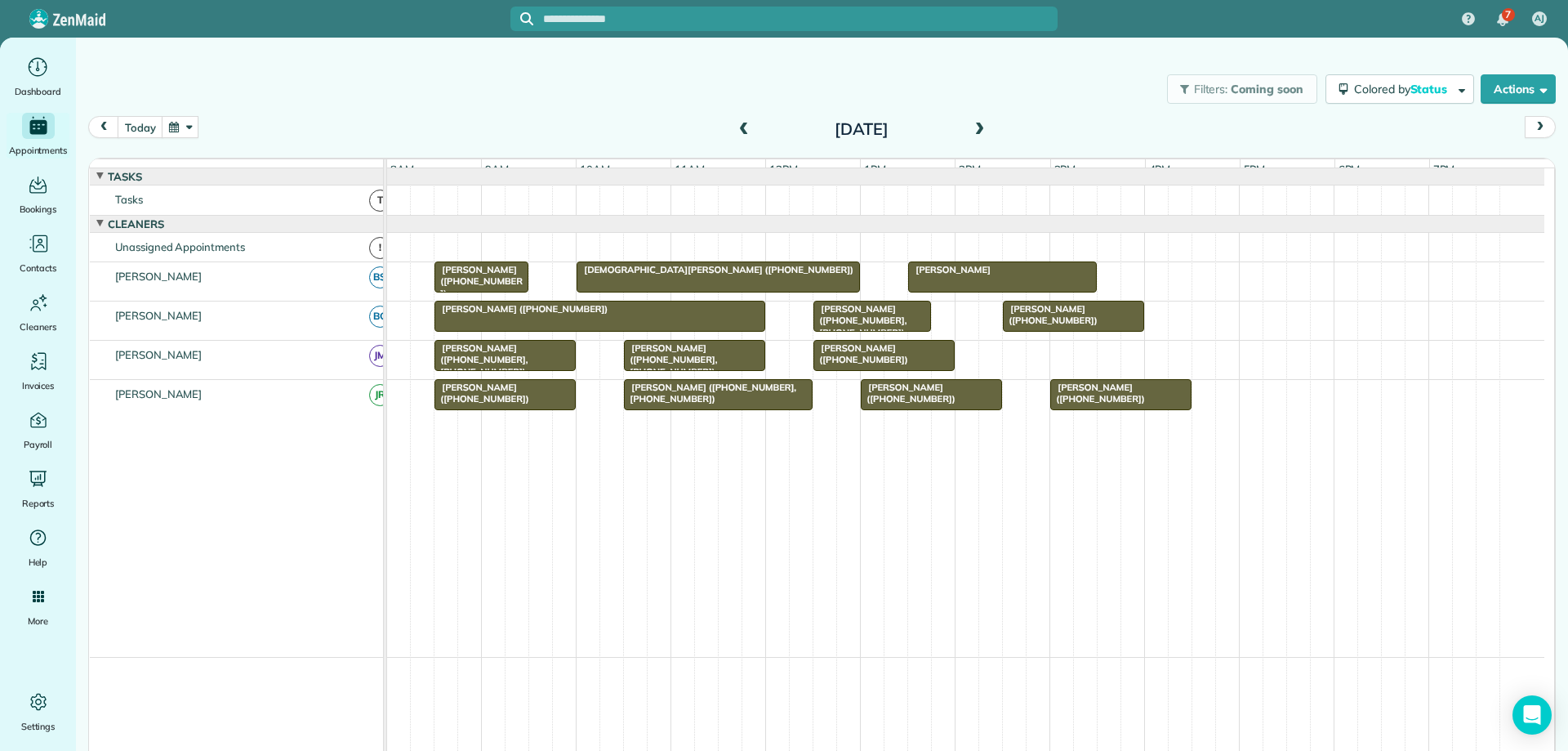
click at [971, 135] on span at bounding box center [980, 130] width 18 height 15
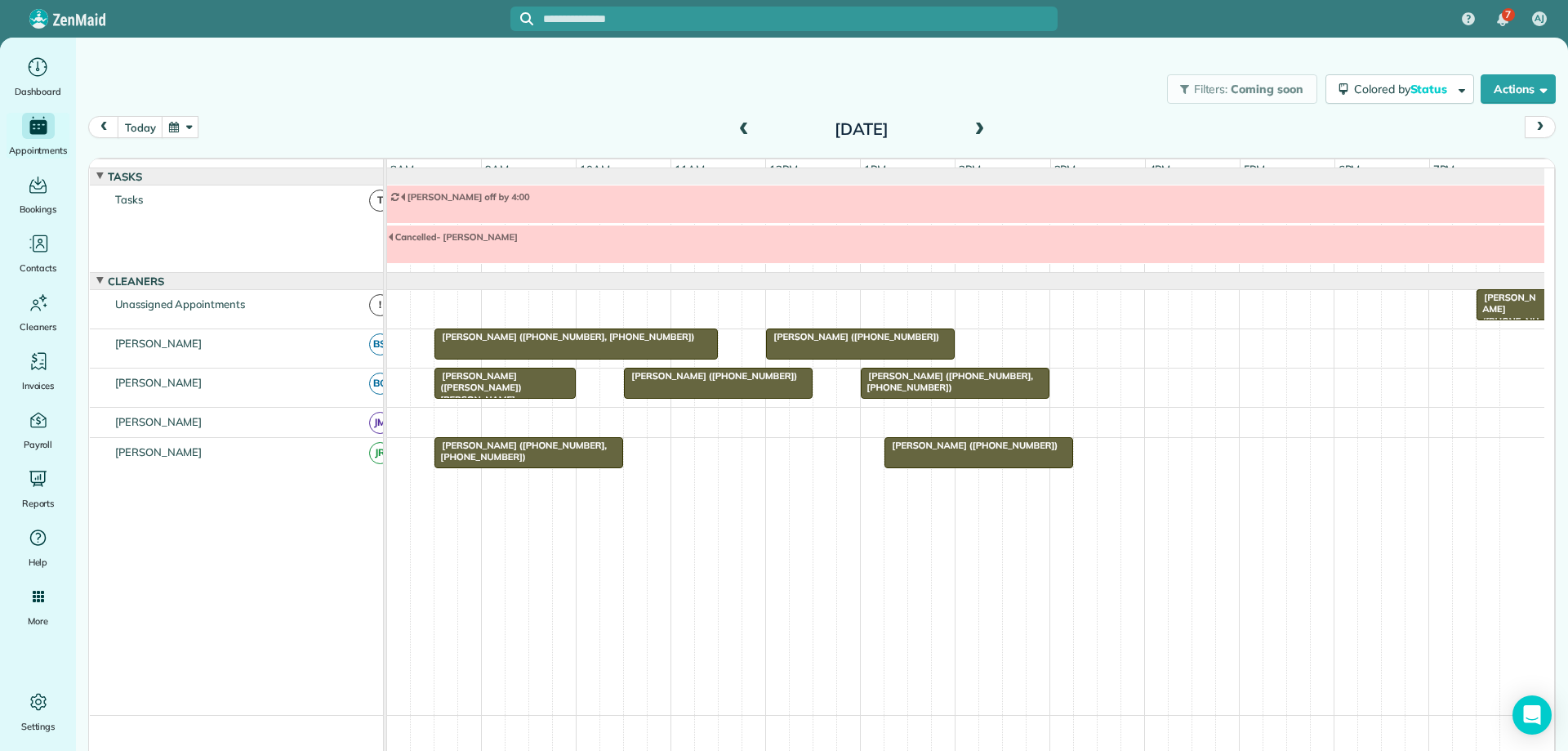
click at [973, 130] on span at bounding box center [980, 130] width 18 height 15
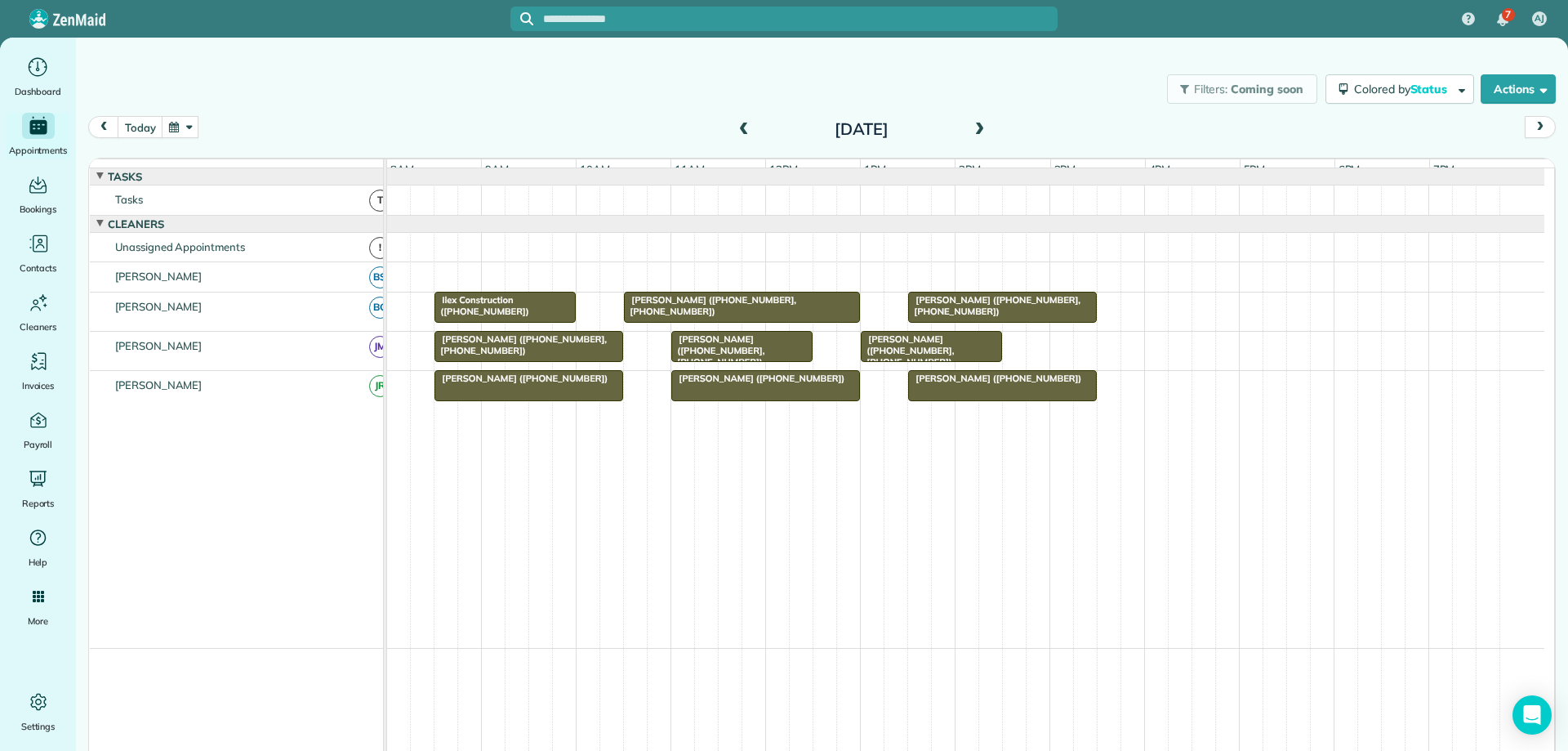
click at [973, 130] on span at bounding box center [980, 130] width 18 height 15
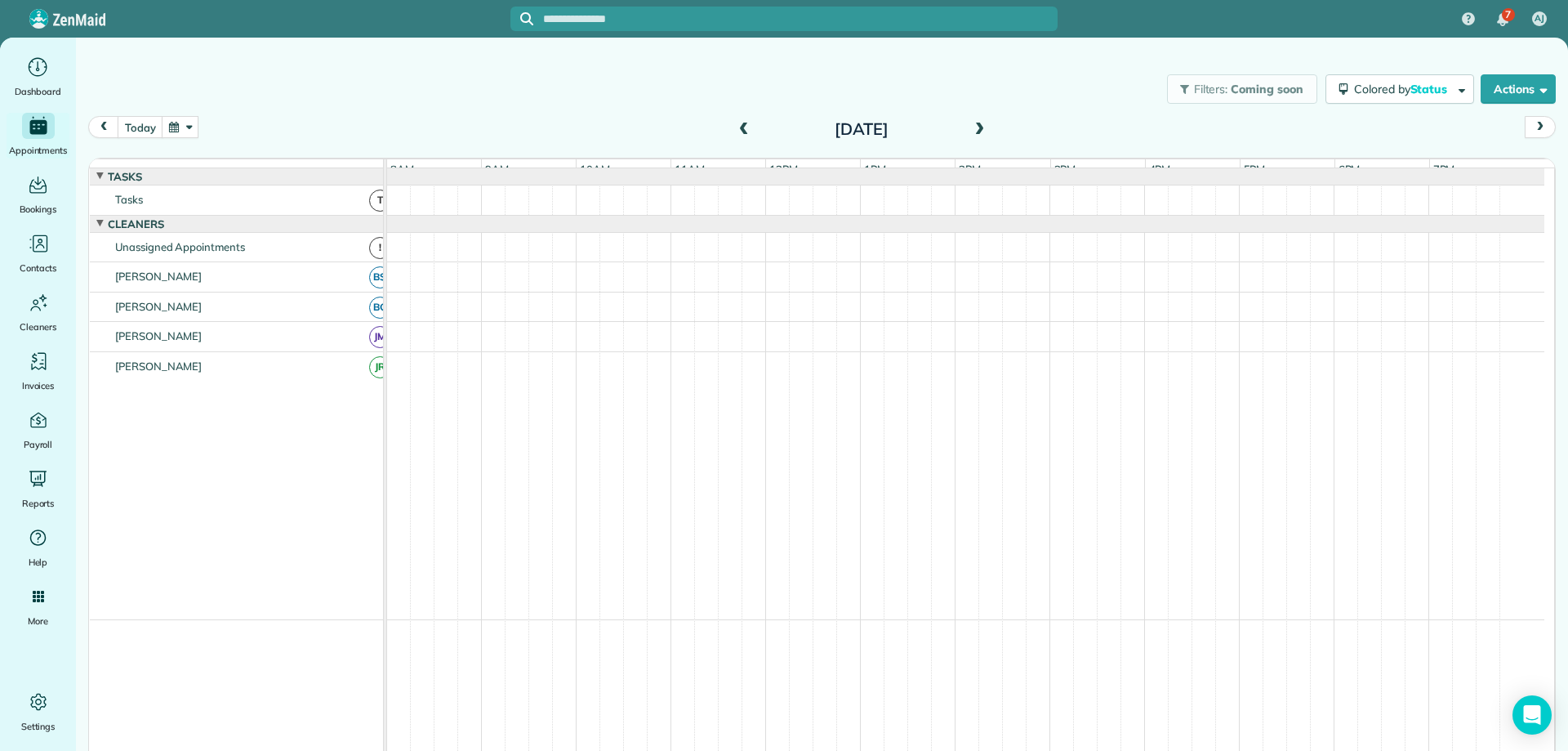
click at [973, 130] on span at bounding box center [980, 130] width 18 height 15
click at [975, 126] on span at bounding box center [980, 130] width 18 height 15
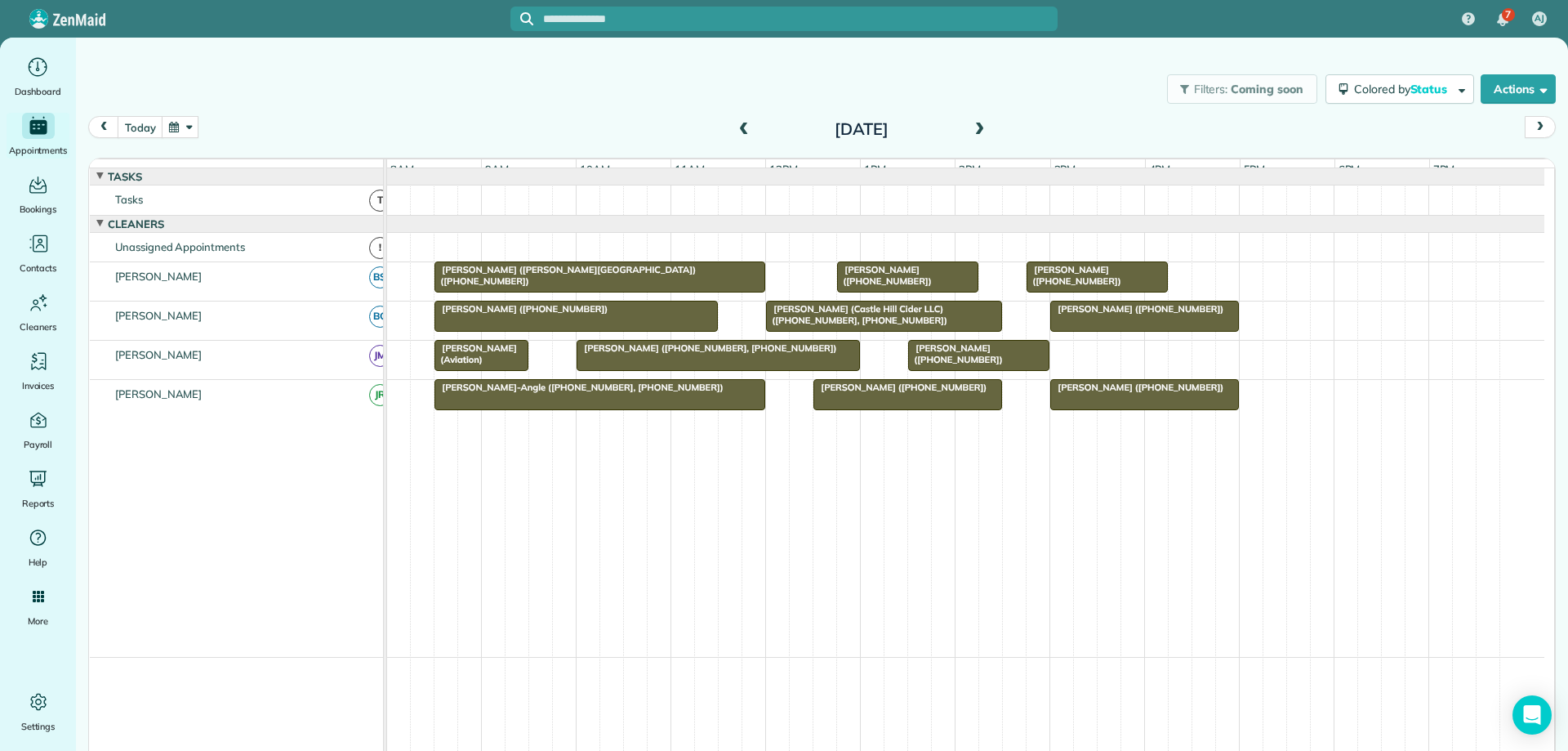
click at [975, 126] on span at bounding box center [980, 130] width 18 height 15
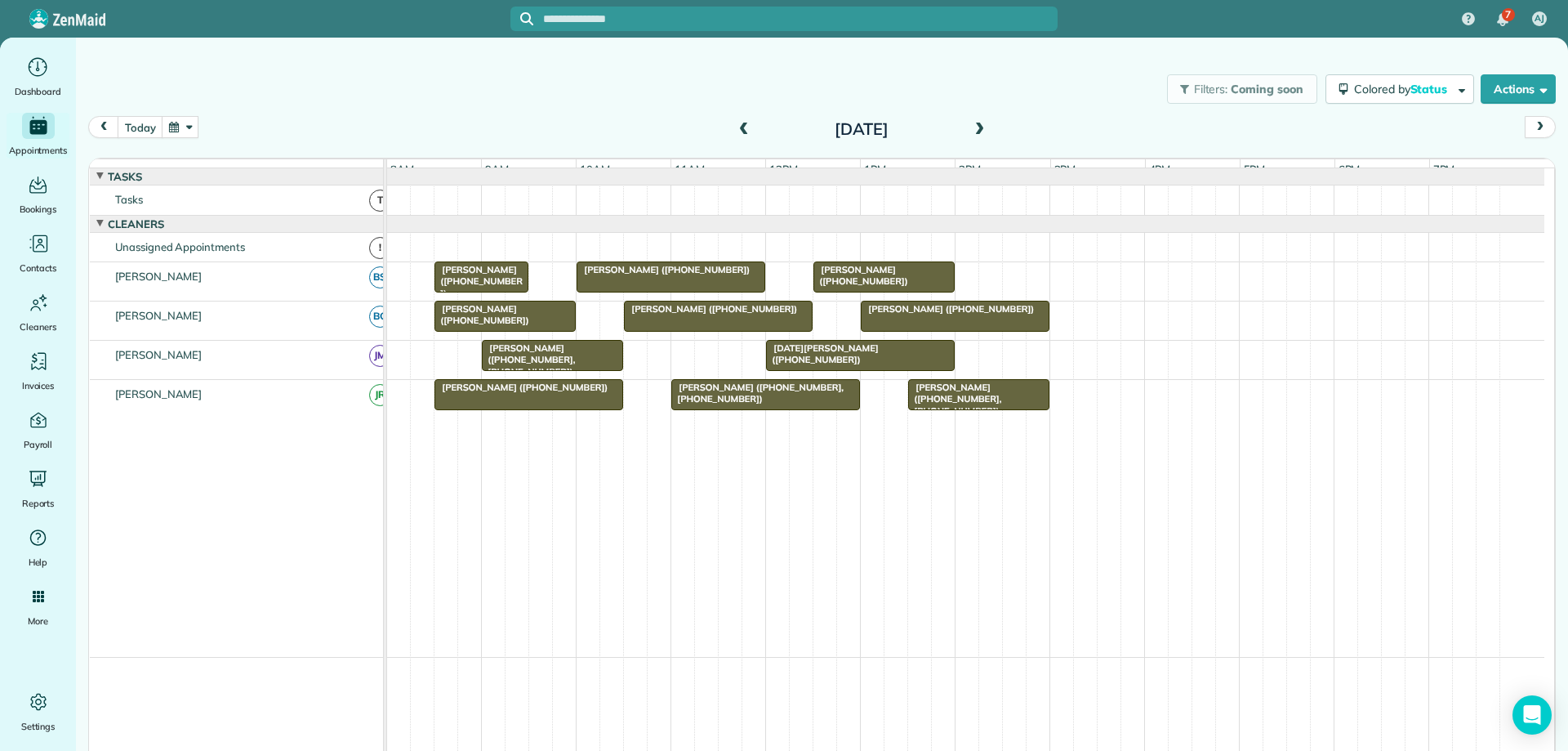
click at [975, 126] on span at bounding box center [980, 130] width 18 height 15
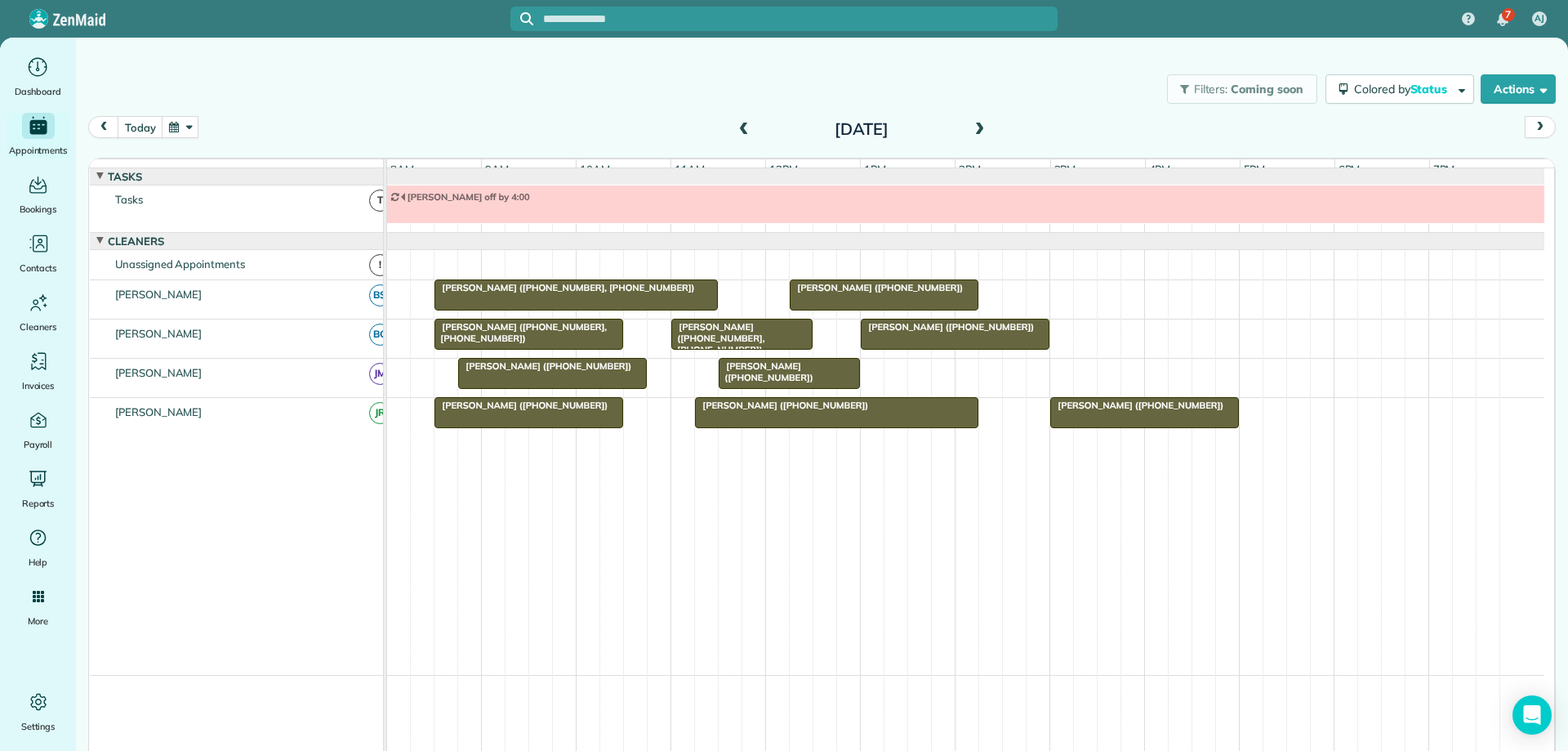
click at [975, 126] on span at bounding box center [980, 130] width 18 height 15
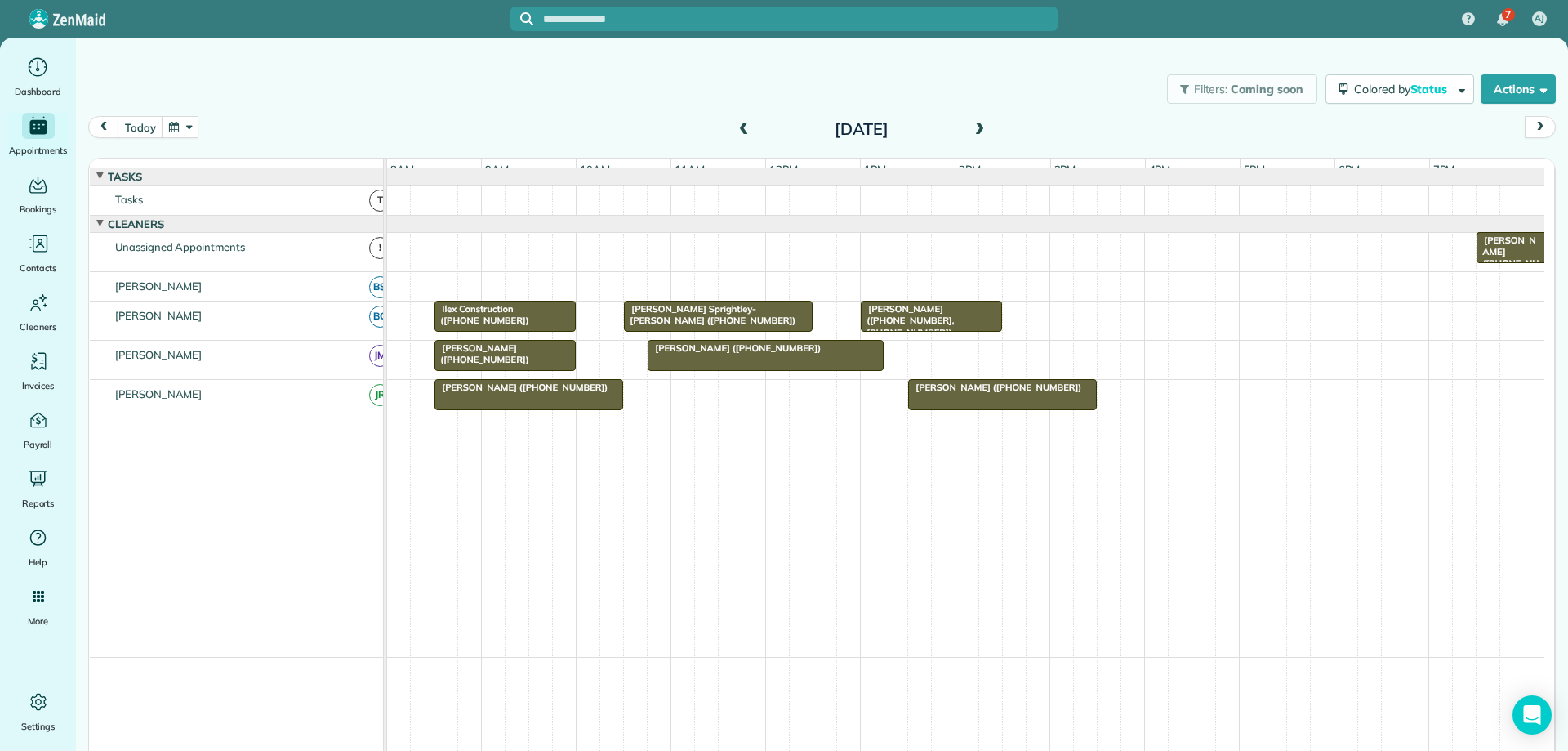
click at [975, 126] on span at bounding box center [980, 130] width 18 height 15
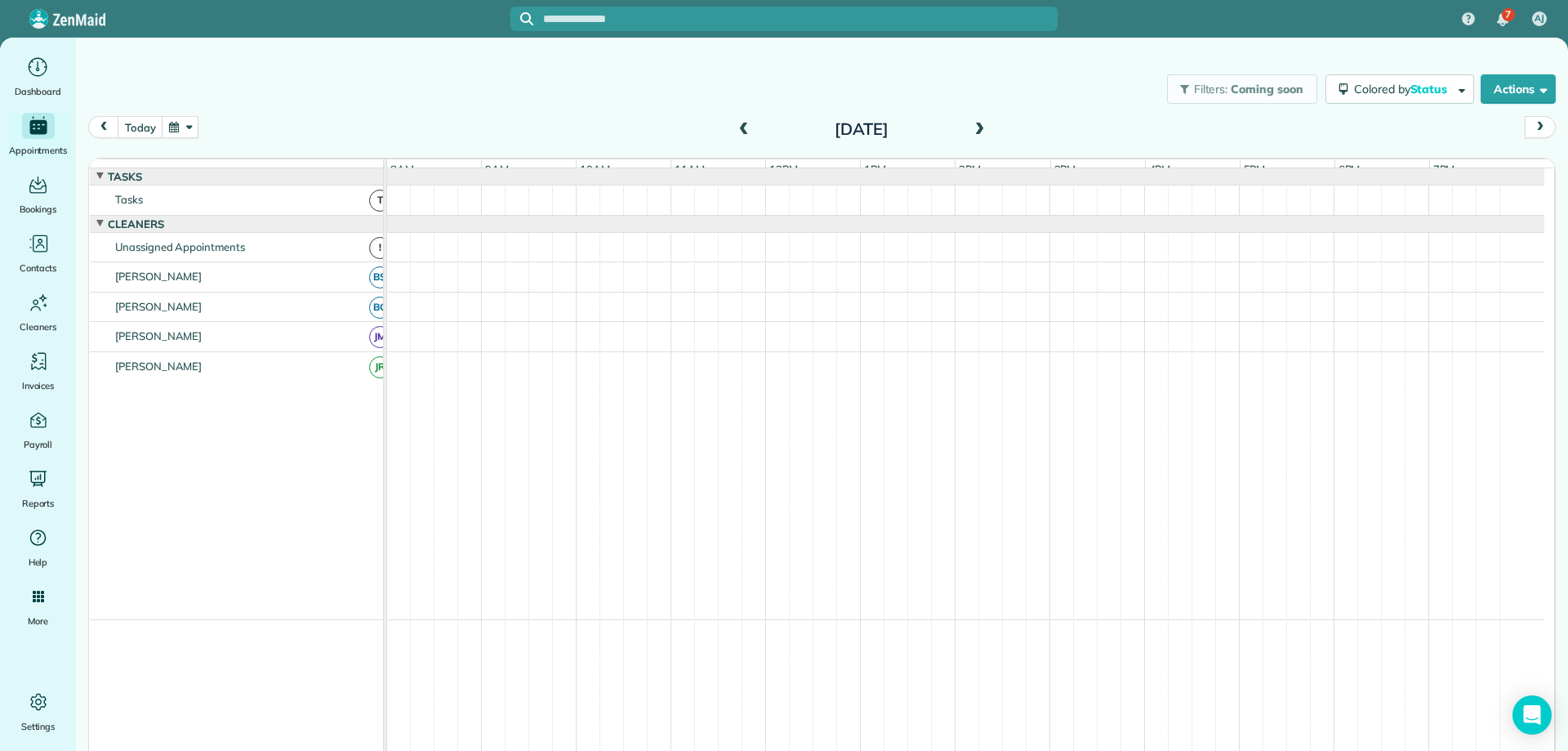
click at [975, 126] on span at bounding box center [980, 130] width 18 height 15
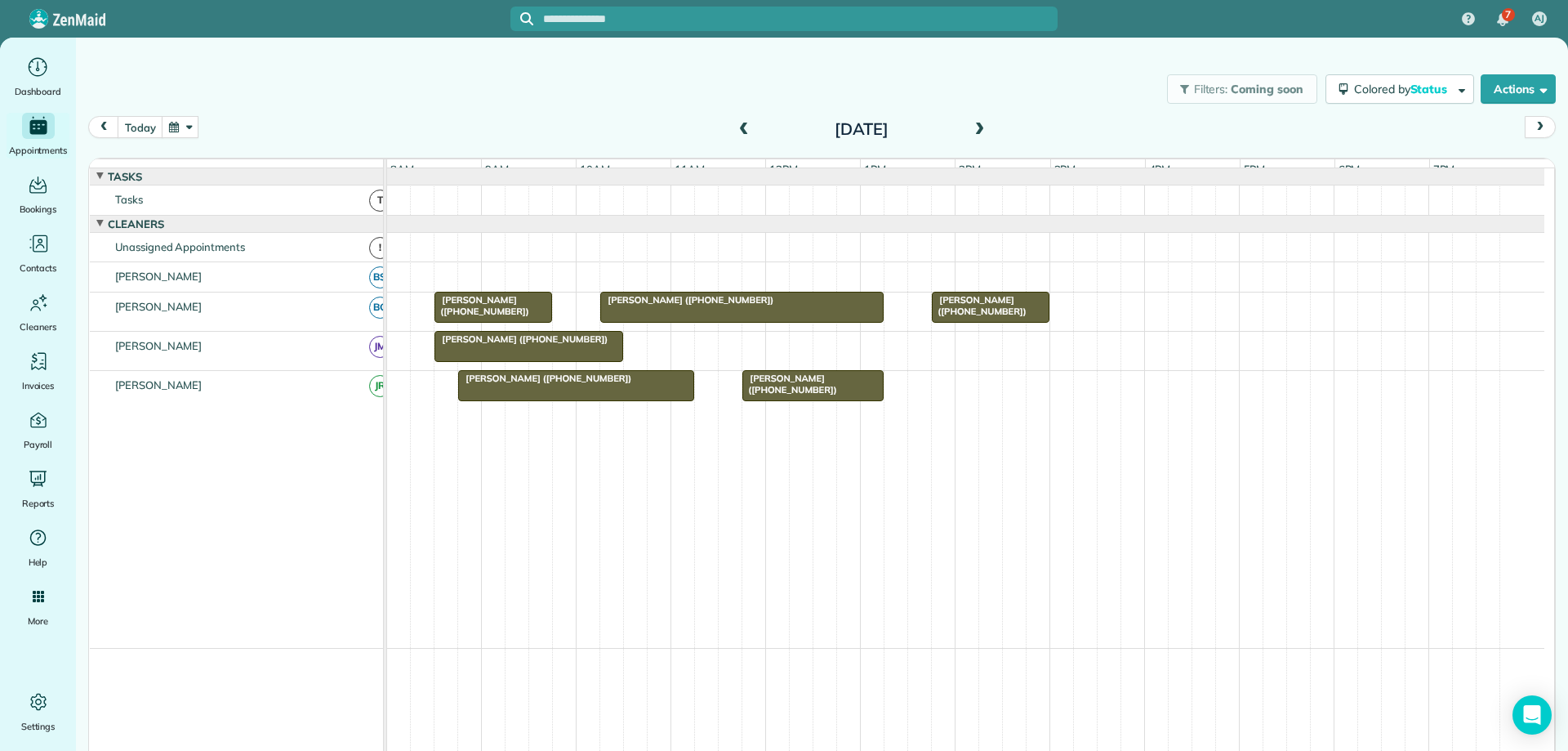
click at [975, 126] on span at bounding box center [980, 130] width 18 height 15
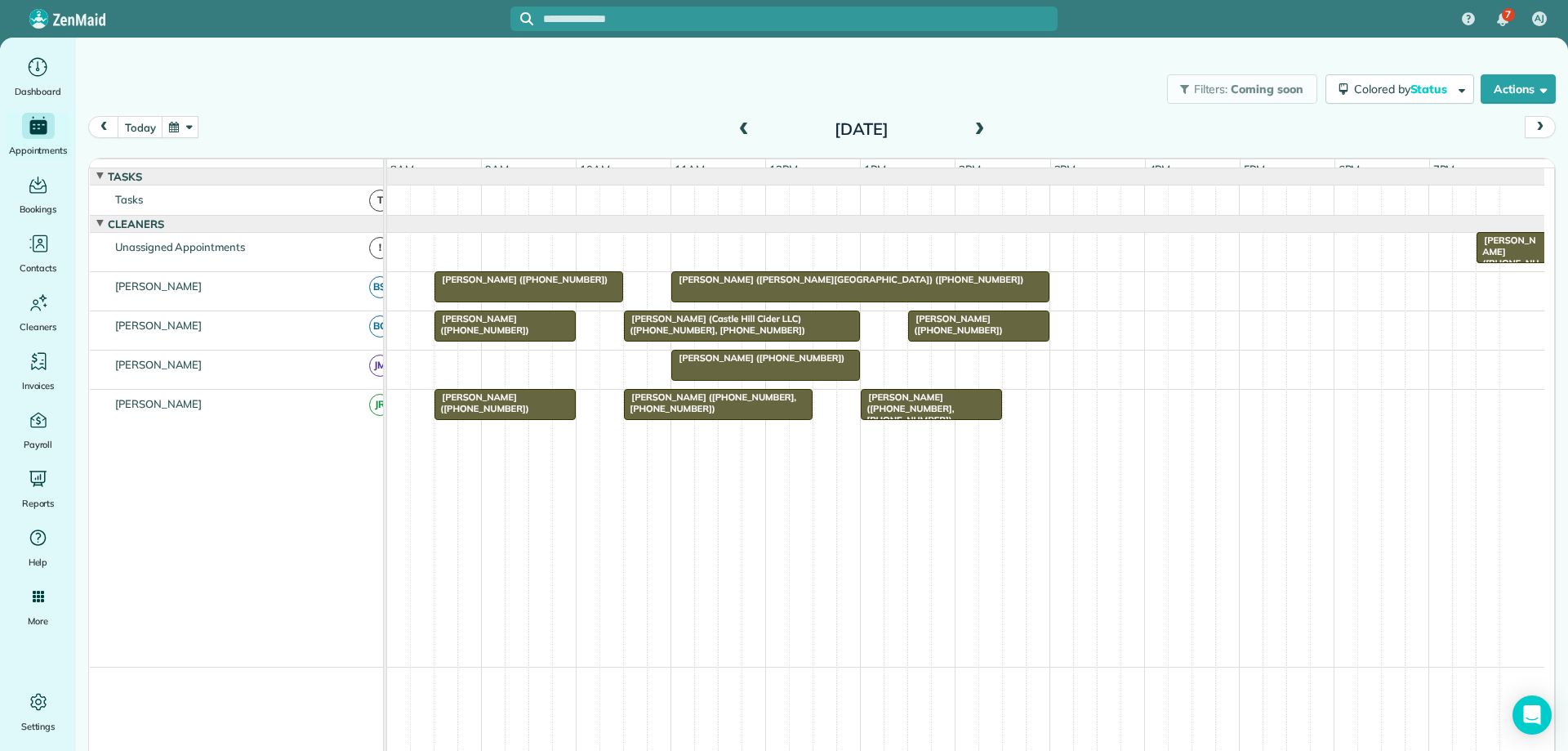
drag, startPoint x: 733, startPoint y: 128, endPoint x: 748, endPoint y: 113, distance: 21.2
click at [735, 128] on span at bounding box center [744, 130] width 18 height 15
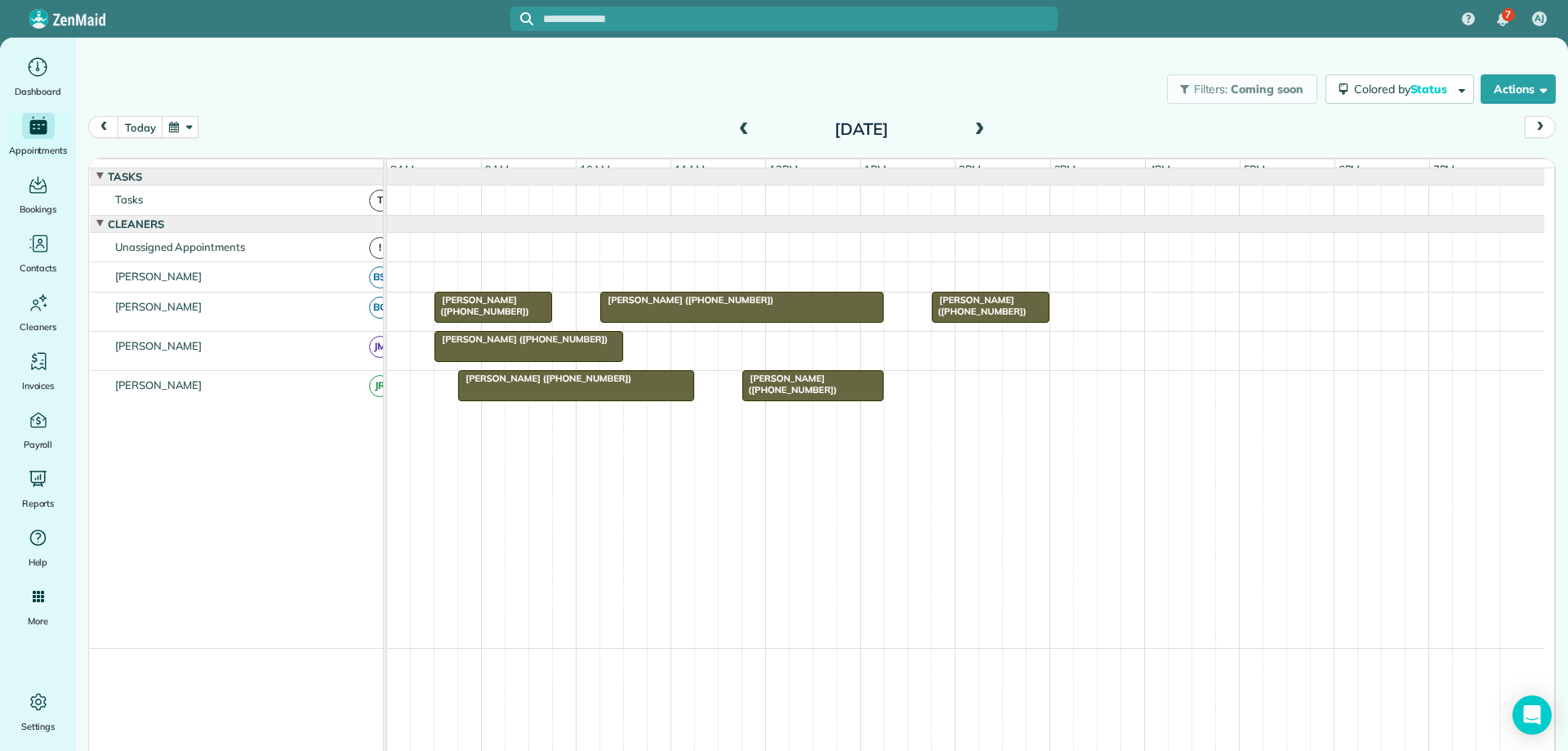
click at [971, 136] on span at bounding box center [980, 130] width 18 height 15
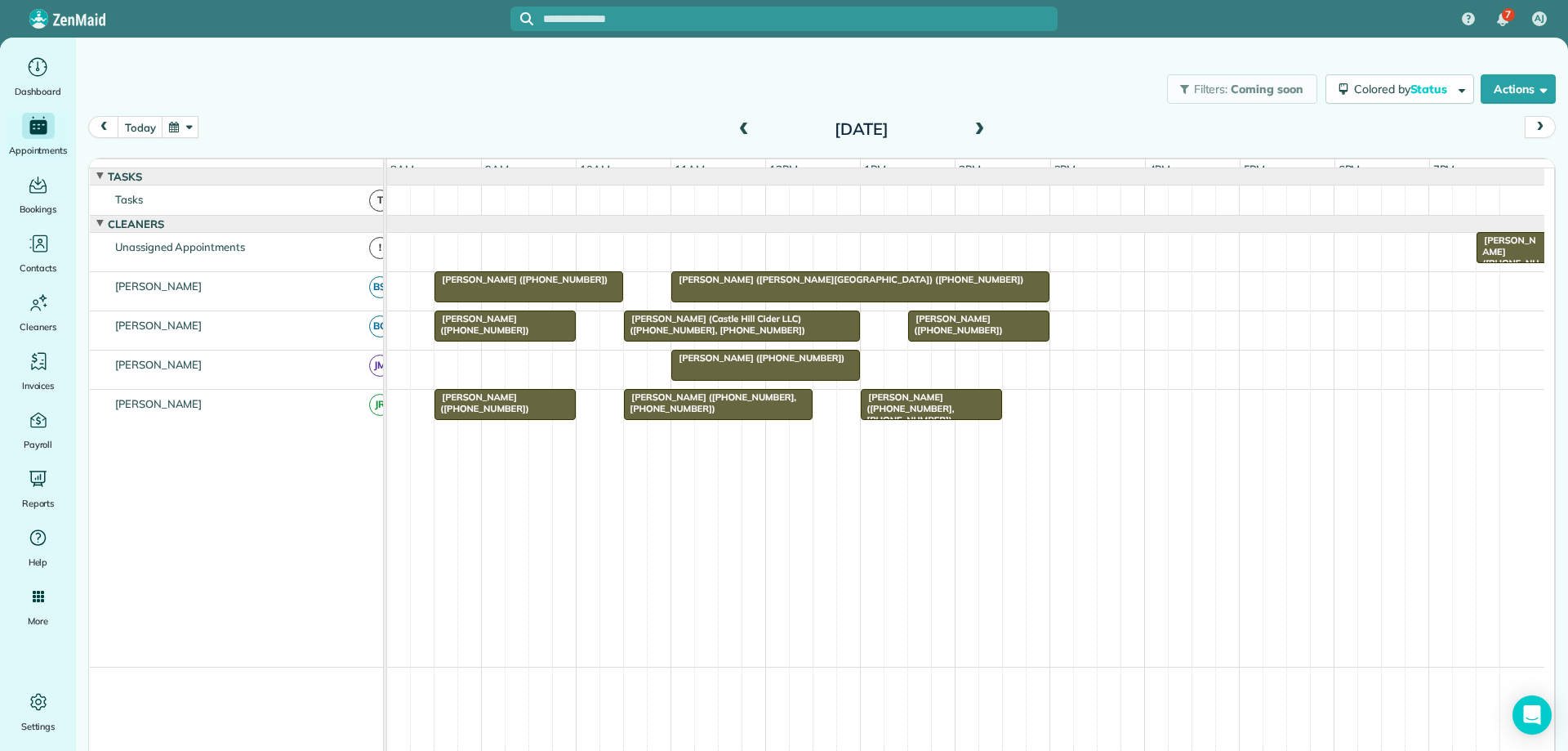
click at [825, 363] on div "[PERSON_NAME] ([PHONE_NUMBER])" at bounding box center [766, 358] width 179 height 12
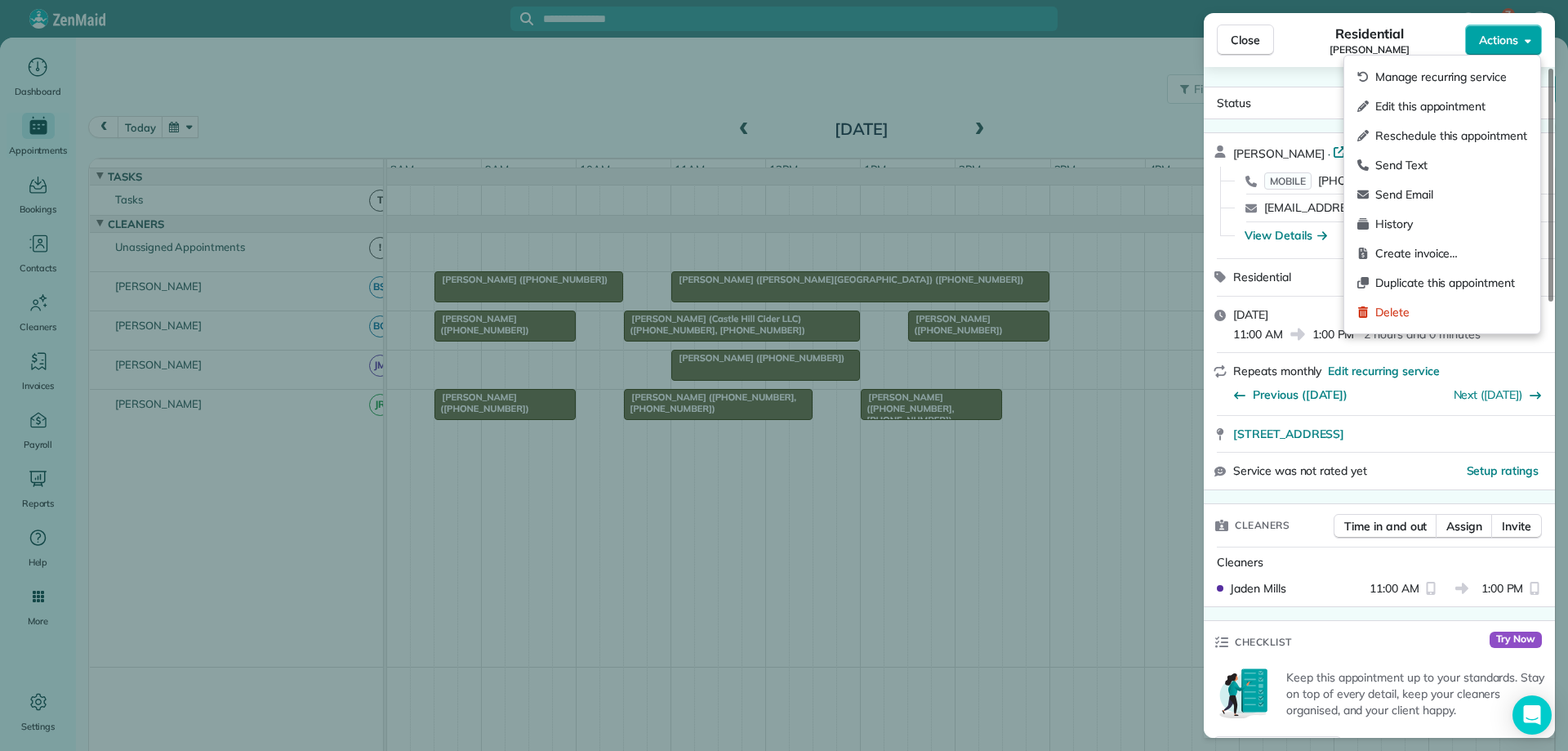
click at [1491, 48] on span "Actions" at bounding box center [1499, 40] width 39 height 17
click at [1485, 82] on span "Manage recurring service" at bounding box center [1451, 77] width 152 height 17
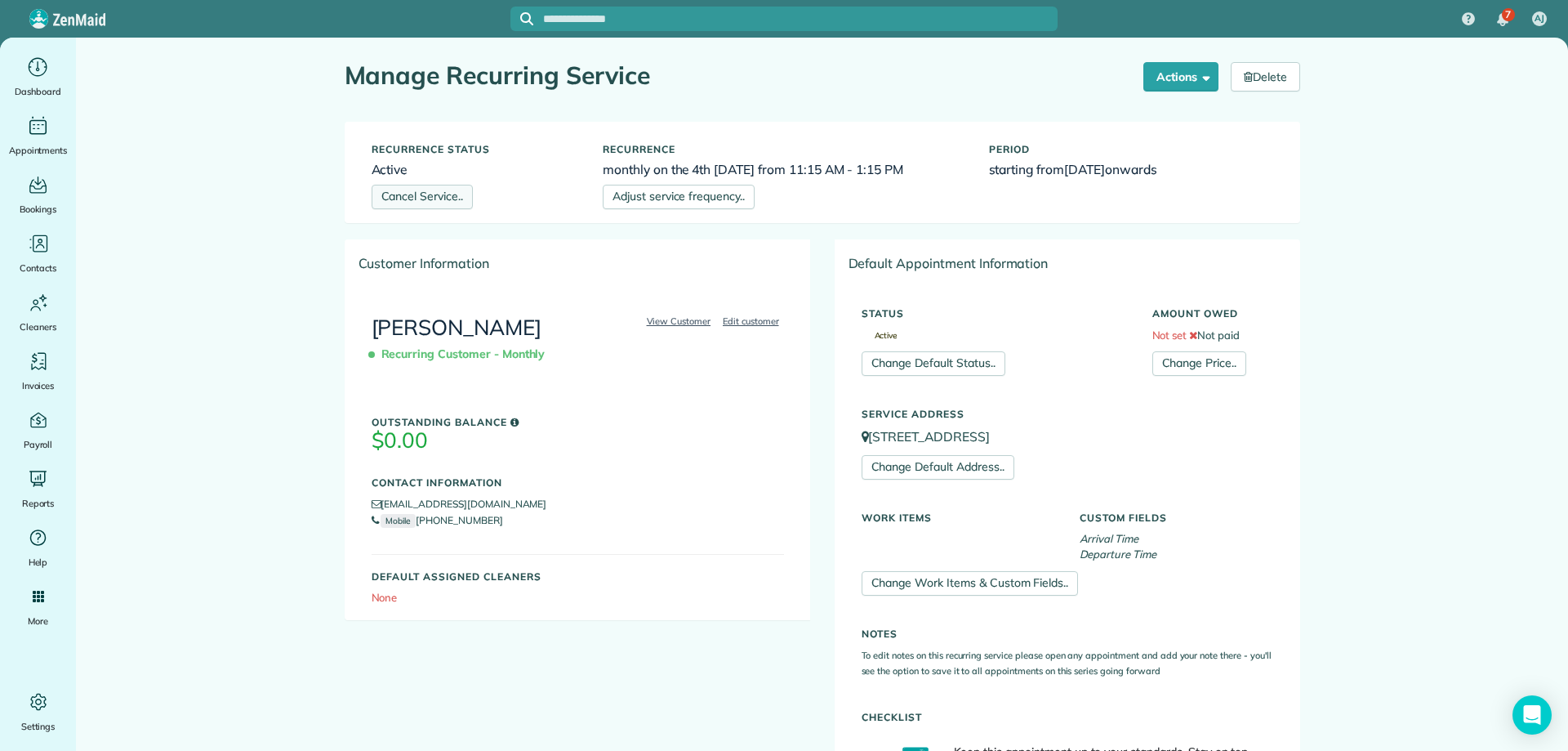
click at [412, 193] on link "Cancel Service.." at bounding box center [422, 197] width 102 height 24
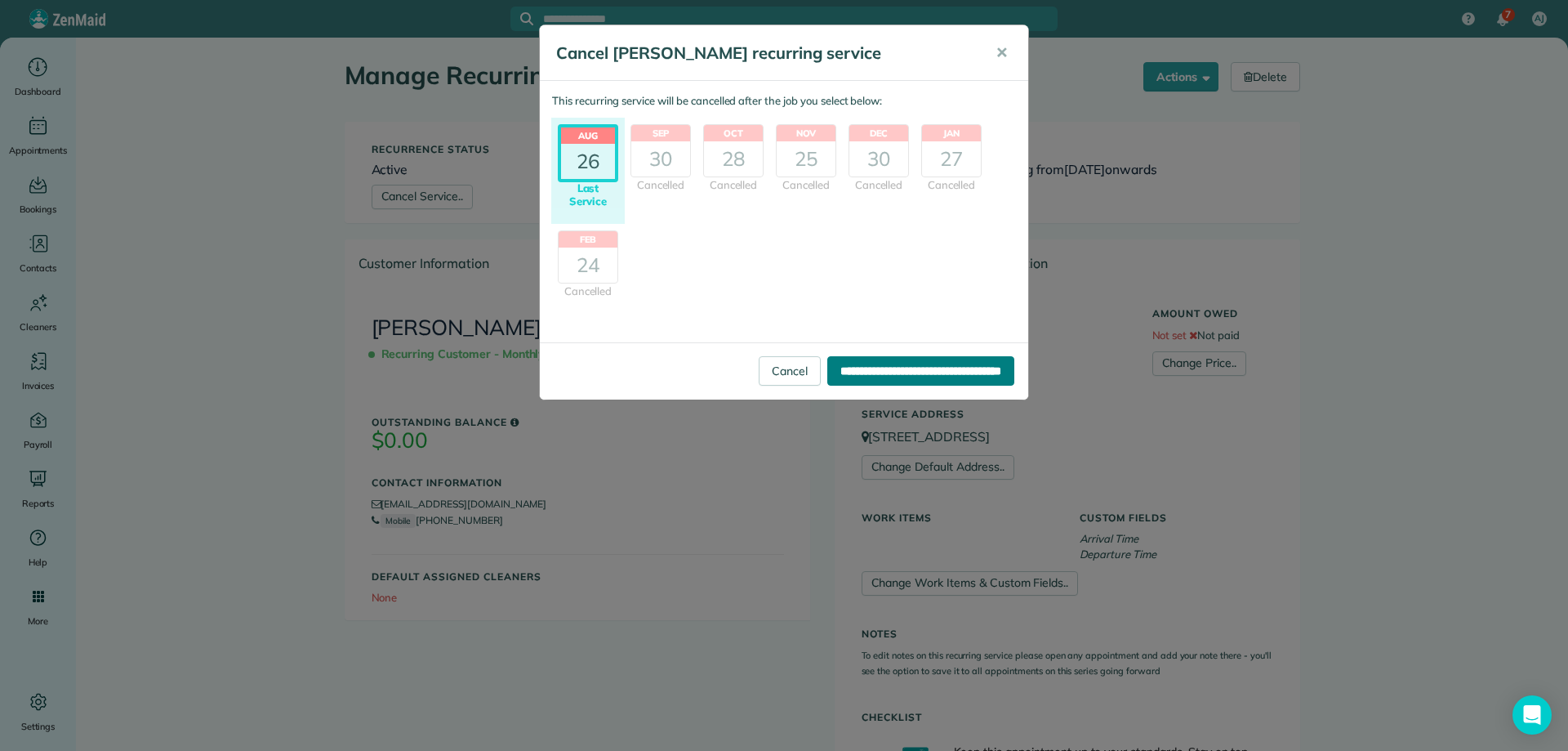
click at [900, 372] on input "**********" at bounding box center [921, 370] width 187 height 29
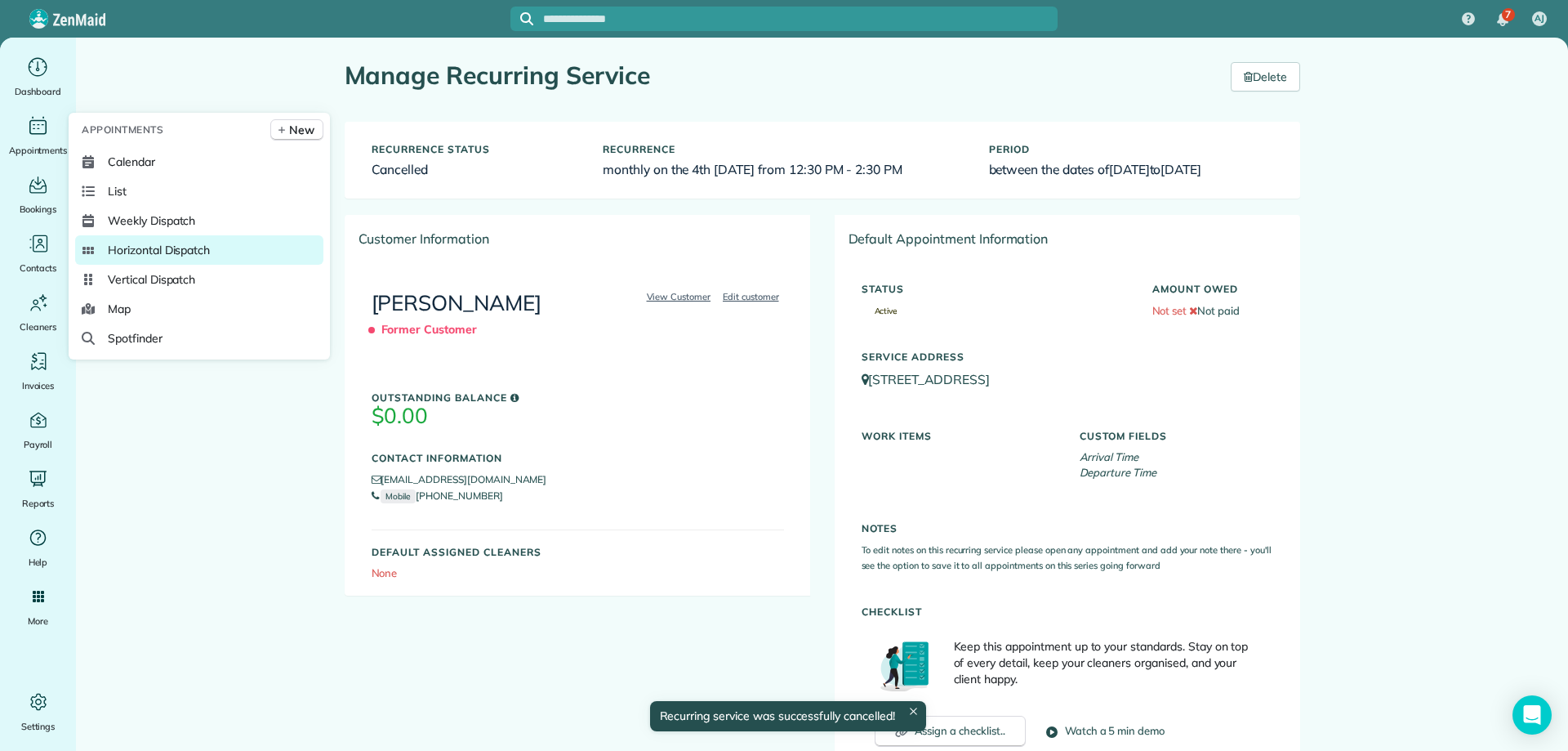
click at [162, 243] on span "Horizontal Dispatch" at bounding box center [158, 250] width 102 height 17
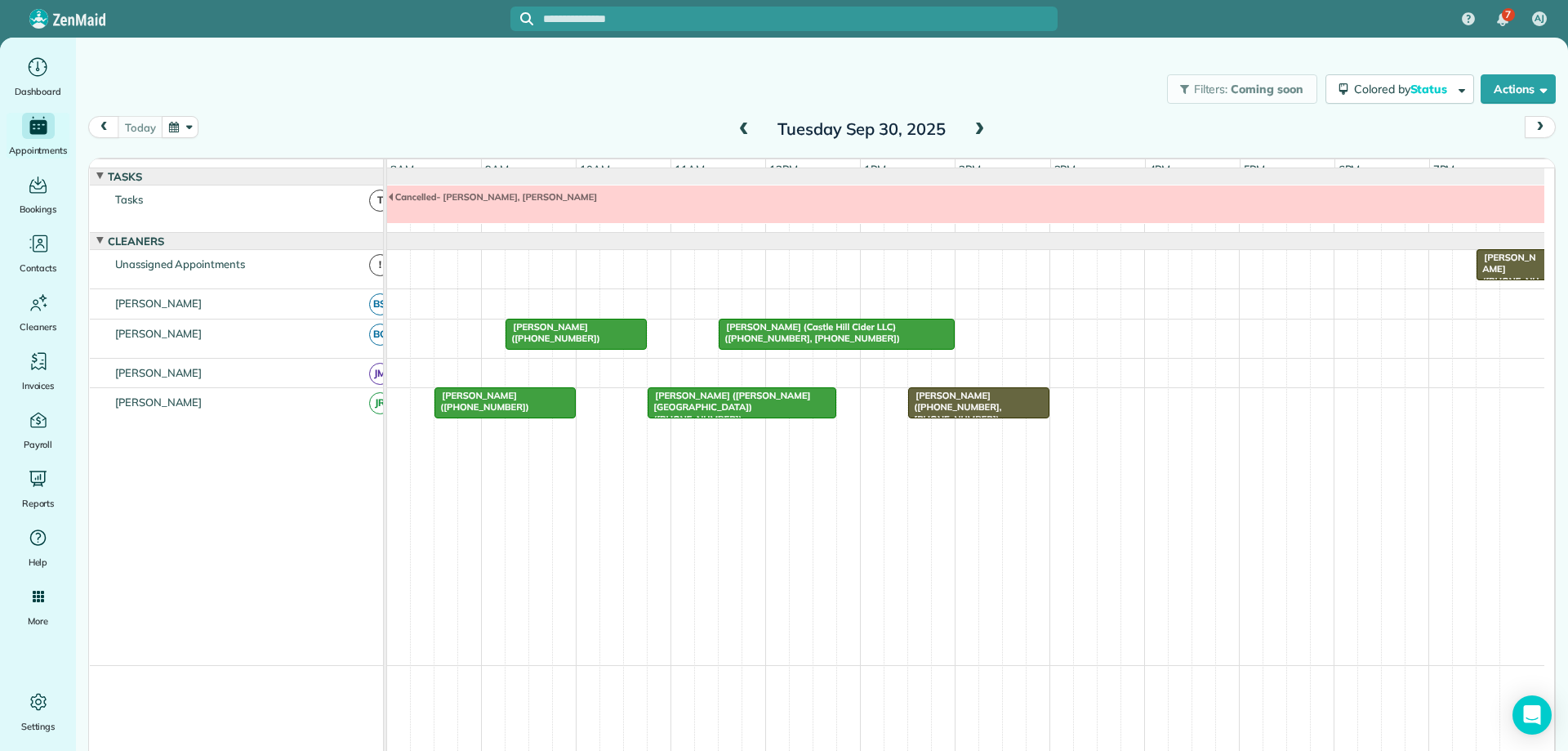
click at [183, 132] on button "button" at bounding box center [180, 127] width 37 height 22
click at [382, 135] on link "Next" at bounding box center [377, 137] width 45 height 41
click at [245, 263] on link "20" at bounding box center [246, 263] width 26 height 26
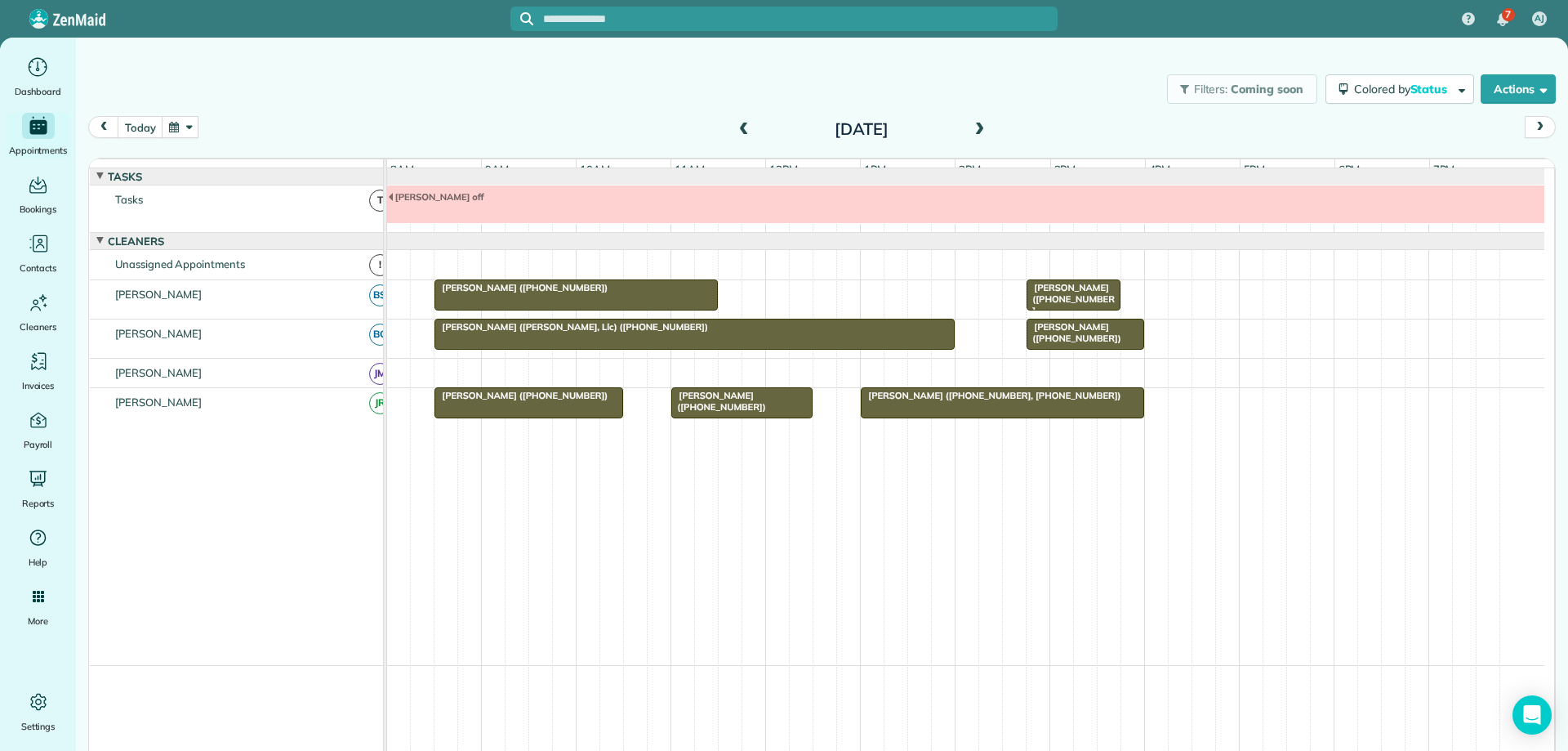
click at [975, 128] on span at bounding box center [980, 130] width 18 height 15
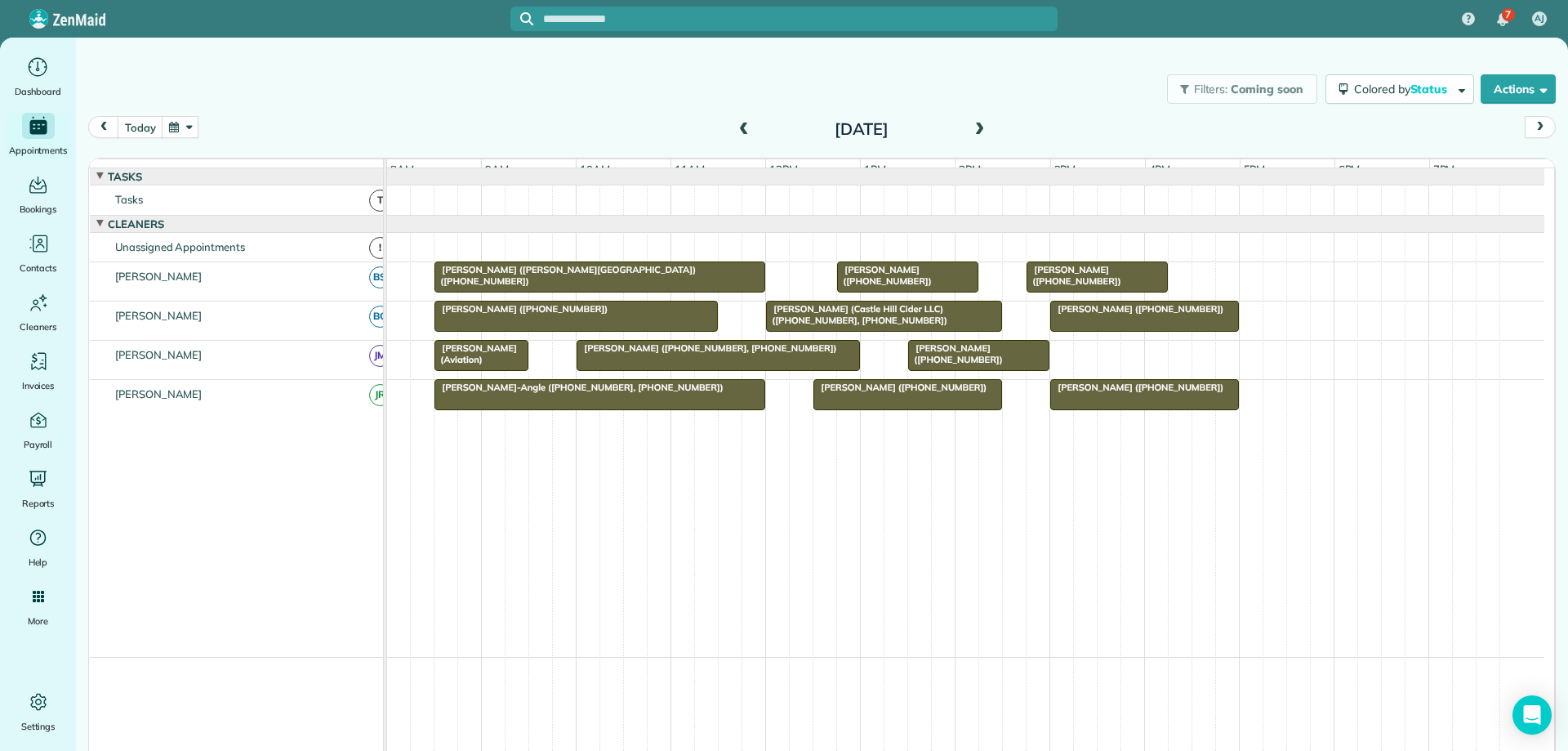
click at [975, 128] on span at bounding box center [980, 130] width 18 height 15
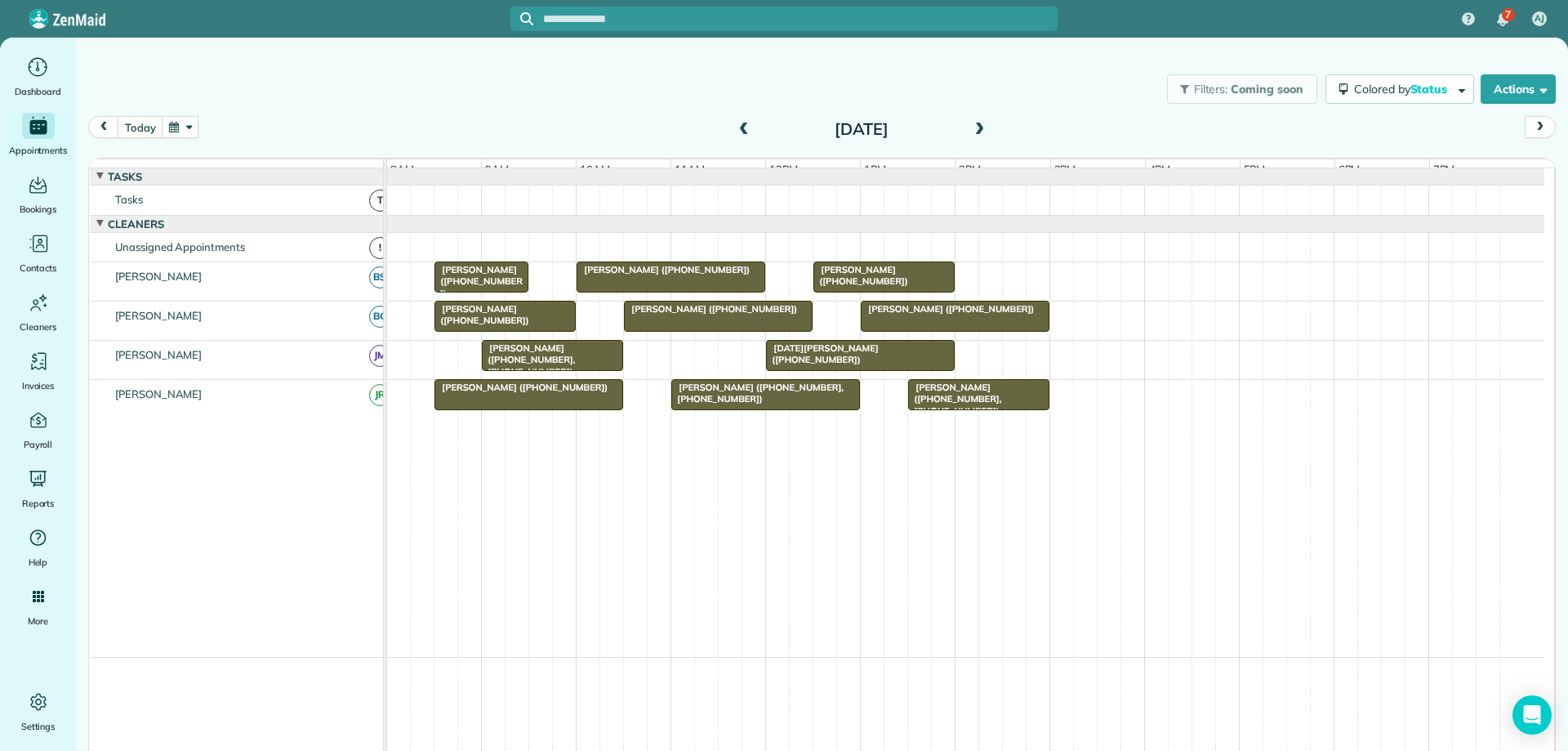
click at [975, 128] on span at bounding box center [980, 130] width 18 height 15
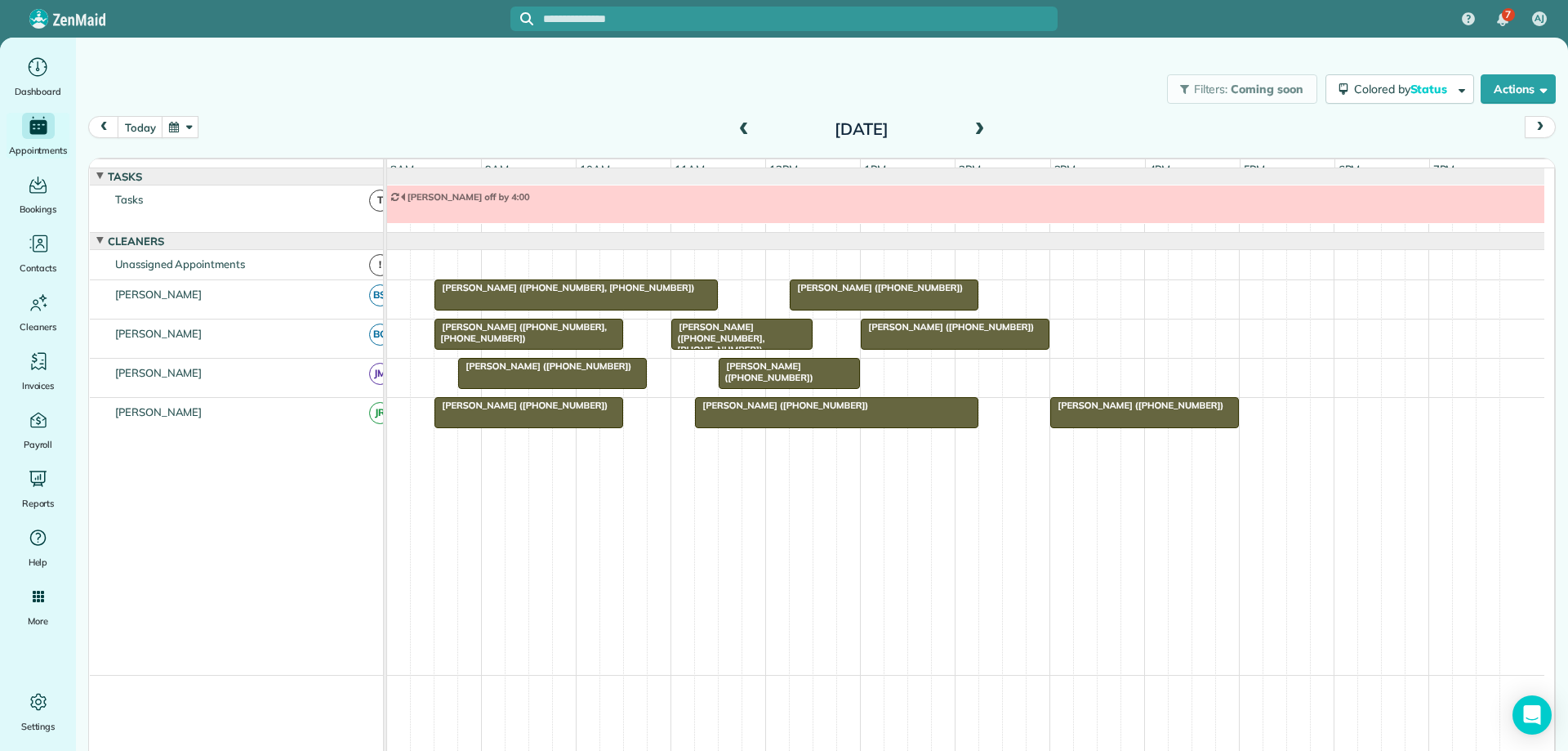
click at [975, 128] on span at bounding box center [980, 130] width 18 height 15
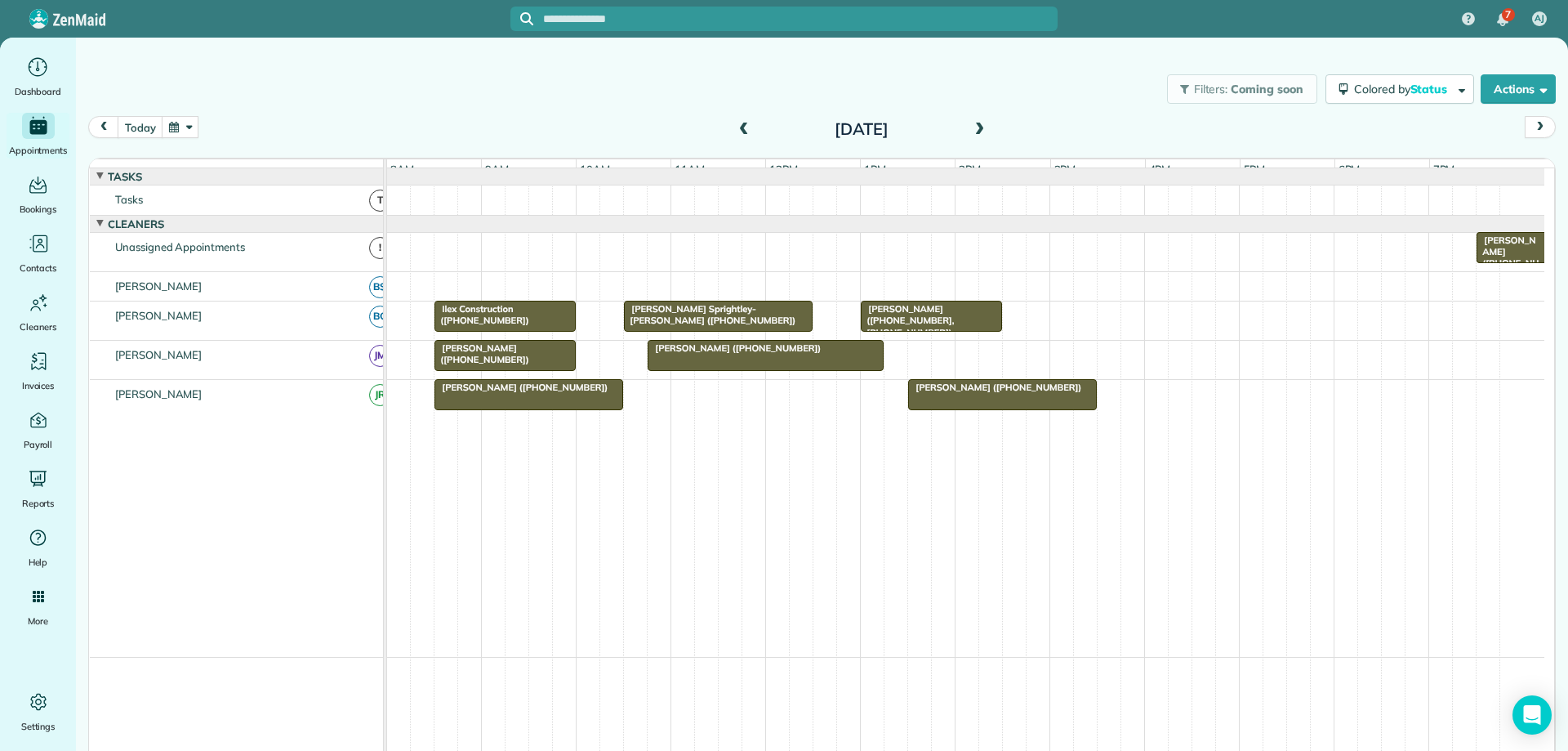
click at [975, 128] on span at bounding box center [980, 130] width 18 height 15
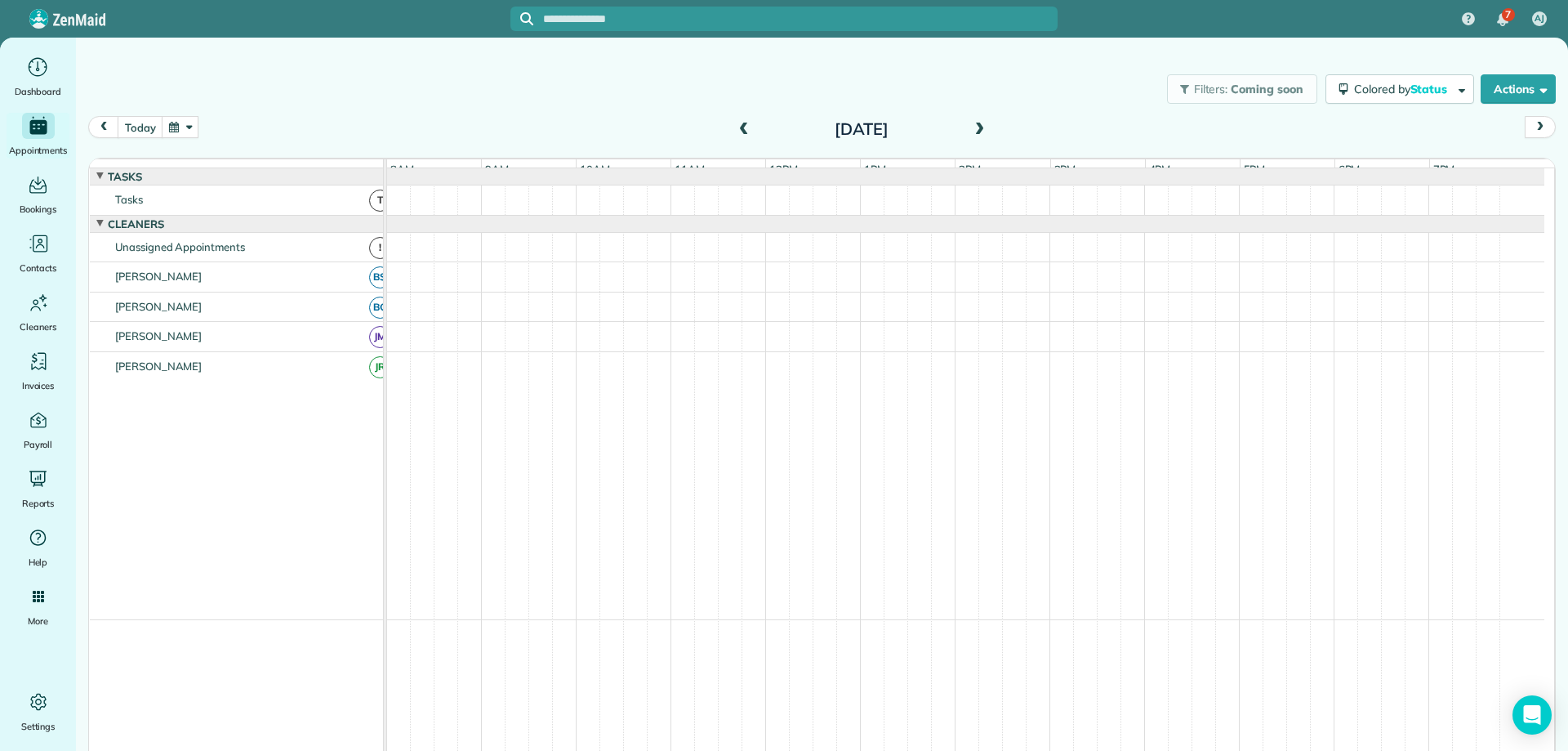
click at [975, 128] on span at bounding box center [980, 130] width 18 height 15
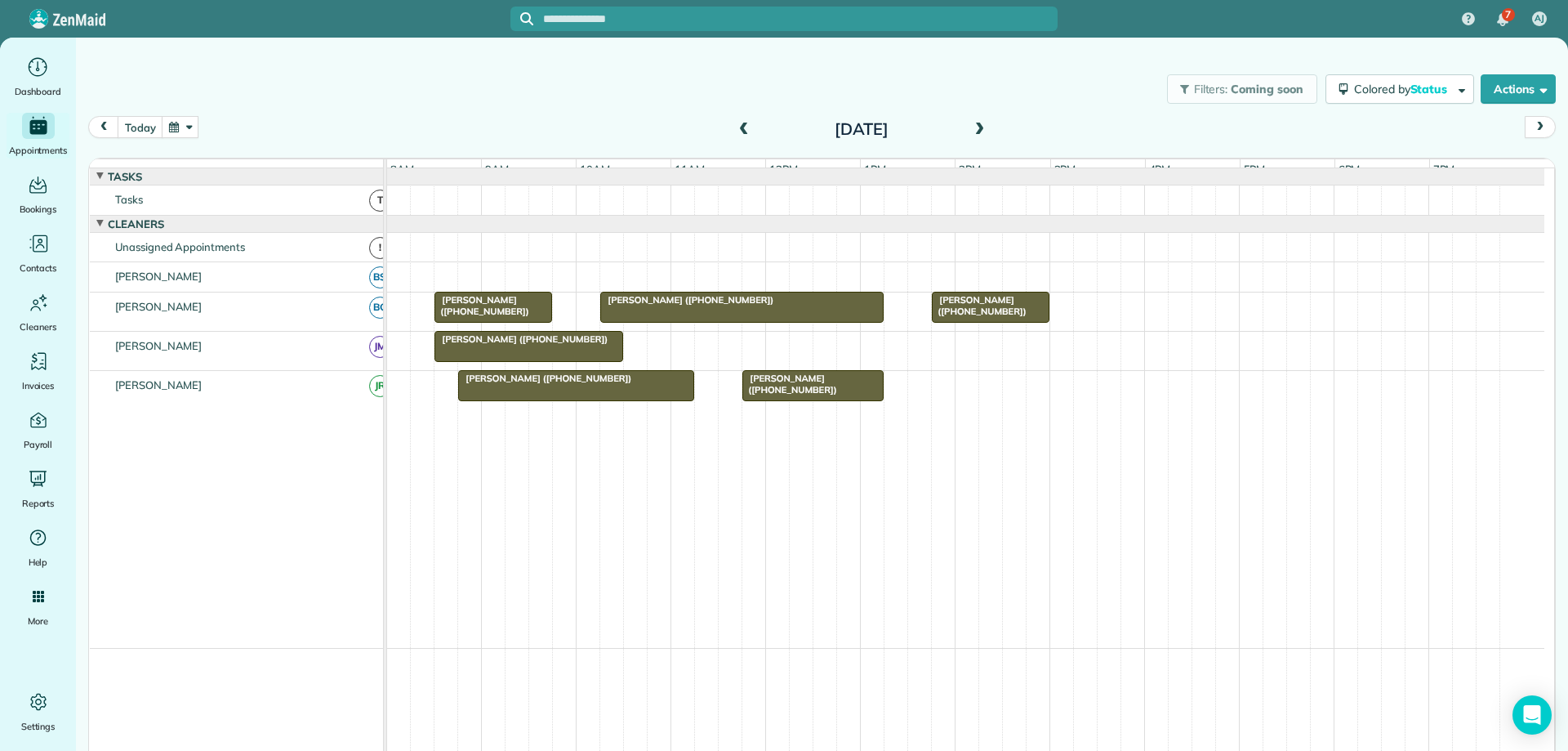
click at [975, 128] on span at bounding box center [980, 130] width 18 height 15
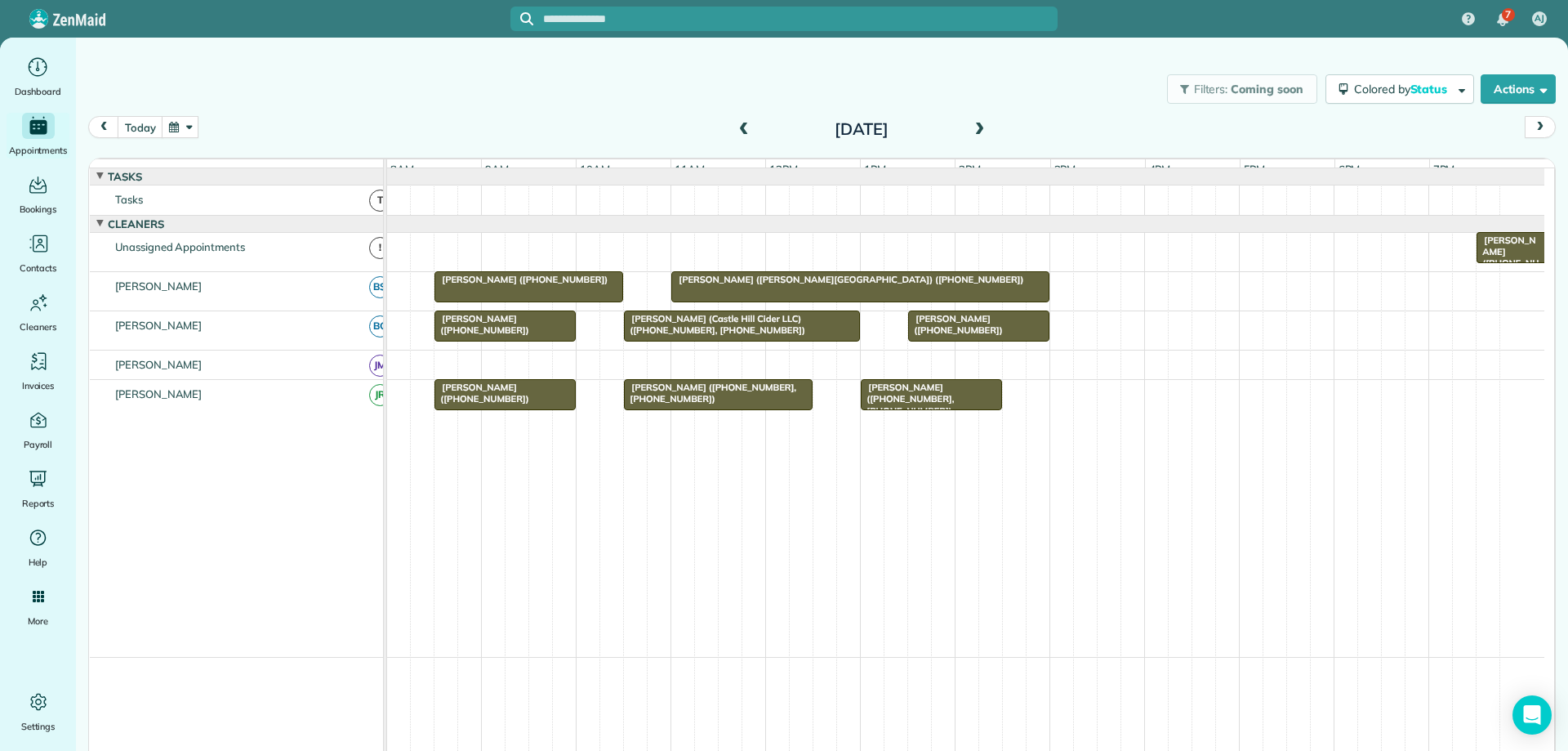
click at [975, 128] on span at bounding box center [980, 130] width 18 height 15
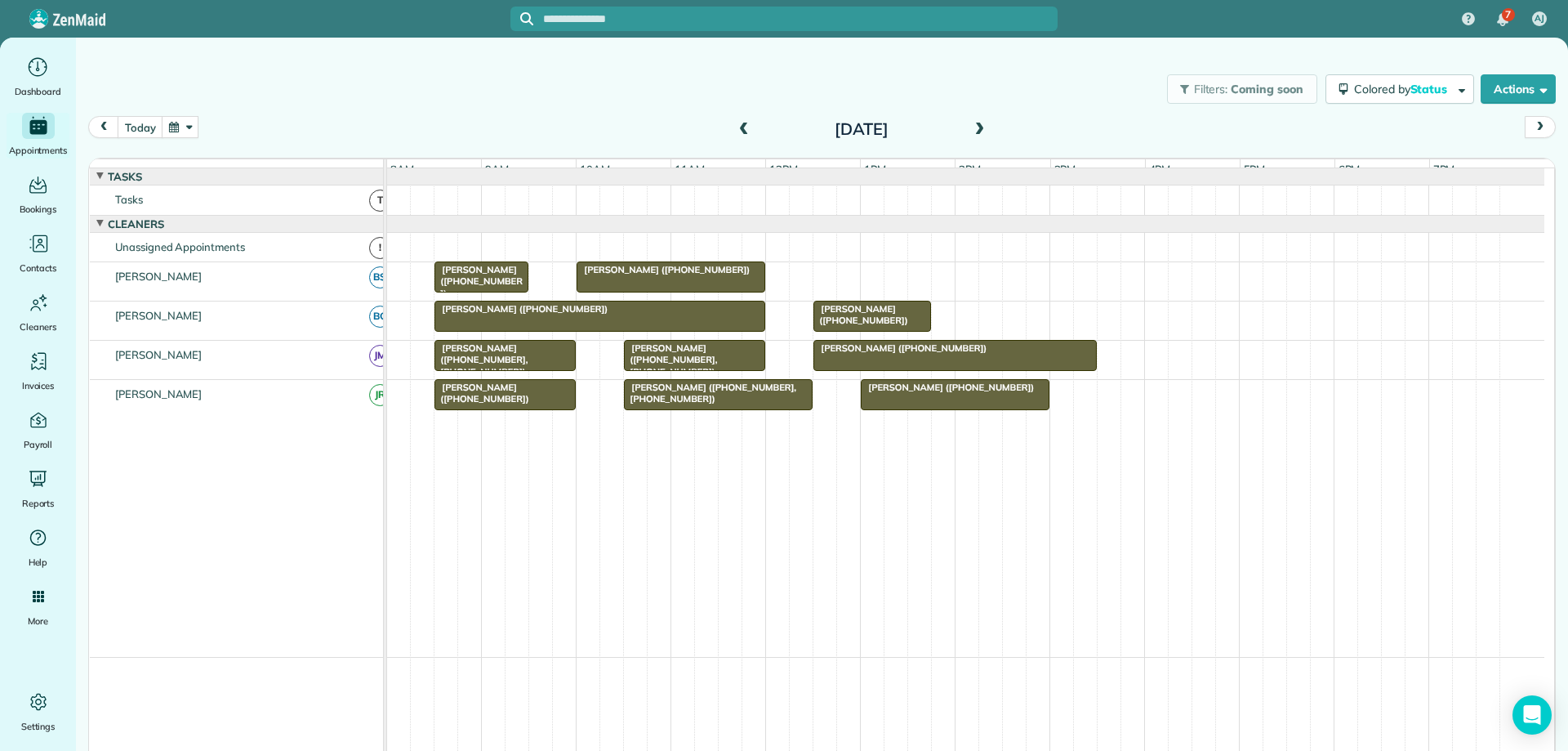
click at [975, 128] on span at bounding box center [980, 130] width 18 height 15
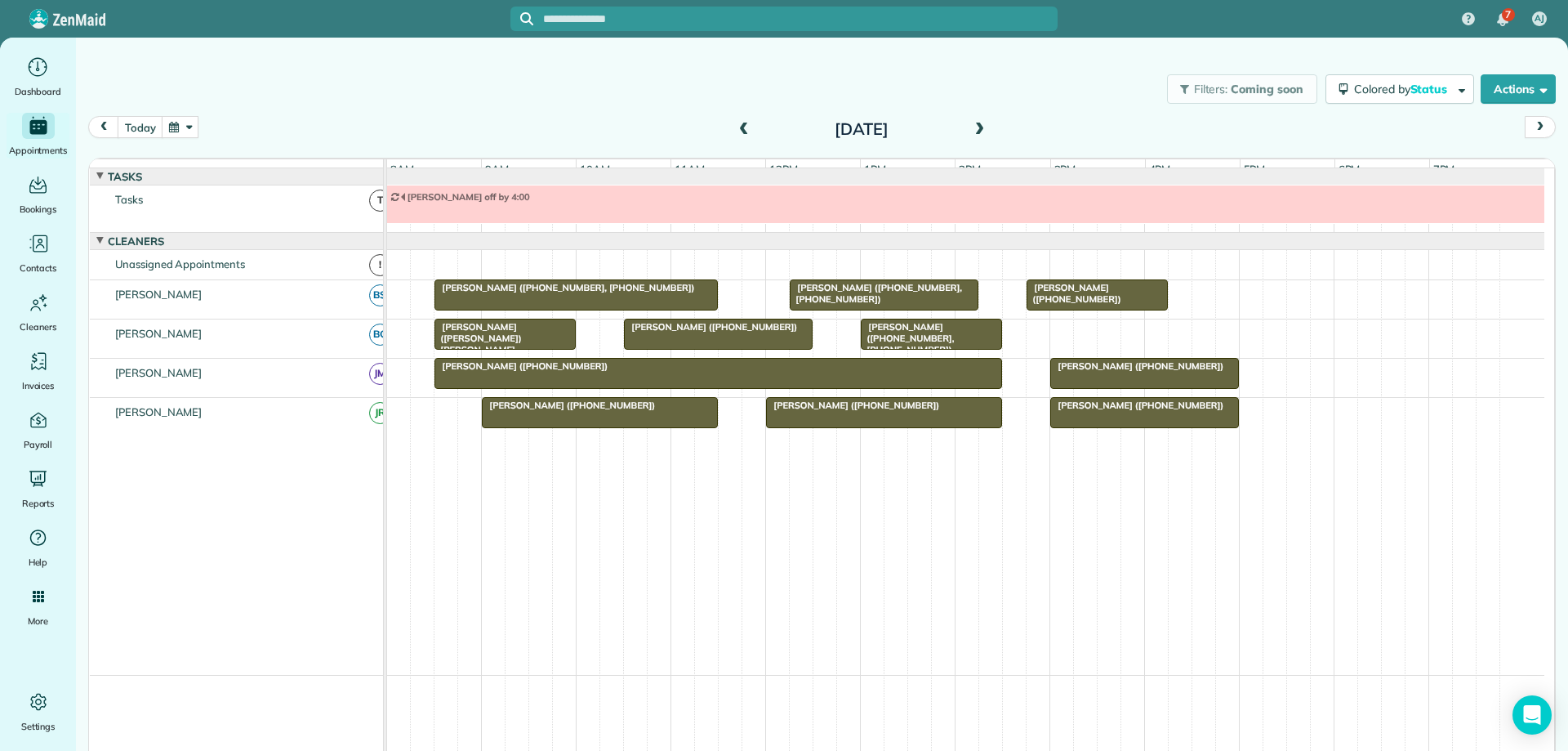
click at [823, 372] on div "[PERSON_NAME] ([PHONE_NUMBER])" at bounding box center [718, 366] width 558 height 12
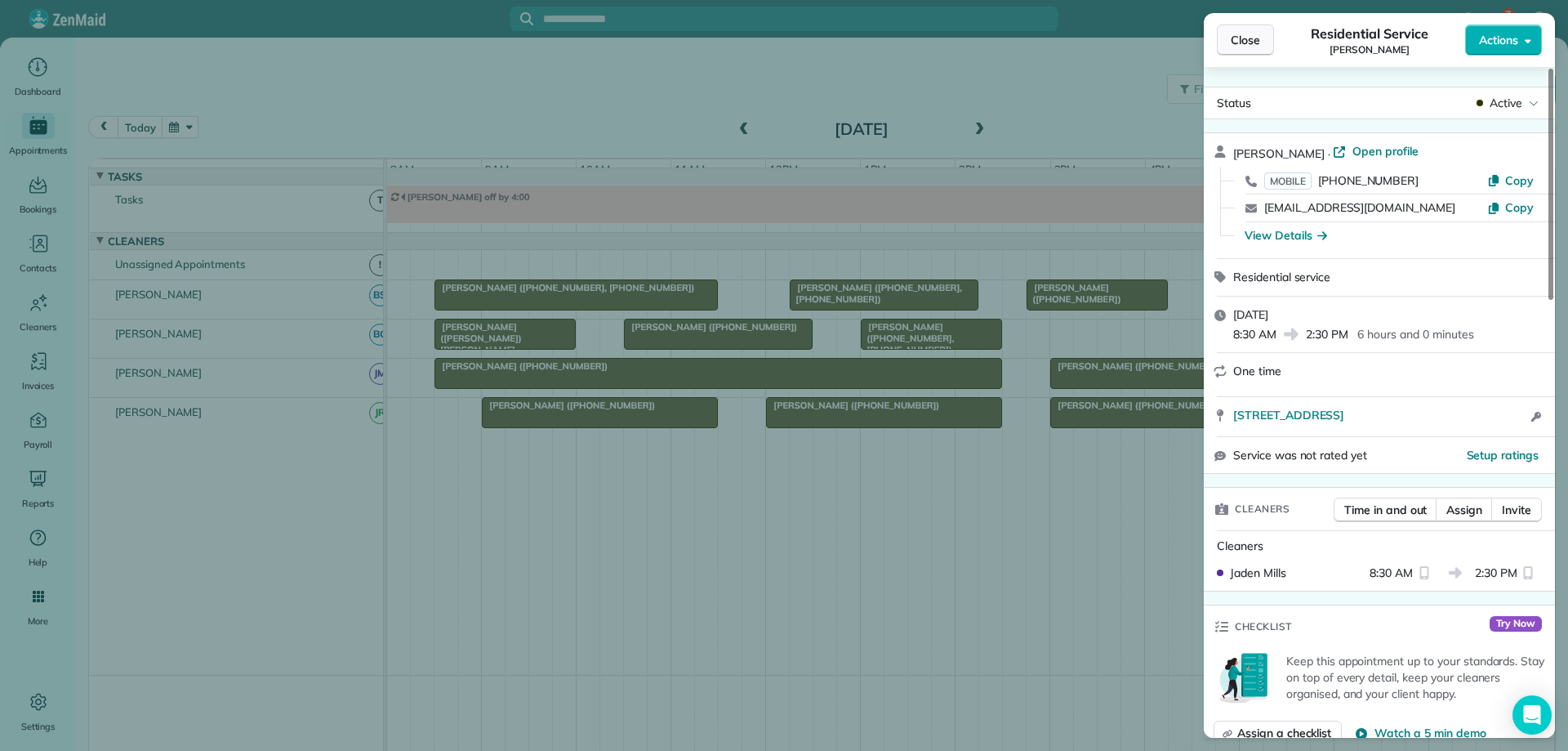
click at [1256, 38] on span "Close" at bounding box center [1246, 40] width 29 height 17
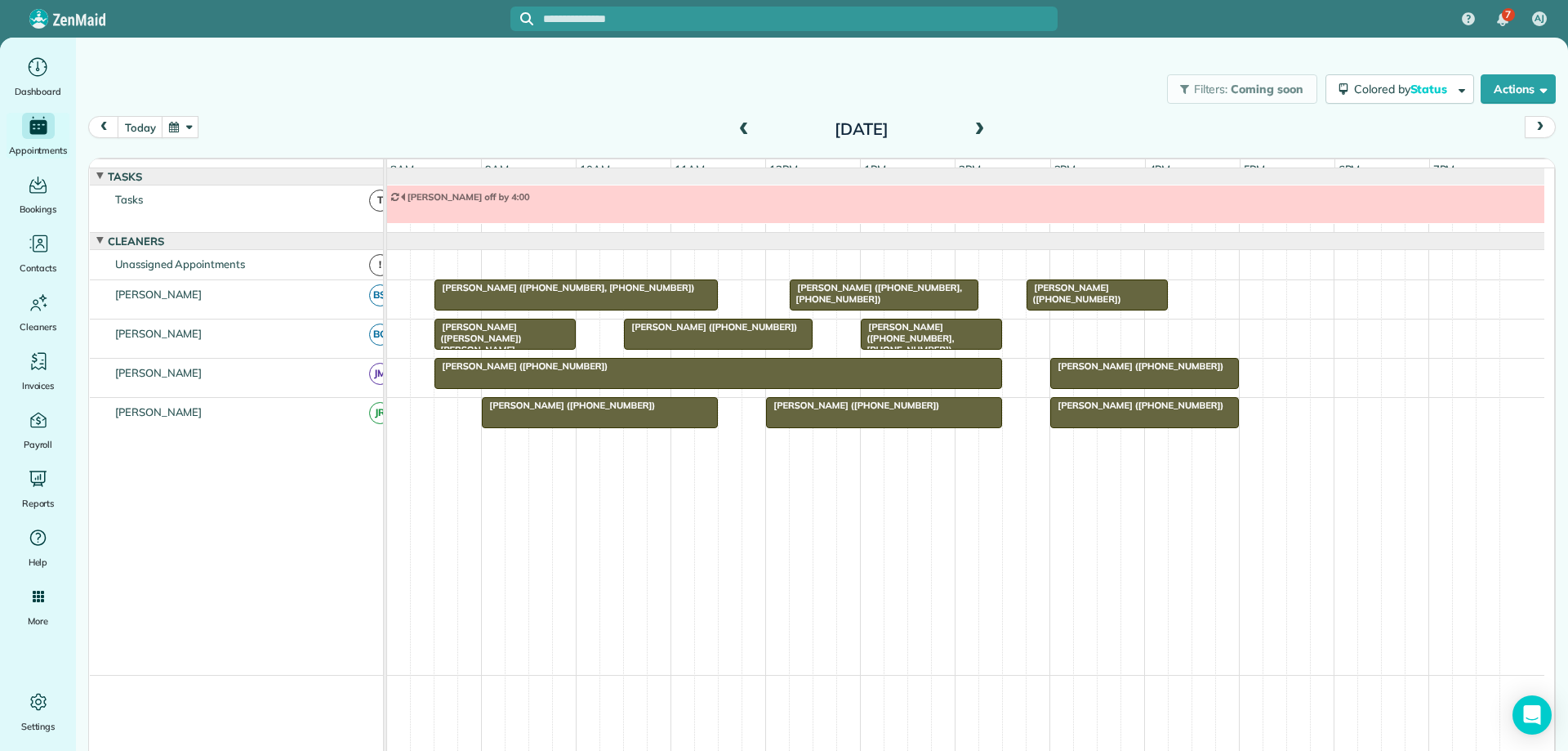
click at [971, 127] on span at bounding box center [980, 130] width 18 height 15
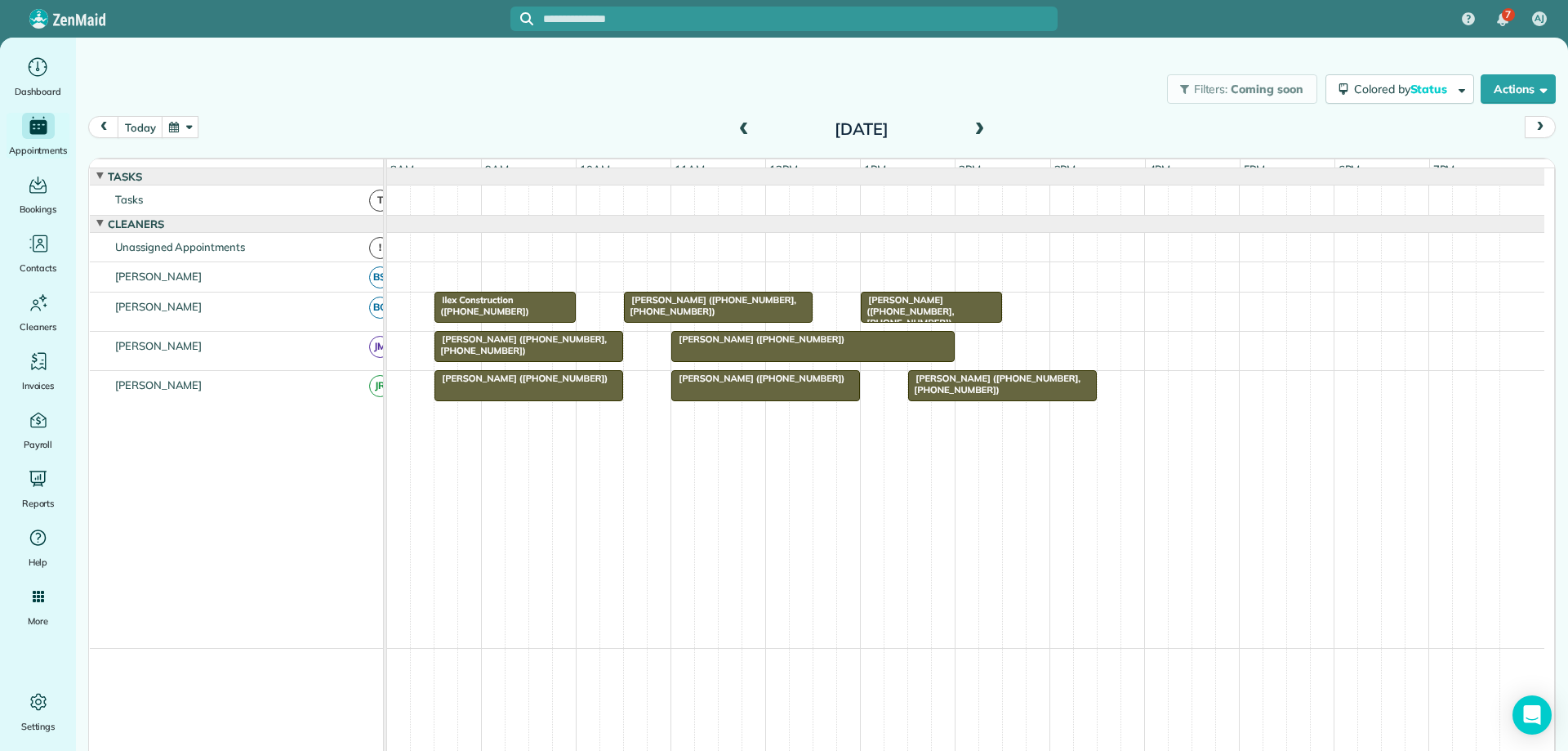
click at [971, 127] on span at bounding box center [980, 130] width 18 height 15
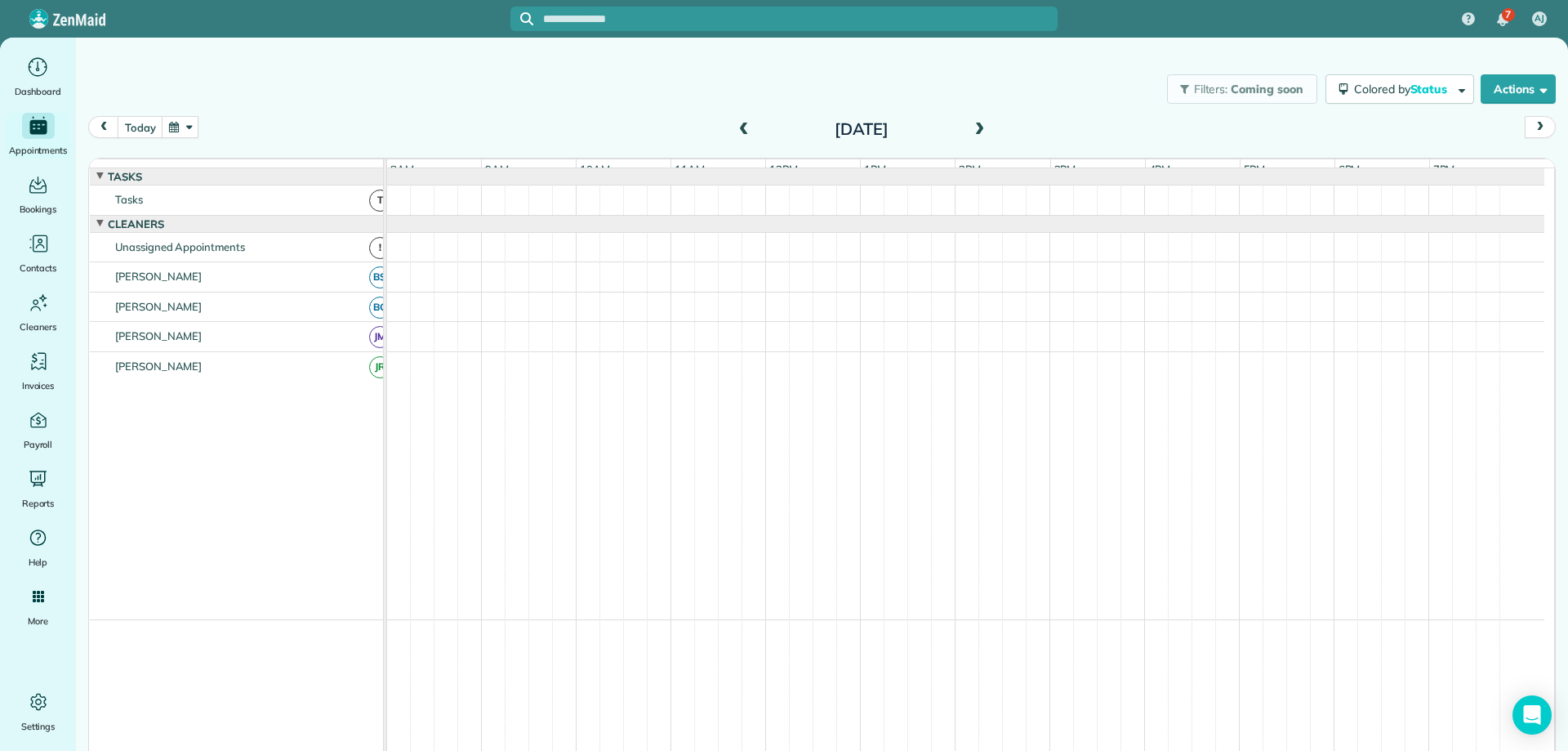
click at [971, 127] on span at bounding box center [980, 130] width 18 height 15
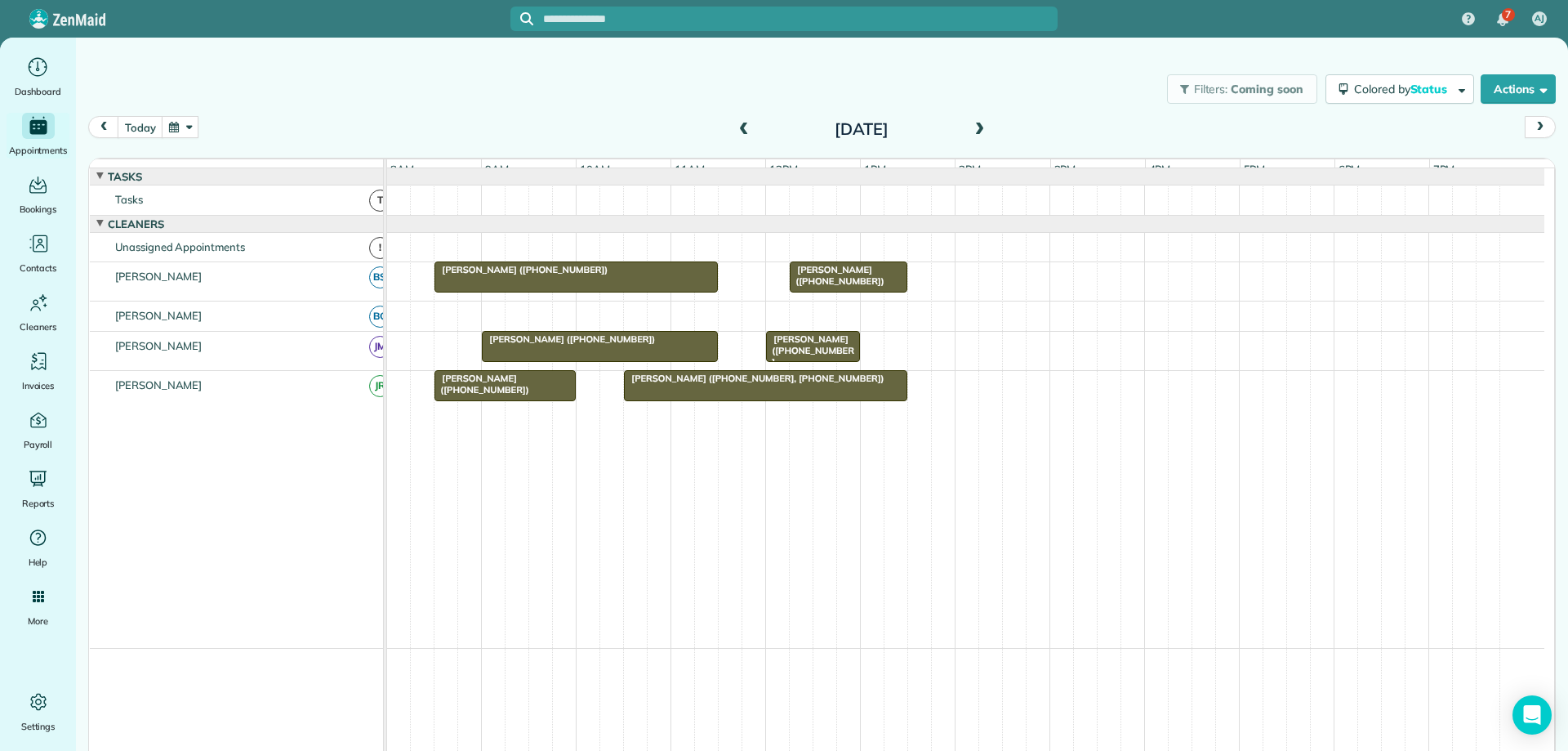
click at [971, 127] on span at bounding box center [980, 130] width 18 height 15
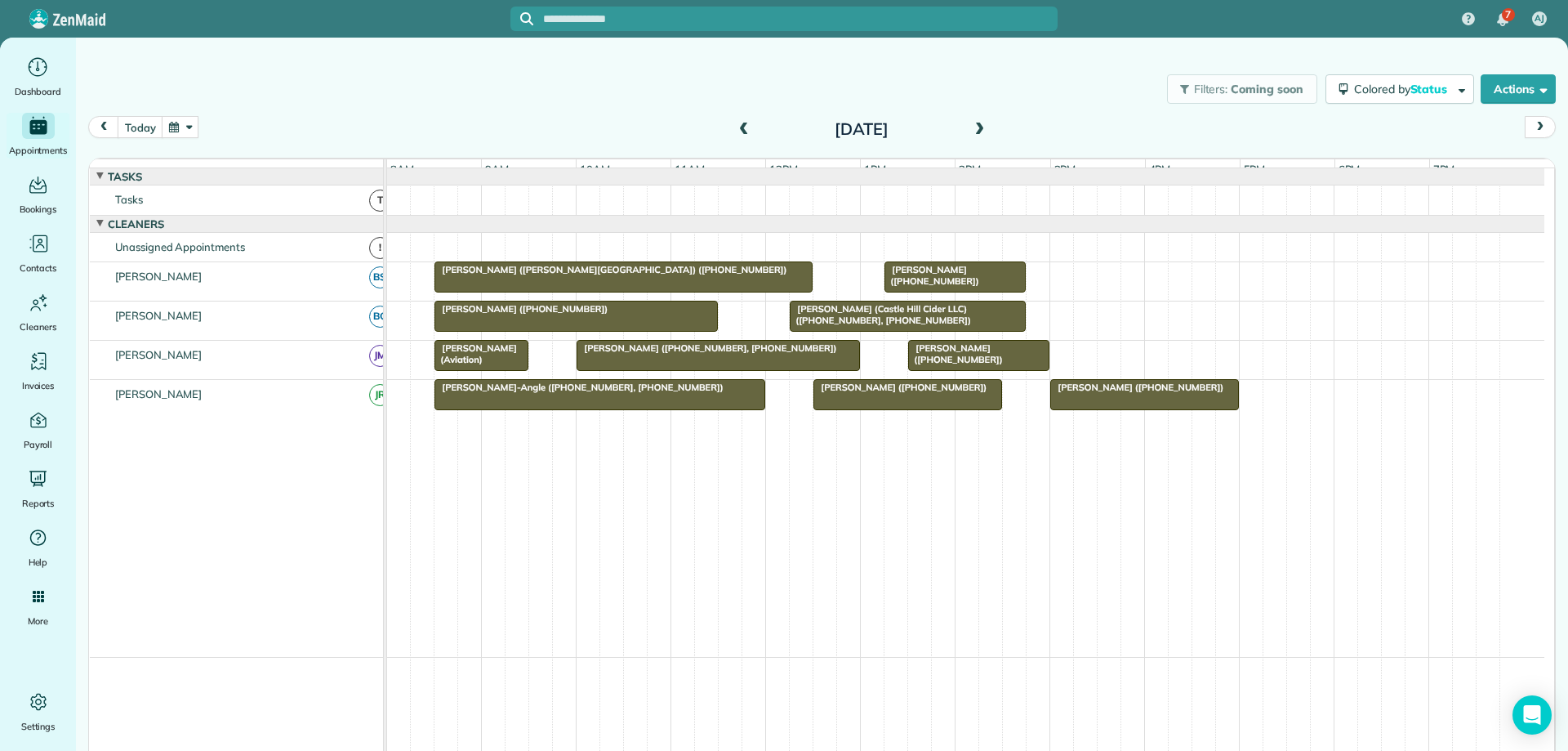
click at [971, 127] on span at bounding box center [980, 130] width 18 height 15
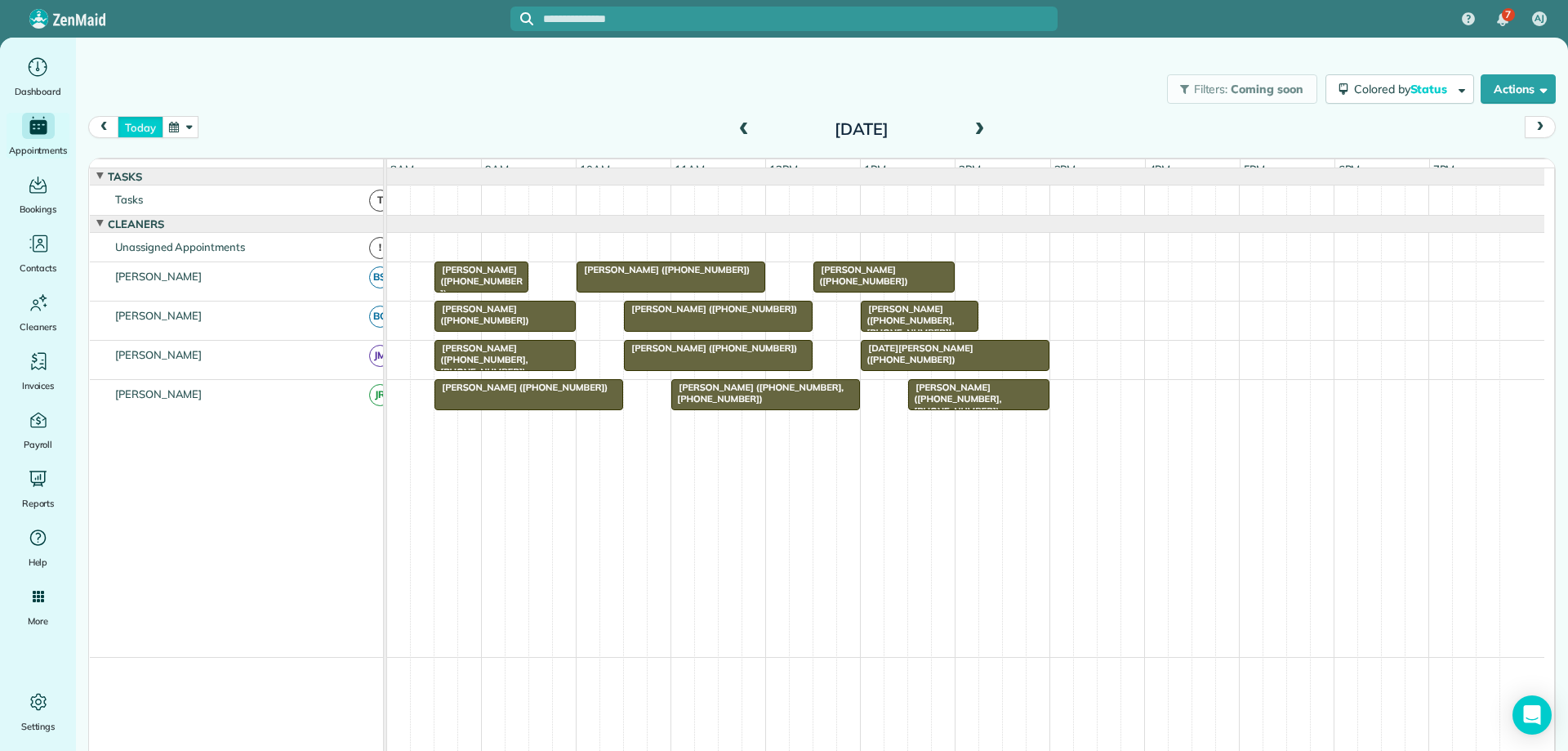
click at [135, 123] on button "today" at bounding box center [140, 127] width 45 height 22
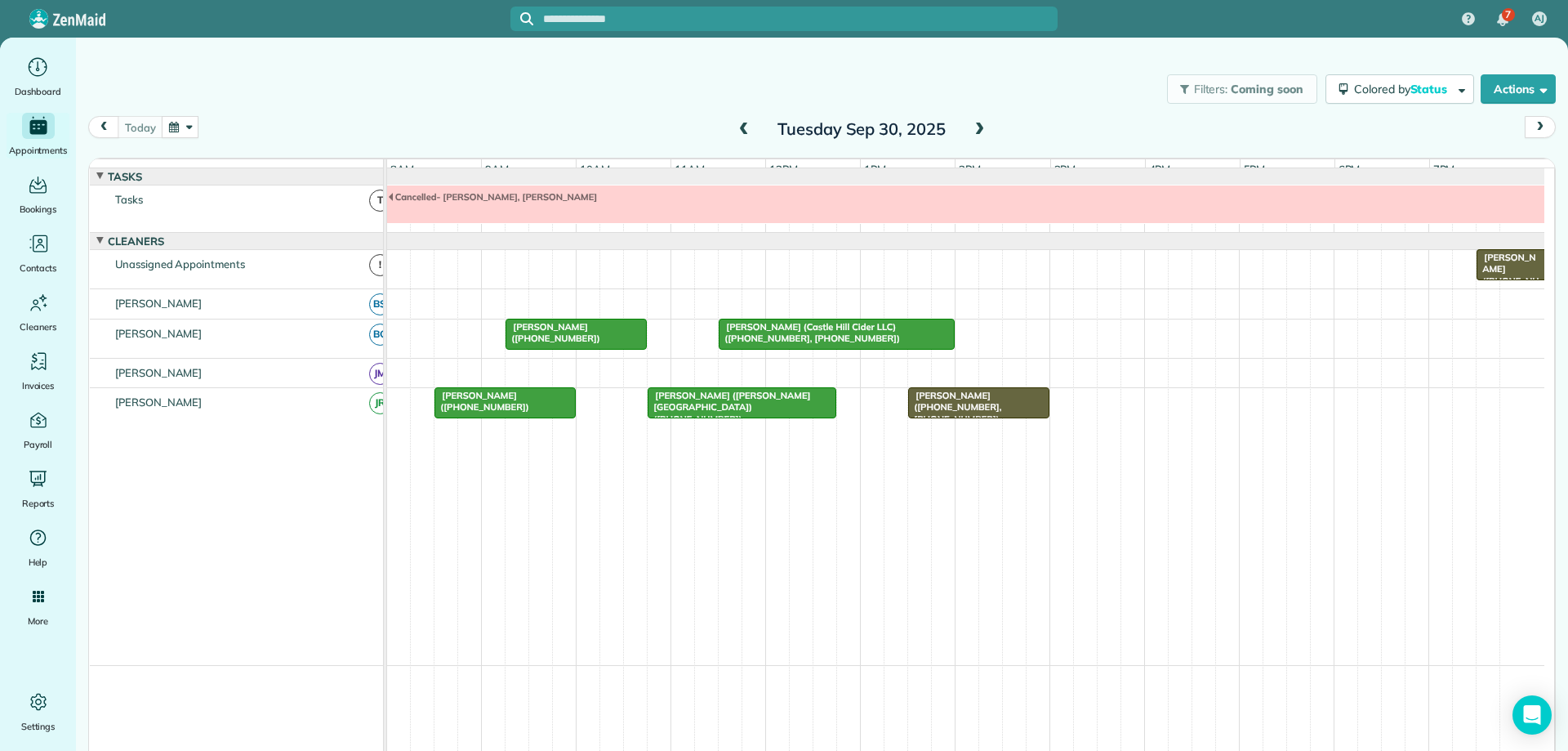
click at [959, 406] on span "[PERSON_NAME] ([PHONE_NUMBER], [PHONE_NUMBER])" at bounding box center [954, 408] width 94 height 35
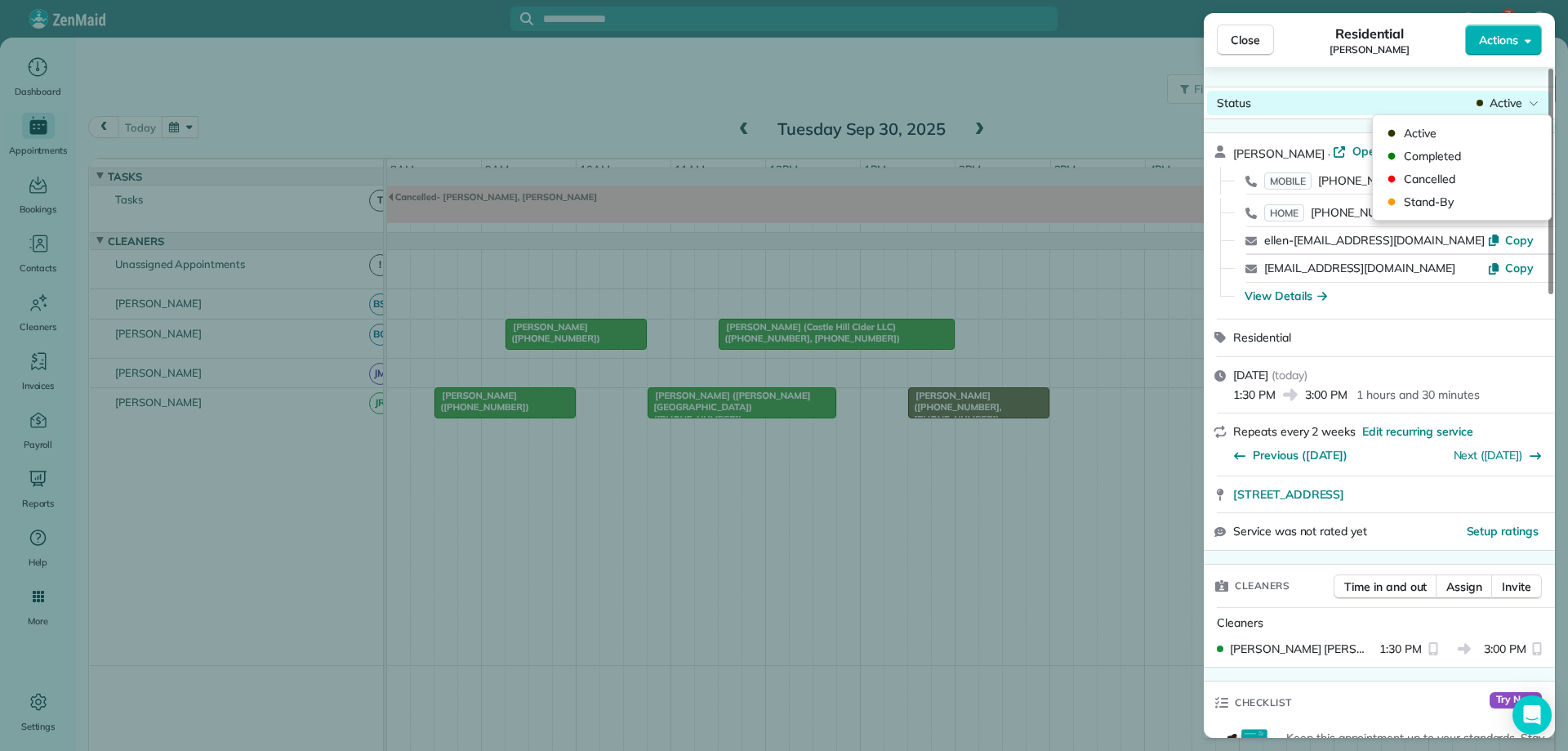
click at [1514, 102] on span "Active" at bounding box center [1506, 103] width 32 height 17
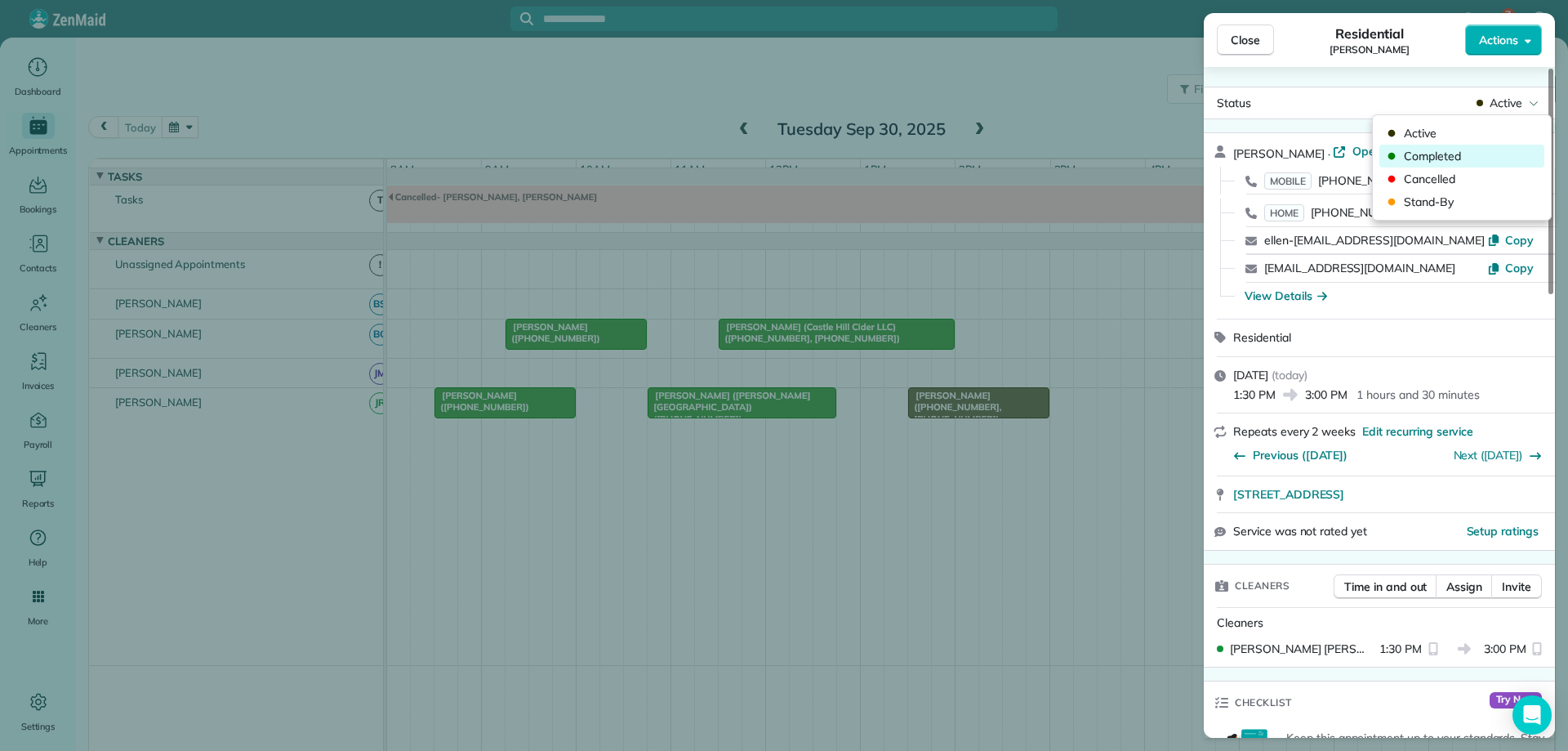
click at [1481, 158] on span "Completed" at bounding box center [1472, 156] width 137 height 17
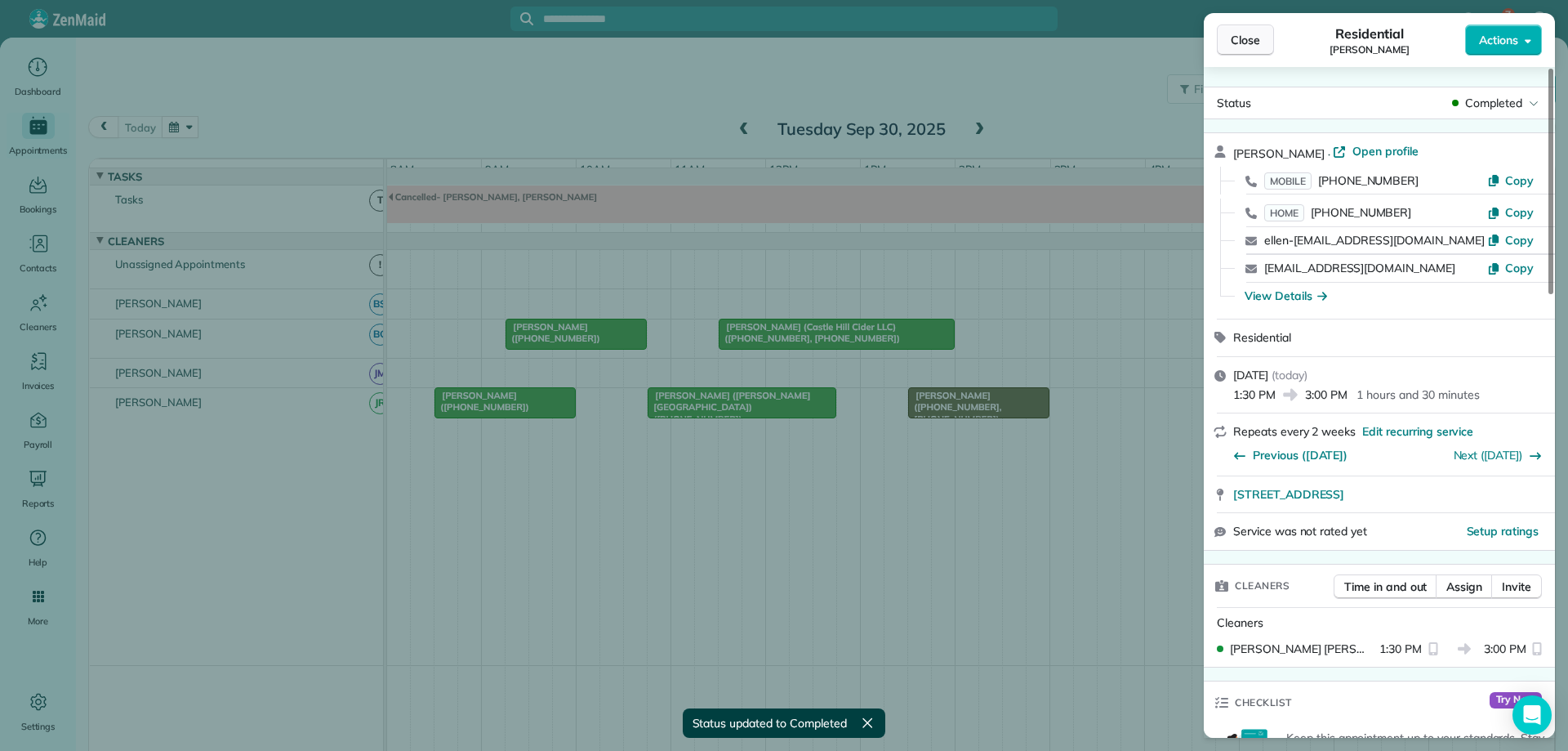
click at [1231, 45] on span "Close" at bounding box center [1246, 40] width 29 height 17
